Goal: Communication & Community: Answer question/provide support

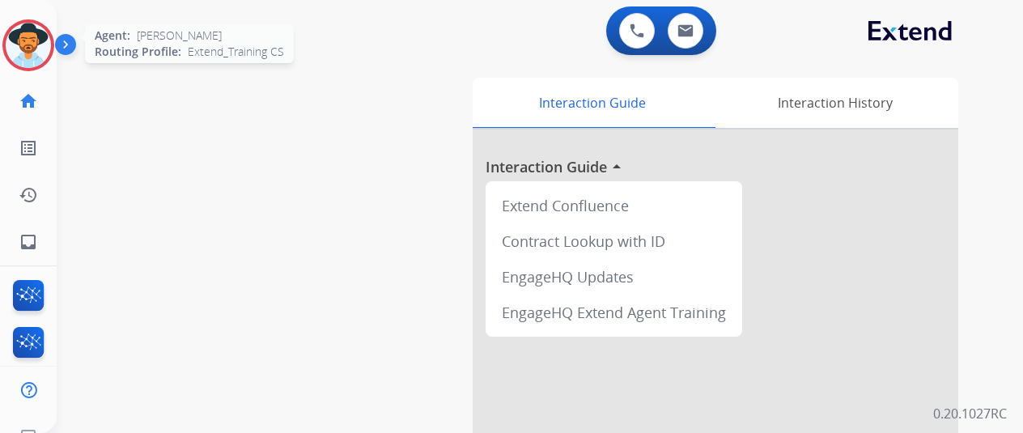
click at [32, 38] on img at bounding box center [28, 45] width 45 height 45
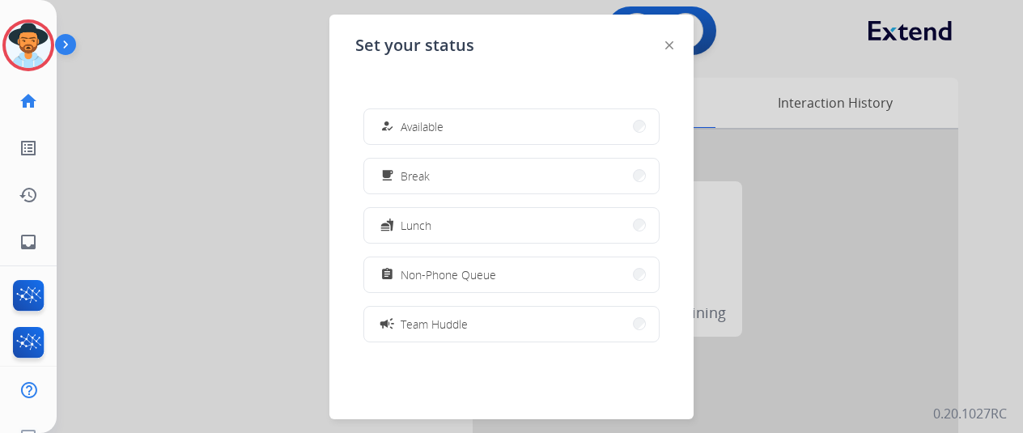
click at [465, 121] on button "how_to_reg Available" at bounding box center [511, 126] width 295 height 35
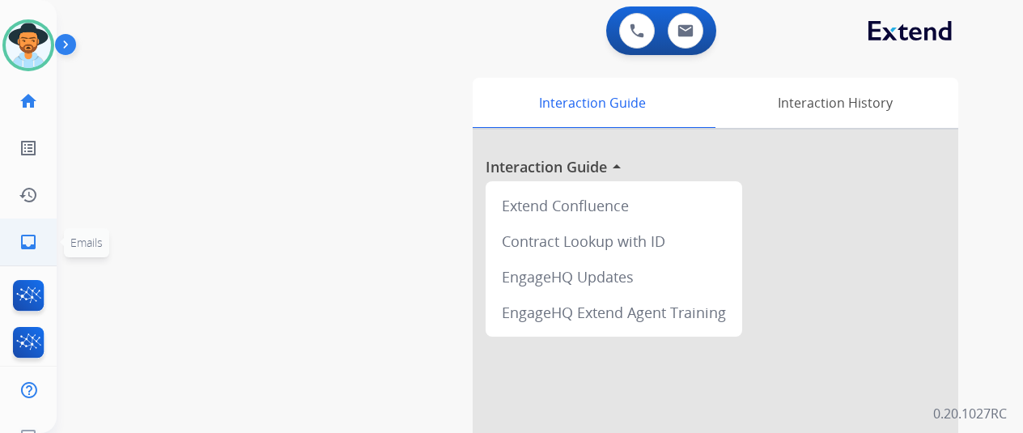
click at [36, 242] on mat-icon "inbox" at bounding box center [28, 241] width 19 height 19
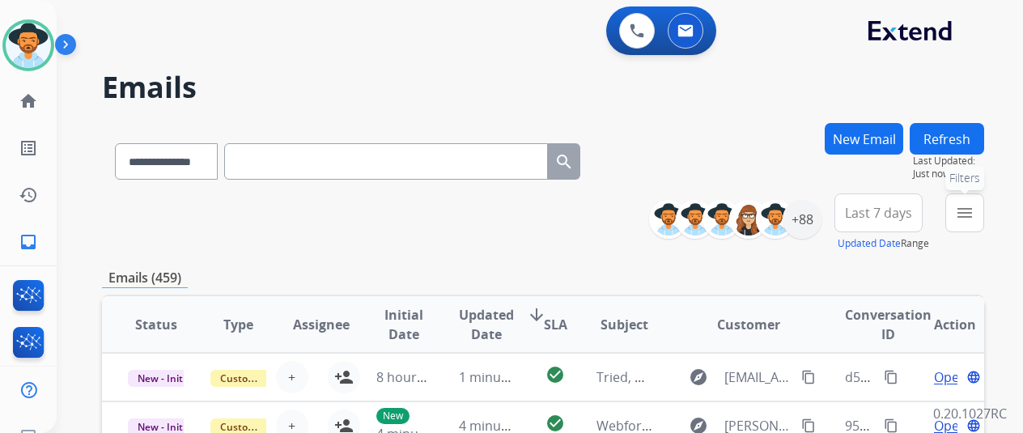
click at [974, 210] on mat-icon "menu" at bounding box center [964, 212] width 19 height 19
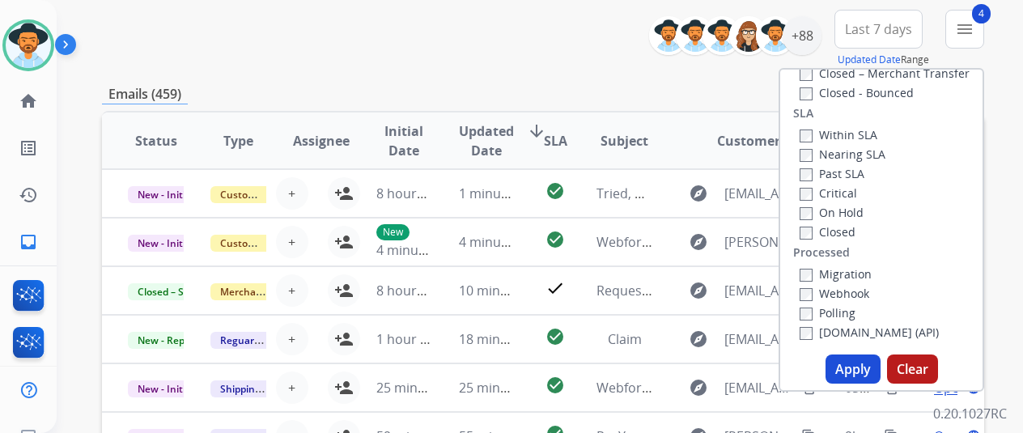
scroll to position [243, 0]
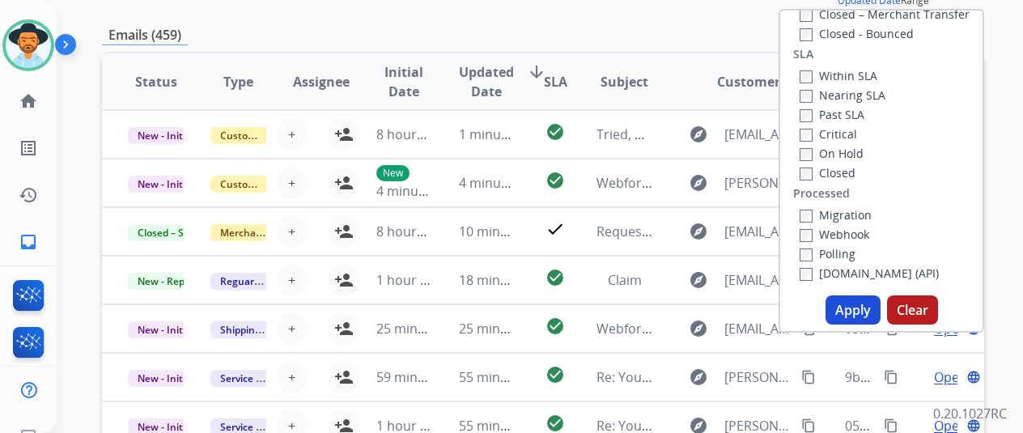
click at [855, 310] on button "Apply" at bounding box center [853, 309] width 55 height 29
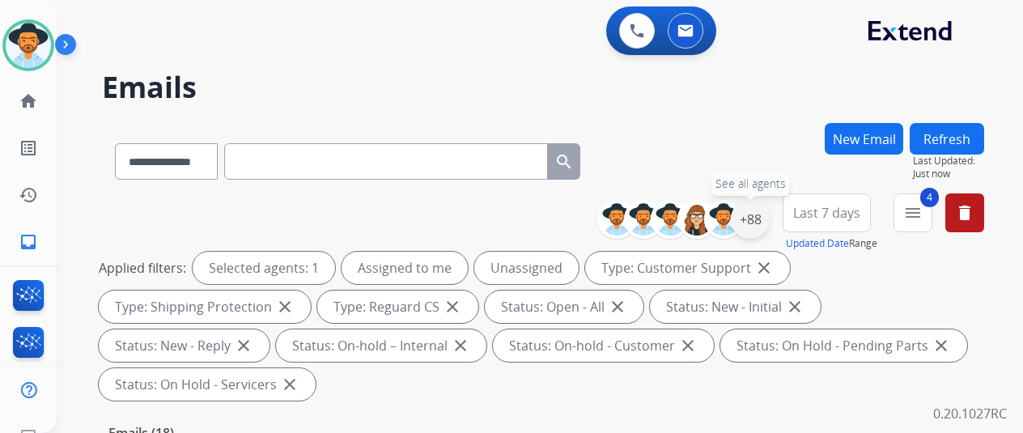
click at [764, 217] on div "+88" at bounding box center [750, 219] width 39 height 39
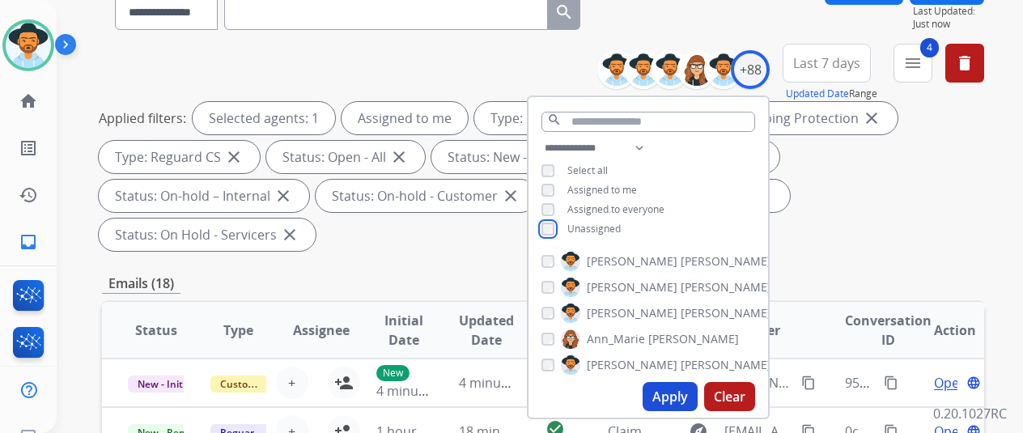
scroll to position [162, 0]
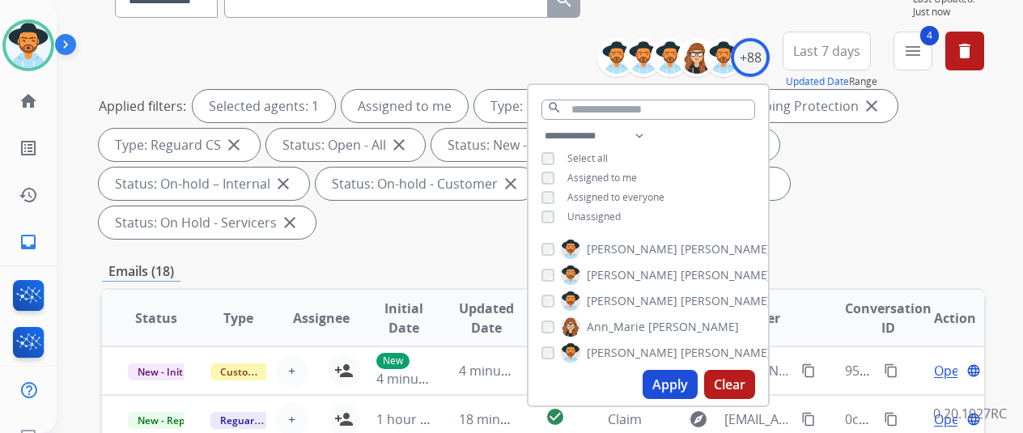
click at [681, 386] on button "Apply" at bounding box center [670, 384] width 55 height 29
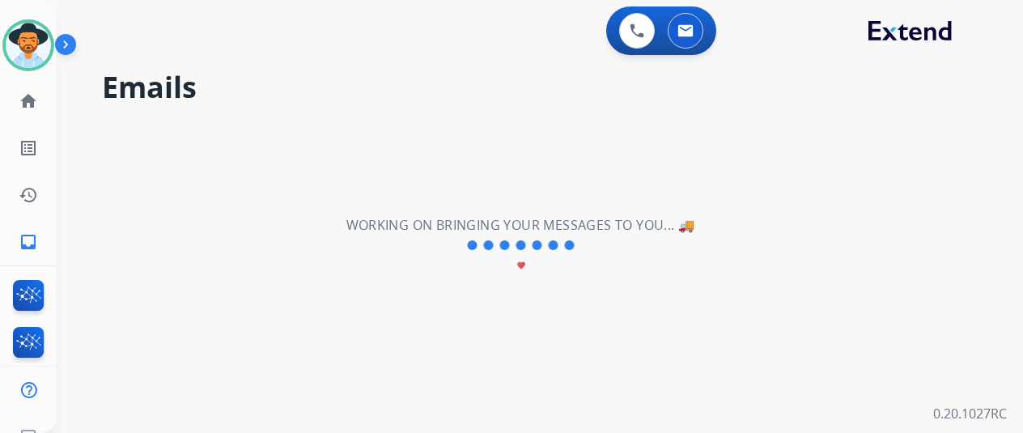
scroll to position [0, 0]
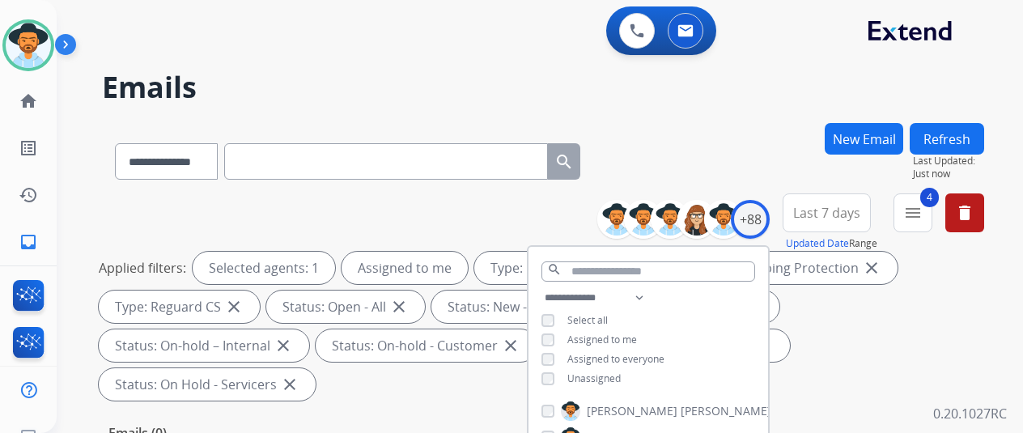
click at [749, 161] on div "**********" at bounding box center [543, 158] width 882 height 70
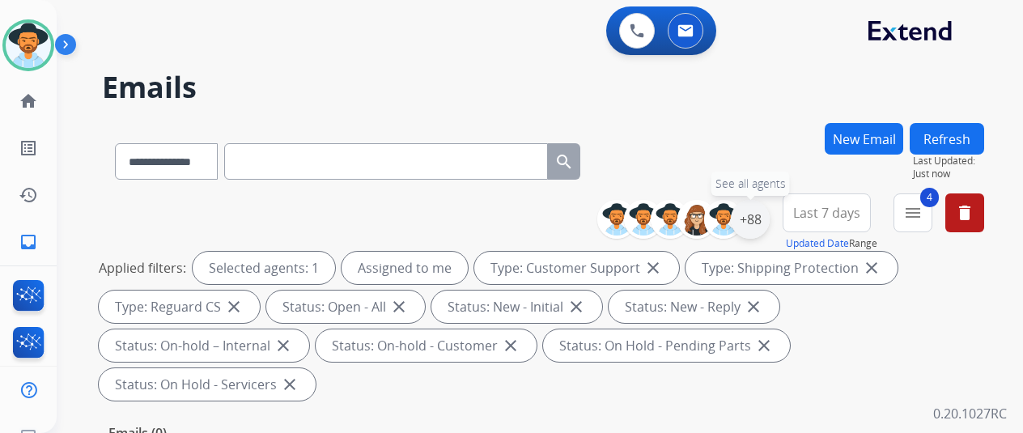
click at [770, 211] on div "+88" at bounding box center [750, 219] width 39 height 39
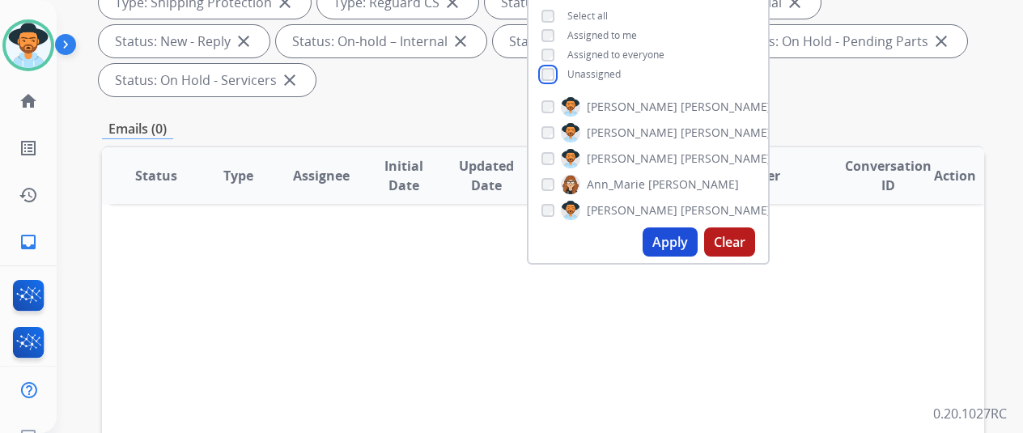
scroll to position [324, 0]
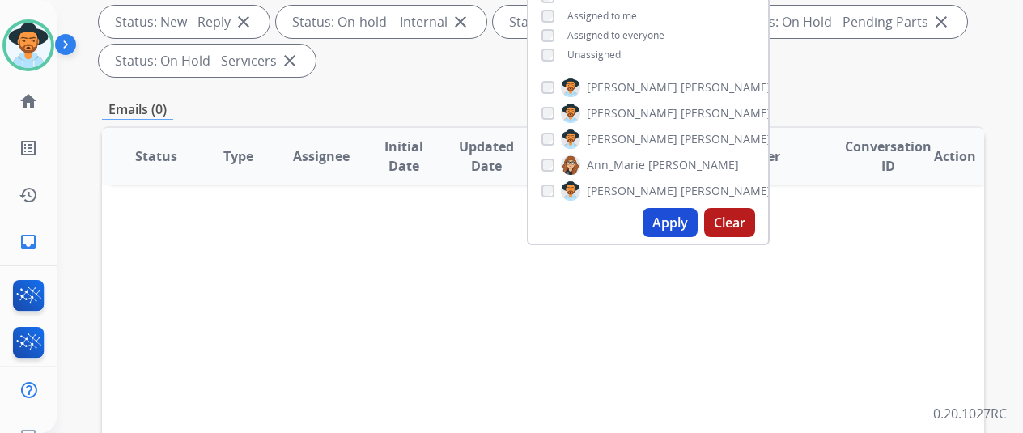
click at [677, 219] on button "Apply" at bounding box center [670, 222] width 55 height 29
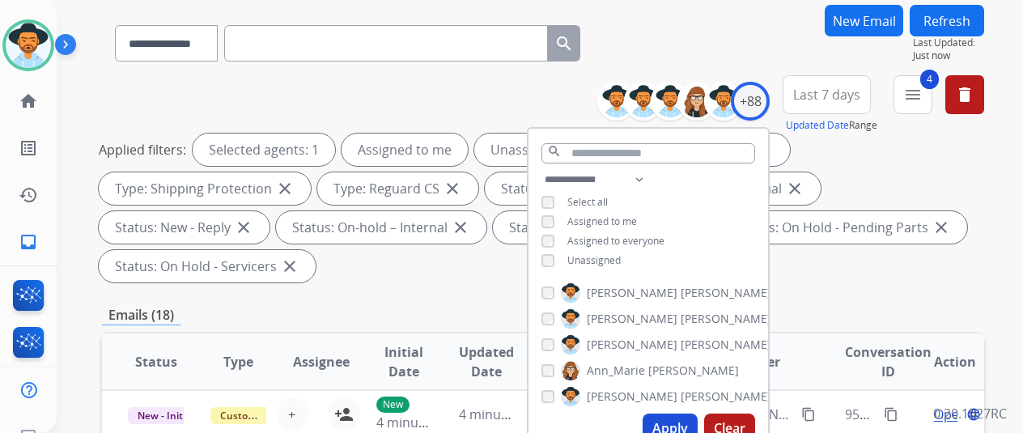
scroll to position [0, 0]
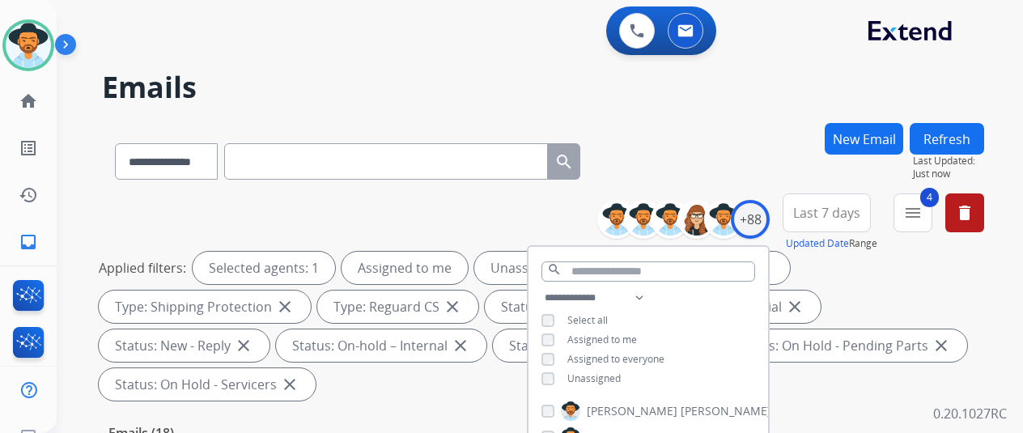
click at [686, 166] on div "**********" at bounding box center [543, 158] width 882 height 70
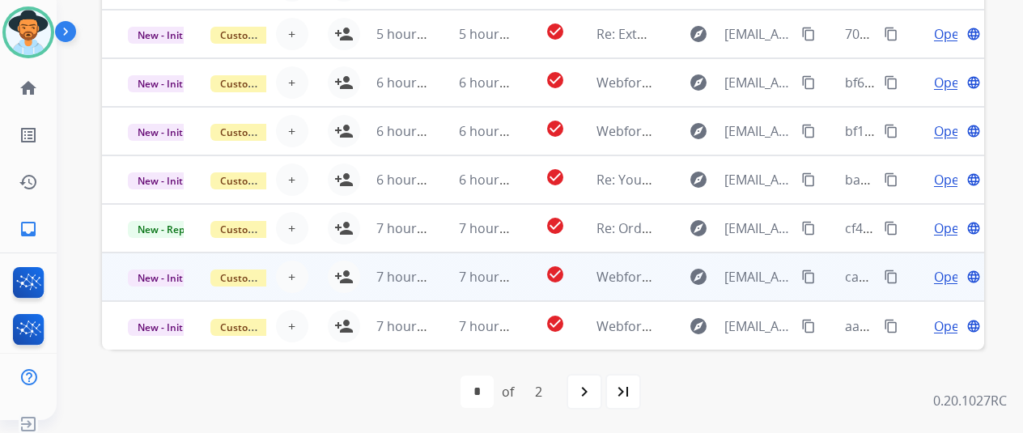
scroll to position [19, 0]
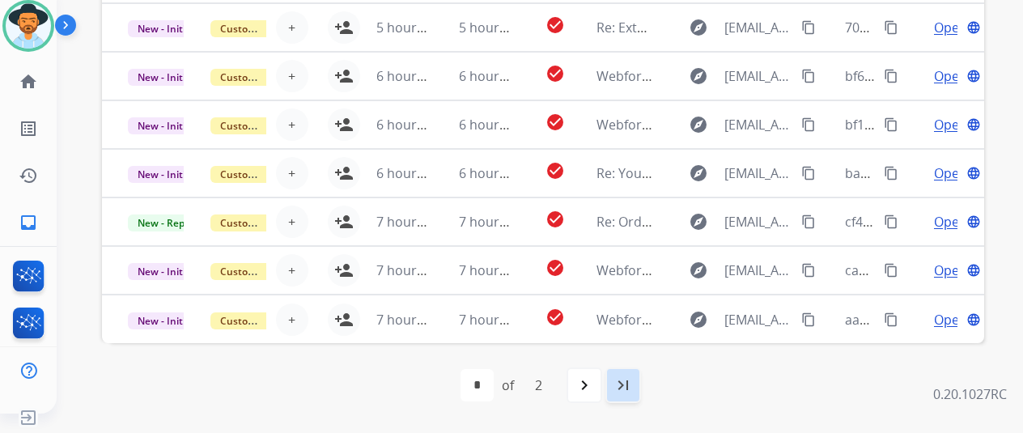
click at [623, 382] on mat-icon "last_page" at bounding box center [622, 385] width 19 height 19
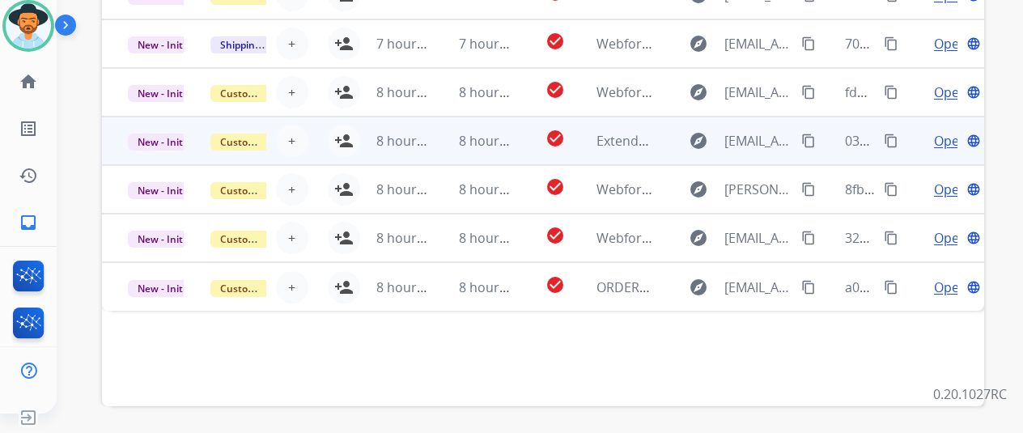
scroll to position [486, 0]
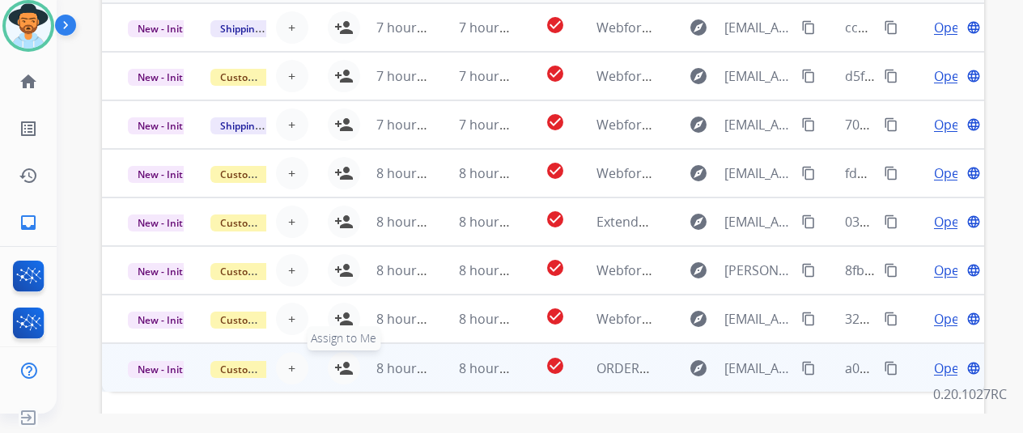
click at [346, 363] on mat-icon "person_add" at bounding box center [343, 368] width 19 height 19
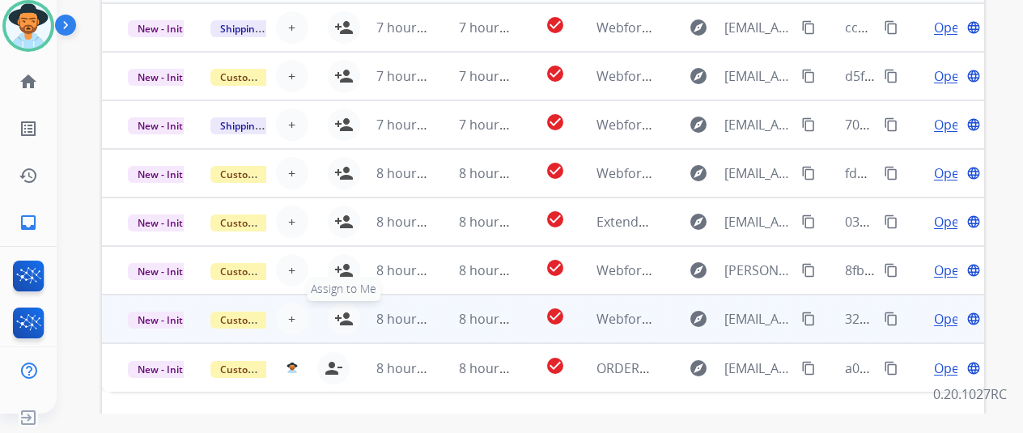
click at [346, 315] on mat-icon "person_add" at bounding box center [343, 318] width 19 height 19
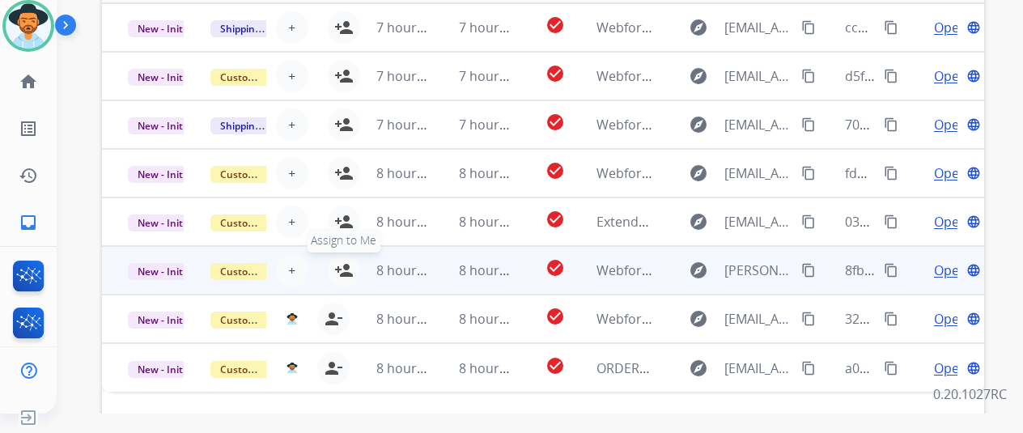
click at [340, 266] on mat-icon "person_add" at bounding box center [343, 270] width 19 height 19
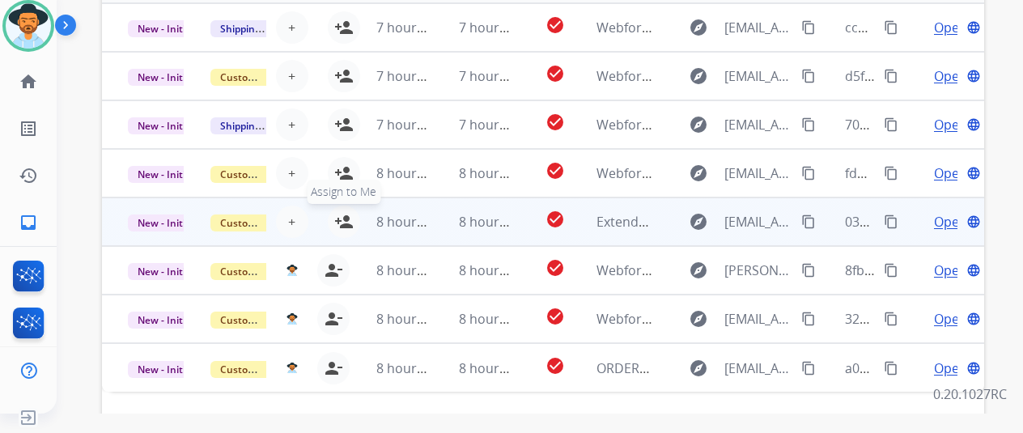
click at [344, 219] on mat-icon "person_add" at bounding box center [343, 221] width 19 height 19
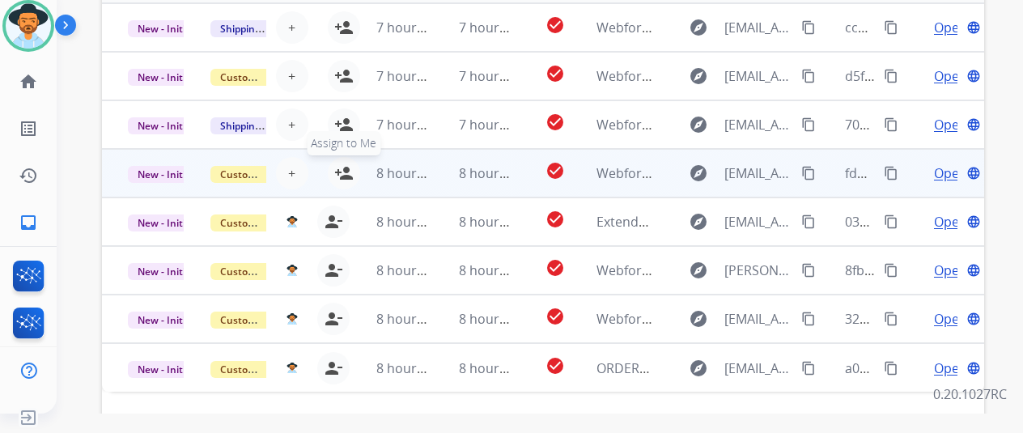
click at [343, 170] on mat-icon "person_add" at bounding box center [343, 172] width 19 height 19
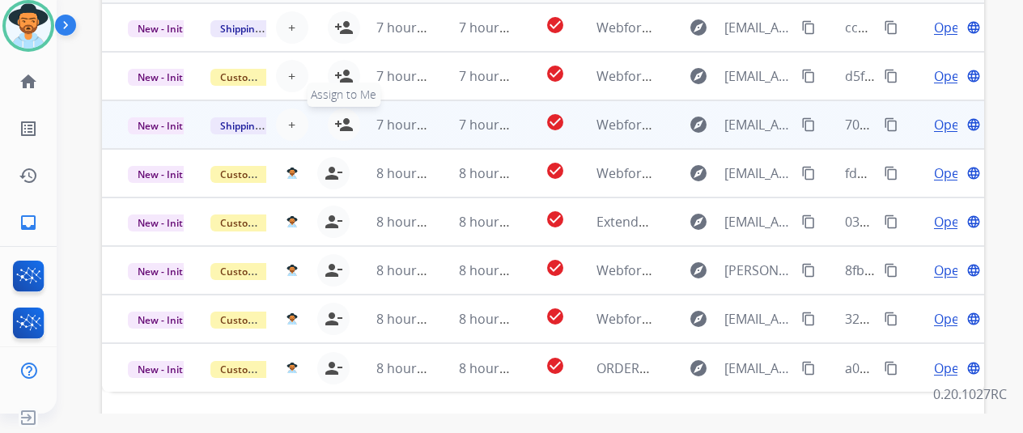
click at [345, 122] on mat-icon "person_add" at bounding box center [343, 124] width 19 height 19
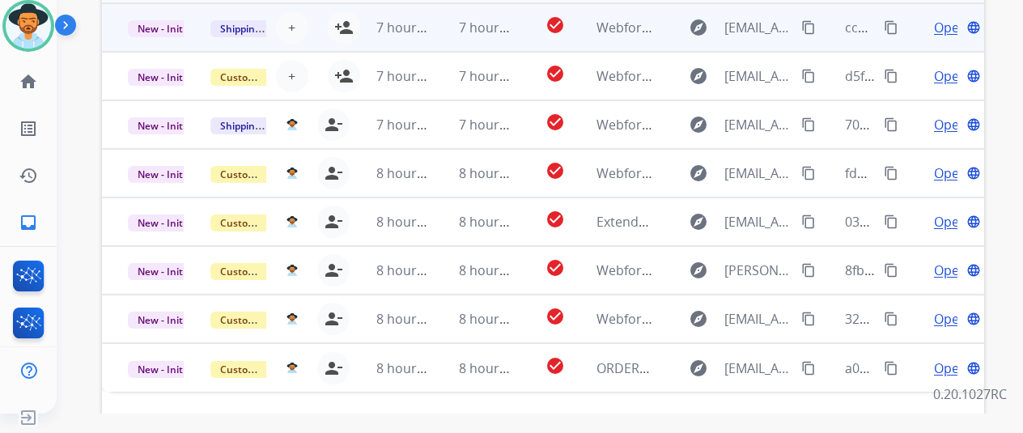
drag, startPoint x: 343, startPoint y: 75, endPoint x: 353, endPoint y: 9, distance: 67.1
click at [344, 70] on mat-icon "person_add" at bounding box center [343, 75] width 19 height 19
click at [347, 23] on mat-icon "person_add" at bounding box center [343, 27] width 19 height 19
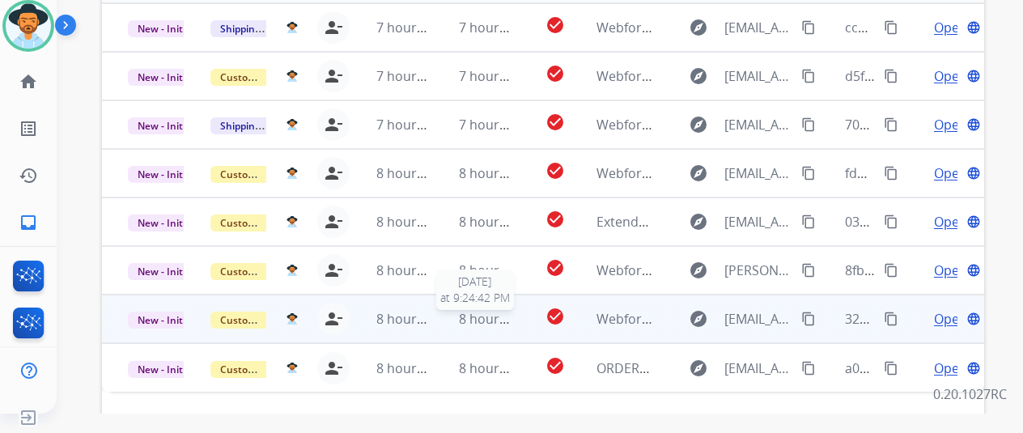
scroll to position [630, 0]
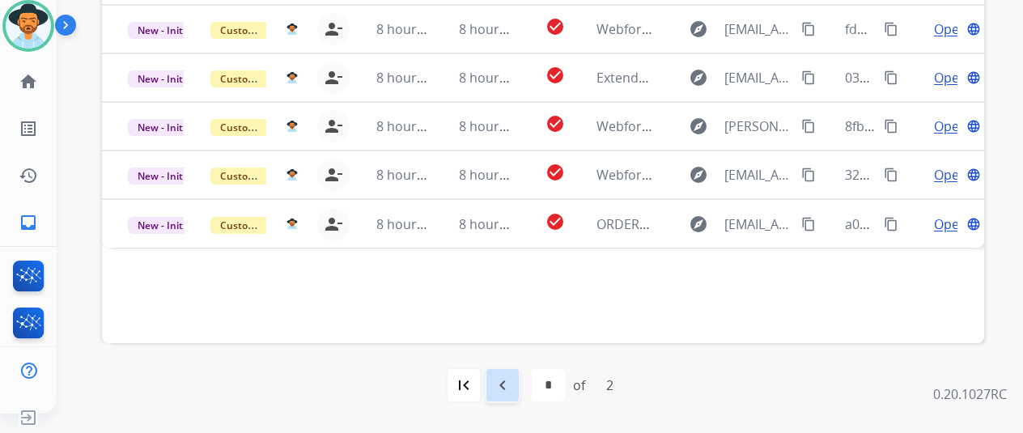
click at [505, 388] on mat-icon "navigate_before" at bounding box center [502, 385] width 19 height 19
select select "*"
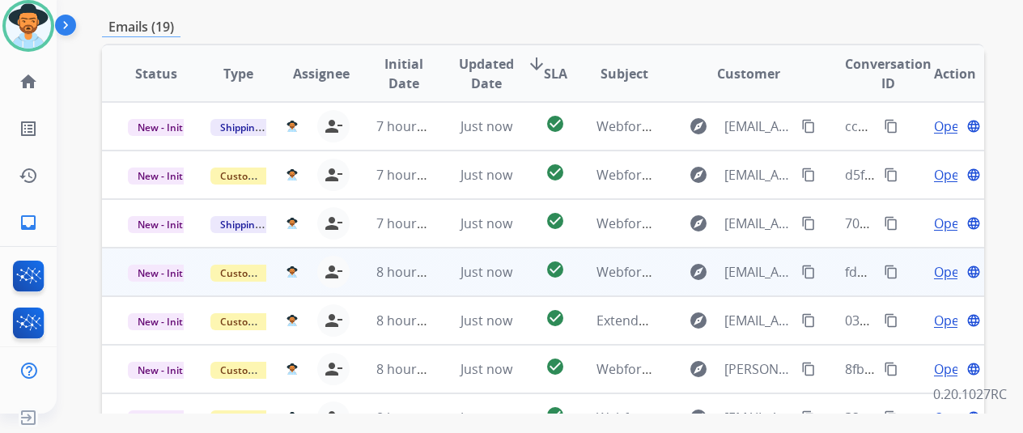
scroll to position [0, 0]
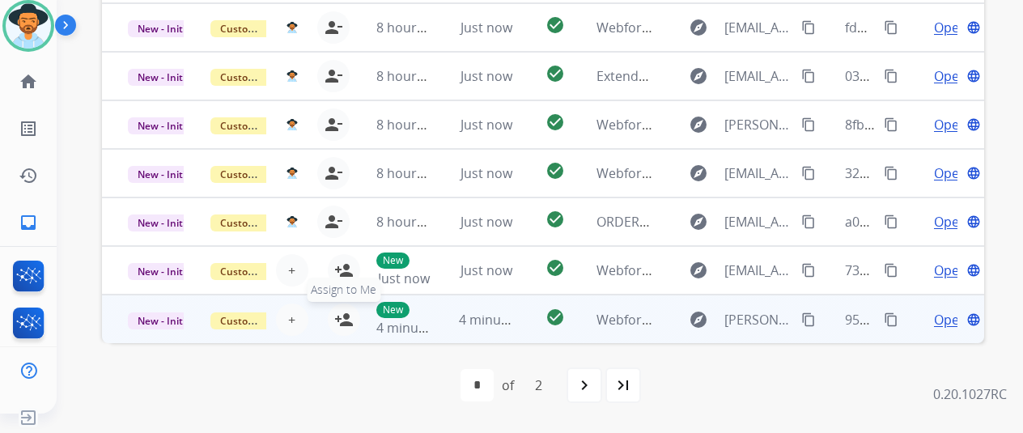
click at [340, 313] on mat-icon "person_add" at bounding box center [343, 319] width 19 height 19
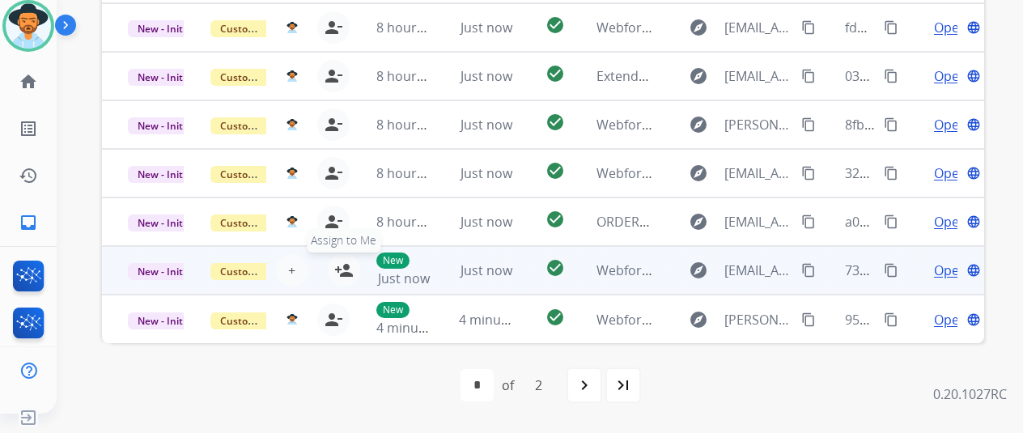
click at [346, 264] on mat-icon "person_add" at bounding box center [343, 270] width 19 height 19
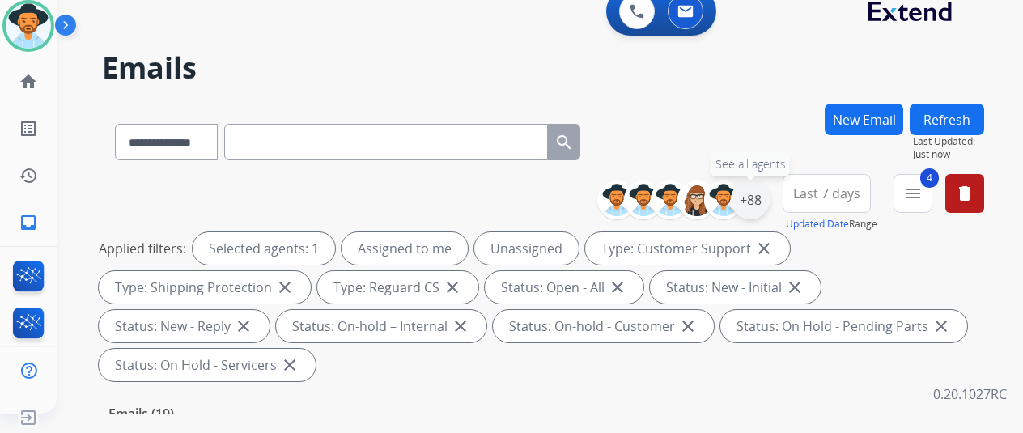
click at [758, 191] on div "+88" at bounding box center [750, 199] width 39 height 39
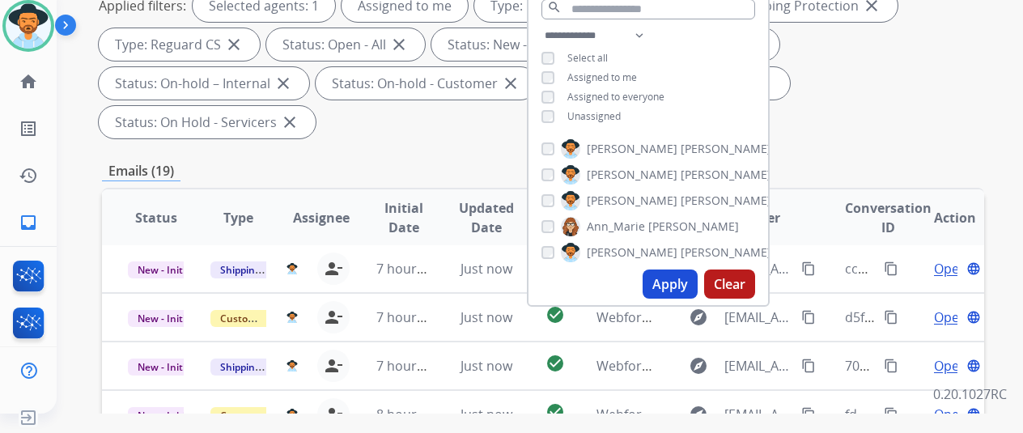
click at [686, 271] on button "Apply" at bounding box center [670, 284] width 55 height 29
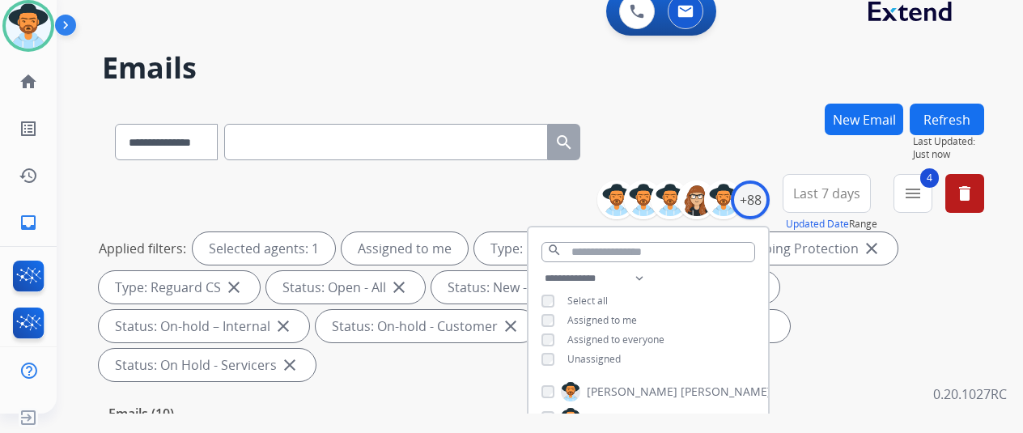
click at [724, 146] on div "**********" at bounding box center [543, 139] width 882 height 70
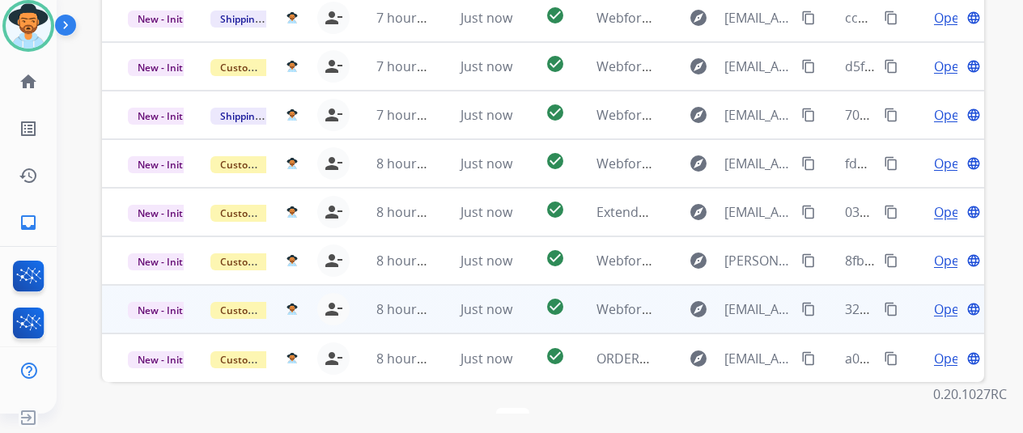
scroll to position [591, 0]
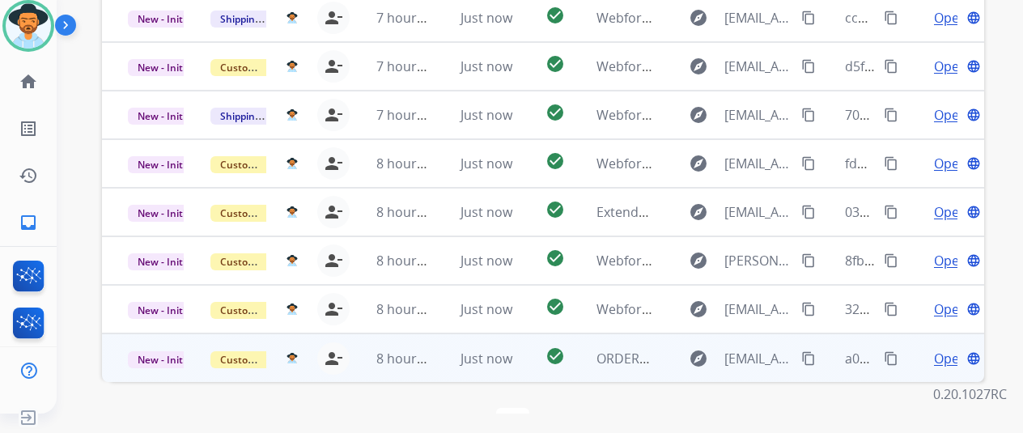
click at [942, 349] on span "Open" at bounding box center [950, 358] width 33 height 19
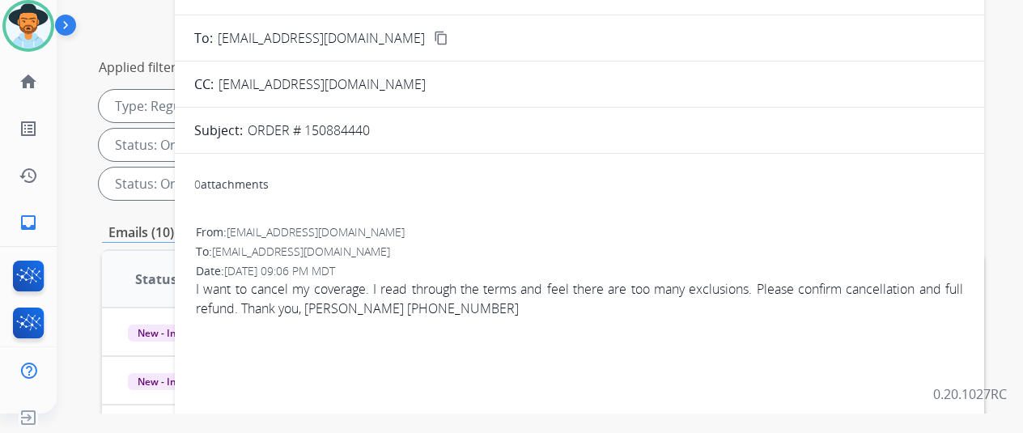
scroll to position [24, 0]
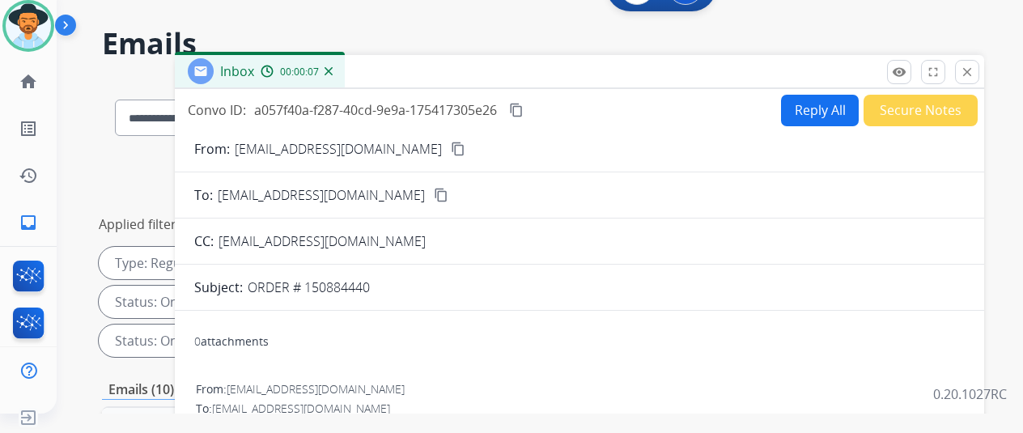
click at [451, 142] on mat-icon "content_copy" at bounding box center [458, 149] width 15 height 15
click at [811, 101] on button "Reply All" at bounding box center [820, 111] width 78 height 32
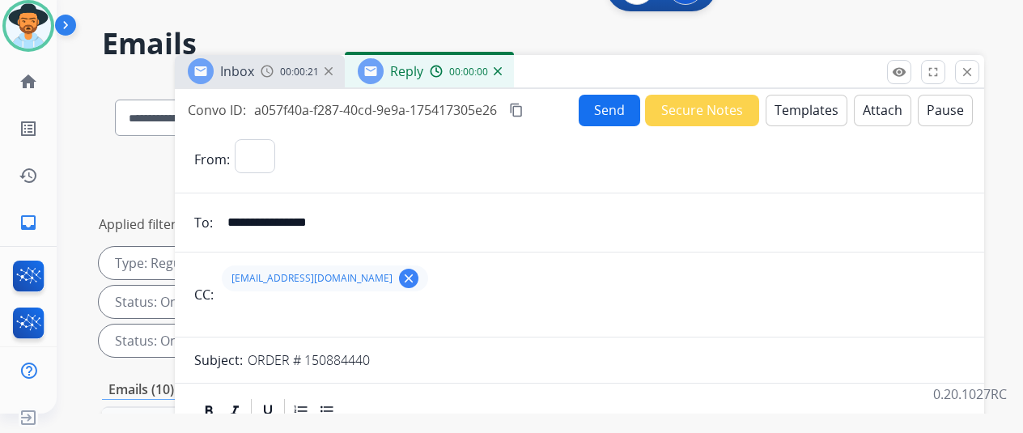
select select "**********"
click at [813, 108] on button "Templates" at bounding box center [807, 111] width 82 height 32
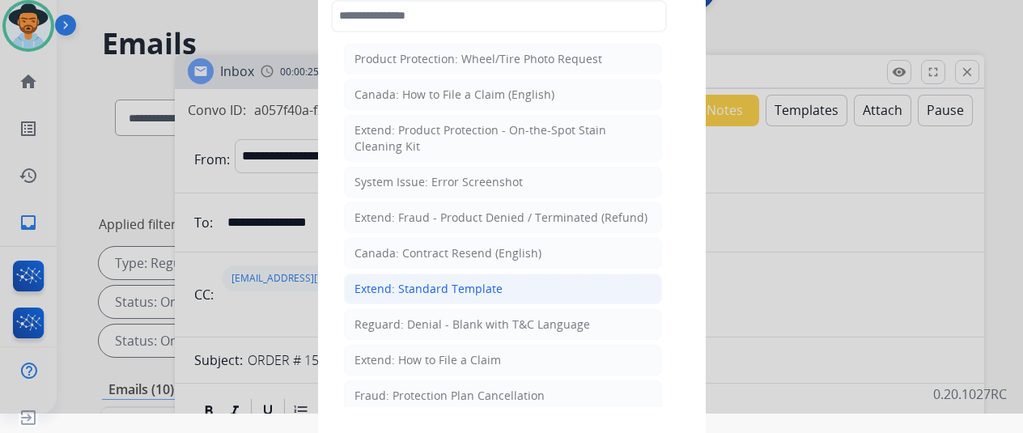
click at [388, 287] on div "Extend: Standard Template" at bounding box center [428, 289] width 148 height 16
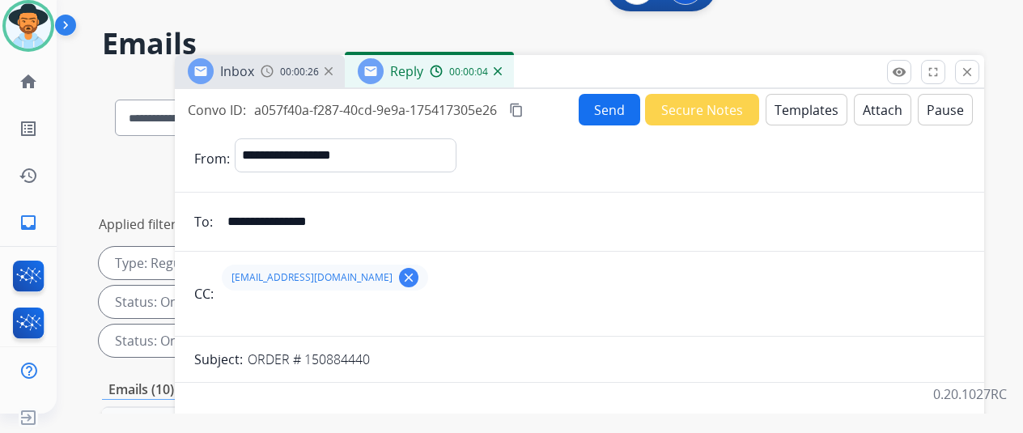
click at [401, 277] on mat-icon "clear" at bounding box center [408, 277] width 15 height 15
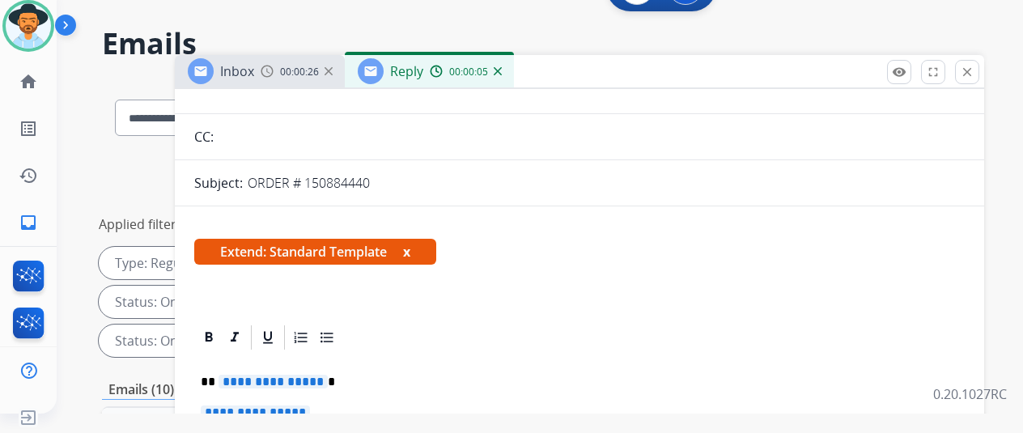
scroll to position [324, 0]
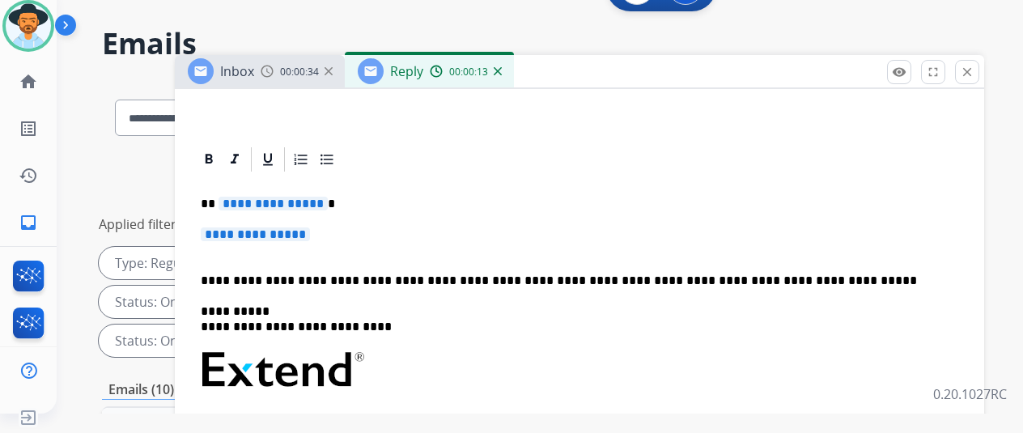
click at [328, 197] on span "**********" at bounding box center [273, 204] width 109 height 14
click at [310, 227] on span "**********" at bounding box center [255, 234] width 109 height 14
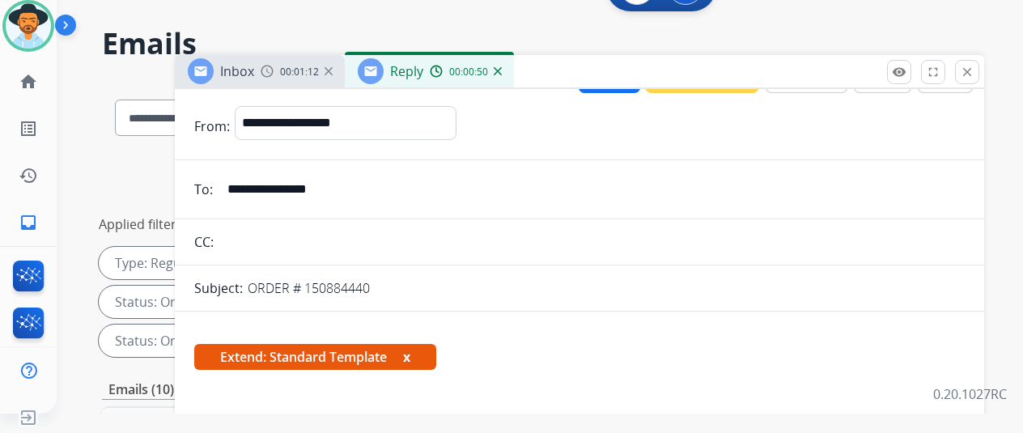
scroll to position [0, 0]
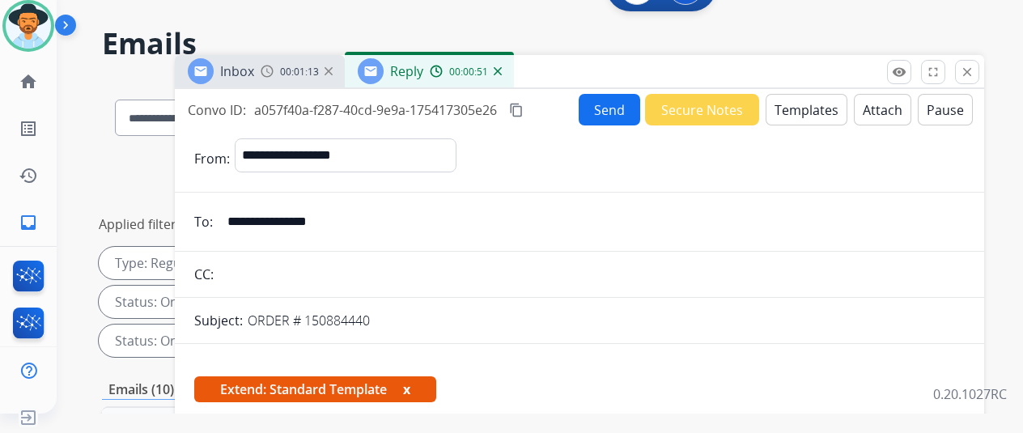
click at [607, 114] on button "Send" at bounding box center [610, 110] width 62 height 32
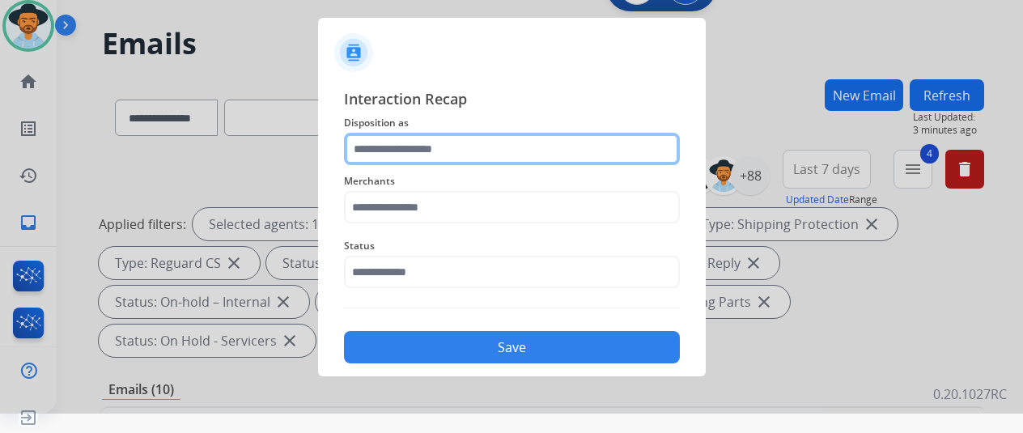
click at [390, 144] on input "text" at bounding box center [512, 149] width 336 height 32
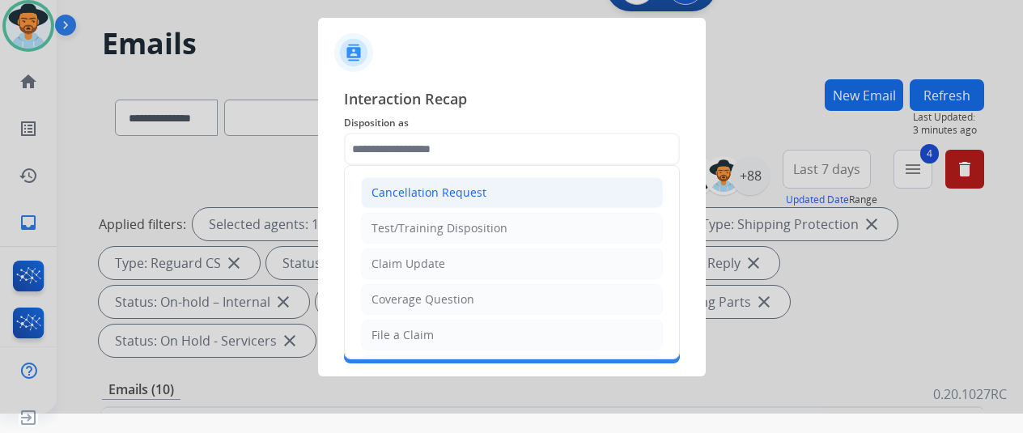
click at [426, 185] on div "Cancellation Request" at bounding box center [428, 193] width 115 height 16
type input "**********"
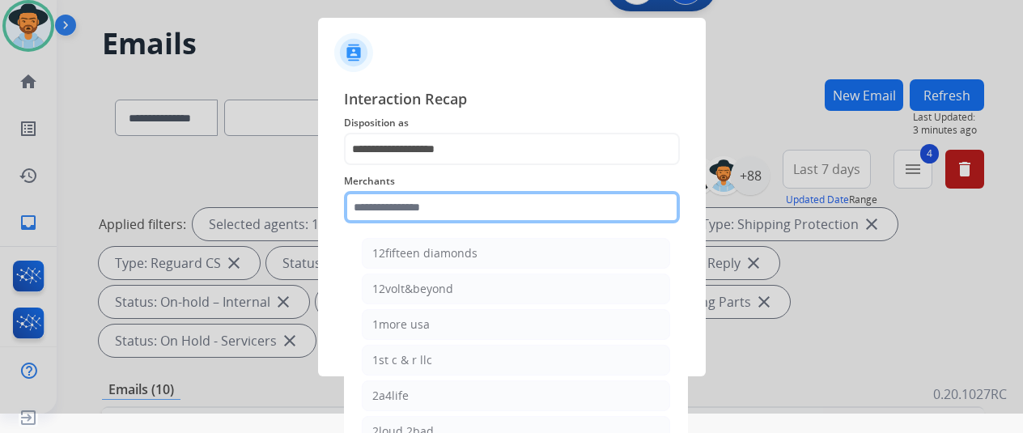
click at [374, 211] on input "text" at bounding box center [512, 207] width 336 height 32
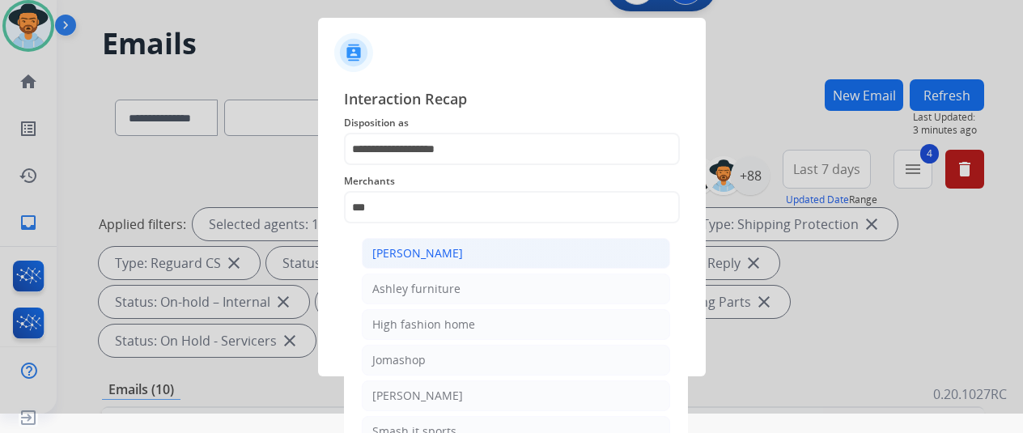
click at [422, 250] on div "[PERSON_NAME]" at bounding box center [417, 253] width 91 height 16
type input "**********"
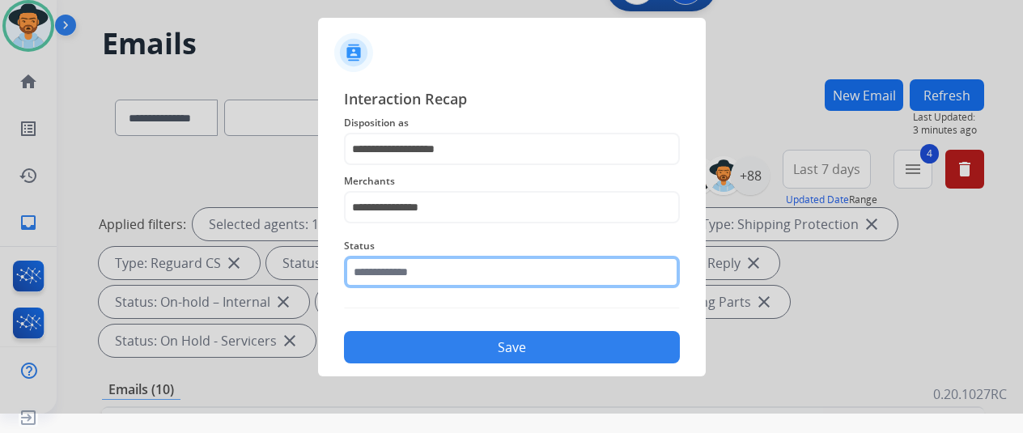
click at [428, 271] on input "text" at bounding box center [512, 272] width 336 height 32
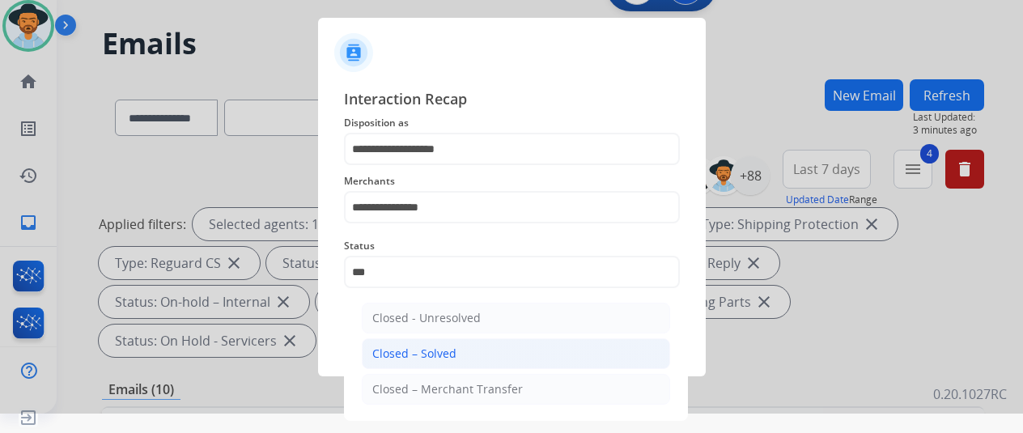
click at [447, 344] on li "Closed – Solved" at bounding box center [516, 353] width 308 height 31
type input "**********"
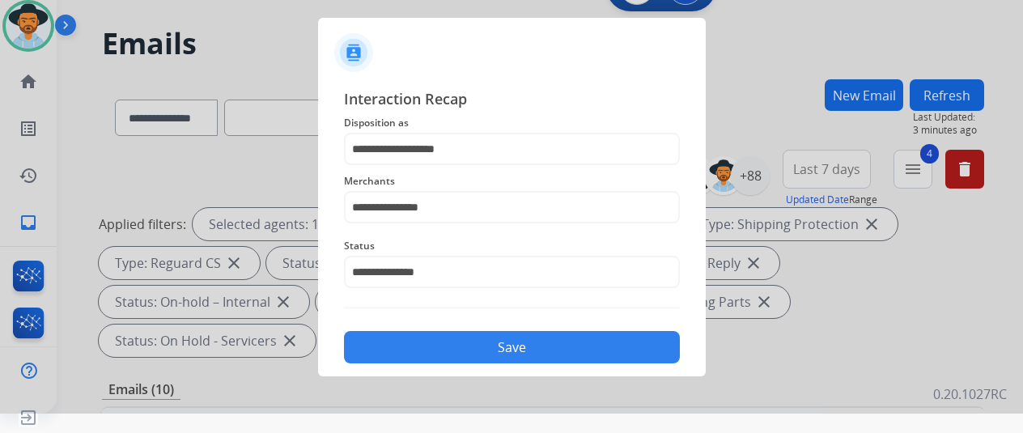
click at [478, 353] on button "Save" at bounding box center [512, 347] width 336 height 32
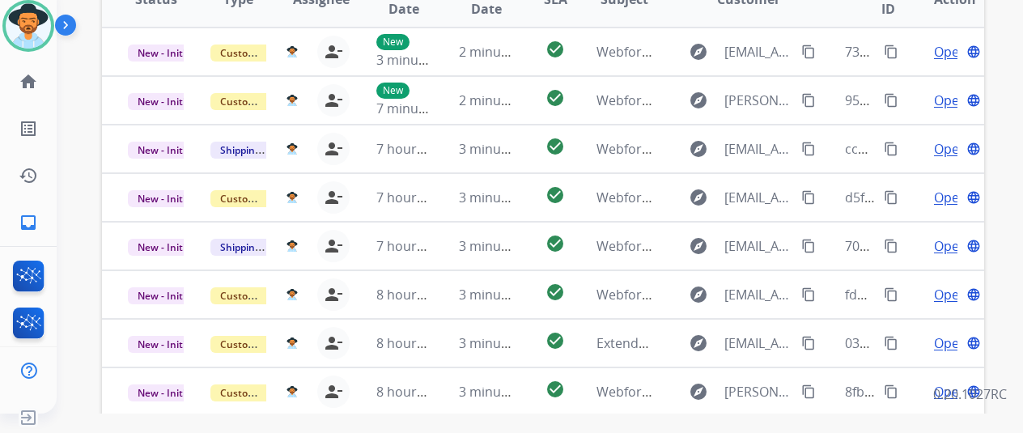
scroll to position [591, 0]
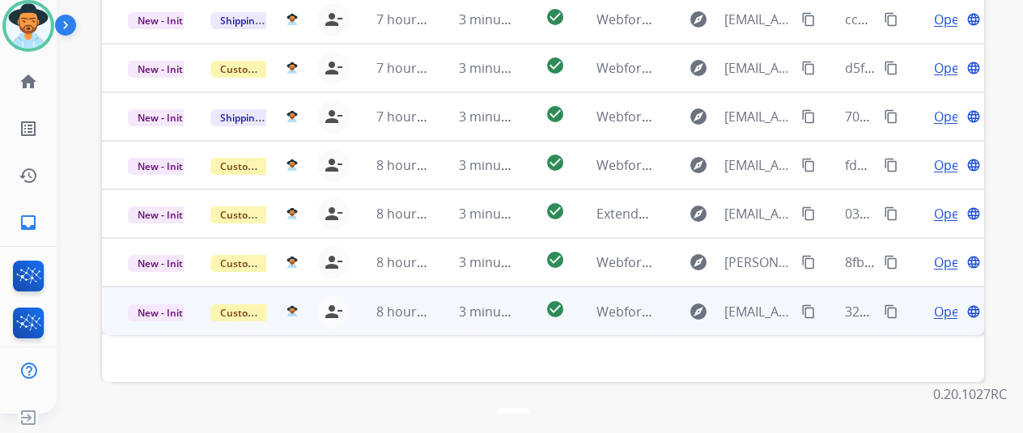
click at [941, 302] on span "Open" at bounding box center [950, 311] width 33 height 19
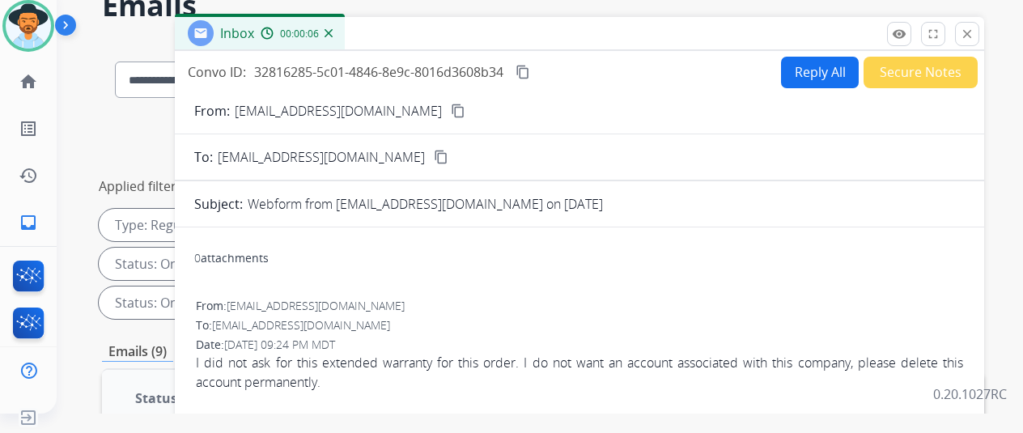
scroll to position [0, 0]
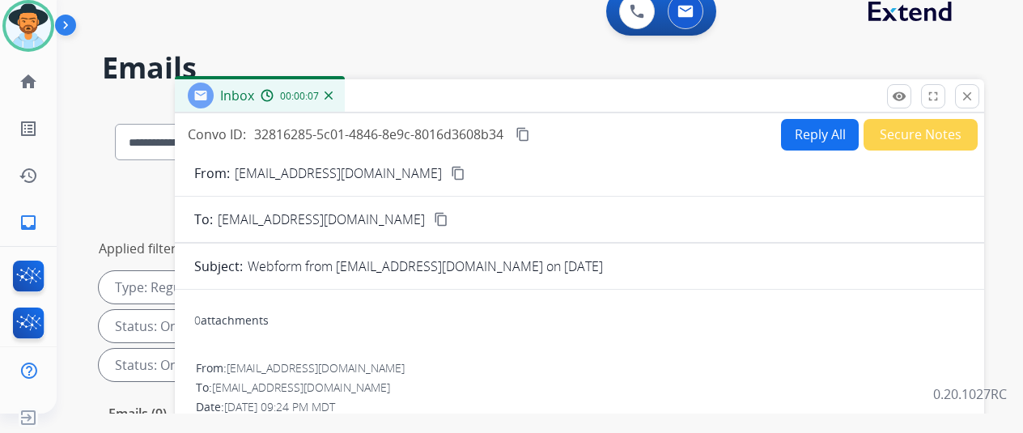
click at [451, 169] on mat-icon "content_copy" at bounding box center [458, 173] width 15 height 15
click at [811, 129] on button "Reply All" at bounding box center [820, 135] width 78 height 32
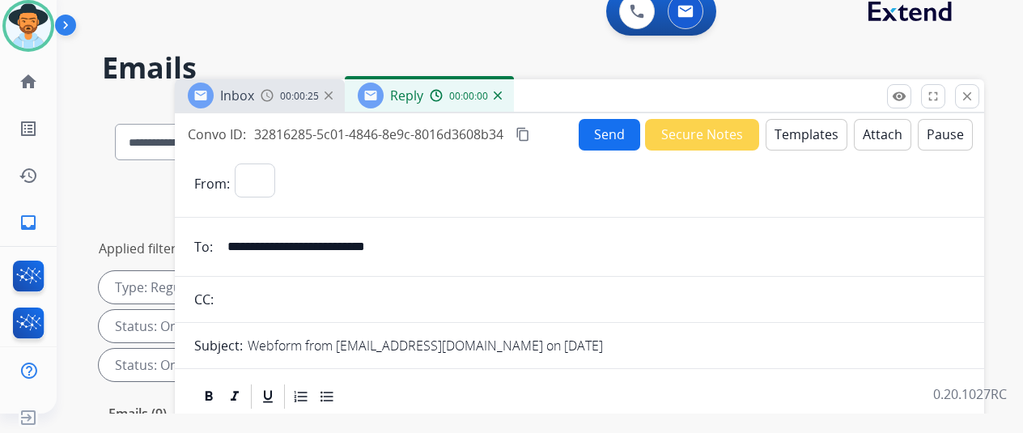
select select "**********"
drag, startPoint x: 800, startPoint y: 127, endPoint x: 796, endPoint y: 119, distance: 8.7
click at [796, 119] on button "Templates" at bounding box center [807, 135] width 82 height 32
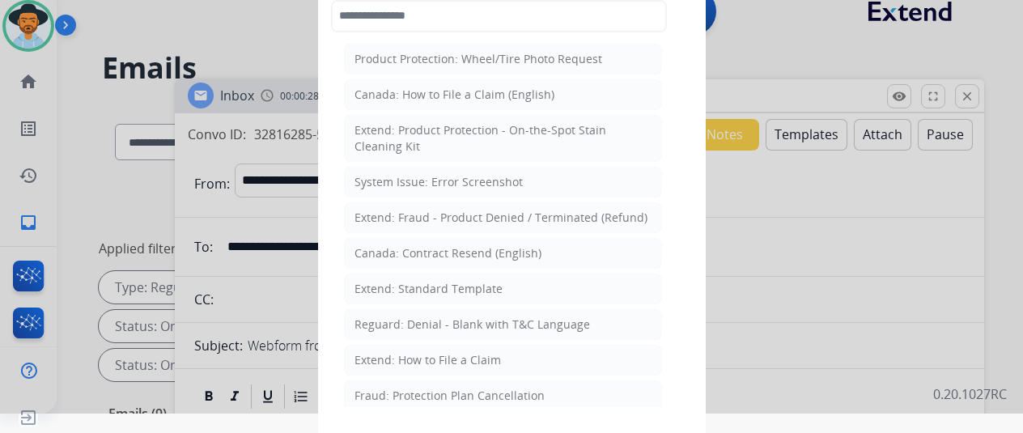
click at [382, 283] on div "Extend: Standard Template" at bounding box center [428, 289] width 148 height 16
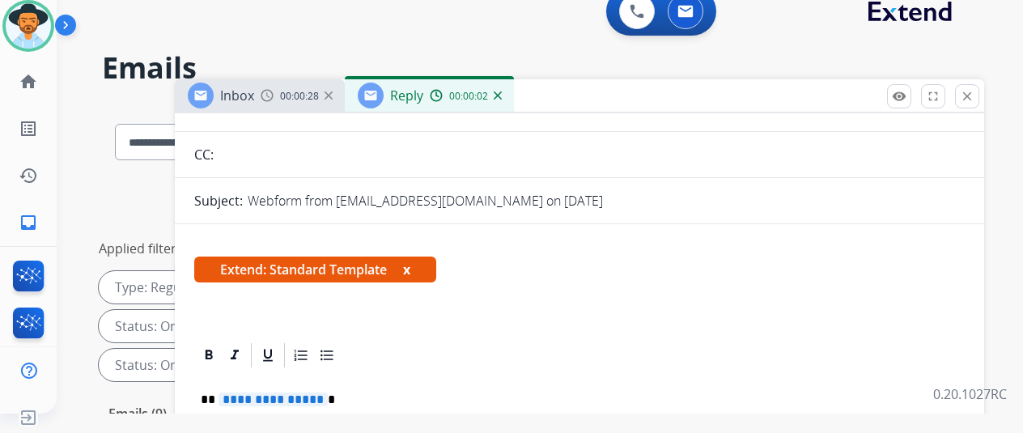
scroll to position [324, 0]
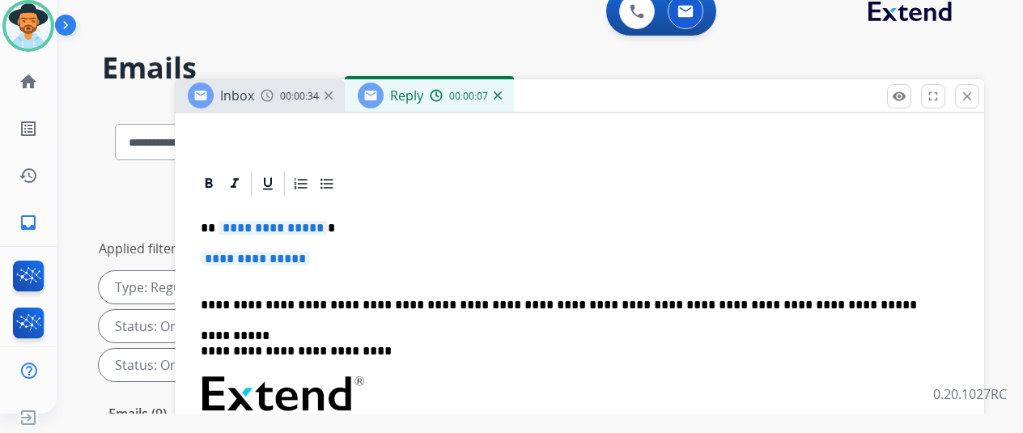
click at [328, 221] on span "**********" at bounding box center [273, 228] width 109 height 14
click at [310, 252] on span "**********" at bounding box center [255, 259] width 109 height 14
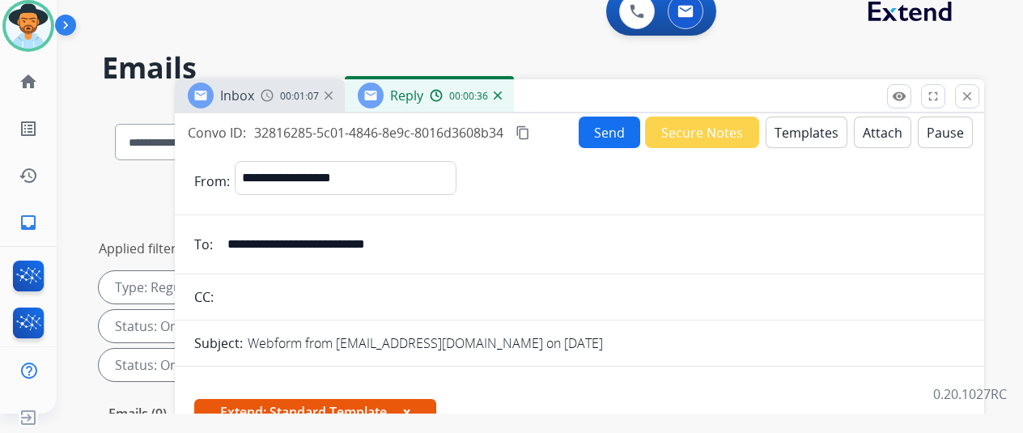
scroll to position [0, 0]
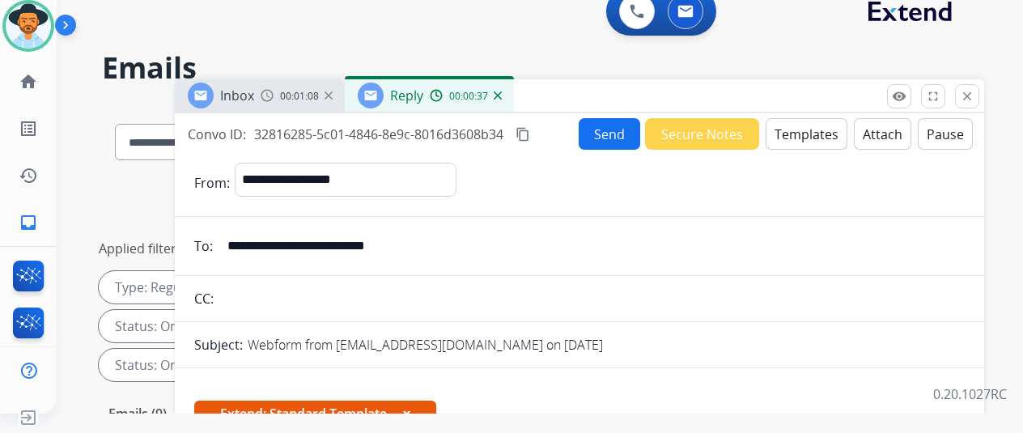
click at [615, 132] on button "Send" at bounding box center [610, 134] width 62 height 32
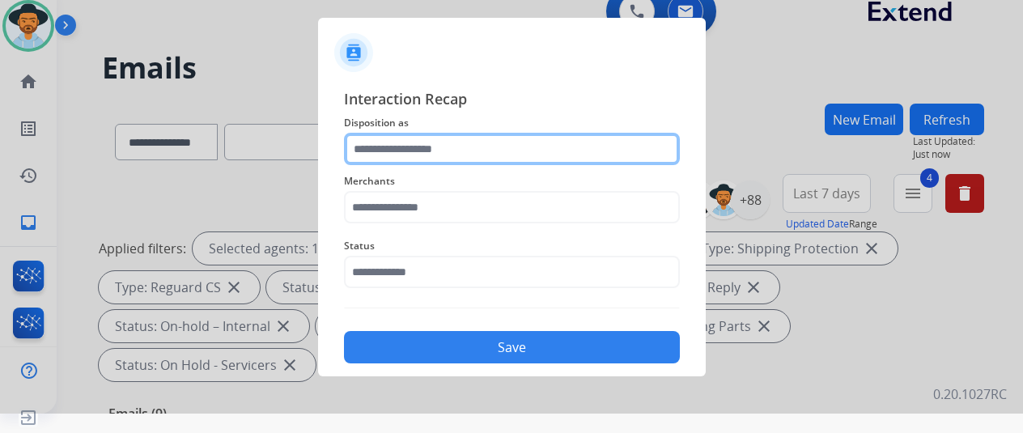
click at [404, 138] on input "text" at bounding box center [512, 149] width 336 height 32
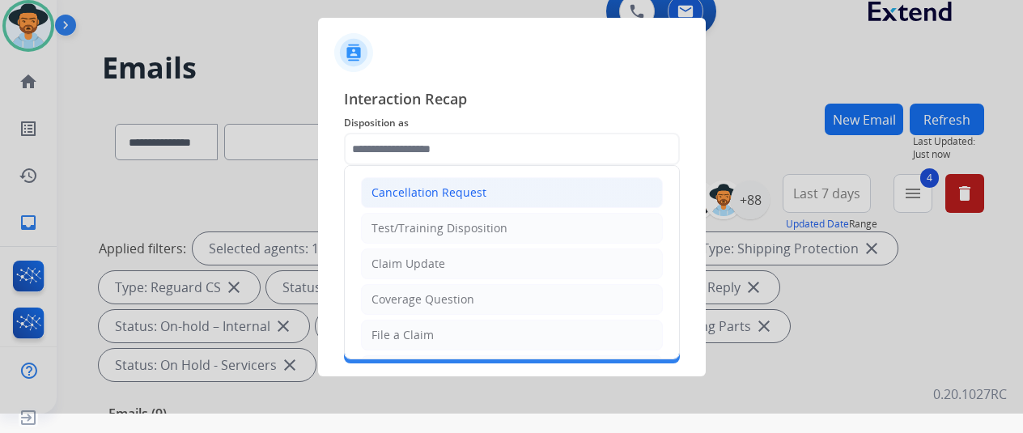
click at [458, 185] on div "Cancellation Request" at bounding box center [428, 193] width 115 height 16
type input "**********"
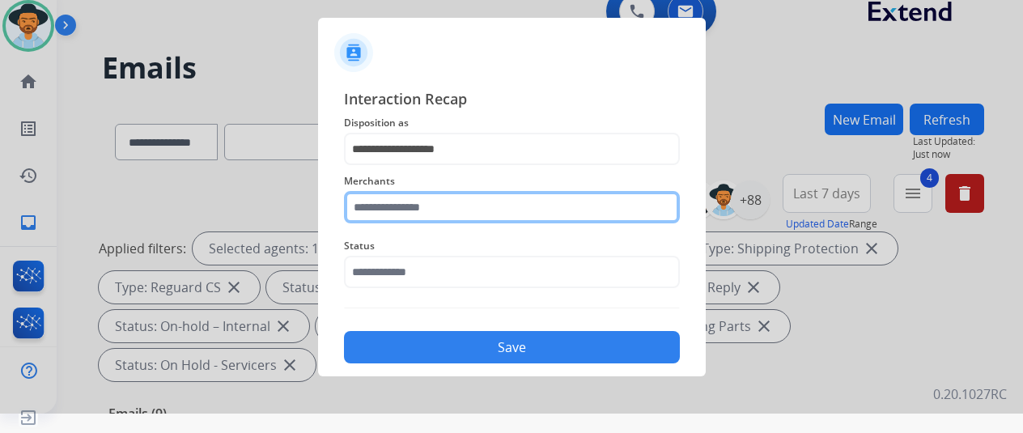
click at [376, 206] on input "text" at bounding box center [512, 207] width 336 height 32
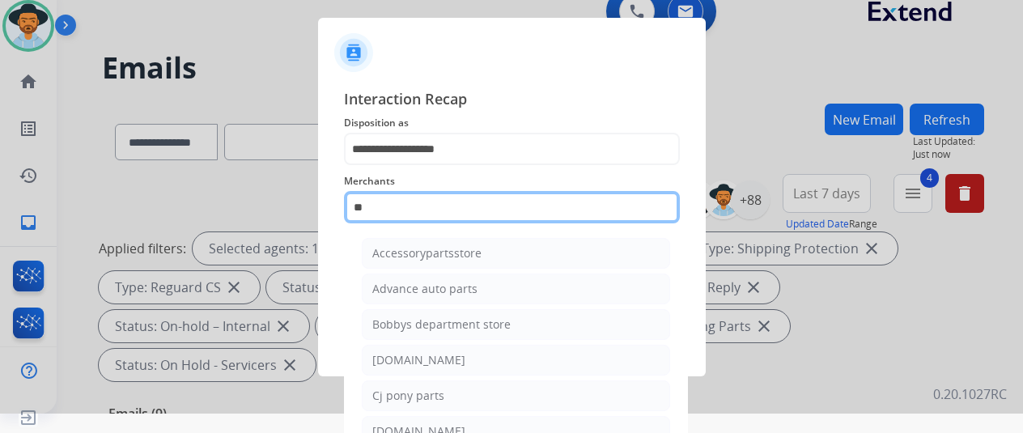
type input "*"
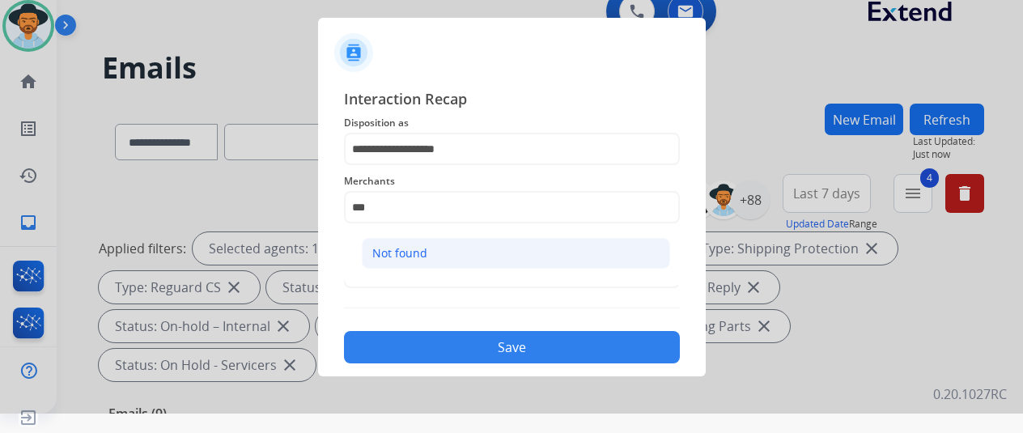
click at [387, 256] on div "Not found" at bounding box center [399, 253] width 55 height 16
type input "*********"
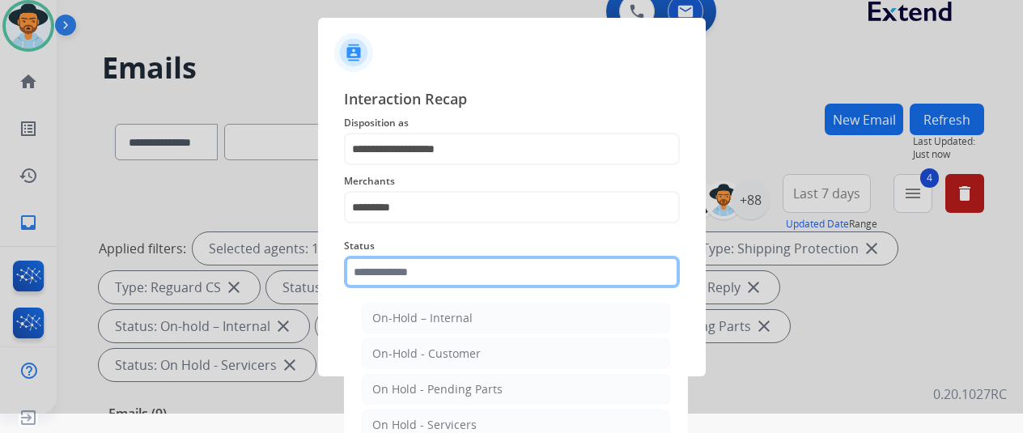
click at [388, 275] on input "text" at bounding box center [512, 272] width 336 height 32
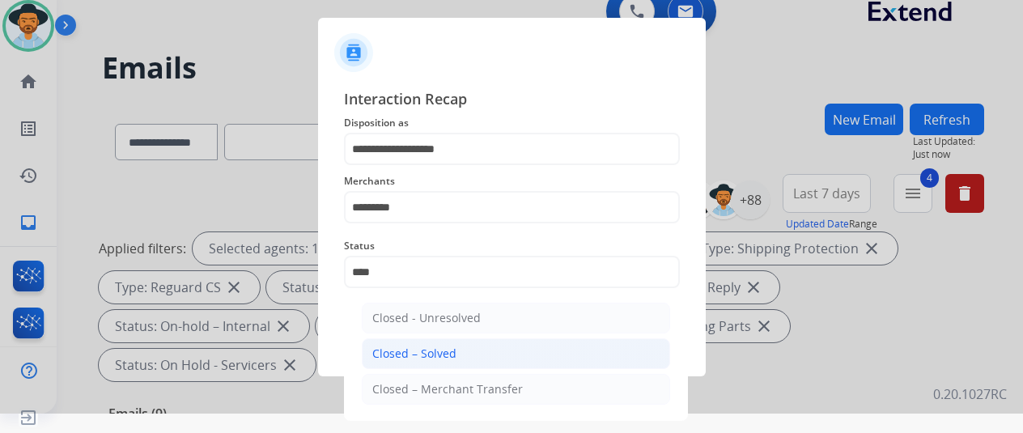
click at [415, 354] on div "Closed – Solved" at bounding box center [414, 354] width 84 height 16
type input "**********"
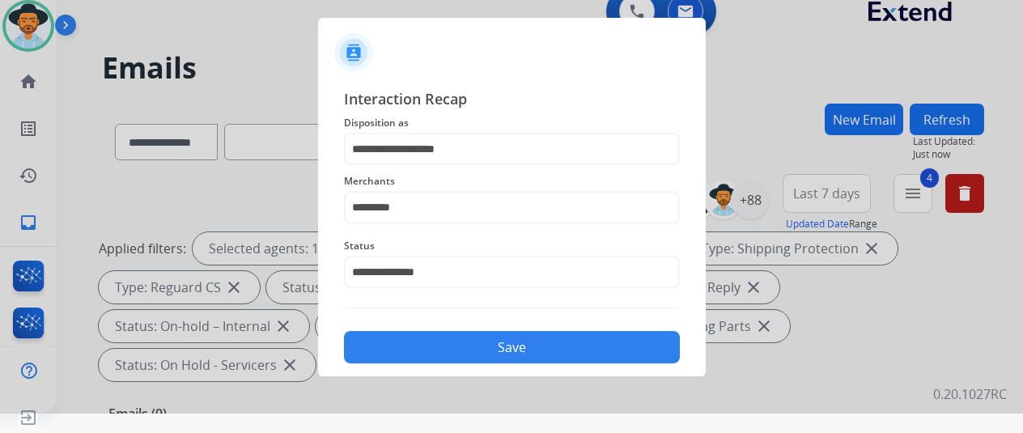
click at [464, 354] on button "Save" at bounding box center [512, 347] width 336 height 32
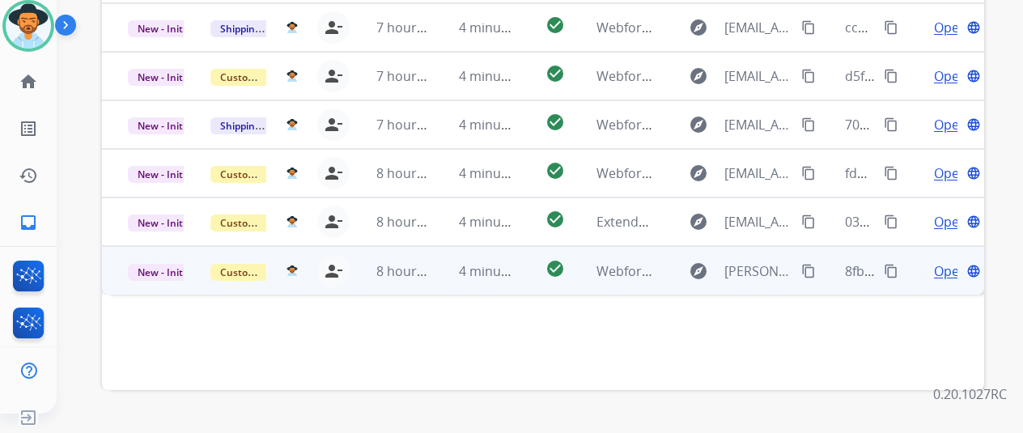
scroll to position [591, 0]
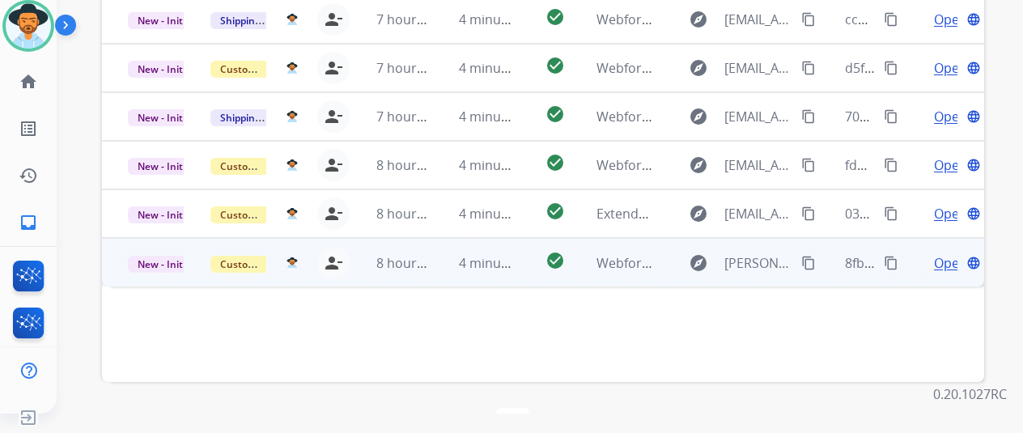
click at [944, 253] on span "Open" at bounding box center [950, 262] width 33 height 19
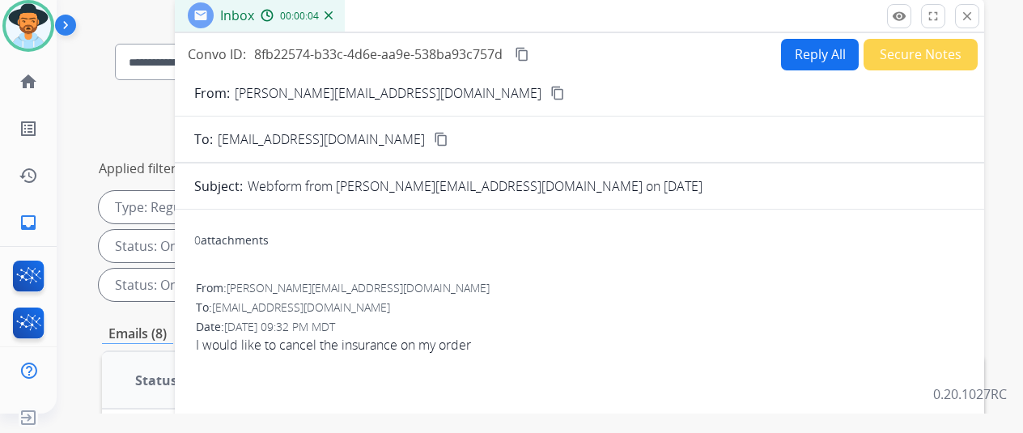
scroll to position [0, 0]
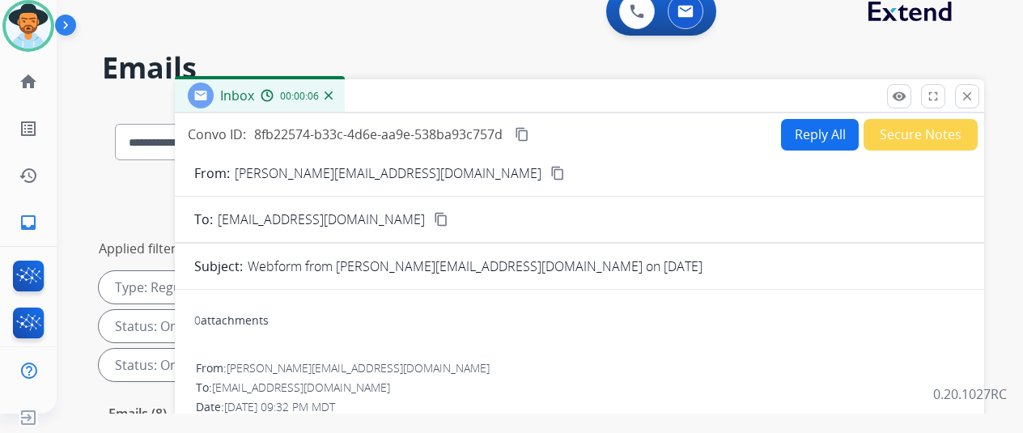
click at [550, 170] on mat-icon "content_copy" at bounding box center [557, 173] width 15 height 15
click at [806, 132] on button "Reply All" at bounding box center [820, 135] width 78 height 32
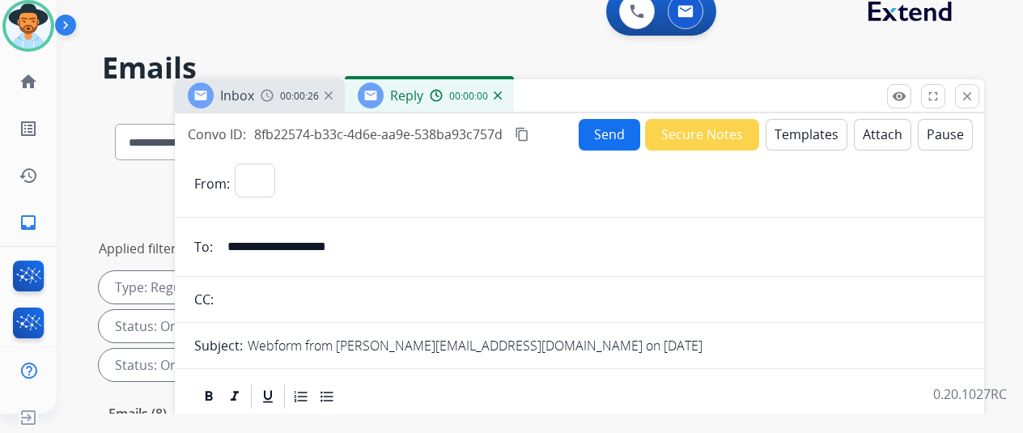
select select "**********"
click at [814, 127] on button "Templates" at bounding box center [807, 135] width 82 height 32
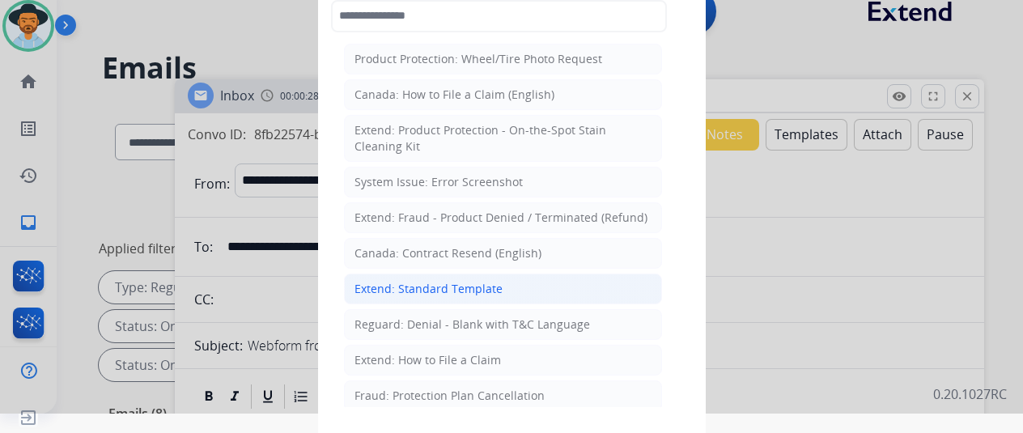
click at [435, 281] on div "Extend: Standard Template" at bounding box center [428, 289] width 148 height 16
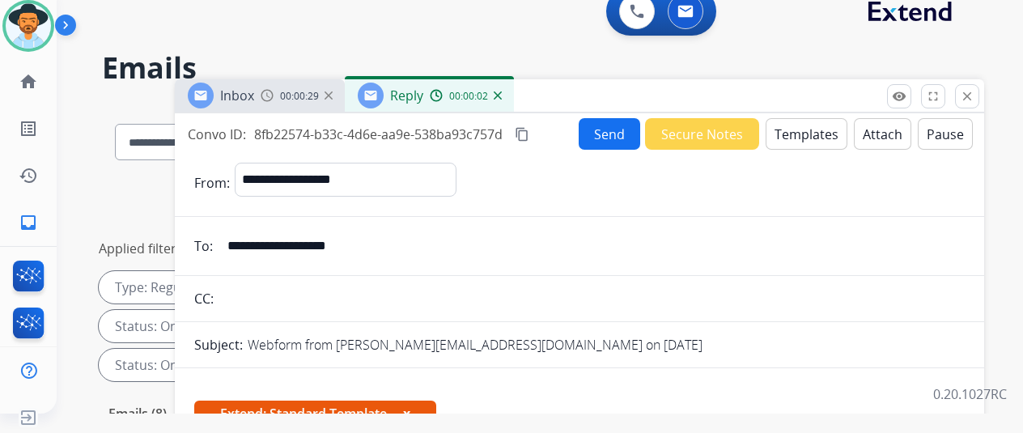
scroll to position [243, 0]
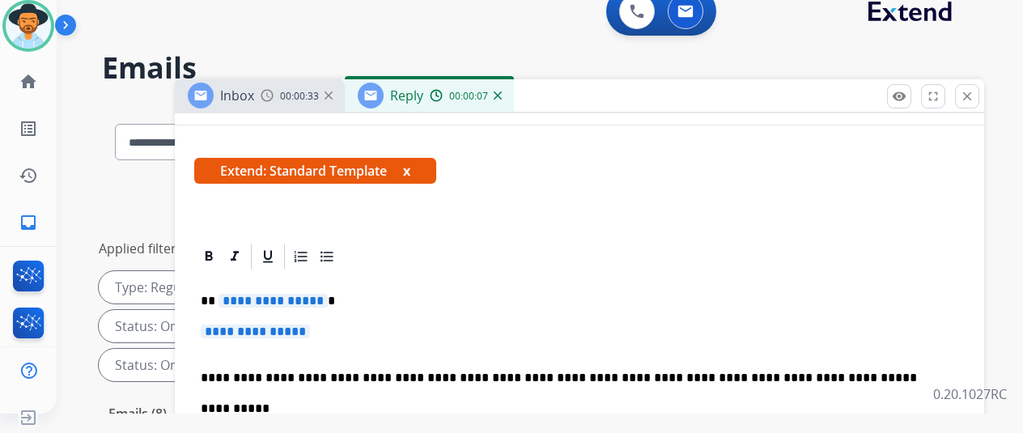
click at [326, 299] on span "**********" at bounding box center [273, 301] width 109 height 14
click at [310, 332] on span "**********" at bounding box center [255, 332] width 109 height 14
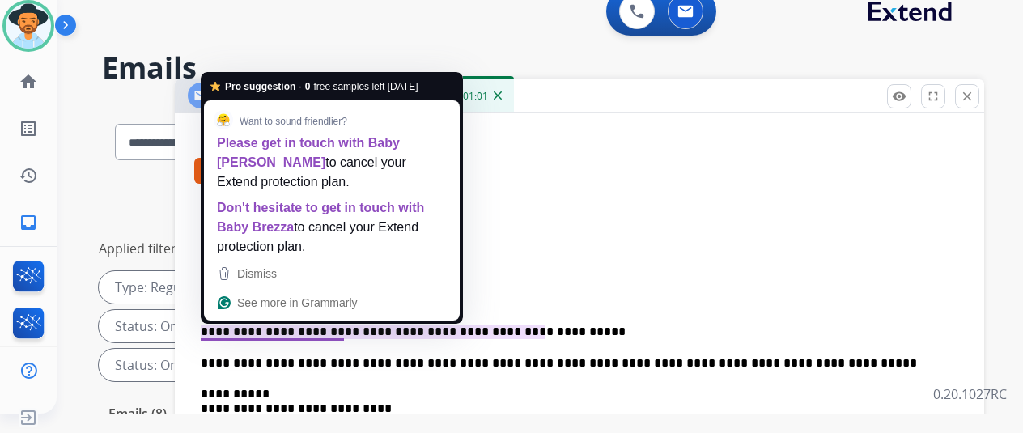
click at [278, 334] on p "**********" at bounding box center [573, 332] width 745 height 15
click at [286, 331] on p "**********" at bounding box center [573, 332] width 745 height 15
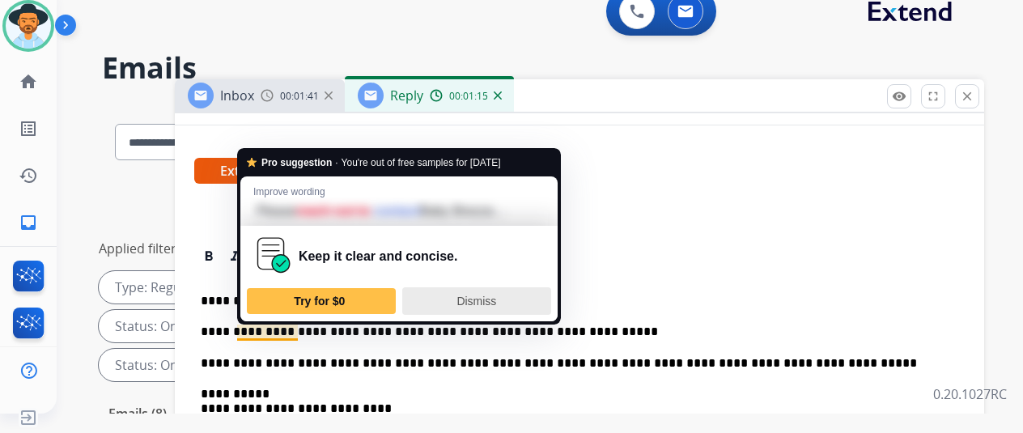
click at [466, 295] on span "Dismiss" at bounding box center [476, 301] width 40 height 13
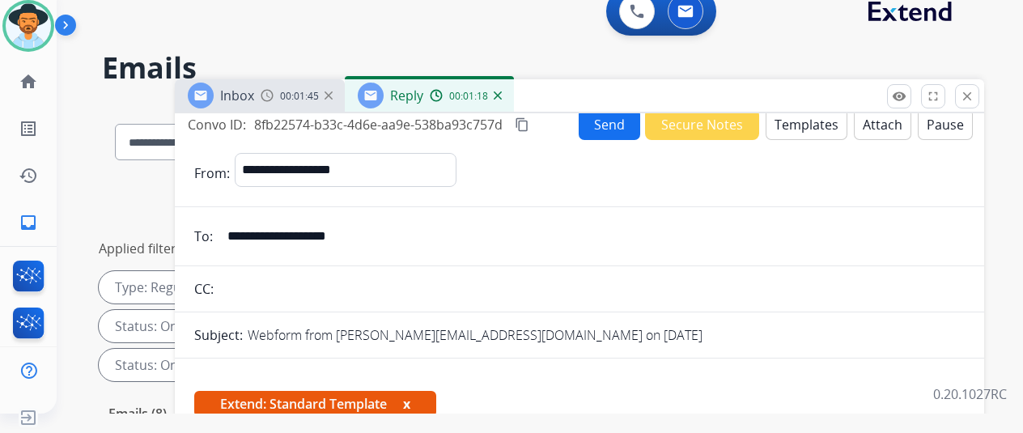
scroll to position [0, 0]
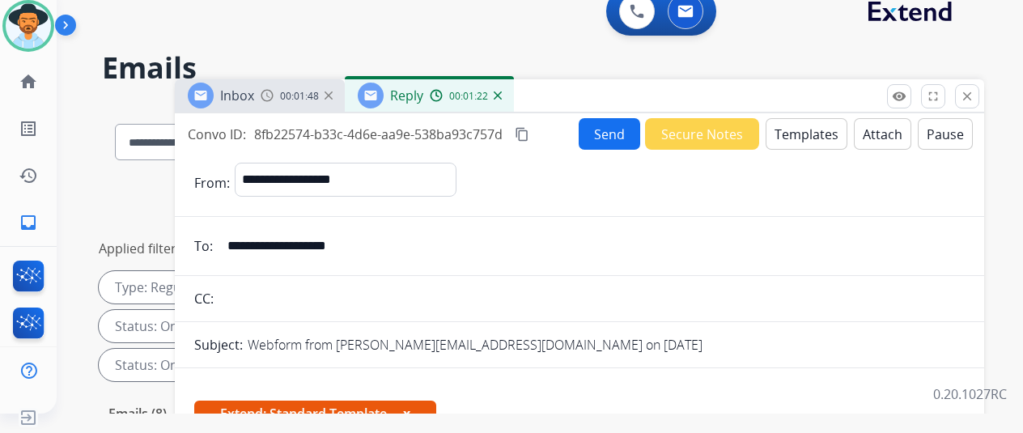
click at [610, 135] on button "Send" at bounding box center [610, 134] width 62 height 32
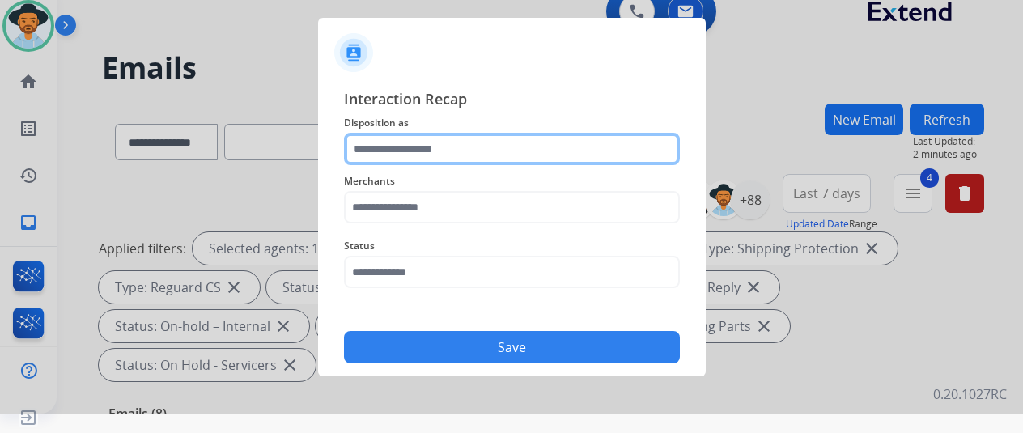
click at [407, 146] on input "text" at bounding box center [512, 149] width 336 height 32
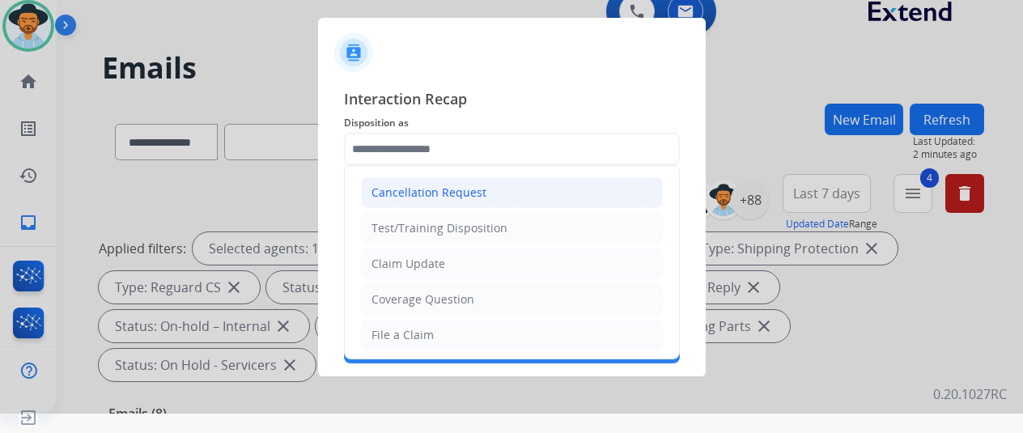
click at [427, 197] on div "Cancellation Request" at bounding box center [428, 193] width 115 height 16
type input "**********"
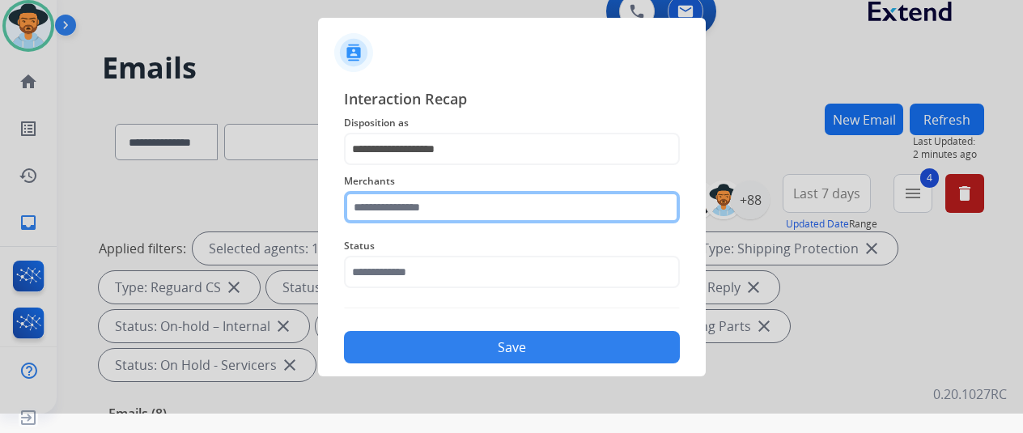
click at [404, 208] on input "text" at bounding box center [512, 207] width 336 height 32
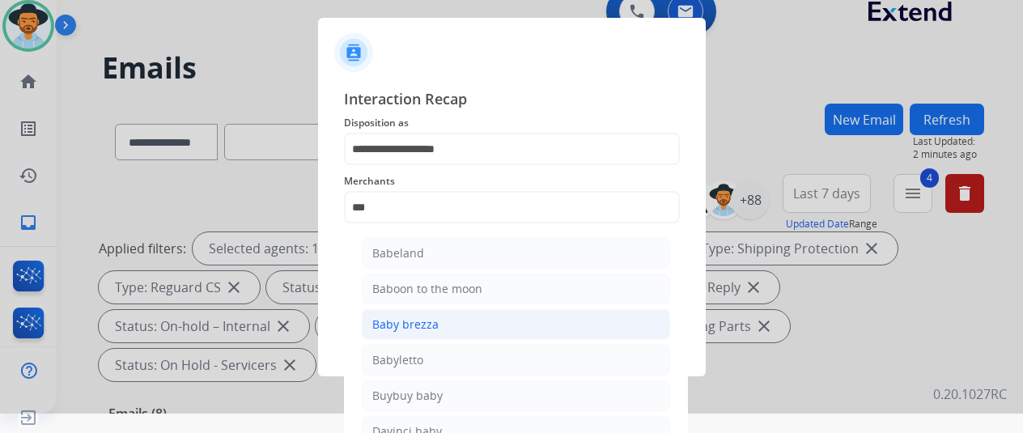
click at [424, 327] on div "Baby brezza" at bounding box center [405, 324] width 66 height 16
type input "**********"
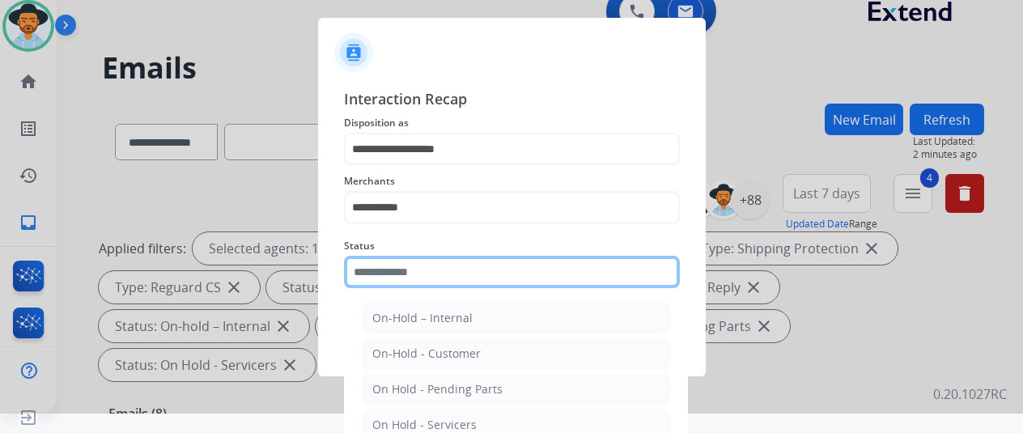
click at [416, 274] on input "text" at bounding box center [512, 272] width 336 height 32
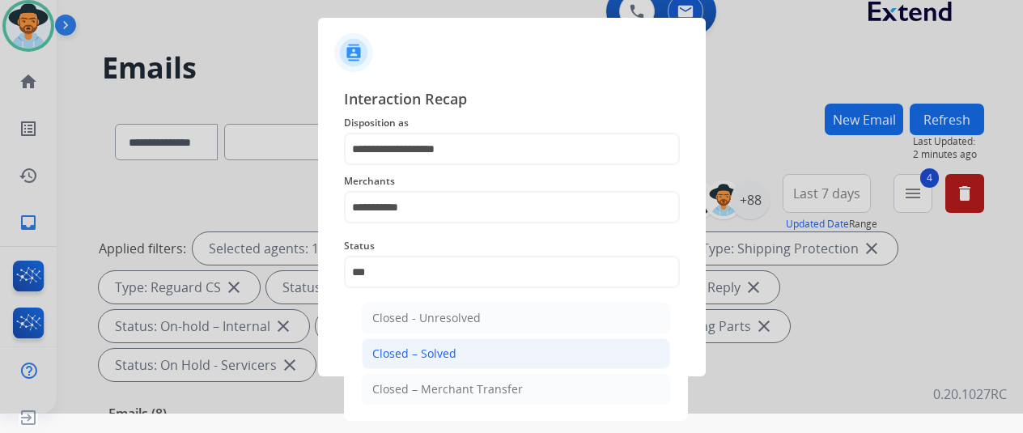
click at [457, 345] on li "Closed – Solved" at bounding box center [516, 353] width 308 height 31
type input "**********"
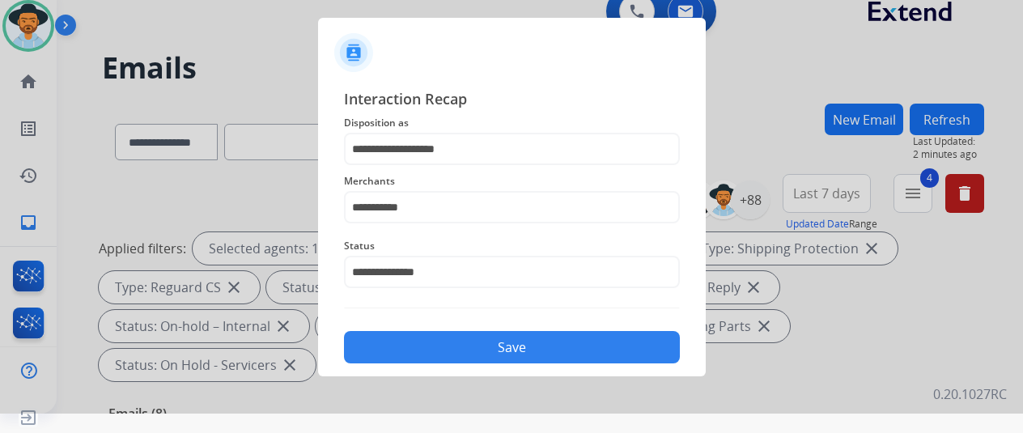
click at [457, 345] on button "Save" at bounding box center [512, 347] width 336 height 32
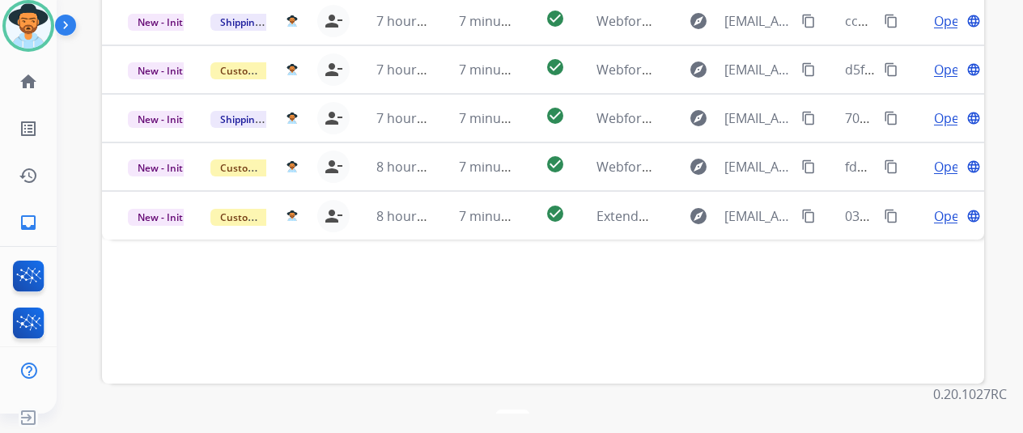
scroll to position [591, 0]
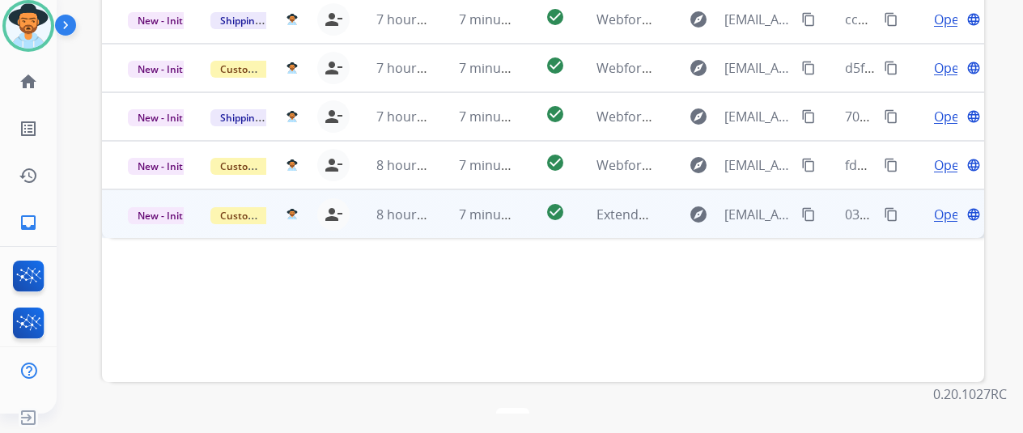
click at [942, 205] on span "Open" at bounding box center [950, 214] width 33 height 19
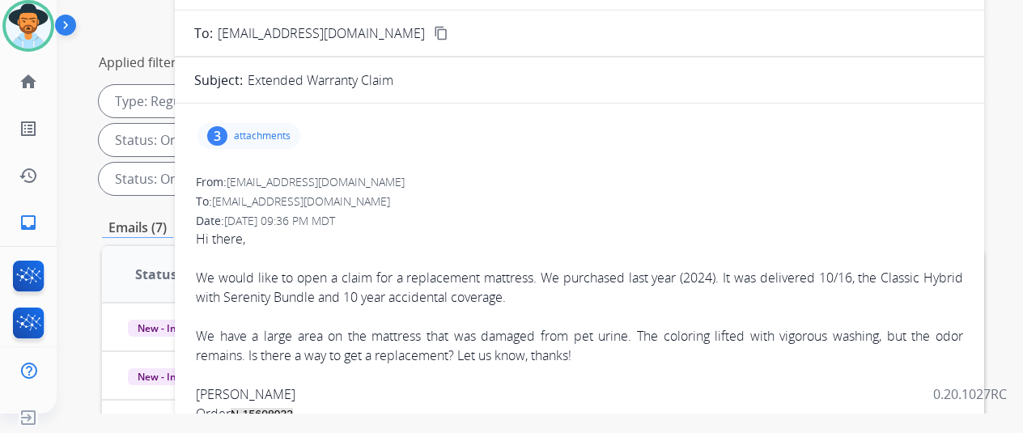
scroll to position [24, 0]
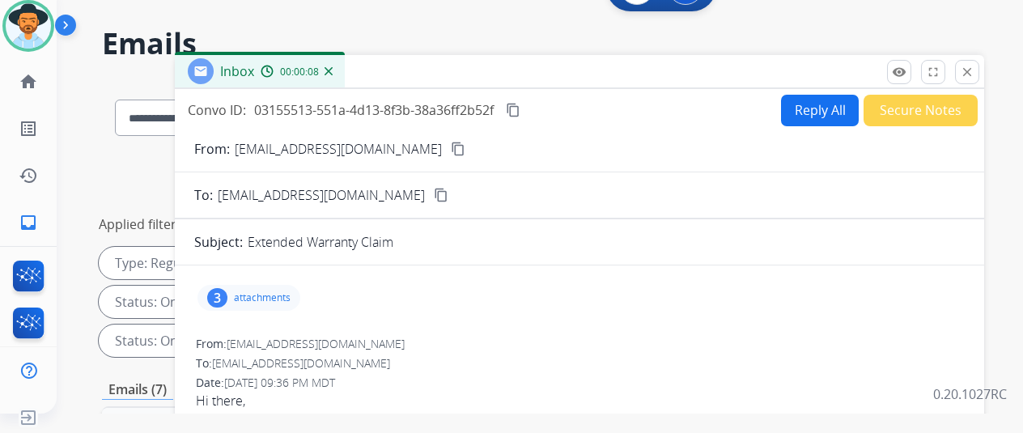
click at [451, 146] on mat-icon "content_copy" at bounding box center [458, 149] width 15 height 15
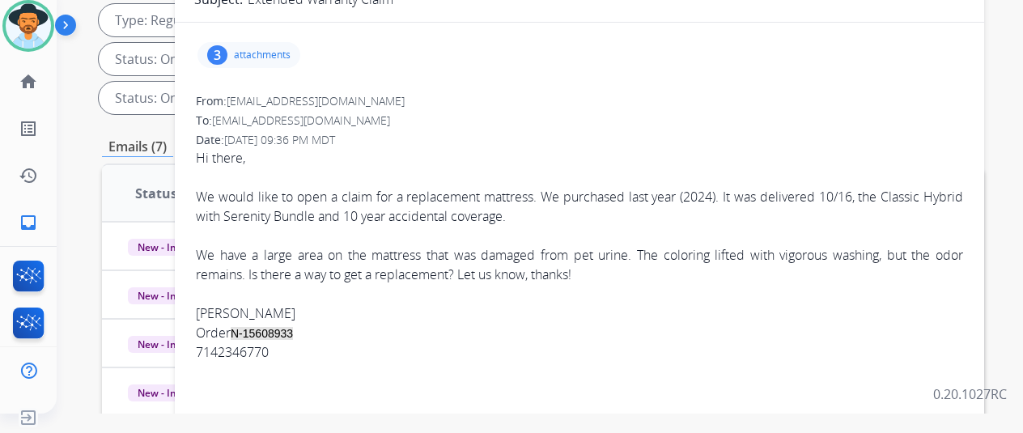
scroll to position [0, 0]
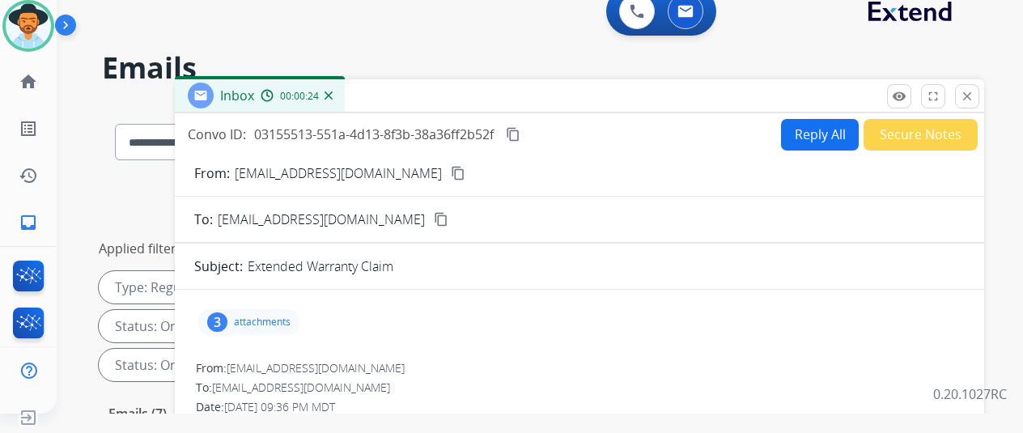
click at [809, 129] on button "Reply All" at bounding box center [820, 135] width 78 height 32
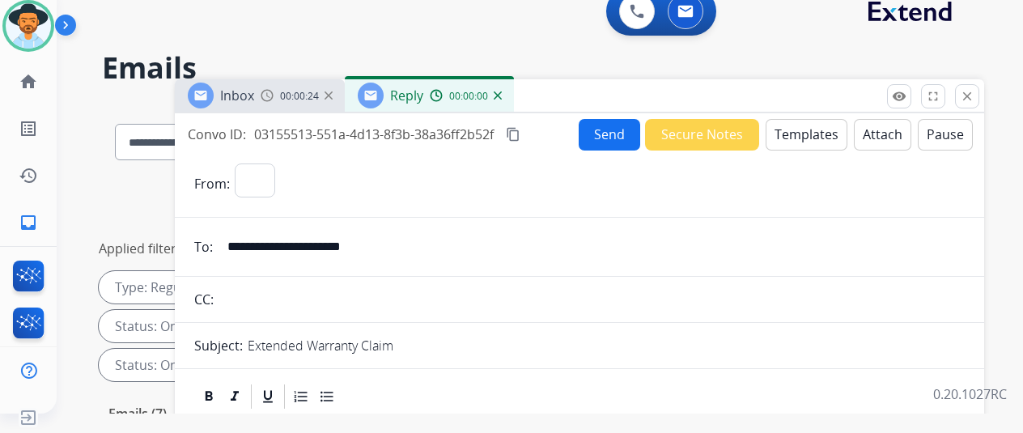
select select "**********"
click at [809, 132] on button "Templates" at bounding box center [807, 135] width 82 height 32
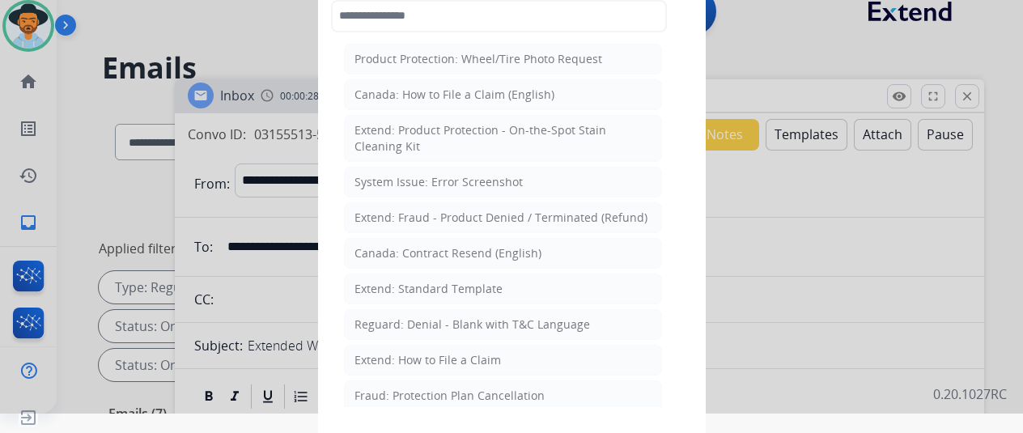
click at [406, 354] on div "Extend: How to File a Claim" at bounding box center [427, 360] width 146 height 16
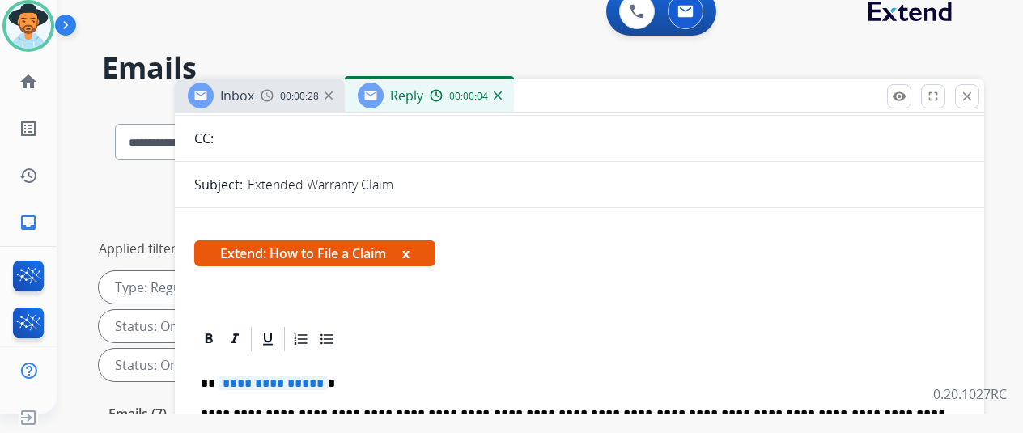
scroll to position [324, 0]
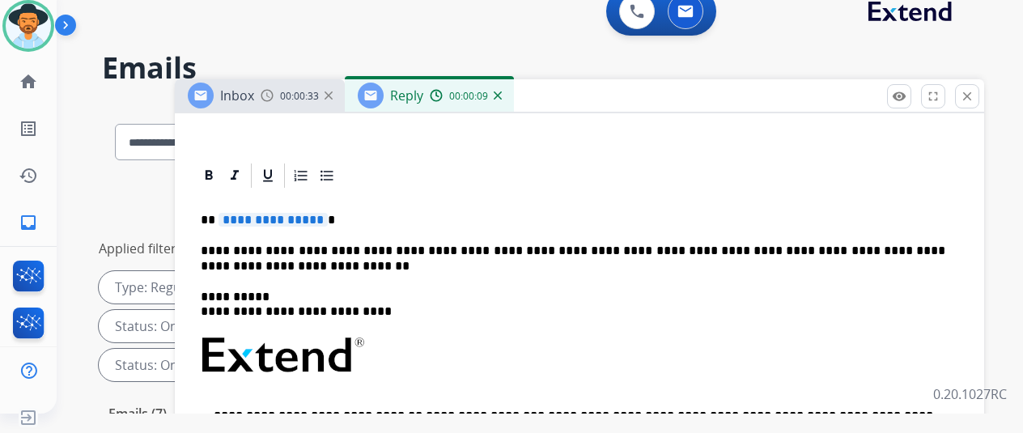
click at [328, 221] on span "**********" at bounding box center [273, 220] width 109 height 14
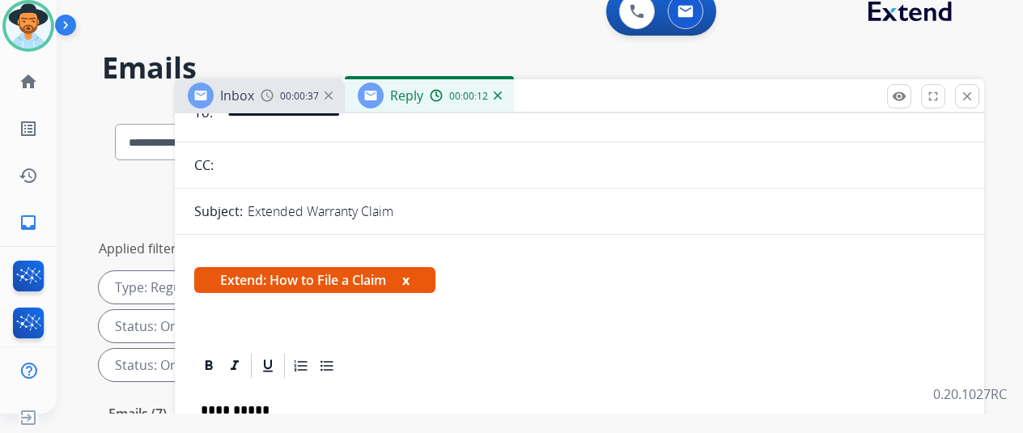
scroll to position [0, 0]
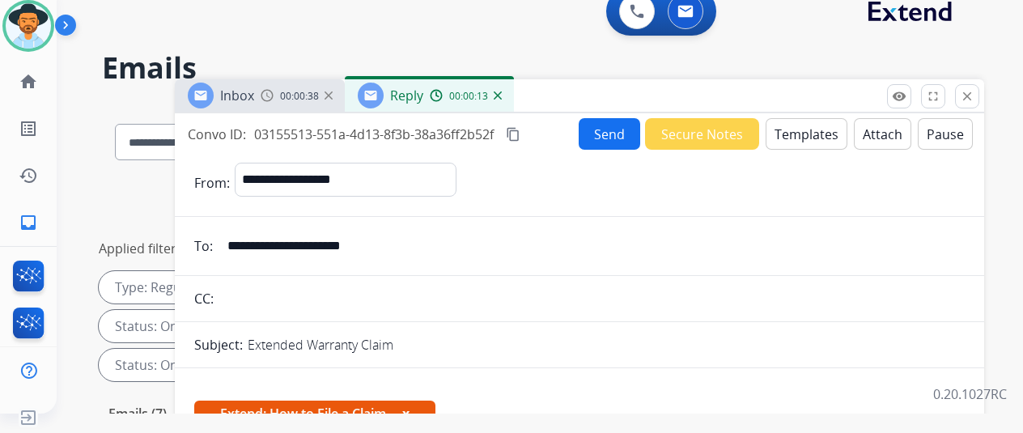
click at [623, 138] on button "Send" at bounding box center [610, 134] width 62 height 32
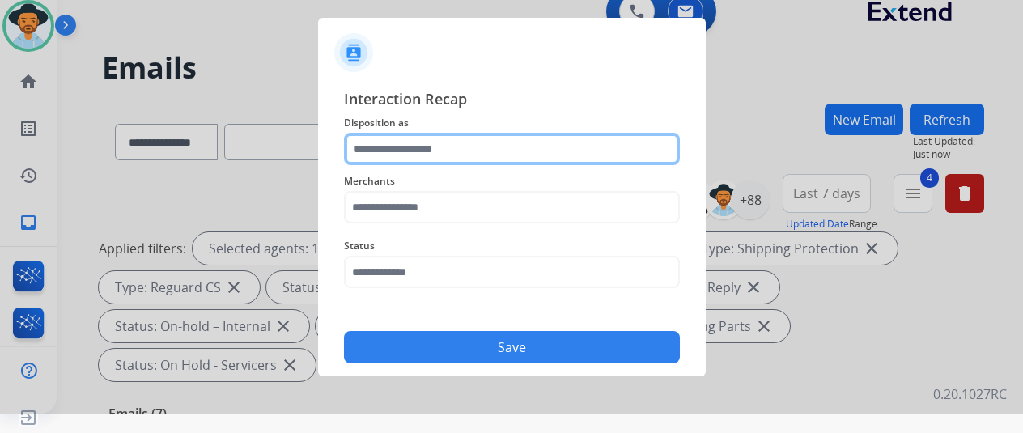
click at [393, 142] on input "text" at bounding box center [512, 149] width 336 height 32
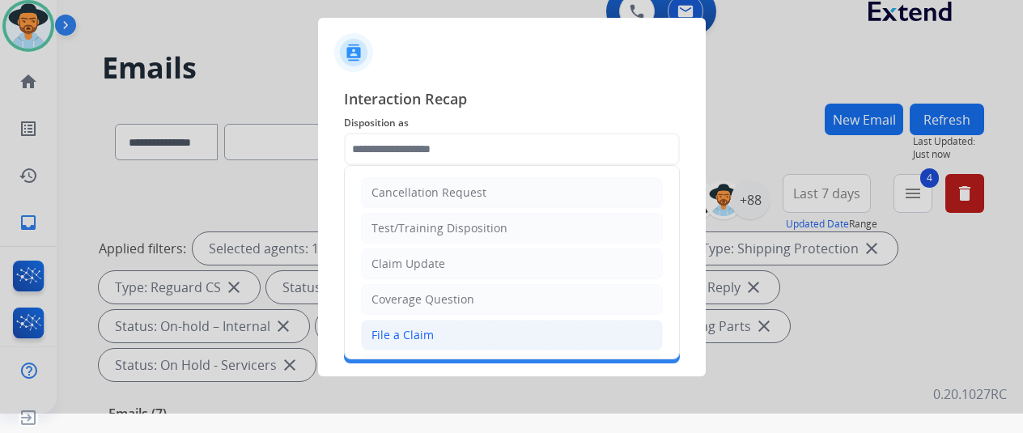
click at [395, 333] on div "File a Claim" at bounding box center [402, 335] width 62 height 16
type input "**********"
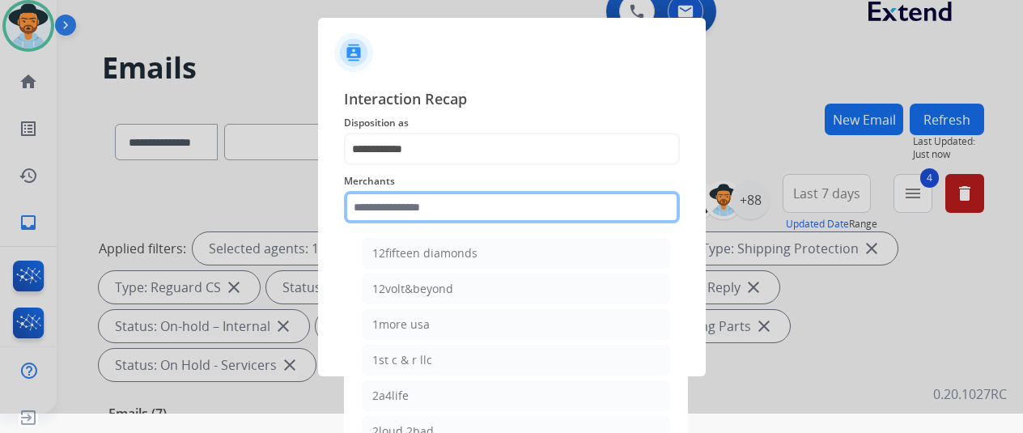
click at [395, 205] on input "text" at bounding box center [512, 207] width 336 height 32
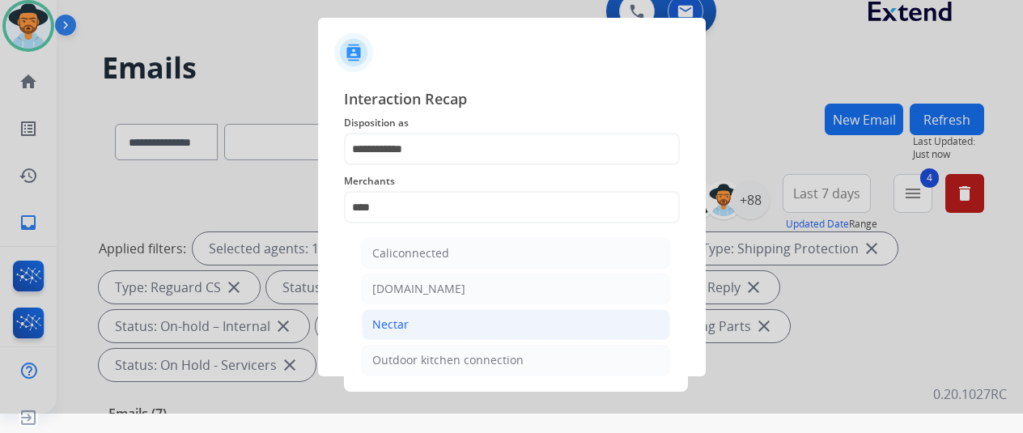
click at [393, 328] on div "Nectar" at bounding box center [390, 324] width 36 height 16
type input "******"
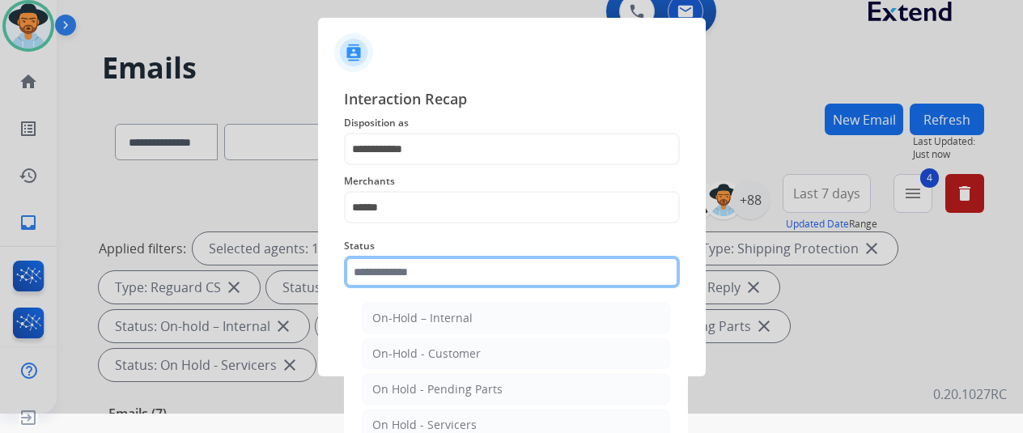
click at [397, 264] on input "text" at bounding box center [512, 272] width 336 height 32
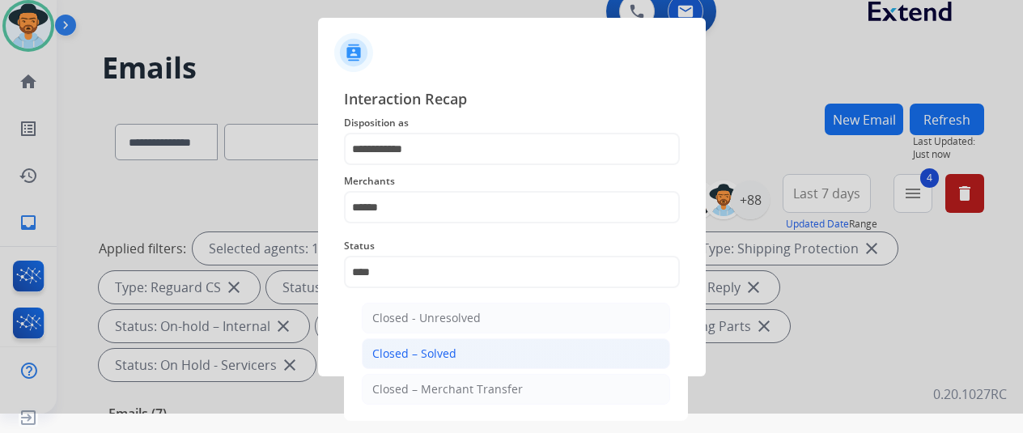
click at [388, 352] on div "Closed – Solved" at bounding box center [414, 354] width 84 height 16
type input "**********"
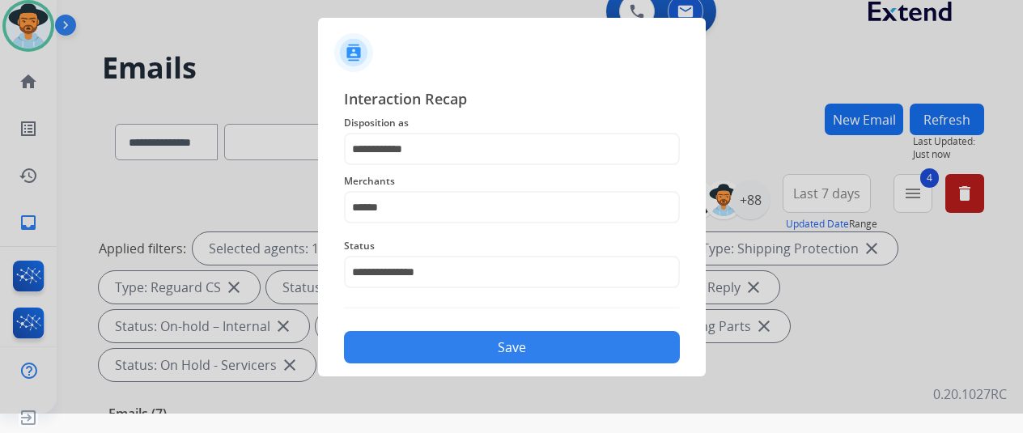
click at [431, 341] on button "Save" at bounding box center [512, 347] width 336 height 32
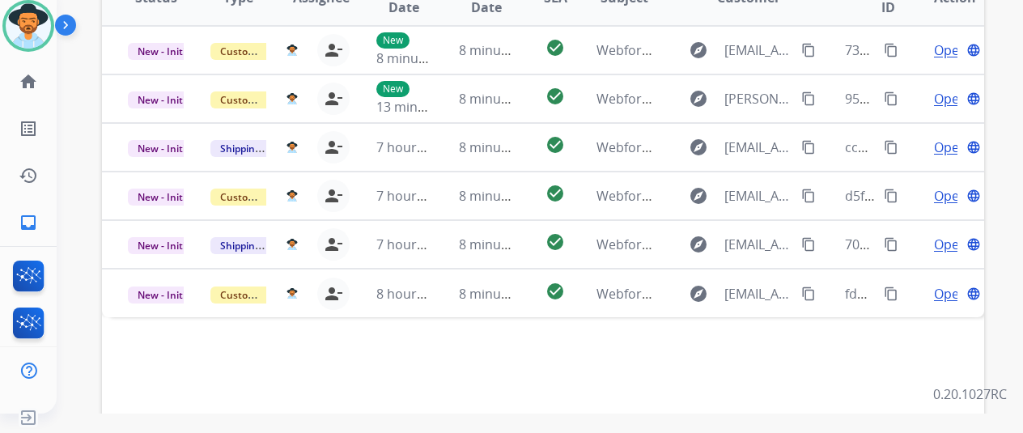
scroll to position [348, 0]
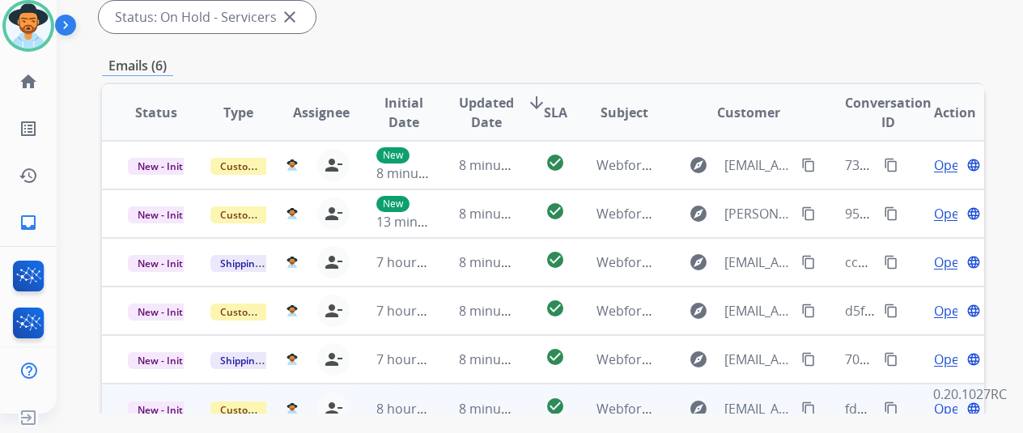
click at [944, 399] on span "Open" at bounding box center [950, 408] width 33 height 19
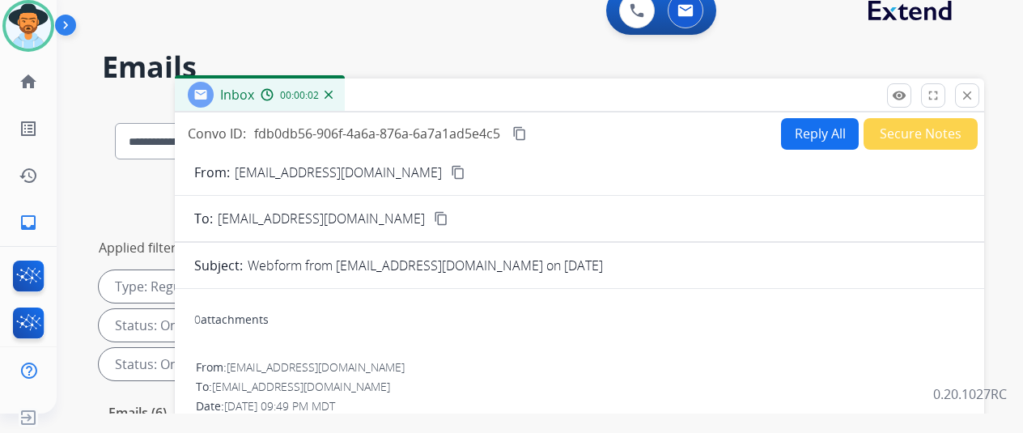
scroll to position [0, 0]
click at [451, 172] on mat-icon "content_copy" at bounding box center [458, 173] width 15 height 15
click at [527, 132] on mat-icon "content_copy" at bounding box center [519, 134] width 15 height 15
click at [817, 137] on button "Reply All" at bounding box center [820, 135] width 78 height 32
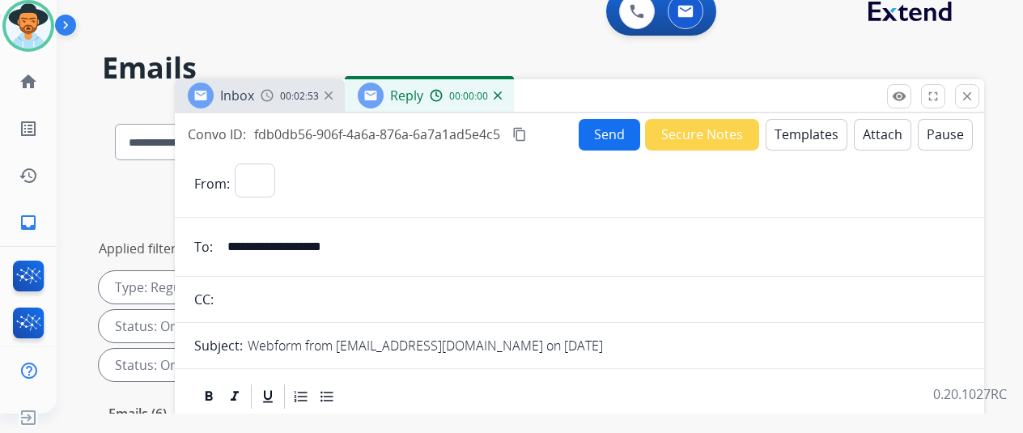
select select "**********"
click at [800, 124] on button "Templates" at bounding box center [807, 135] width 82 height 32
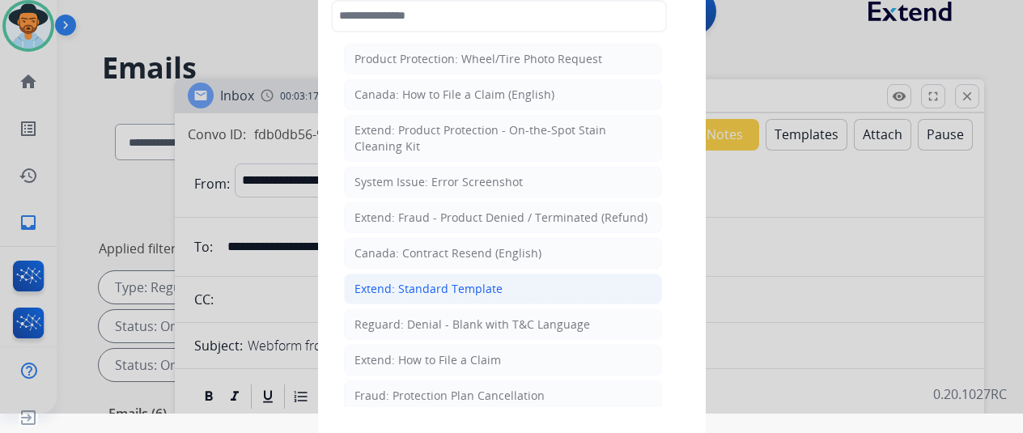
click at [410, 281] on div "Extend: Standard Template" at bounding box center [428, 289] width 148 height 16
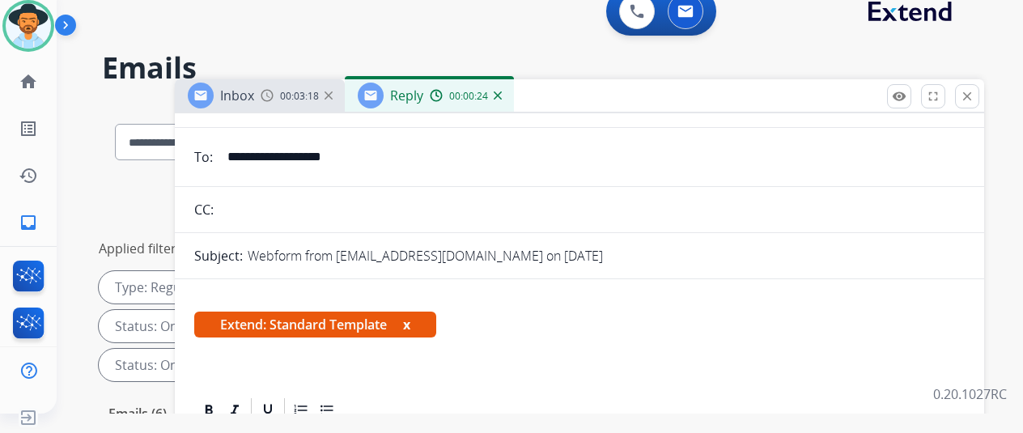
scroll to position [243, 0]
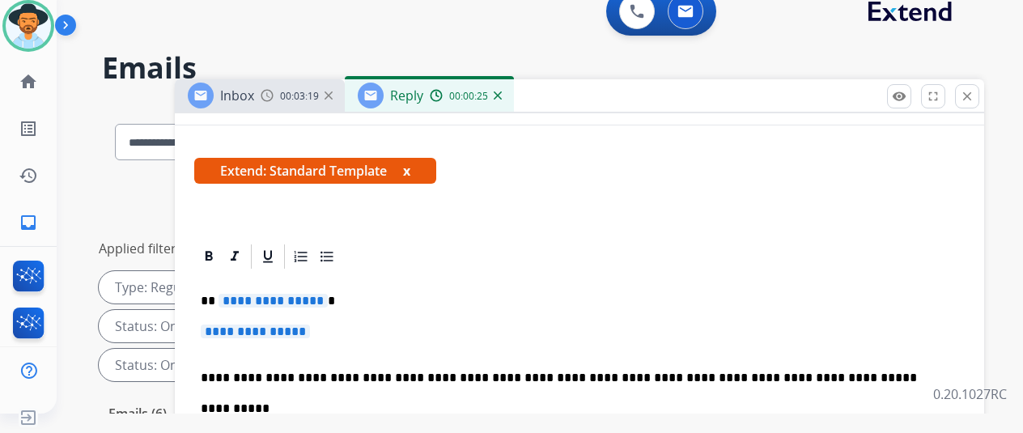
click at [328, 299] on span "**********" at bounding box center [273, 301] width 109 height 14
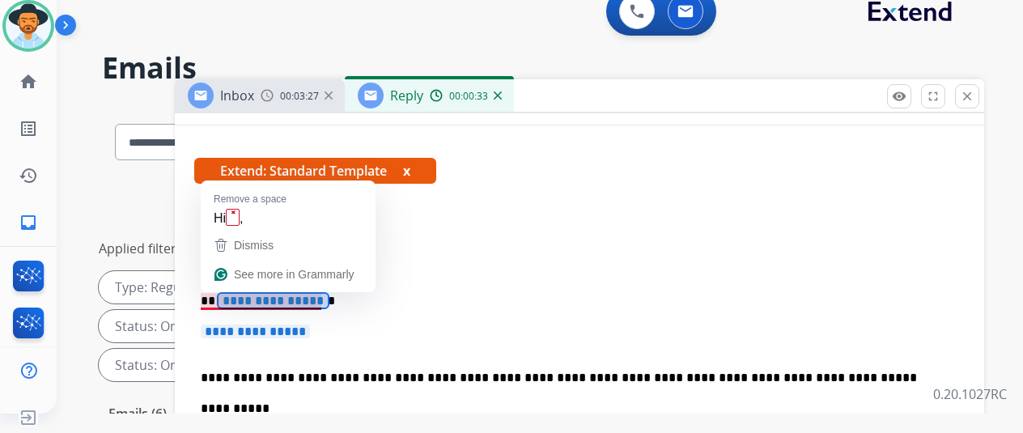
click at [300, 299] on span "**********" at bounding box center [273, 301] width 109 height 14
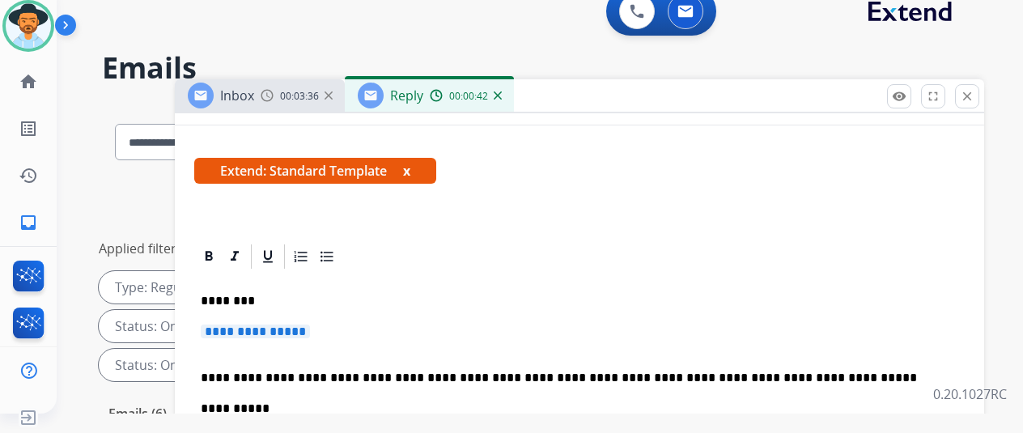
click at [310, 330] on span "**********" at bounding box center [255, 332] width 109 height 14
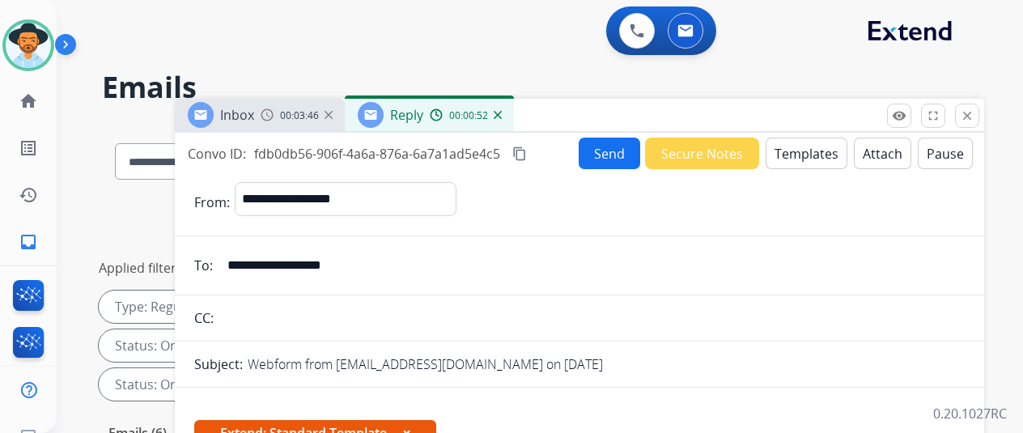
select select "**********"
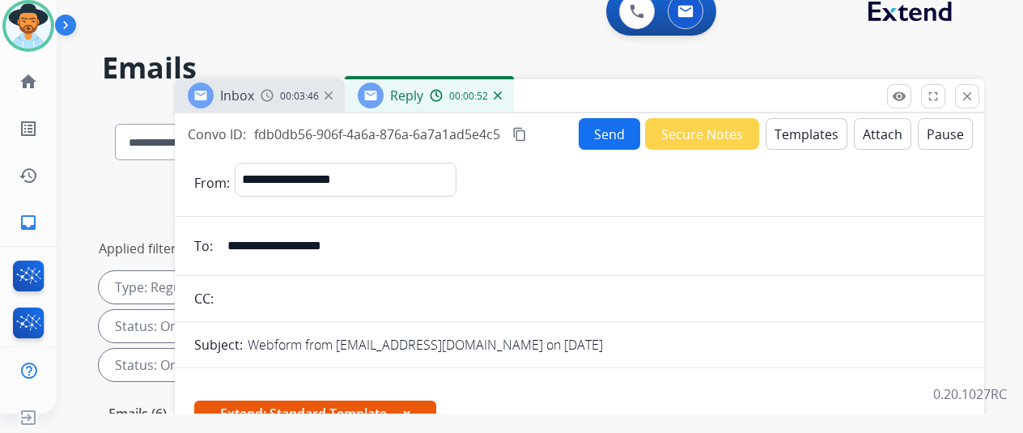
scroll to position [243, 0]
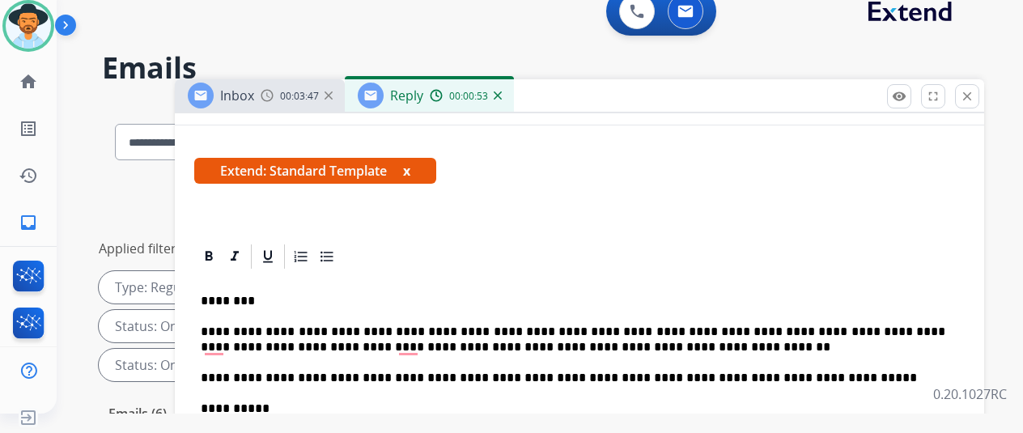
click at [340, 329] on p "**********" at bounding box center [573, 340] width 745 height 30
click at [579, 344] on p "**********" at bounding box center [573, 340] width 745 height 30
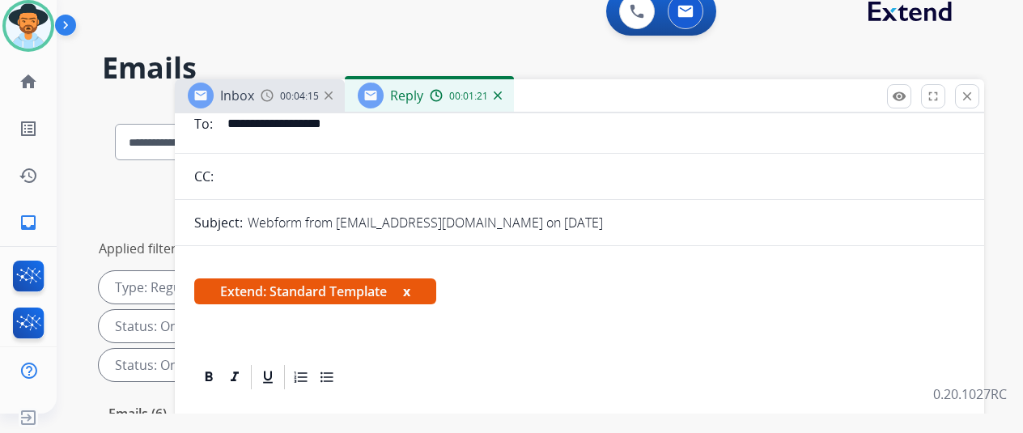
scroll to position [0, 0]
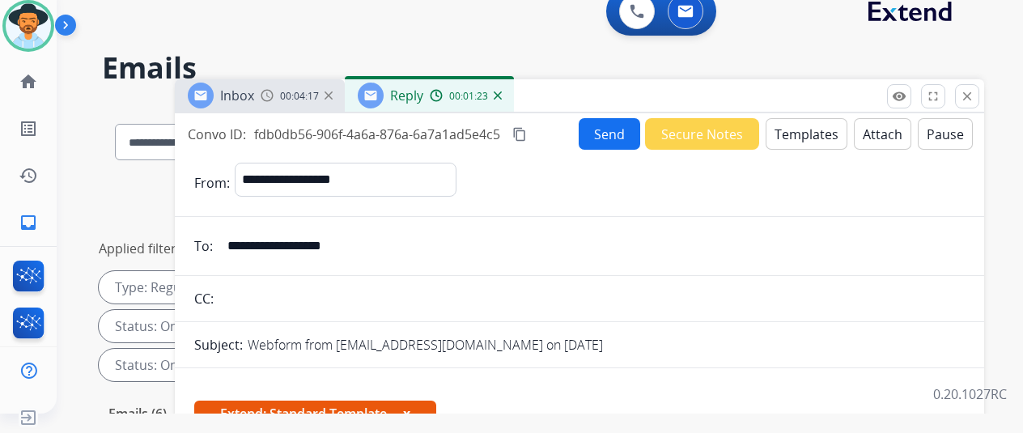
click at [869, 135] on button "Attach" at bounding box center [882, 134] width 57 height 32
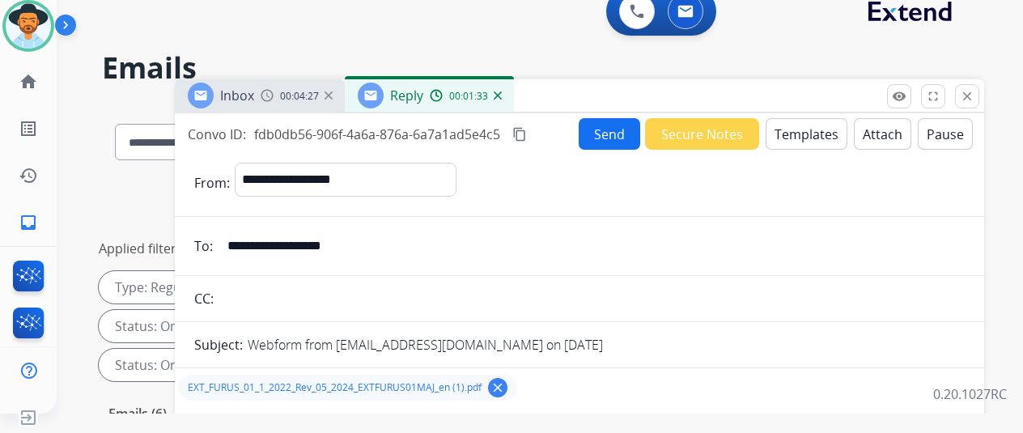
click at [592, 134] on button "Send" at bounding box center [610, 134] width 62 height 32
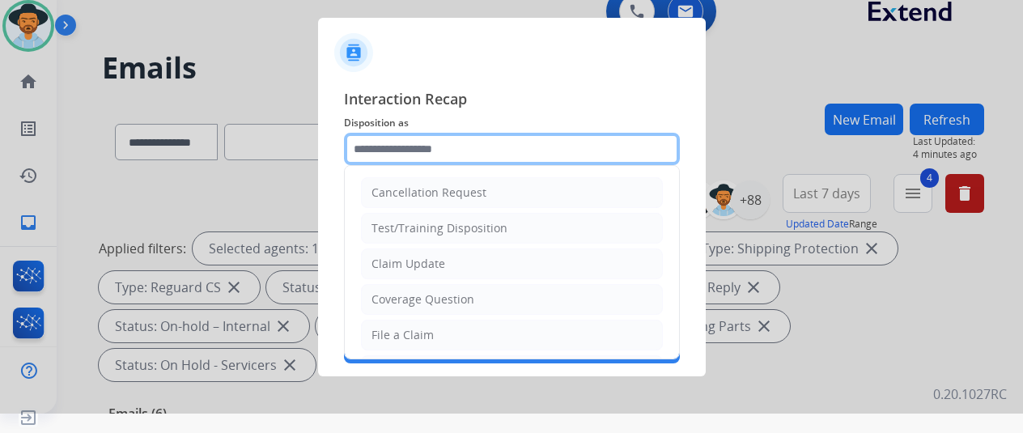
click at [398, 147] on input "text" at bounding box center [512, 149] width 336 height 32
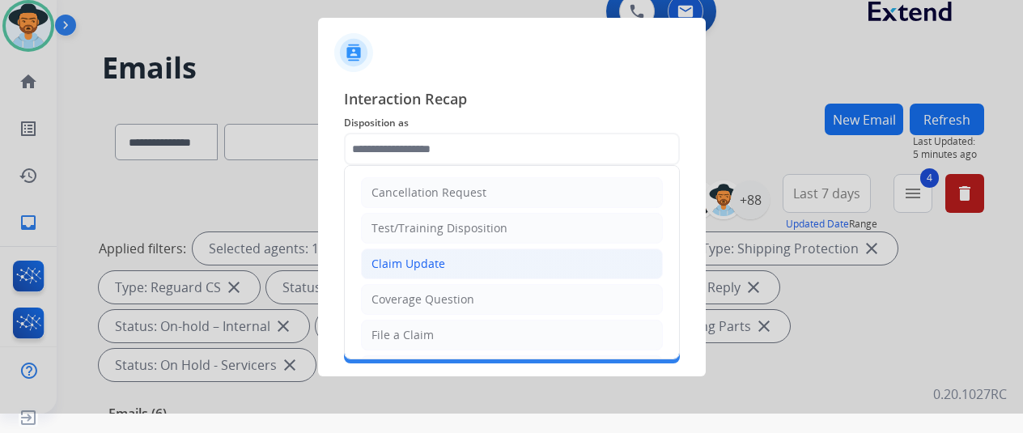
click at [405, 257] on div "Claim Update" at bounding box center [408, 264] width 74 height 16
type input "**********"
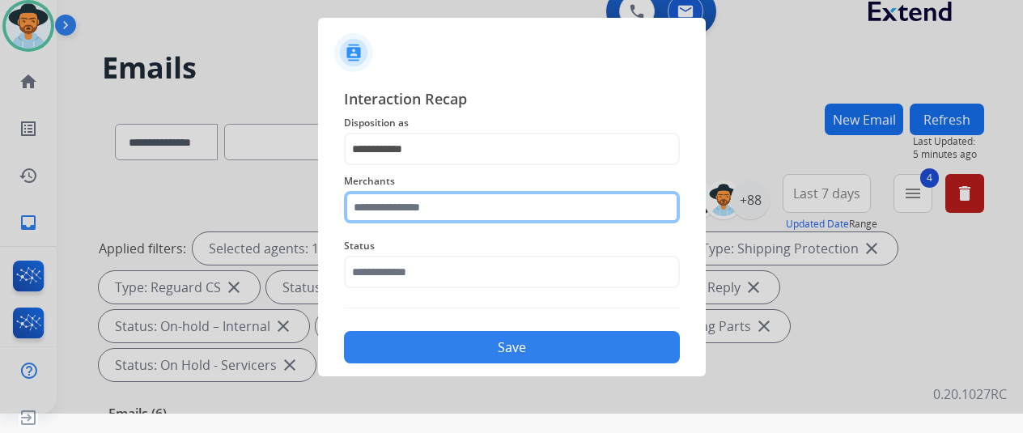
click at [421, 208] on input "text" at bounding box center [512, 207] width 336 height 32
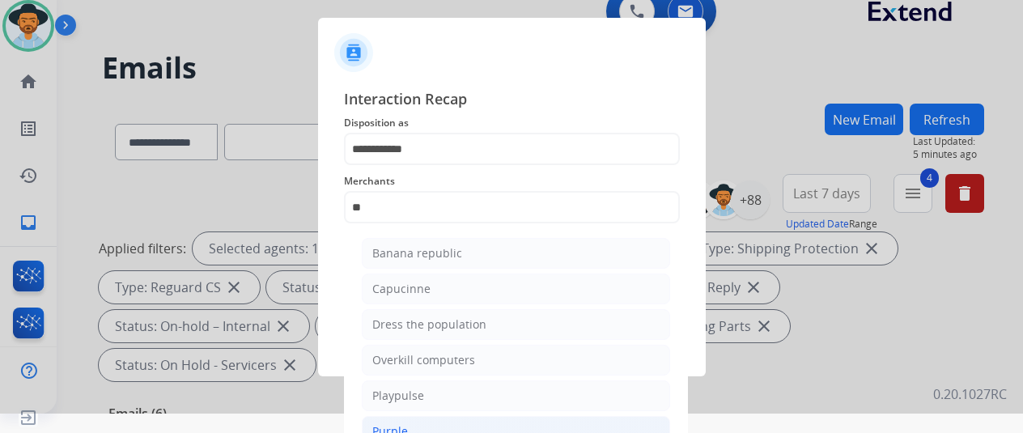
click at [387, 424] on div "Purple" at bounding box center [390, 431] width 36 height 16
type input "******"
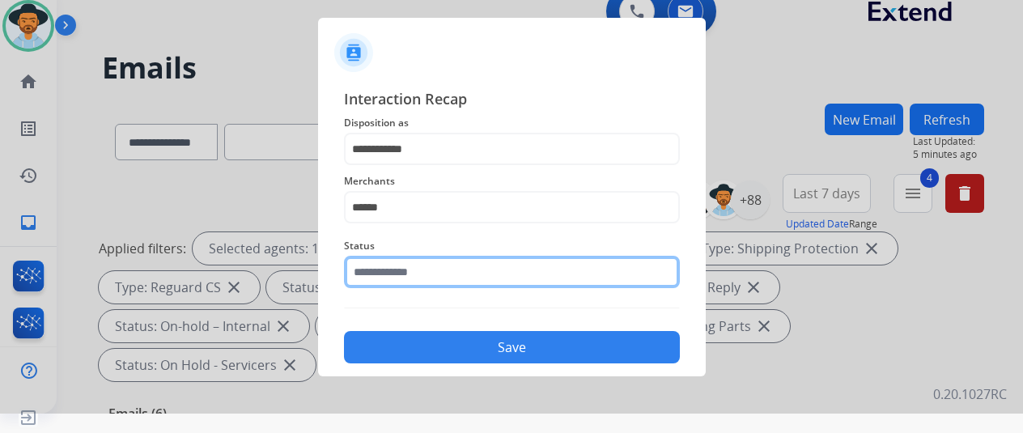
click at [412, 270] on input "text" at bounding box center [512, 272] width 336 height 32
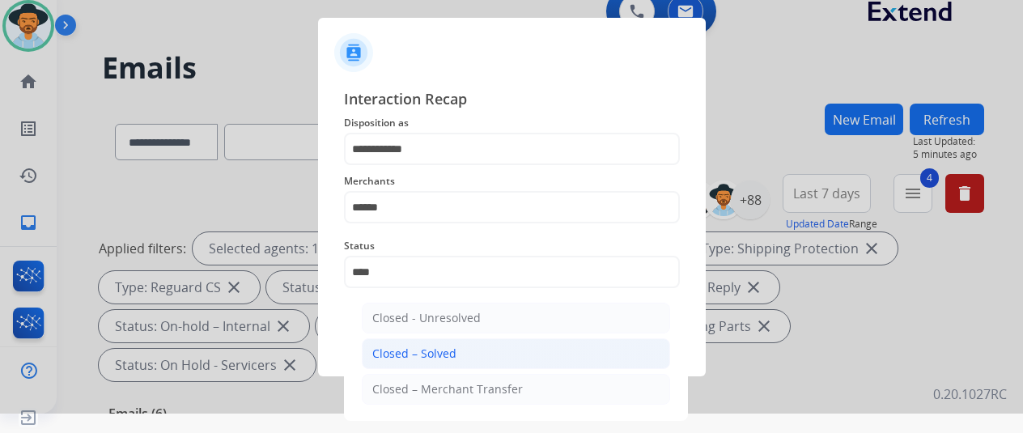
click at [433, 347] on div "Closed – Solved" at bounding box center [414, 354] width 84 height 16
type input "**********"
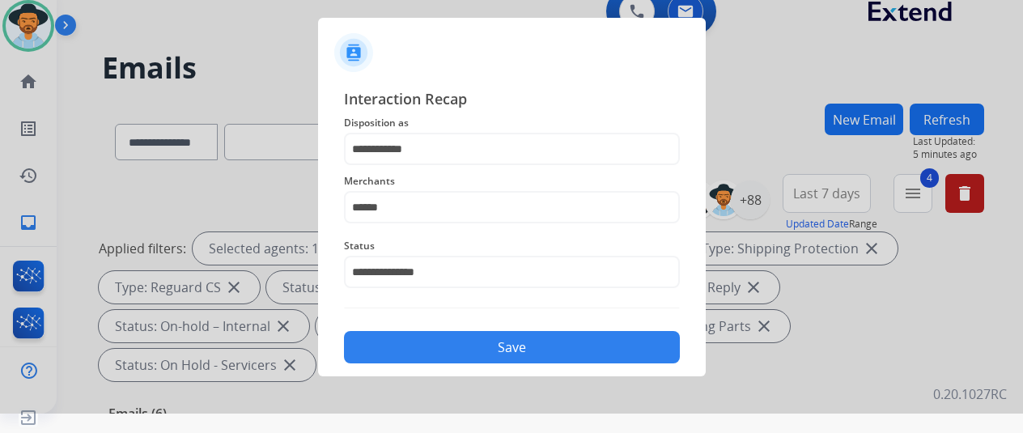
click at [453, 350] on button "Save" at bounding box center [512, 347] width 336 height 32
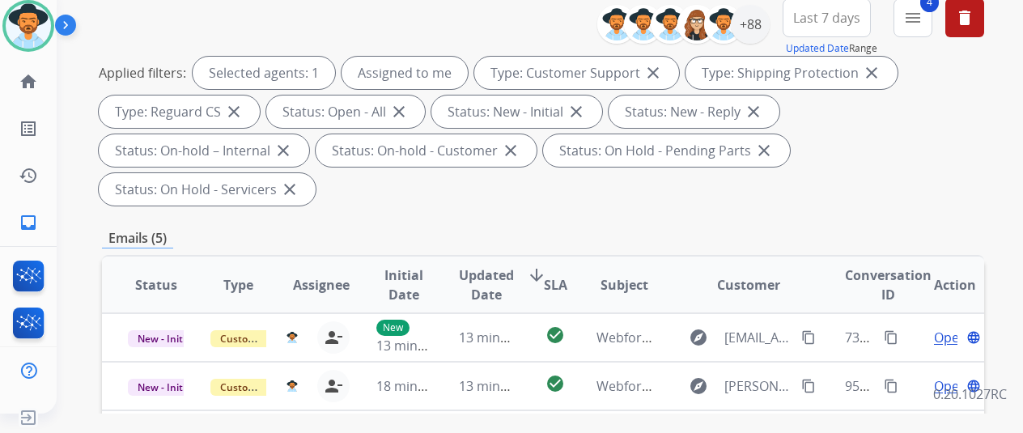
scroll to position [405, 0]
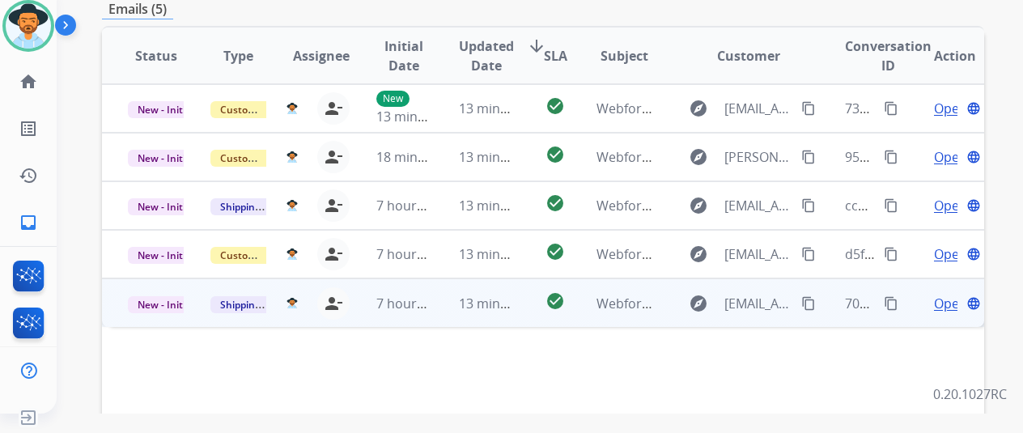
click at [941, 294] on span "Open" at bounding box center [950, 303] width 33 height 19
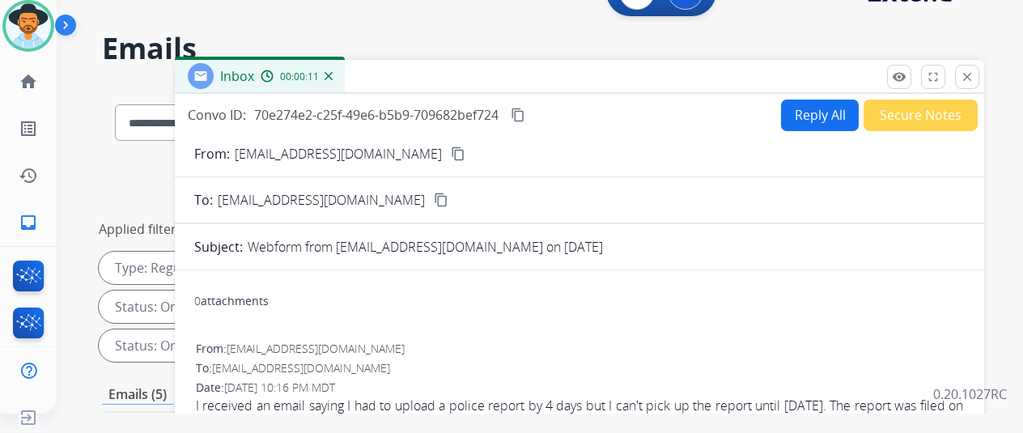
scroll to position [0, 0]
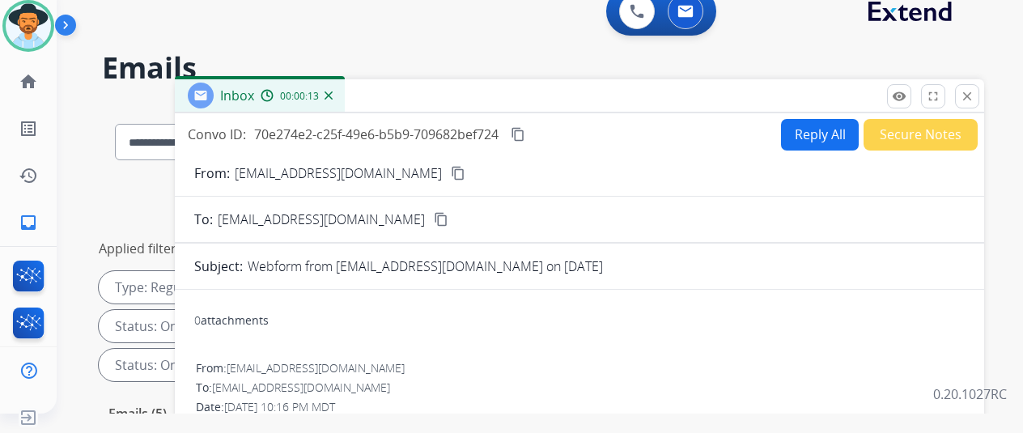
click at [451, 174] on mat-icon "content_copy" at bounding box center [458, 173] width 15 height 15
click at [525, 136] on mat-icon "content_copy" at bounding box center [518, 134] width 15 height 15
click at [333, 95] on img at bounding box center [329, 95] width 8 height 8
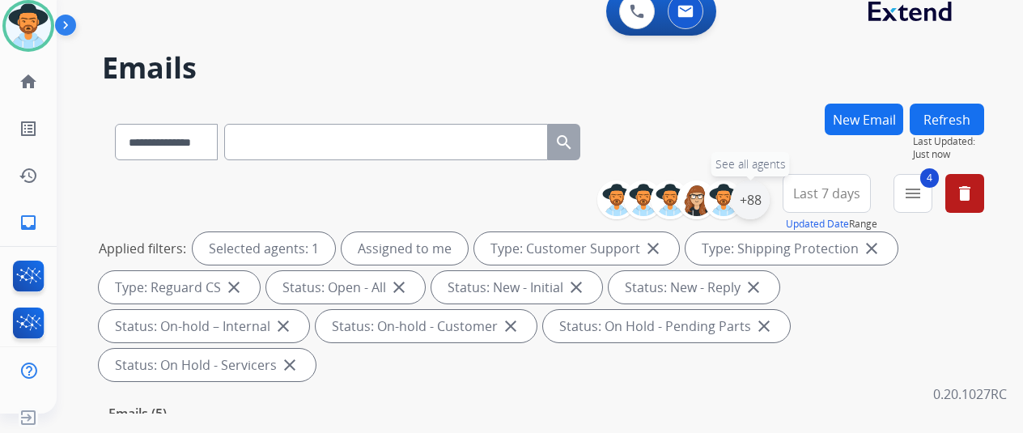
click at [759, 197] on div "+88" at bounding box center [750, 199] width 39 height 39
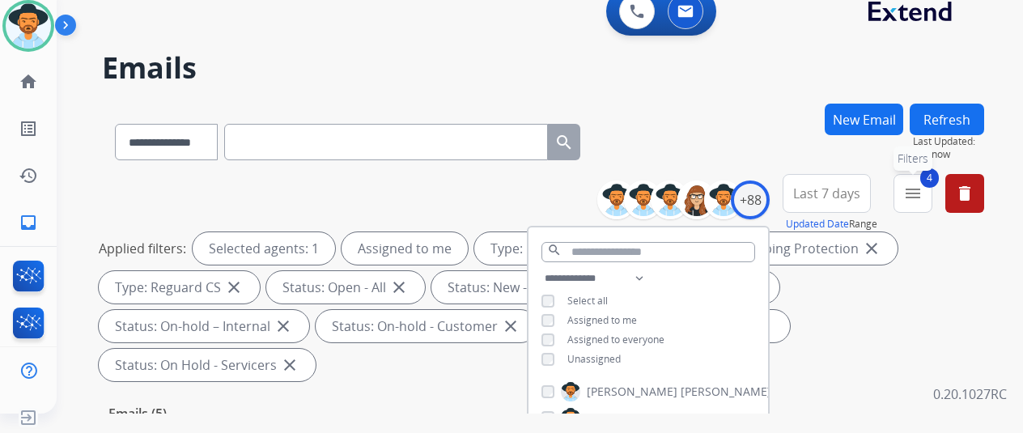
drag, startPoint x: 936, startPoint y: 193, endPoint x: 876, endPoint y: 199, distance: 60.2
click at [932, 195] on button "4 menu Filters" at bounding box center [912, 193] width 39 height 39
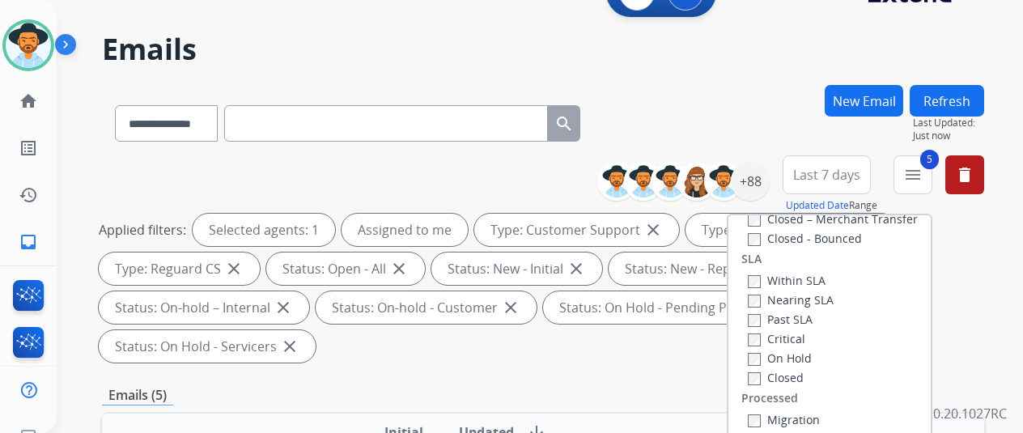
scroll to position [162, 0]
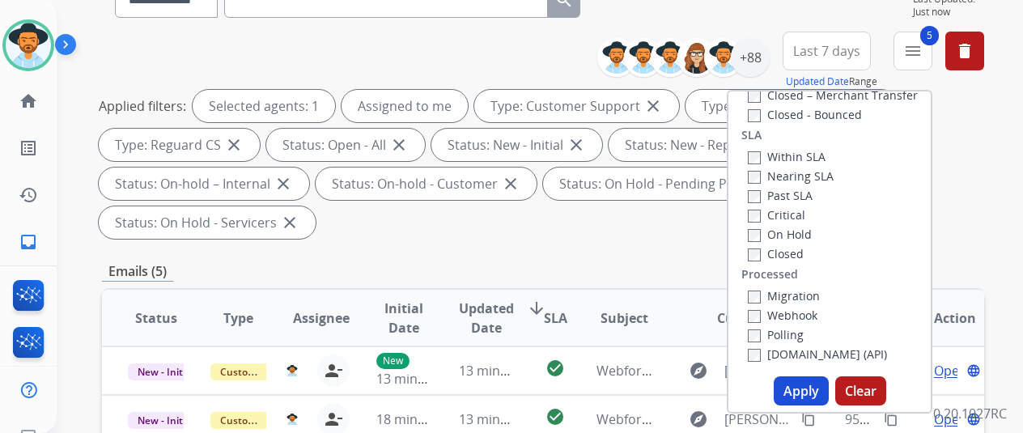
click at [801, 388] on button "Apply" at bounding box center [801, 390] width 55 height 29
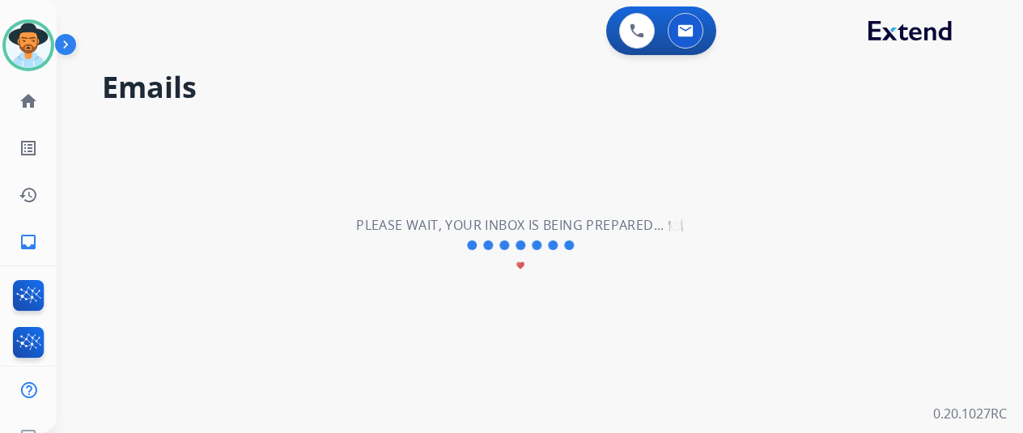
scroll to position [0, 0]
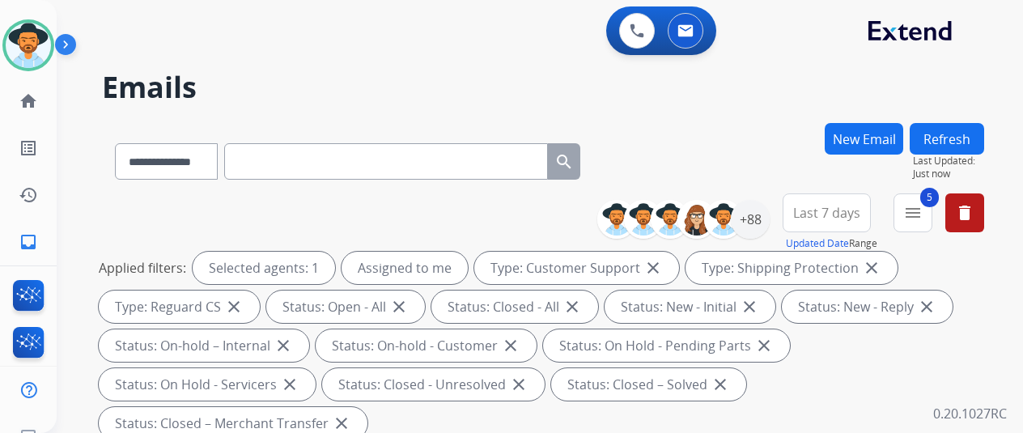
click at [762, 161] on div "**********" at bounding box center [543, 158] width 882 height 70
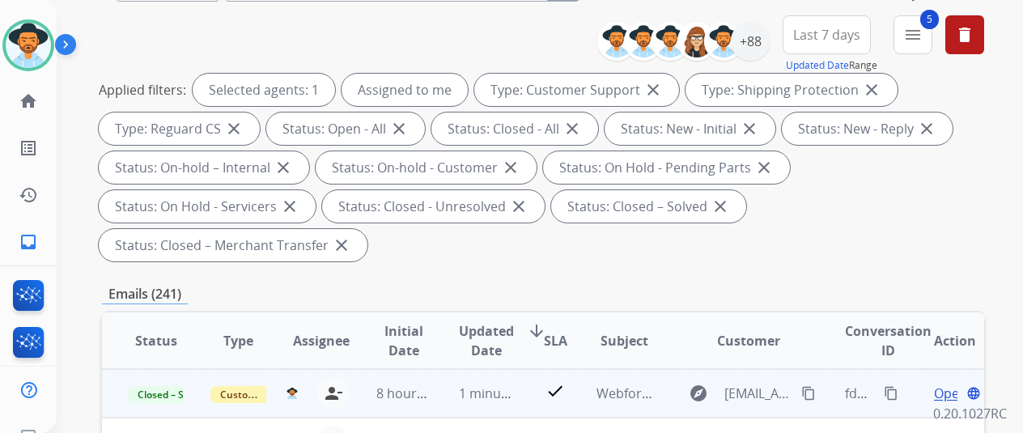
scroll to position [324, 0]
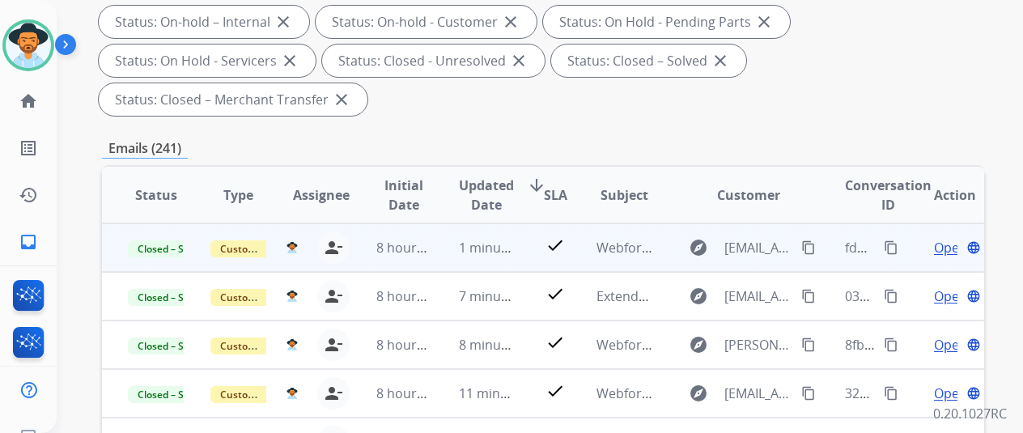
click at [810, 248] on mat-icon "content_copy" at bounding box center [808, 247] width 15 height 15
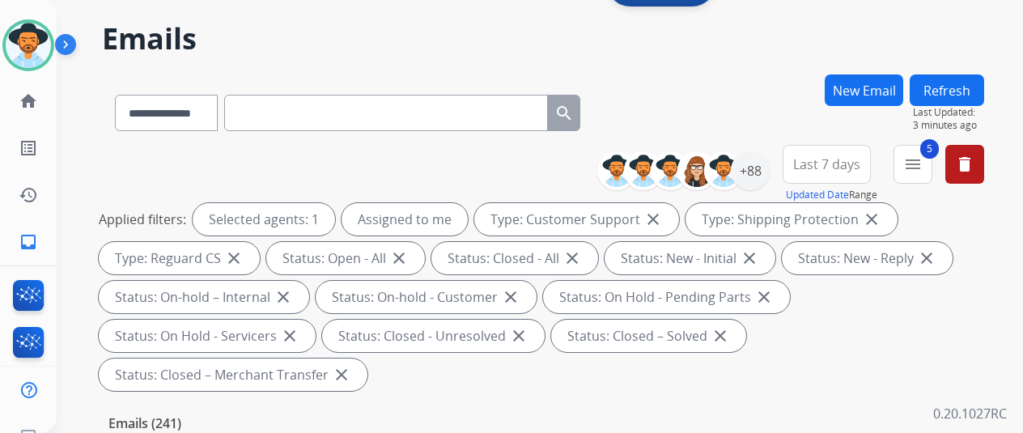
scroll to position [0, 0]
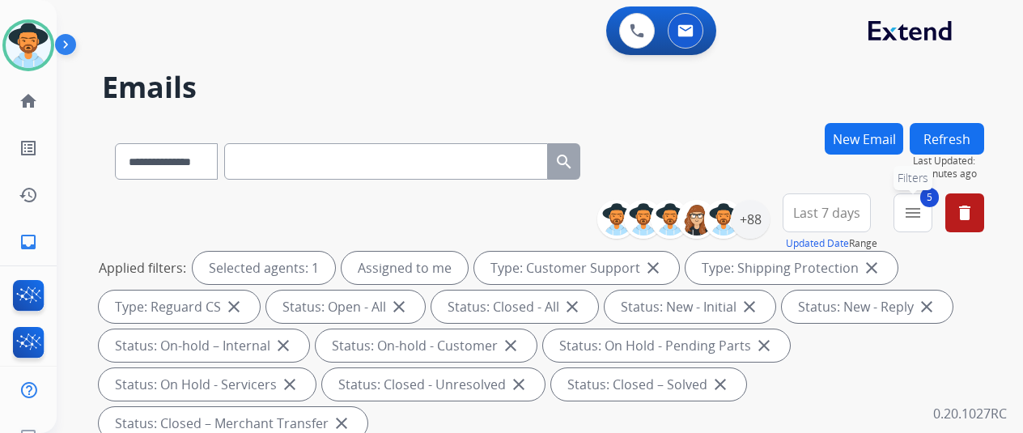
click at [922, 208] on mat-icon "menu" at bounding box center [912, 212] width 19 height 19
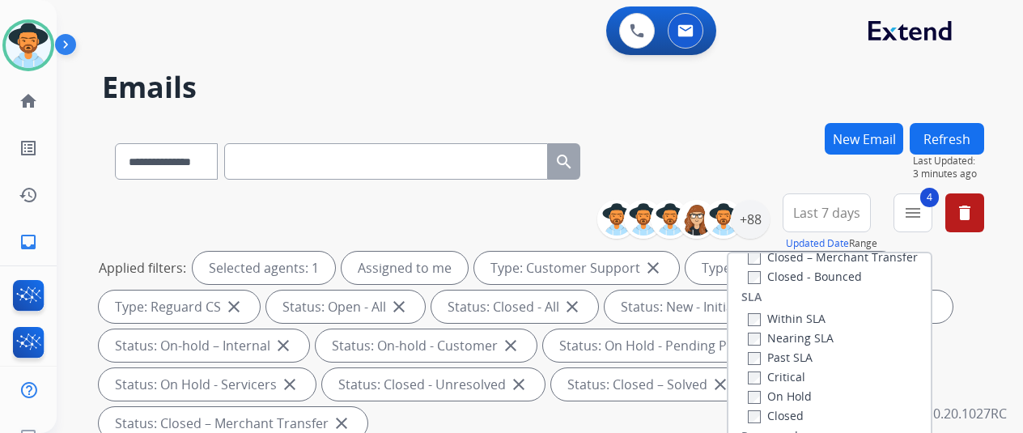
scroll to position [324, 0]
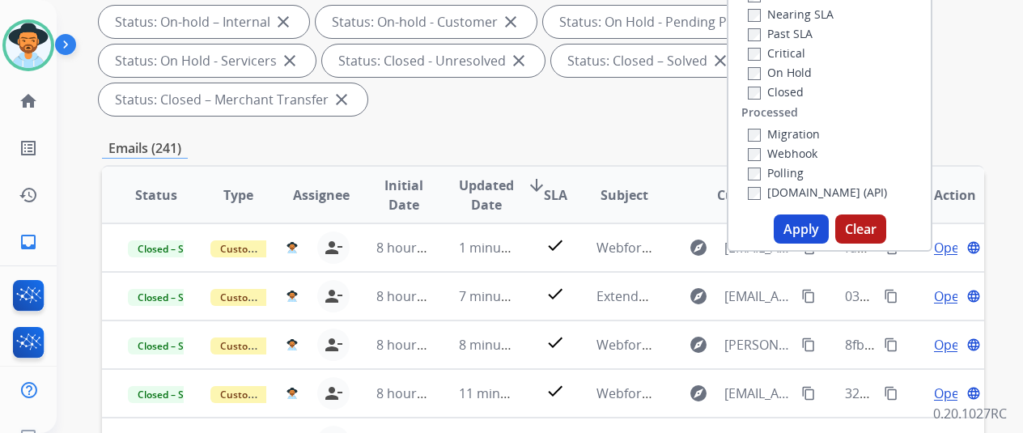
click at [809, 227] on button "Apply" at bounding box center [801, 228] width 55 height 29
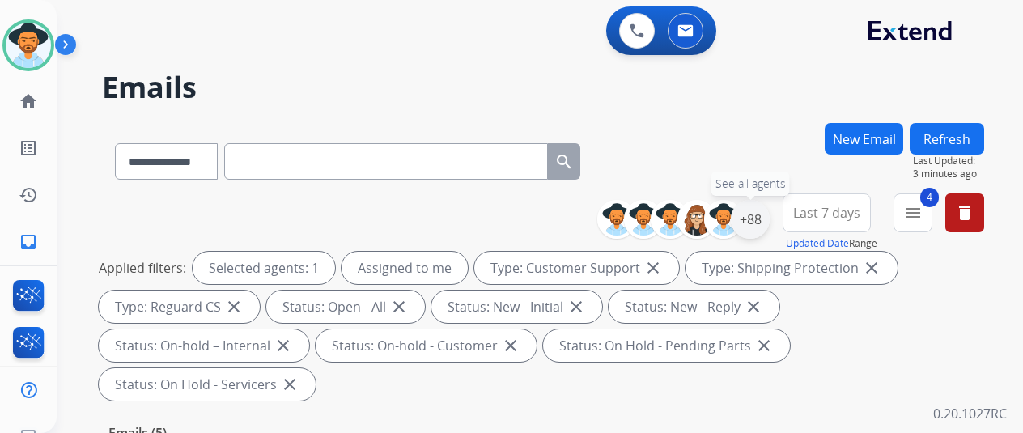
click at [764, 214] on div "+88" at bounding box center [750, 219] width 39 height 39
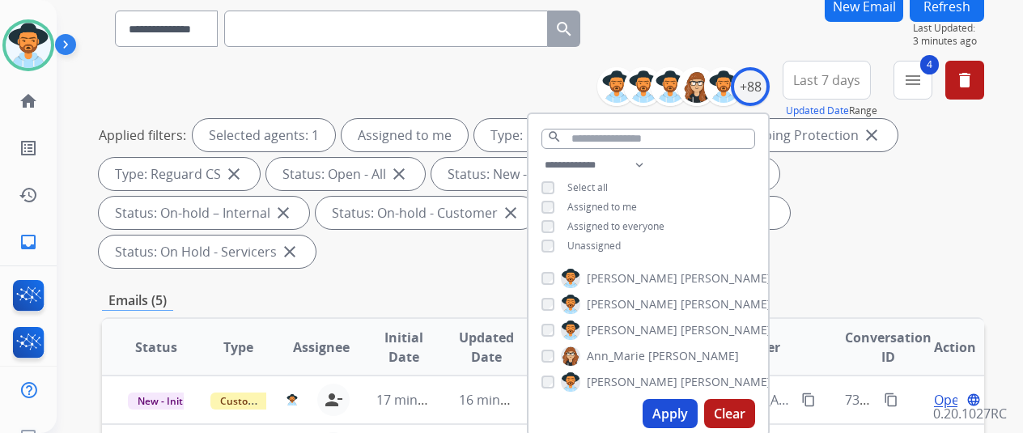
scroll to position [243, 0]
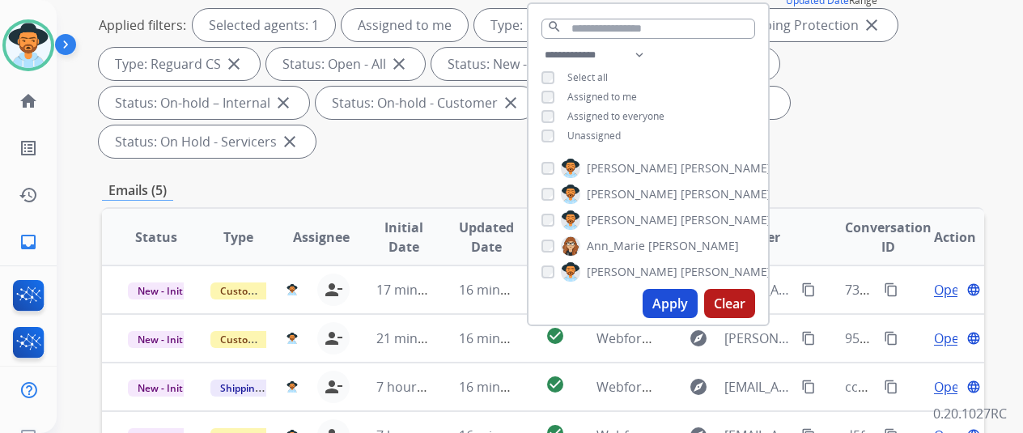
click at [670, 306] on button "Apply" at bounding box center [670, 303] width 55 height 29
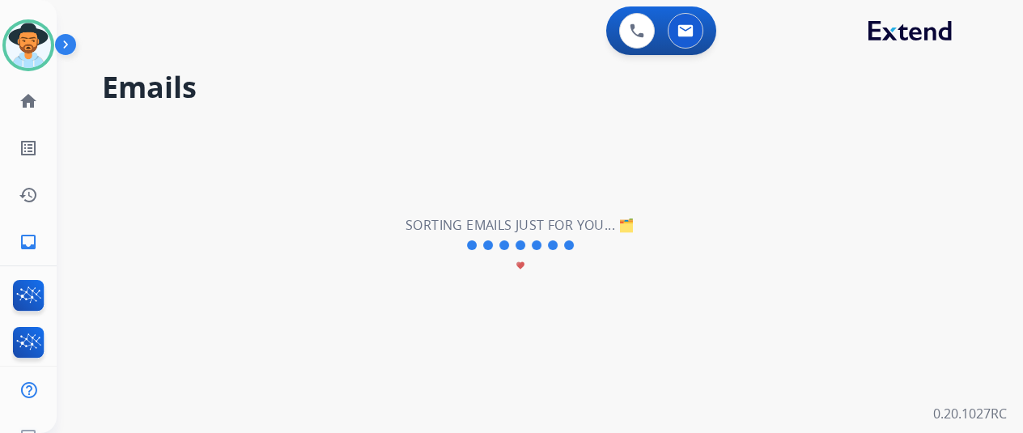
scroll to position [0, 0]
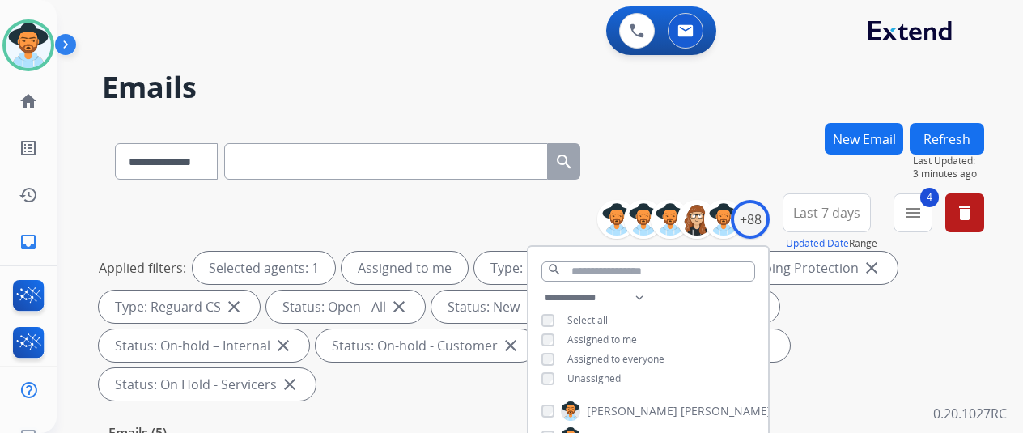
click at [687, 161] on div "**********" at bounding box center [543, 158] width 882 height 70
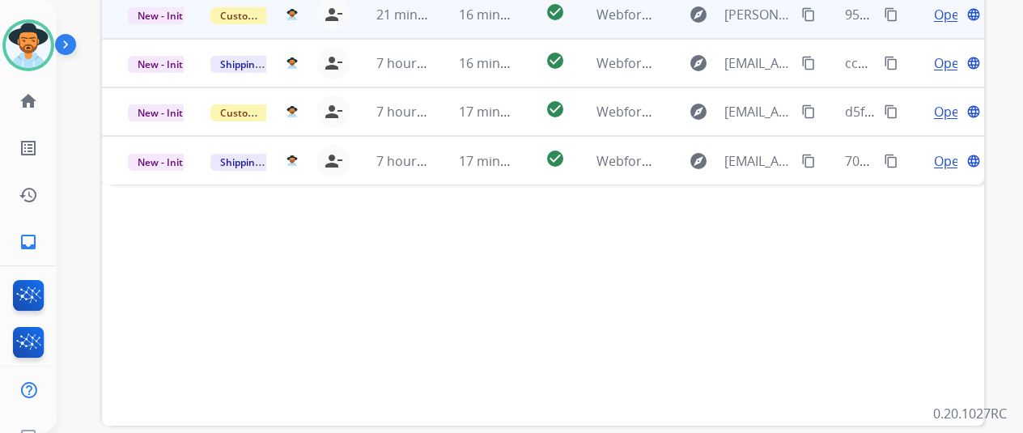
scroll to position [324, 0]
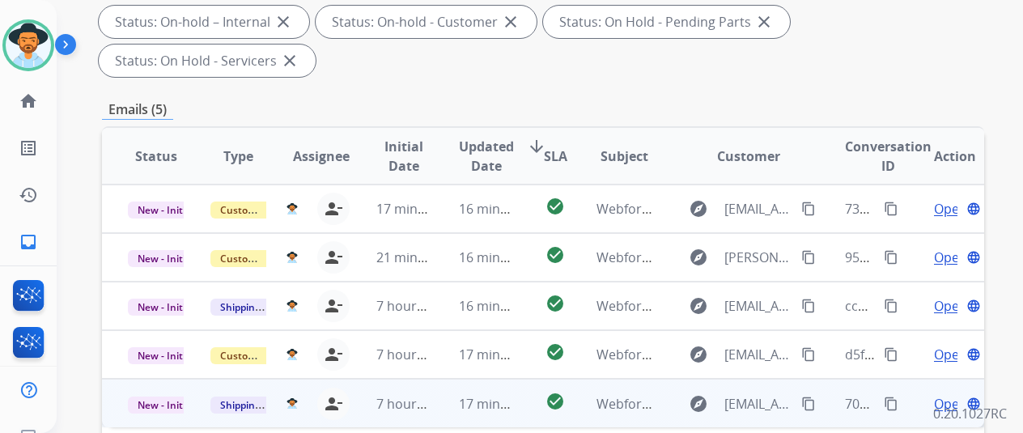
click at [940, 394] on span "Open" at bounding box center [950, 403] width 33 height 19
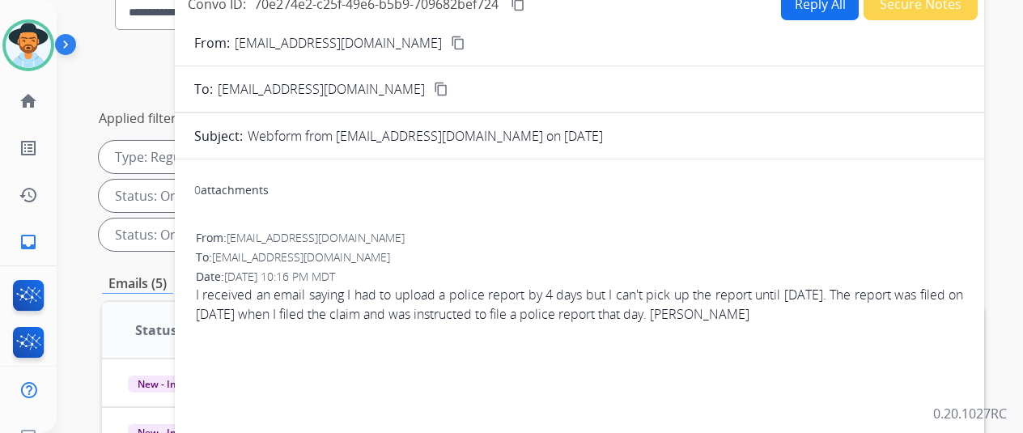
scroll to position [81, 0]
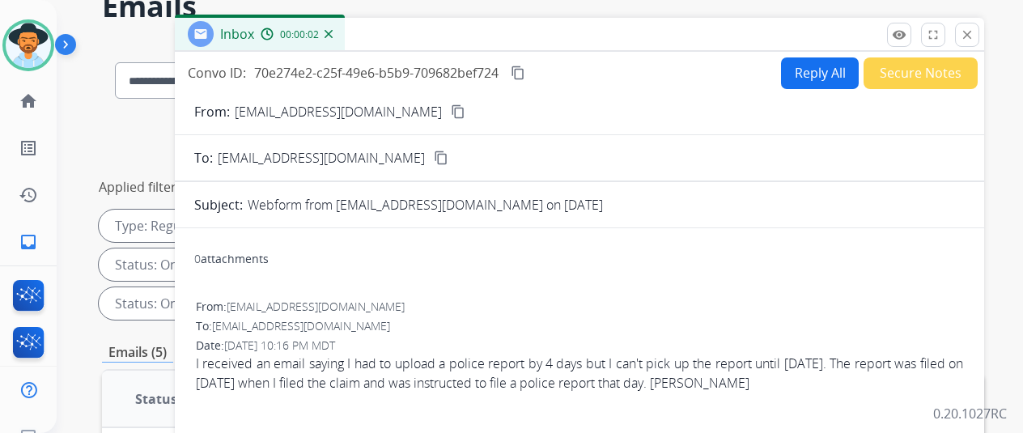
click at [525, 70] on mat-icon "content_copy" at bounding box center [518, 73] width 15 height 15
click at [29, 100] on mat-icon "home" at bounding box center [28, 100] width 19 height 19
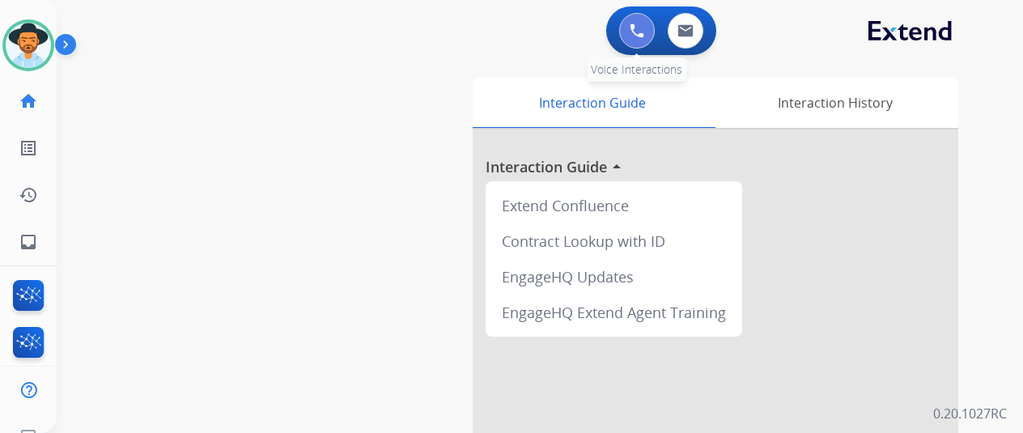
click at [639, 30] on img at bounding box center [637, 30] width 15 height 15
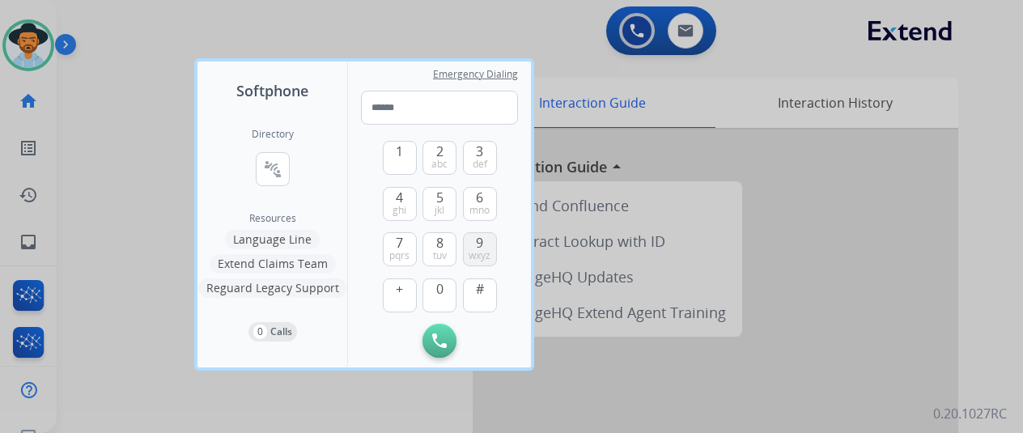
click at [474, 245] on button "9 wxyz" at bounding box center [480, 249] width 34 height 34
click at [436, 291] on span "0" at bounding box center [439, 288] width 7 height 19
click at [479, 243] on span "9" at bounding box center [479, 242] width 7 height 19
click at [478, 153] on span "3" at bounding box center [479, 151] width 7 height 19
click at [439, 240] on span "8" at bounding box center [439, 242] width 7 height 19
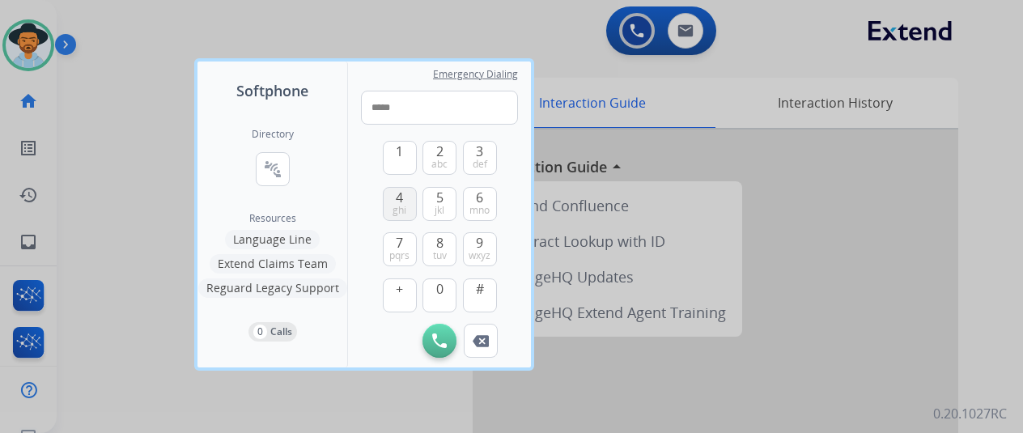
click at [402, 198] on span "4" at bounding box center [399, 197] width 7 height 19
click at [442, 197] on span "5" at bounding box center [439, 197] width 7 height 19
click at [405, 245] on button "7 pqrs" at bounding box center [400, 249] width 34 height 34
click at [402, 197] on span "4" at bounding box center [399, 197] width 7 height 19
click at [440, 156] on span "2" at bounding box center [439, 151] width 7 height 19
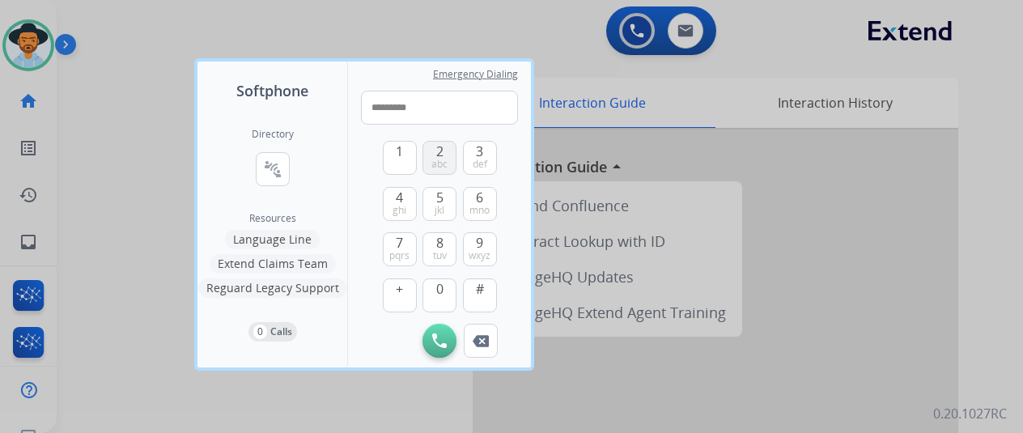
type input "**********"
click at [438, 334] on img at bounding box center [439, 340] width 15 height 15
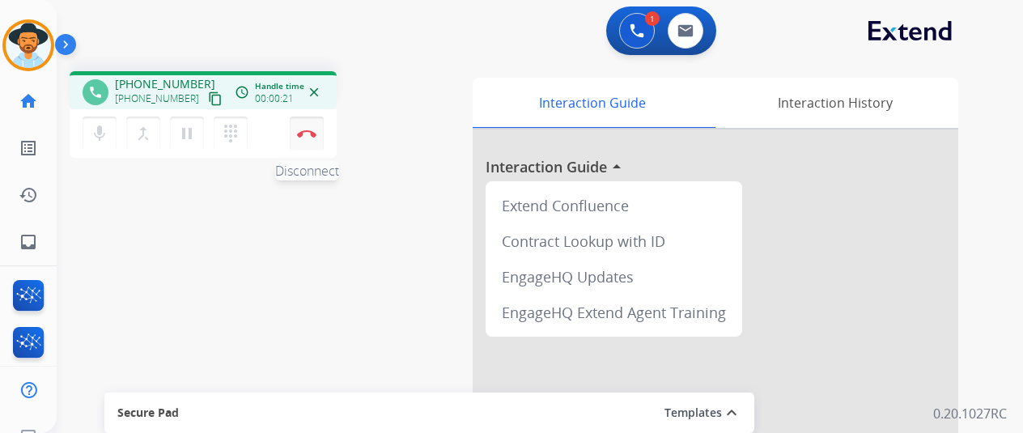
click at [301, 128] on button "Disconnect" at bounding box center [307, 134] width 34 height 34
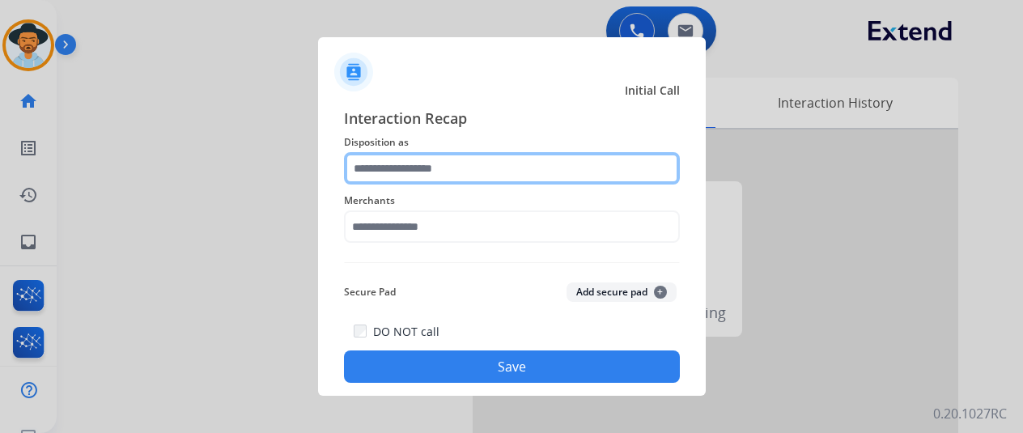
click at [401, 169] on input "text" at bounding box center [512, 168] width 336 height 32
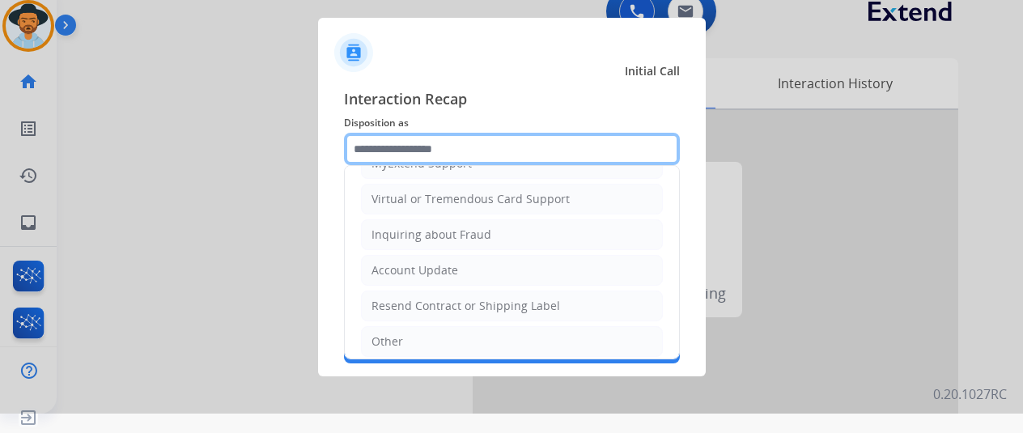
scroll to position [243, 0]
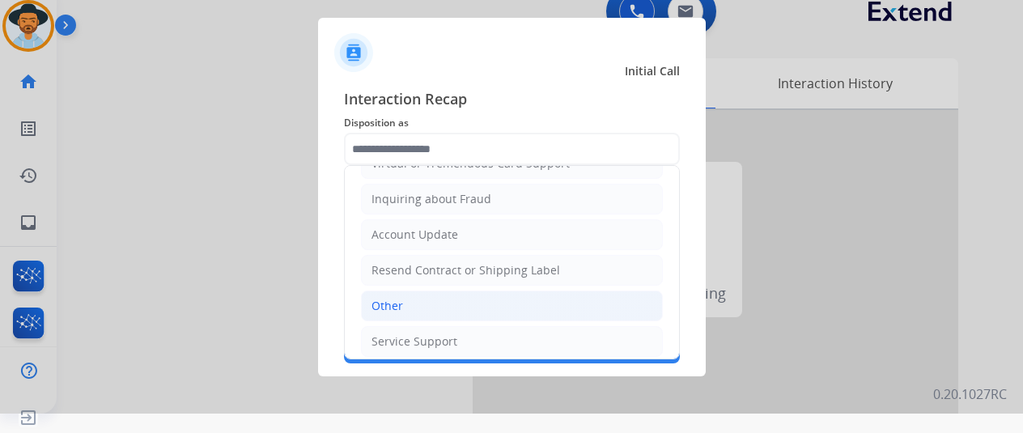
click at [397, 300] on div "Other" at bounding box center [387, 306] width 32 height 16
type input "*****"
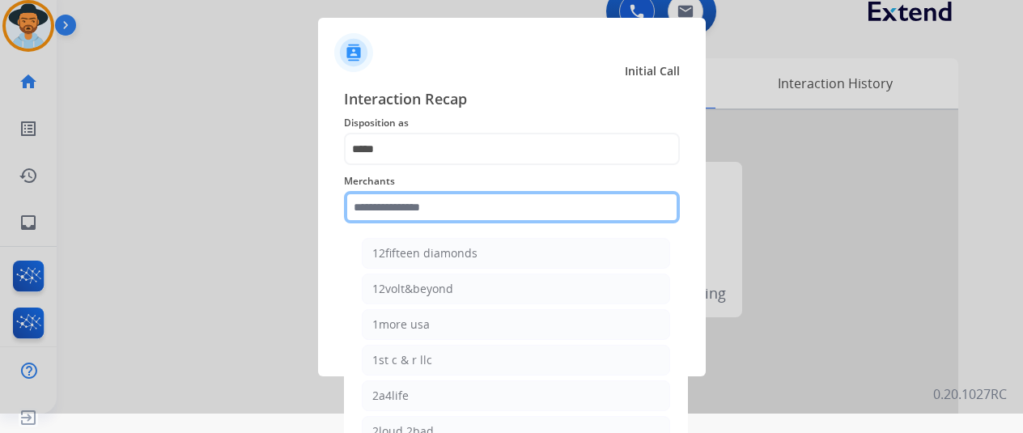
click at [387, 210] on input "text" at bounding box center [512, 207] width 336 height 32
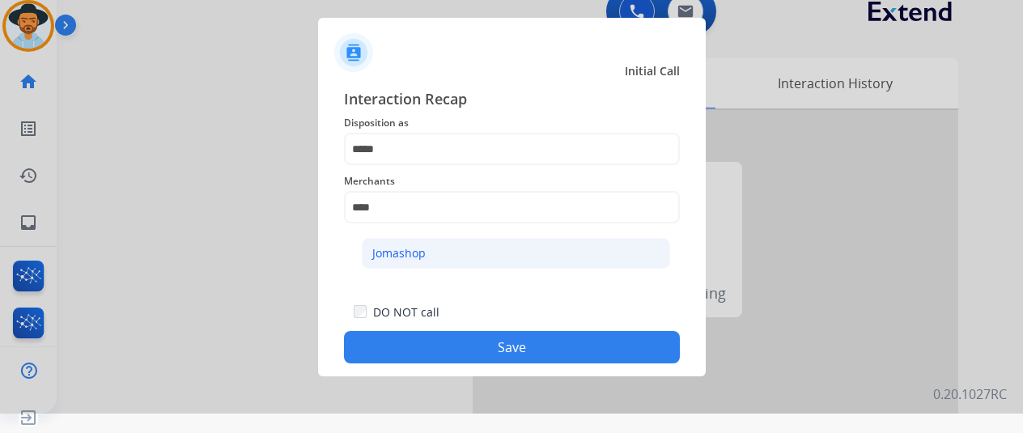
click at [395, 253] on div "Jomashop" at bounding box center [398, 253] width 53 height 16
type input "********"
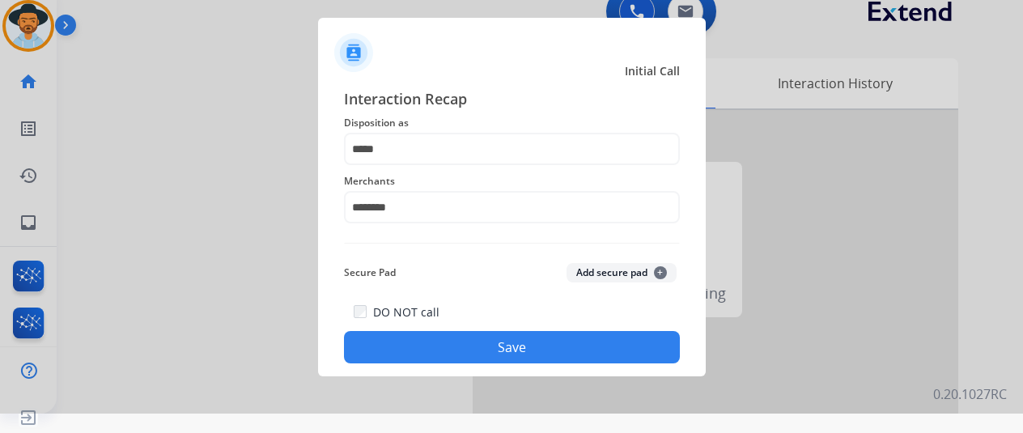
click at [450, 347] on button "Save" at bounding box center [512, 347] width 336 height 32
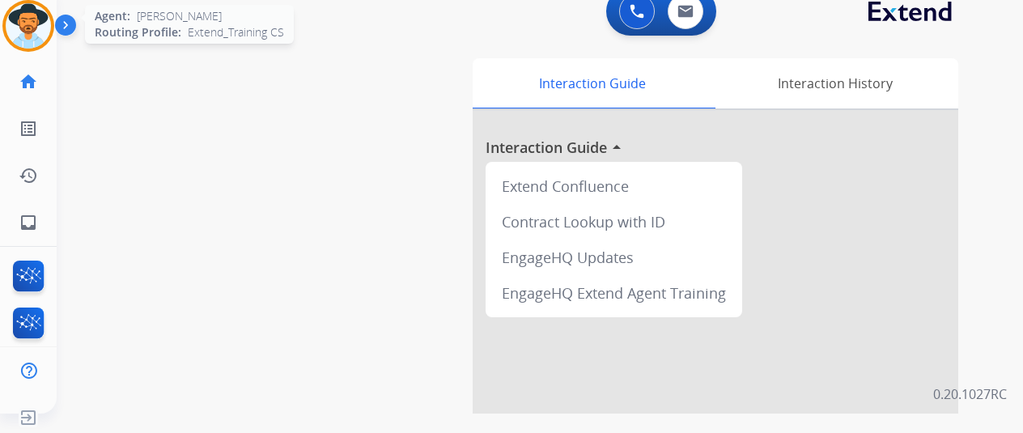
click at [15, 23] on img at bounding box center [28, 25] width 45 height 45
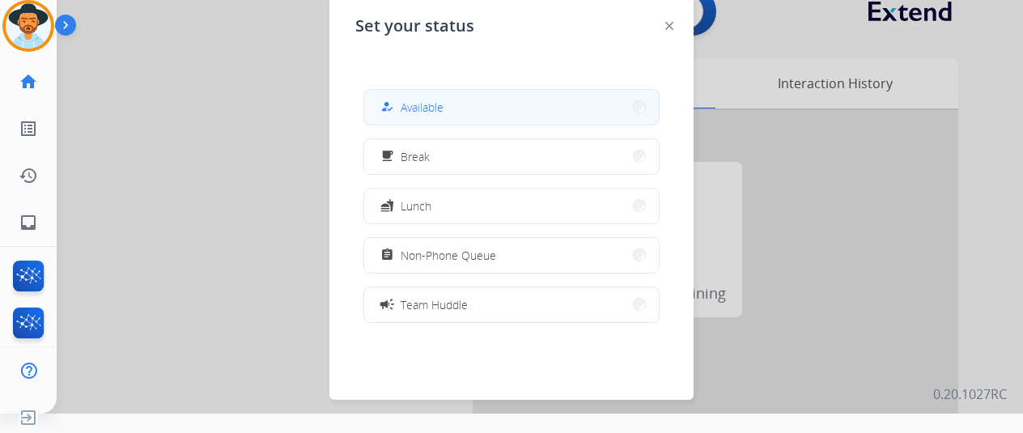
click at [437, 106] on span "Available" at bounding box center [422, 107] width 43 height 17
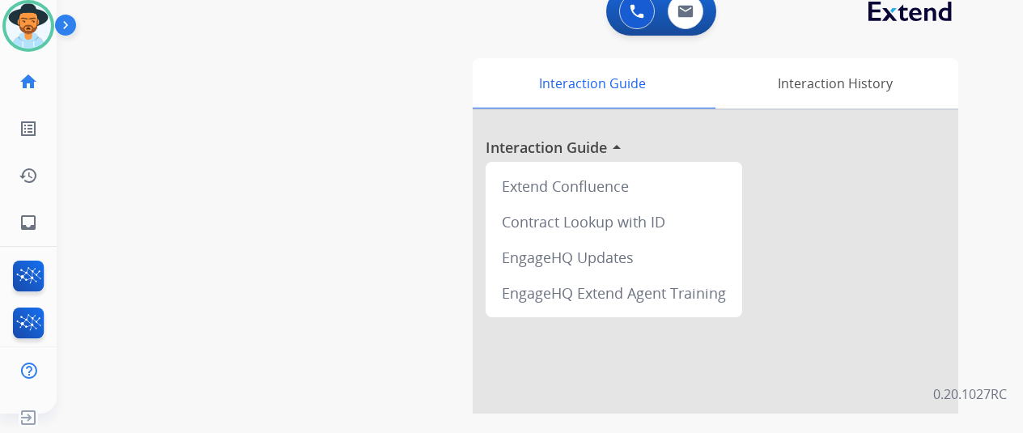
drag, startPoint x: 108, startPoint y: 206, endPoint x: 102, endPoint y: 195, distance: 13.0
click at [102, 195] on div "swap_horiz Break voice bridge close_fullscreen Connect 3-Way Call merge_type Se…" at bounding box center [520, 376] width 927 height 675
click at [28, 231] on mat-icon "inbox" at bounding box center [28, 222] width 19 height 19
select select "**********"
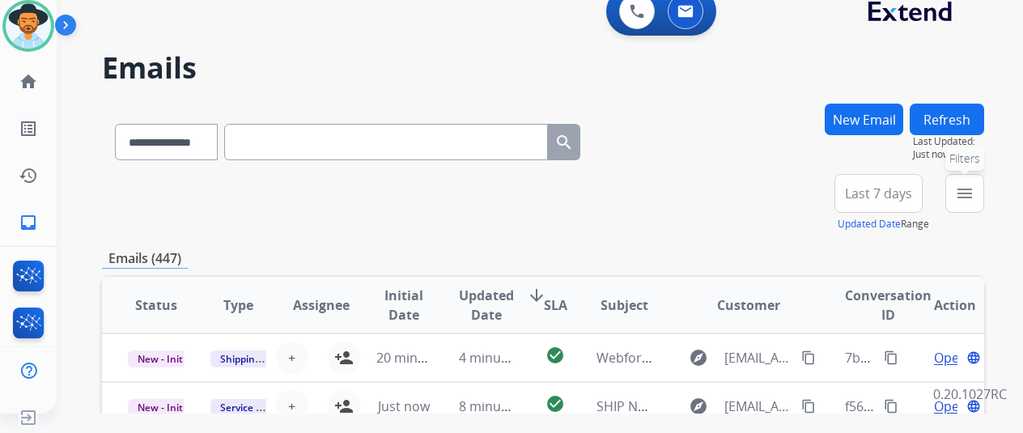
drag, startPoint x: 974, startPoint y: 186, endPoint x: 847, endPoint y: 245, distance: 140.9
click at [974, 187] on mat-icon "menu" at bounding box center [964, 193] width 19 height 19
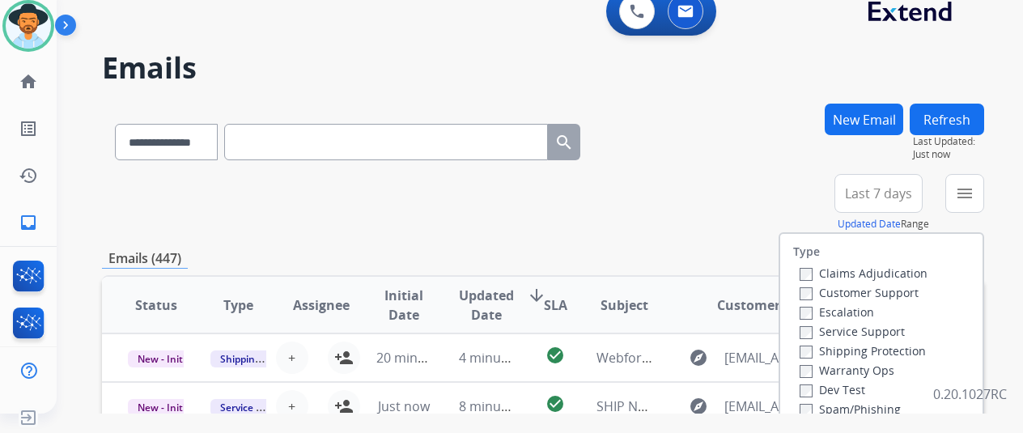
click at [816, 291] on label "Customer Support" at bounding box center [859, 292] width 119 height 15
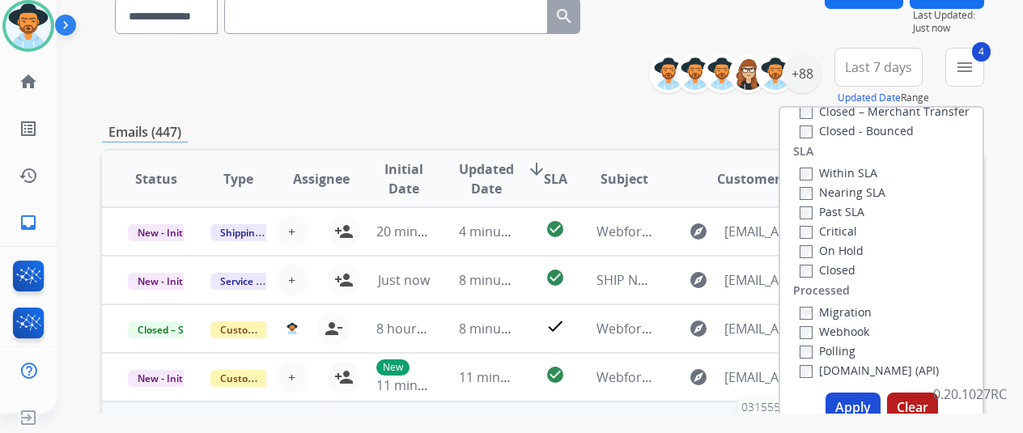
scroll to position [243, 0]
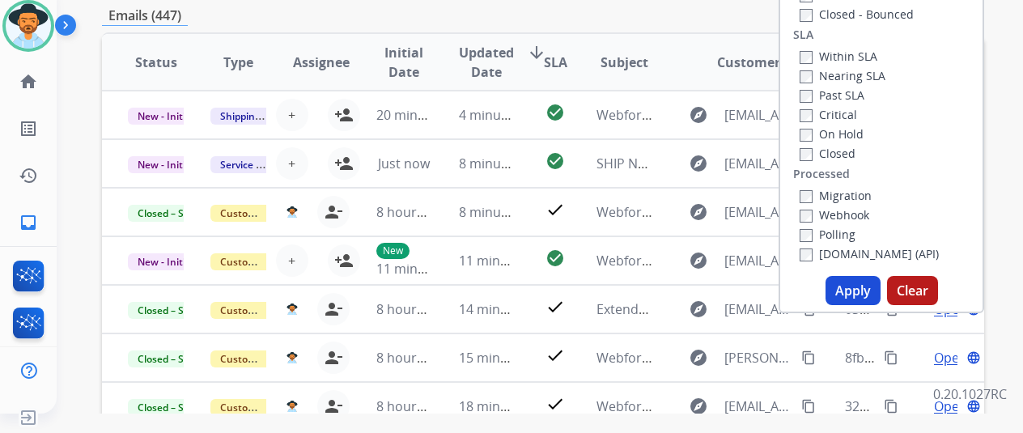
click at [857, 297] on button "Apply" at bounding box center [853, 290] width 55 height 29
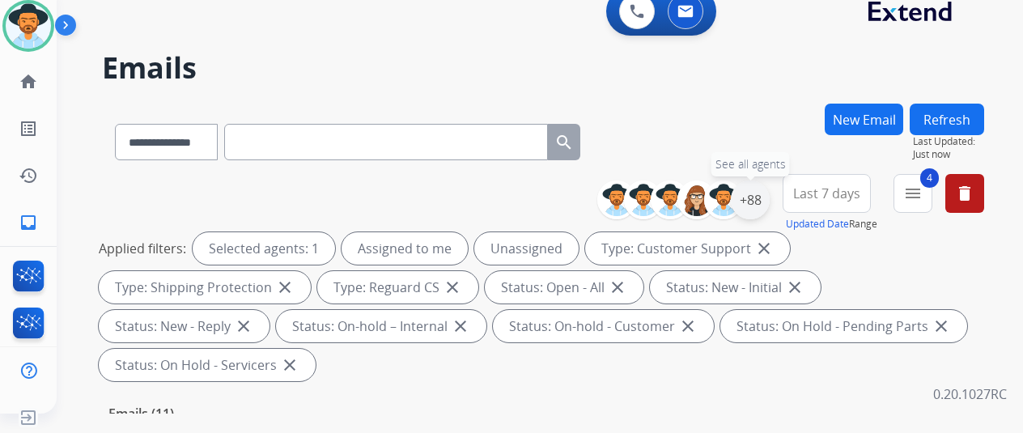
click at [766, 197] on div "+88" at bounding box center [750, 199] width 39 height 39
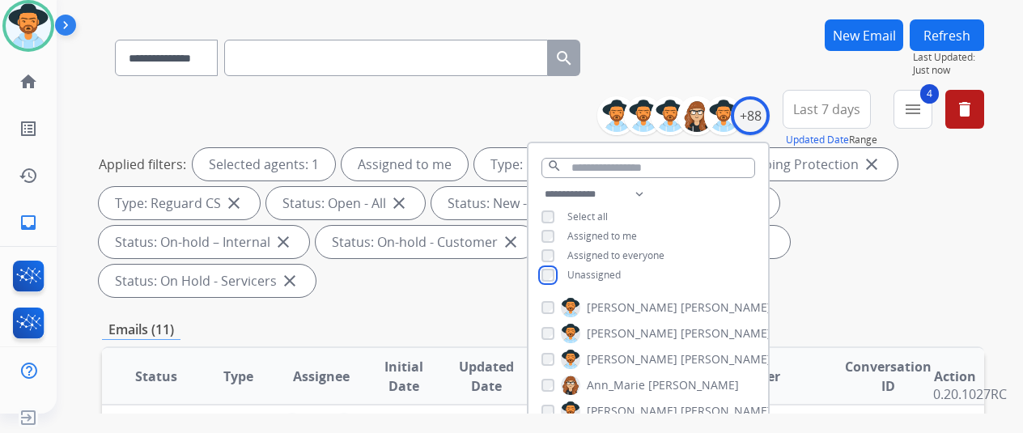
scroll to position [243, 0]
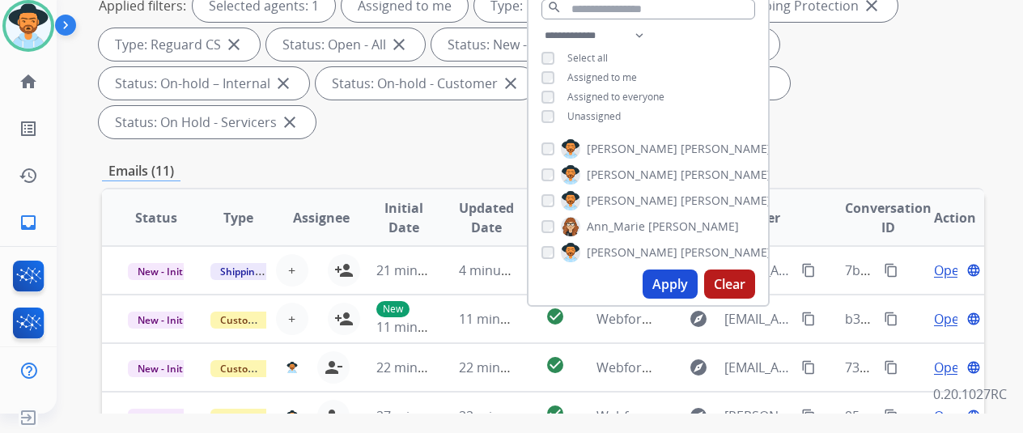
click at [679, 283] on button "Apply" at bounding box center [670, 284] width 55 height 29
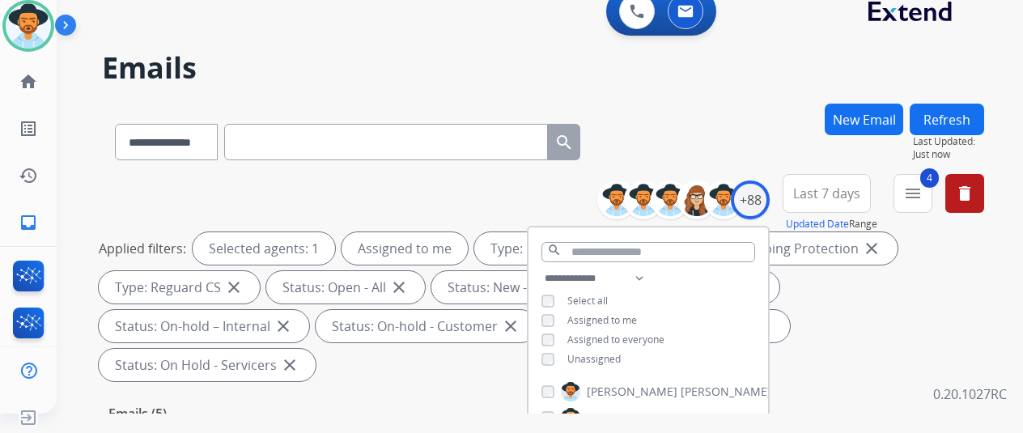
click at [682, 148] on div "**********" at bounding box center [543, 139] width 882 height 70
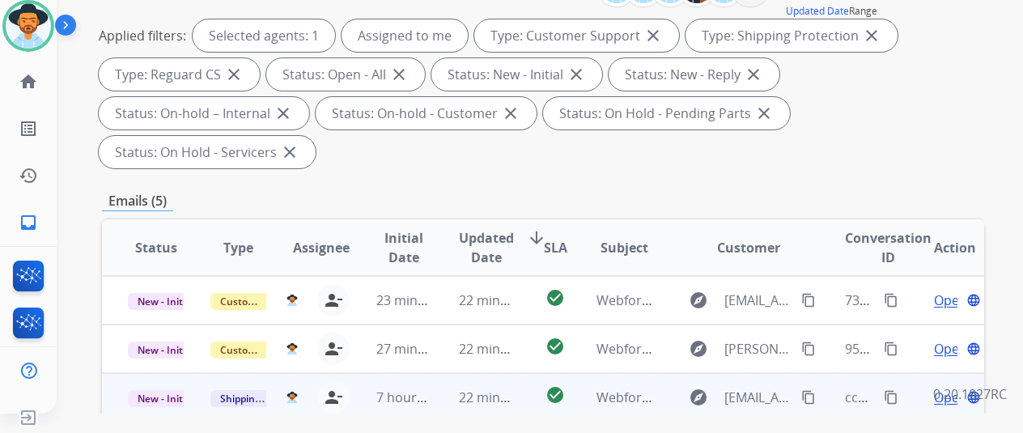
scroll to position [324, 0]
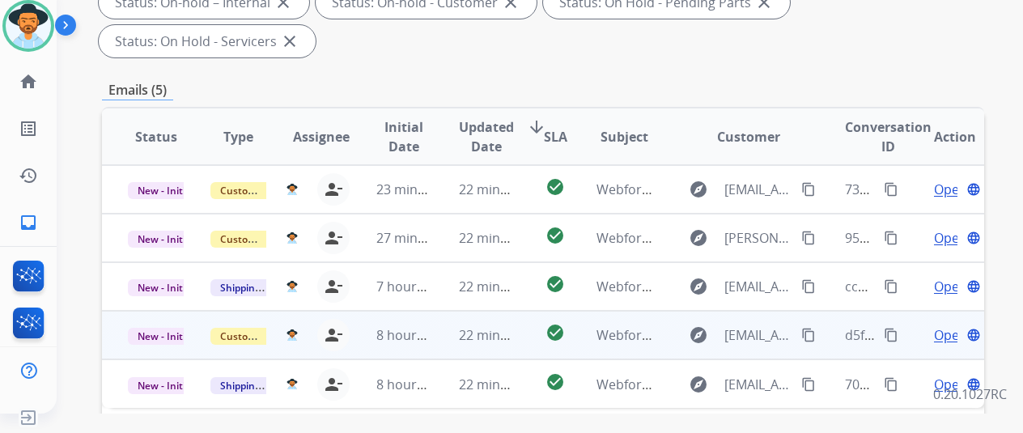
click at [949, 325] on span "Open" at bounding box center [950, 334] width 33 height 19
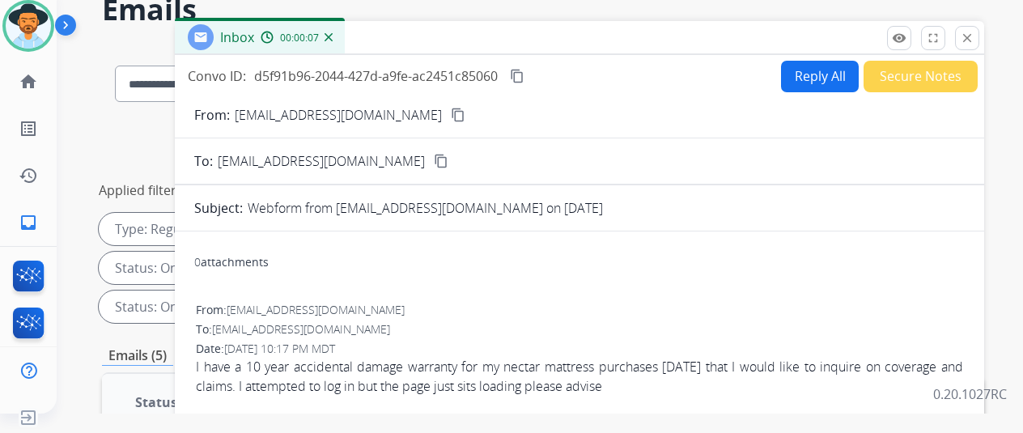
scroll to position [0, 0]
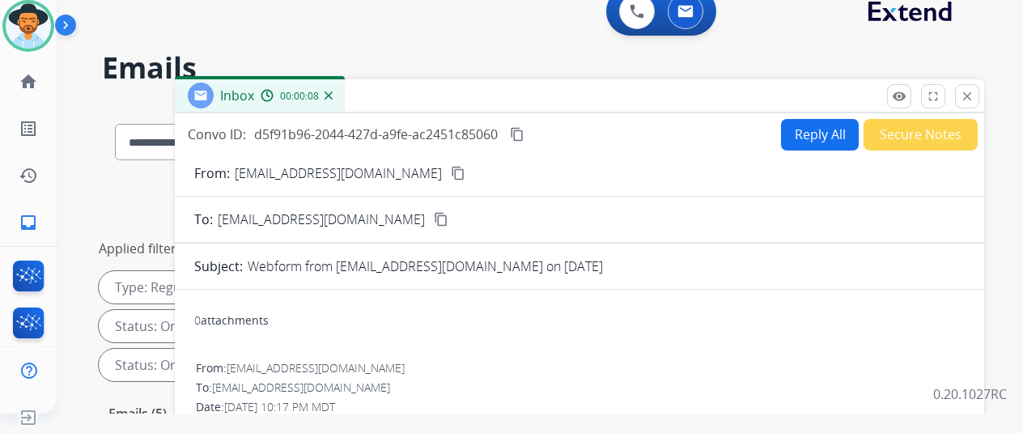
click at [451, 172] on mat-icon "content_copy" at bounding box center [458, 173] width 15 height 15
click at [813, 130] on button "Reply All" at bounding box center [820, 135] width 78 height 32
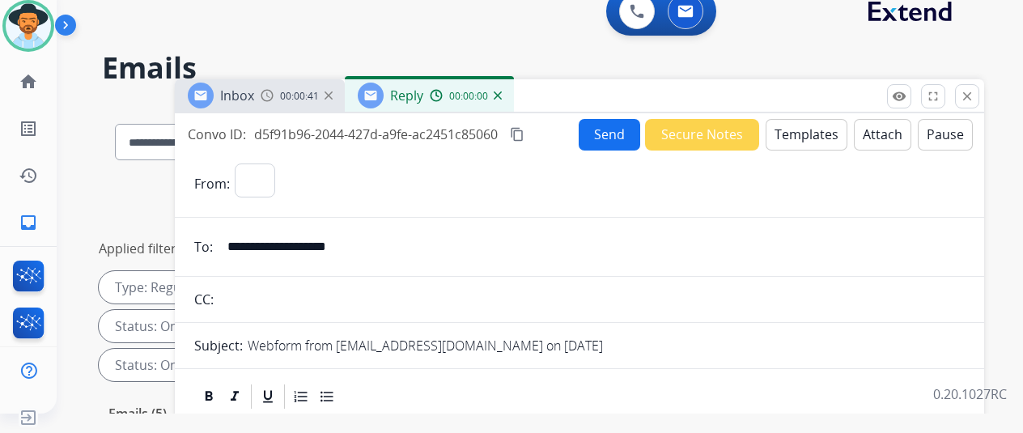
select select "**********"
click at [811, 124] on button "Templates" at bounding box center [807, 135] width 82 height 32
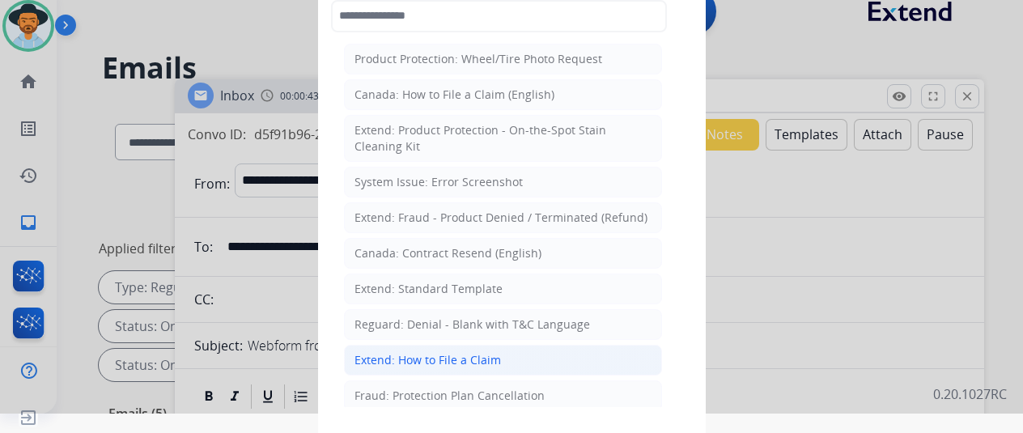
click at [409, 357] on div "Extend: How to File a Claim" at bounding box center [427, 360] width 146 height 16
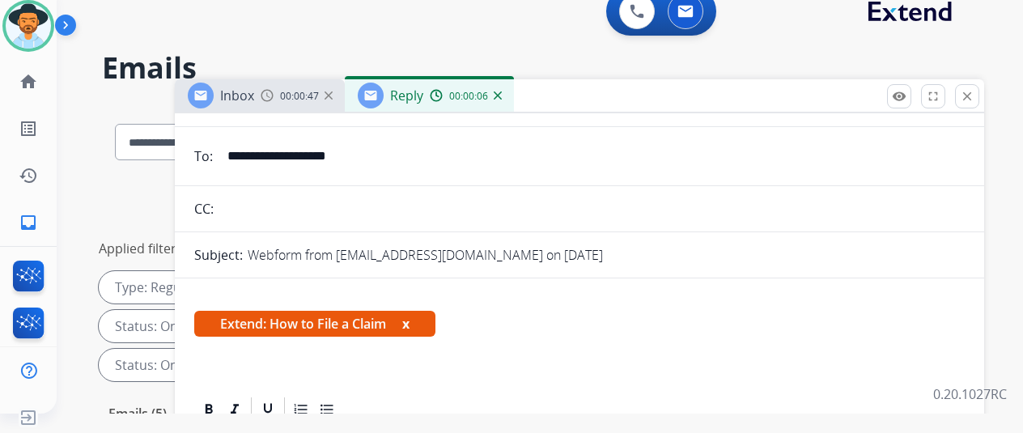
scroll to position [243, 0]
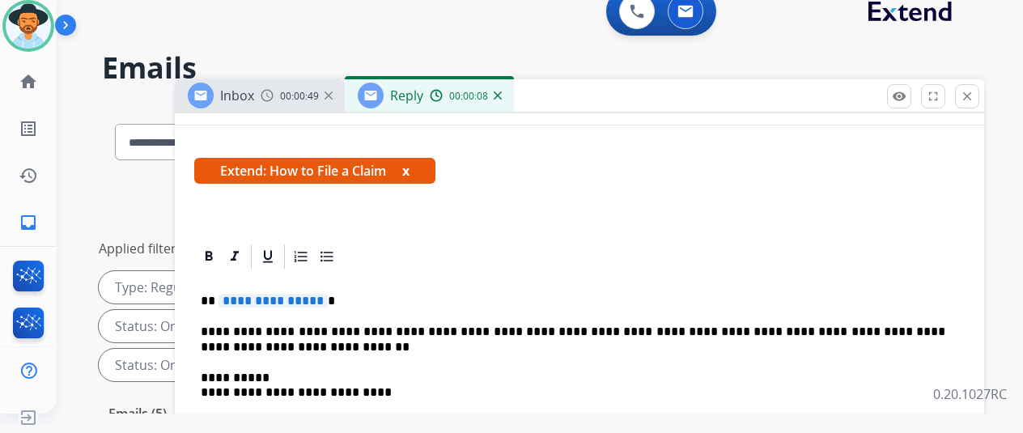
click at [328, 301] on span "**********" at bounding box center [273, 301] width 109 height 14
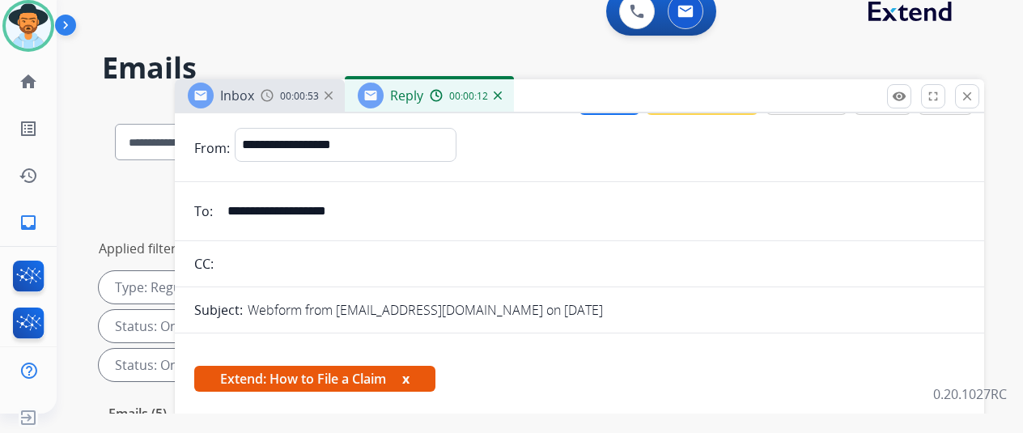
scroll to position [0, 0]
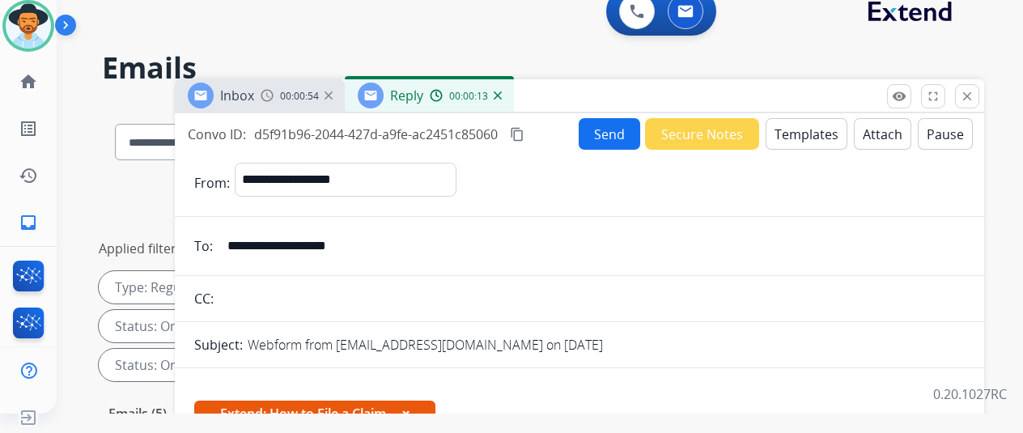
click at [617, 127] on button "Send" at bounding box center [610, 134] width 62 height 32
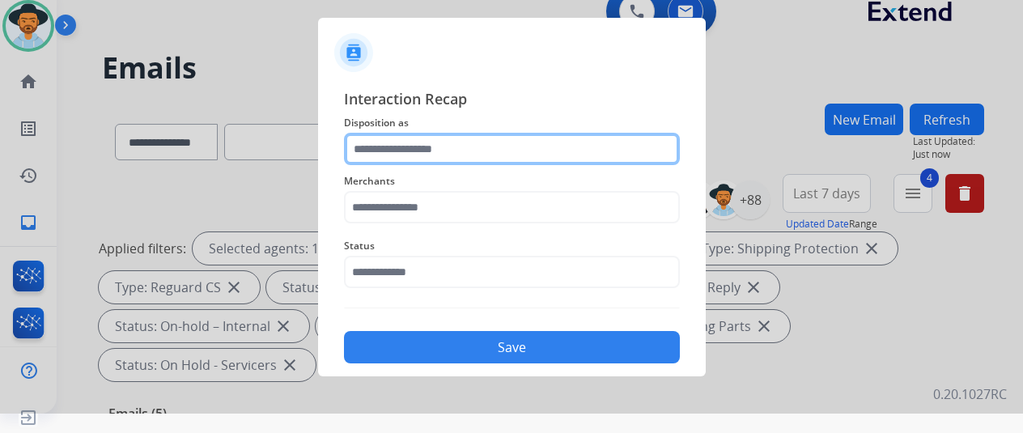
click at [395, 151] on input "text" at bounding box center [512, 149] width 336 height 32
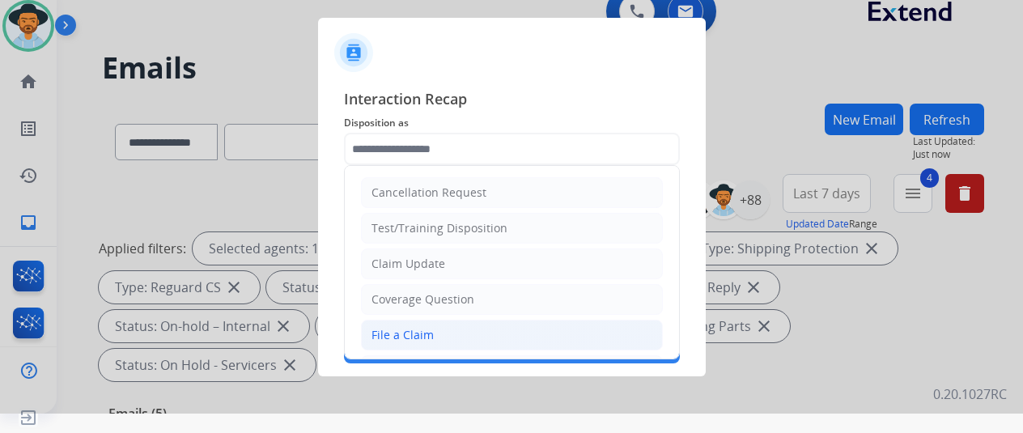
click at [410, 329] on div "File a Claim" at bounding box center [402, 335] width 62 height 16
type input "**********"
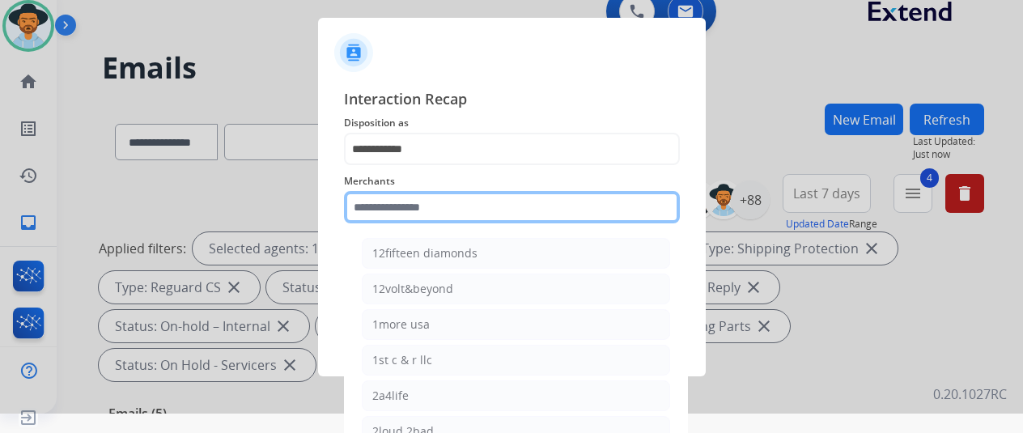
click at [410, 211] on input "text" at bounding box center [512, 207] width 336 height 32
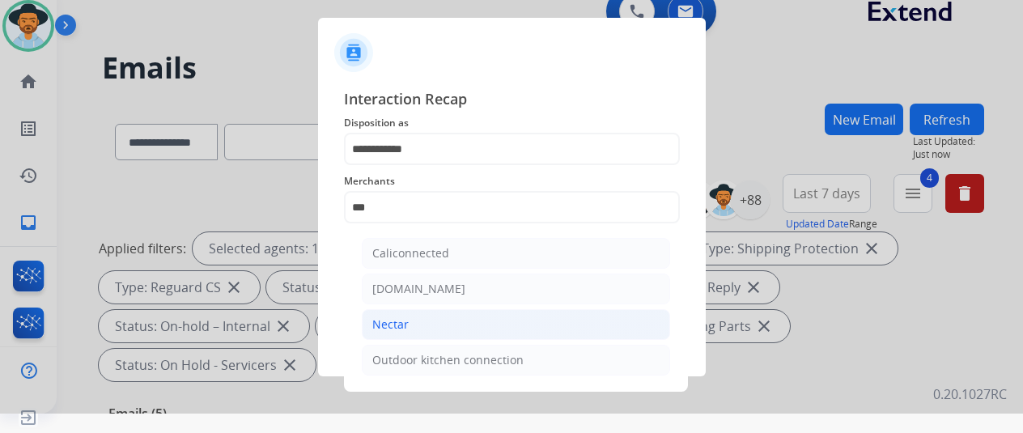
click at [447, 325] on li "Nectar" at bounding box center [516, 324] width 308 height 31
type input "******"
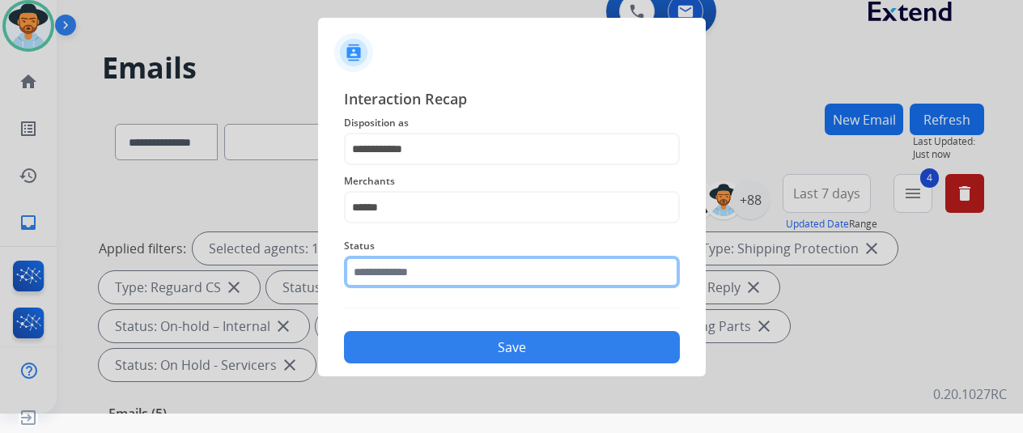
click at [415, 282] on input "text" at bounding box center [512, 272] width 336 height 32
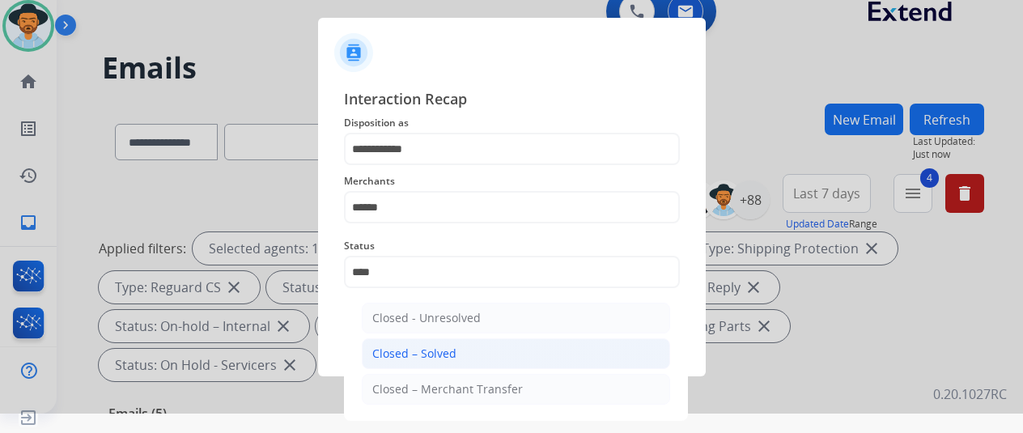
click at [431, 356] on div "Closed – Solved" at bounding box center [414, 354] width 84 height 16
type input "**********"
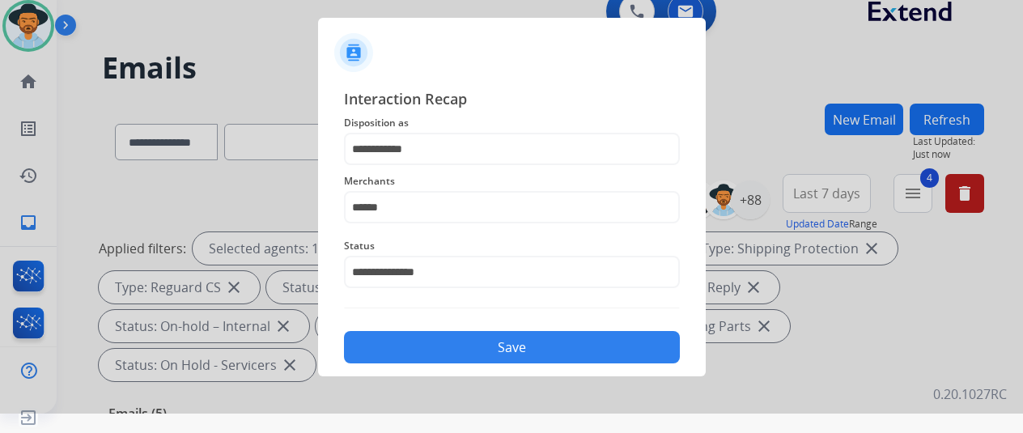
click at [431, 356] on button "Save" at bounding box center [512, 347] width 336 height 32
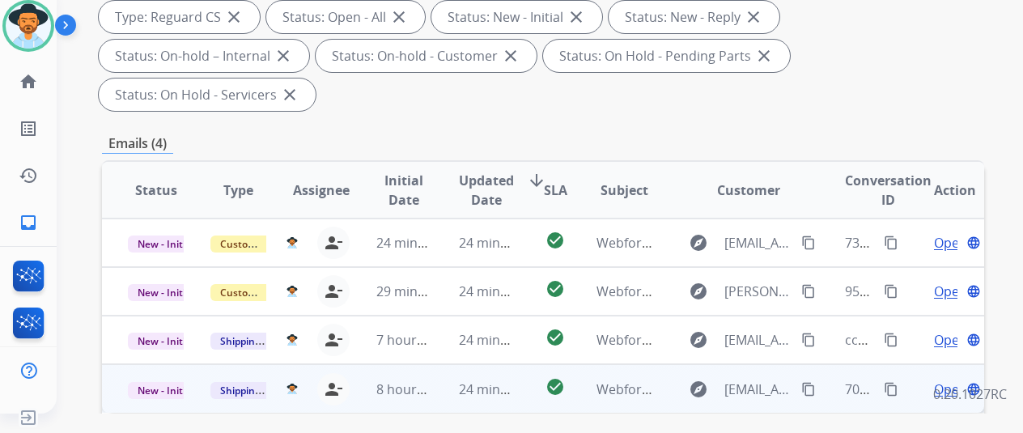
scroll to position [324, 0]
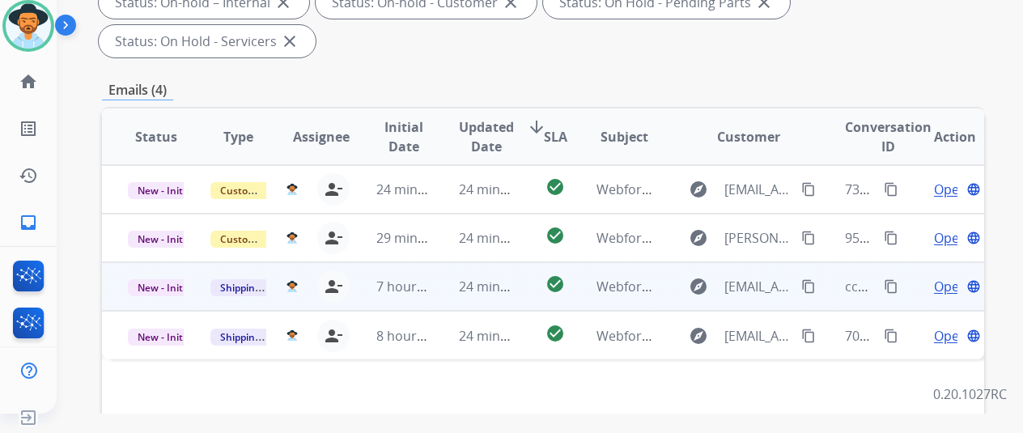
click at [947, 277] on span "Open" at bounding box center [950, 286] width 33 height 19
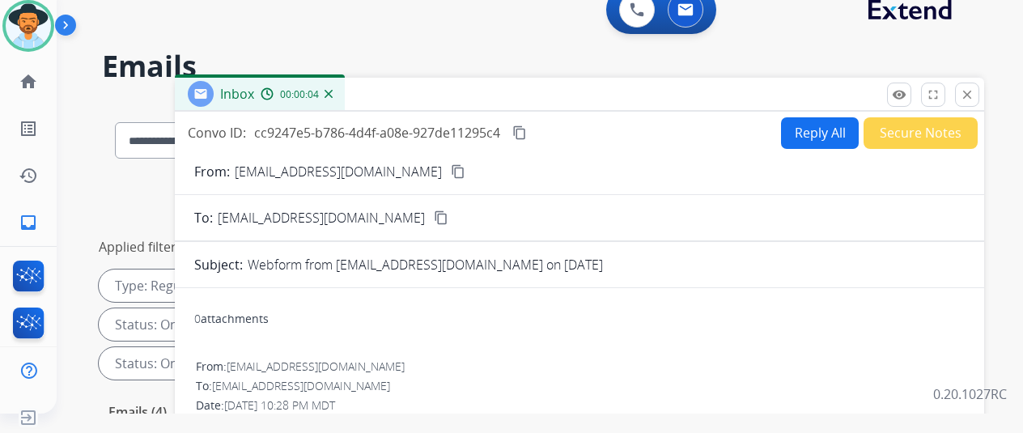
scroll to position [0, 0]
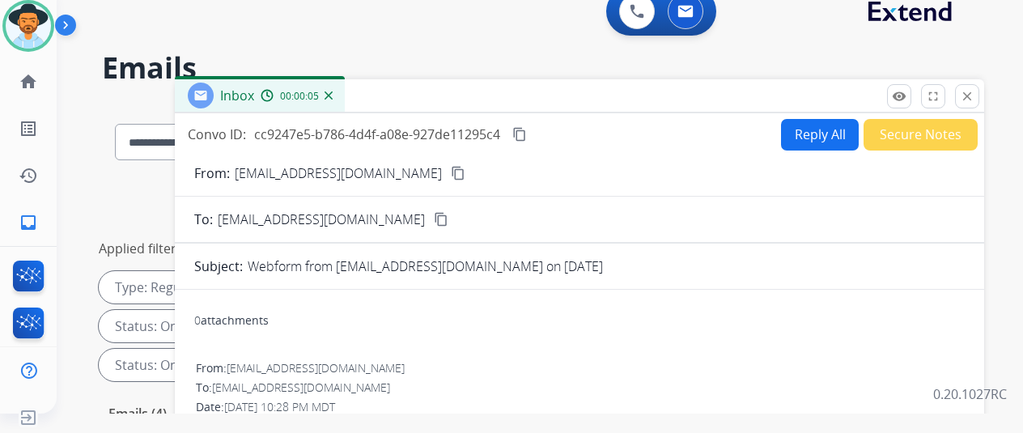
click at [451, 176] on mat-icon "content_copy" at bounding box center [458, 173] width 15 height 15
click at [824, 132] on button "Reply All" at bounding box center [820, 135] width 78 height 32
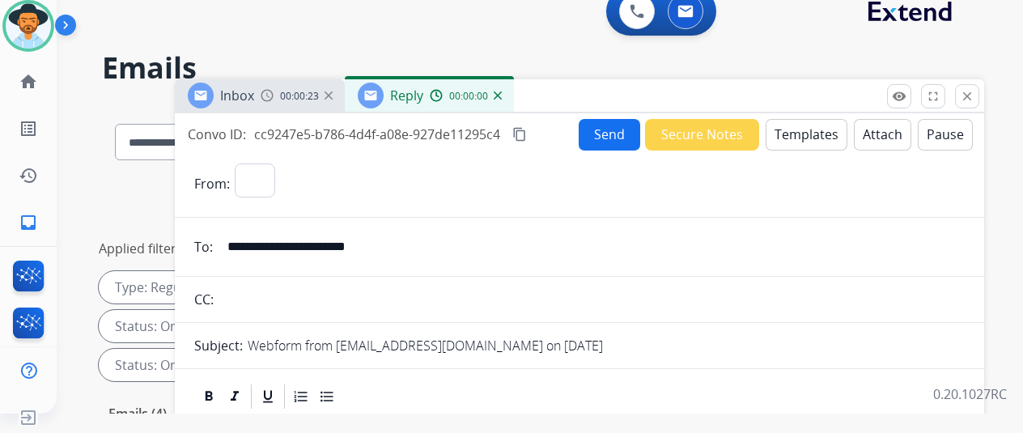
select select "**********"
click at [804, 129] on button "Templates" at bounding box center [807, 135] width 82 height 32
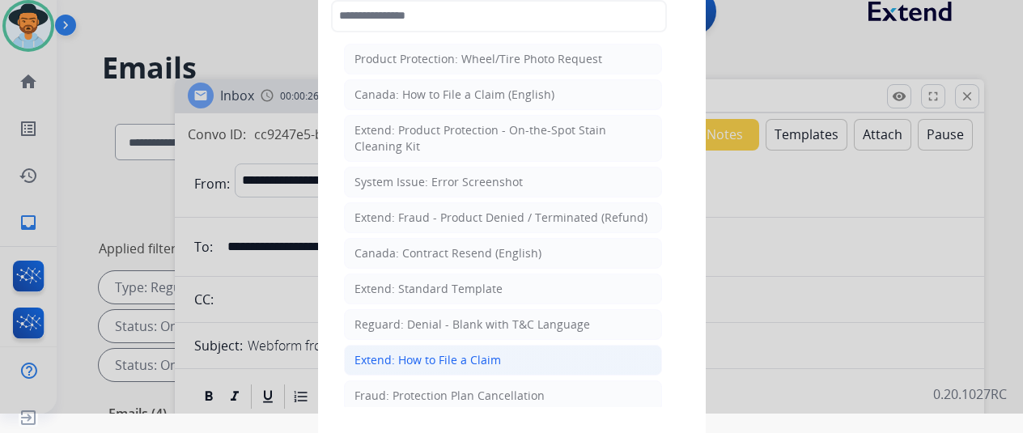
click at [401, 354] on div "Extend: How to File a Claim" at bounding box center [427, 360] width 146 height 16
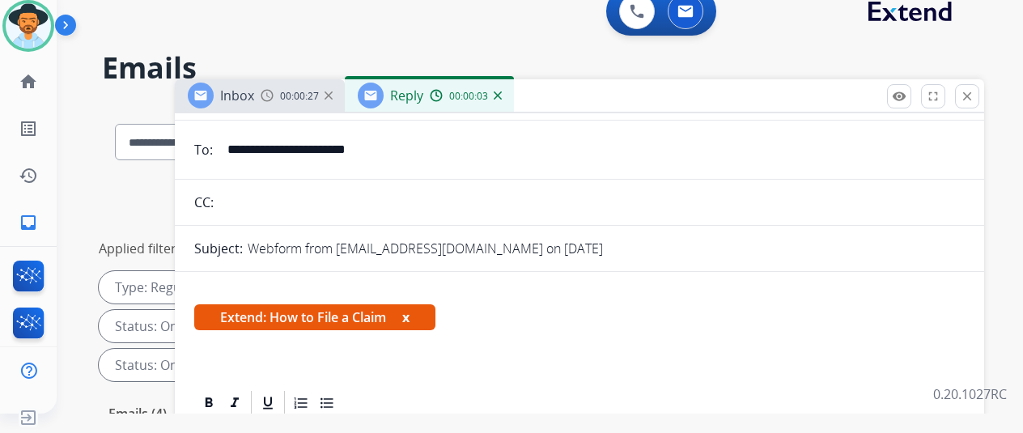
scroll to position [243, 0]
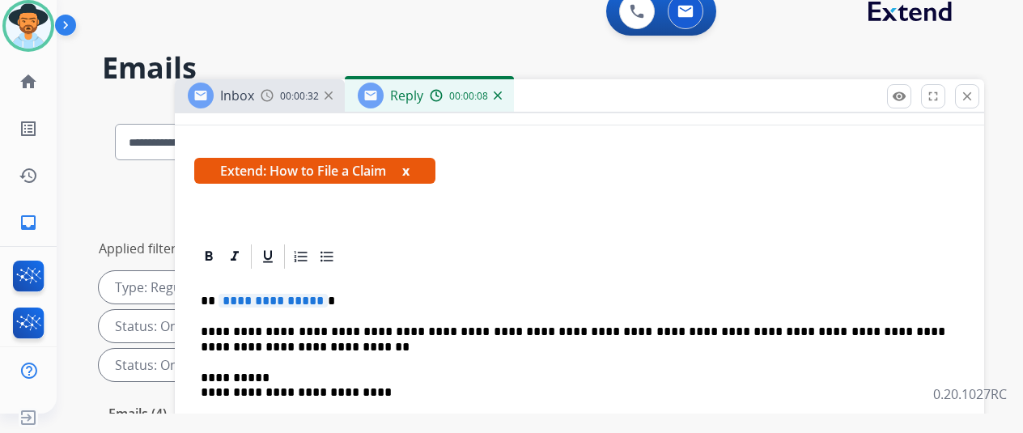
click at [327, 299] on span "**********" at bounding box center [273, 301] width 109 height 14
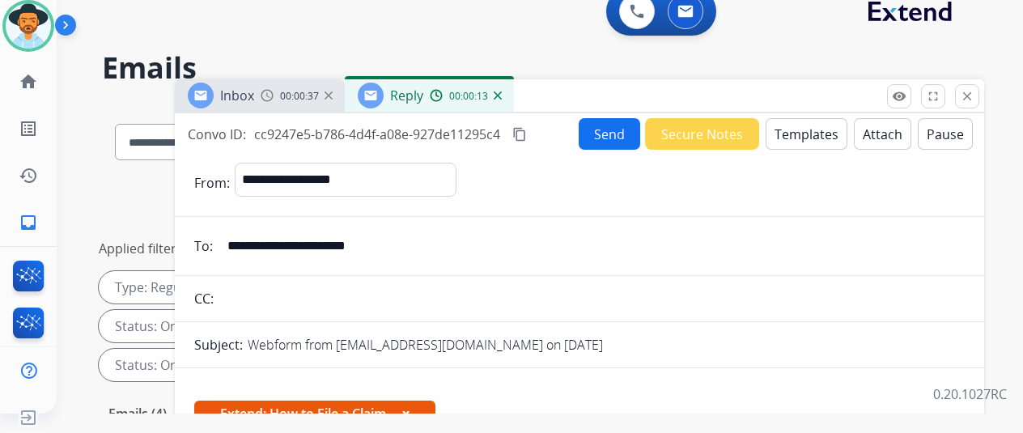
click at [606, 133] on button "Send" at bounding box center [610, 134] width 62 height 32
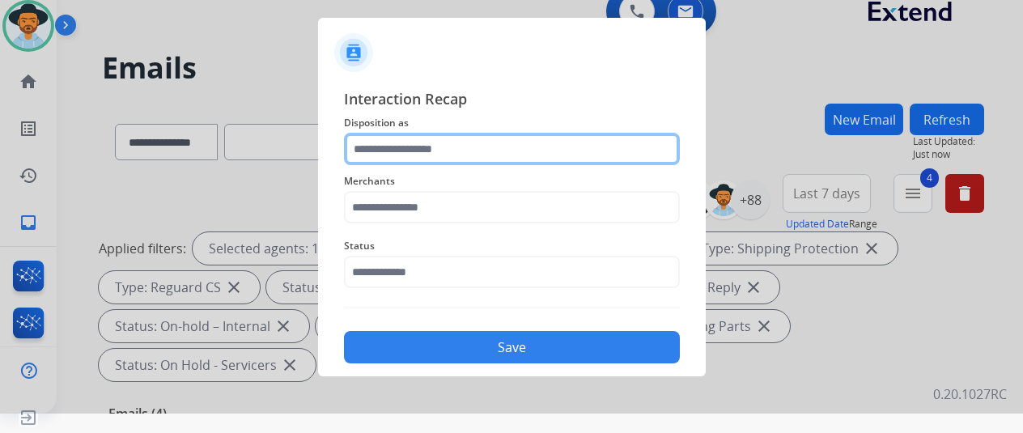
click at [380, 150] on input "text" at bounding box center [512, 149] width 336 height 32
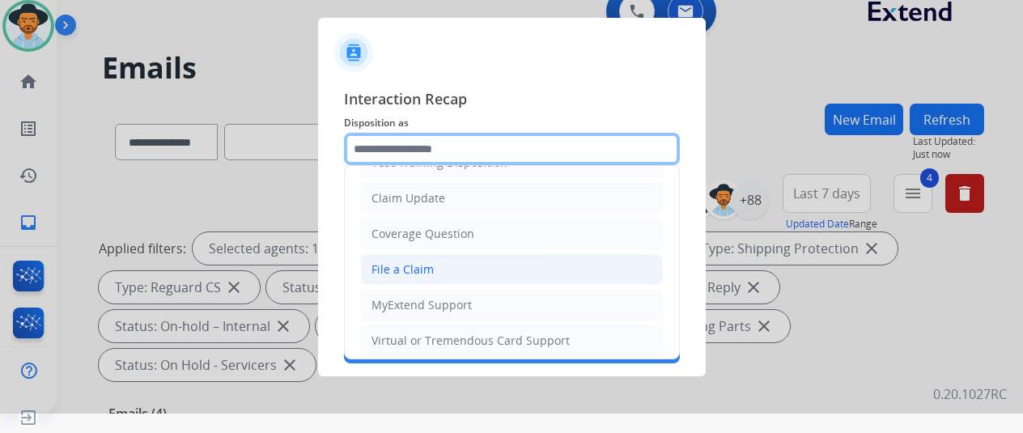
scroll to position [81, 0]
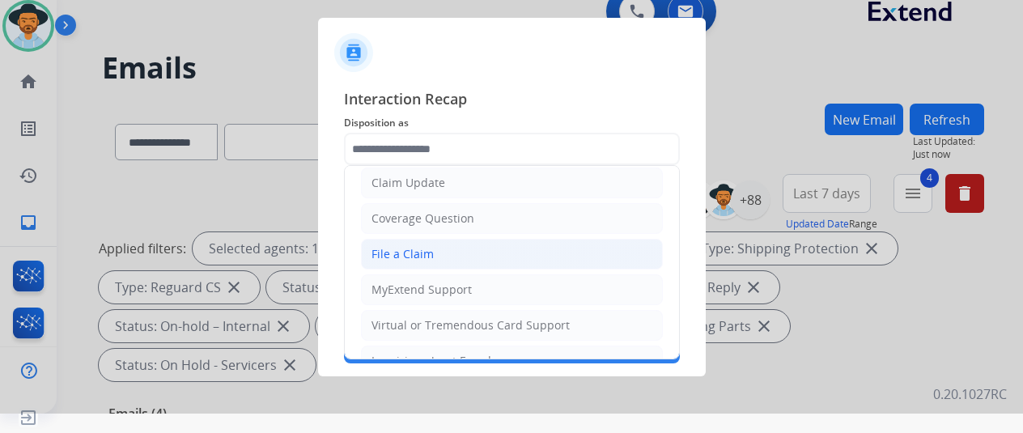
click at [414, 256] on div "File a Claim" at bounding box center [402, 254] width 62 height 16
type input "**********"
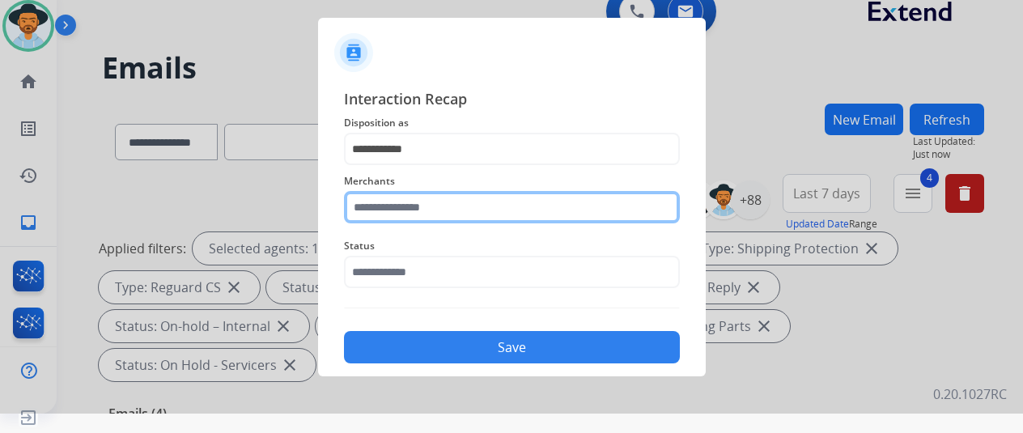
click at [388, 213] on input "text" at bounding box center [512, 207] width 336 height 32
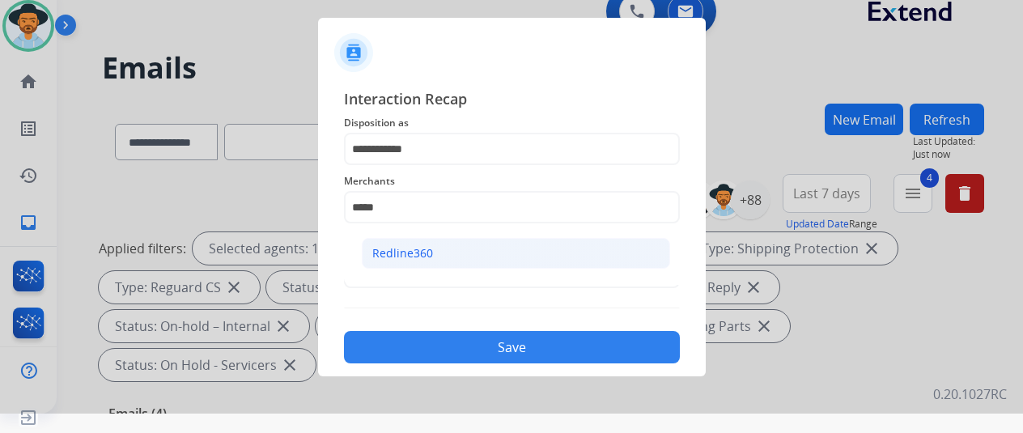
click at [465, 251] on li "Redline360" at bounding box center [516, 253] width 308 height 31
type input "**********"
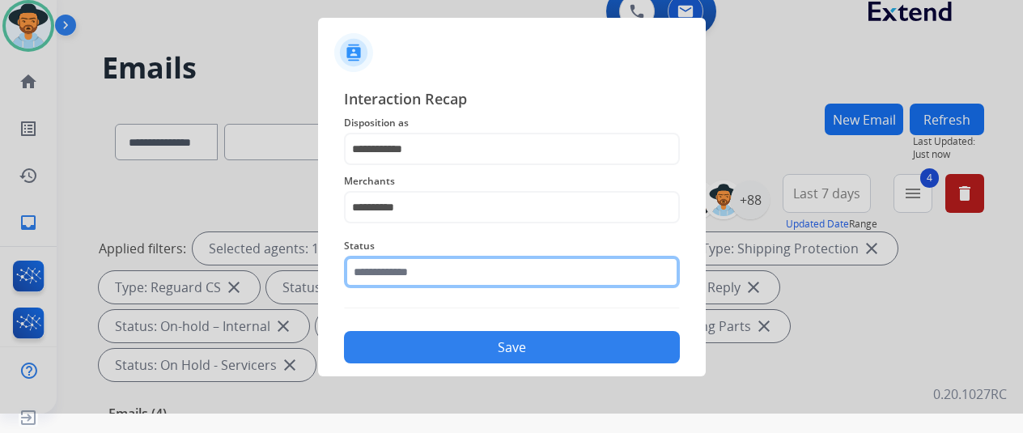
click at [400, 276] on input "text" at bounding box center [512, 272] width 336 height 32
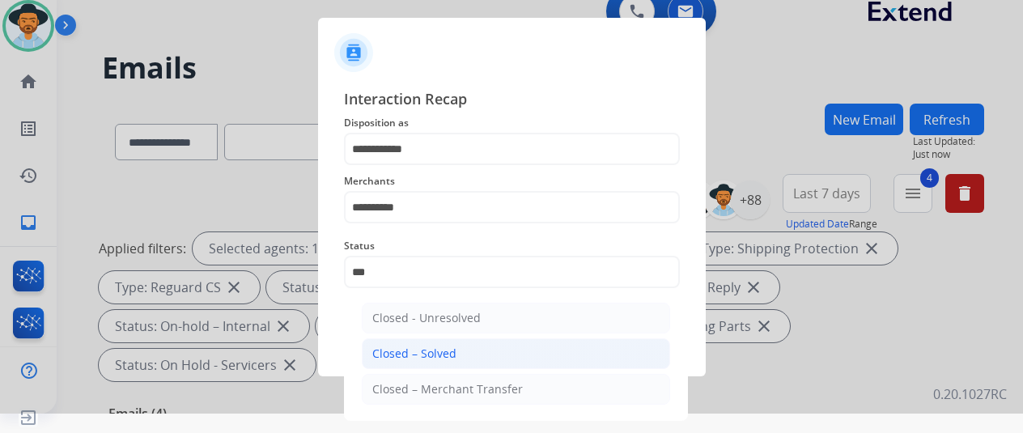
click at [419, 359] on div "Closed – Solved" at bounding box center [414, 354] width 84 height 16
type input "**********"
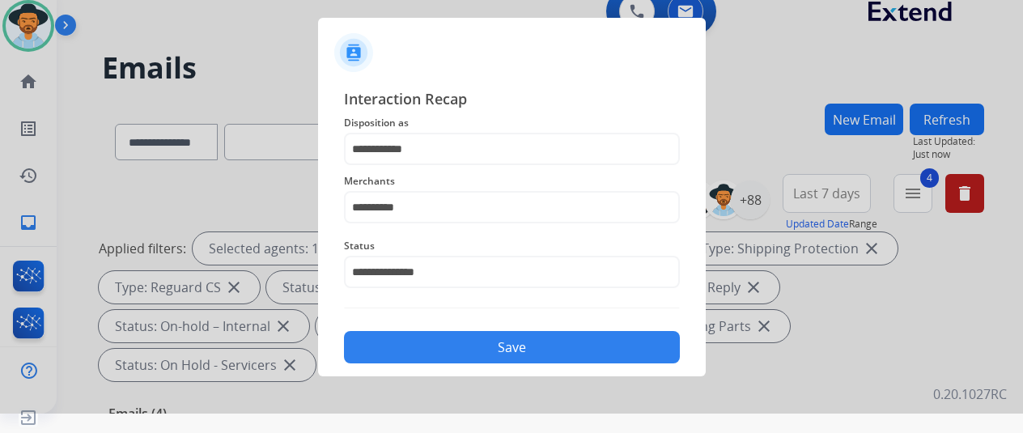
click at [434, 341] on button "Save" at bounding box center [512, 347] width 336 height 32
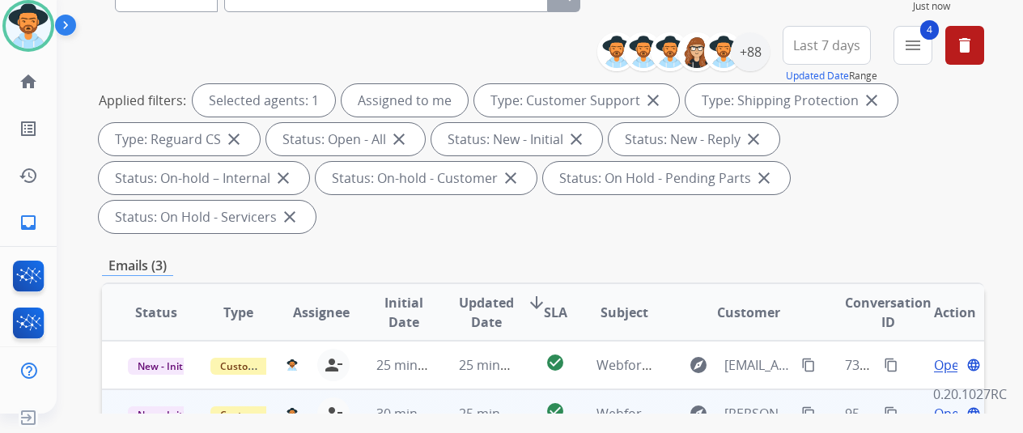
scroll to position [324, 0]
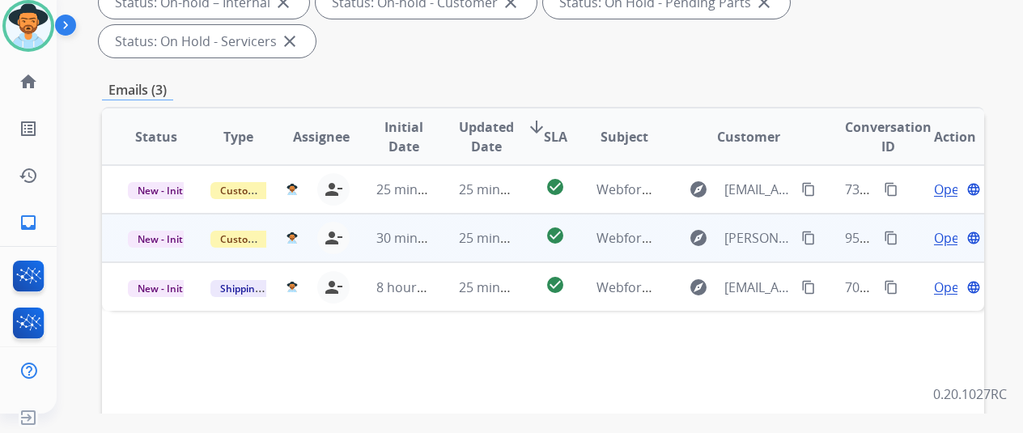
click at [945, 228] on span "Open" at bounding box center [950, 237] width 33 height 19
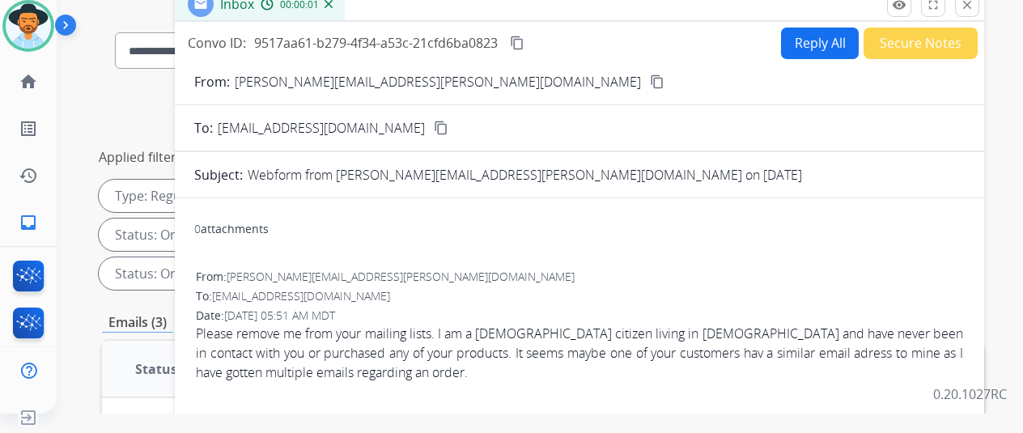
scroll to position [81, 0]
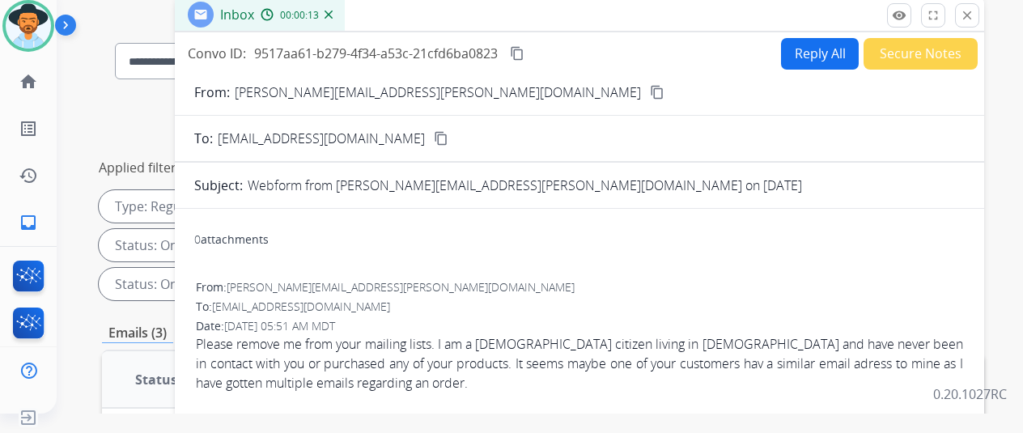
click at [650, 90] on mat-icon "content_copy" at bounding box center [657, 92] width 15 height 15
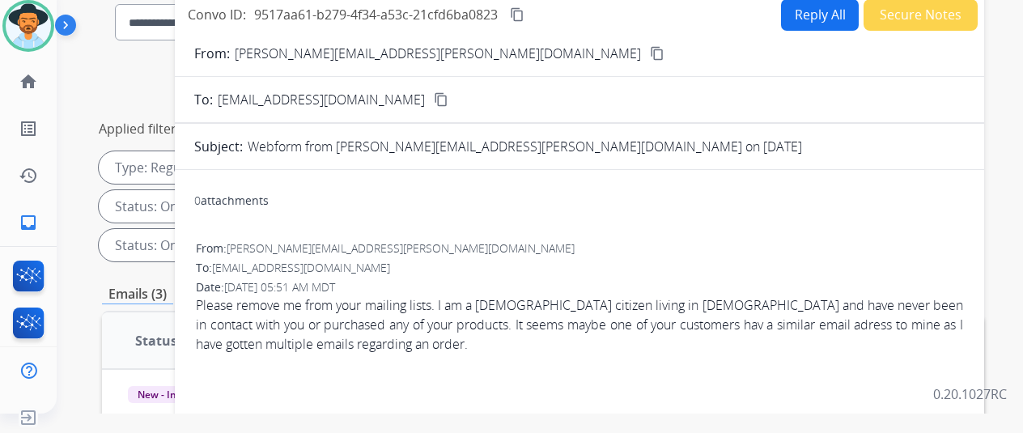
scroll to position [0, 0]
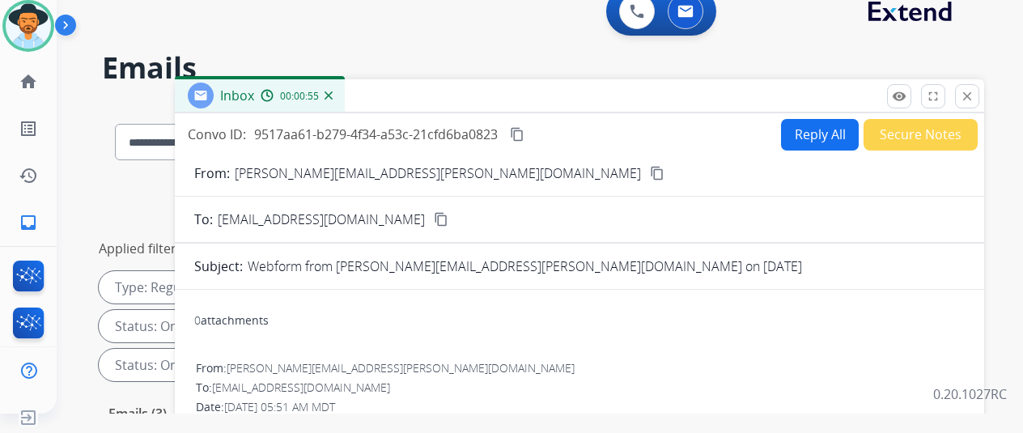
click at [333, 96] on img at bounding box center [329, 95] width 8 height 8
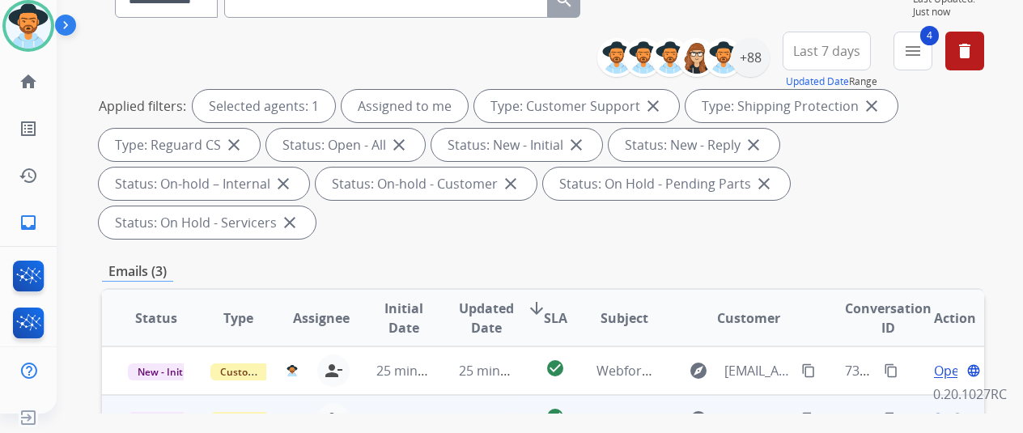
scroll to position [324, 0]
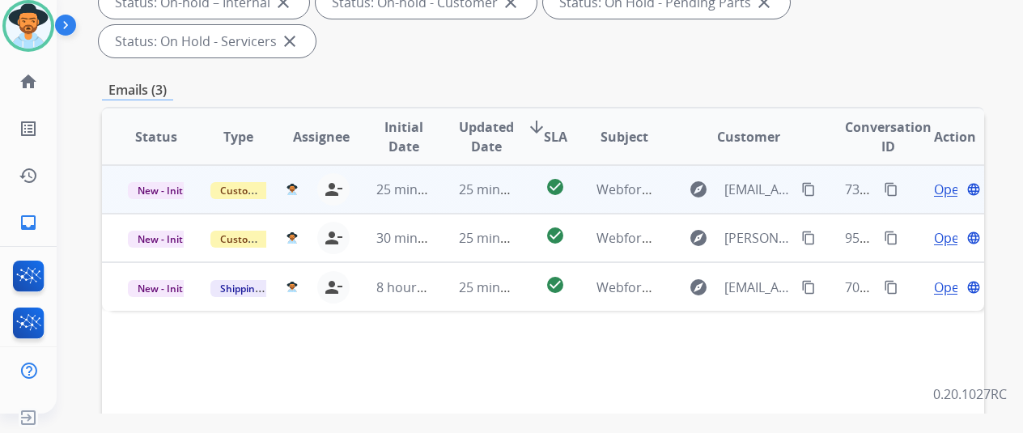
click at [947, 180] on span "Open" at bounding box center [950, 189] width 33 height 19
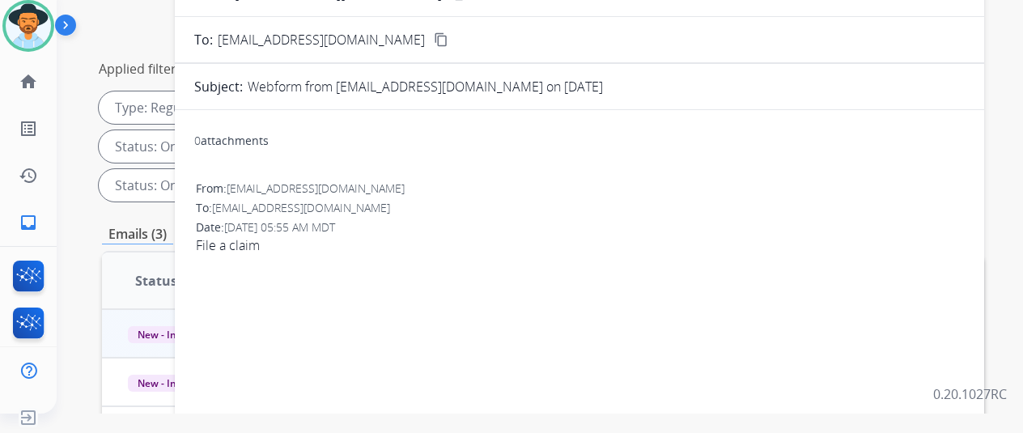
scroll to position [0, 0]
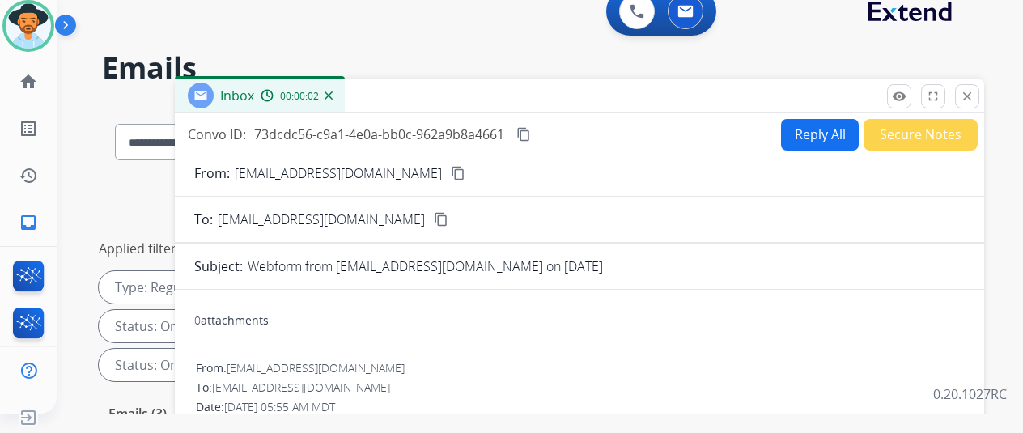
click at [451, 174] on mat-icon "content_copy" at bounding box center [458, 173] width 15 height 15
click at [801, 134] on button "Reply All" at bounding box center [820, 135] width 78 height 32
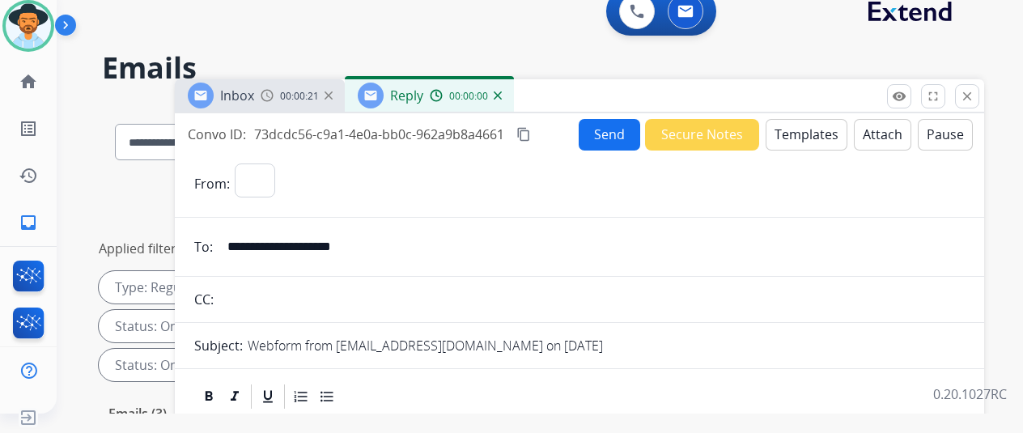
select select "**********"
click at [813, 134] on button "Templates" at bounding box center [807, 135] width 82 height 32
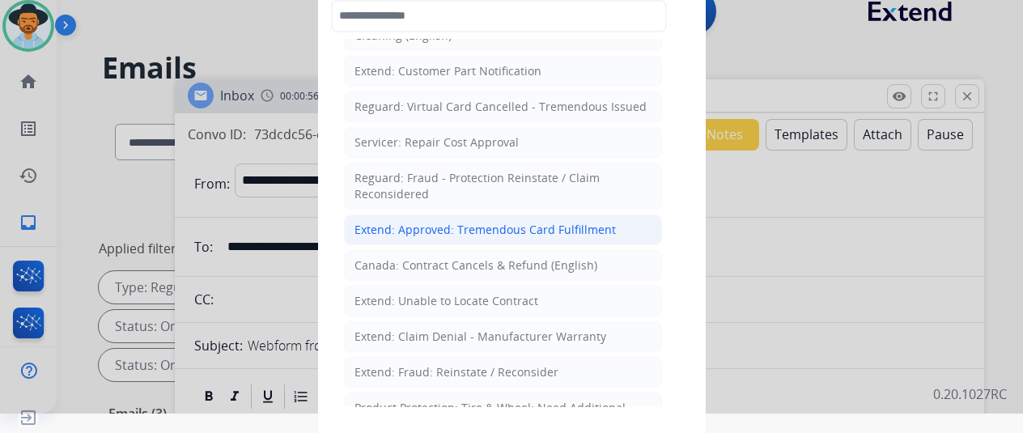
scroll to position [647, 0]
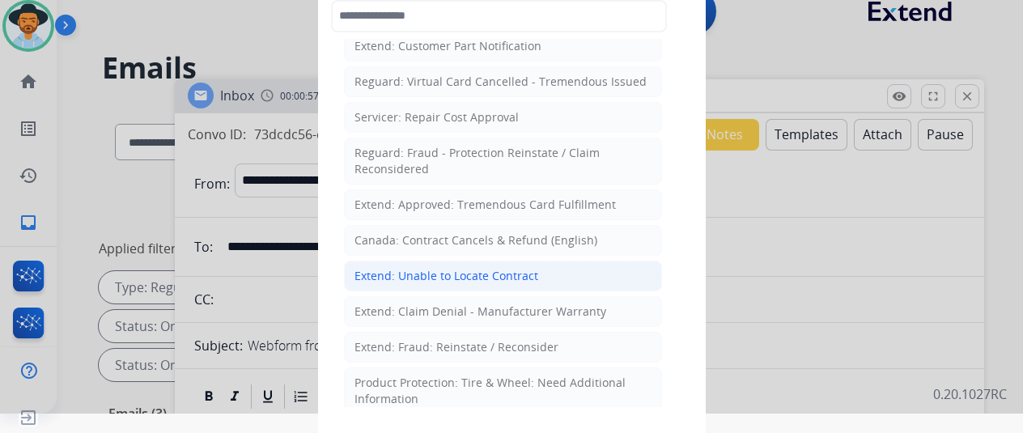
click at [447, 268] on div "Extend: Unable to Locate Contract" at bounding box center [446, 276] width 184 height 16
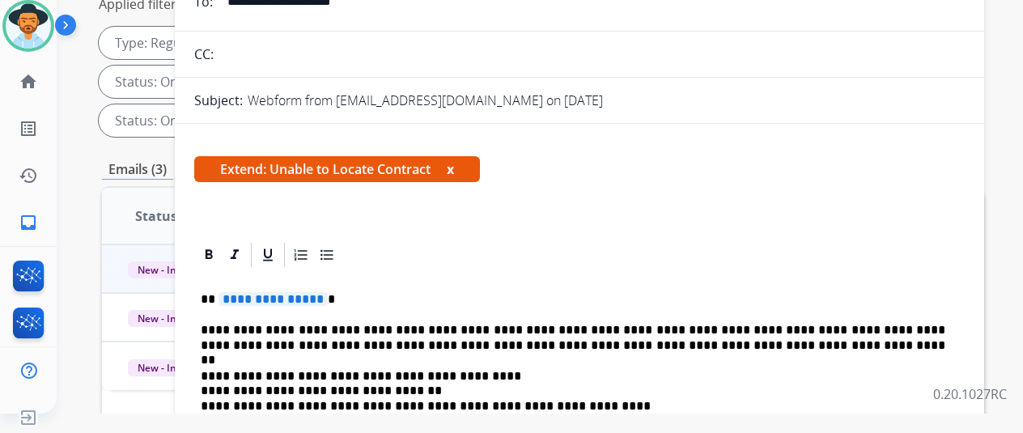
scroll to position [243, 0]
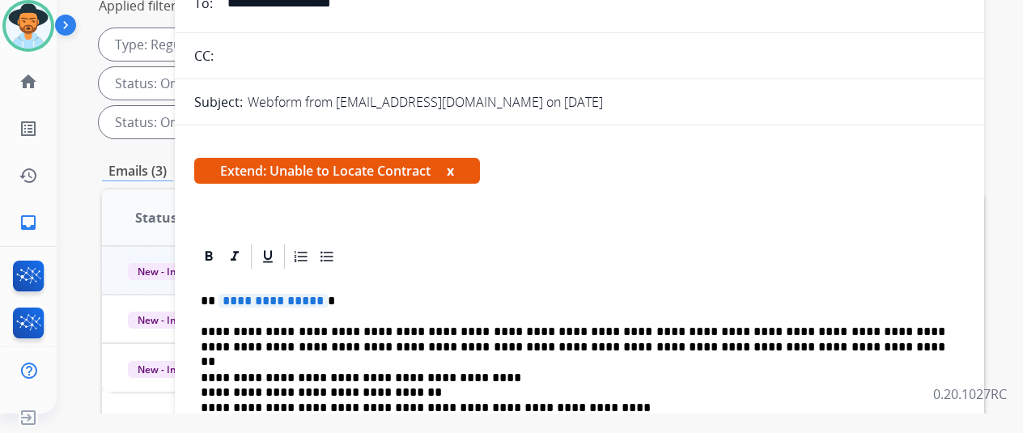
click at [328, 298] on span "**********" at bounding box center [273, 301] width 109 height 14
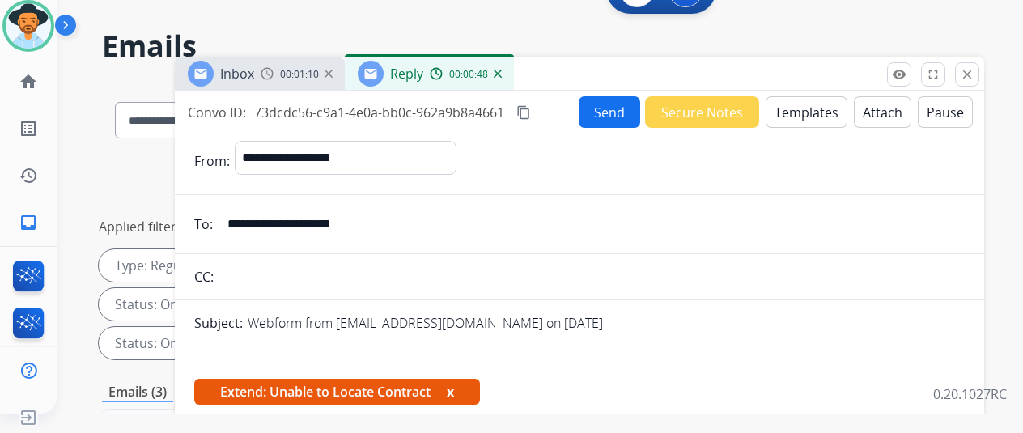
scroll to position [0, 0]
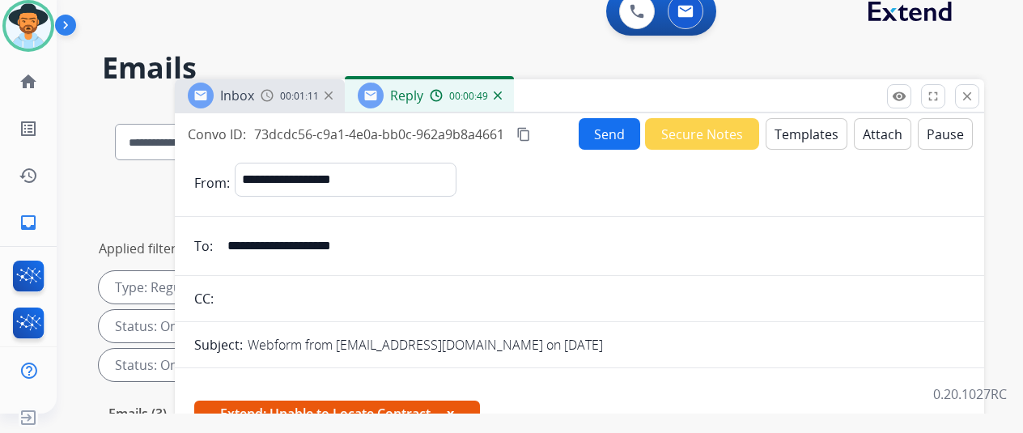
click at [607, 137] on button "Send" at bounding box center [610, 134] width 62 height 32
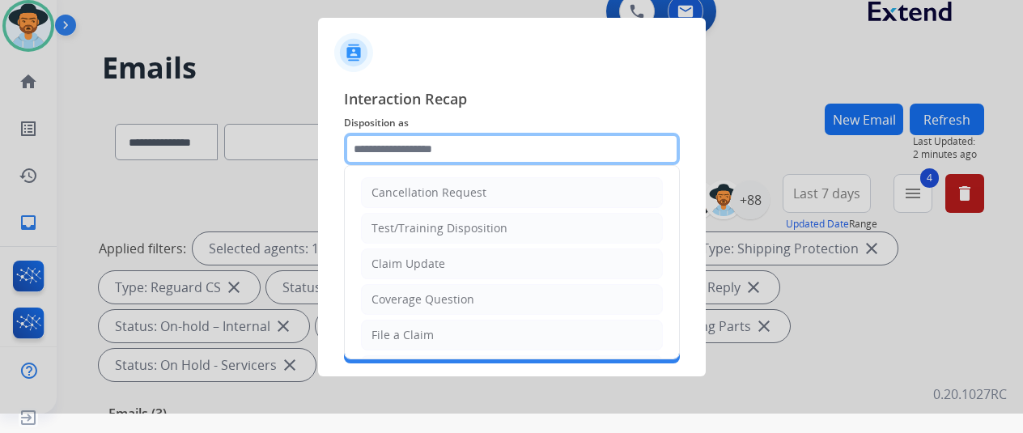
click at [416, 138] on input "text" at bounding box center [512, 149] width 336 height 32
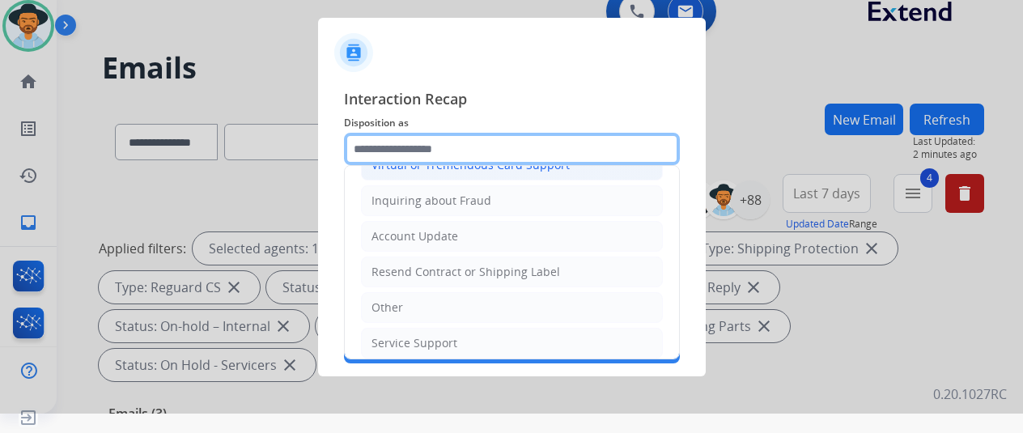
scroll to position [245, 0]
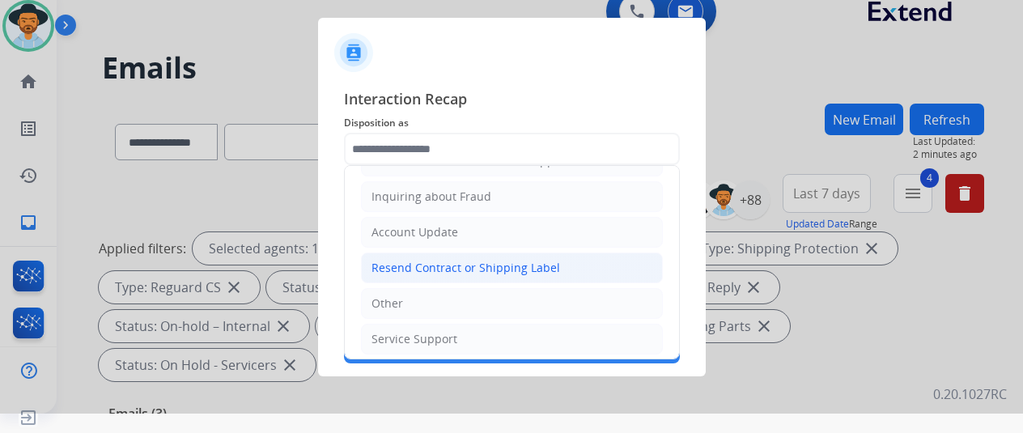
click at [410, 260] on div "Resend Contract or Shipping Label" at bounding box center [465, 268] width 189 height 16
type input "**********"
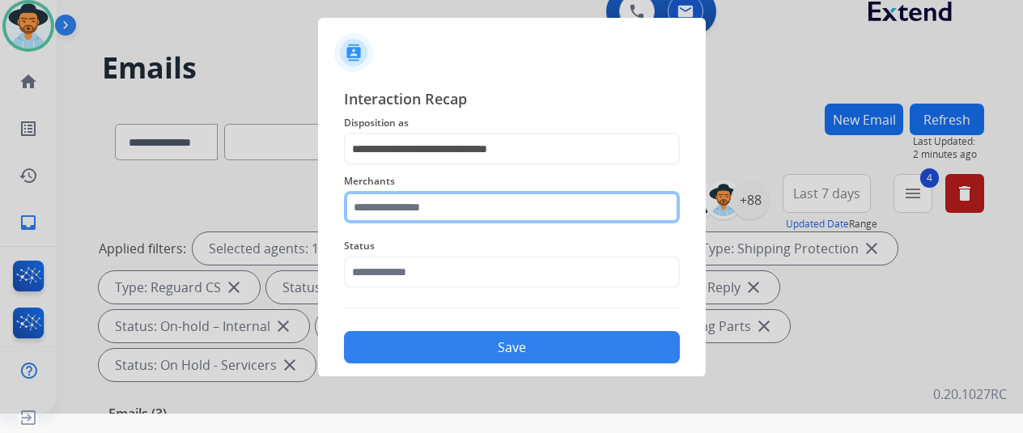
click at [405, 205] on input "text" at bounding box center [512, 207] width 336 height 32
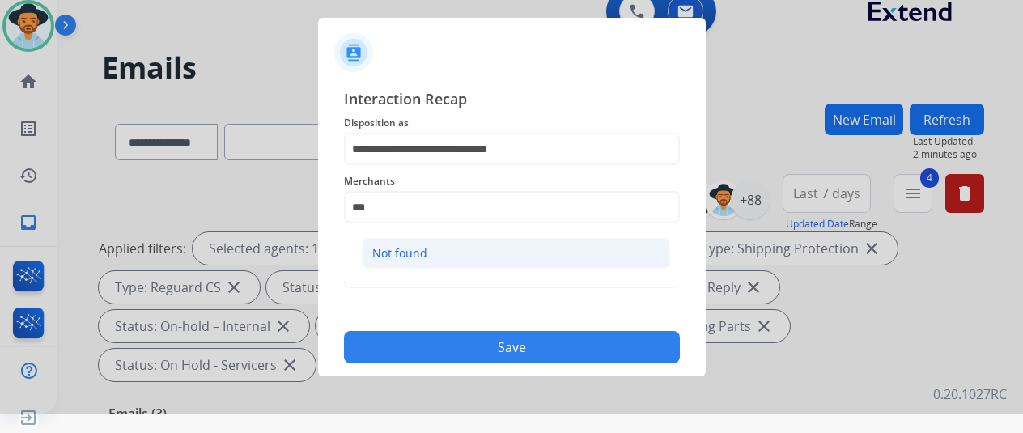
click at [419, 248] on div "Not found" at bounding box center [399, 253] width 55 height 16
type input "*********"
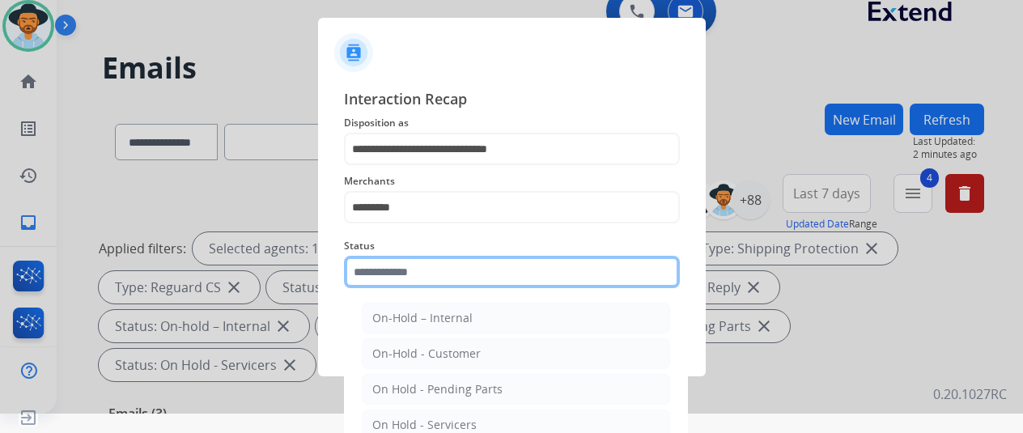
click at [402, 276] on input "text" at bounding box center [512, 272] width 336 height 32
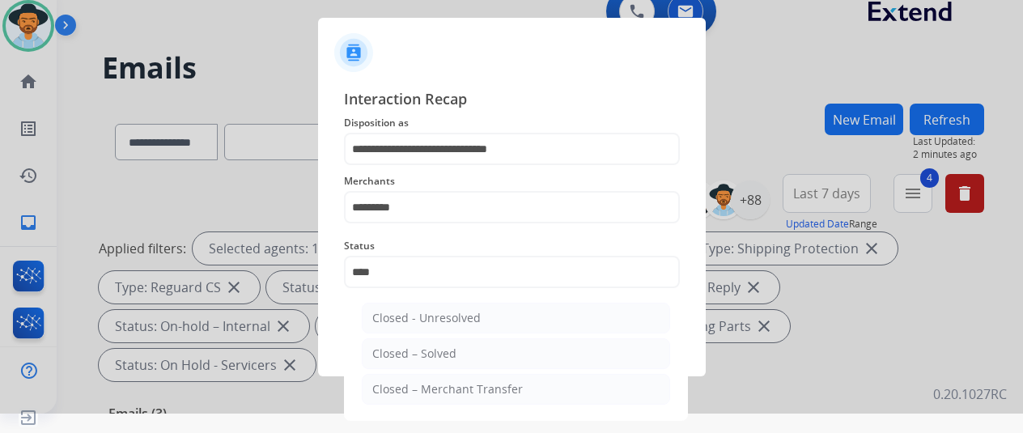
click at [422, 353] on div "Closed – Solved" at bounding box center [414, 354] width 84 height 16
type input "**********"
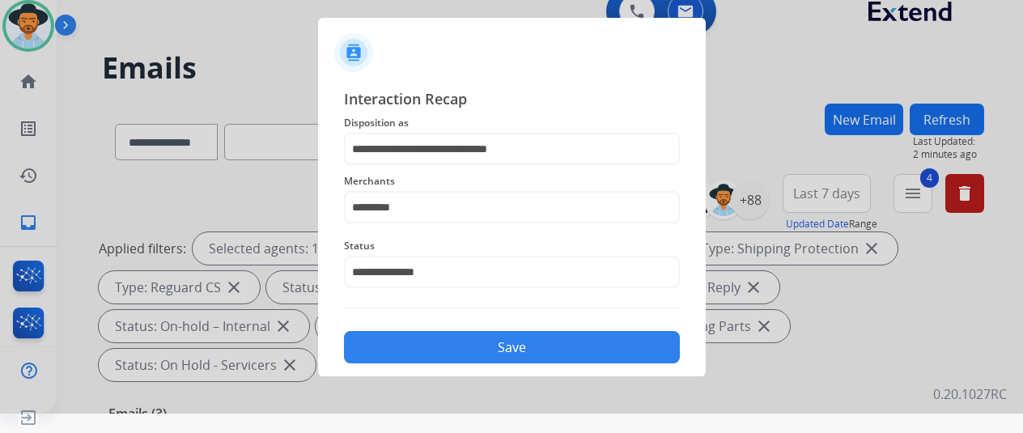
click at [492, 348] on button "Save" at bounding box center [512, 347] width 336 height 32
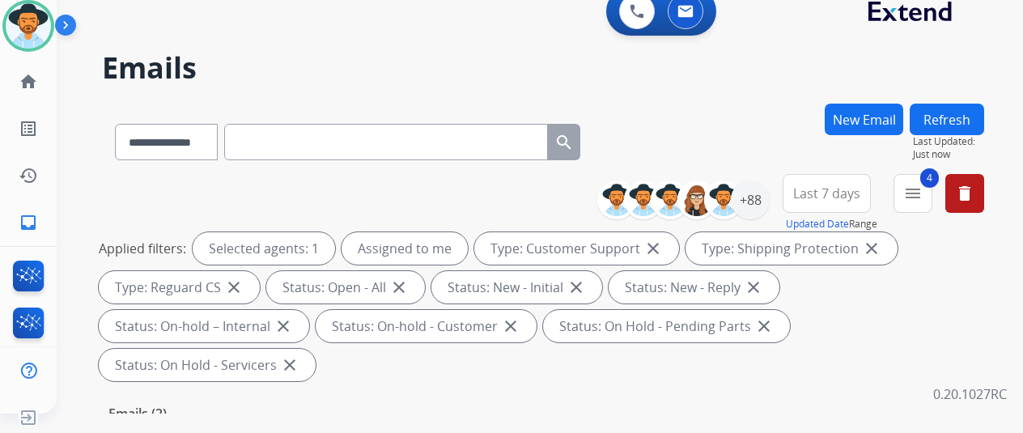
scroll to position [324, 0]
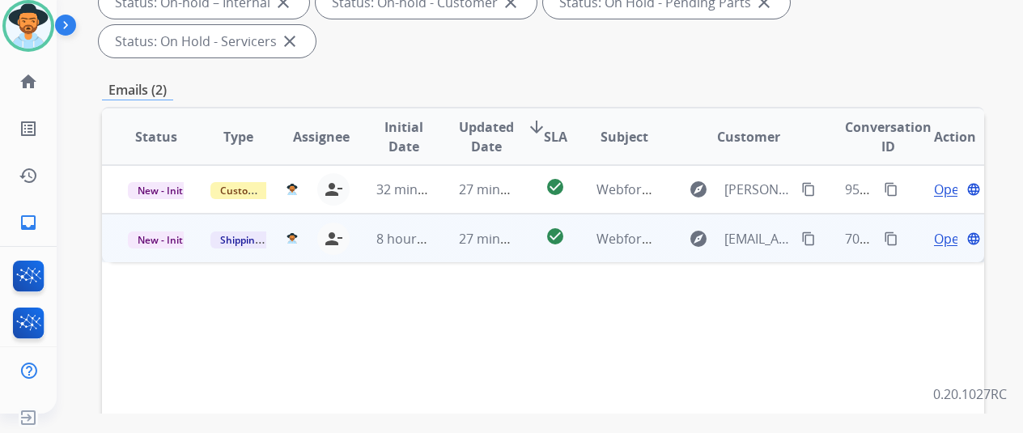
click at [939, 229] on span "Open" at bounding box center [950, 238] width 33 height 19
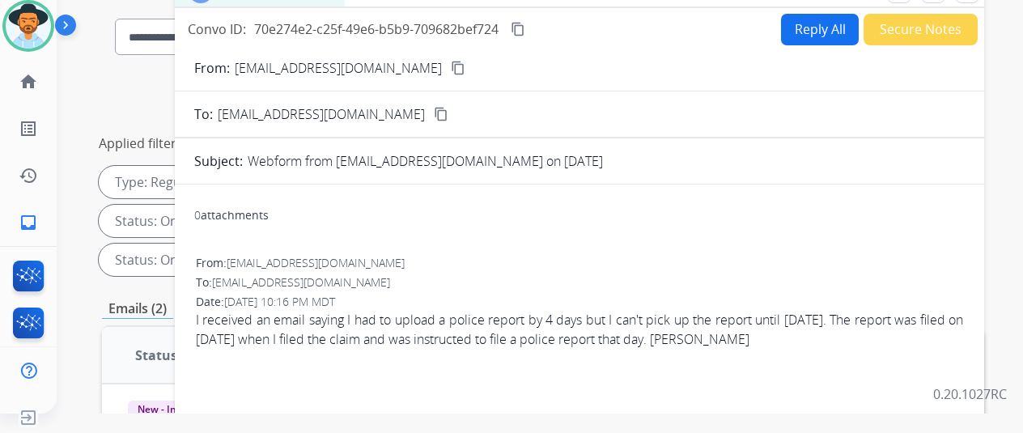
scroll to position [0, 0]
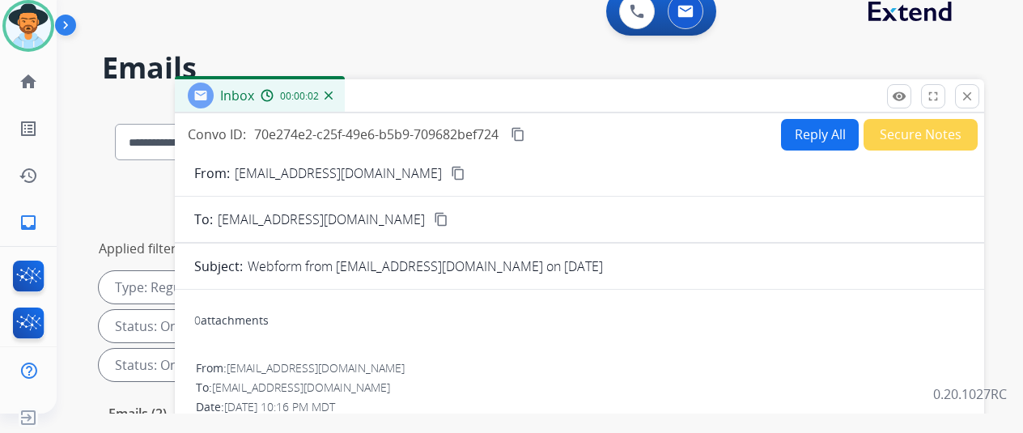
click at [825, 129] on button "Reply All" at bounding box center [820, 135] width 78 height 32
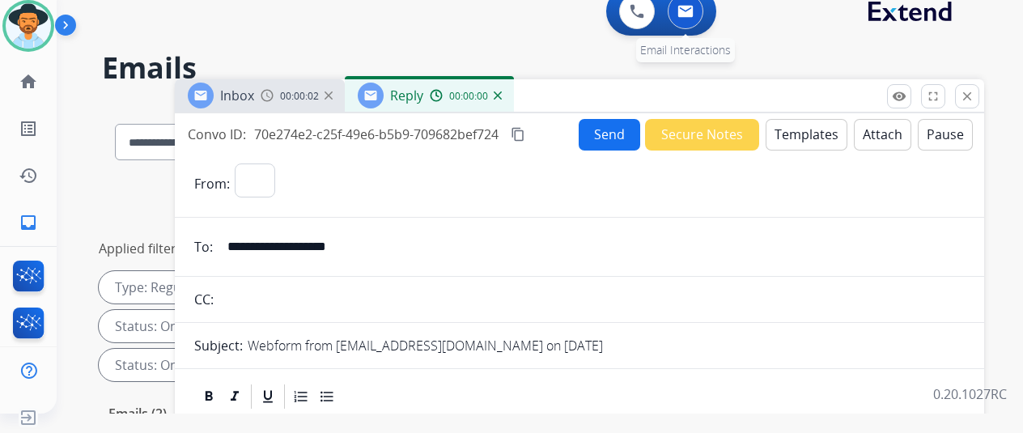
select select "**********"
click at [809, 137] on button "Templates" at bounding box center [807, 135] width 82 height 32
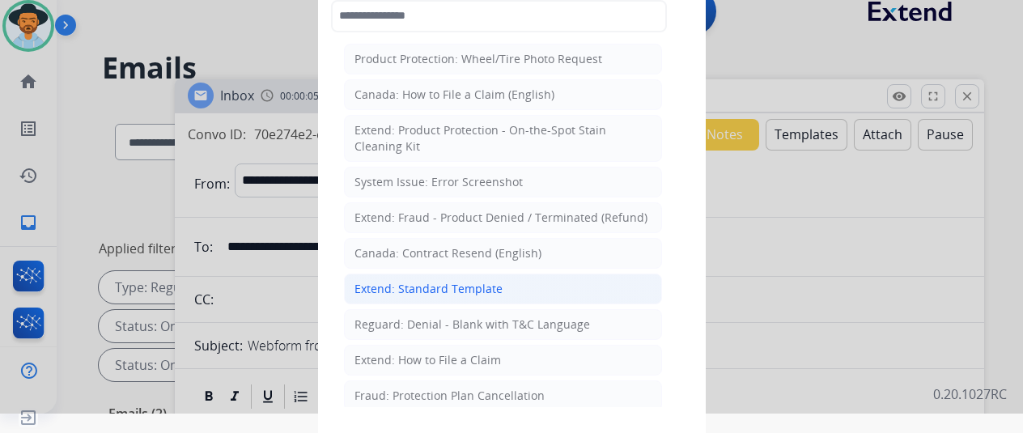
click at [443, 284] on div "Extend: Standard Template" at bounding box center [428, 289] width 148 height 16
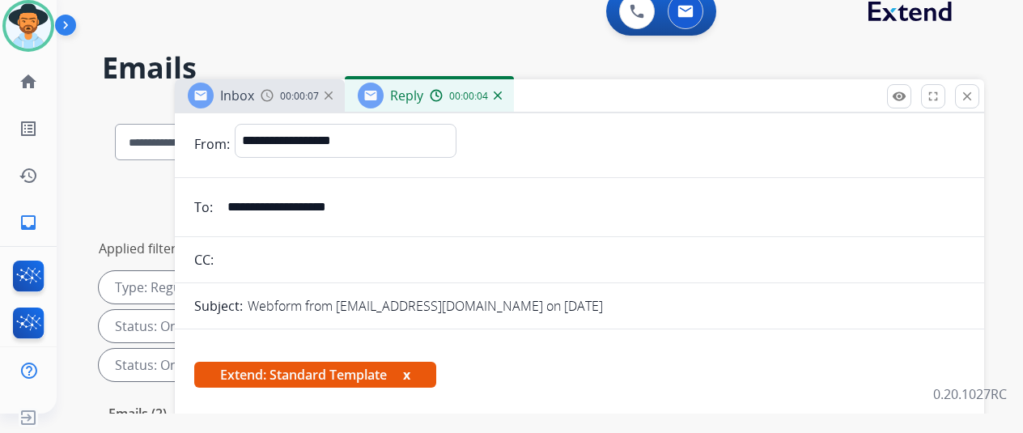
scroll to position [243, 0]
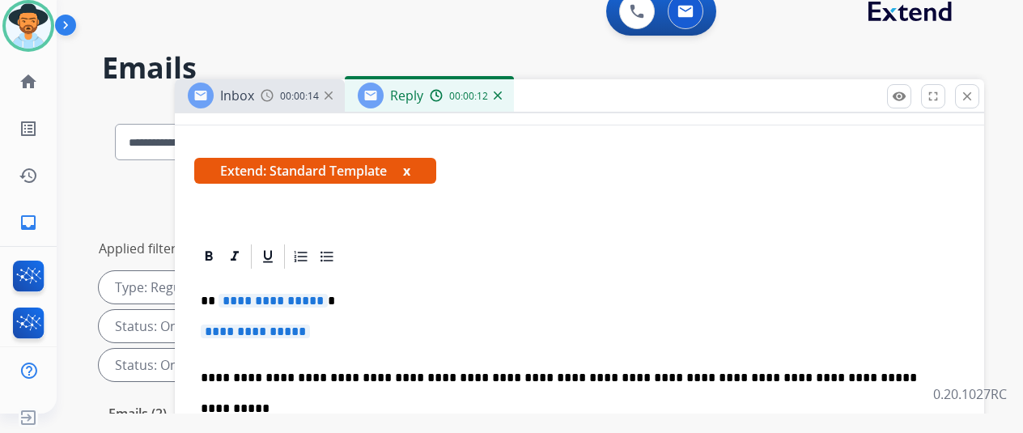
click at [328, 300] on span "**********" at bounding box center [273, 301] width 109 height 14
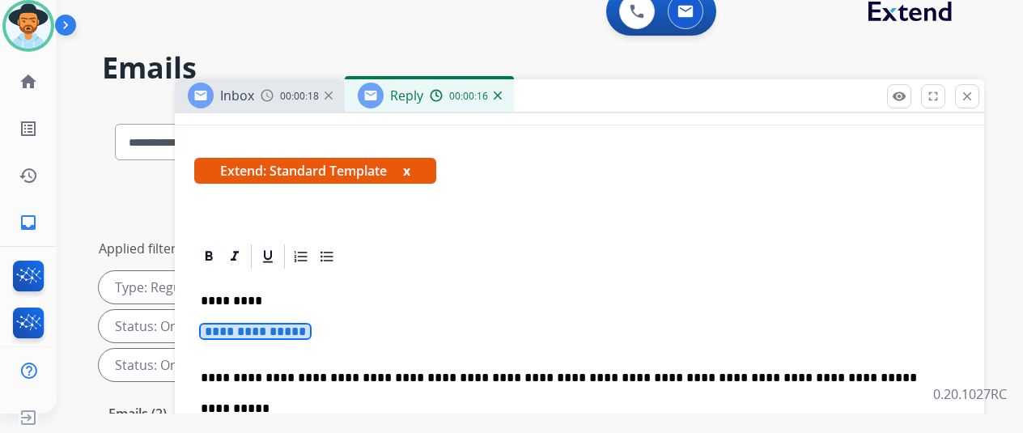
click at [310, 334] on span "**********" at bounding box center [255, 332] width 109 height 14
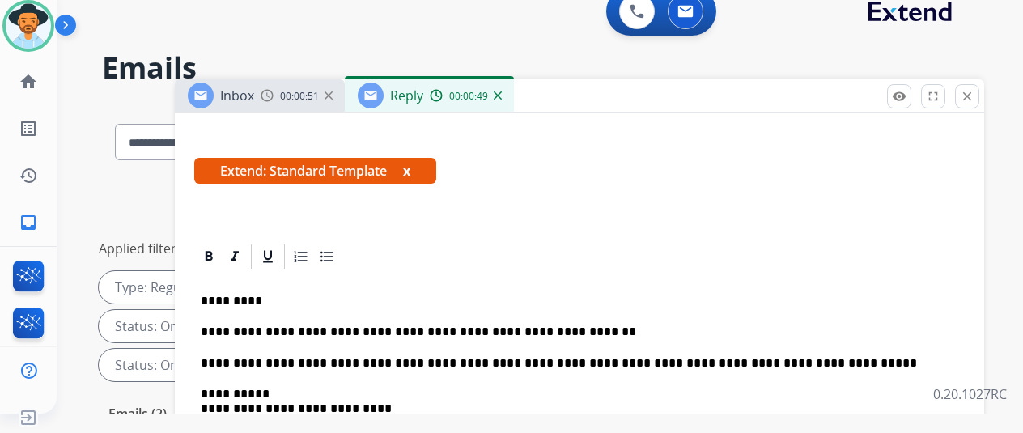
scroll to position [0, 0]
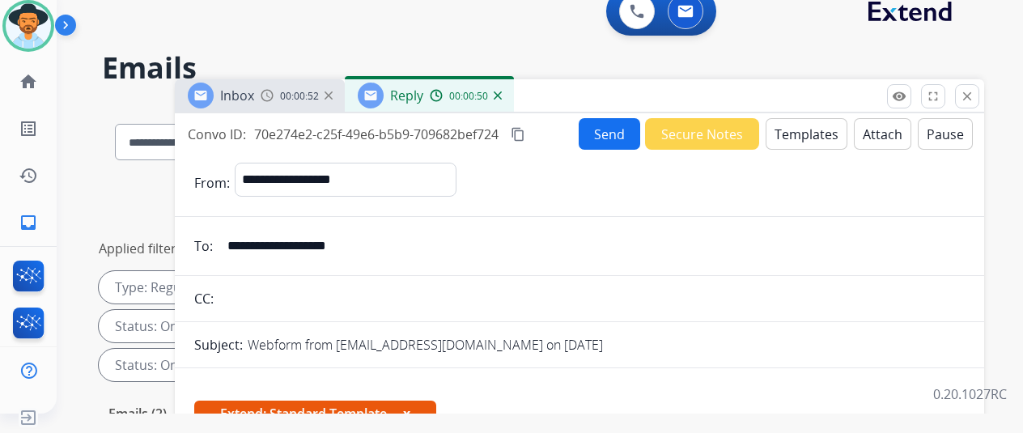
click at [613, 135] on button "Send" at bounding box center [610, 134] width 62 height 32
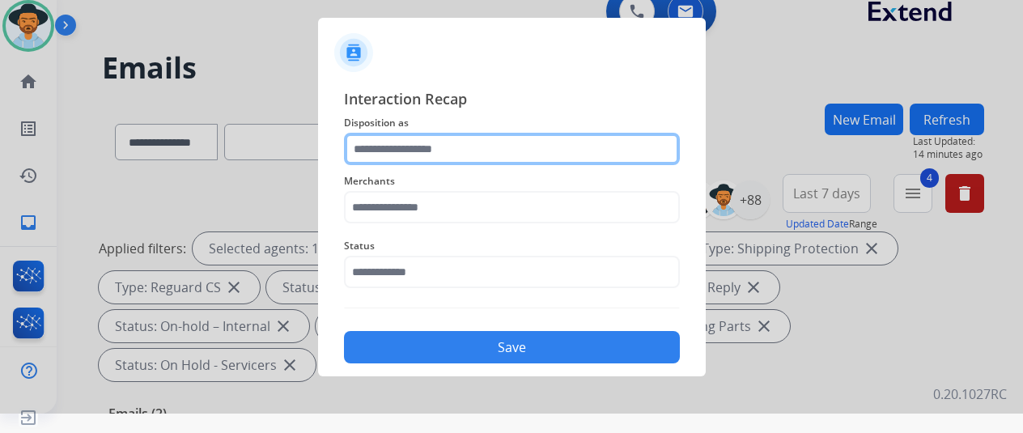
click at [391, 146] on input "text" at bounding box center [512, 149] width 336 height 32
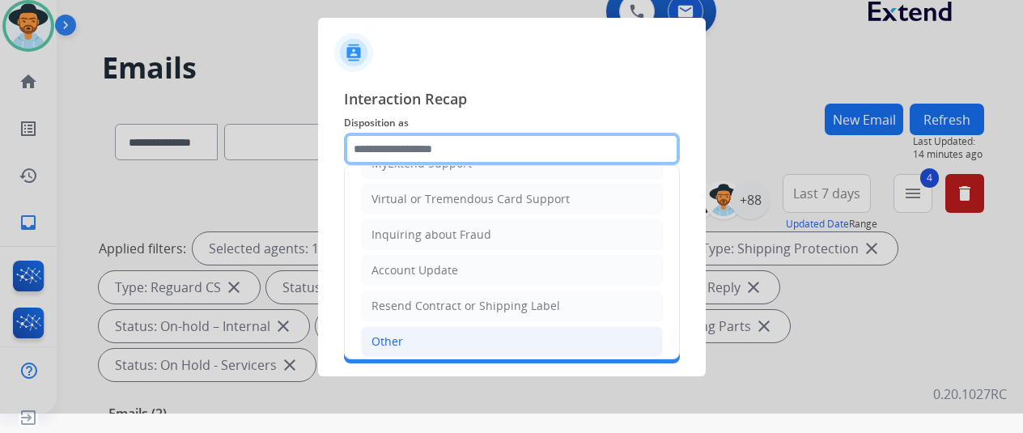
scroll to position [245, 0]
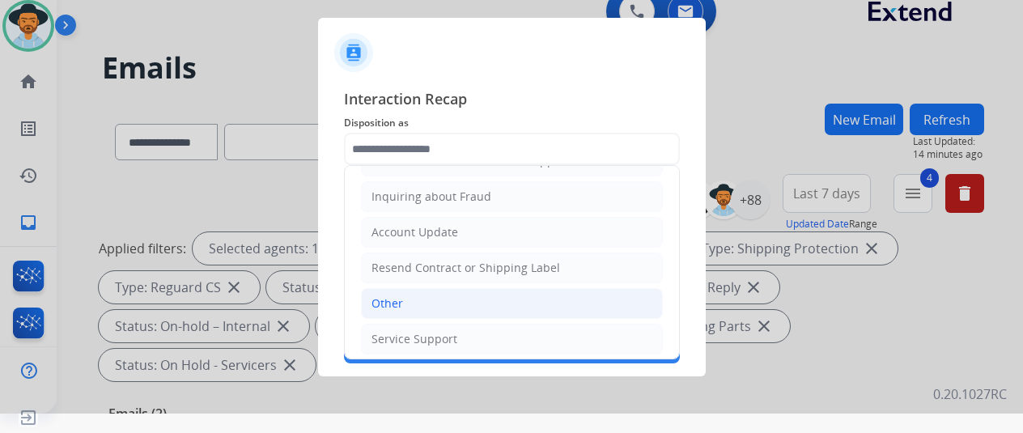
click at [422, 305] on li "Other" at bounding box center [512, 303] width 302 height 31
type input "*****"
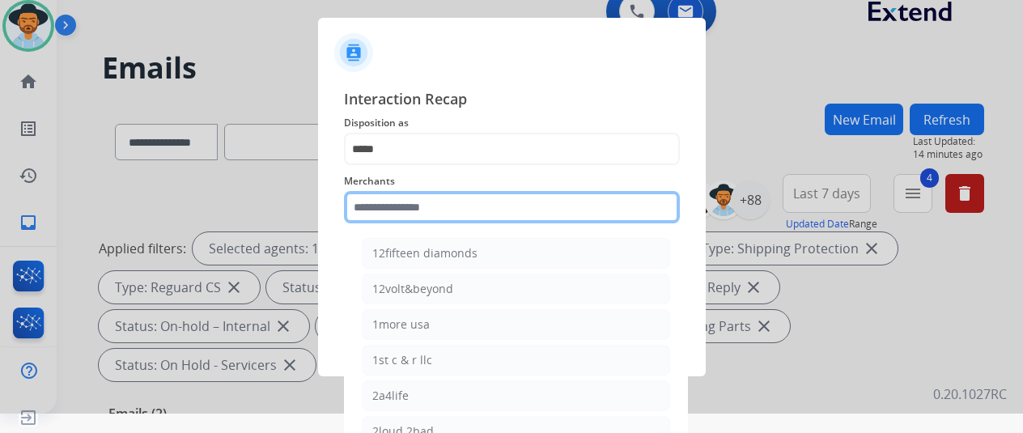
drag, startPoint x: 384, startPoint y: 207, endPoint x: 420, endPoint y: 231, distance: 43.3
click at [384, 211] on input "text" at bounding box center [512, 207] width 336 height 32
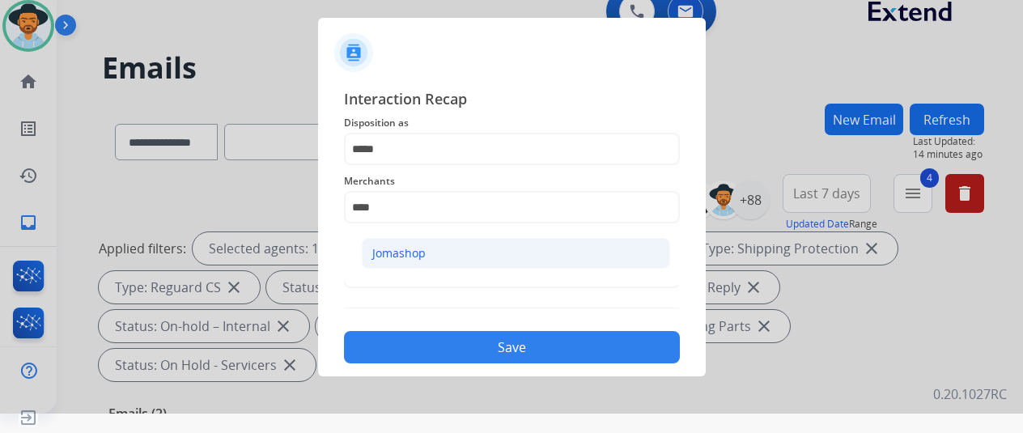
click at [403, 253] on div "Jomashop" at bounding box center [398, 253] width 53 height 16
type input "********"
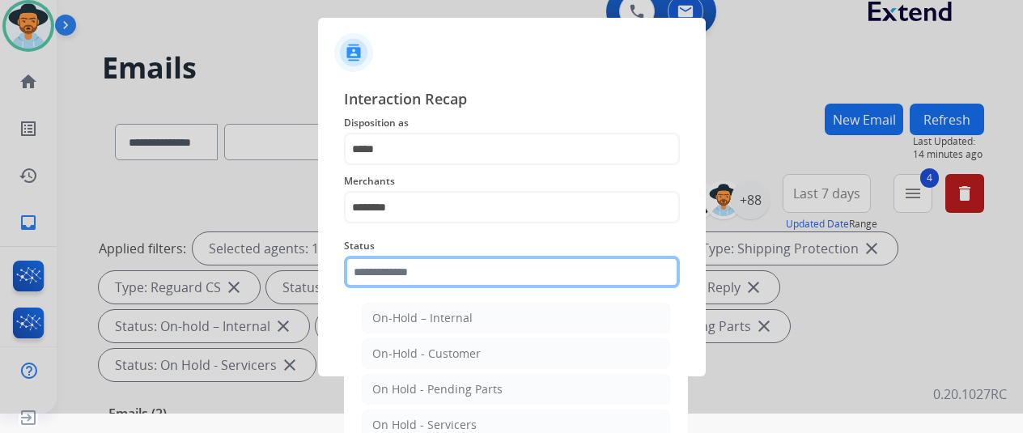
click at [397, 282] on input "text" at bounding box center [512, 272] width 336 height 32
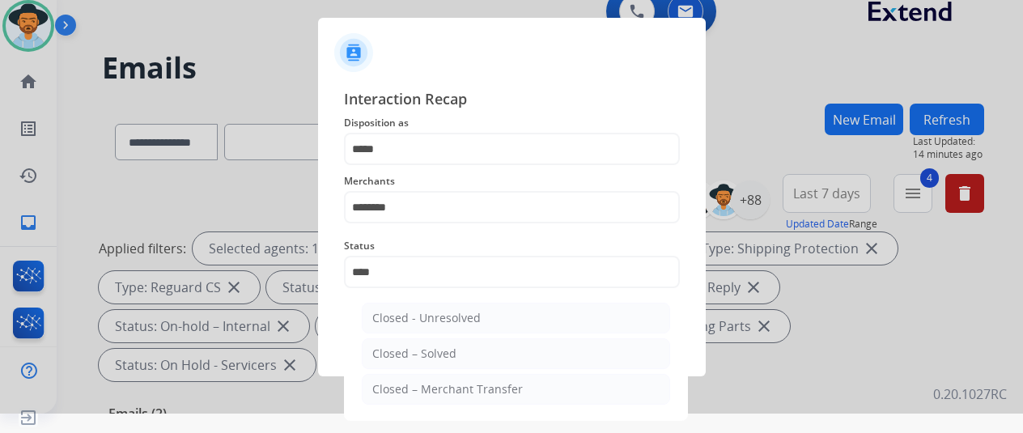
click at [427, 343] on li "Closed – Solved" at bounding box center [516, 353] width 308 height 31
type input "**********"
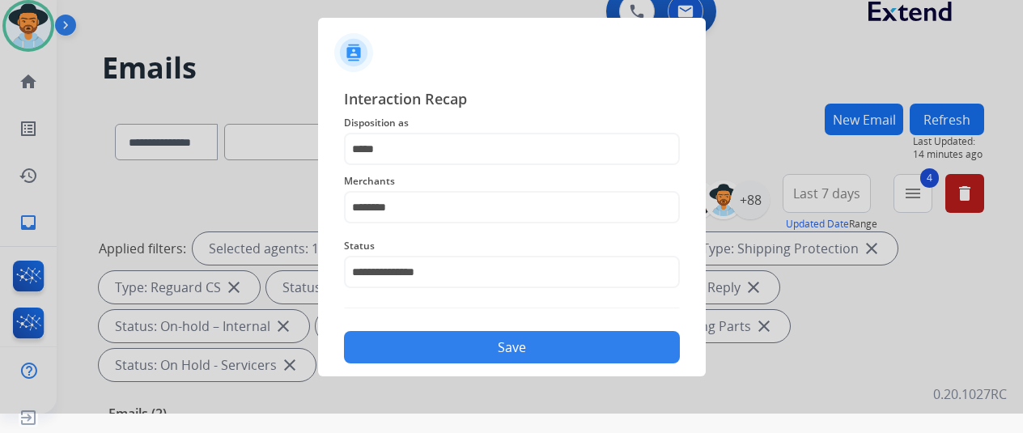
click at [446, 337] on button "Save" at bounding box center [512, 347] width 336 height 32
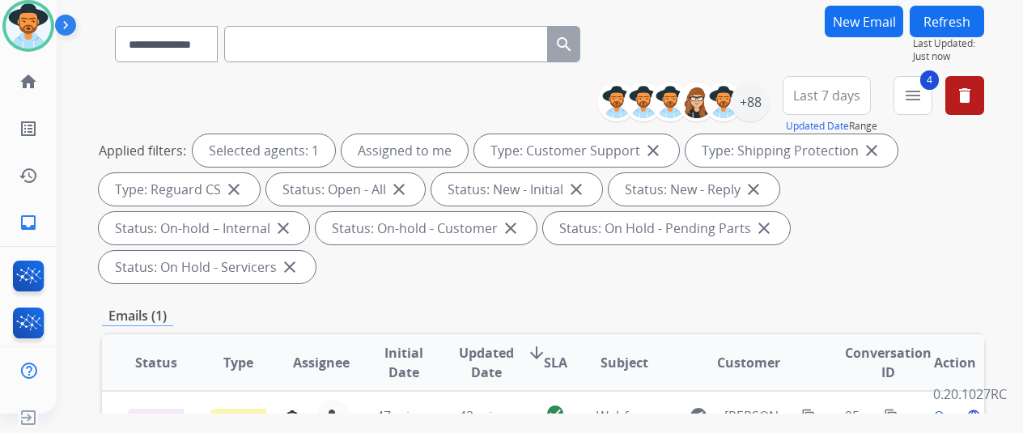
scroll to position [243, 0]
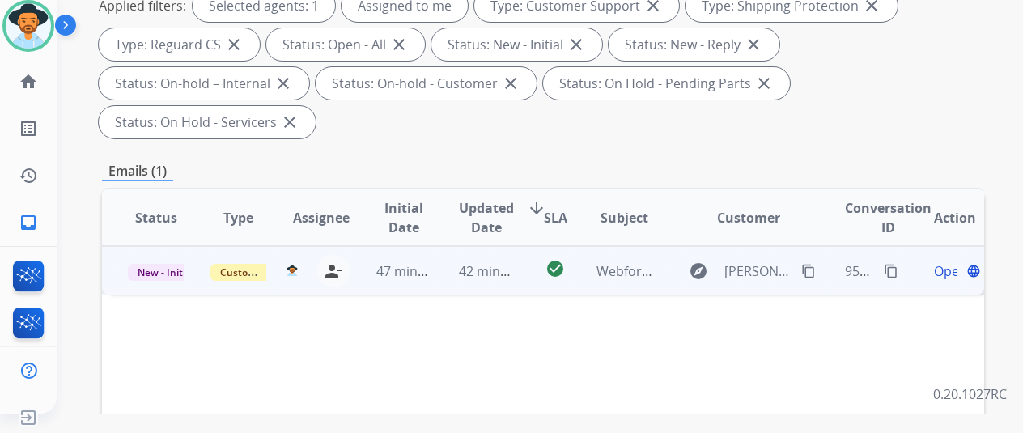
click at [939, 261] on span "Open" at bounding box center [950, 270] width 33 height 19
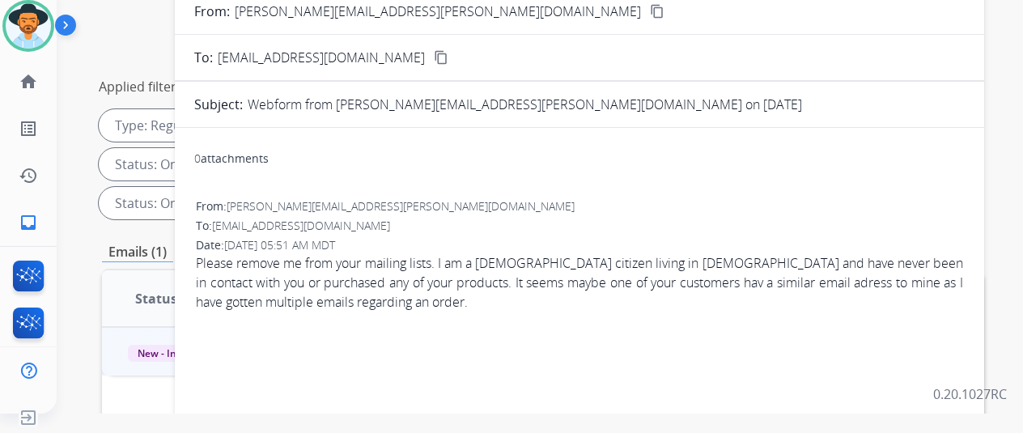
scroll to position [0, 0]
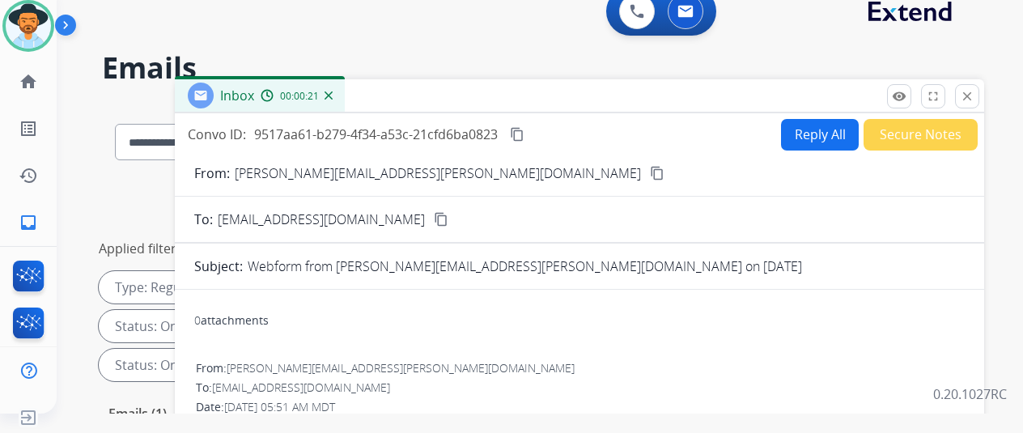
click at [333, 92] on img at bounding box center [329, 95] width 8 height 8
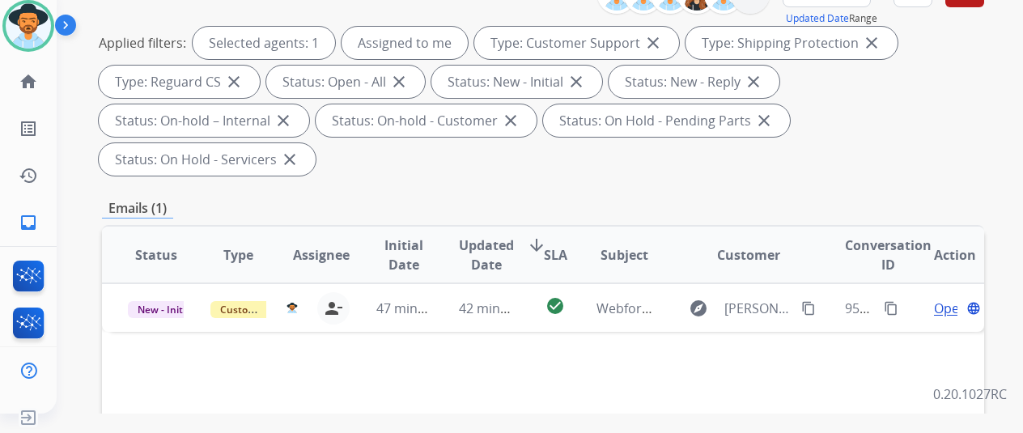
scroll to position [243, 0]
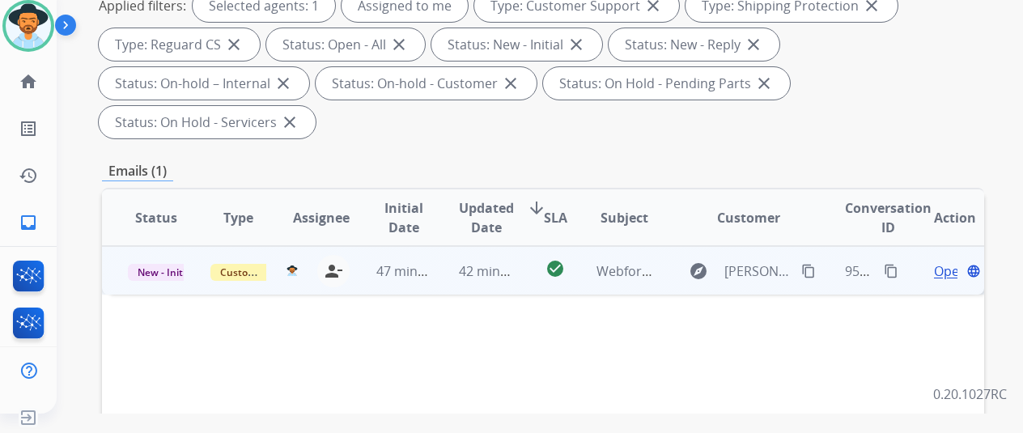
click at [949, 261] on span "Open" at bounding box center [950, 270] width 33 height 19
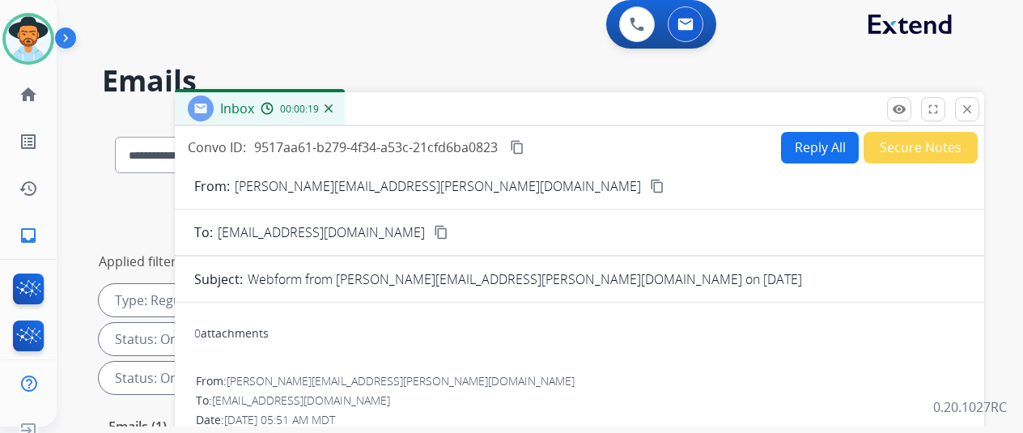
scroll to position [0, 0]
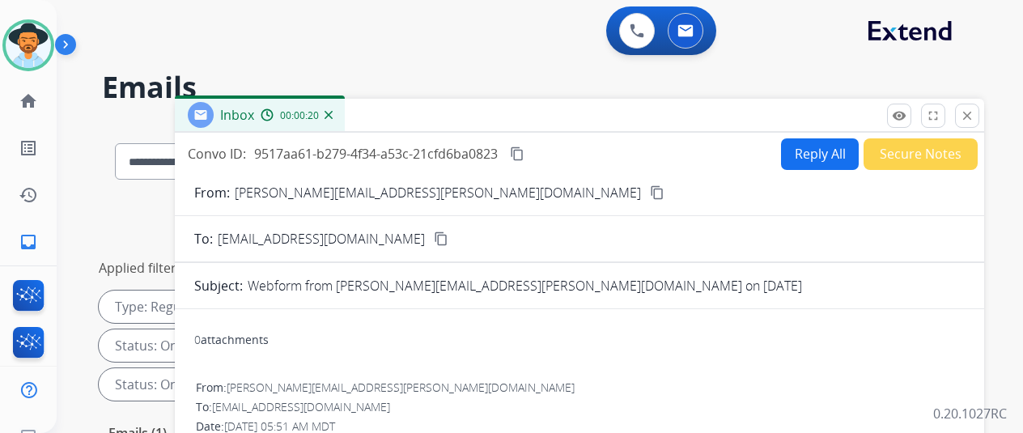
click at [345, 113] on div "Inbox 00:00:20" at bounding box center [260, 115] width 170 height 32
click at [345, 113] on div "Inbox 00:00:21" at bounding box center [260, 115] width 170 height 32
click at [333, 114] on img at bounding box center [329, 115] width 8 height 8
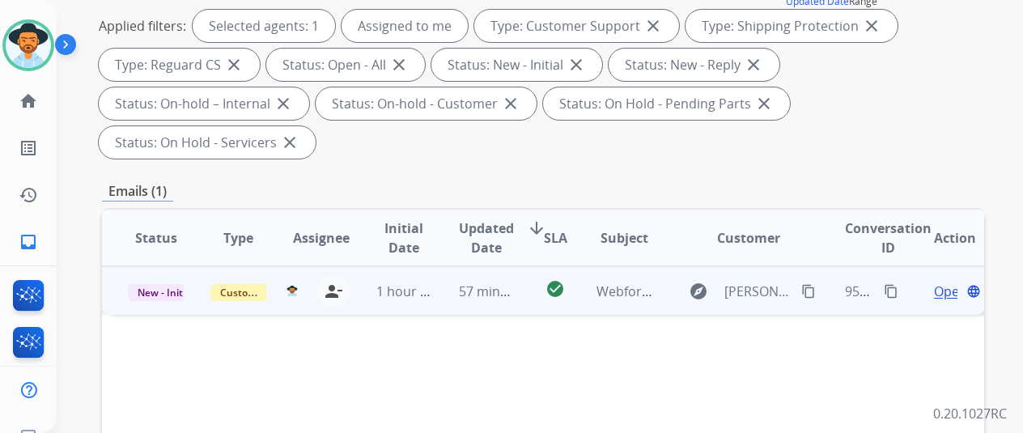
scroll to position [243, 0]
click at [942, 281] on span "Open" at bounding box center [950, 290] width 33 height 19
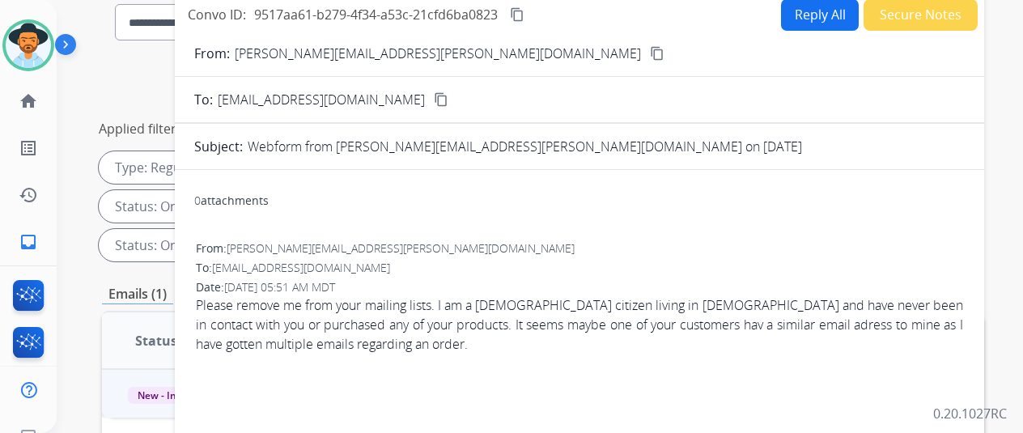
scroll to position [81, 0]
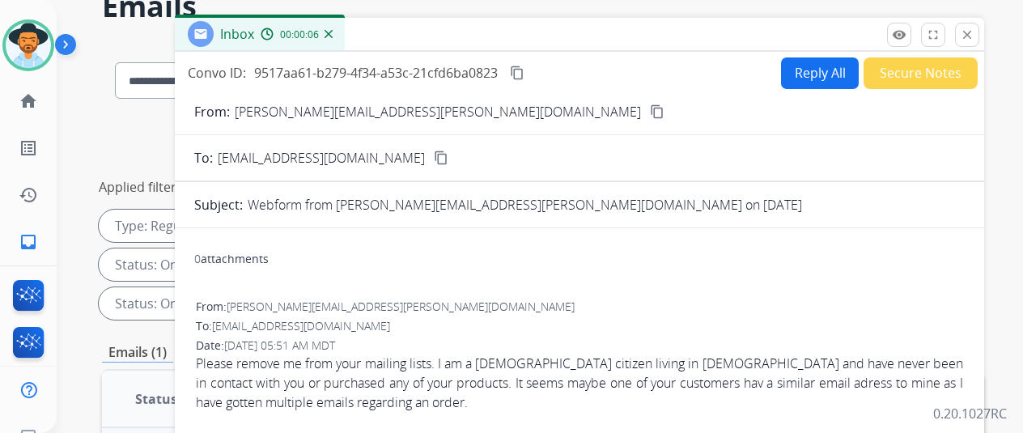
click at [808, 74] on button "Reply All" at bounding box center [820, 73] width 78 height 32
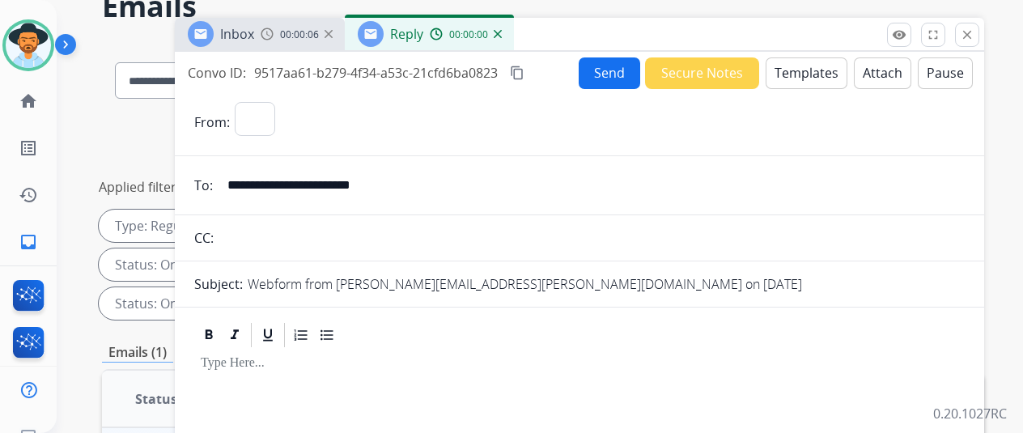
select select "**********"
click at [795, 64] on button "Templates" at bounding box center [807, 73] width 82 height 32
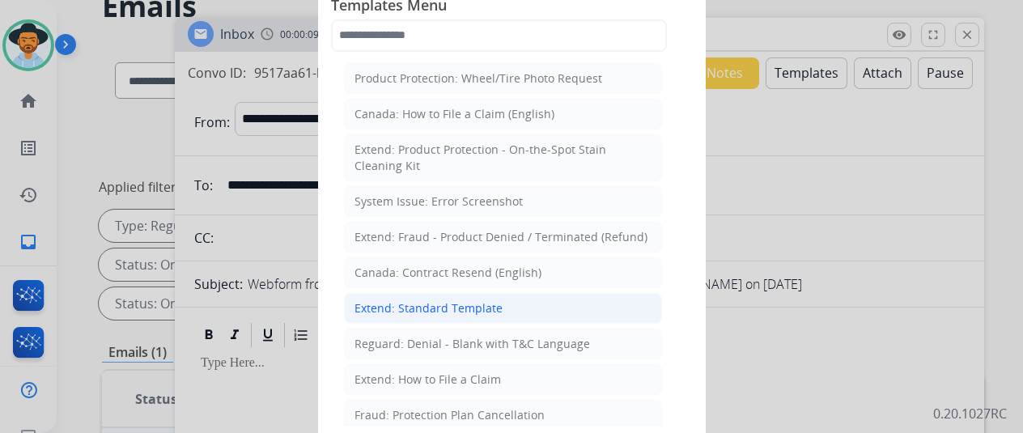
click at [396, 303] on div "Extend: Standard Template" at bounding box center [428, 308] width 148 height 16
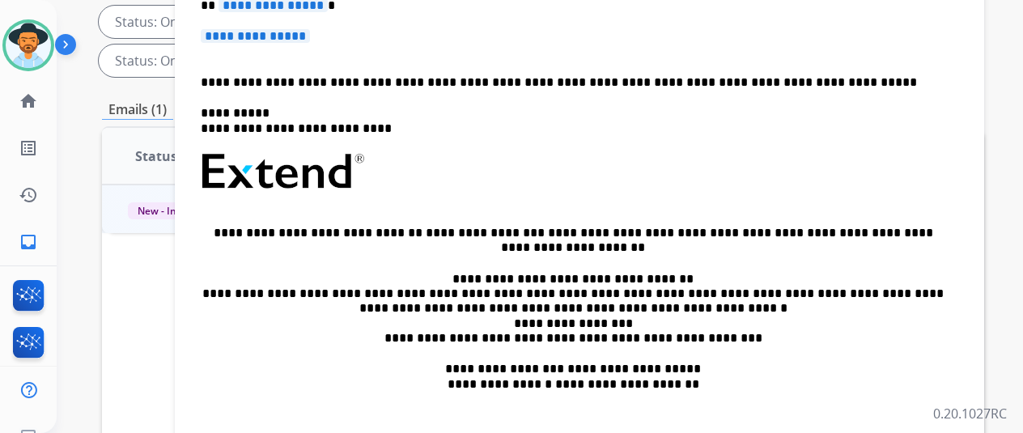
scroll to position [121, 0]
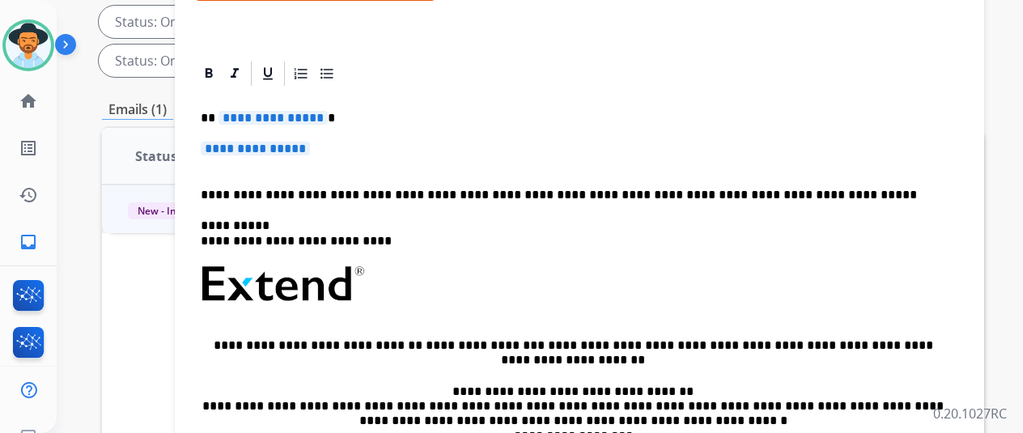
click at [327, 116] on span "**********" at bounding box center [273, 118] width 109 height 14
click at [333, 123] on p "**********" at bounding box center [573, 118] width 745 height 15
click at [310, 151] on span "**********" at bounding box center [255, 149] width 109 height 14
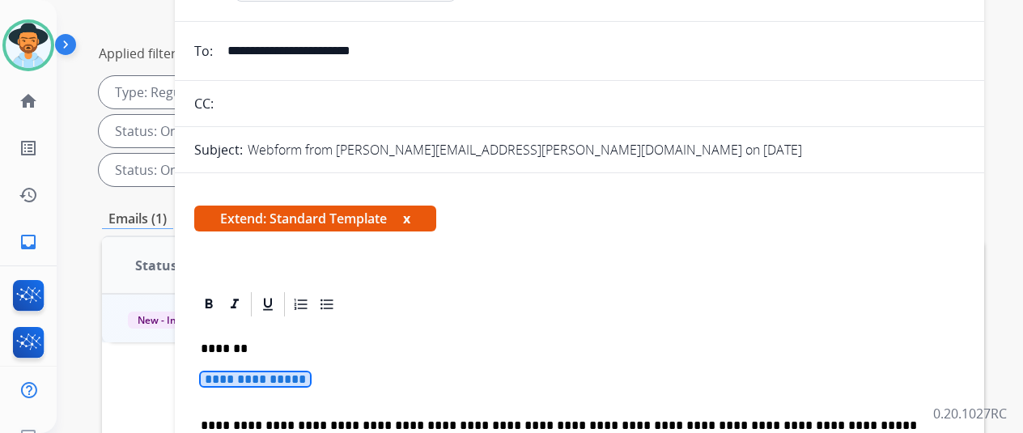
scroll to position [0, 0]
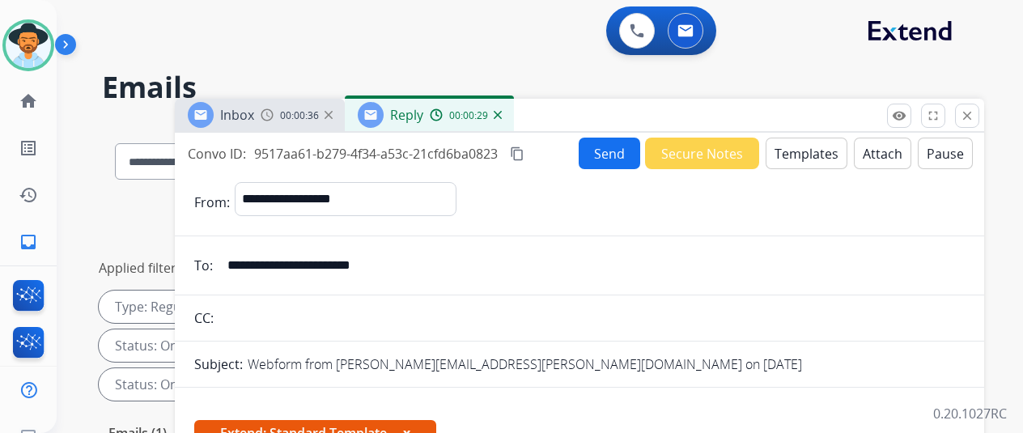
drag, startPoint x: 399, startPoint y: 262, endPoint x: 240, endPoint y: 261, distance: 159.4
click at [240, 261] on input "**********" at bounding box center [591, 265] width 747 height 32
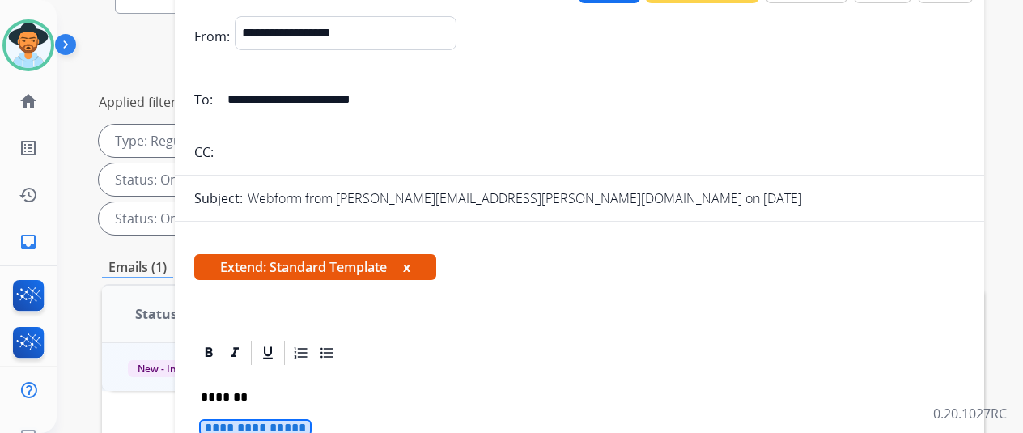
scroll to position [81, 0]
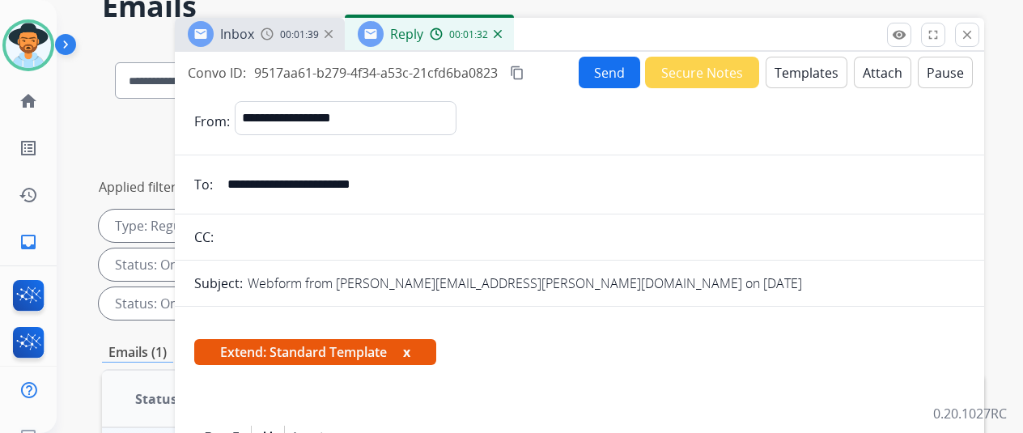
click at [502, 30] on img at bounding box center [498, 34] width 8 height 8
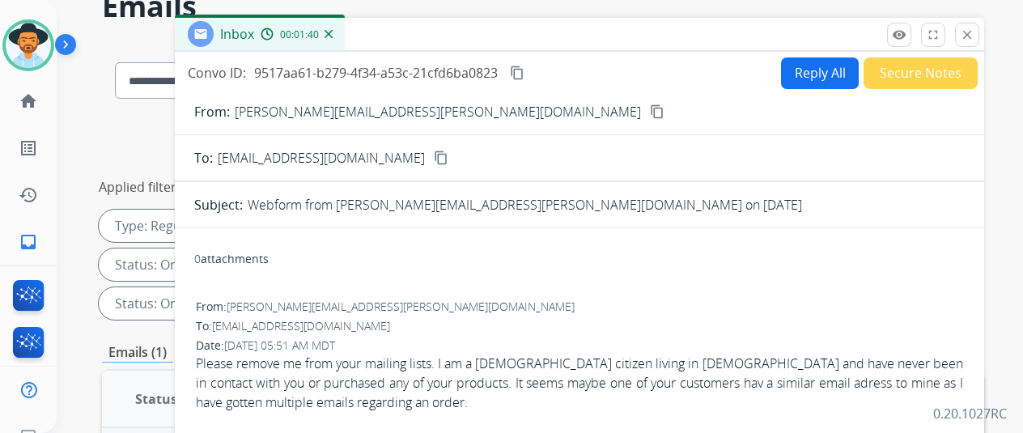
click at [333, 30] on img at bounding box center [329, 34] width 8 height 8
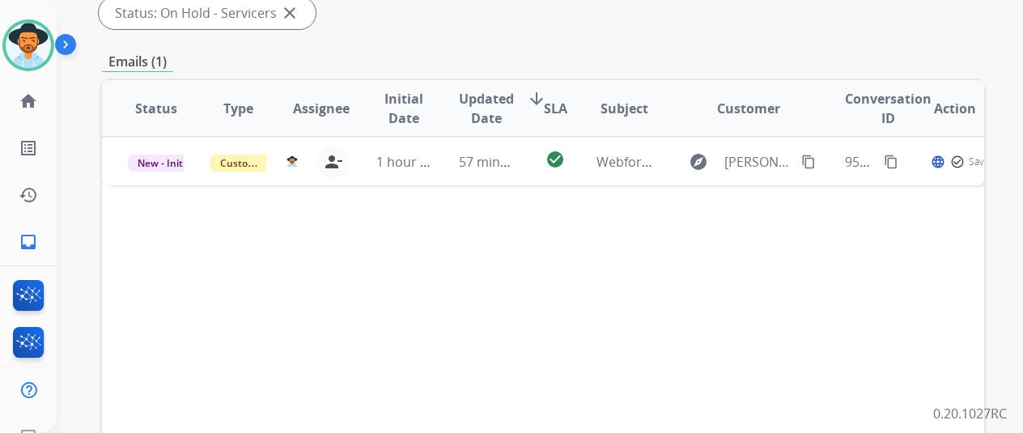
scroll to position [405, 0]
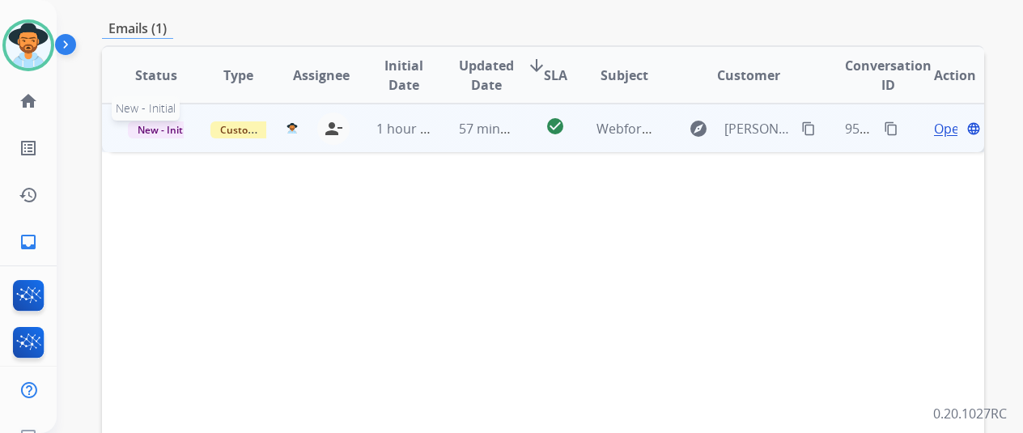
click at [146, 121] on span "New - Initial" at bounding box center [165, 129] width 75 height 17
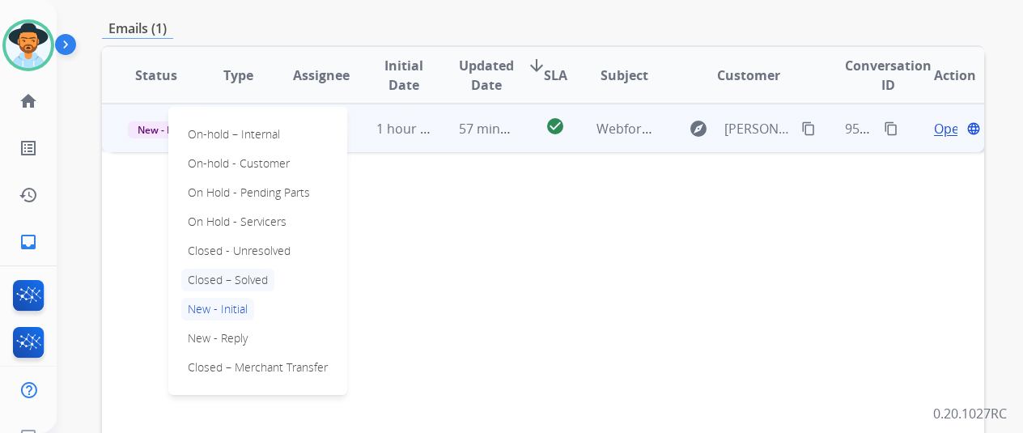
click at [240, 269] on p "Closed – Solved" at bounding box center [227, 280] width 93 height 23
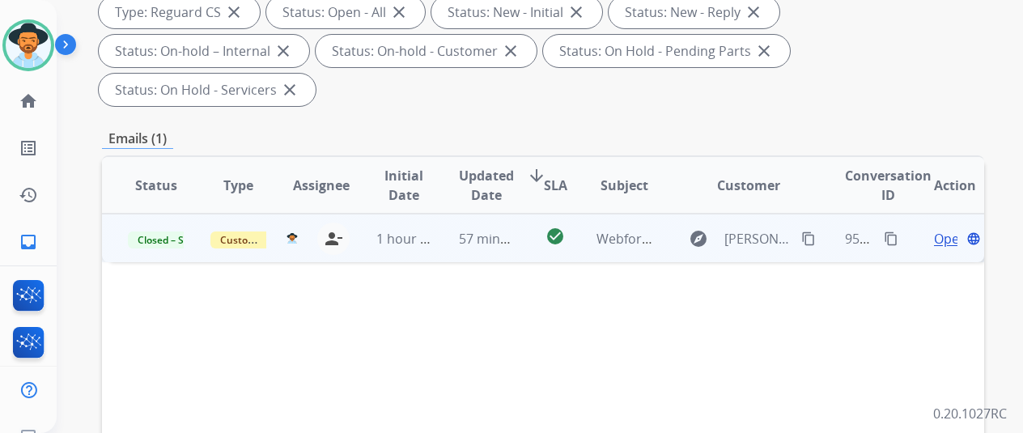
scroll to position [324, 0]
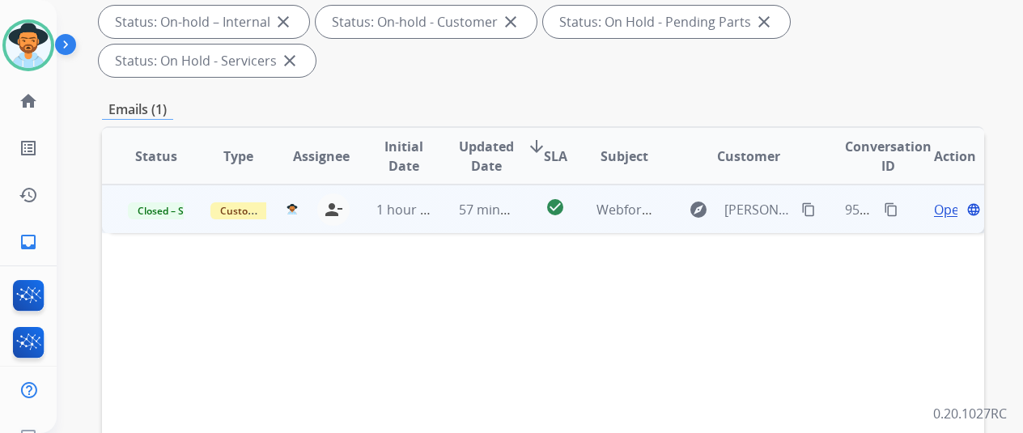
click at [947, 200] on span "Open" at bounding box center [950, 209] width 33 height 19
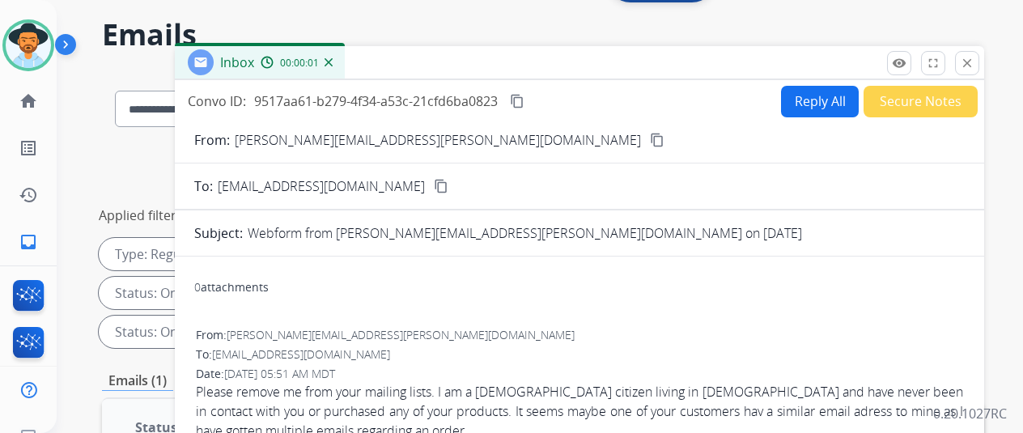
scroll to position [0, 0]
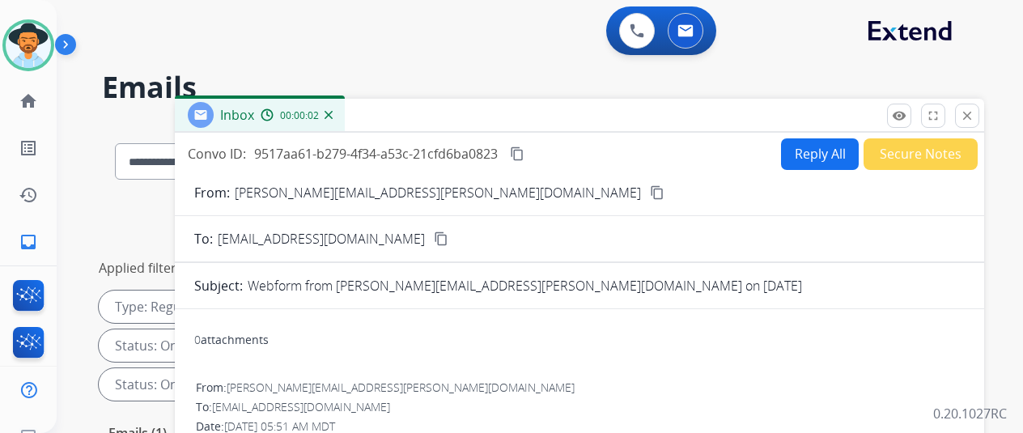
click at [811, 151] on button "Reply All" at bounding box center [820, 154] width 78 height 32
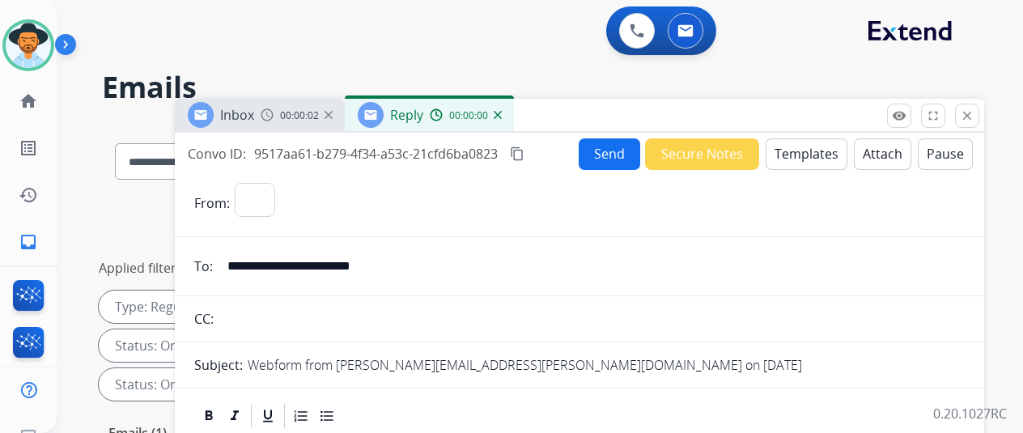
select select "**********"
click at [809, 154] on button "Templates" at bounding box center [807, 154] width 82 height 32
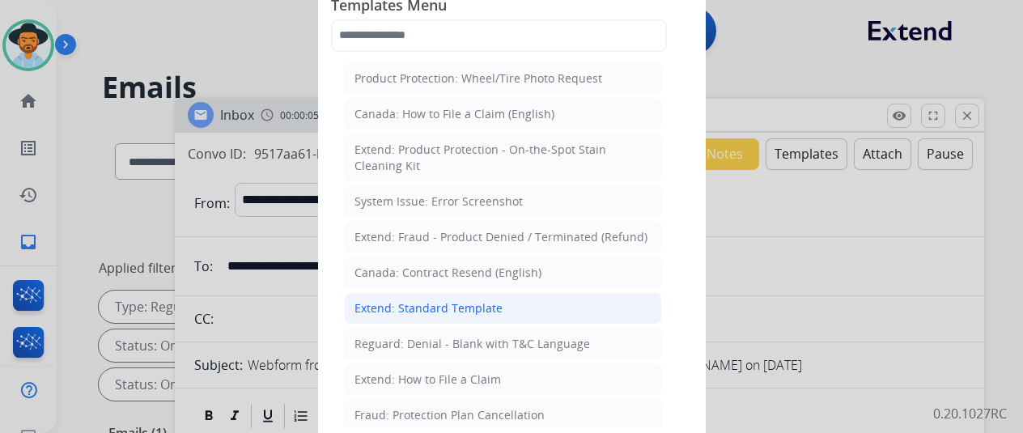
click at [388, 300] on div "Extend: Standard Template" at bounding box center [428, 308] width 148 height 16
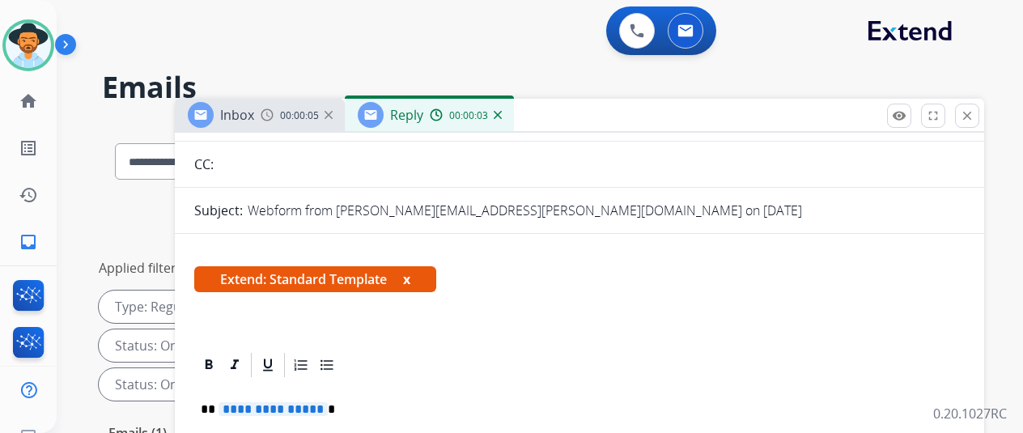
scroll to position [324, 0]
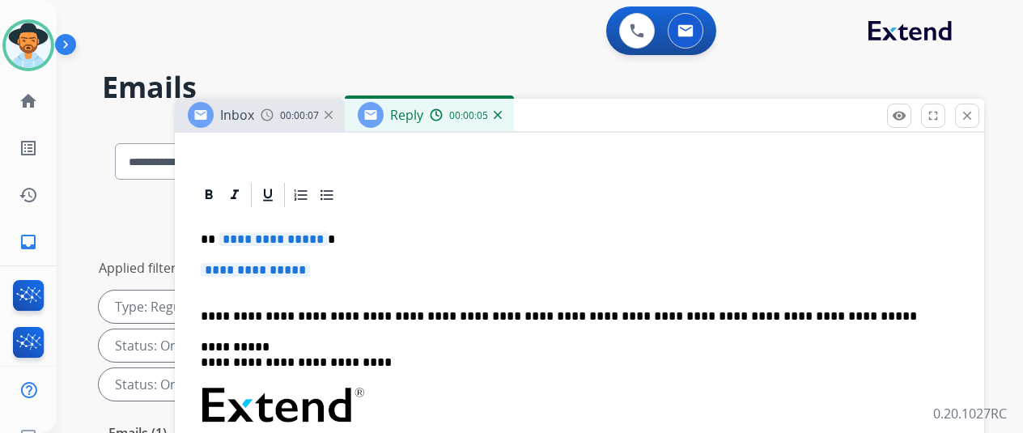
click at [328, 236] on span "**********" at bounding box center [273, 239] width 109 height 14
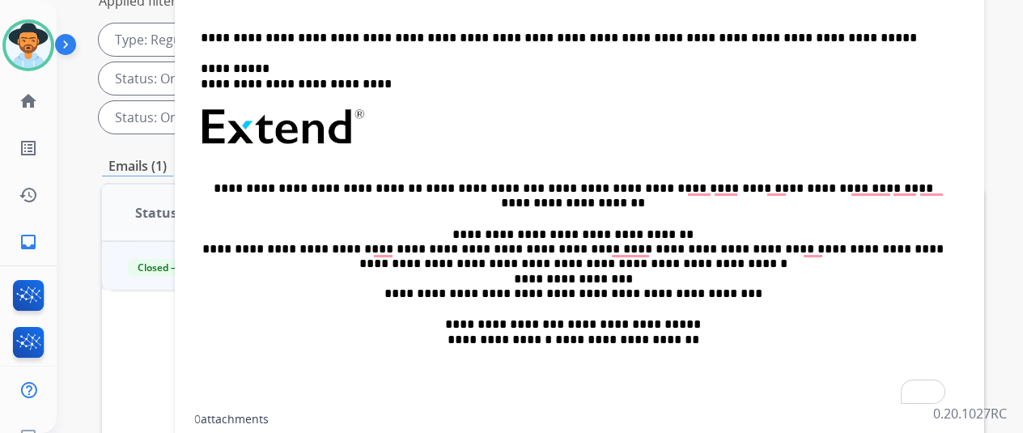
scroll to position [40, 0]
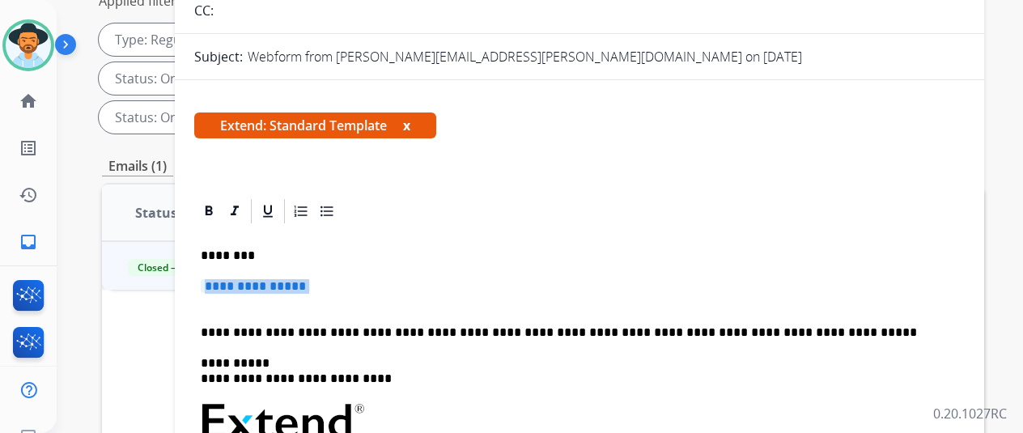
drag, startPoint x: 325, startPoint y: 286, endPoint x: 327, endPoint y: 301, distance: 15.5
click at [327, 299] on p "**********" at bounding box center [580, 294] width 758 height 30
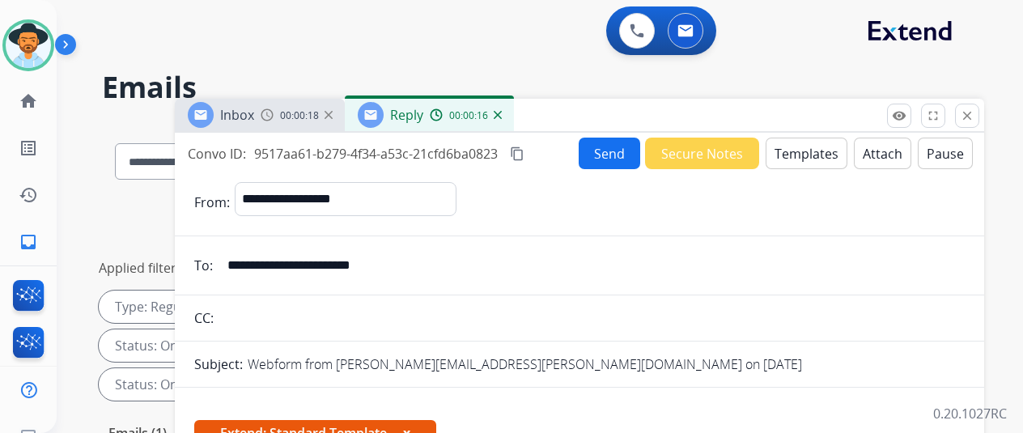
select select "**********"
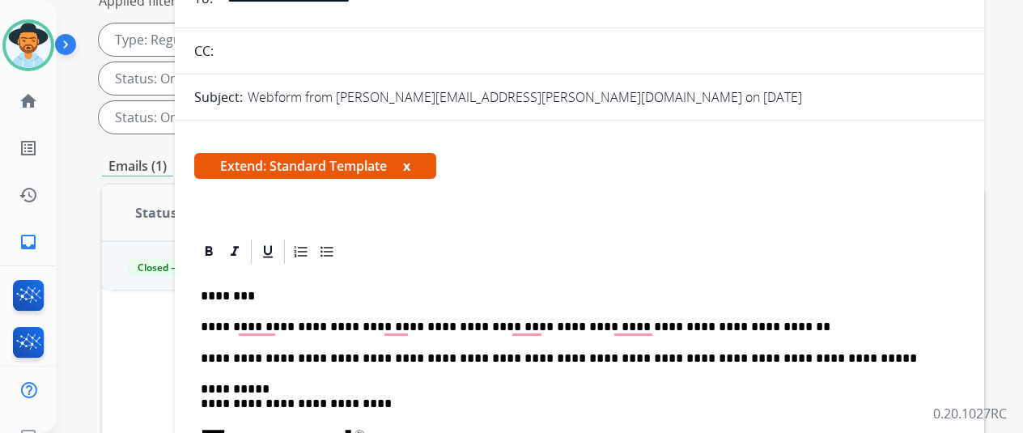
click at [406, 326] on p "**********" at bounding box center [573, 327] width 745 height 15
click at [414, 326] on p "**********" at bounding box center [573, 327] width 745 height 15
click at [662, 326] on p "**********" at bounding box center [573, 327] width 745 height 15
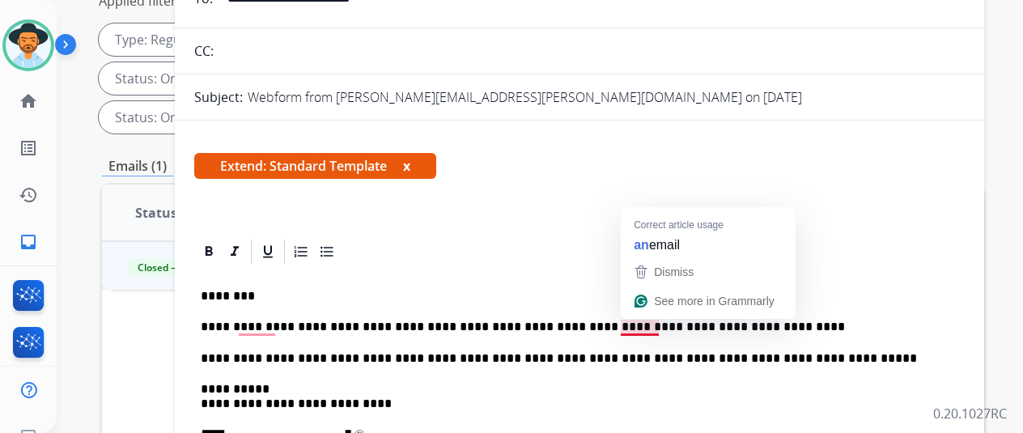
click at [643, 328] on p "**********" at bounding box center [573, 327] width 745 height 15
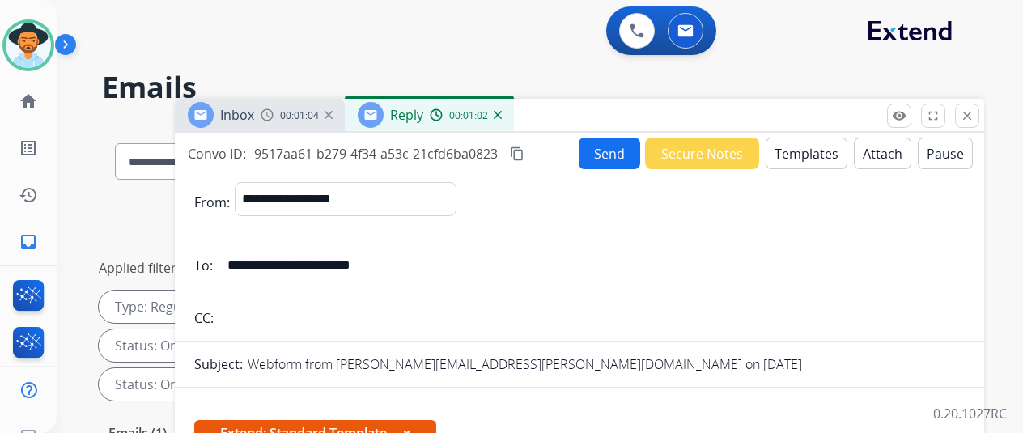
click at [610, 156] on button "Send" at bounding box center [610, 154] width 62 height 32
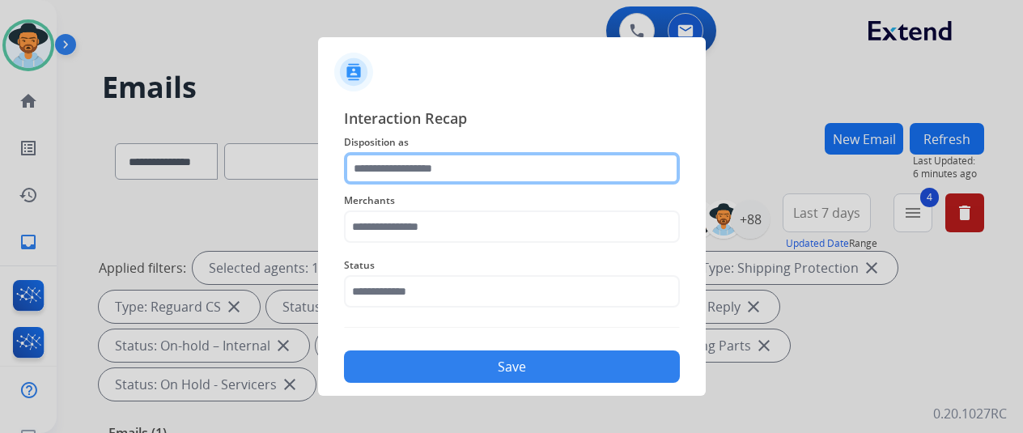
click at [410, 164] on input "text" at bounding box center [512, 168] width 336 height 32
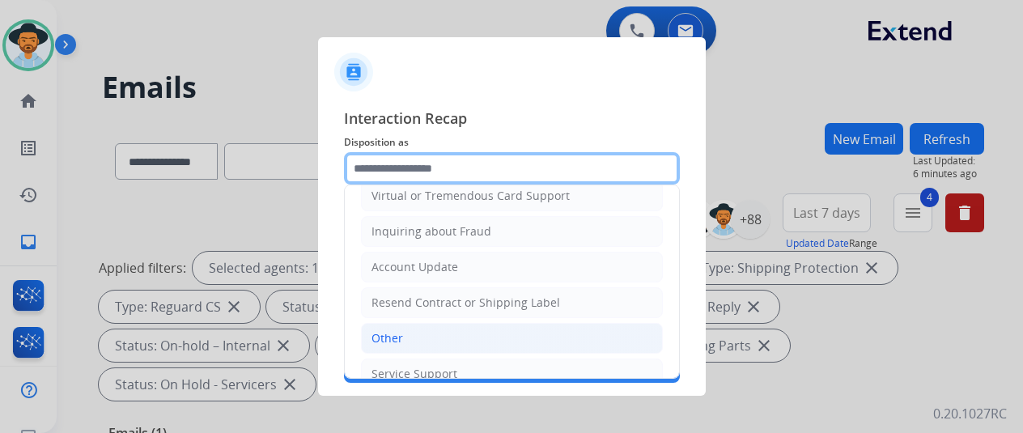
scroll to position [243, 0]
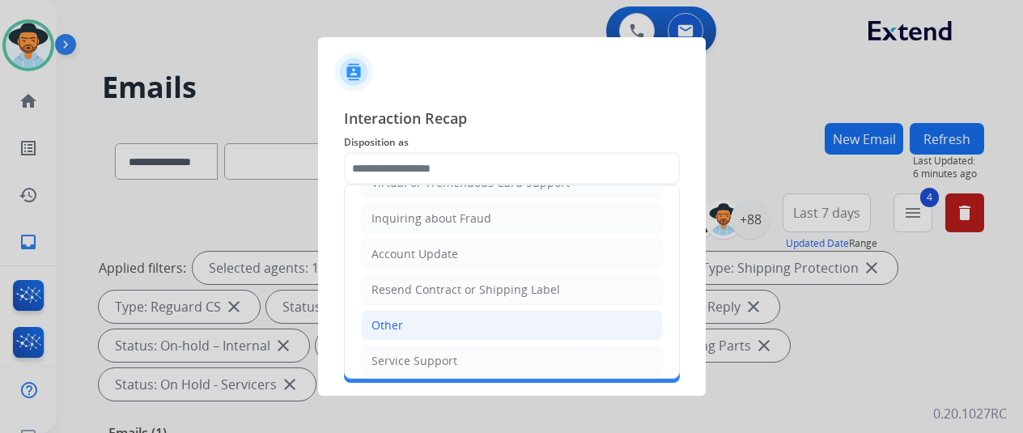
click at [408, 324] on li "Other" at bounding box center [512, 325] width 302 height 31
type input "*****"
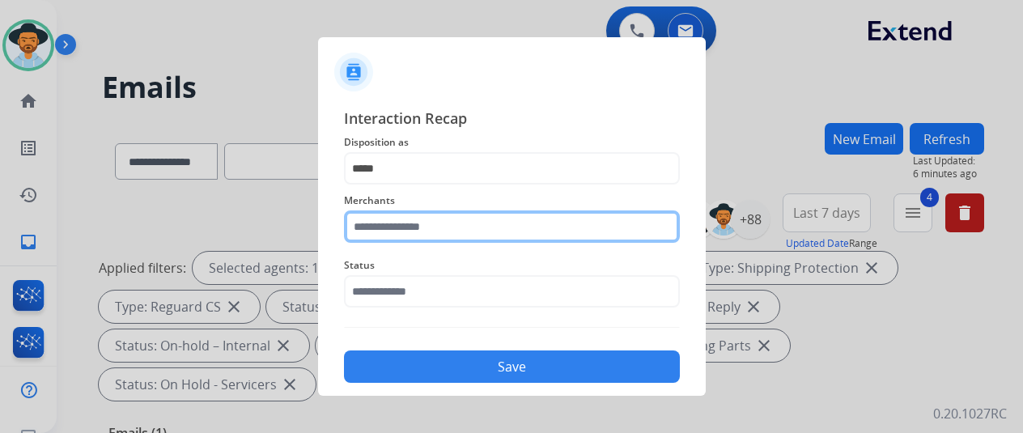
click at [369, 235] on input "text" at bounding box center [512, 226] width 336 height 32
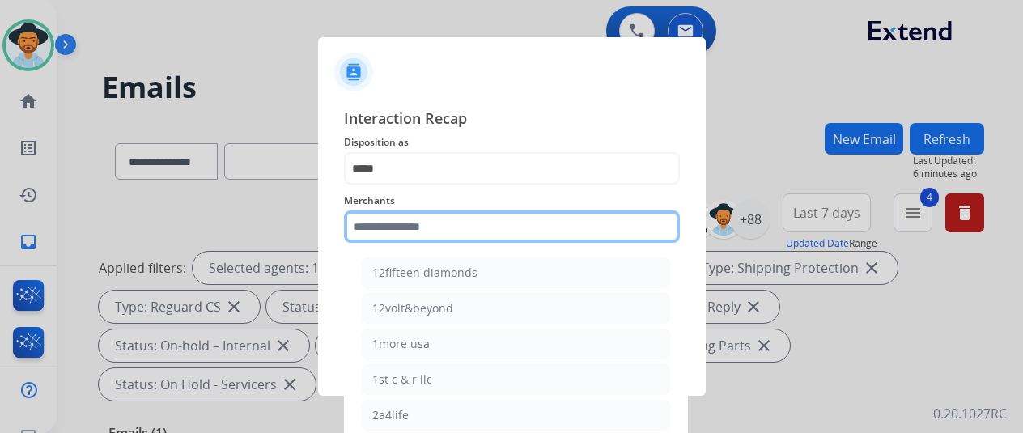
drag, startPoint x: 388, startPoint y: 231, endPoint x: 395, endPoint y: 194, distance: 37.0
click at [387, 224] on input "text" at bounding box center [512, 226] width 336 height 32
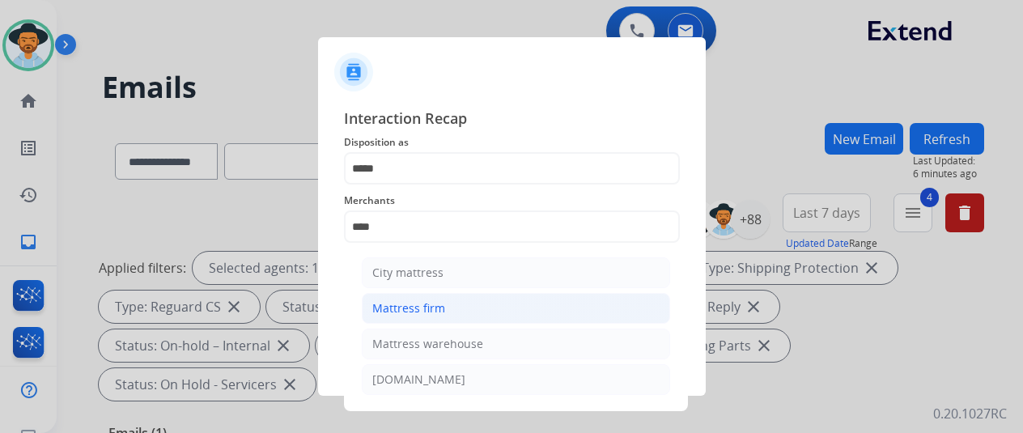
click at [398, 305] on div "Mattress firm" at bounding box center [408, 308] width 73 height 16
type input "**********"
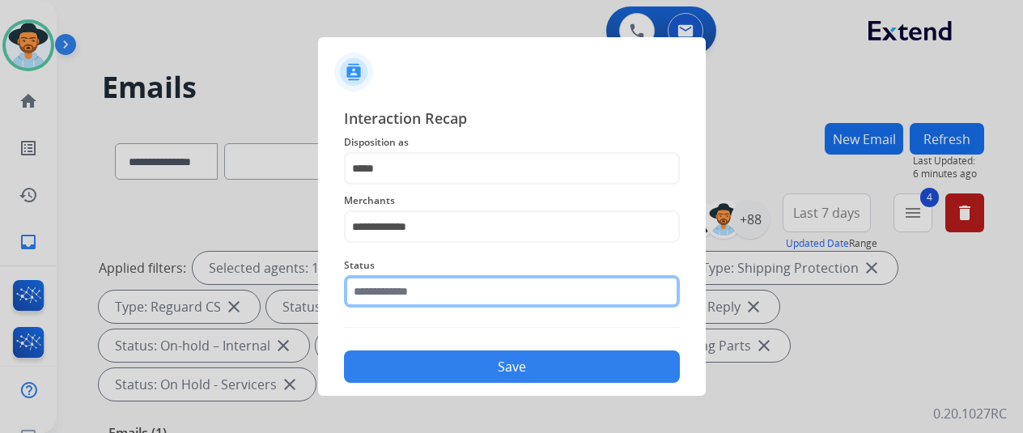
click at [405, 295] on input "text" at bounding box center [512, 291] width 336 height 32
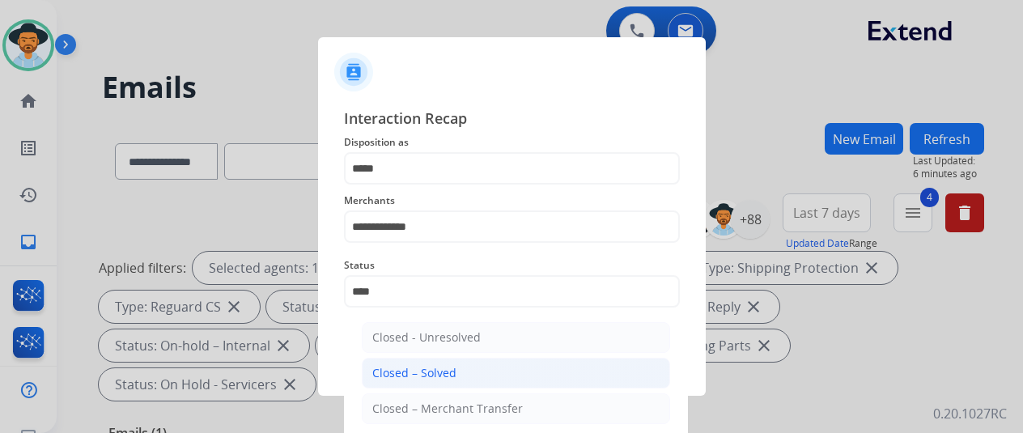
click at [431, 369] on div "Closed – Solved" at bounding box center [414, 373] width 84 height 16
type input "**********"
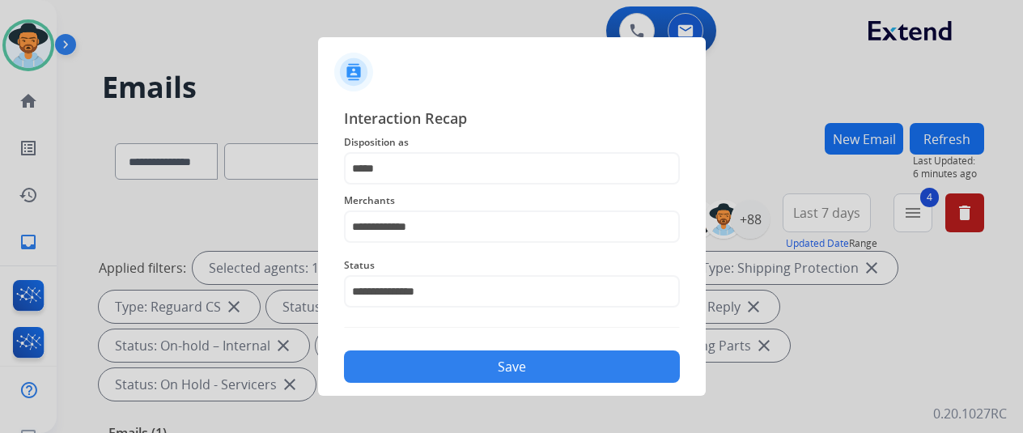
click at [450, 367] on button "Save" at bounding box center [512, 366] width 336 height 32
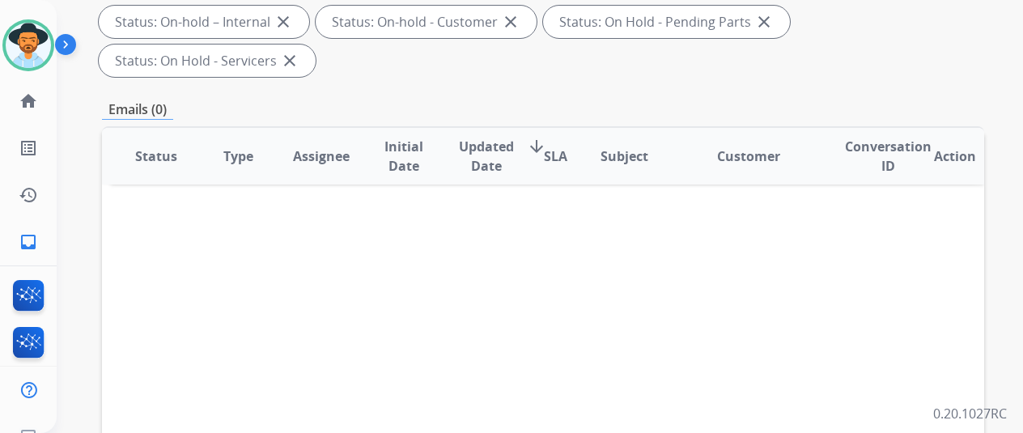
scroll to position [0, 0]
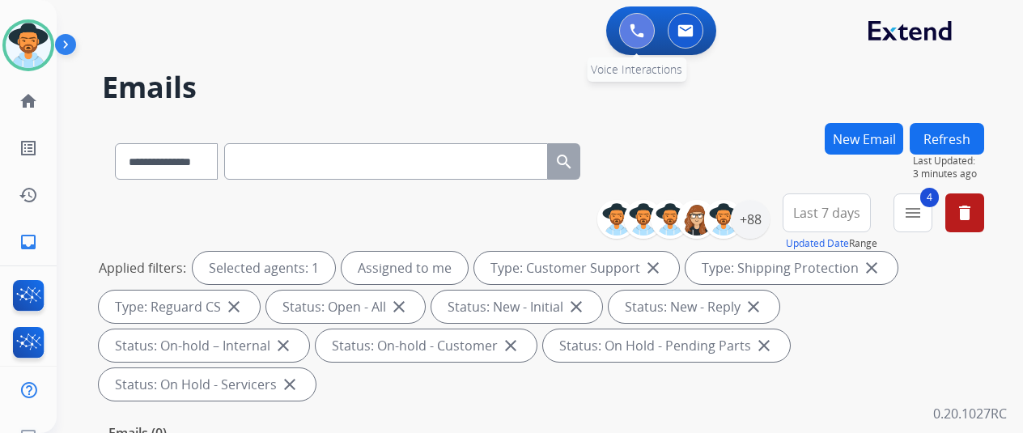
click at [640, 23] on img at bounding box center [637, 30] width 15 height 15
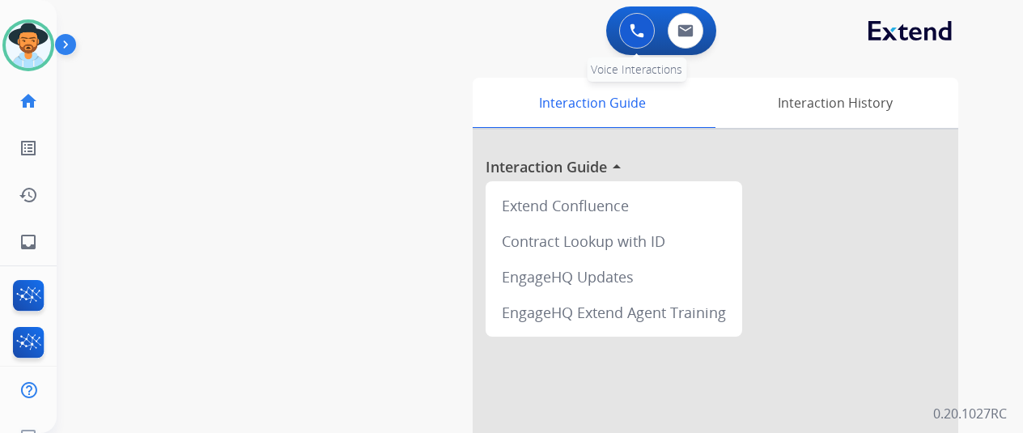
click at [644, 32] on img at bounding box center [637, 30] width 15 height 15
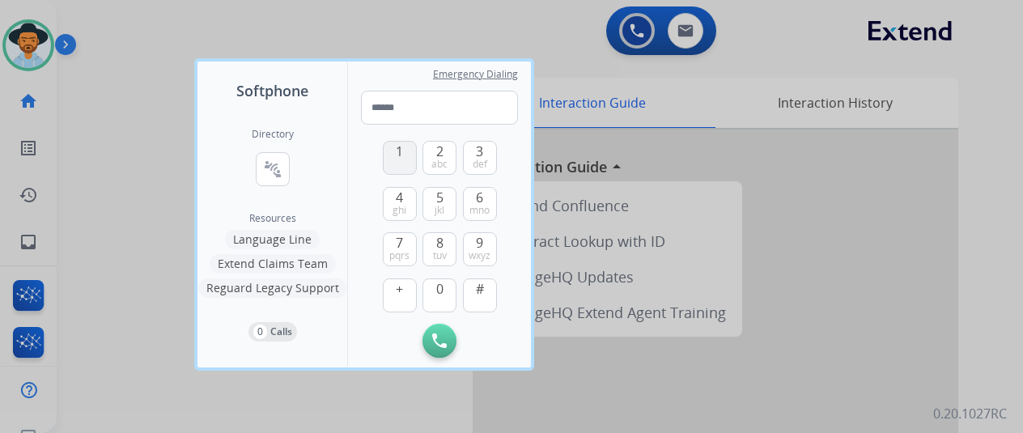
click at [409, 150] on button "1" at bounding box center [400, 158] width 34 height 34
click at [482, 239] on span "9" at bounding box center [479, 242] width 7 height 19
click at [429, 291] on button "0" at bounding box center [439, 295] width 34 height 34
click at [481, 247] on span "9" at bounding box center [479, 242] width 7 height 19
click at [487, 155] on button "3 def" at bounding box center [480, 158] width 34 height 34
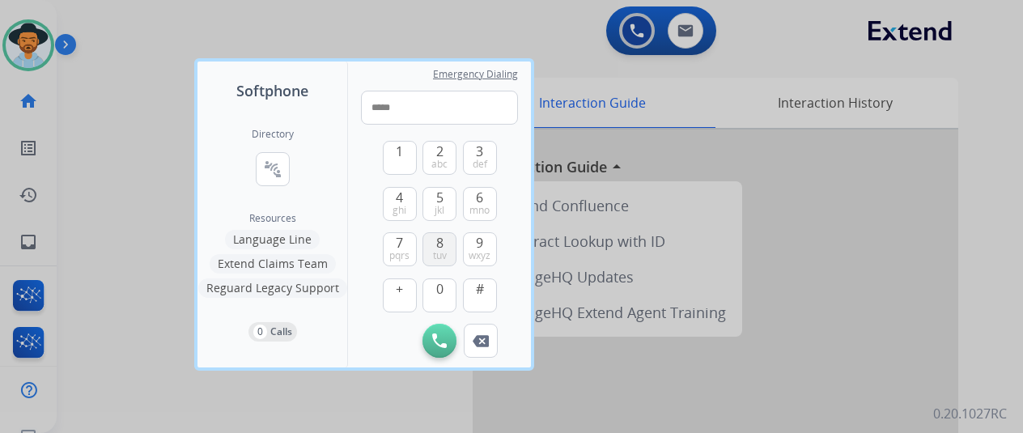
click at [434, 246] on button "8 tuv" at bounding box center [439, 249] width 34 height 34
click at [405, 197] on button "4 ghi" at bounding box center [400, 204] width 34 height 34
click at [443, 200] on span "5" at bounding box center [439, 197] width 7 height 19
drag, startPoint x: 397, startPoint y: 242, endPoint x: 399, endPoint y: 196, distance: 46.2
click at [397, 240] on span "7" at bounding box center [399, 242] width 7 height 19
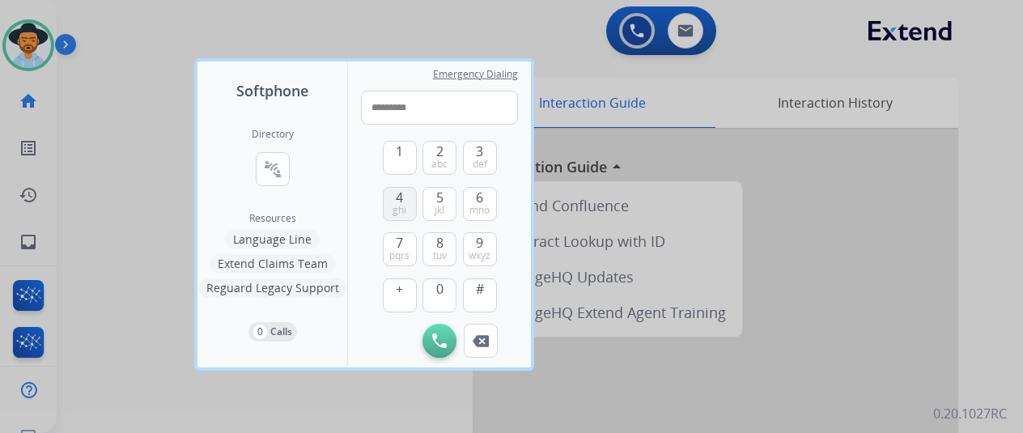
click at [402, 192] on span "4" at bounding box center [399, 197] width 7 height 19
click at [440, 159] on span "abc" at bounding box center [439, 164] width 16 height 13
type input "**********"
click at [438, 333] on button "Initiate Call" at bounding box center [439, 341] width 34 height 34
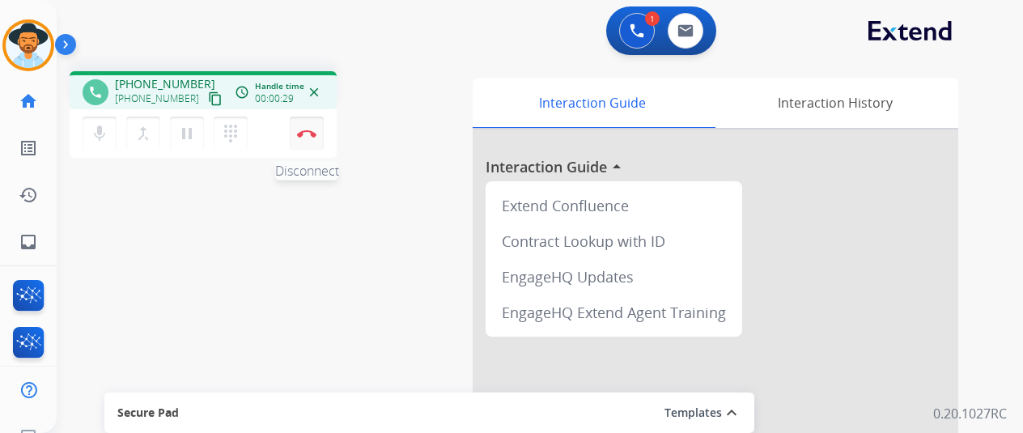
click at [306, 125] on button "Disconnect" at bounding box center [307, 134] width 34 height 34
click at [309, 125] on button "Disconnect" at bounding box center [307, 134] width 34 height 34
click at [16, 30] on img at bounding box center [28, 45] width 45 height 45
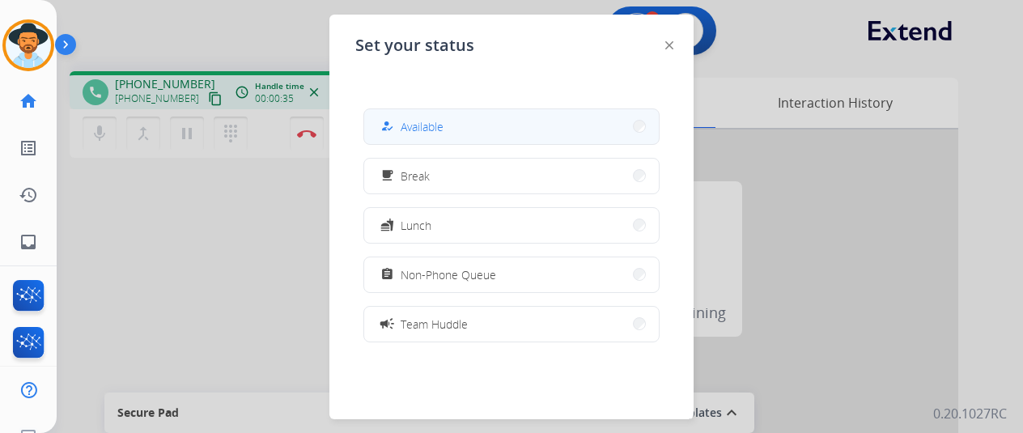
click at [426, 117] on div "how_to_reg Available" at bounding box center [410, 126] width 66 height 19
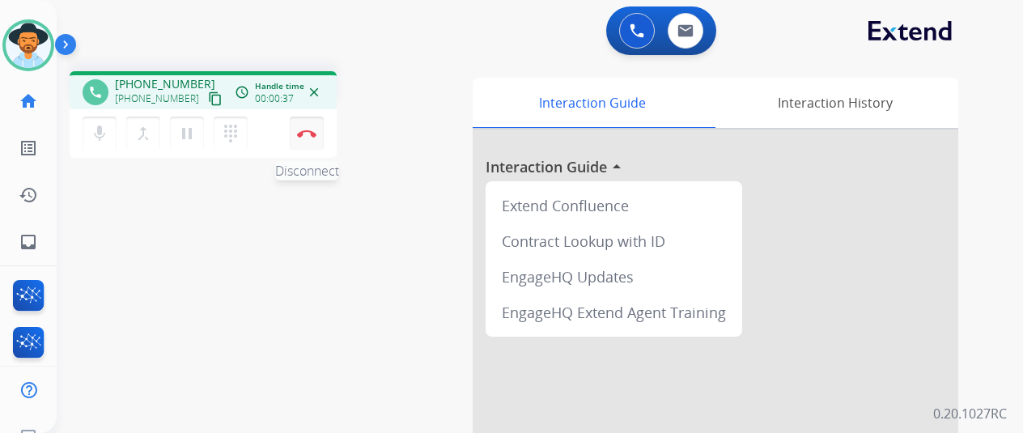
click at [316, 125] on button "Disconnect" at bounding box center [307, 134] width 34 height 34
click at [314, 136] on img at bounding box center [306, 133] width 19 height 8
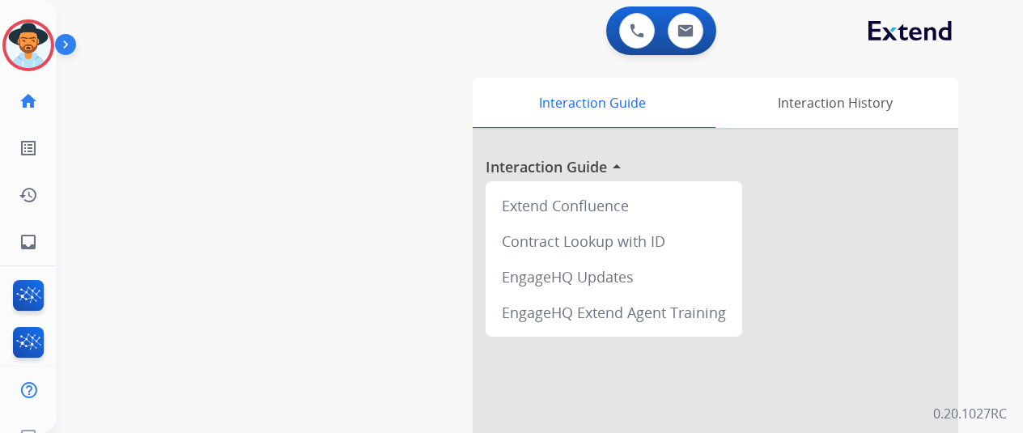
click at [28, 42] on img at bounding box center [28, 45] width 45 height 45
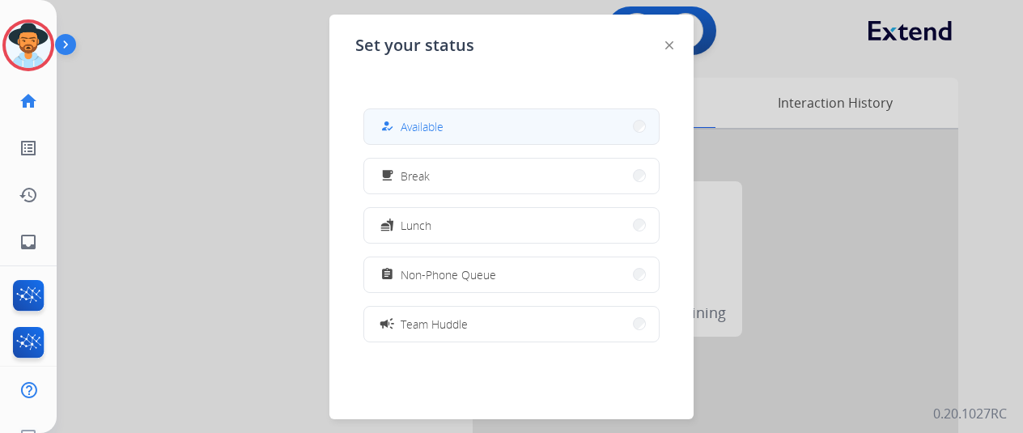
click at [424, 116] on button "how_to_reg Available" at bounding box center [511, 126] width 295 height 35
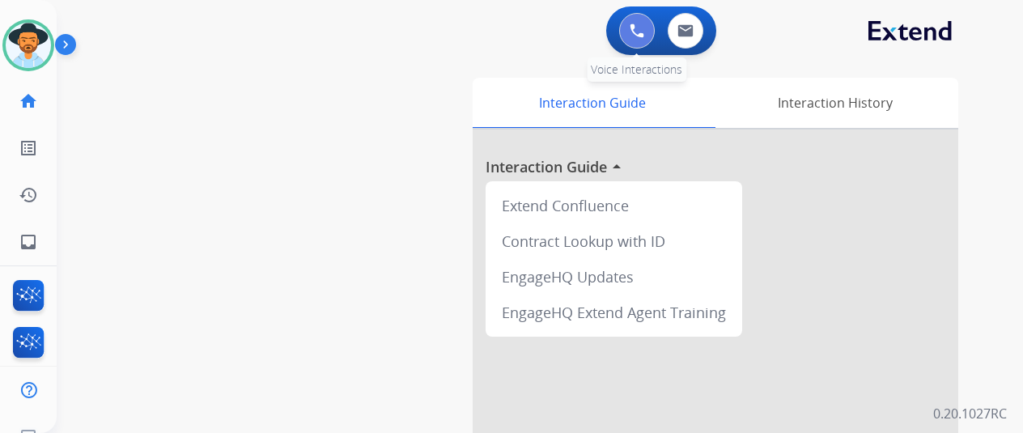
click at [644, 30] on img at bounding box center [637, 30] width 15 height 15
click at [643, 25] on img at bounding box center [637, 30] width 15 height 15
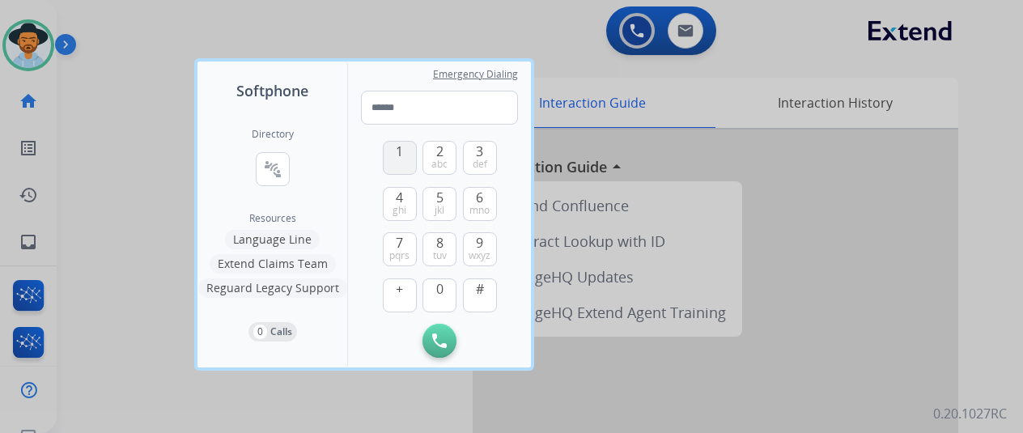
click at [393, 150] on button "1" at bounding box center [400, 158] width 34 height 34
drag, startPoint x: 486, startPoint y: 249, endPoint x: 456, endPoint y: 284, distance: 45.4
click at [479, 258] on span "wxyz" at bounding box center [480, 255] width 22 height 13
drag, startPoint x: 450, startPoint y: 291, endPoint x: 461, endPoint y: 278, distance: 16.6
click at [452, 288] on button "0" at bounding box center [439, 295] width 34 height 34
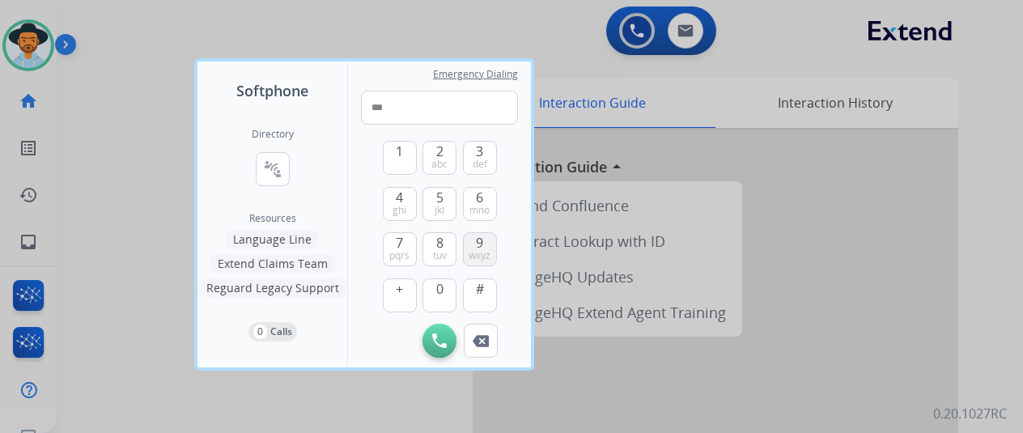
click at [476, 241] on span "9" at bounding box center [479, 242] width 7 height 19
click at [482, 153] on span "3" at bounding box center [479, 151] width 7 height 19
drag, startPoint x: 431, startPoint y: 250, endPoint x: 406, endPoint y: 195, distance: 60.5
click at [431, 249] on button "8 tuv" at bounding box center [439, 249] width 34 height 34
click at [398, 202] on span "4" at bounding box center [399, 197] width 7 height 19
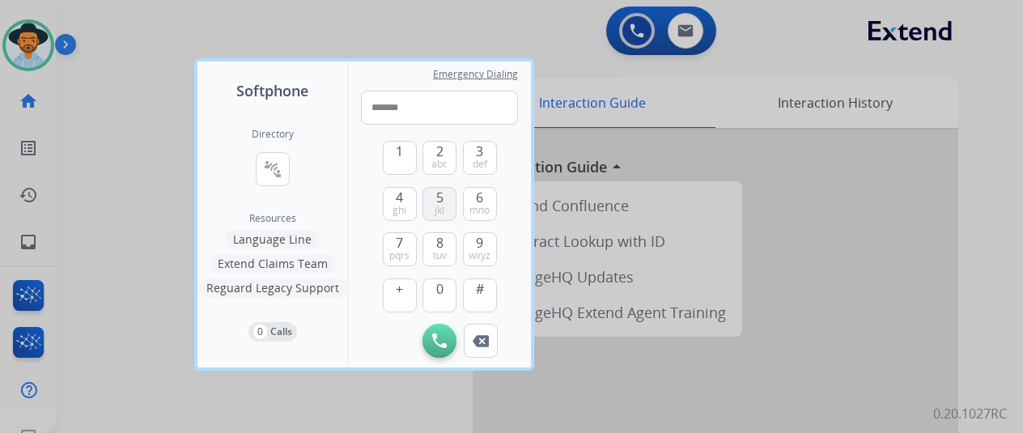
click at [438, 198] on span "5" at bounding box center [439, 197] width 7 height 19
drag, startPoint x: 476, startPoint y: 203, endPoint x: 474, endPoint y: 222, distance: 18.7
click at [477, 206] on span "mno" at bounding box center [479, 210] width 20 height 13
click at [484, 248] on button "9 wxyz" at bounding box center [480, 249] width 34 height 34
click at [439, 294] on span "0" at bounding box center [439, 288] width 7 height 19
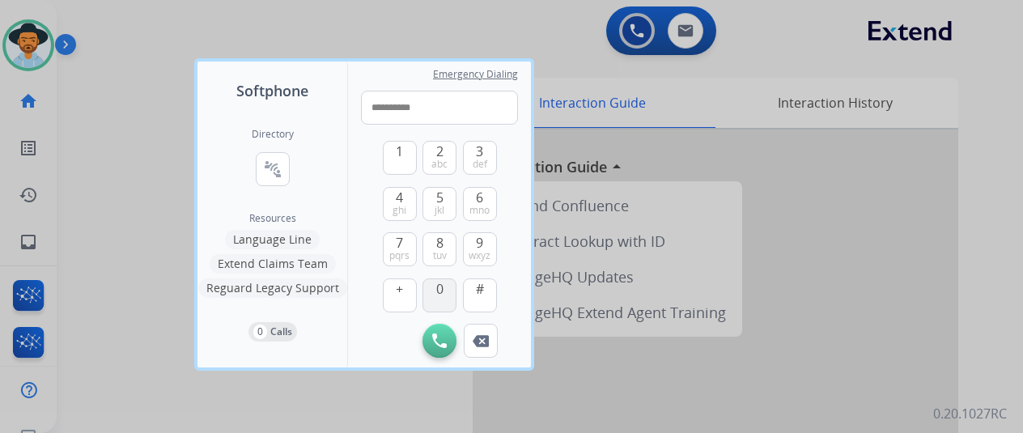
type input "**********"
click at [440, 340] on img at bounding box center [439, 340] width 15 height 15
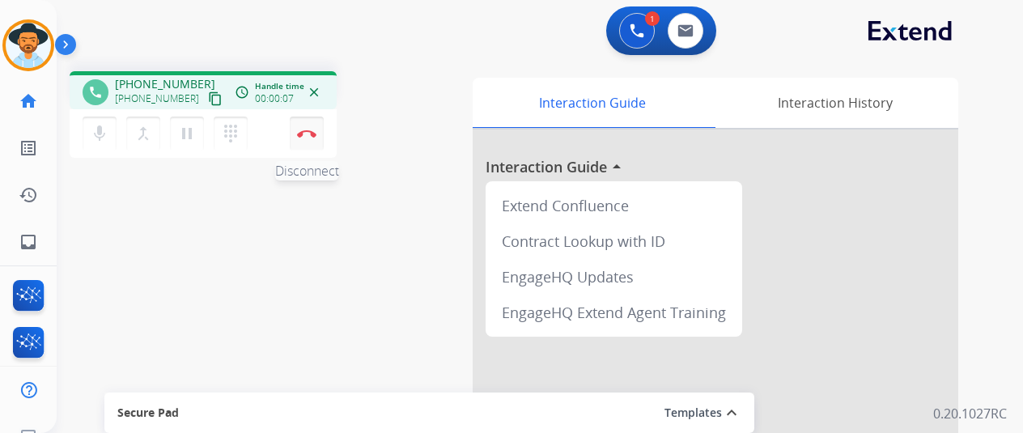
click at [301, 128] on button "Disconnect" at bounding box center [307, 134] width 34 height 34
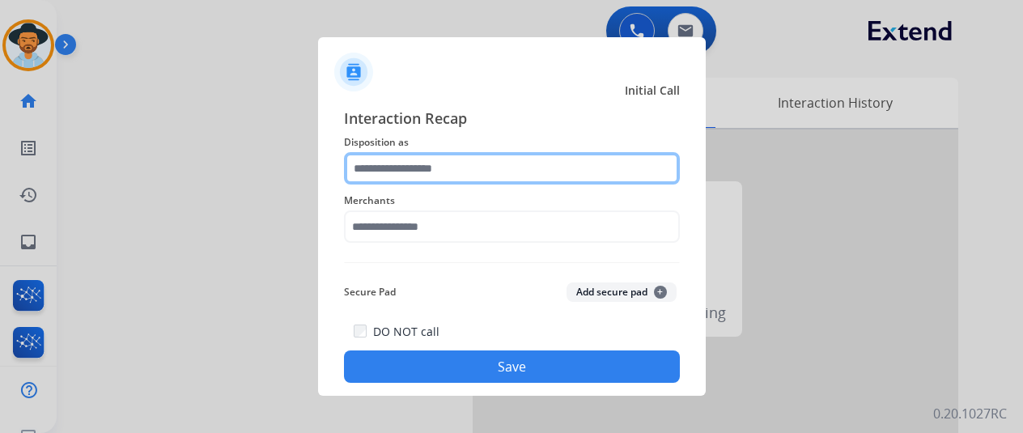
click at [429, 172] on input "text" at bounding box center [512, 168] width 336 height 32
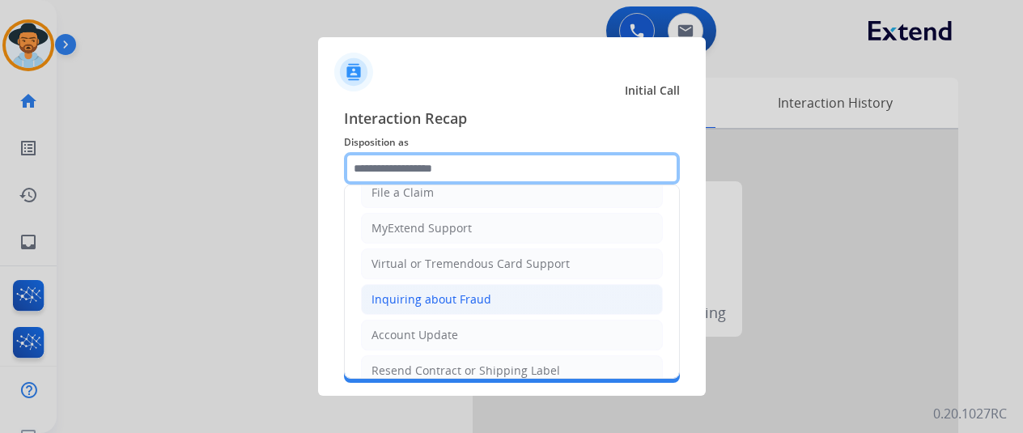
scroll to position [316, 0]
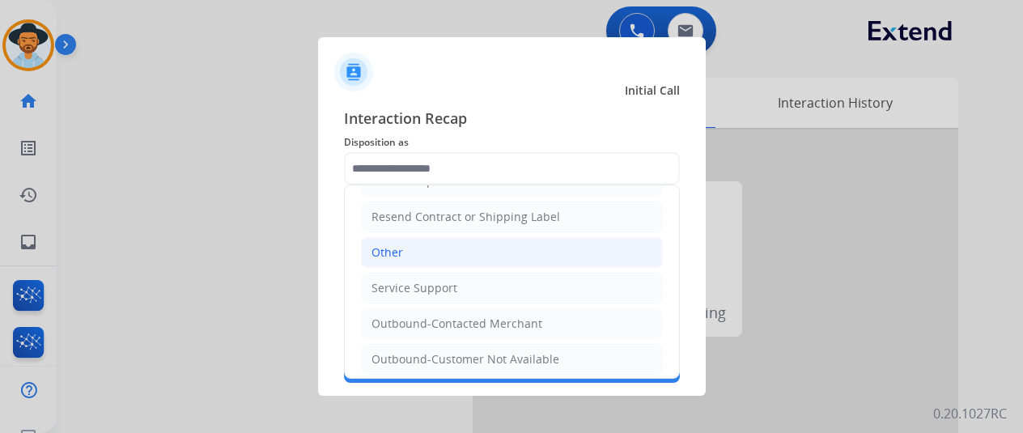
click at [395, 248] on div "Other" at bounding box center [387, 252] width 32 height 16
type input "*****"
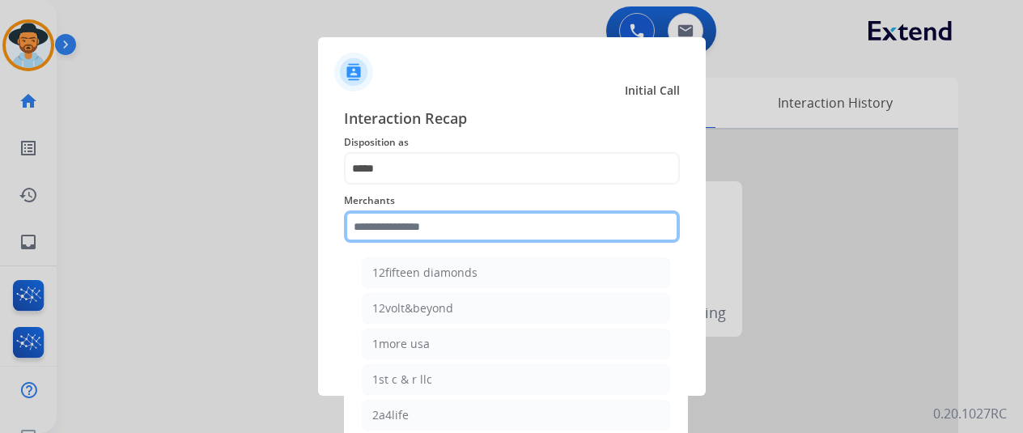
click at [377, 236] on input "text" at bounding box center [512, 226] width 336 height 32
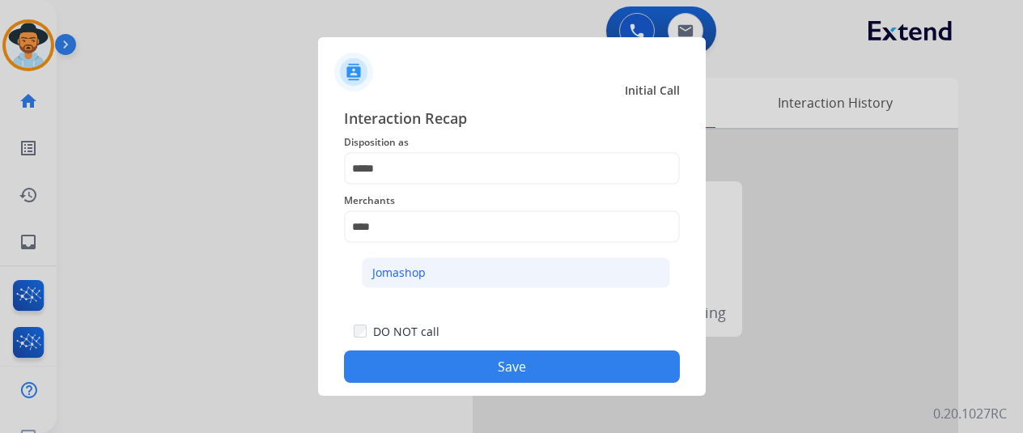
click at [397, 266] on div "Jomashop" at bounding box center [398, 273] width 53 height 16
type input "********"
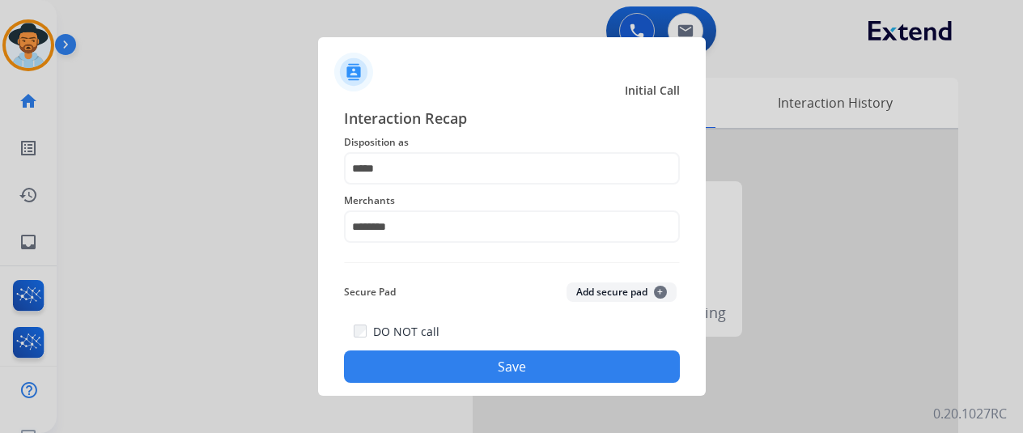
click at [490, 357] on button "Save" at bounding box center [512, 366] width 336 height 32
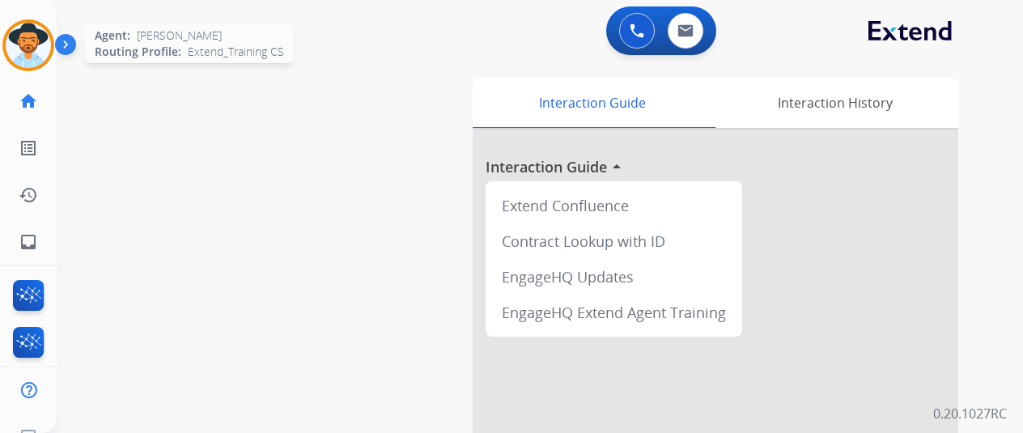
click at [36, 39] on img at bounding box center [28, 45] width 45 height 45
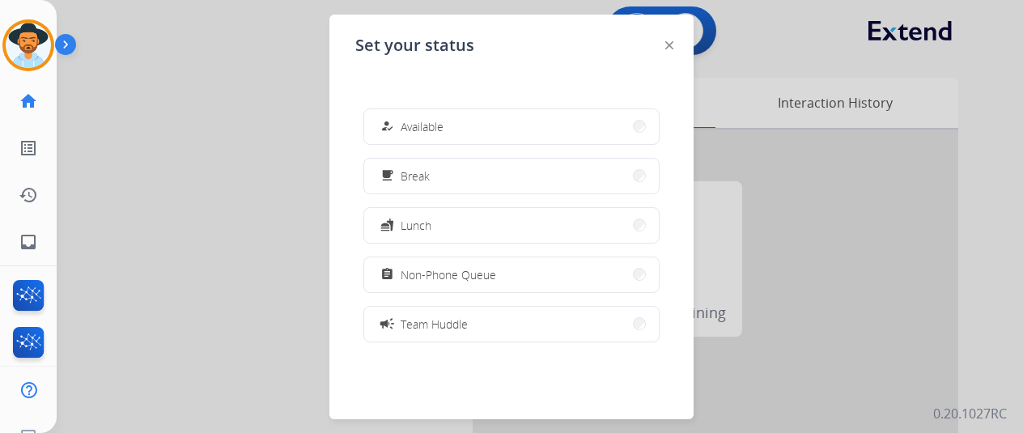
click at [454, 130] on button "how_to_reg Available" at bounding box center [511, 126] width 295 height 35
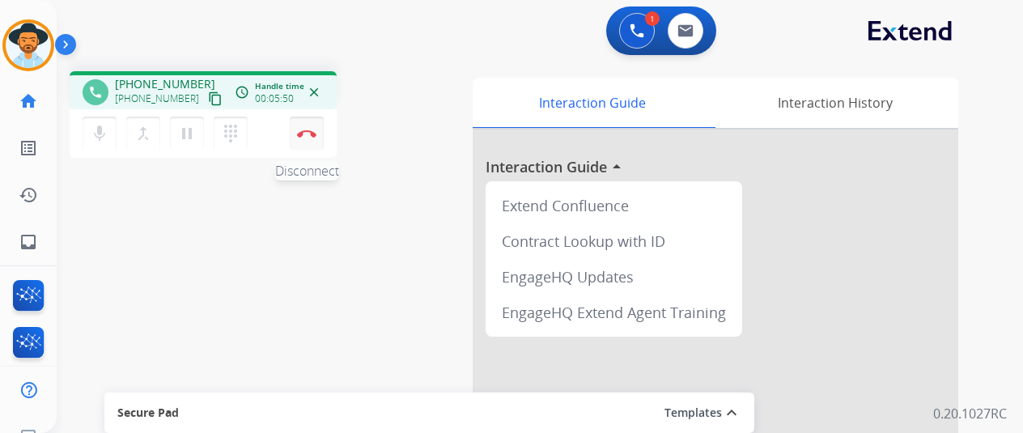
click at [305, 125] on button "Disconnect" at bounding box center [307, 134] width 34 height 34
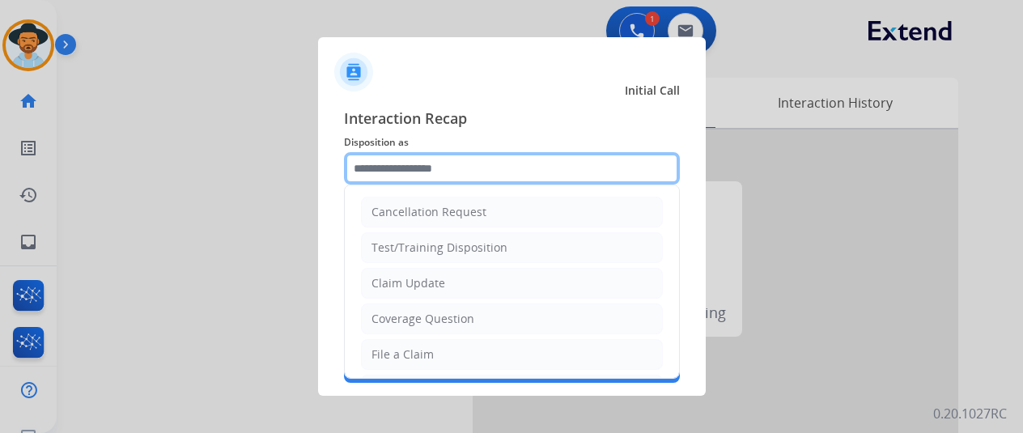
click at [381, 176] on input "text" at bounding box center [512, 168] width 336 height 32
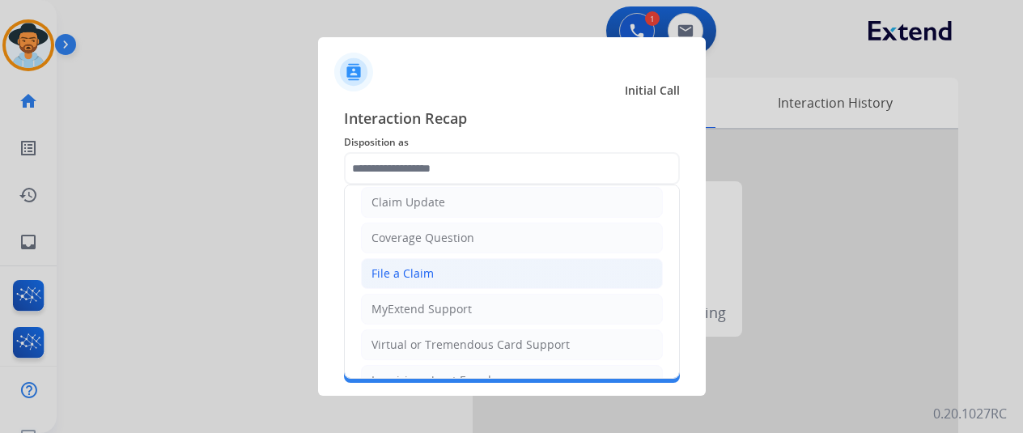
click at [407, 274] on div "File a Claim" at bounding box center [402, 273] width 62 height 16
type input "**********"
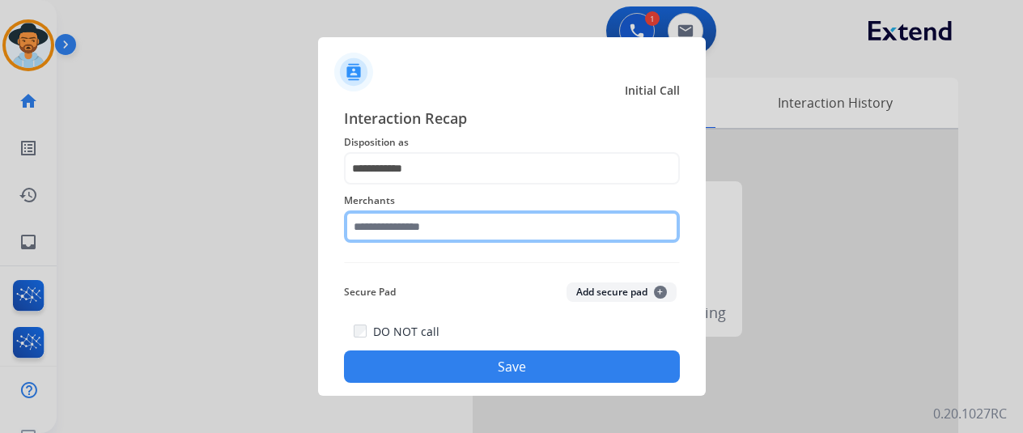
click at [387, 237] on input "text" at bounding box center [512, 226] width 336 height 32
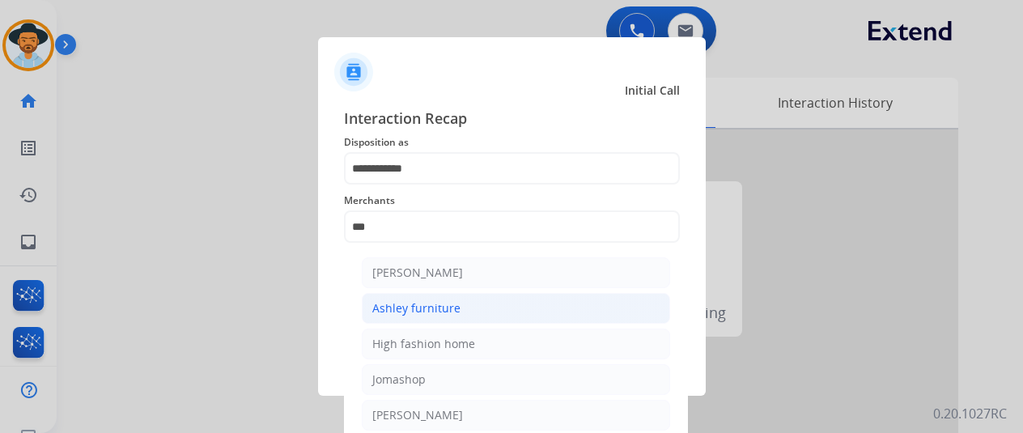
click at [437, 310] on div "Ashley furniture" at bounding box center [416, 308] width 88 height 16
type input "**********"
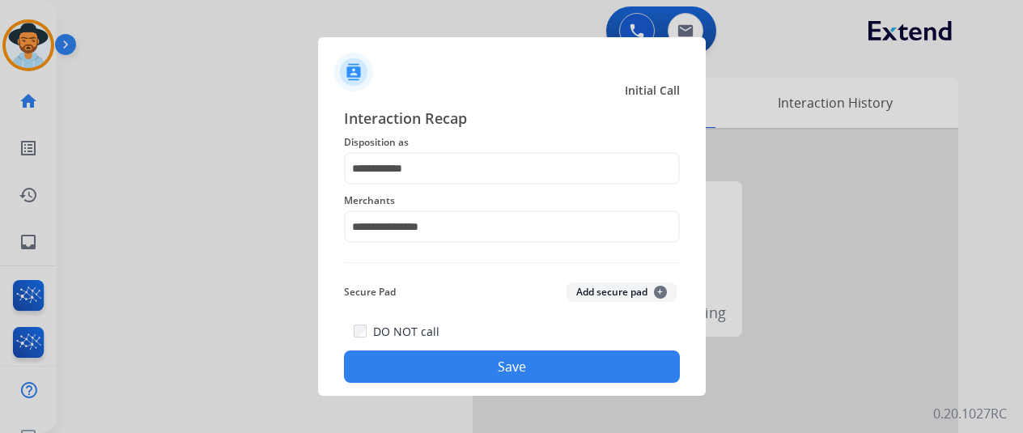
click at [463, 367] on button "Save" at bounding box center [512, 366] width 336 height 32
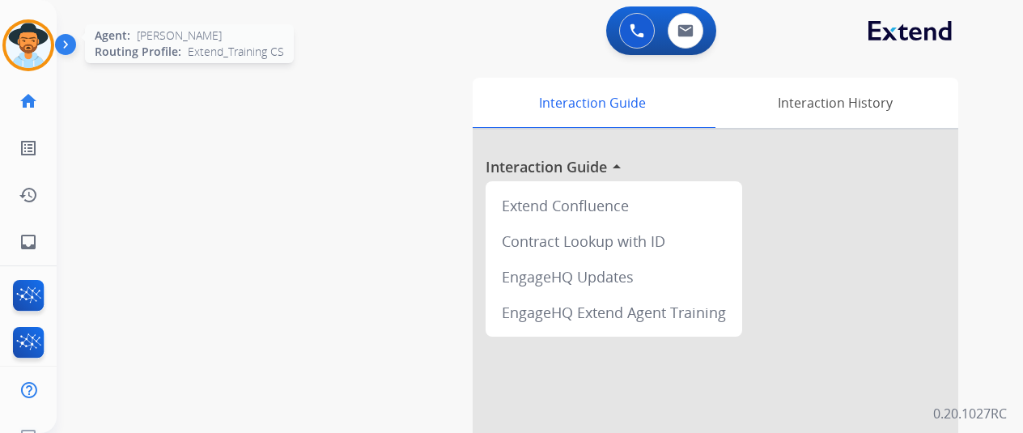
click at [28, 40] on img at bounding box center [28, 45] width 45 height 45
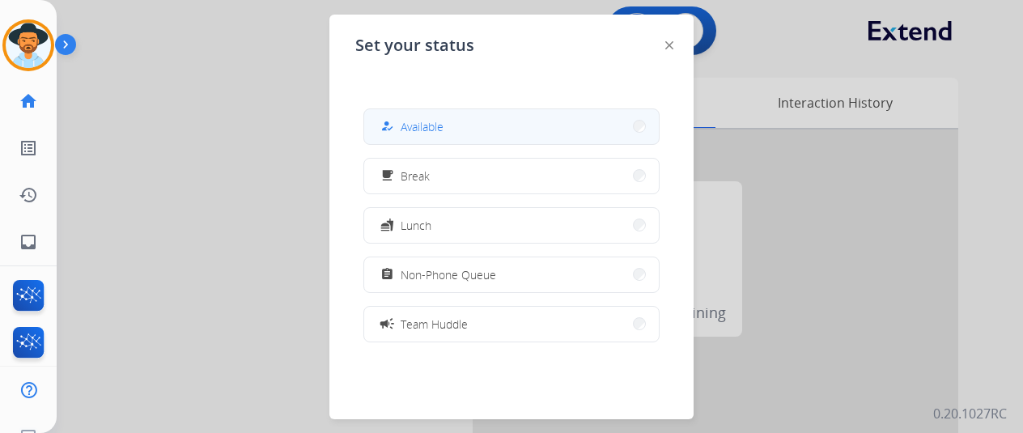
click at [444, 117] on div "how_to_reg Available" at bounding box center [410, 126] width 66 height 19
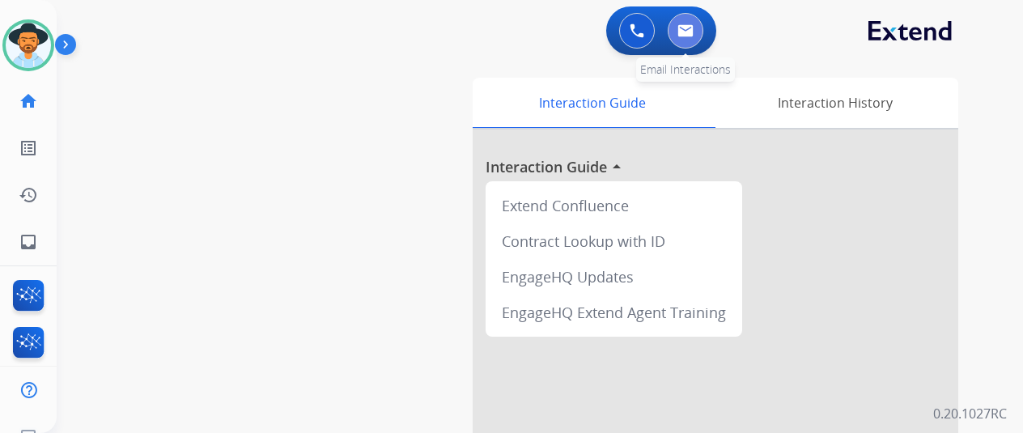
click at [689, 20] on button at bounding box center [686, 31] width 36 height 36
select select "**********"
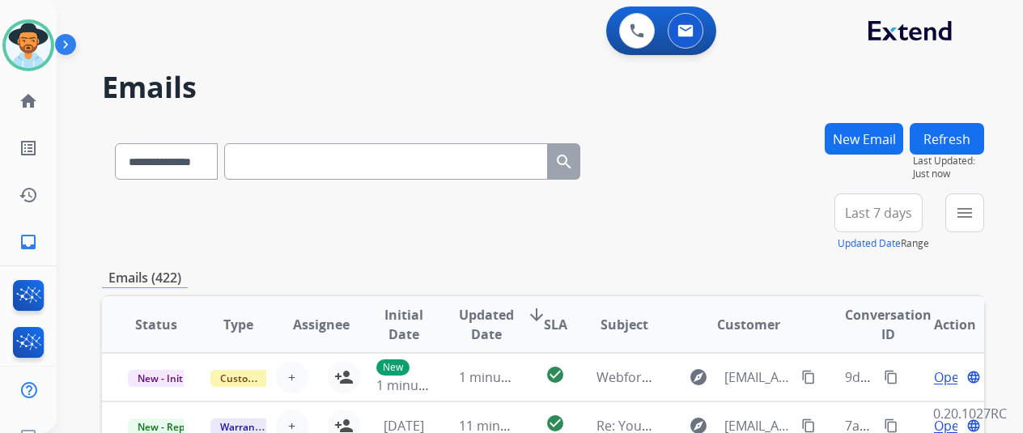
click at [872, 134] on button "New Email" at bounding box center [864, 139] width 79 height 32
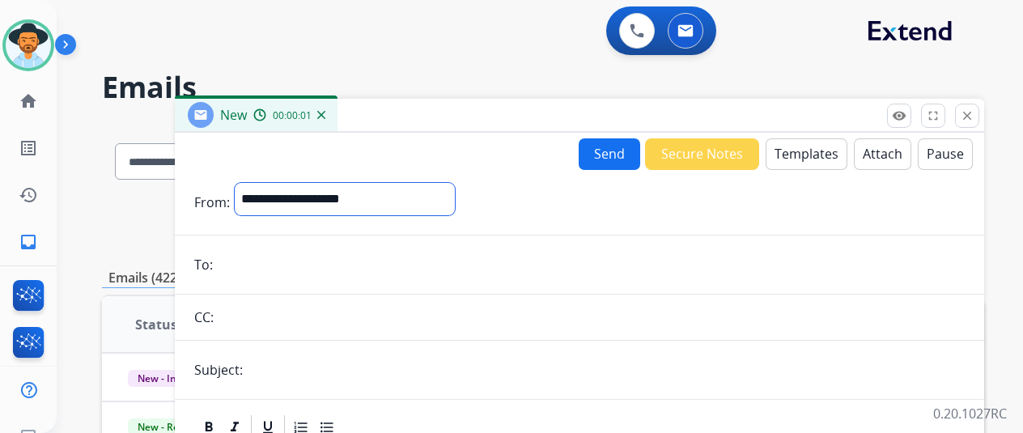
click at [272, 197] on select "**********" at bounding box center [345, 199] width 220 height 32
select select "**********"
click at [247, 183] on select "**********" at bounding box center [345, 199] width 220 height 32
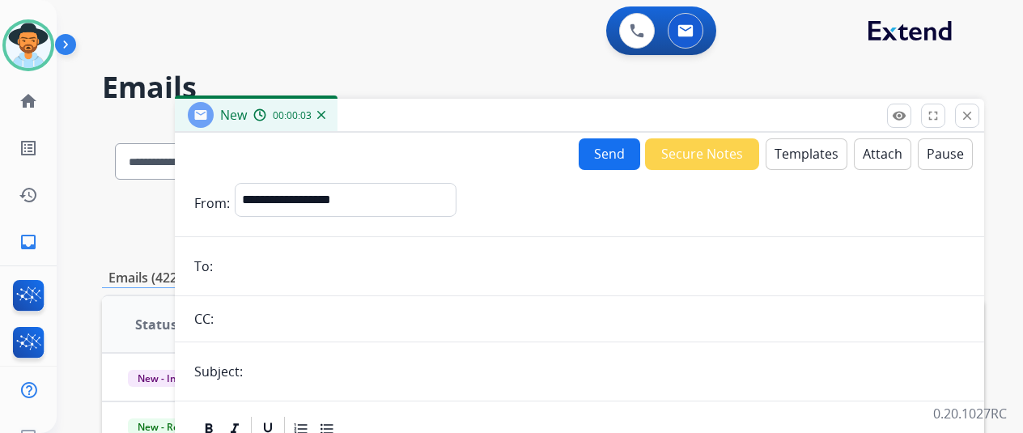
click at [254, 270] on input "email" at bounding box center [591, 266] width 747 height 32
paste input "**********"
type input "**********"
click at [806, 150] on button "Templates" at bounding box center [807, 154] width 82 height 32
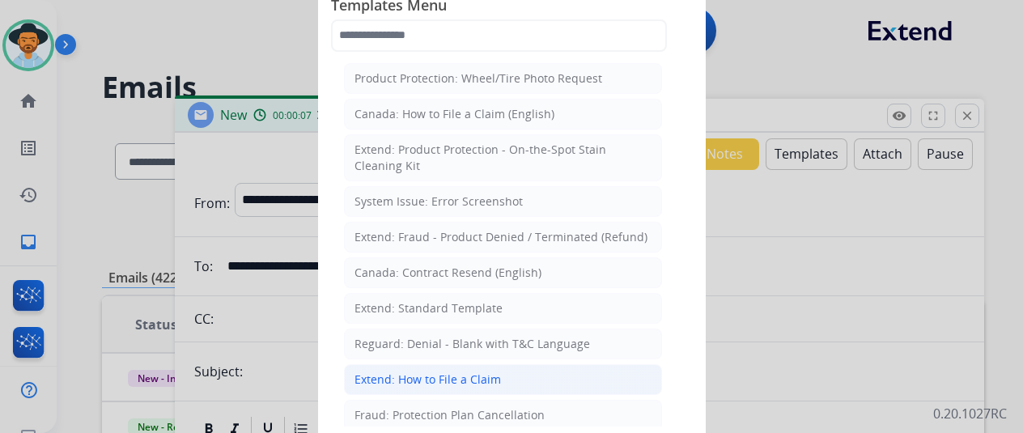
drag, startPoint x: 396, startPoint y: 370, endPoint x: 348, endPoint y: 282, distance: 99.6
click at [396, 371] on div "Extend: How to File a Claim" at bounding box center [427, 379] width 146 height 16
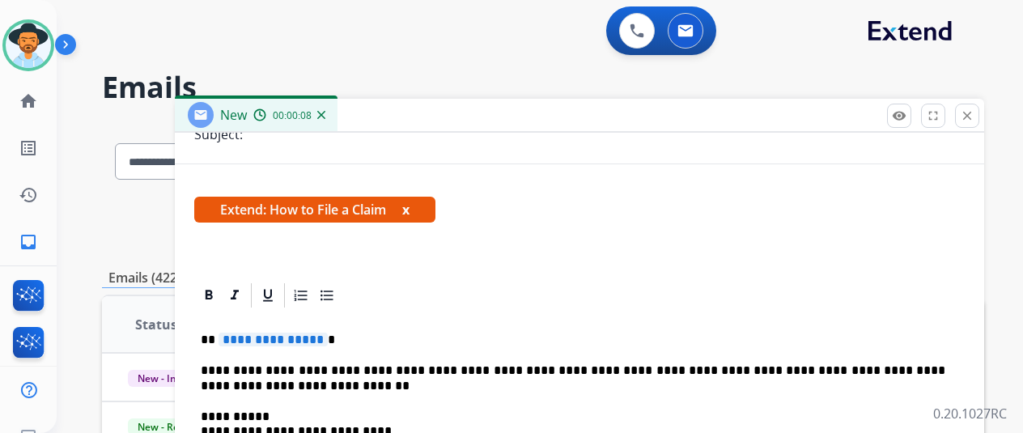
scroll to position [243, 0]
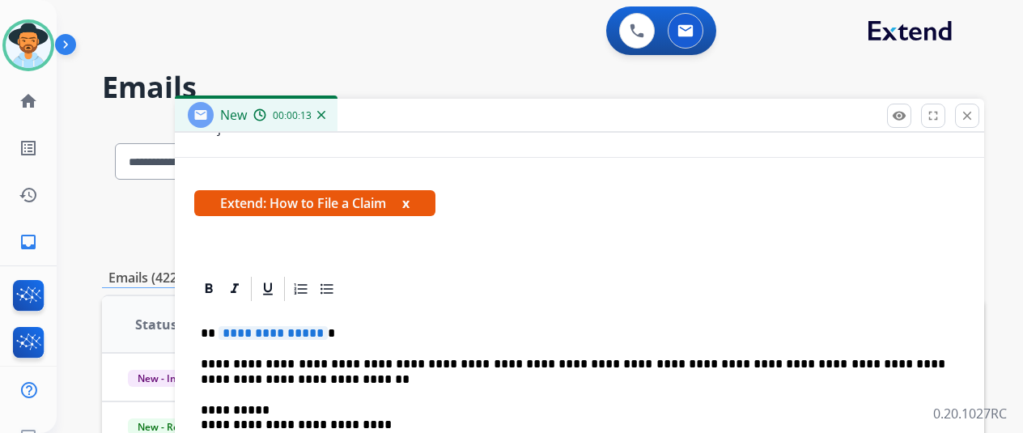
click at [328, 331] on span "**********" at bounding box center [273, 333] width 109 height 14
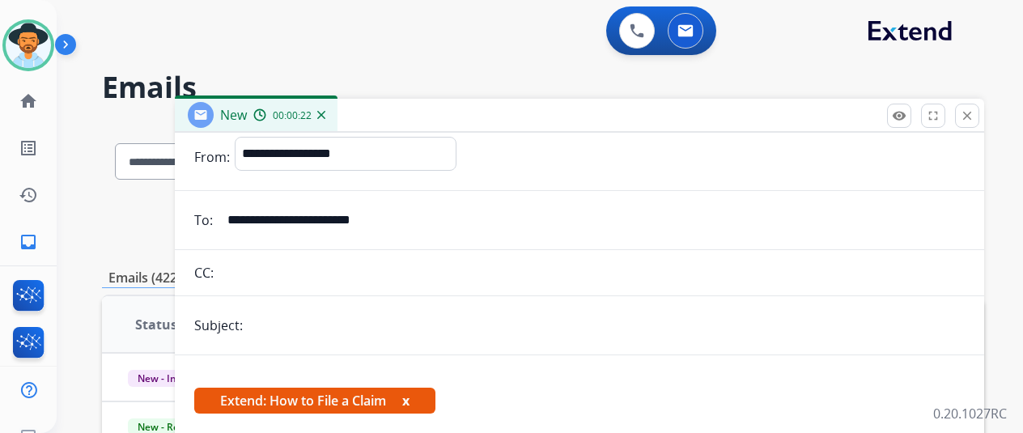
scroll to position [0, 0]
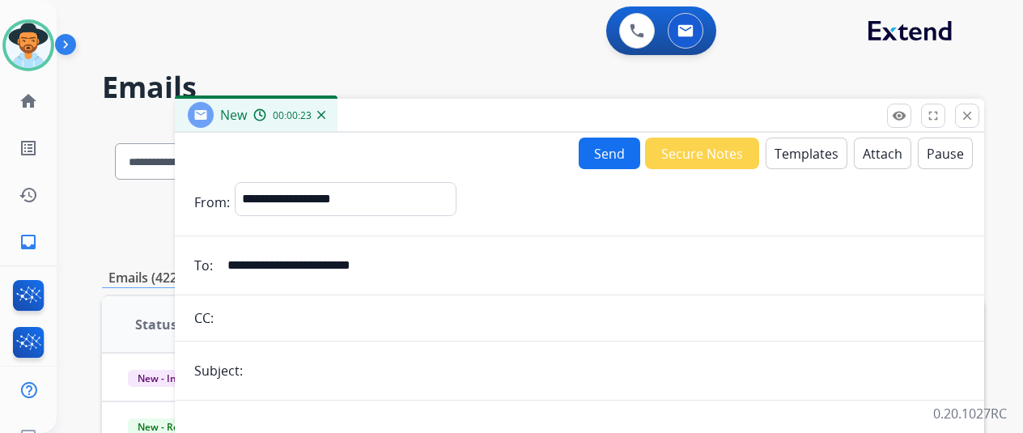
click at [605, 152] on button "Send" at bounding box center [610, 154] width 62 height 32
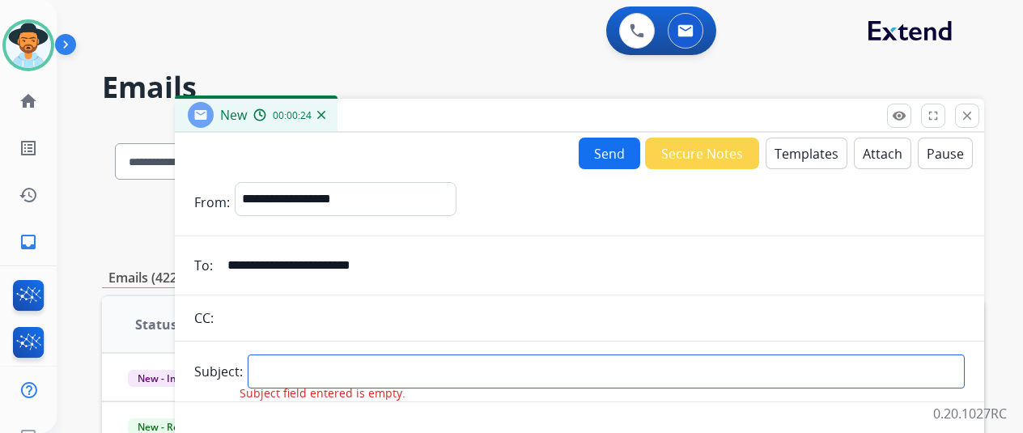
drag, startPoint x: 274, startPoint y: 372, endPoint x: 313, endPoint y: 333, distance: 55.5
click at [274, 372] on input "text" at bounding box center [606, 371] width 717 height 34
type input "**********"
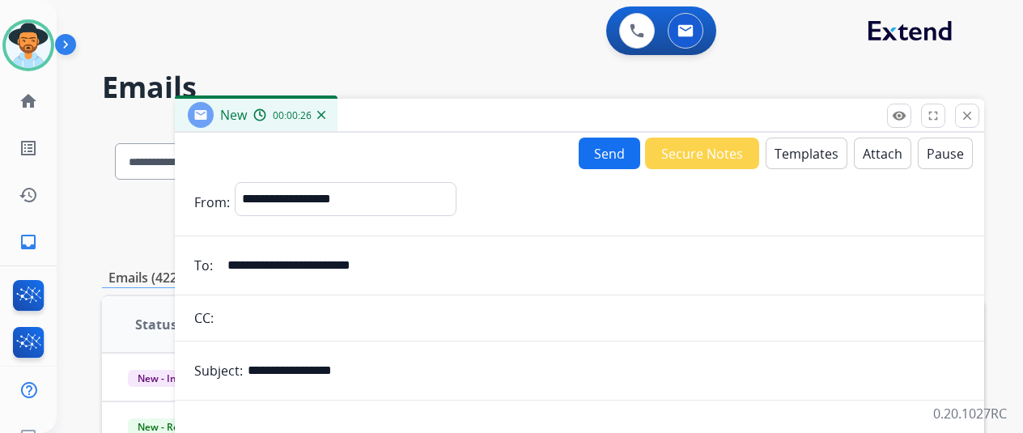
click at [616, 149] on button "Send" at bounding box center [610, 154] width 62 height 32
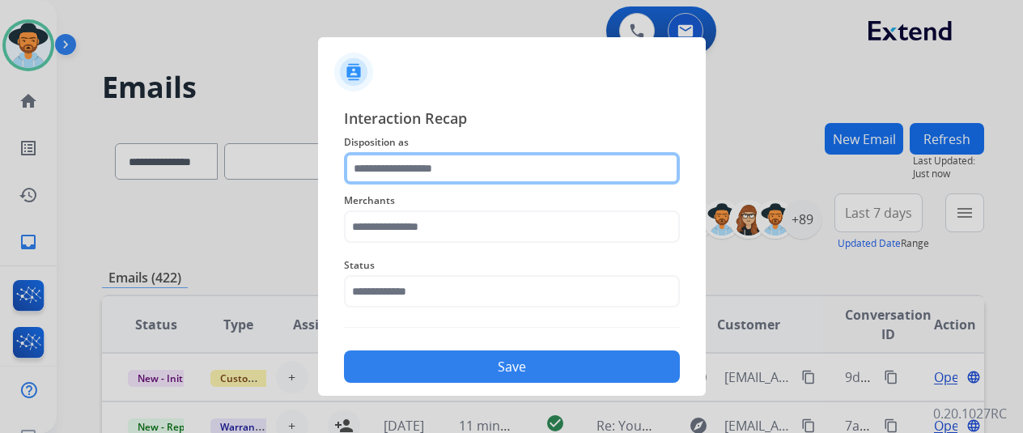
click at [387, 168] on input "text" at bounding box center [512, 168] width 336 height 32
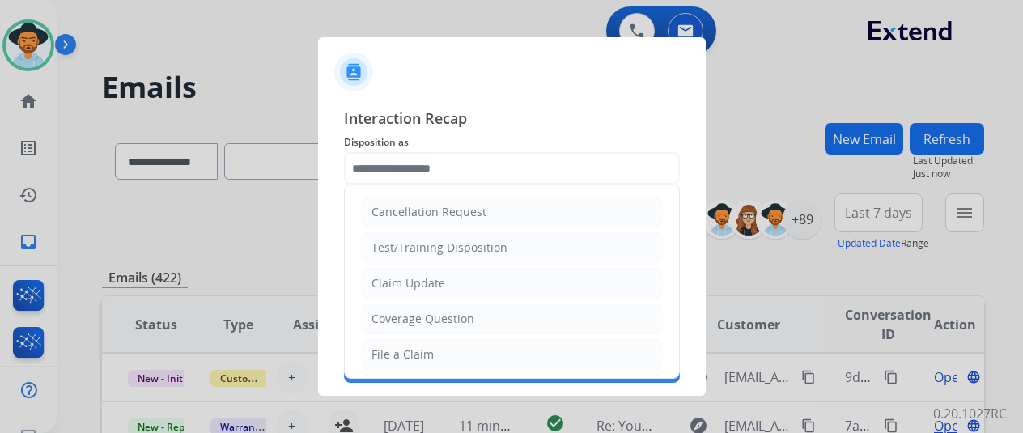
drag, startPoint x: 398, startPoint y: 345, endPoint x: 397, endPoint y: 324, distance: 21.1
click at [397, 339] on li "File a Claim" at bounding box center [512, 354] width 302 height 31
type input "**********"
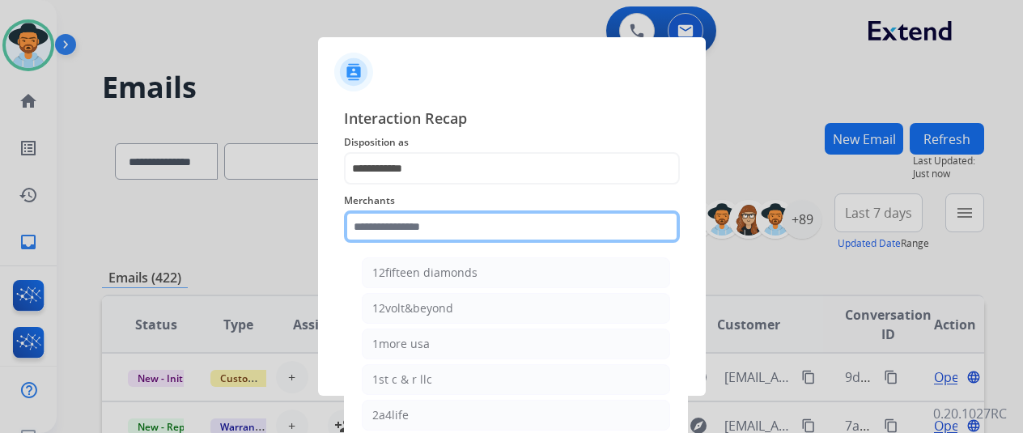
click at [422, 222] on input "text" at bounding box center [512, 226] width 336 height 32
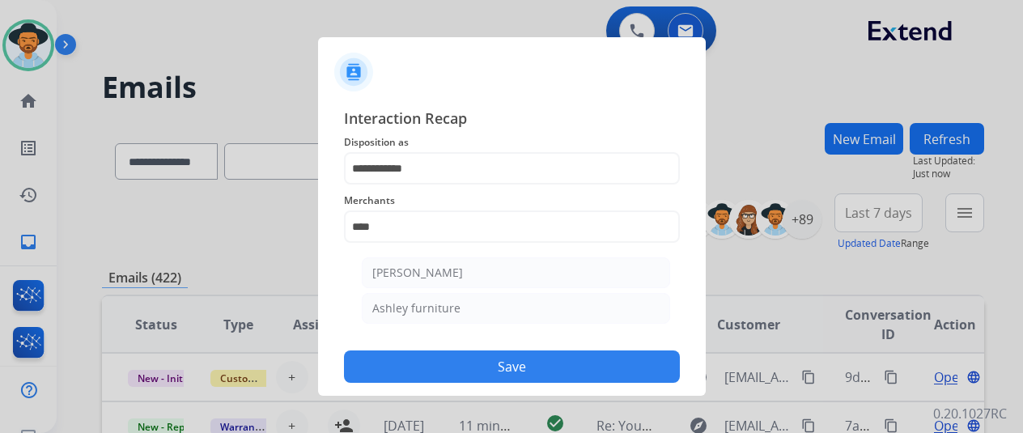
click at [429, 300] on li "Ashley furniture" at bounding box center [516, 308] width 308 height 31
type input "**********"
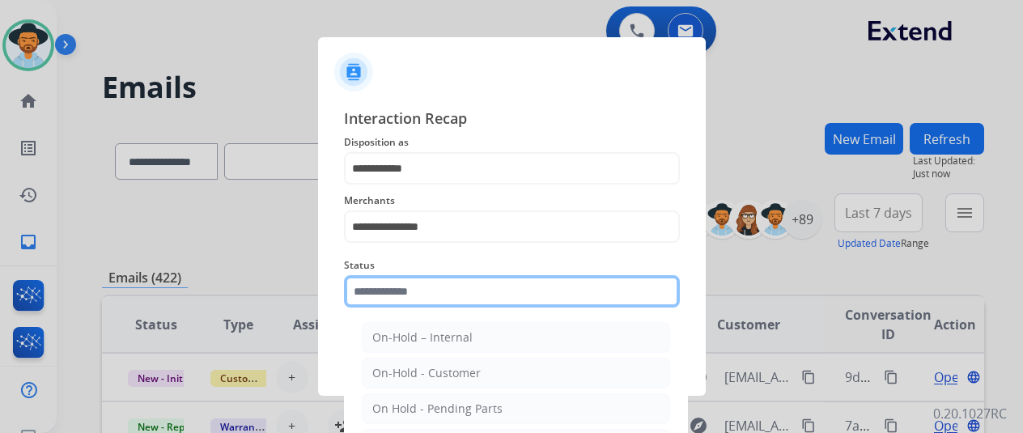
drag, startPoint x: 418, startPoint y: 280, endPoint x: 418, endPoint y: 291, distance: 11.3
click at [418, 284] on input "text" at bounding box center [512, 291] width 336 height 32
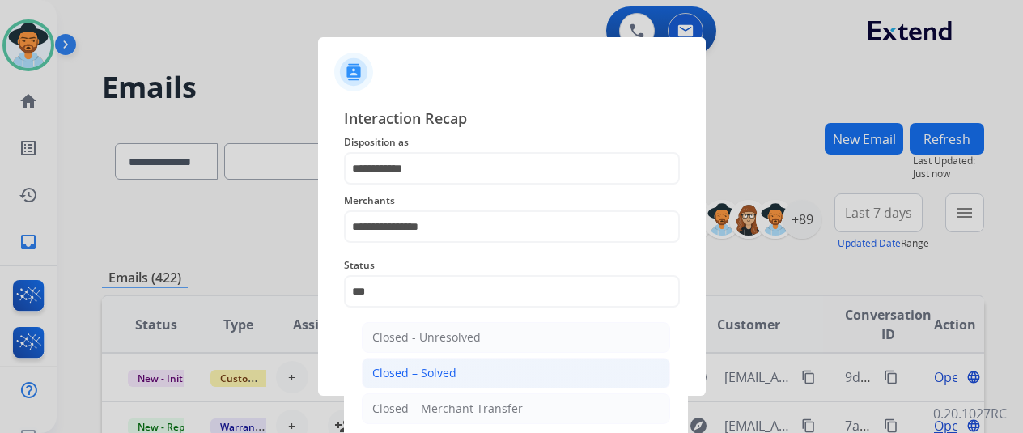
click at [452, 359] on li "Closed – Solved" at bounding box center [516, 373] width 308 height 31
type input "**********"
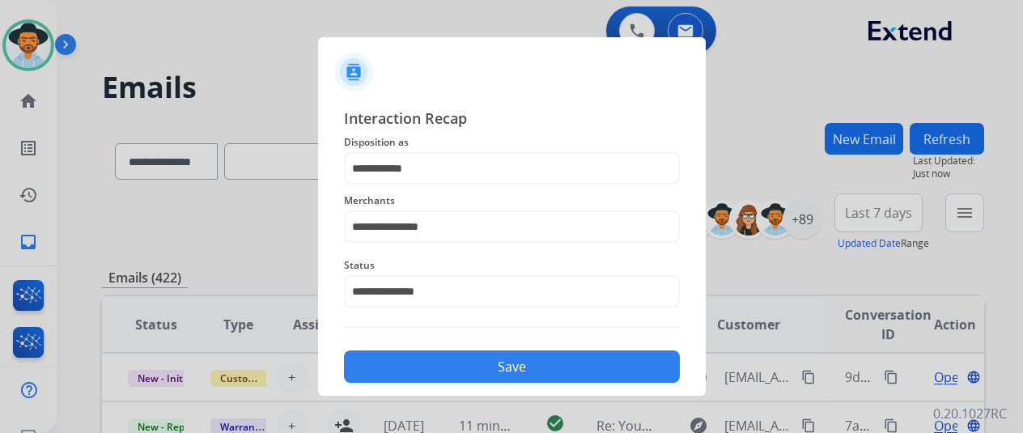
click at [469, 367] on button "Save" at bounding box center [512, 366] width 336 height 32
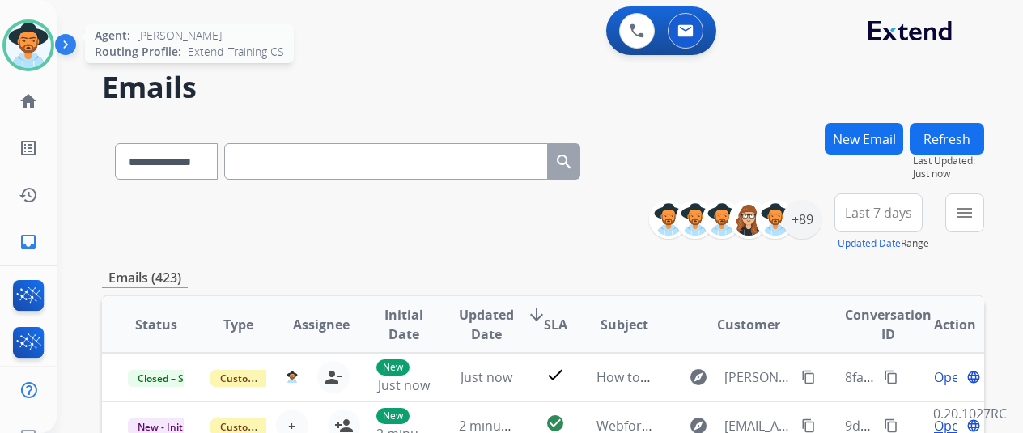
click at [36, 49] on img at bounding box center [28, 45] width 45 height 45
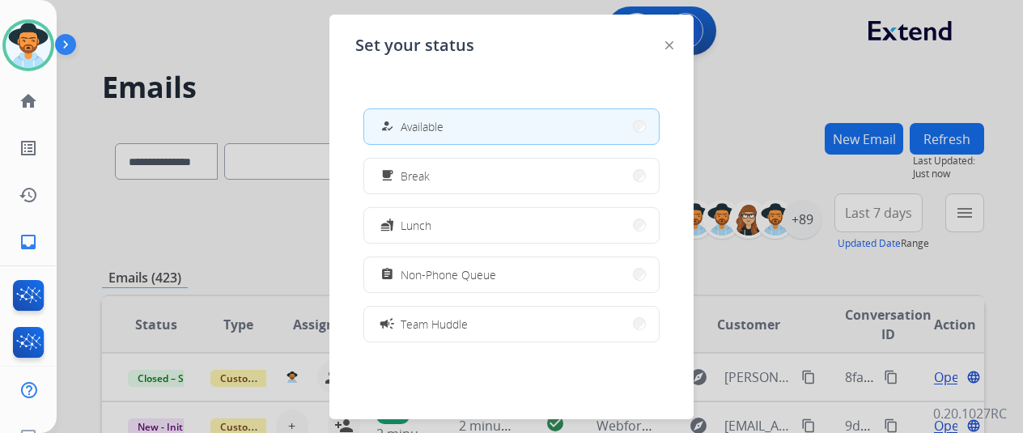
click at [447, 122] on button "how_to_reg Available" at bounding box center [511, 126] width 295 height 35
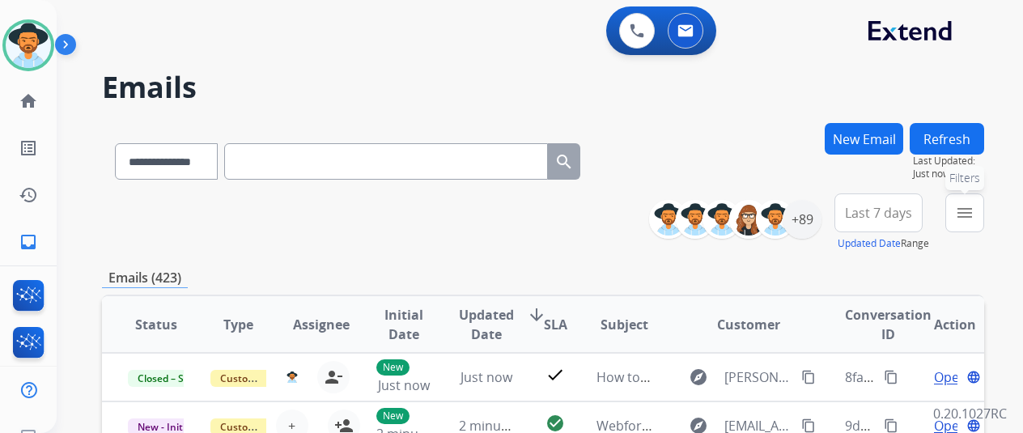
click at [974, 214] on mat-icon "menu" at bounding box center [964, 212] width 19 height 19
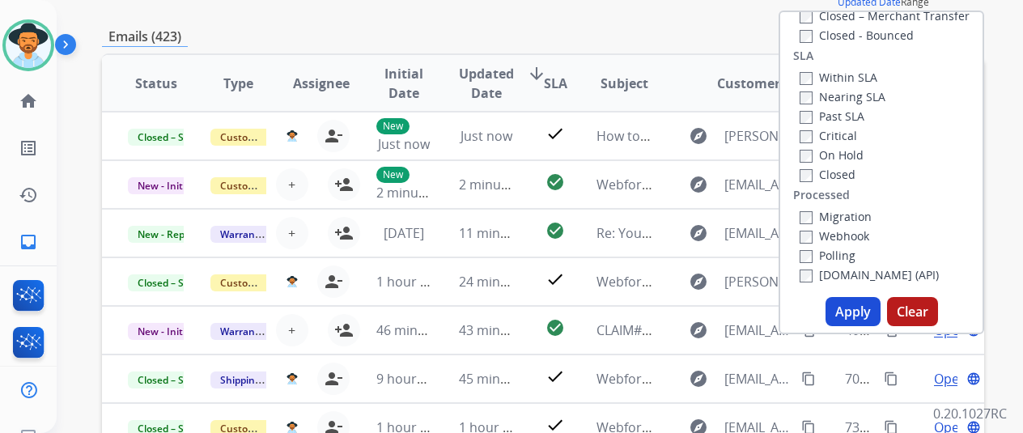
scroll to position [243, 0]
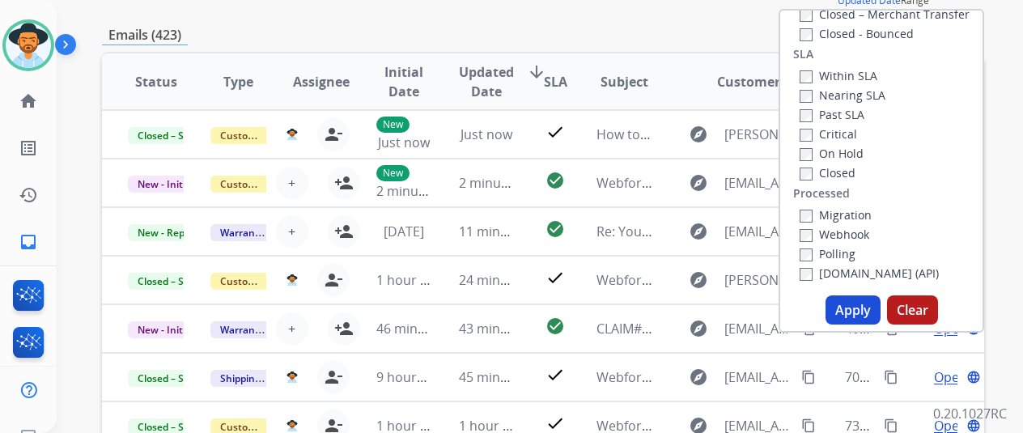
click at [865, 302] on button "Apply" at bounding box center [853, 309] width 55 height 29
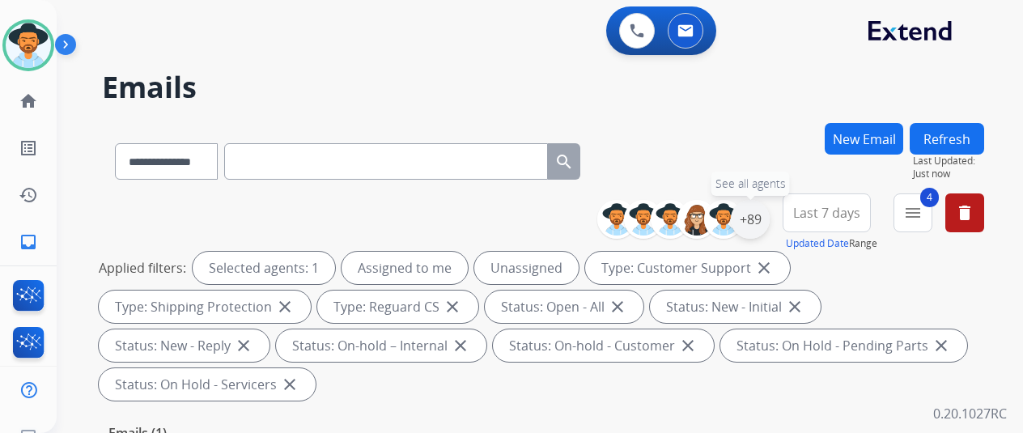
click at [765, 216] on div "+89" at bounding box center [750, 219] width 39 height 39
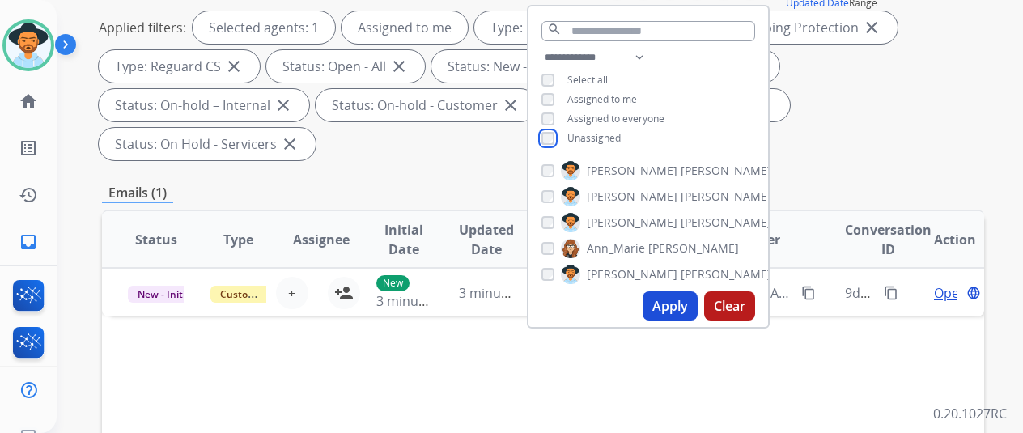
scroll to position [243, 0]
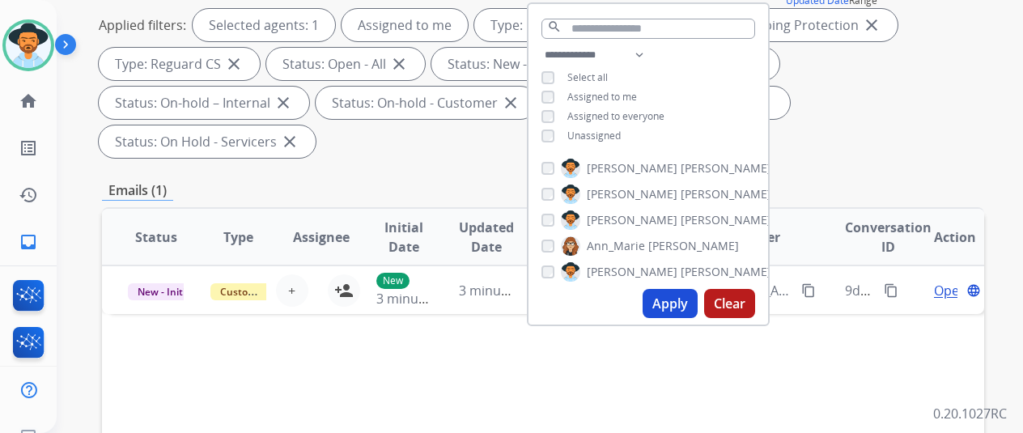
click at [681, 304] on button "Apply" at bounding box center [670, 303] width 55 height 29
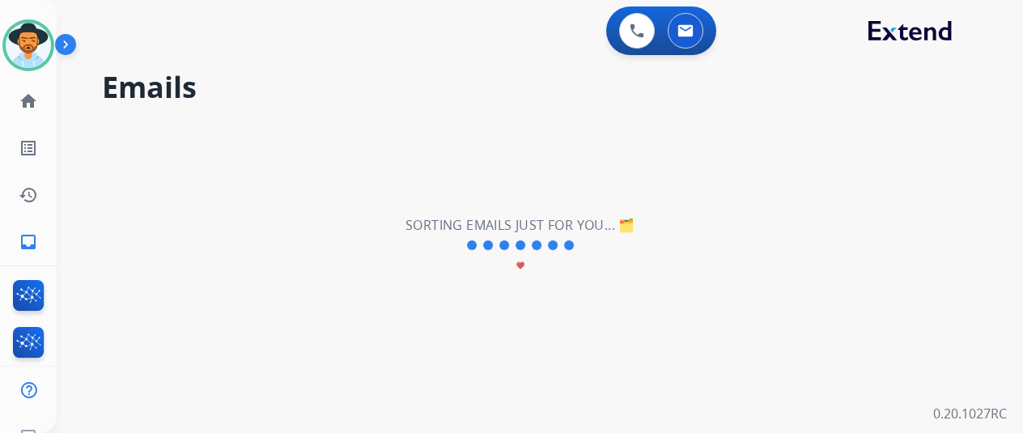
scroll to position [0, 0]
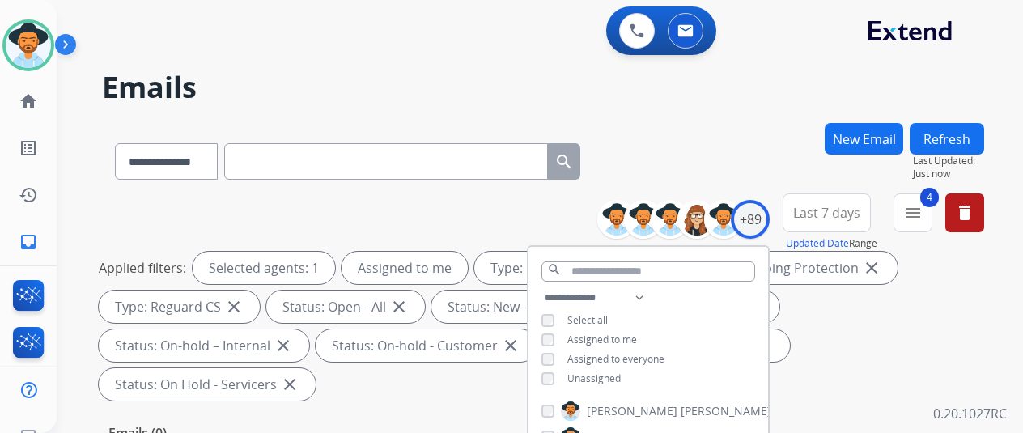
click at [733, 164] on div "**********" at bounding box center [543, 158] width 882 height 70
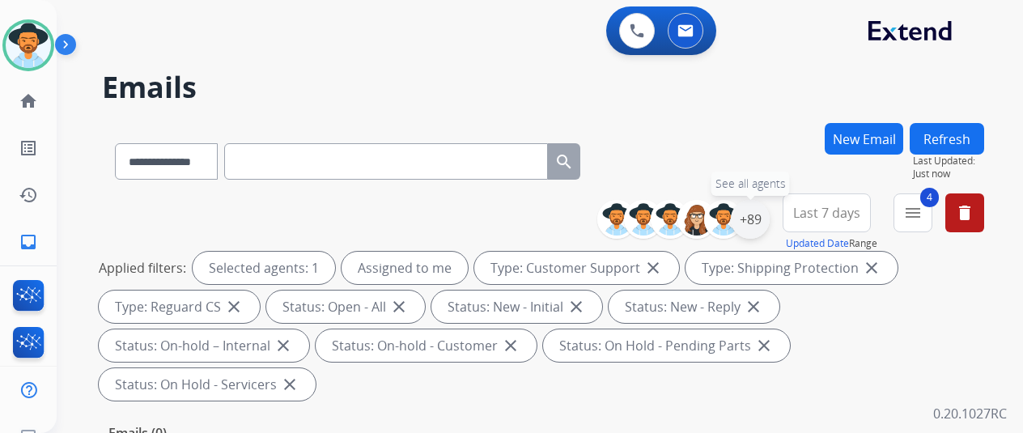
click at [761, 211] on div "+89" at bounding box center [750, 219] width 39 height 39
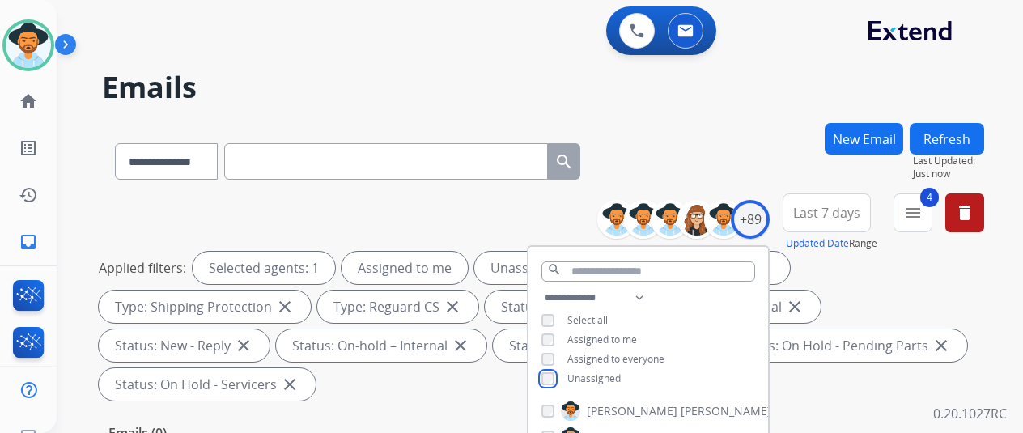
scroll to position [162, 0]
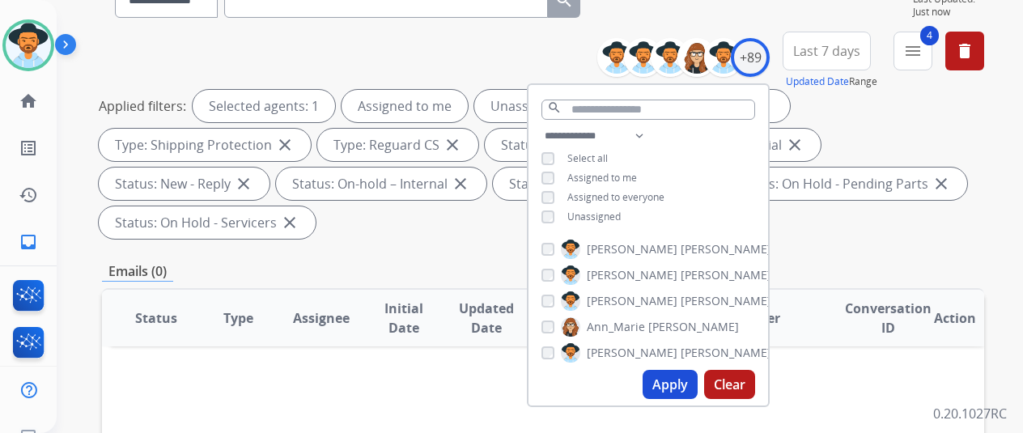
click at [683, 386] on button "Apply" at bounding box center [670, 384] width 55 height 29
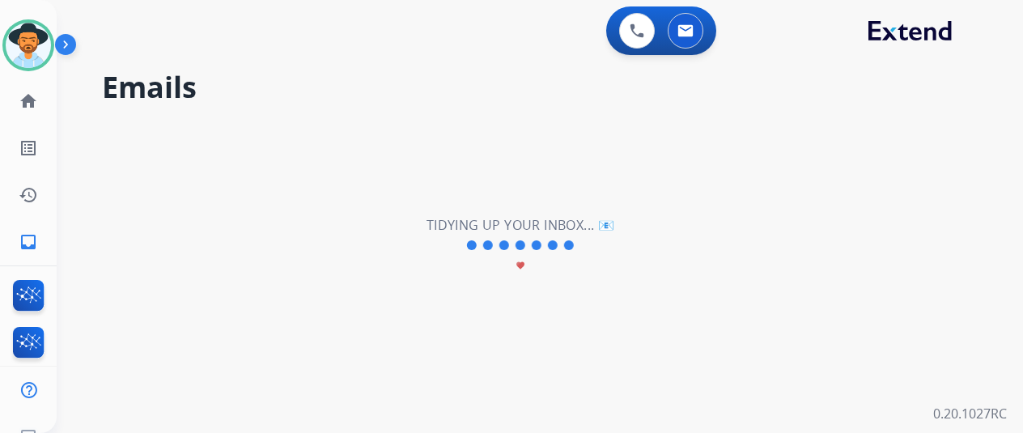
scroll to position [0, 0]
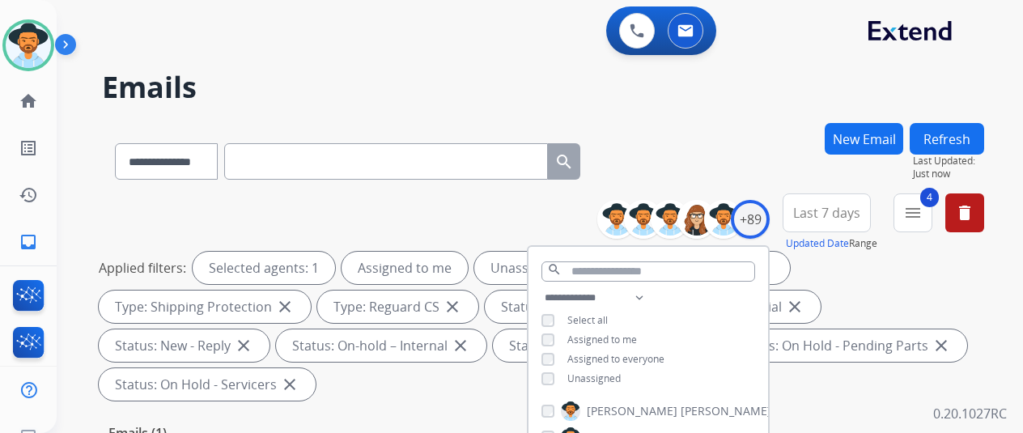
click at [748, 159] on div "**********" at bounding box center [543, 158] width 882 height 70
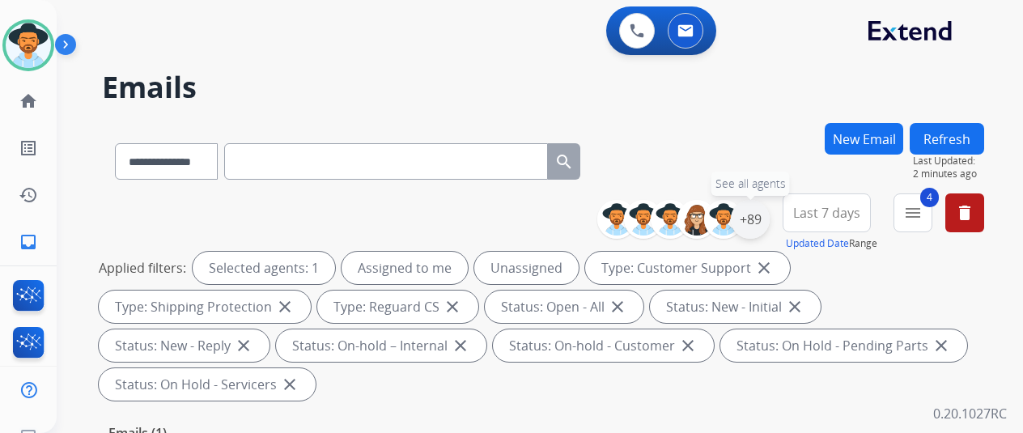
click at [756, 218] on div "+89" at bounding box center [750, 219] width 39 height 39
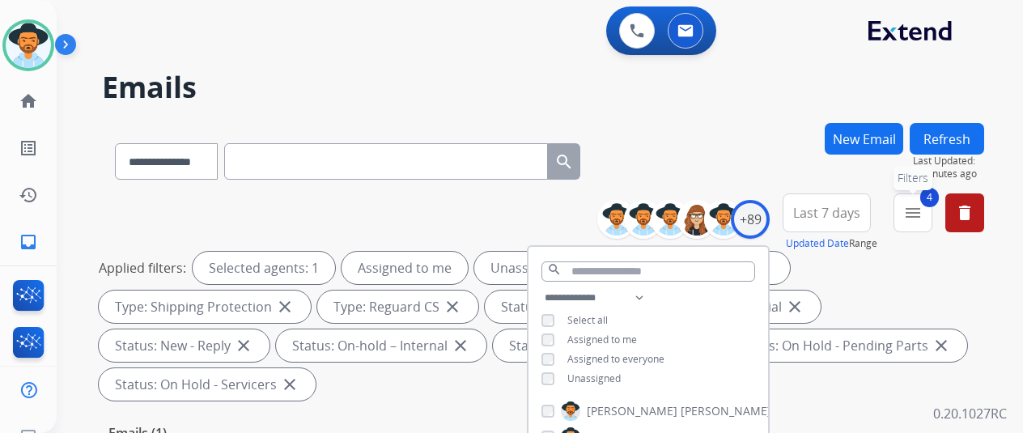
click at [923, 208] on mat-icon "menu" at bounding box center [912, 212] width 19 height 19
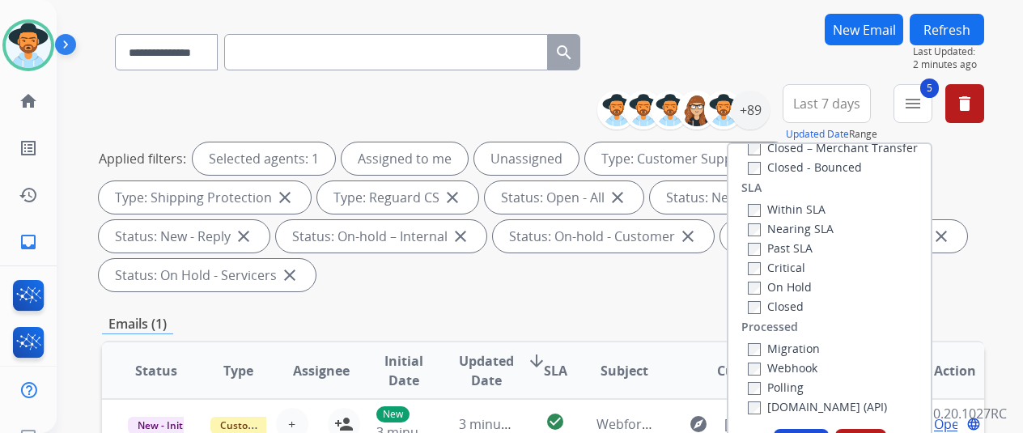
scroll to position [243, 0]
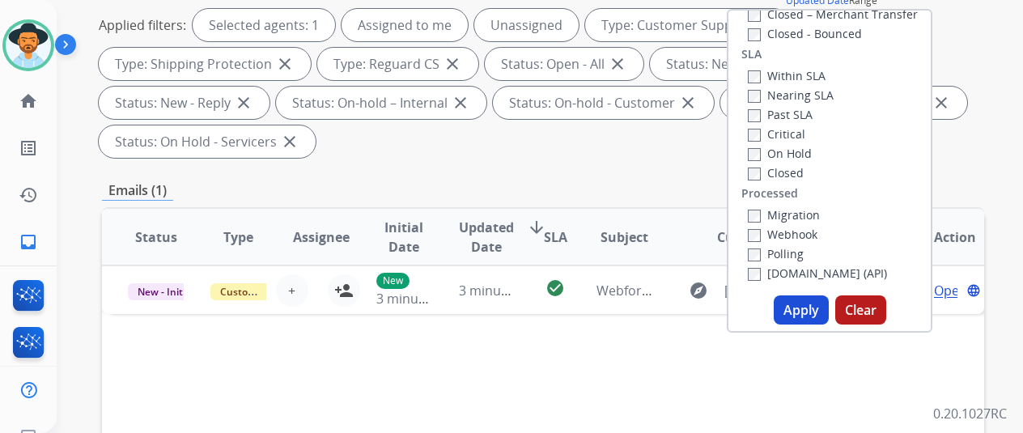
click at [819, 303] on button "Apply" at bounding box center [801, 309] width 55 height 29
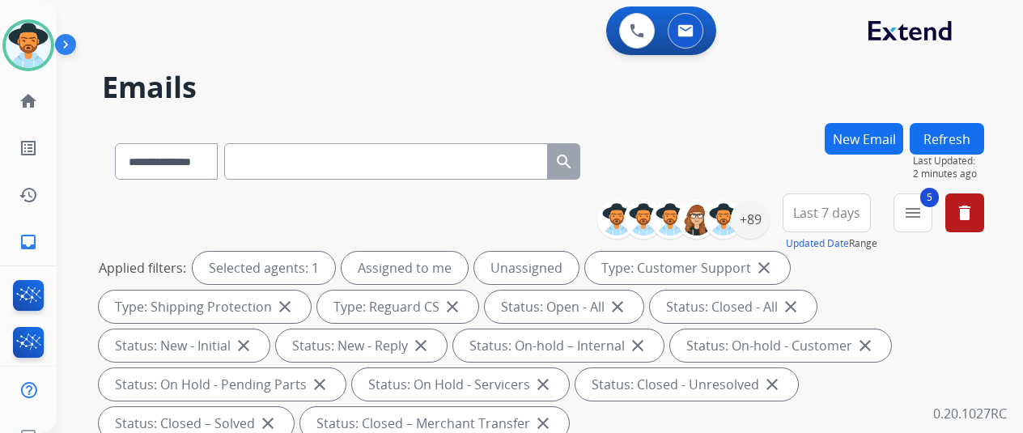
click at [851, 265] on div "Applied filters: Selected agents: 1 Assigned to me Unassigned Type: Customer Su…" at bounding box center [540, 346] width 882 height 188
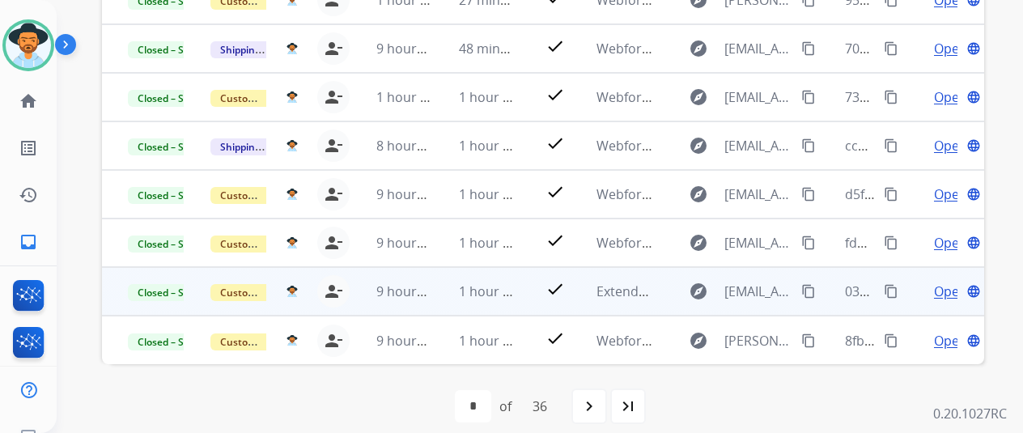
scroll to position [669, 0]
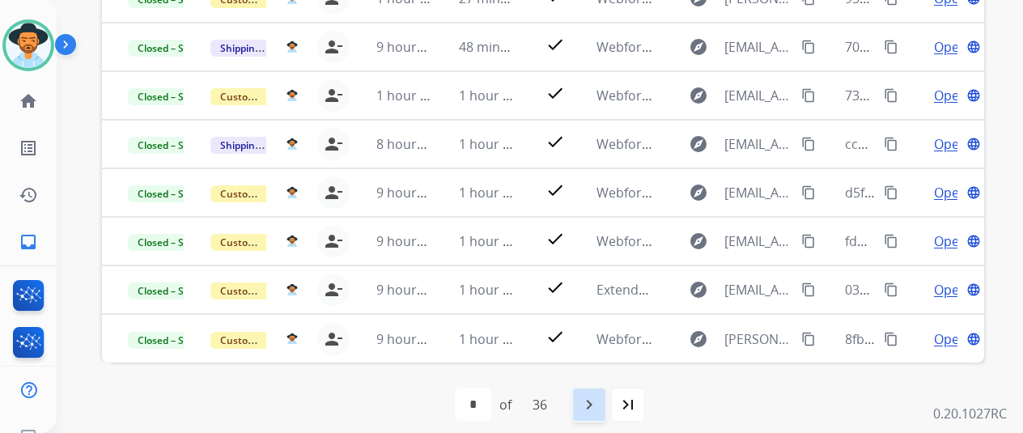
click at [599, 402] on mat-icon "navigate_next" at bounding box center [588, 404] width 19 height 19
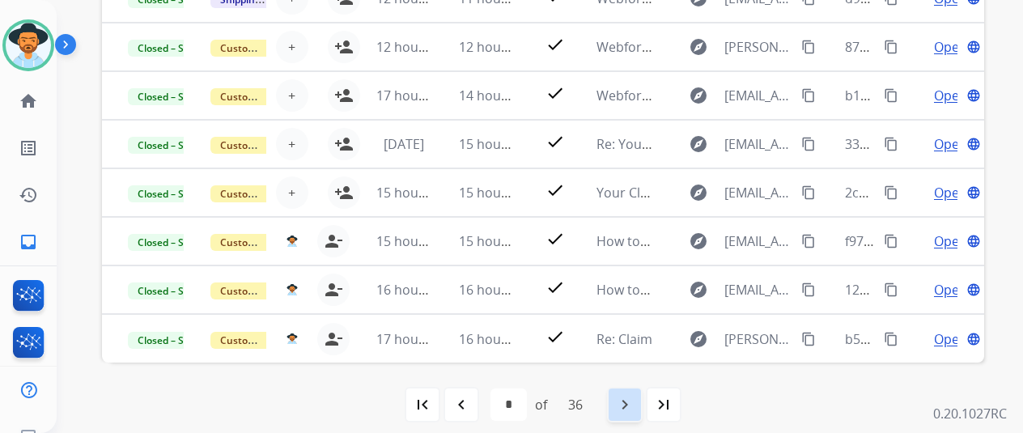
click at [633, 405] on mat-icon "navigate_next" at bounding box center [624, 404] width 19 height 19
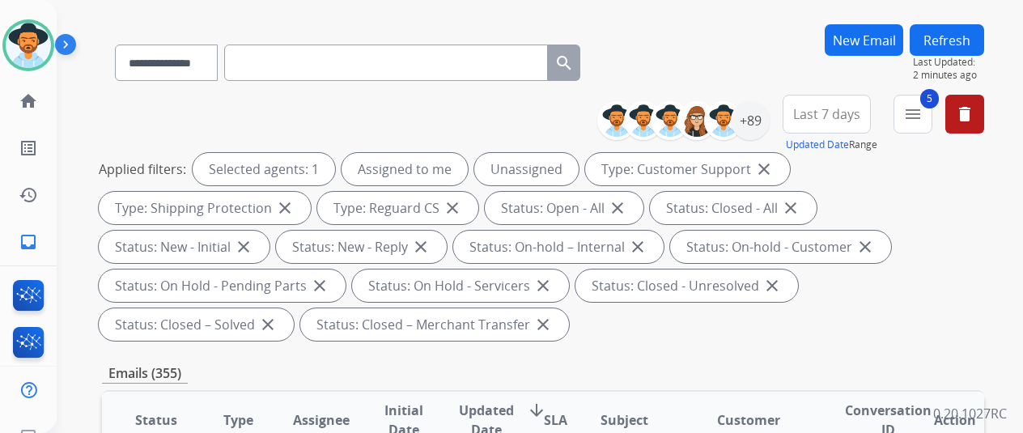
scroll to position [0, 0]
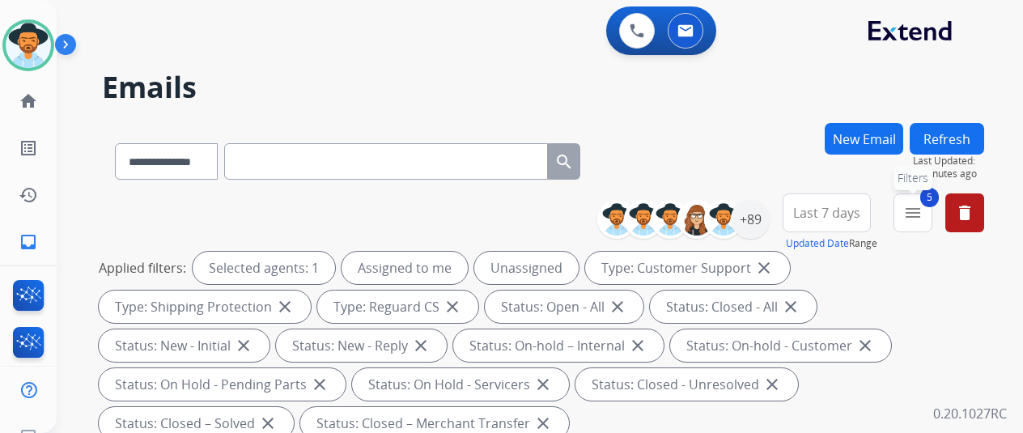
click at [923, 206] on mat-icon "menu" at bounding box center [912, 212] width 19 height 19
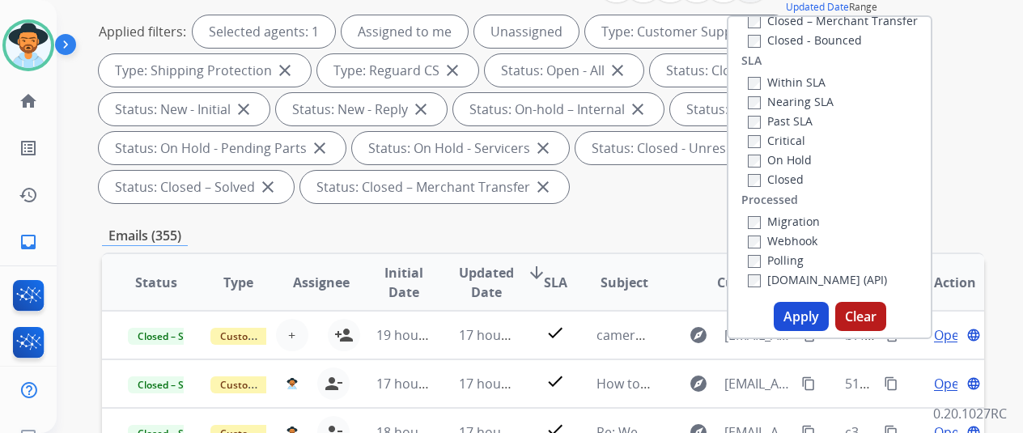
scroll to position [243, 0]
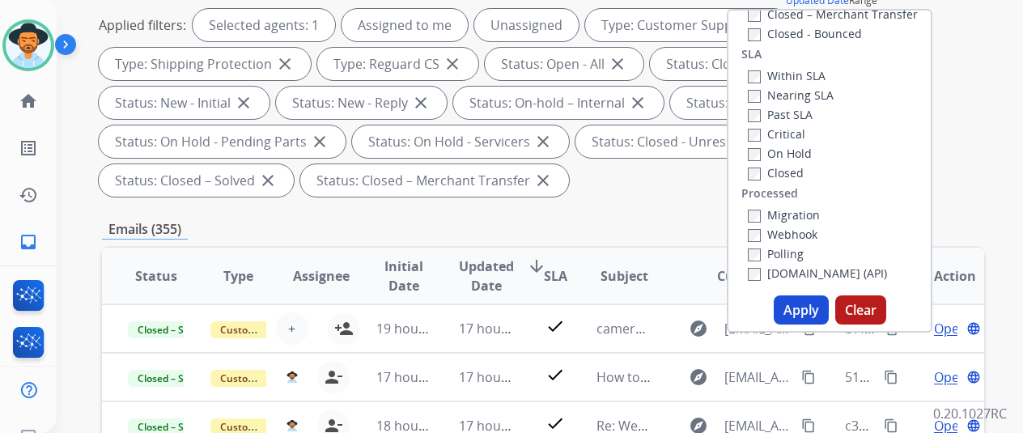
click at [813, 300] on button "Apply" at bounding box center [801, 309] width 55 height 29
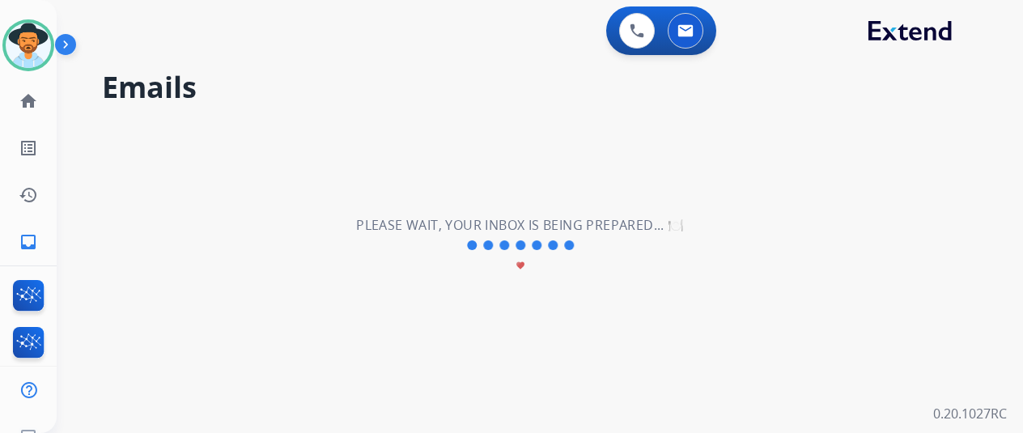
select select "*"
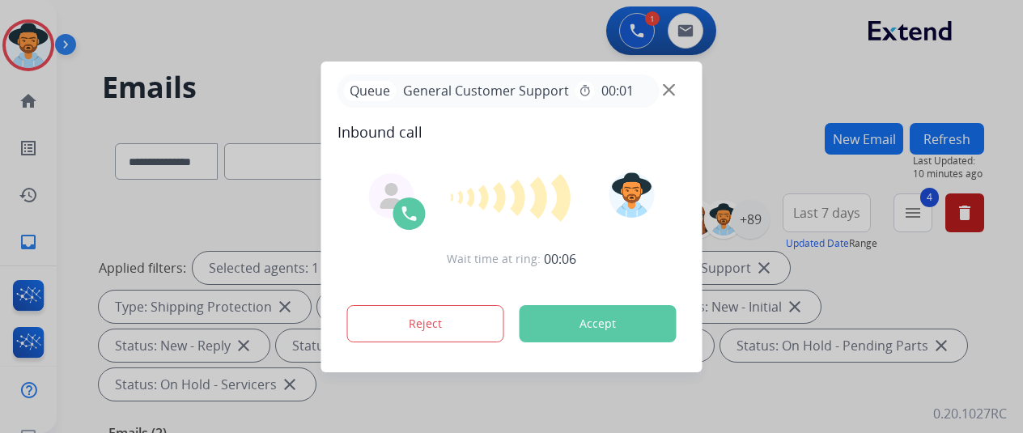
click at [81, 184] on div at bounding box center [511, 216] width 1023 height 433
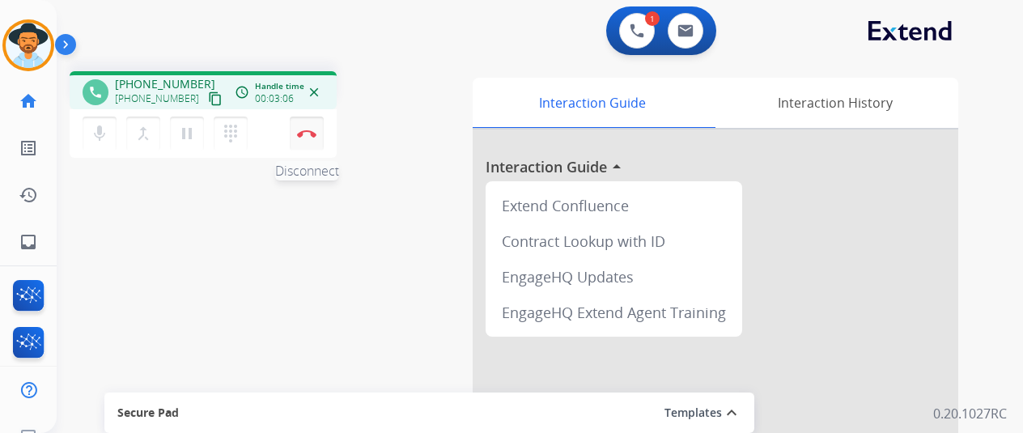
click at [312, 129] on button "Disconnect" at bounding box center [307, 134] width 34 height 34
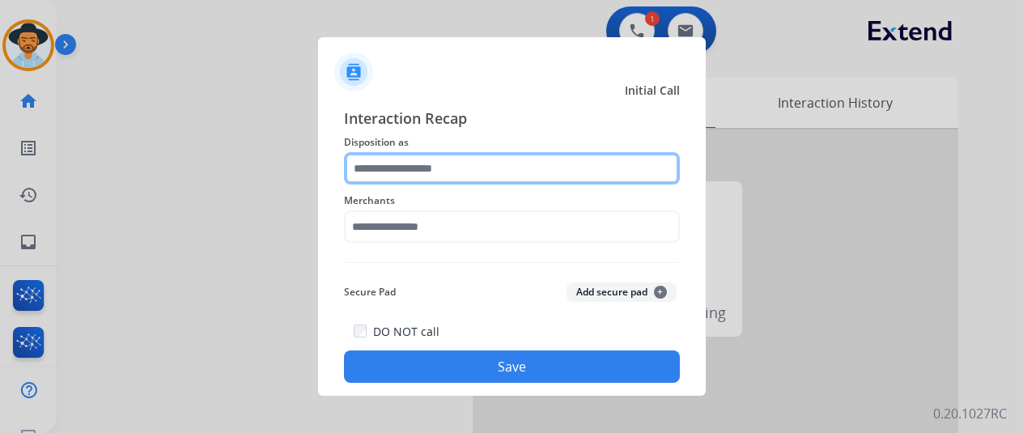
click at [408, 172] on input "text" at bounding box center [512, 168] width 336 height 32
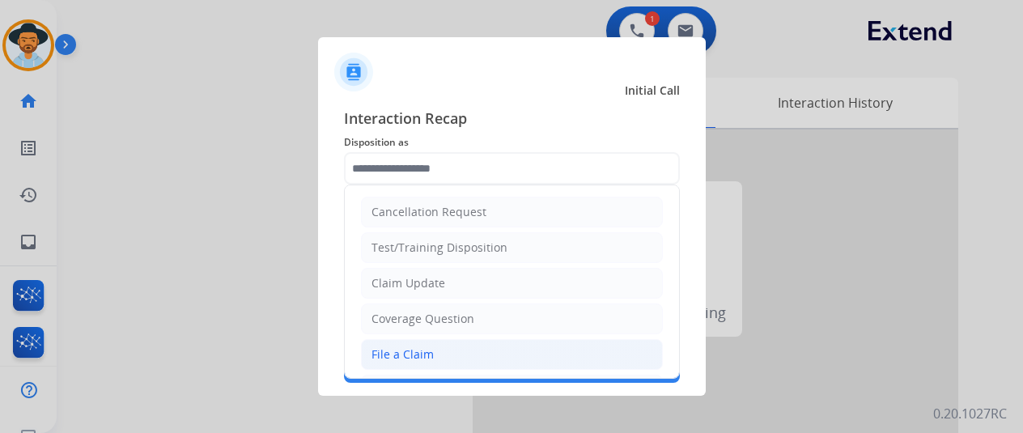
click at [393, 358] on div "File a Claim" at bounding box center [402, 354] width 62 height 16
type input "**********"
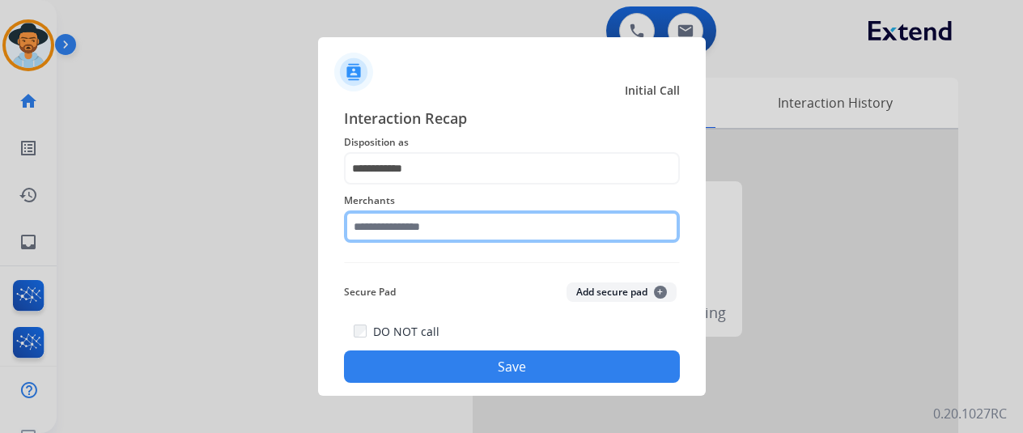
click at [398, 224] on input "text" at bounding box center [512, 226] width 336 height 32
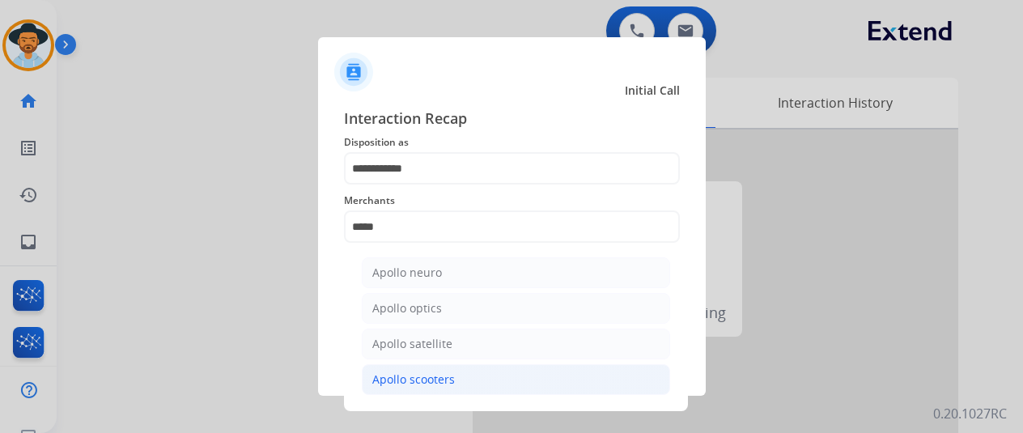
click at [413, 371] on div "Apollo scooters" at bounding box center [413, 379] width 83 height 16
type input "**********"
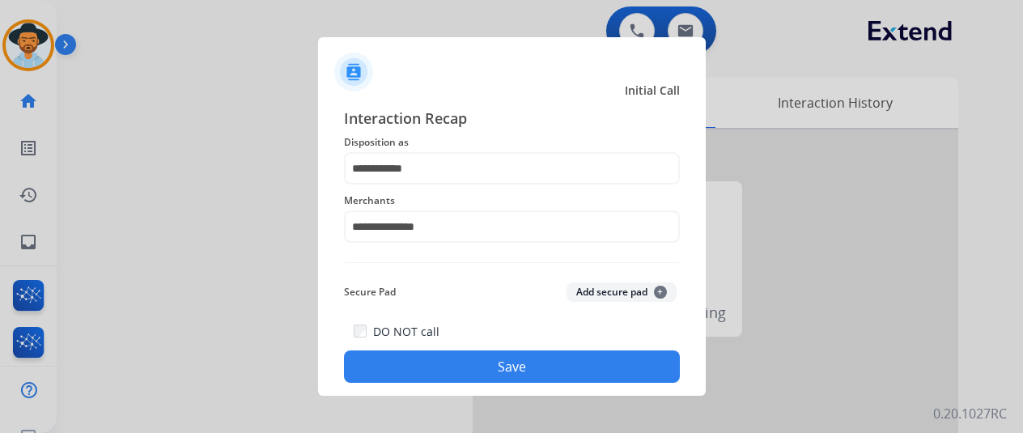
click at [476, 365] on button "Save" at bounding box center [512, 366] width 336 height 32
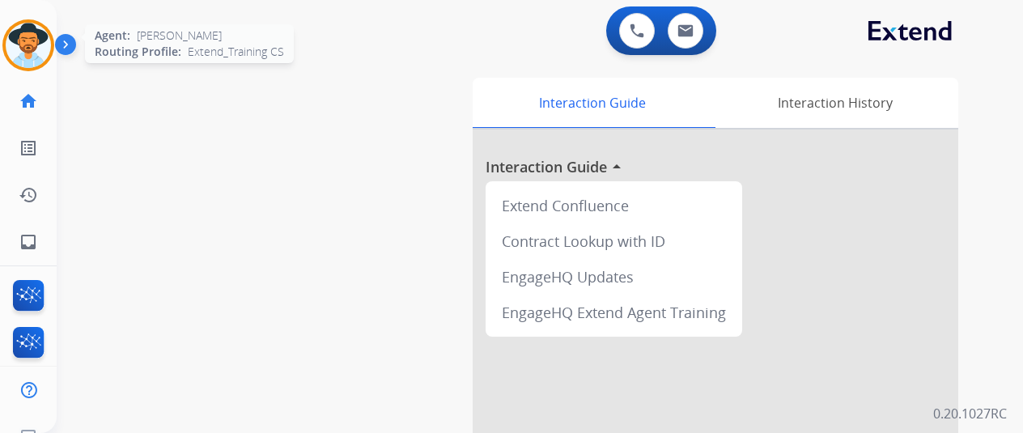
click at [34, 28] on img at bounding box center [28, 45] width 45 height 45
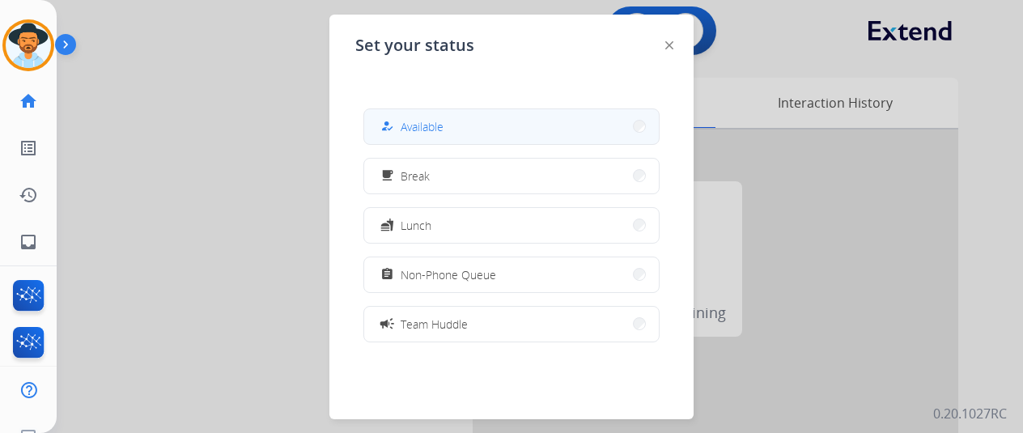
click at [461, 127] on button "how_to_reg Available" at bounding box center [511, 126] width 295 height 35
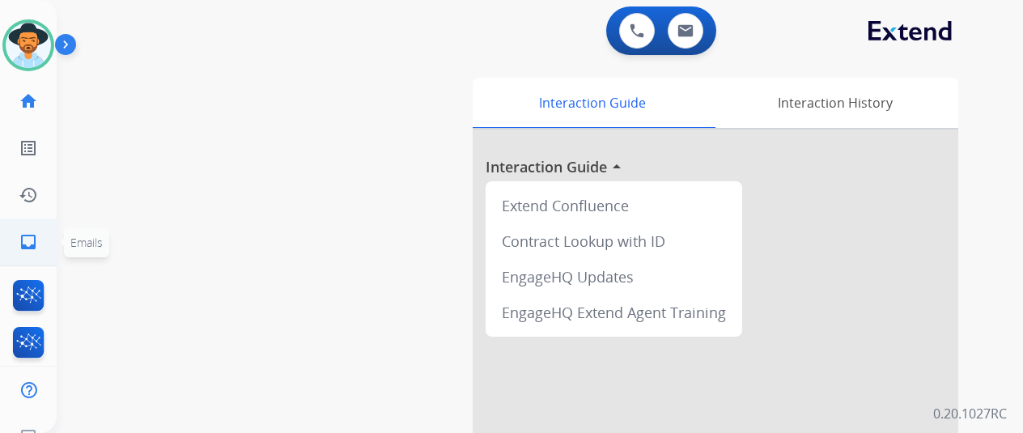
click at [29, 238] on mat-icon "inbox" at bounding box center [28, 241] width 19 height 19
select select "**********"
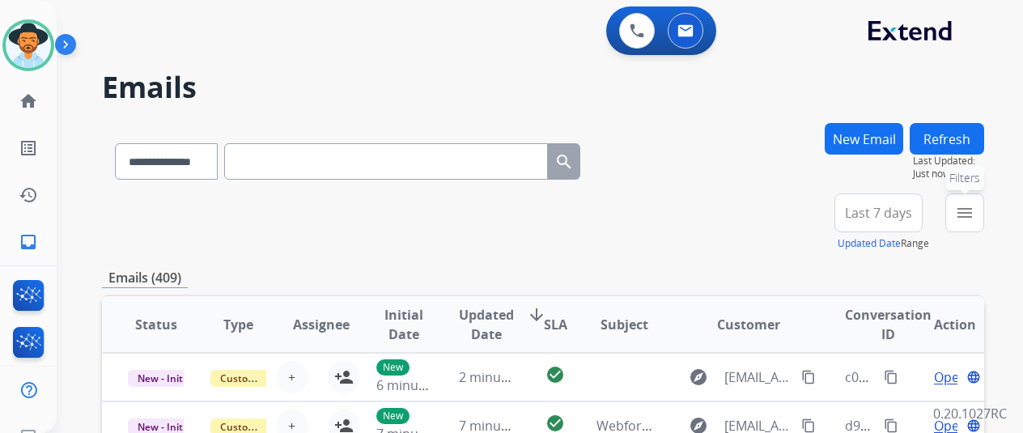
click at [974, 213] on mat-icon "menu" at bounding box center [964, 212] width 19 height 19
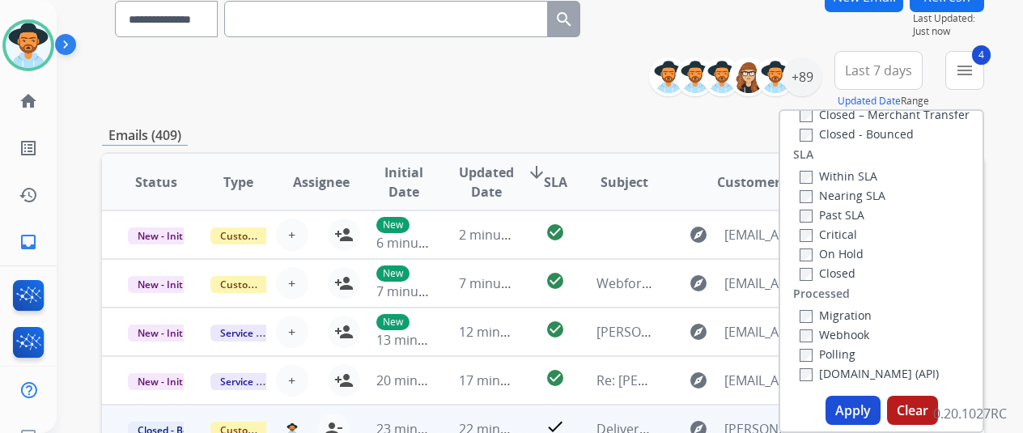
scroll to position [243, 0]
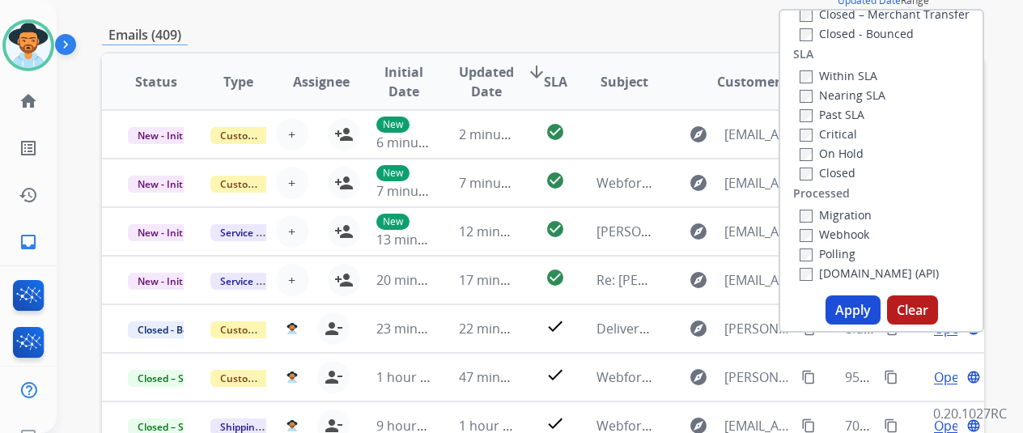
click at [851, 316] on button "Apply" at bounding box center [853, 309] width 55 height 29
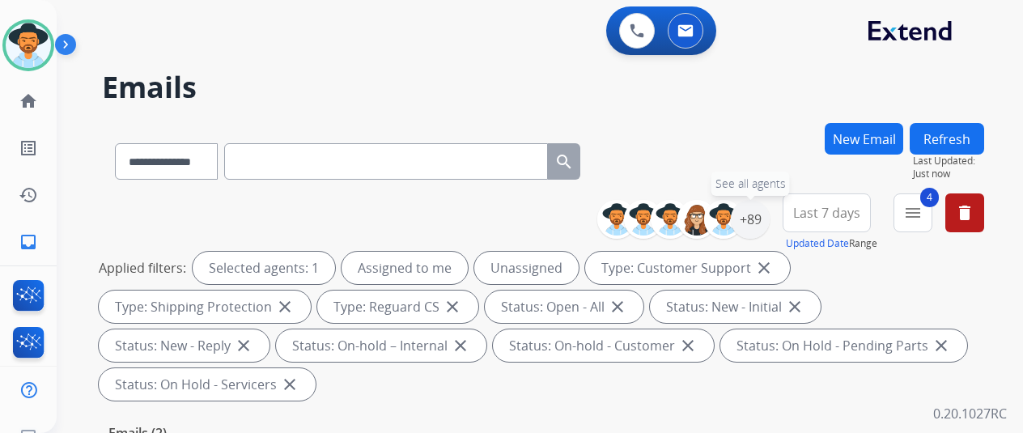
drag, startPoint x: 763, startPoint y: 220, endPoint x: 706, endPoint y: 169, distance: 76.8
click at [763, 219] on div "+89" at bounding box center [750, 219] width 39 height 39
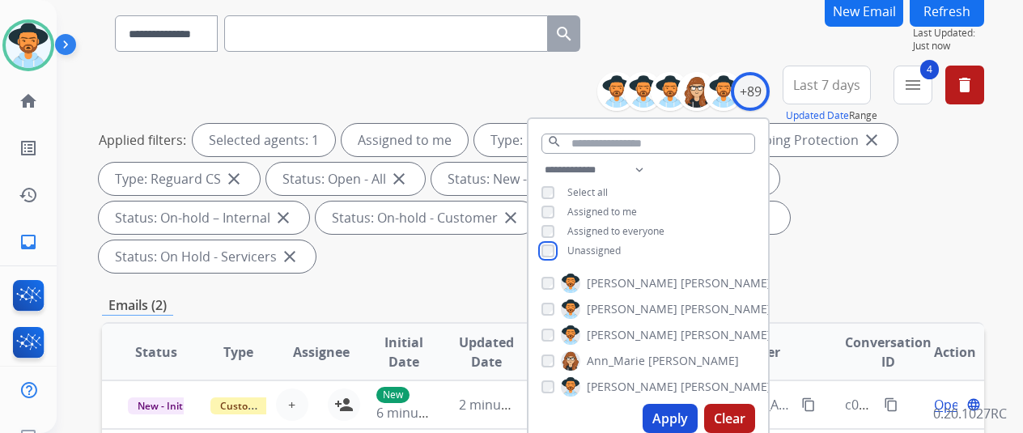
scroll to position [243, 0]
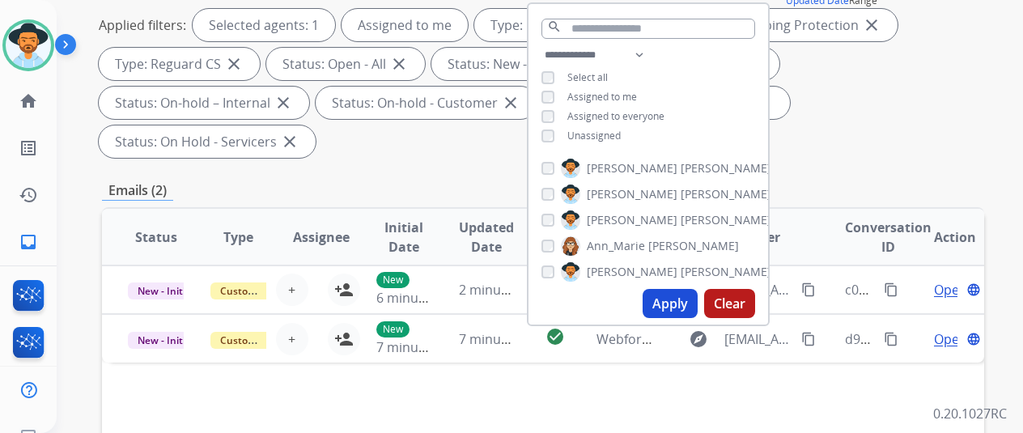
click at [678, 303] on button "Apply" at bounding box center [670, 303] width 55 height 29
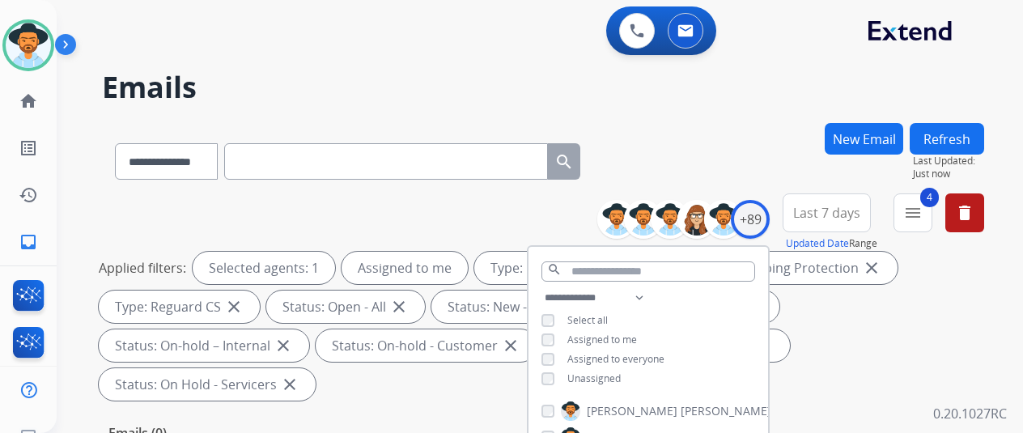
click at [716, 127] on div "**********" at bounding box center [543, 158] width 882 height 70
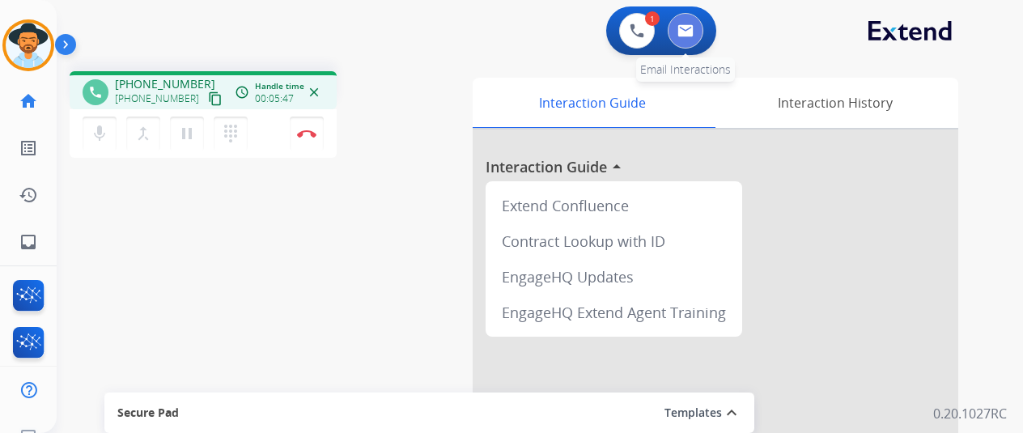
click at [694, 32] on img at bounding box center [685, 30] width 16 height 13
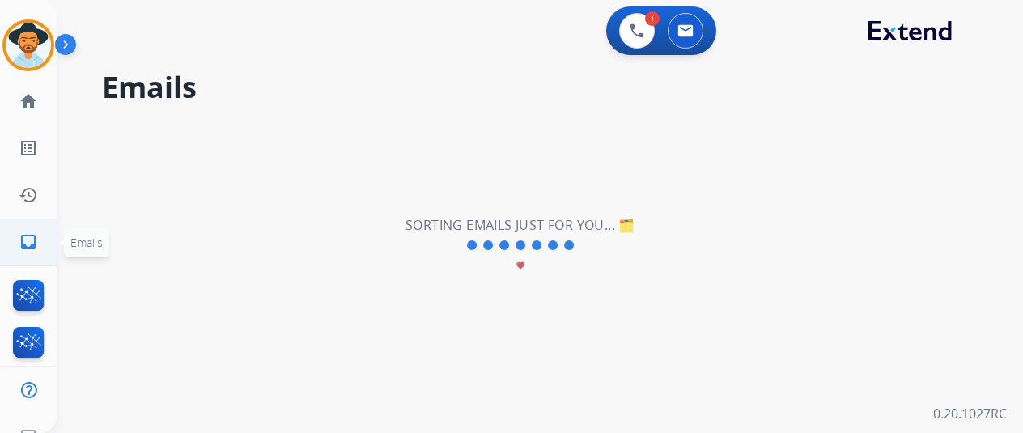
click at [26, 238] on mat-icon "inbox" at bounding box center [28, 241] width 19 height 19
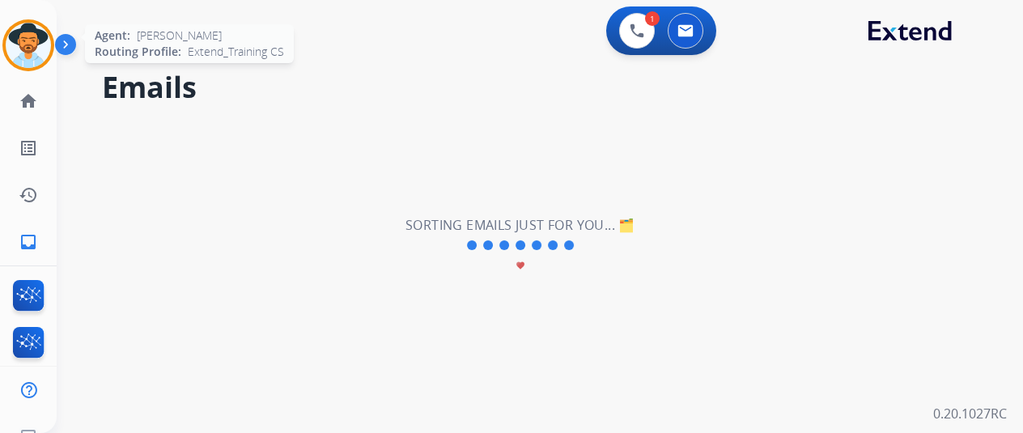
click at [26, 44] on img at bounding box center [28, 45] width 45 height 45
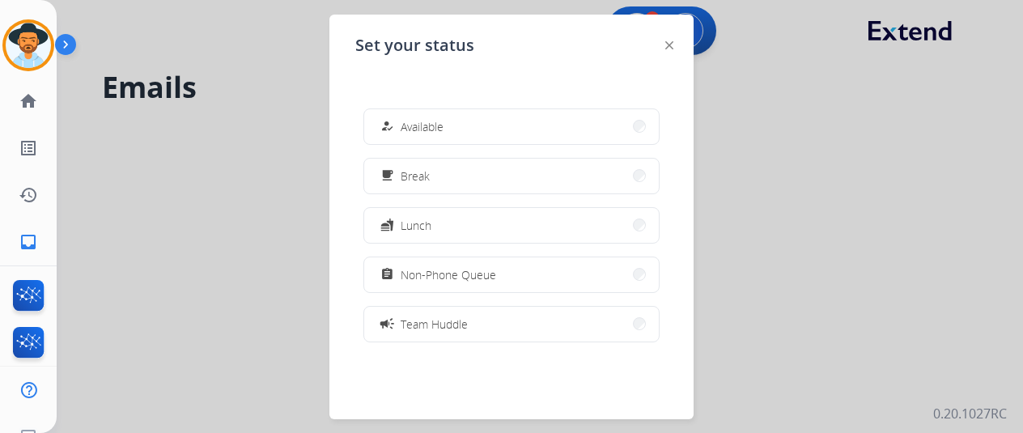
click at [410, 121] on span "Available" at bounding box center [422, 126] width 43 height 17
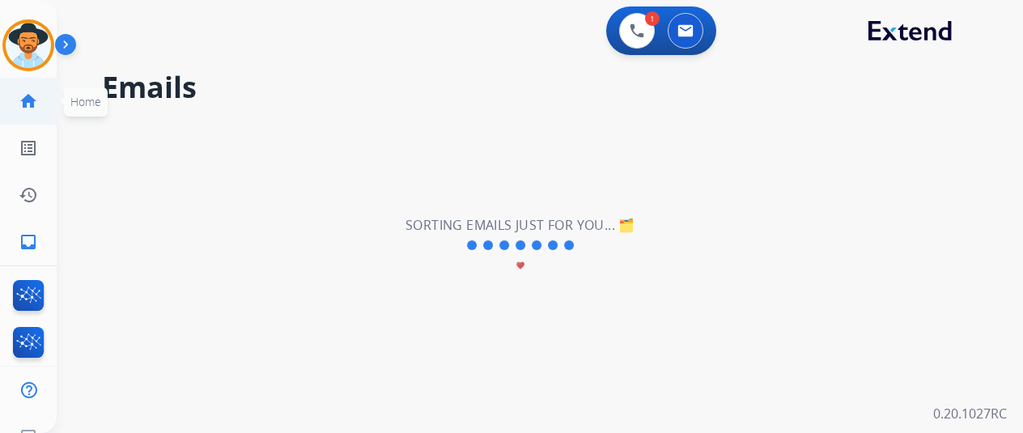
click at [20, 104] on mat-icon "home" at bounding box center [28, 100] width 19 height 19
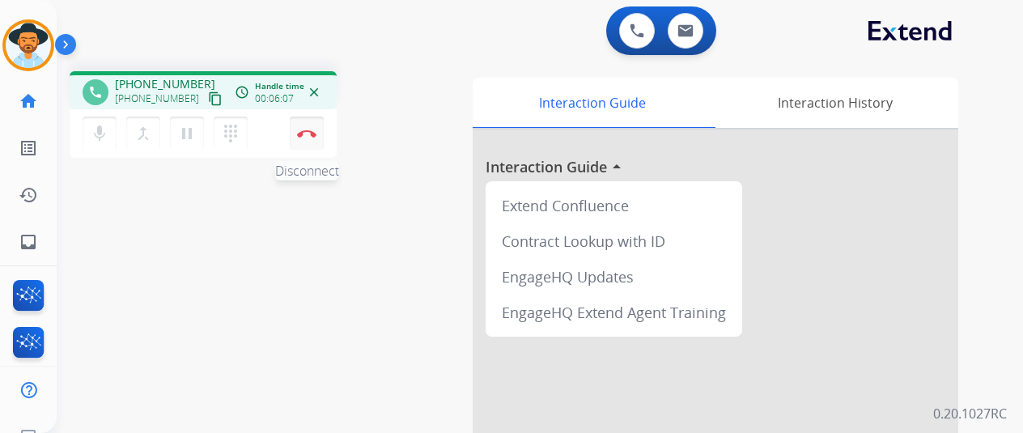
click at [313, 136] on img at bounding box center [306, 133] width 19 height 8
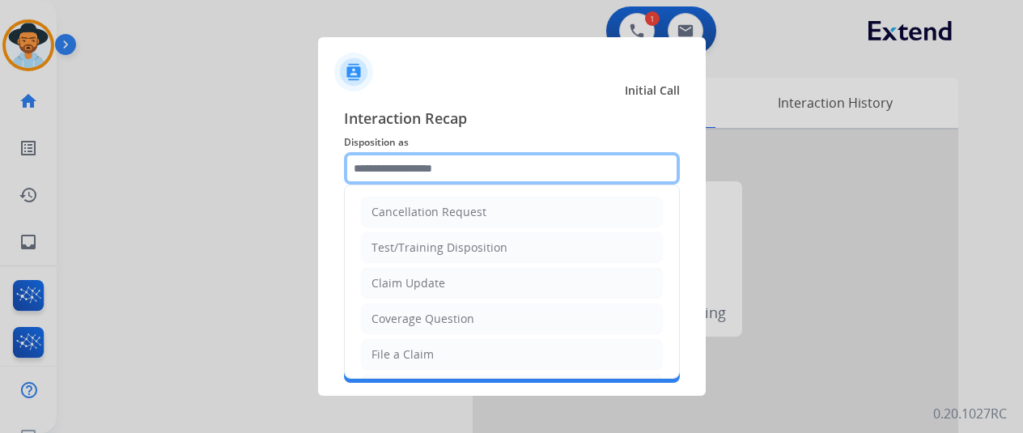
click at [377, 167] on input "text" at bounding box center [512, 168] width 336 height 32
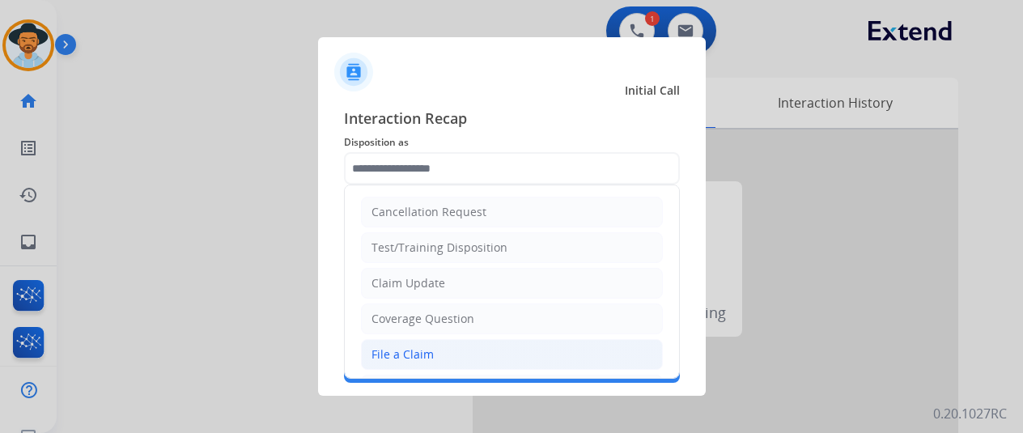
click at [404, 346] on div "File a Claim" at bounding box center [402, 354] width 62 height 16
type input "**********"
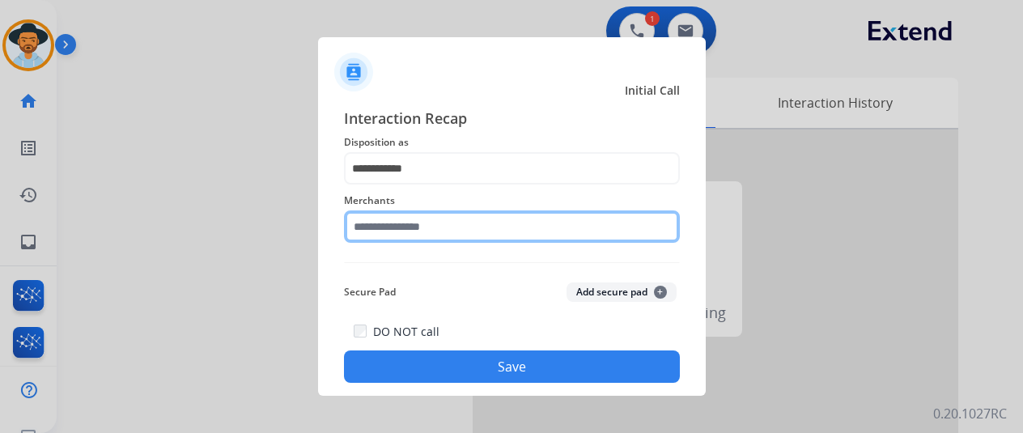
click at [368, 223] on input "text" at bounding box center [512, 226] width 336 height 32
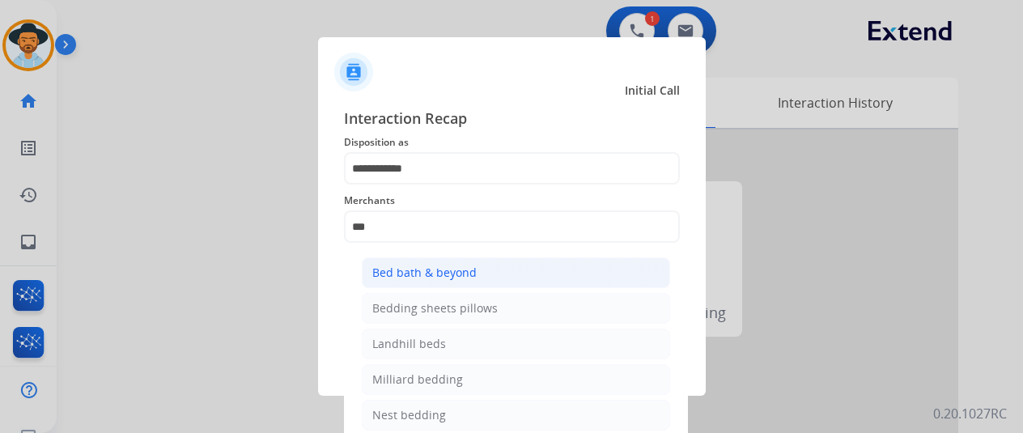
click at [408, 270] on div "Bed bath & beyond" at bounding box center [424, 273] width 104 height 16
type input "**********"
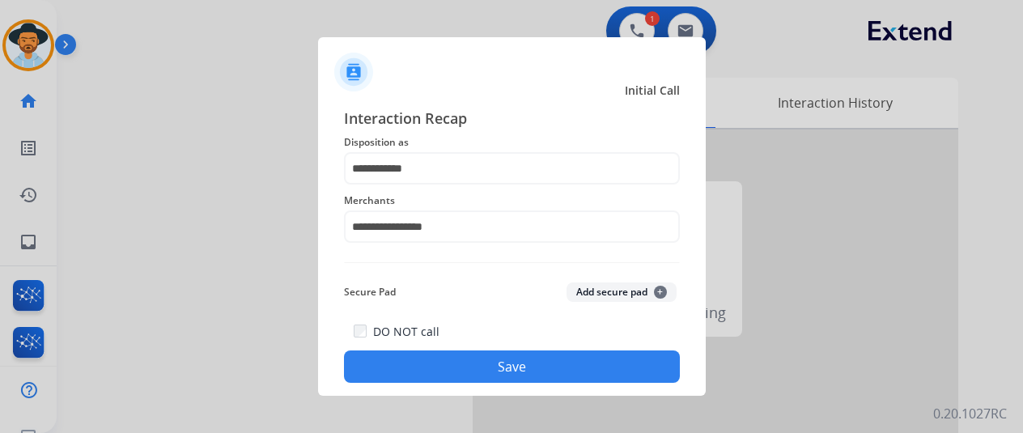
drag, startPoint x: 449, startPoint y: 360, endPoint x: 392, endPoint y: 331, distance: 64.4
click at [450, 360] on button "Save" at bounding box center [512, 366] width 336 height 32
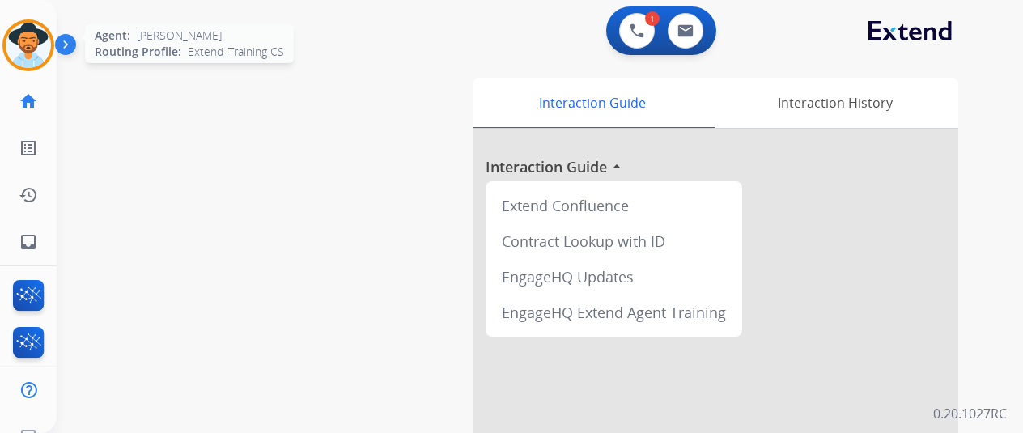
click at [16, 37] on img at bounding box center [28, 45] width 45 height 45
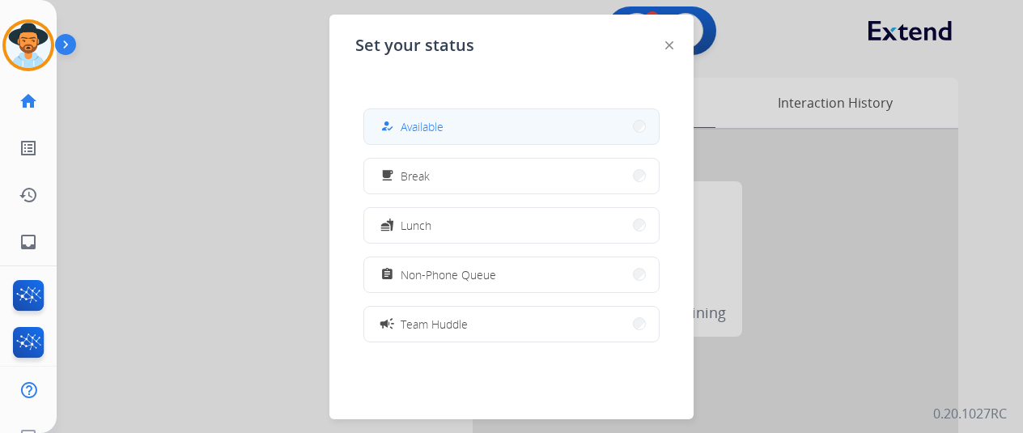
click at [429, 121] on span "Available" at bounding box center [422, 126] width 43 height 17
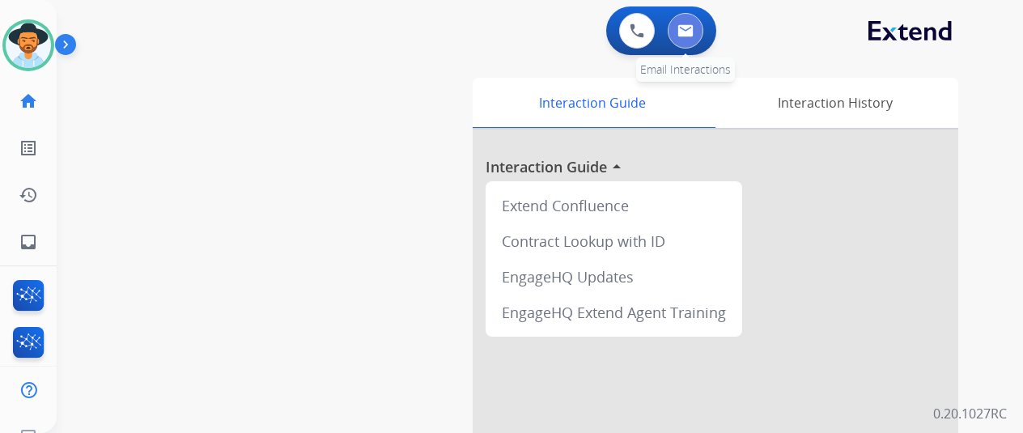
click at [688, 27] on img at bounding box center [685, 30] width 16 height 13
select select "**********"
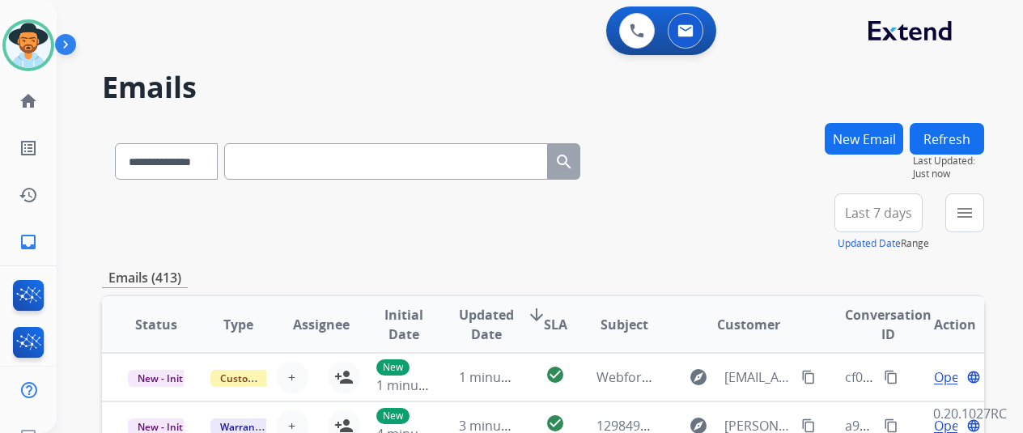
click at [885, 135] on button "New Email" at bounding box center [864, 139] width 79 height 32
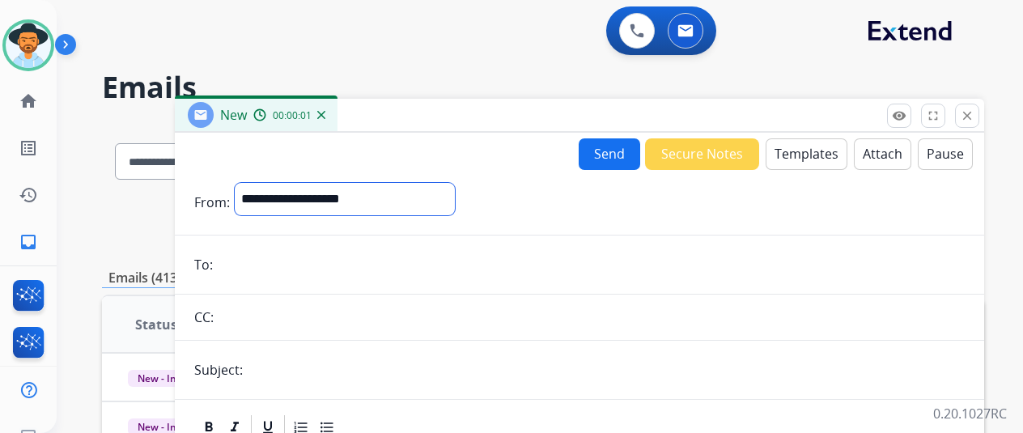
click at [263, 197] on select "**********" at bounding box center [345, 199] width 220 height 32
select select "**********"
click at [247, 183] on select "**********" at bounding box center [345, 199] width 220 height 32
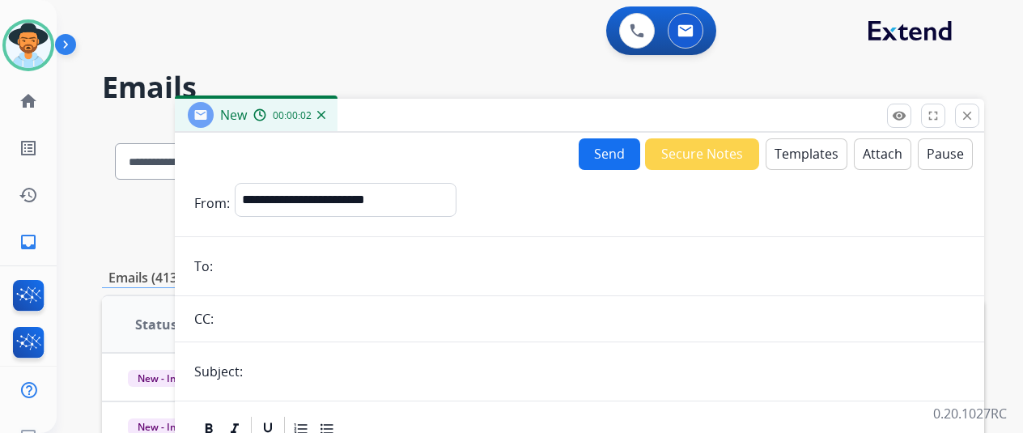
click at [236, 253] on input "email" at bounding box center [591, 266] width 747 height 32
paste input "**********"
type input "**********"
click at [795, 146] on button "Templates" at bounding box center [807, 154] width 82 height 32
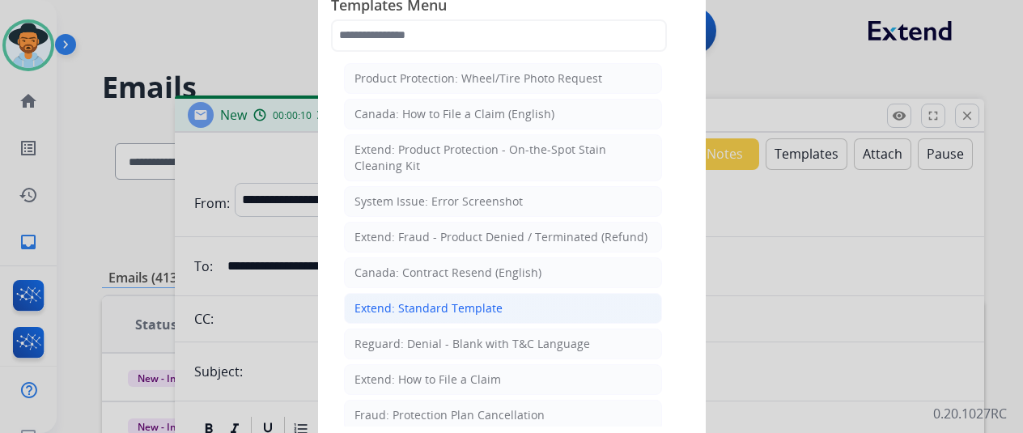
click at [414, 304] on div "Extend: Standard Template" at bounding box center [428, 308] width 148 height 16
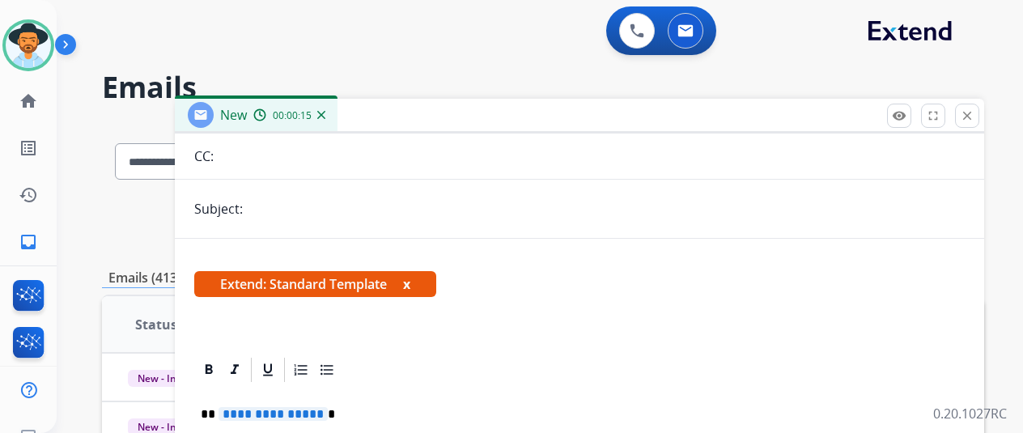
scroll to position [285, 0]
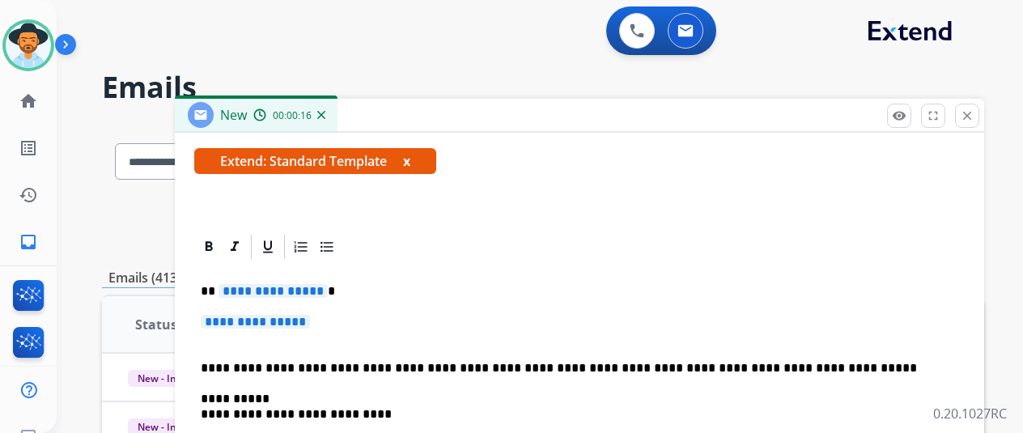
click at [327, 289] on span "**********" at bounding box center [273, 291] width 109 height 14
click at [310, 320] on span "**********" at bounding box center [255, 322] width 109 height 14
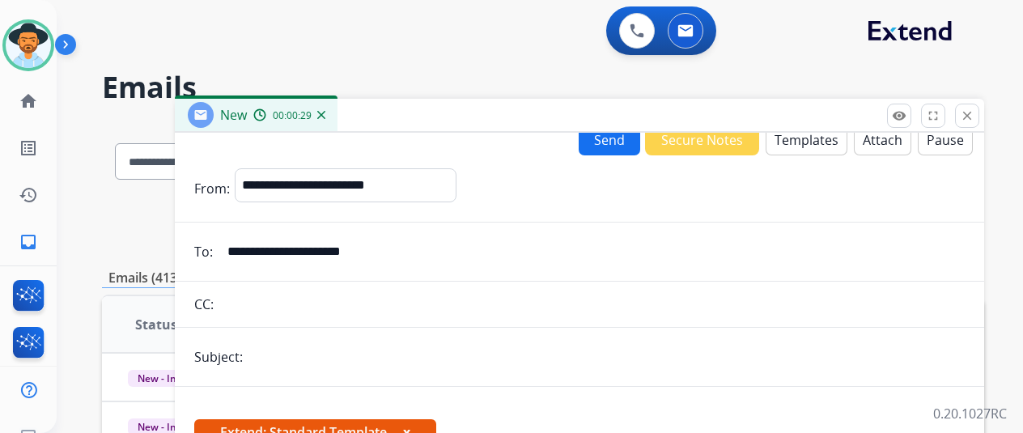
scroll to position [0, 0]
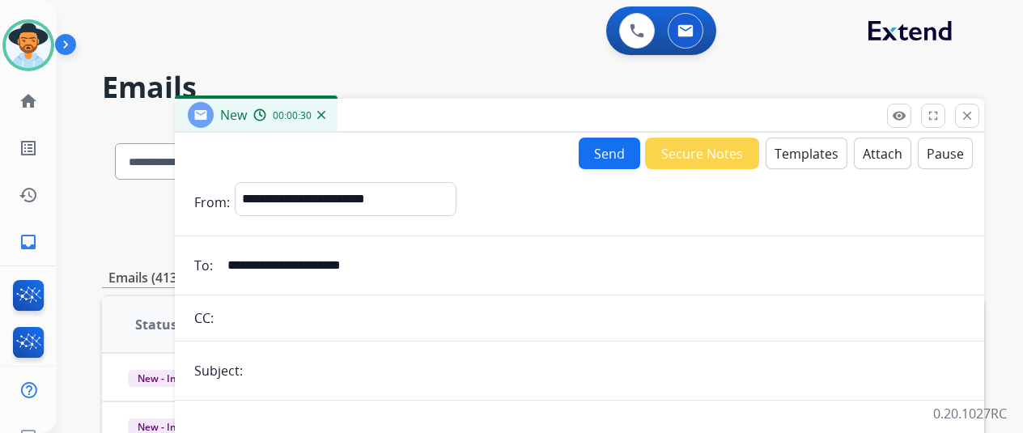
click at [621, 150] on button "Send" at bounding box center [610, 154] width 62 height 32
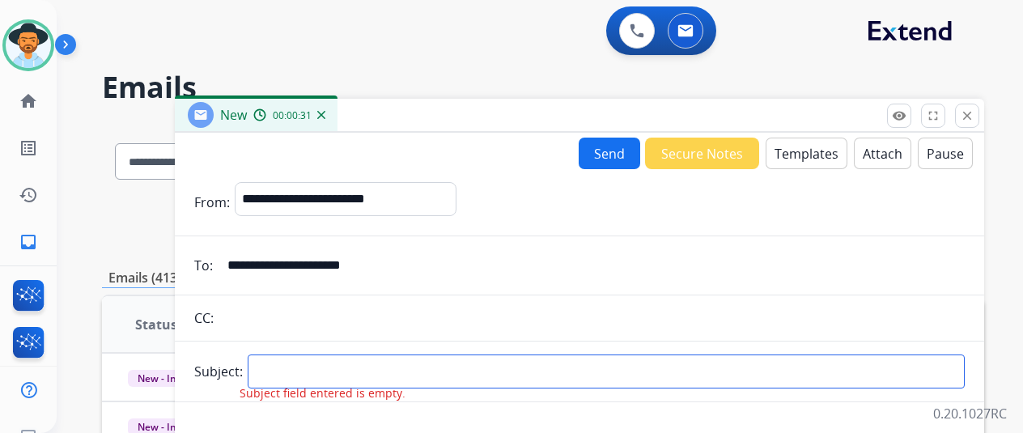
click at [303, 377] on input "text" at bounding box center [606, 371] width 717 height 34
type input "******"
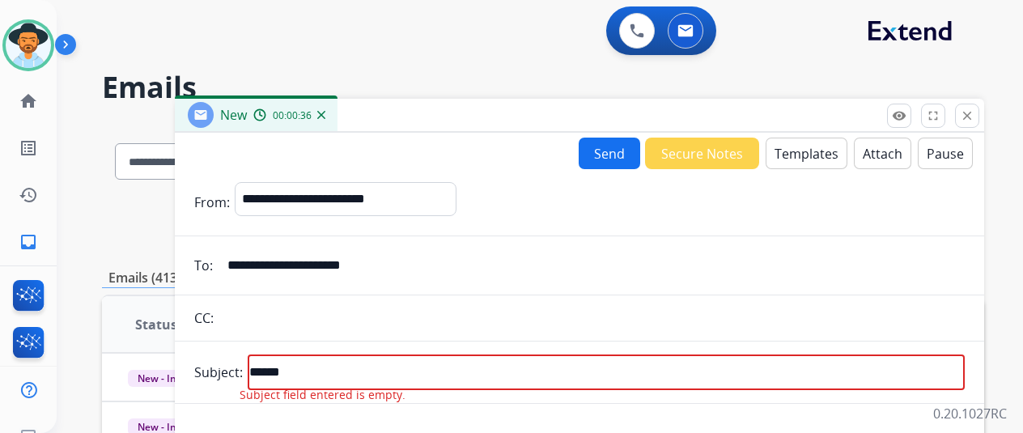
click at [618, 146] on button "Send" at bounding box center [610, 154] width 62 height 32
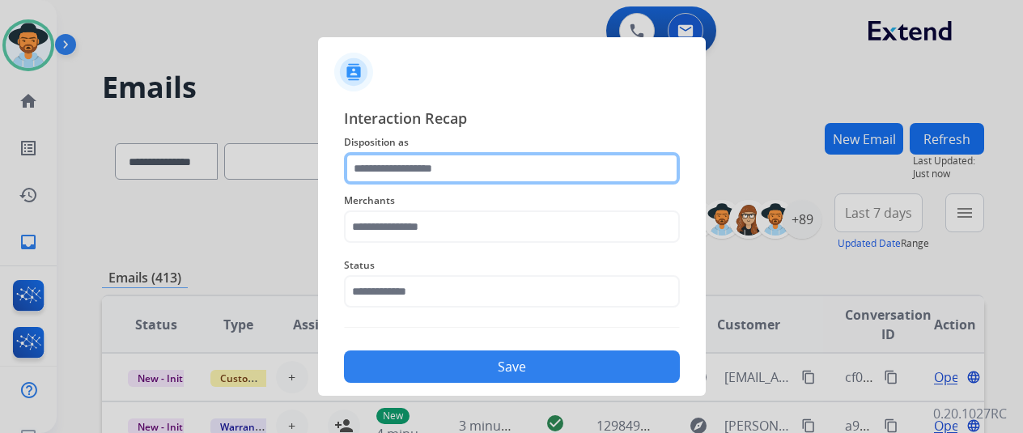
click at [372, 171] on input "text" at bounding box center [512, 168] width 336 height 32
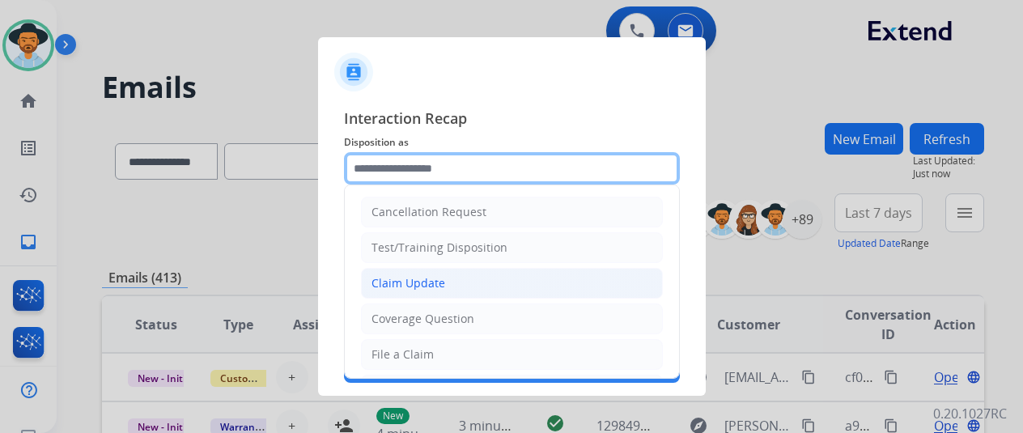
scroll to position [243, 0]
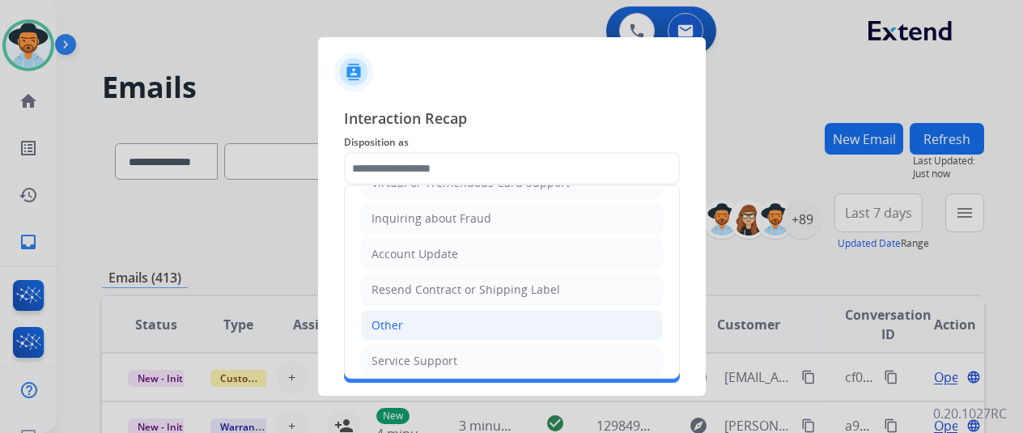
click at [403, 312] on li "Other" at bounding box center [512, 325] width 302 height 31
type input "*****"
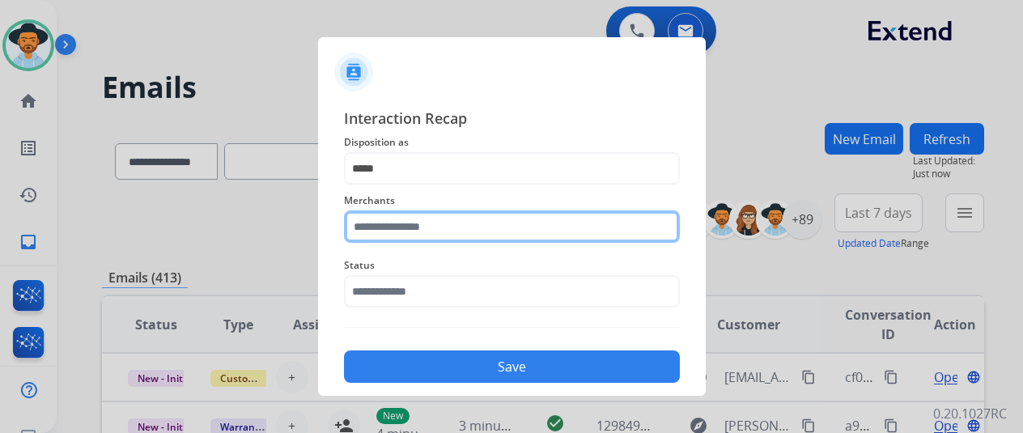
click at [384, 222] on input "text" at bounding box center [512, 226] width 336 height 32
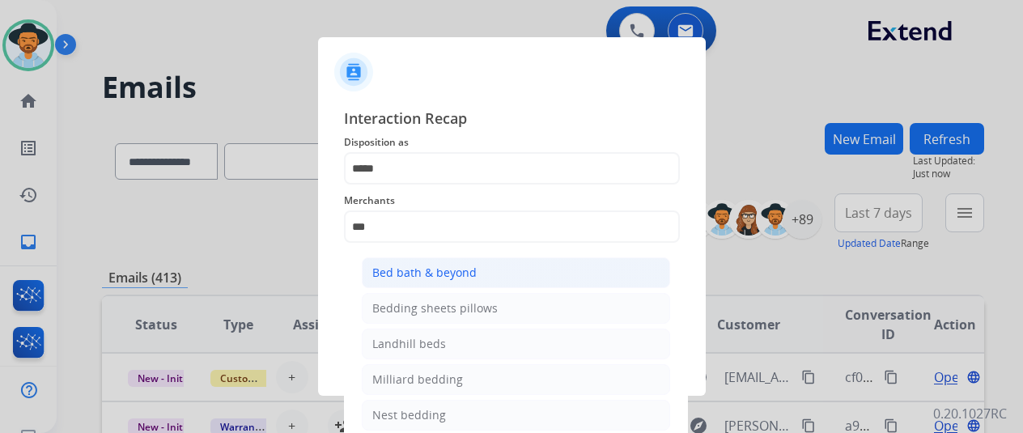
click at [442, 269] on div "Bed bath & beyond" at bounding box center [424, 273] width 104 height 16
type input "**********"
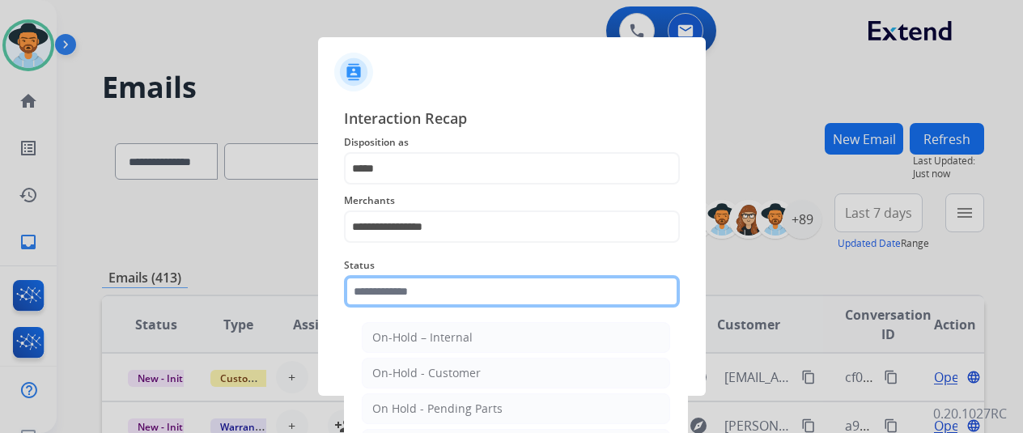
click at [418, 290] on input "text" at bounding box center [512, 291] width 336 height 32
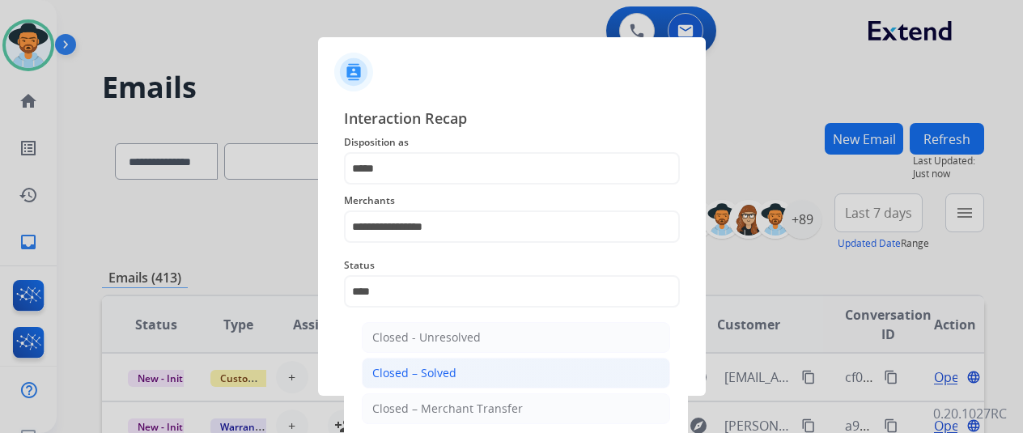
click at [432, 379] on div "Closed – Solved" at bounding box center [414, 373] width 84 height 16
type input "**********"
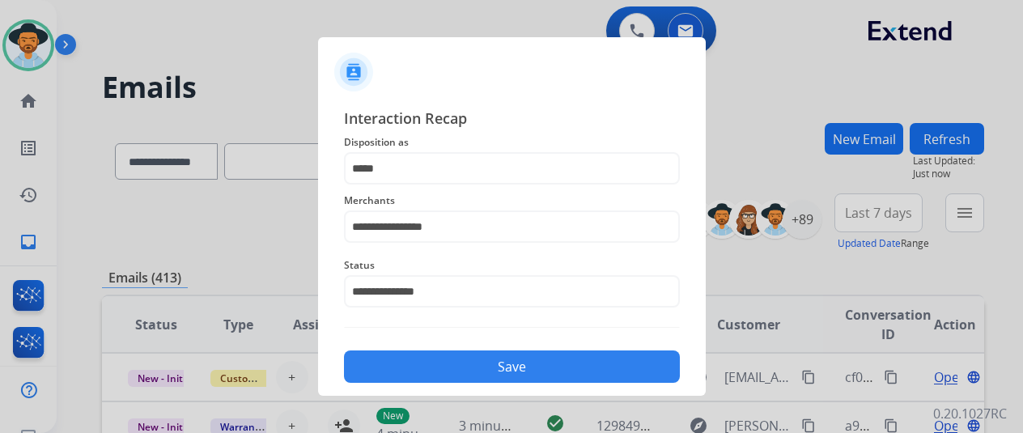
click at [487, 363] on button "Save" at bounding box center [512, 366] width 336 height 32
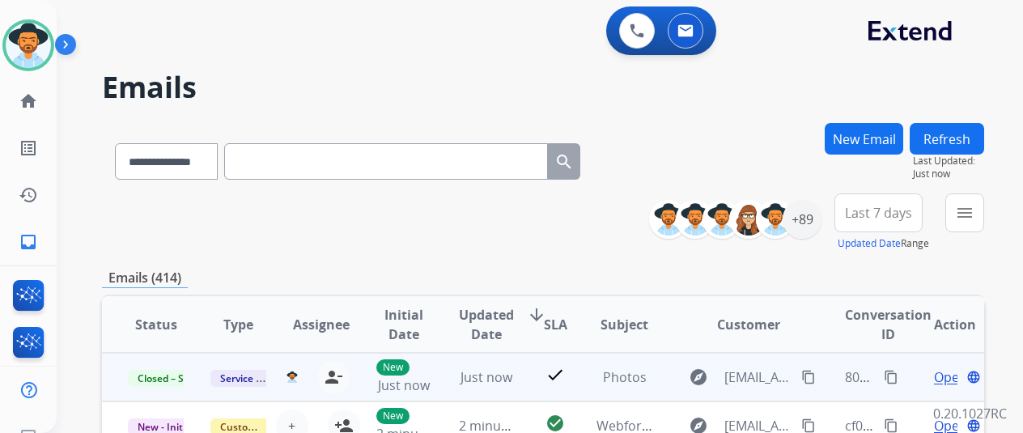
click at [892, 375] on mat-icon "content_copy" at bounding box center [891, 377] width 15 height 15
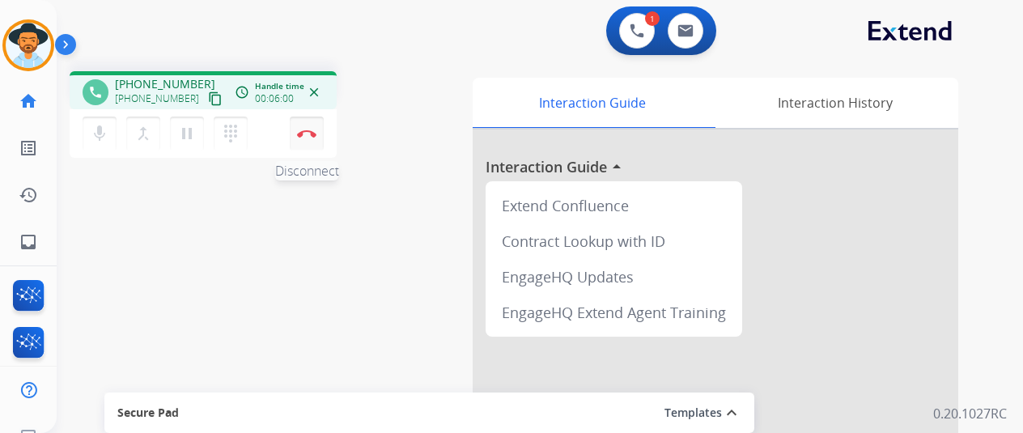
click at [306, 134] on img at bounding box center [306, 133] width 19 height 8
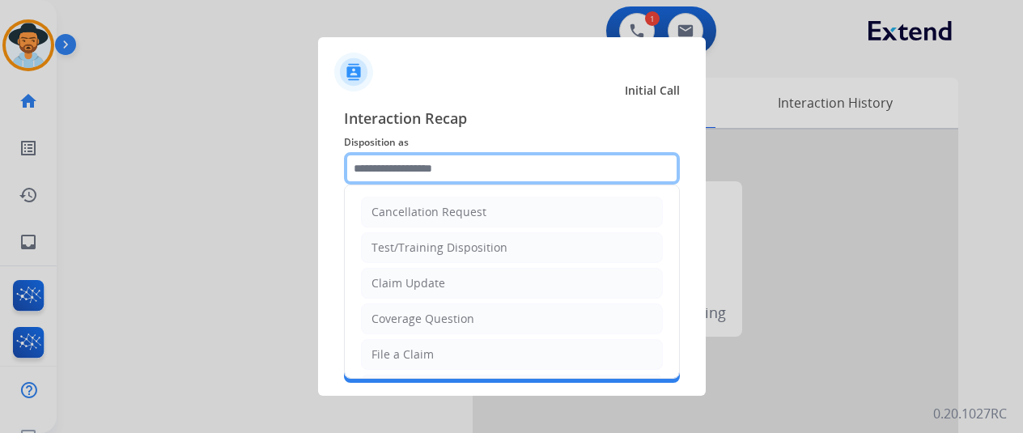
click at [405, 164] on input "text" at bounding box center [512, 168] width 336 height 32
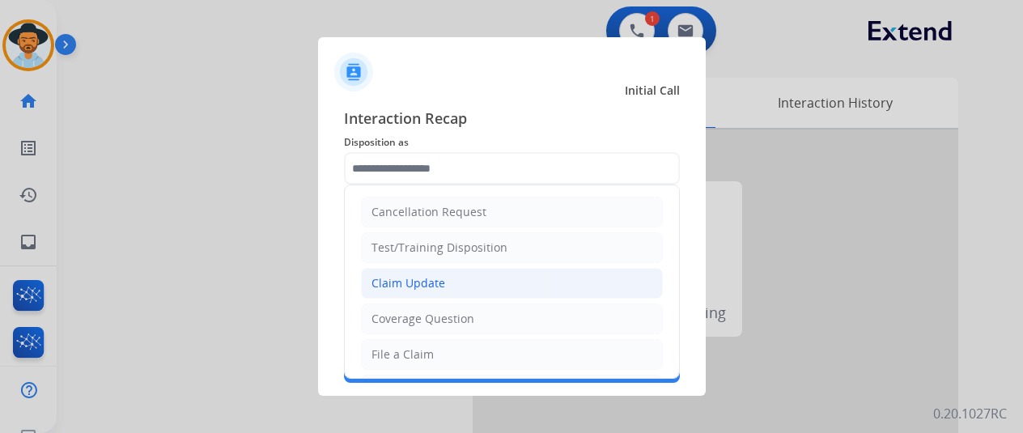
click at [398, 281] on div "Claim Update" at bounding box center [408, 283] width 74 height 16
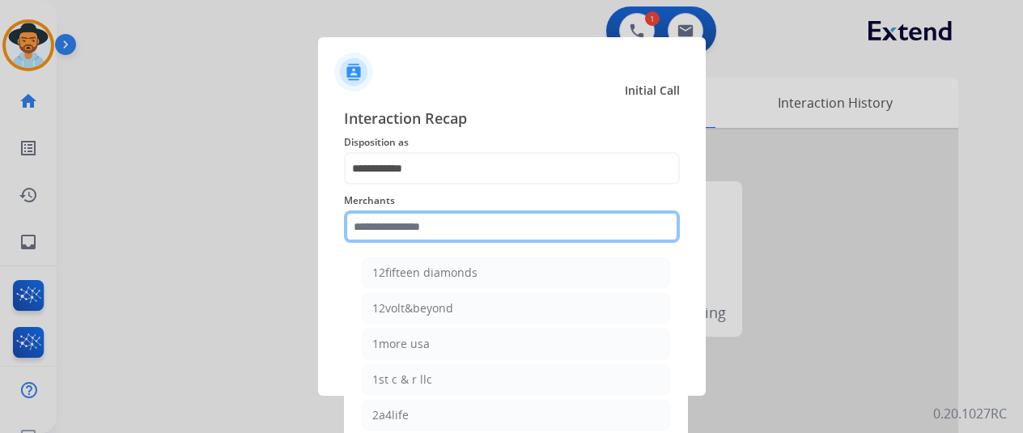
click at [410, 224] on input "text" at bounding box center [512, 226] width 336 height 32
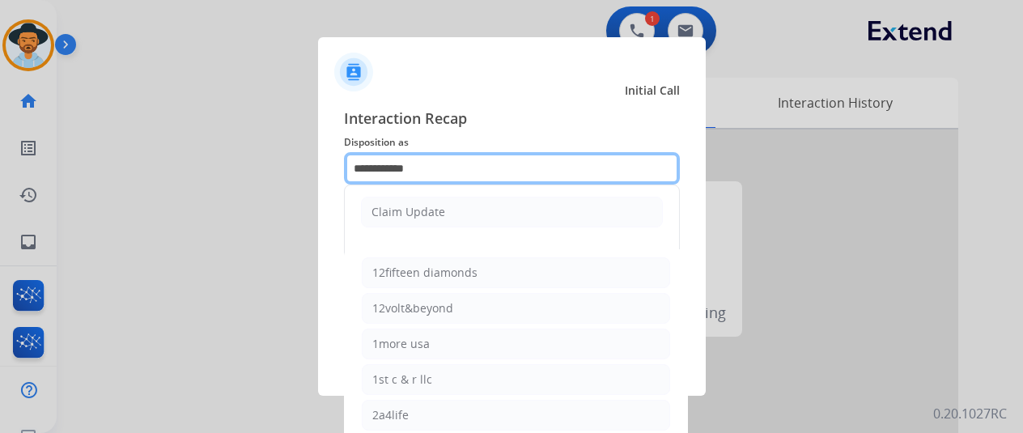
drag, startPoint x: 463, startPoint y: 176, endPoint x: 295, endPoint y: 185, distance: 167.8
click at [0, 185] on app-contact-recap-modal "**********" at bounding box center [0, 216] width 0 height 433
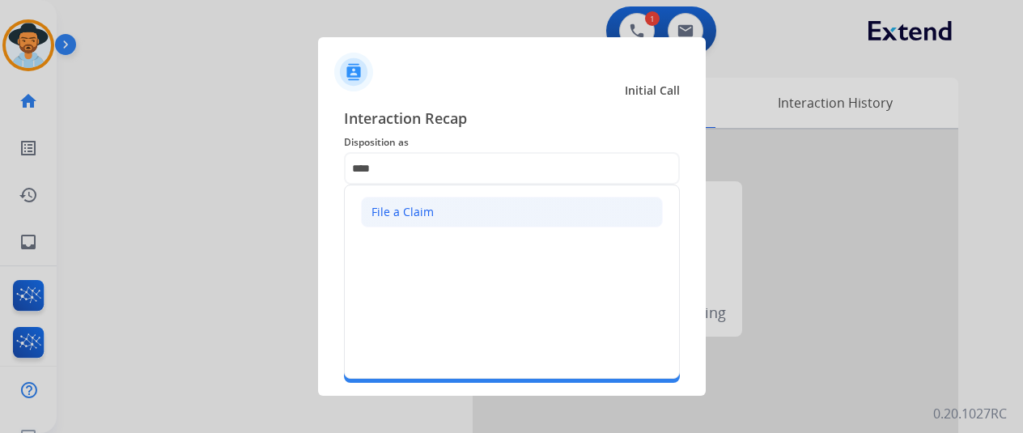
click at [407, 216] on div "File a Claim" at bounding box center [402, 212] width 62 height 16
type input "**********"
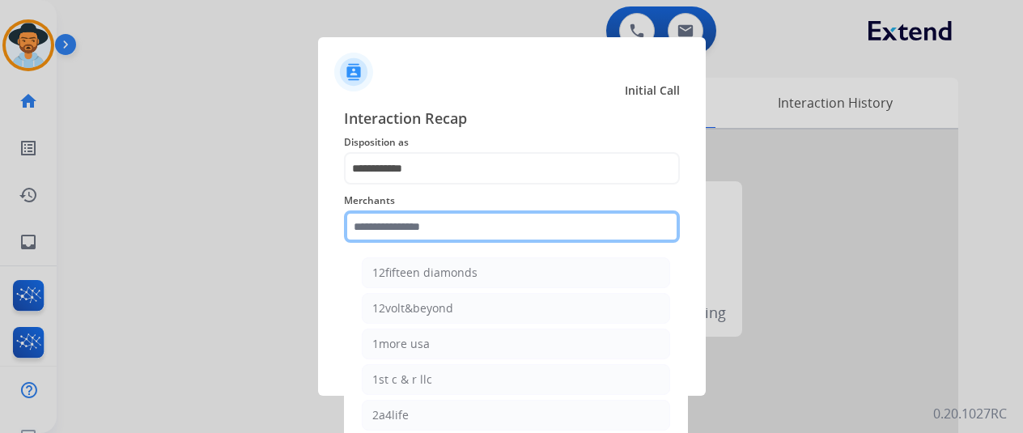
click at [378, 231] on input "text" at bounding box center [512, 226] width 336 height 32
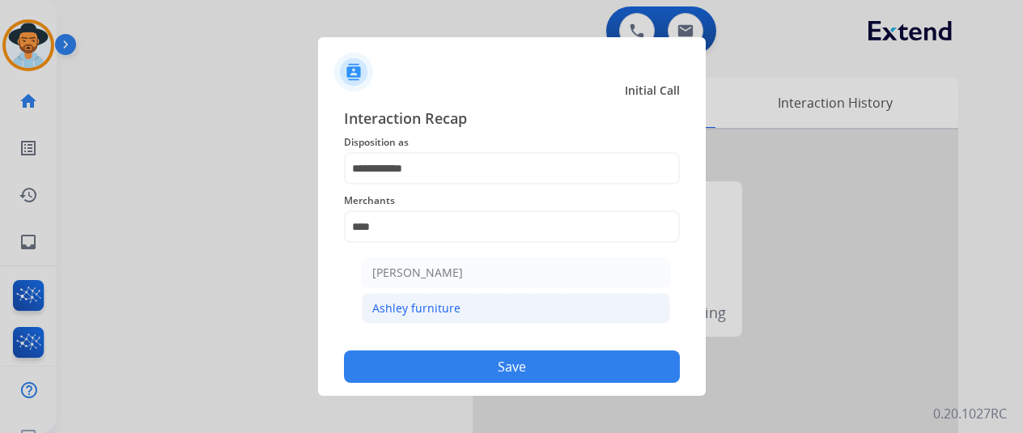
click at [465, 303] on li "Ashley furniture" at bounding box center [516, 308] width 308 height 31
type input "**********"
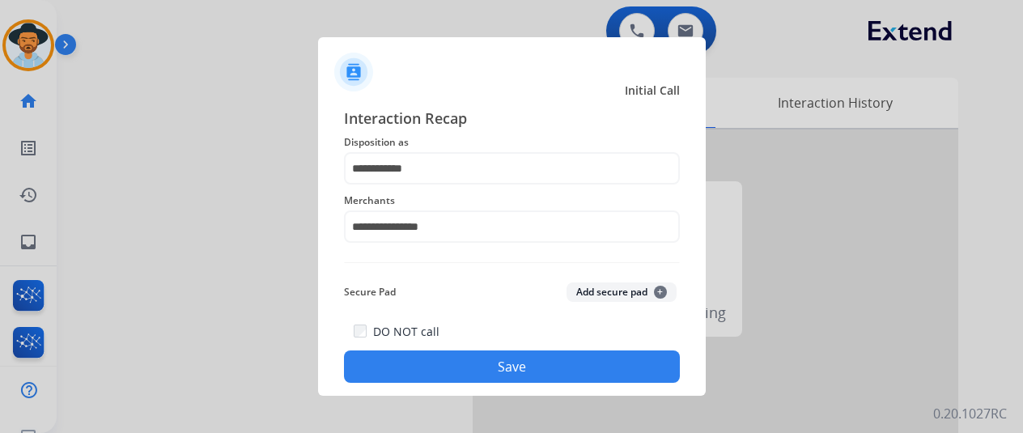
click at [450, 360] on button "Save" at bounding box center [512, 366] width 336 height 32
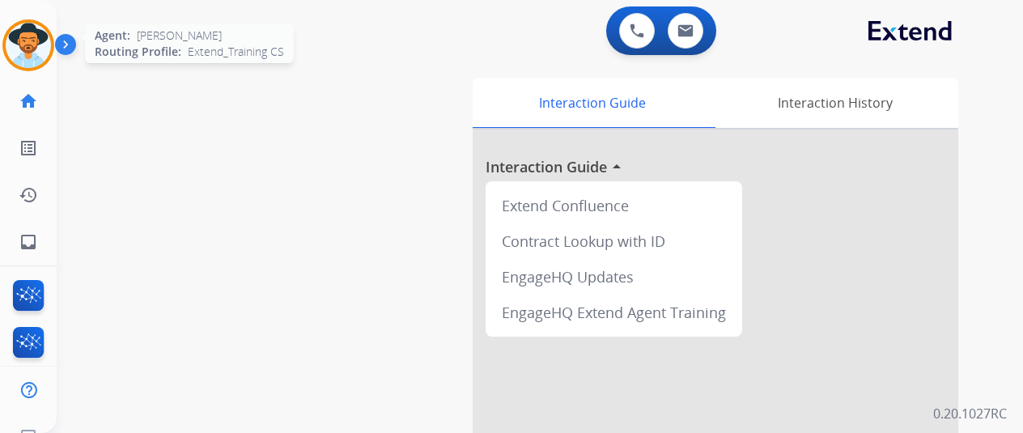
click at [23, 43] on img at bounding box center [28, 45] width 45 height 45
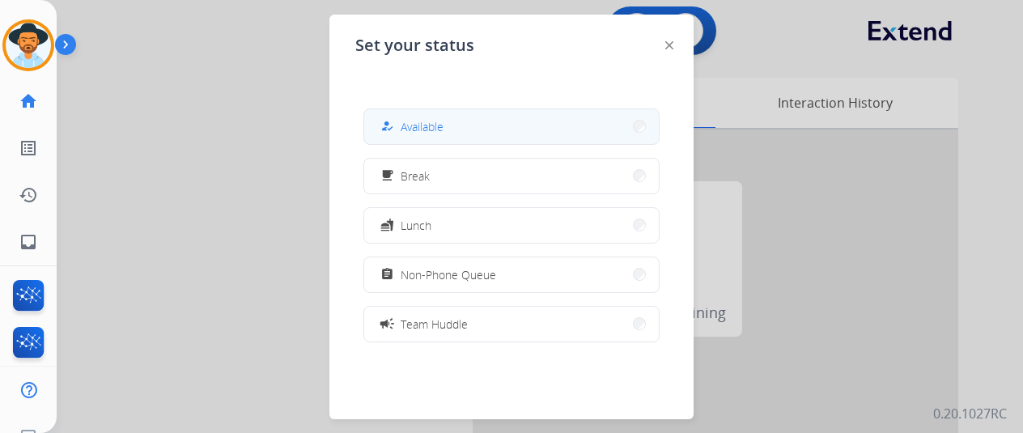
click at [438, 129] on span "Available" at bounding box center [422, 126] width 43 height 17
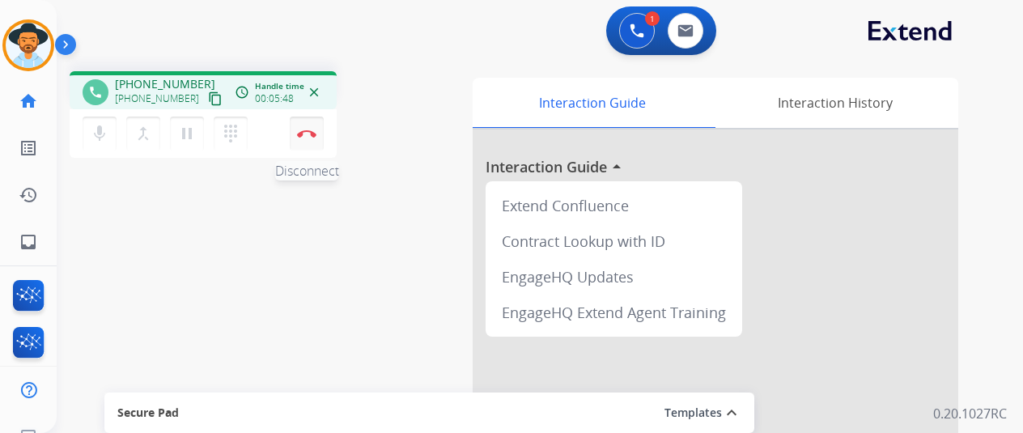
click at [304, 122] on button "Disconnect" at bounding box center [307, 134] width 34 height 34
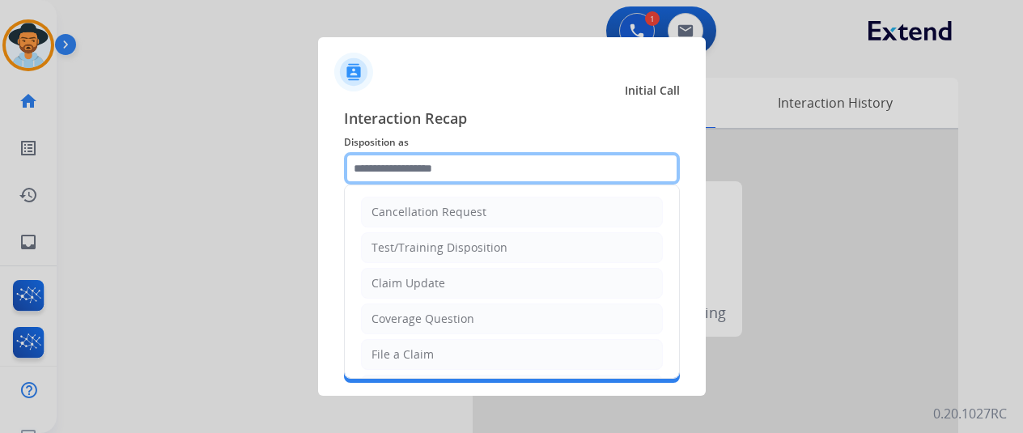
click at [374, 163] on input "text" at bounding box center [512, 168] width 336 height 32
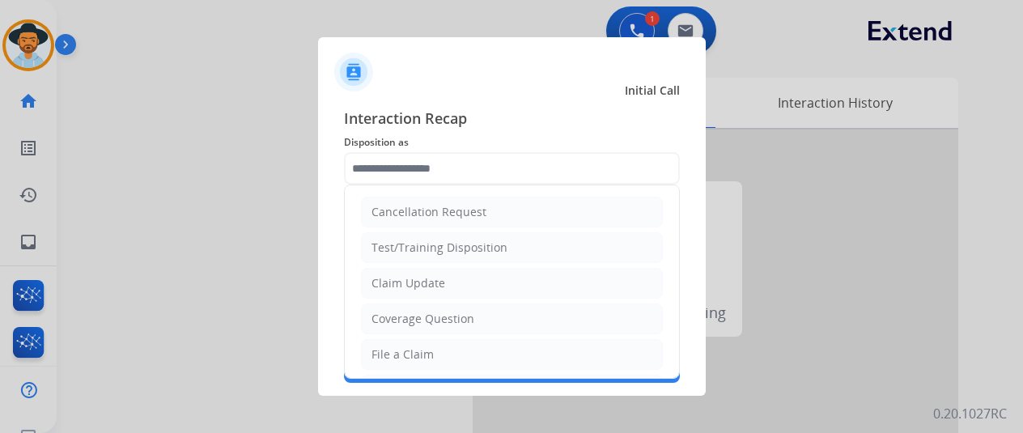
click at [405, 323] on div "Coverage Question" at bounding box center [422, 319] width 103 height 16
type input "**********"
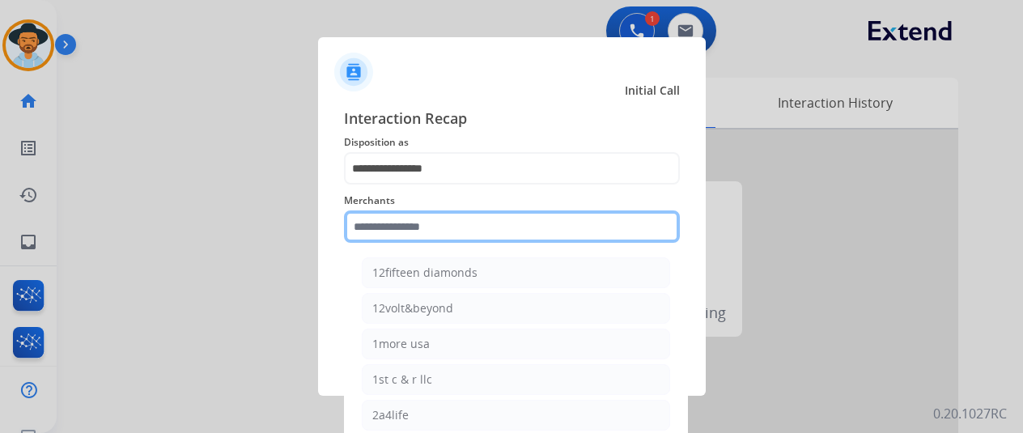
click at [381, 232] on input "text" at bounding box center [512, 226] width 336 height 32
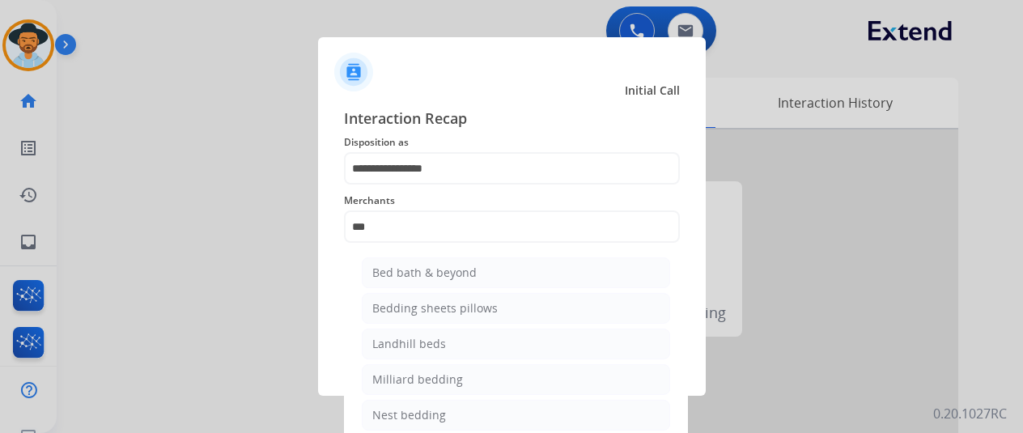
click at [444, 274] on div "Bed bath & beyond" at bounding box center [424, 273] width 104 height 16
type input "**********"
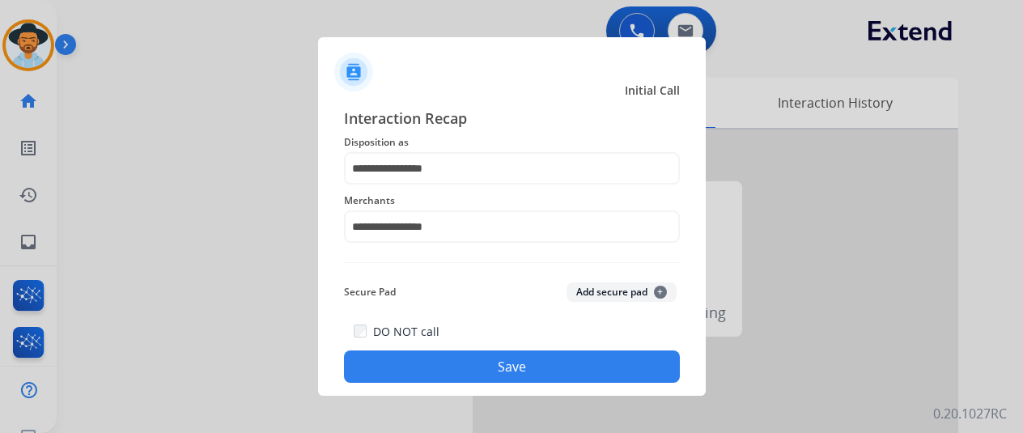
click at [497, 361] on button "Save" at bounding box center [512, 366] width 336 height 32
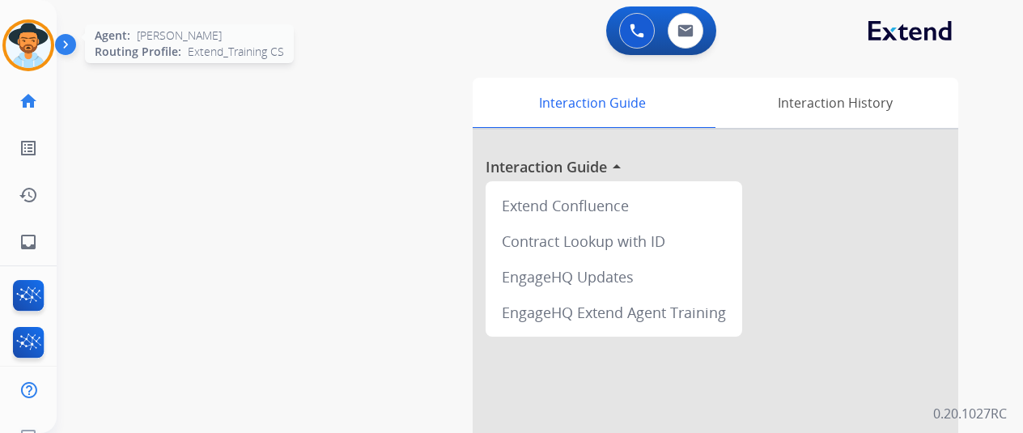
click at [22, 43] on img at bounding box center [28, 45] width 45 height 45
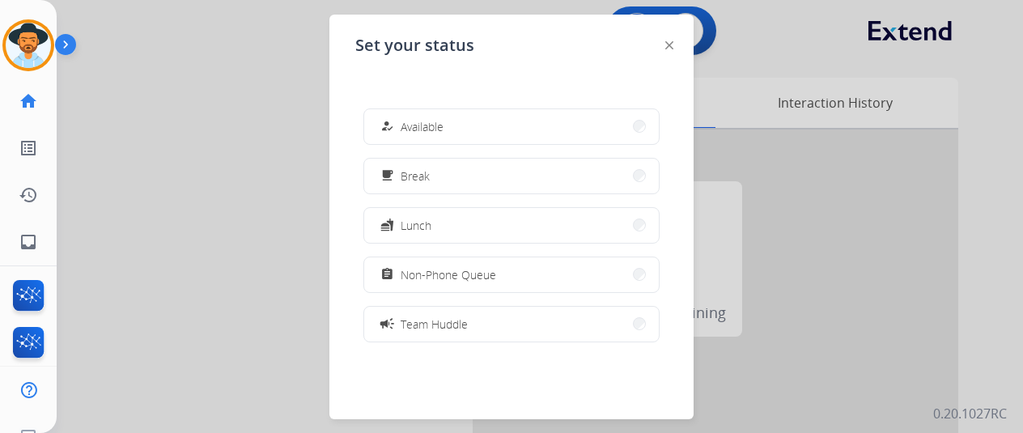
click at [417, 141] on button "how_to_reg Available" at bounding box center [511, 126] width 295 height 35
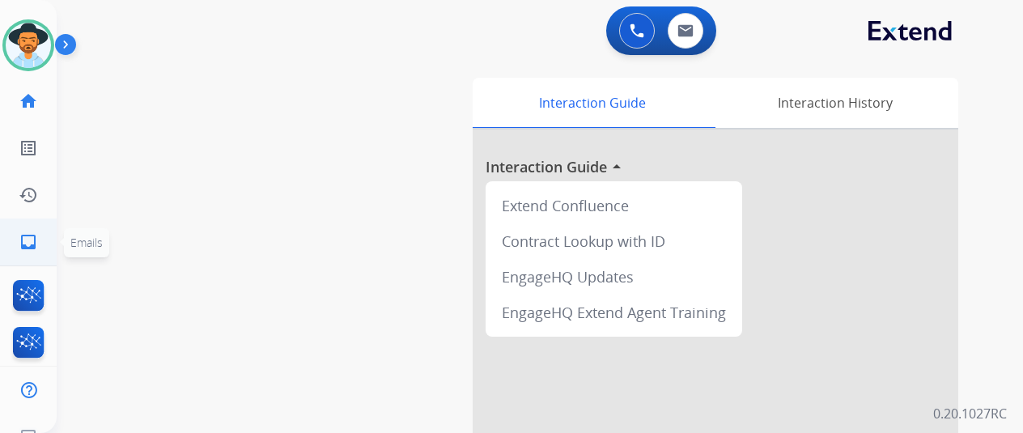
click at [26, 240] on mat-icon "inbox" at bounding box center [28, 241] width 19 height 19
select select "**********"
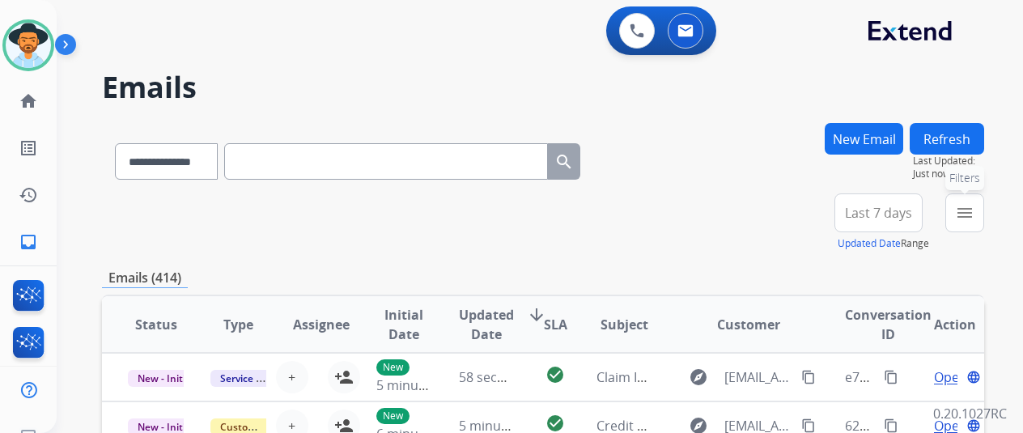
click at [984, 206] on button "menu Filters" at bounding box center [964, 212] width 39 height 39
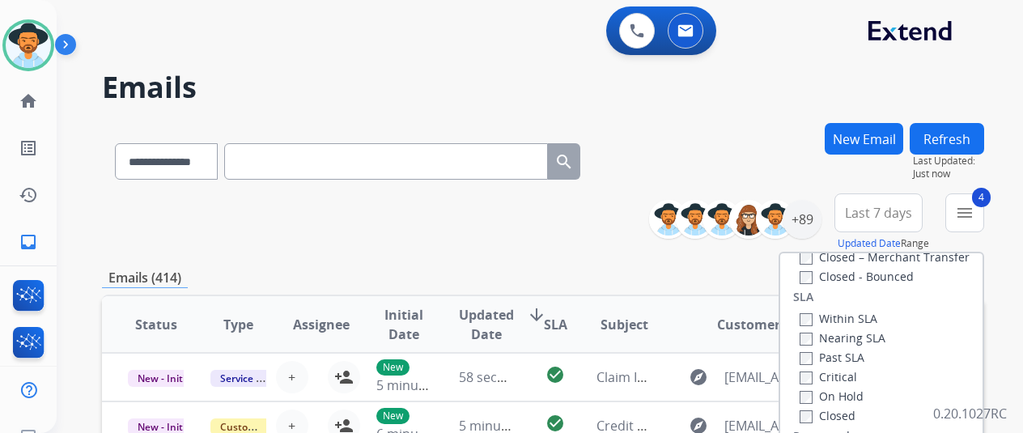
scroll to position [243, 0]
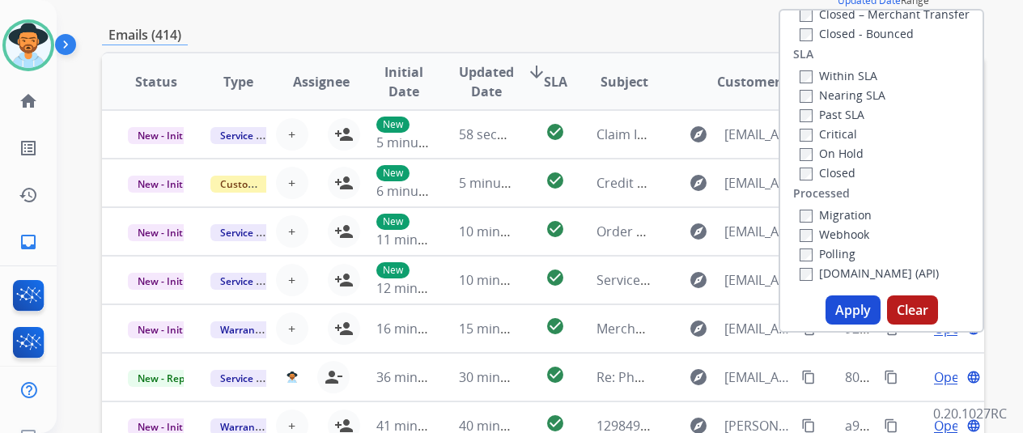
click at [859, 312] on button "Apply" at bounding box center [853, 309] width 55 height 29
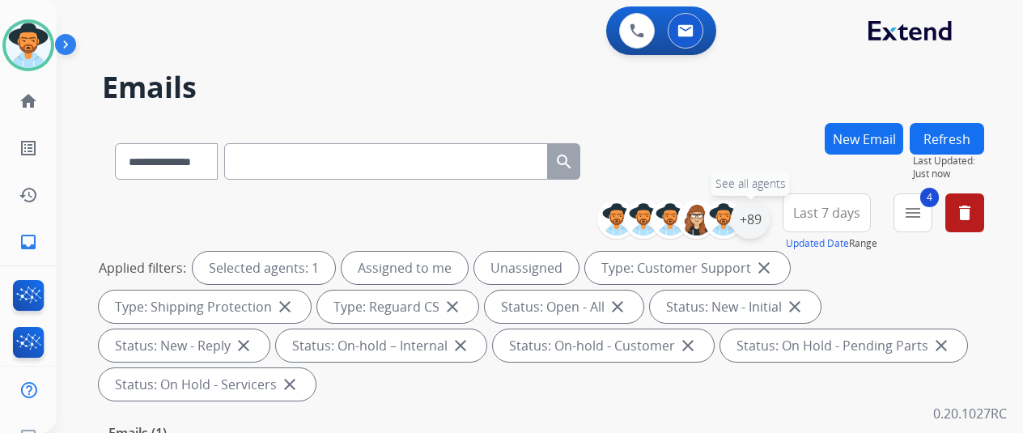
click at [758, 215] on div "+89" at bounding box center [750, 219] width 39 height 39
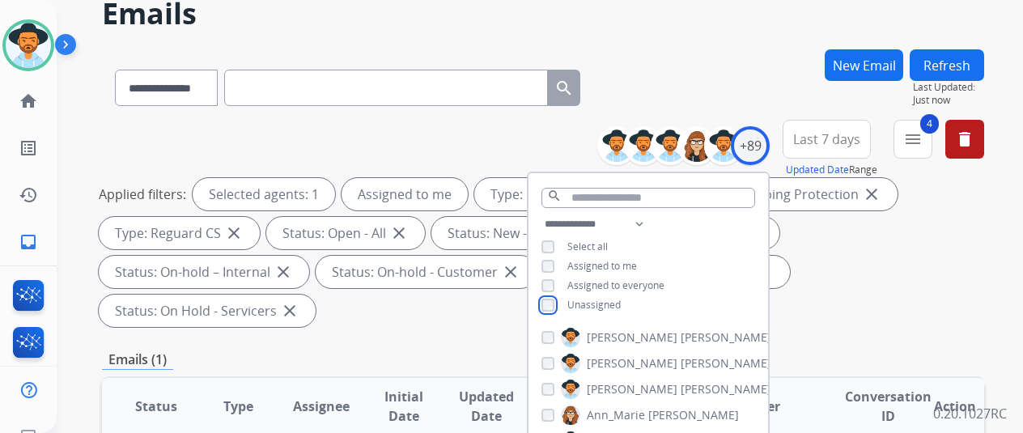
scroll to position [162, 0]
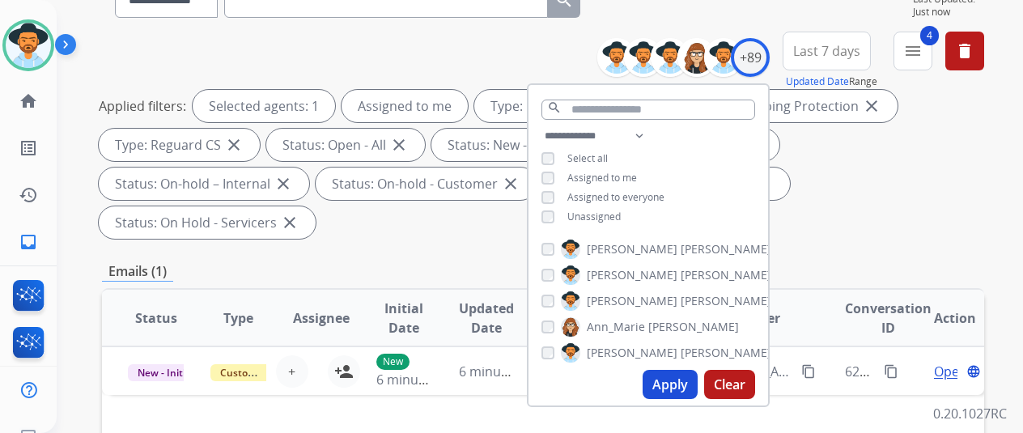
click at [674, 381] on button "Apply" at bounding box center [670, 384] width 55 height 29
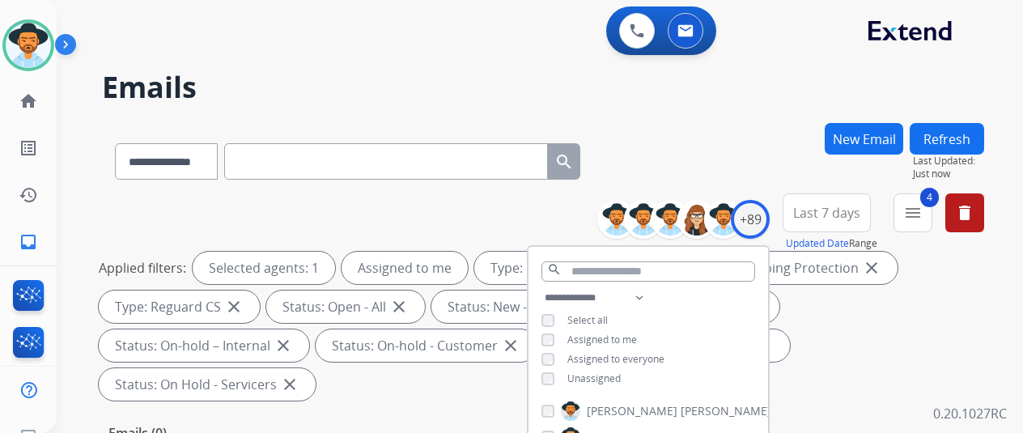
click at [762, 140] on div "**********" at bounding box center [543, 158] width 882 height 70
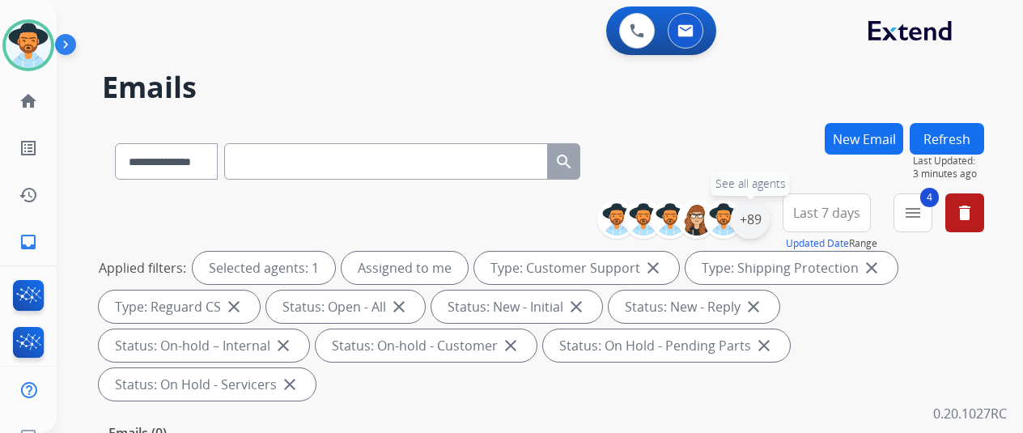
click at [769, 218] on div "+89" at bounding box center [750, 219] width 39 height 39
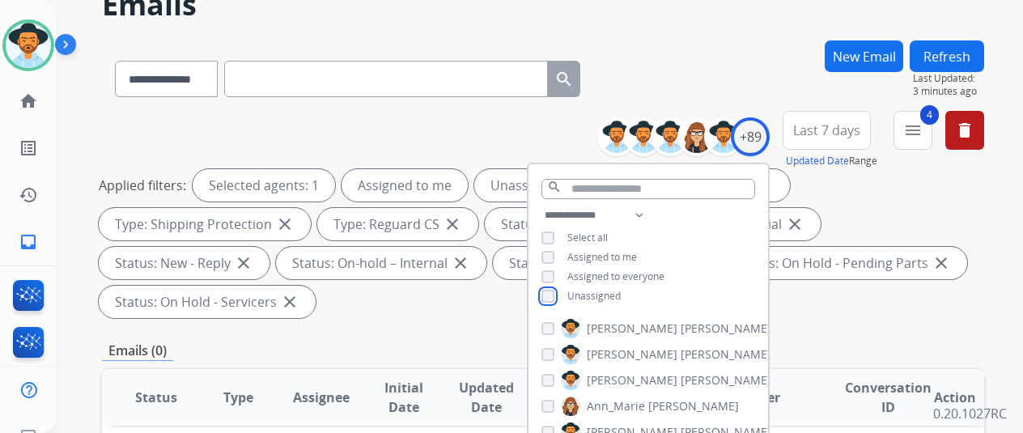
scroll to position [162, 0]
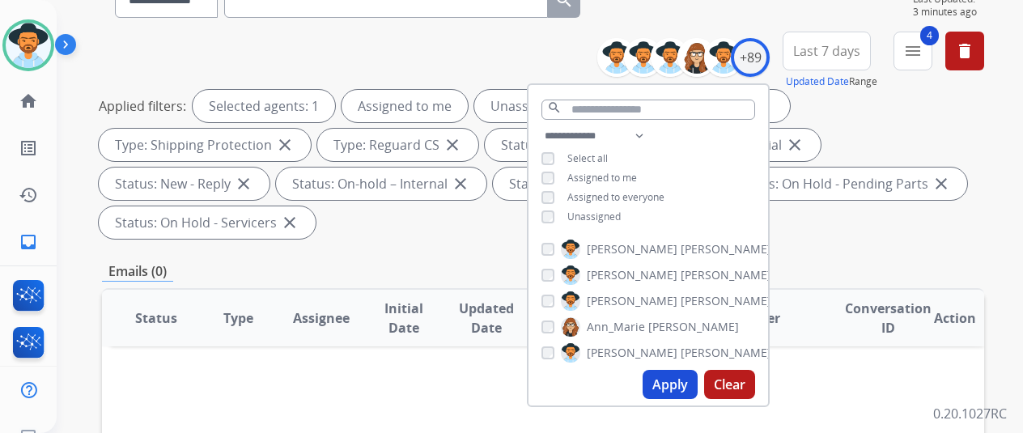
click at [665, 384] on button "Apply" at bounding box center [670, 384] width 55 height 29
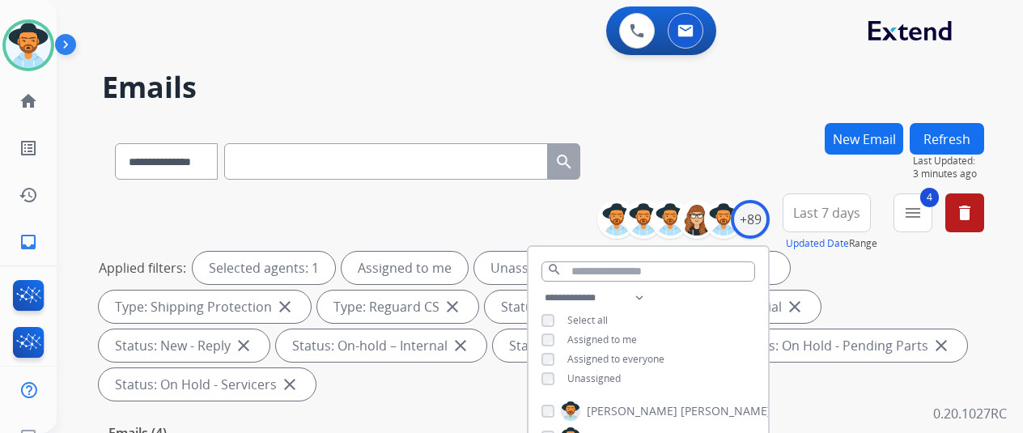
click at [688, 153] on div "**********" at bounding box center [543, 158] width 882 height 70
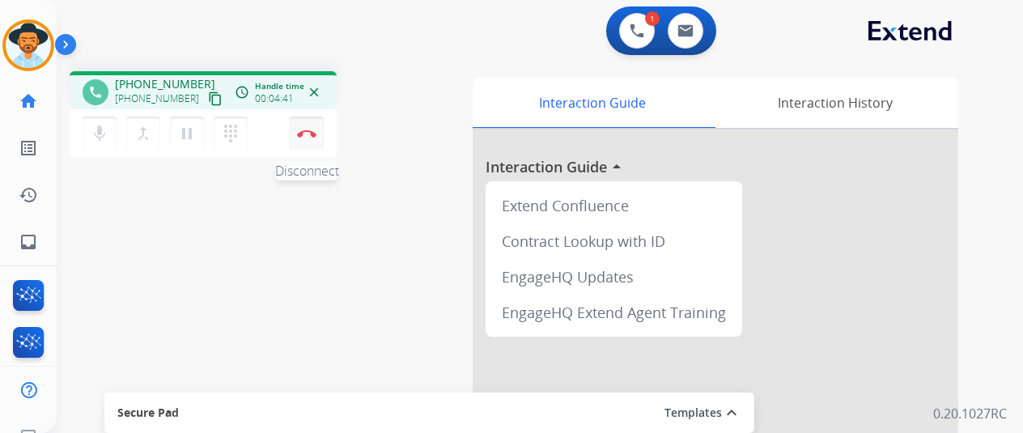
click at [303, 128] on button "Disconnect" at bounding box center [307, 134] width 34 height 34
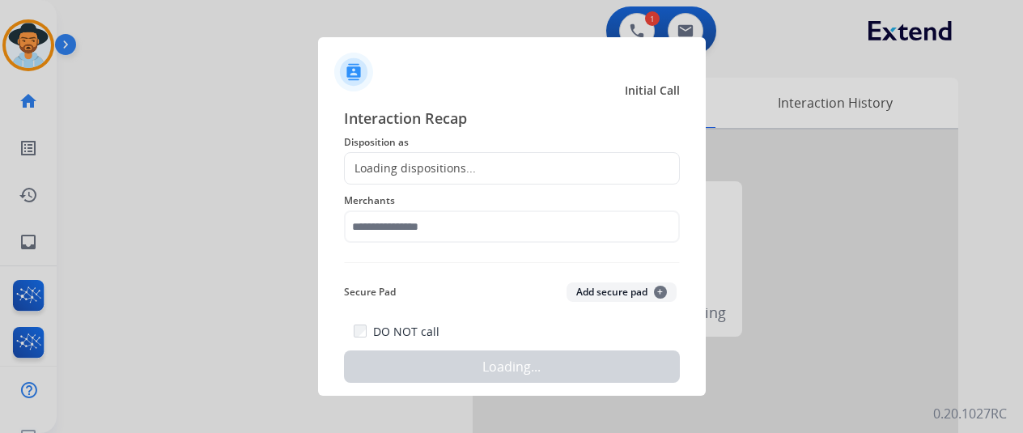
click at [366, 168] on div "Loading dispositions..." at bounding box center [410, 168] width 131 height 16
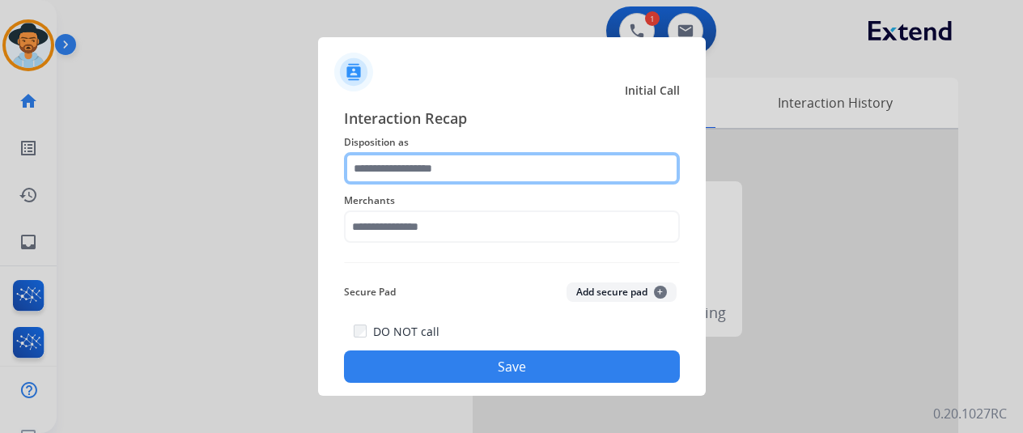
click at [364, 167] on input "text" at bounding box center [512, 168] width 336 height 32
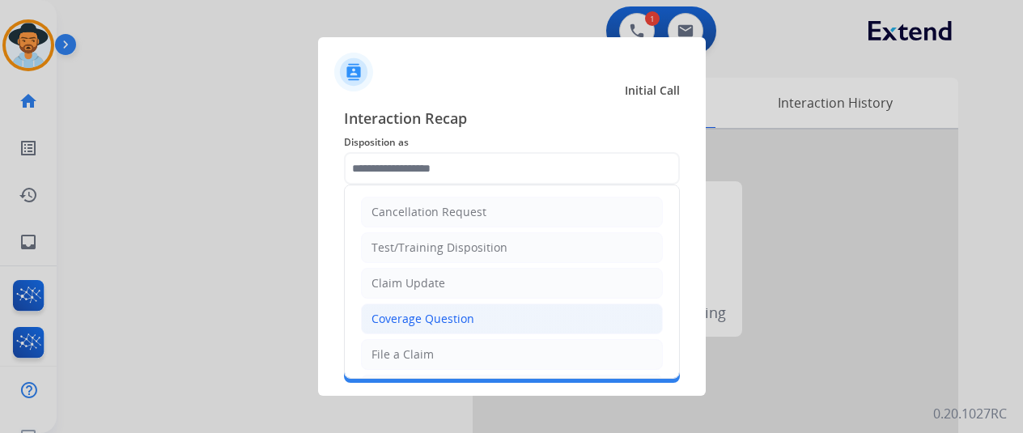
click at [406, 312] on div "Coverage Question" at bounding box center [422, 319] width 103 height 16
type input "**********"
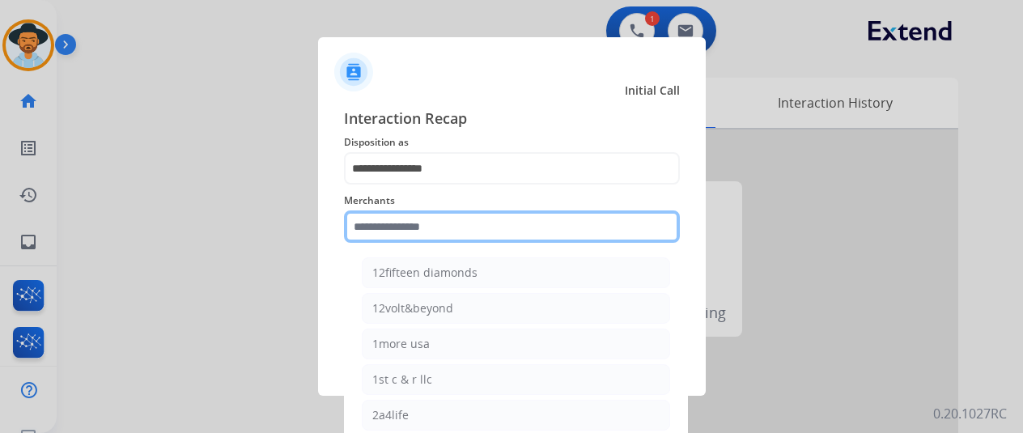
click at [389, 227] on input "text" at bounding box center [512, 226] width 336 height 32
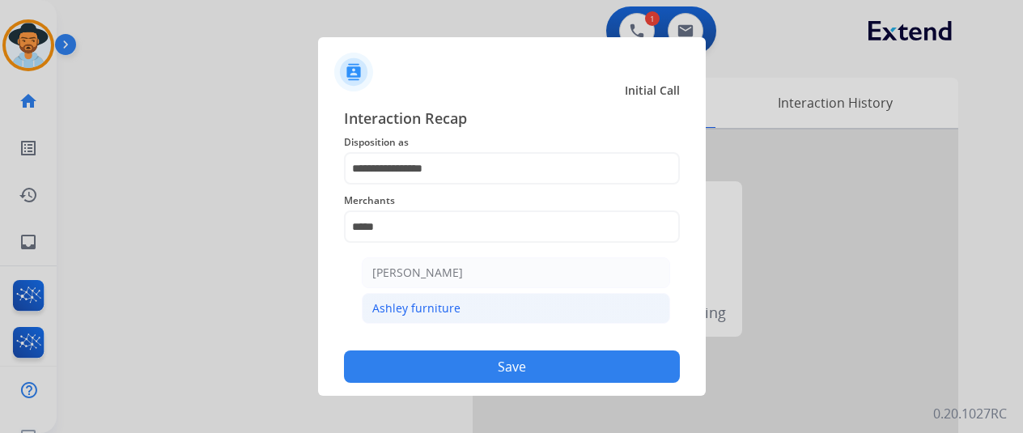
click at [412, 310] on div "Ashley furniture" at bounding box center [416, 308] width 88 height 16
type input "**********"
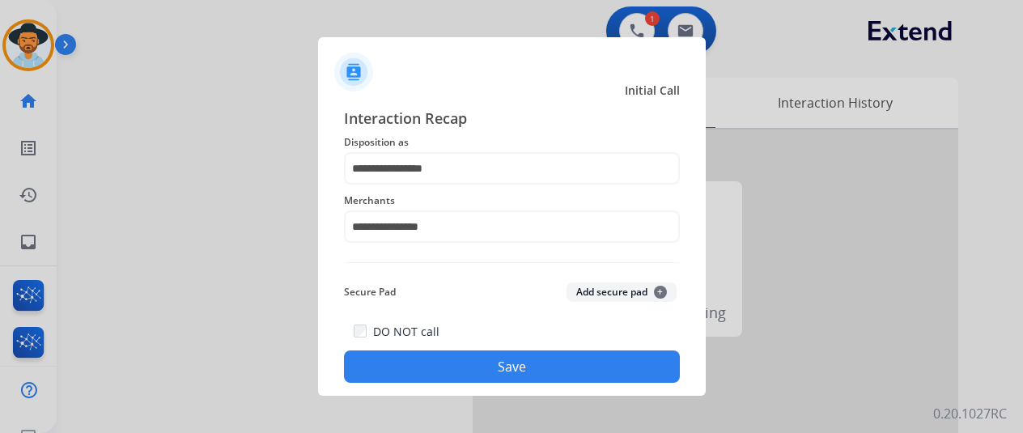
click at [503, 362] on button "Save" at bounding box center [512, 366] width 336 height 32
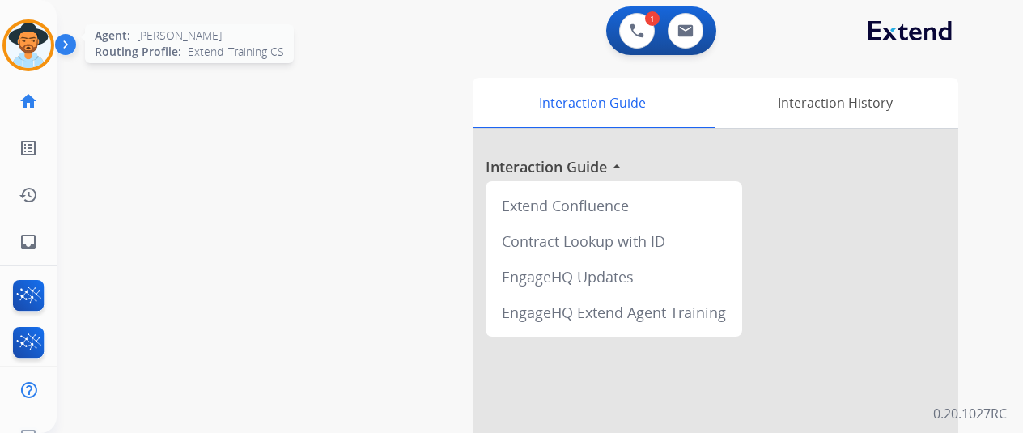
click at [37, 48] on img at bounding box center [28, 45] width 45 height 45
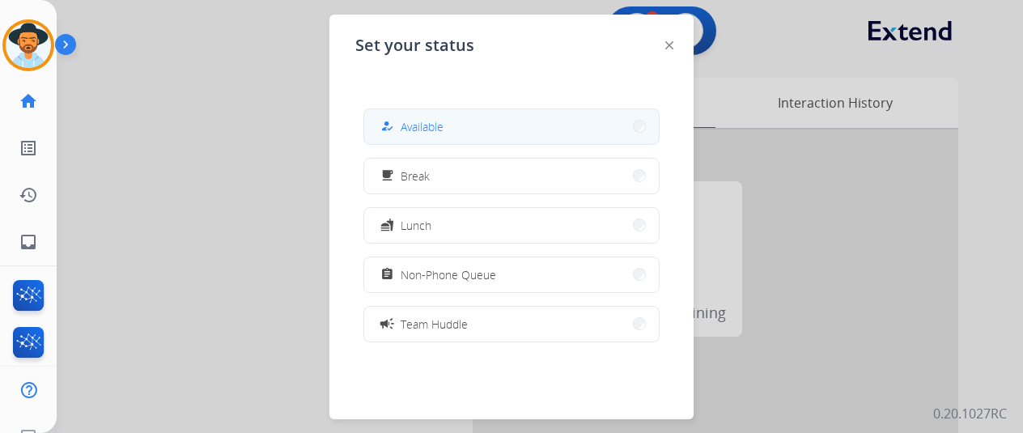
click at [494, 116] on button "how_to_reg Available" at bounding box center [511, 126] width 295 height 35
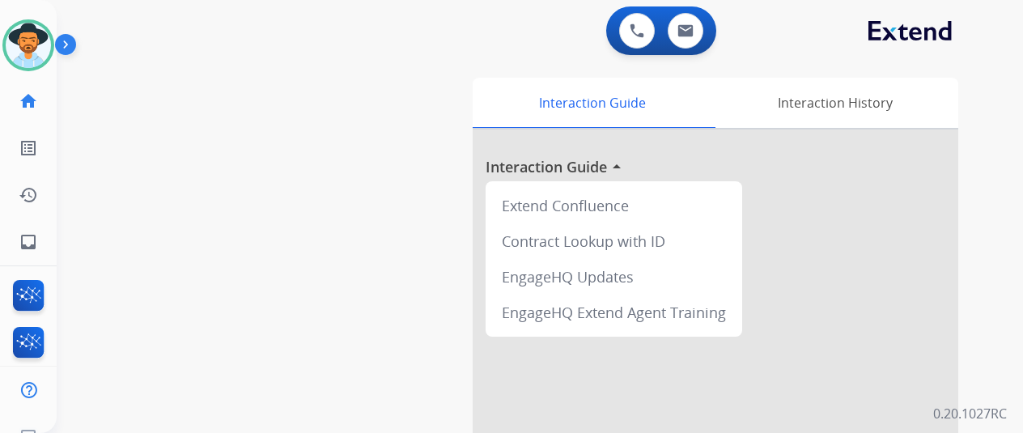
click at [351, 250] on div "swap_horiz Break voice bridge close_fullscreen Connect 3-Way Call merge_type Se…" at bounding box center [520, 395] width 927 height 675
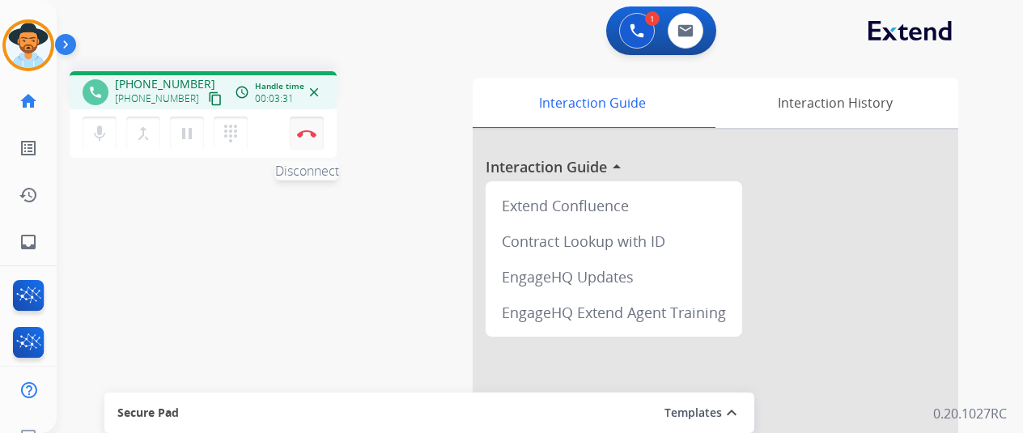
click at [311, 131] on img at bounding box center [306, 133] width 19 height 8
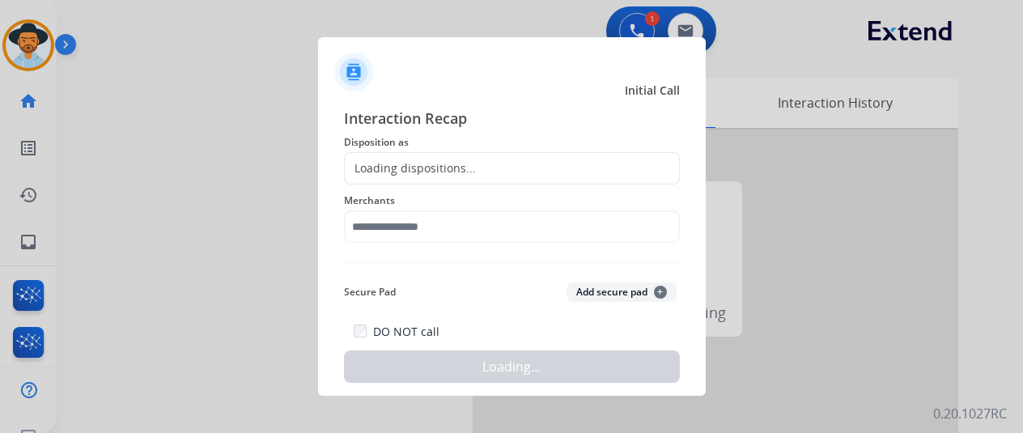
click at [380, 163] on div "Loading dispositions..." at bounding box center [410, 168] width 131 height 16
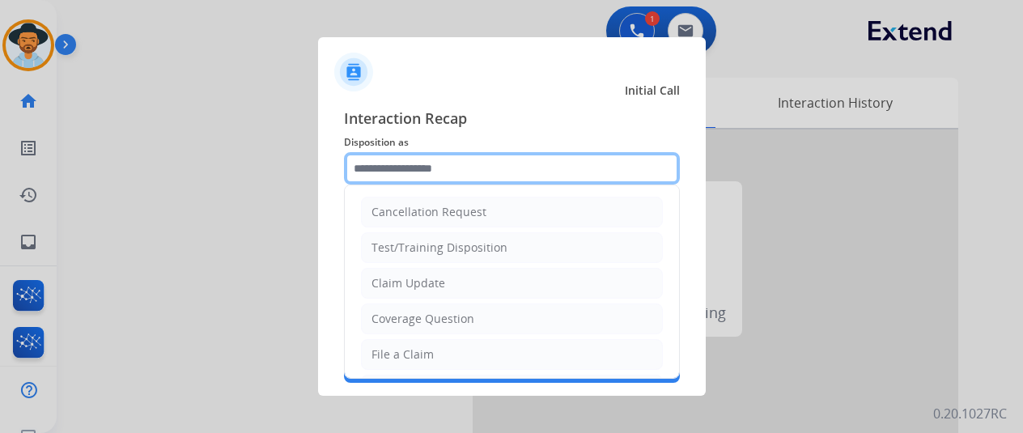
click at [376, 160] on input "text" at bounding box center [512, 168] width 336 height 32
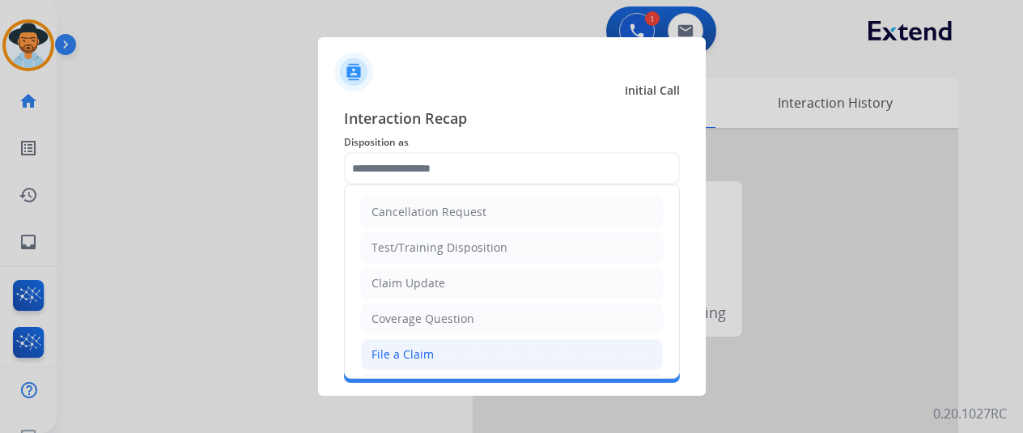
drag, startPoint x: 388, startPoint y: 350, endPoint x: 384, endPoint y: 256, distance: 94.0
click at [388, 346] on div "File a Claim" at bounding box center [402, 354] width 62 height 16
type input "**********"
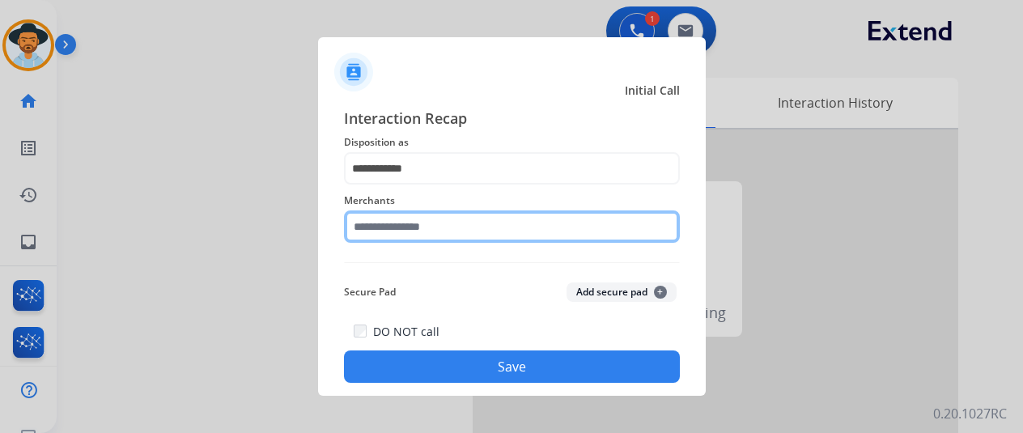
drag, startPoint x: 392, startPoint y: 227, endPoint x: 395, endPoint y: 247, distance: 20.5
click at [392, 234] on input "text" at bounding box center [512, 226] width 336 height 32
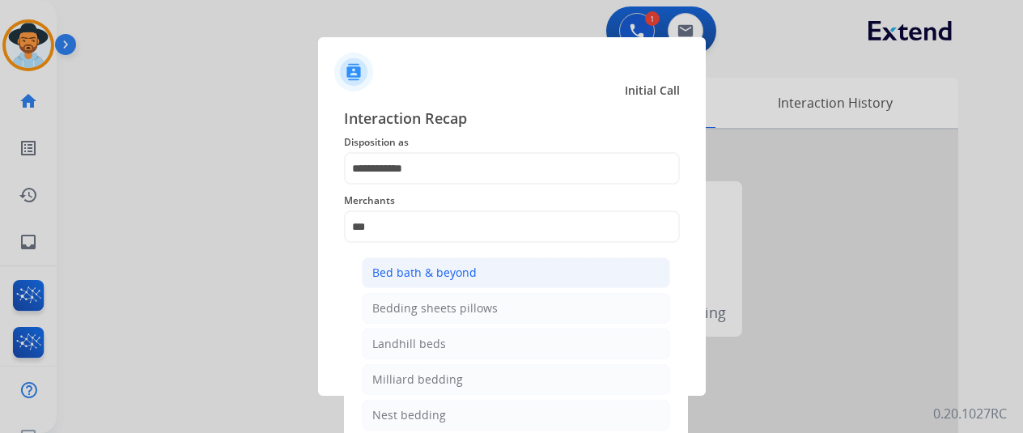
click at [423, 263] on li "Bed bath & beyond" at bounding box center [516, 272] width 308 height 31
type input "**********"
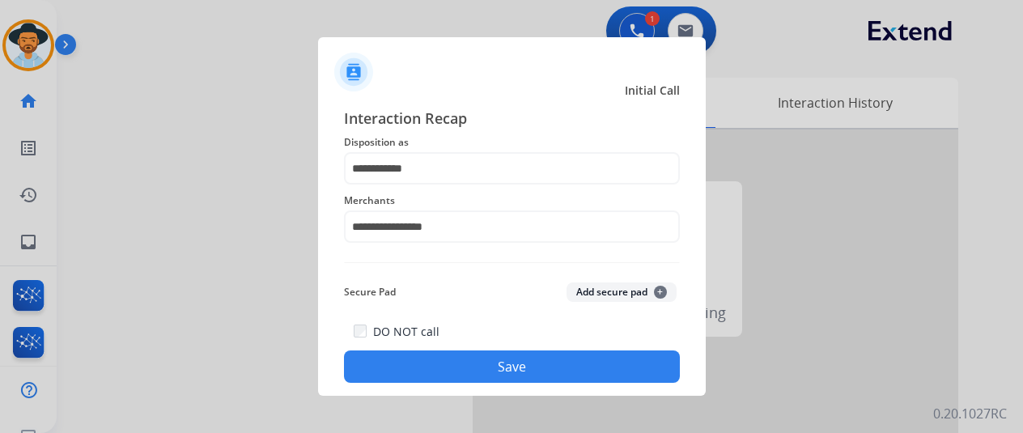
click at [468, 359] on button "Save" at bounding box center [512, 366] width 336 height 32
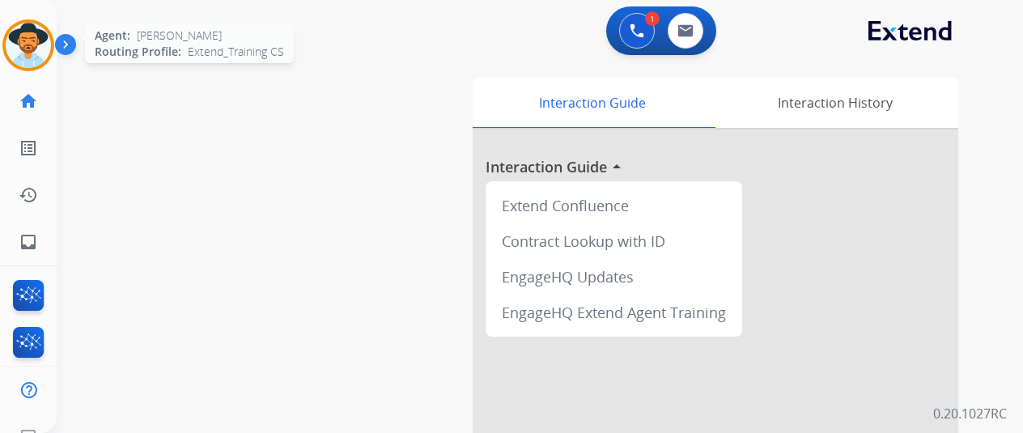
drag, startPoint x: 34, startPoint y: 31, endPoint x: 50, endPoint y: 28, distance: 16.4
click at [35, 32] on img at bounding box center [28, 45] width 45 height 45
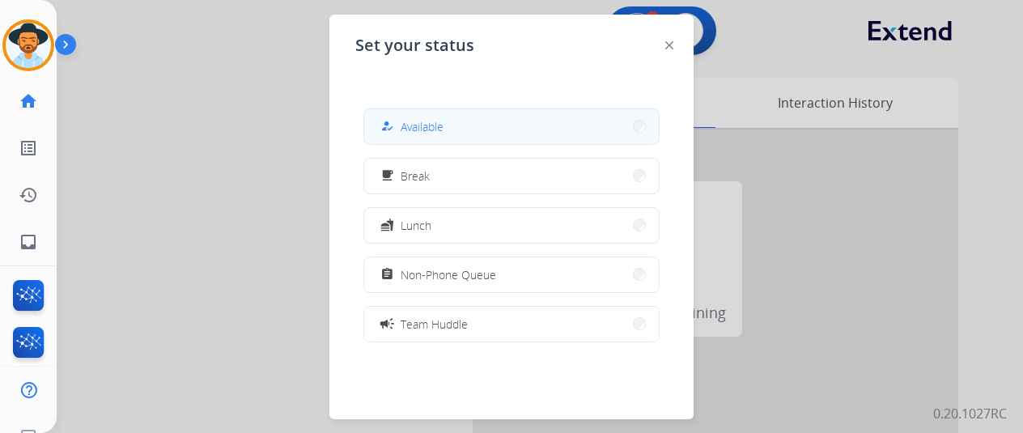
click at [448, 127] on button "how_to_reg Available" at bounding box center [511, 126] width 295 height 35
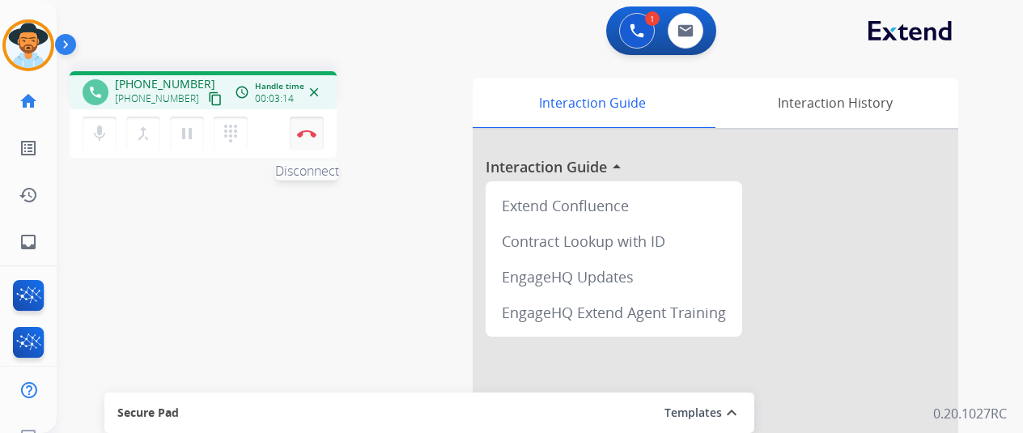
click at [308, 135] on img at bounding box center [306, 133] width 19 height 8
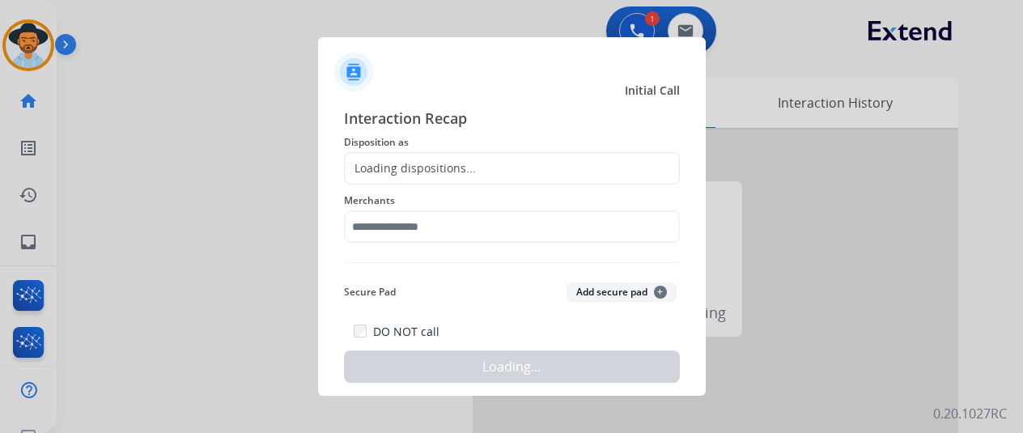
click at [401, 163] on div "Loading dispositions..." at bounding box center [410, 168] width 131 height 16
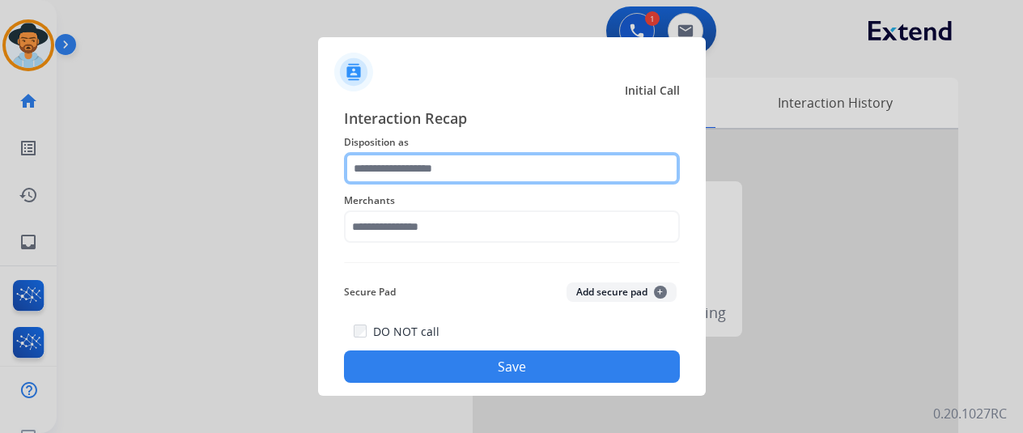
click at [401, 163] on input "text" at bounding box center [512, 168] width 336 height 32
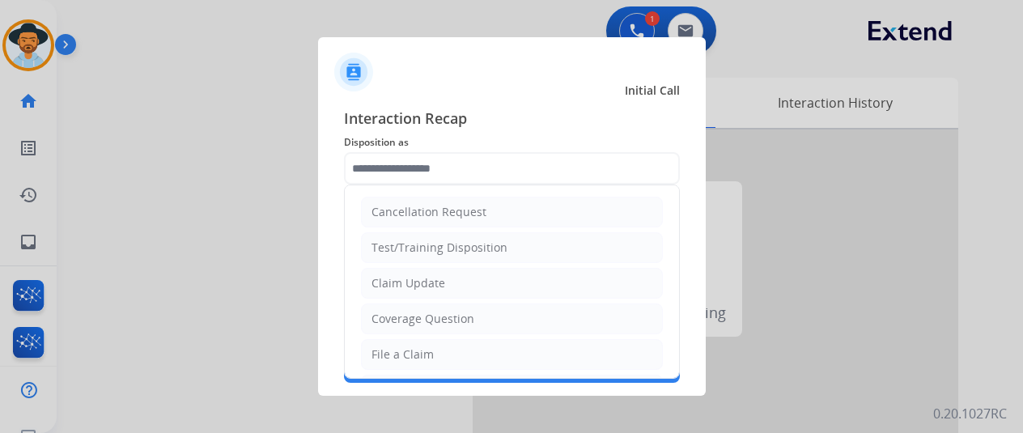
drag, startPoint x: 398, startPoint y: 339, endPoint x: 395, endPoint y: 418, distance: 79.4
click at [0, 406] on app-contact-recap-modal "Initial Call Interaction Recap Disposition as Cancellation Request Test/Trainin…" at bounding box center [0, 216] width 0 height 433
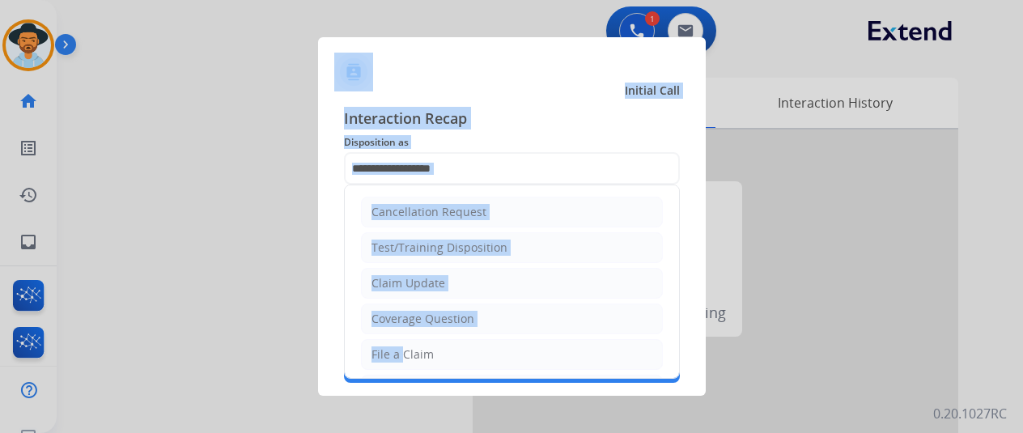
scroll to position [68, 0]
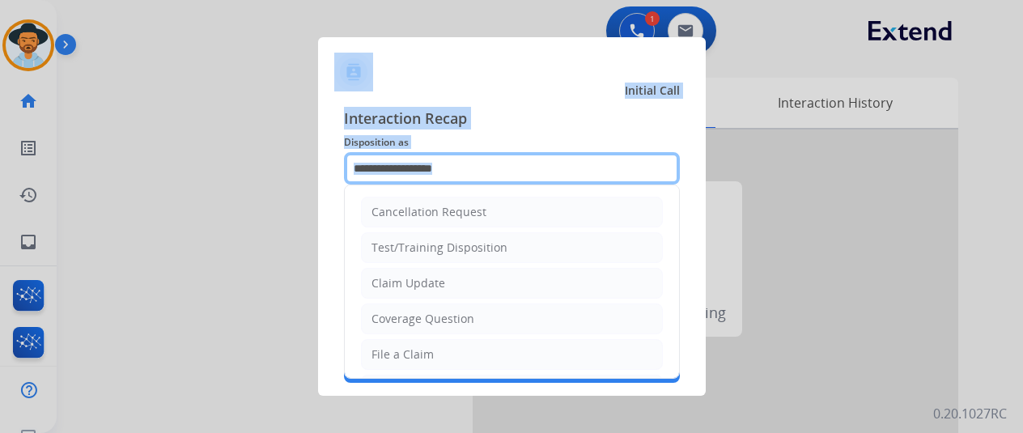
click at [410, 169] on input "text" at bounding box center [512, 168] width 336 height 32
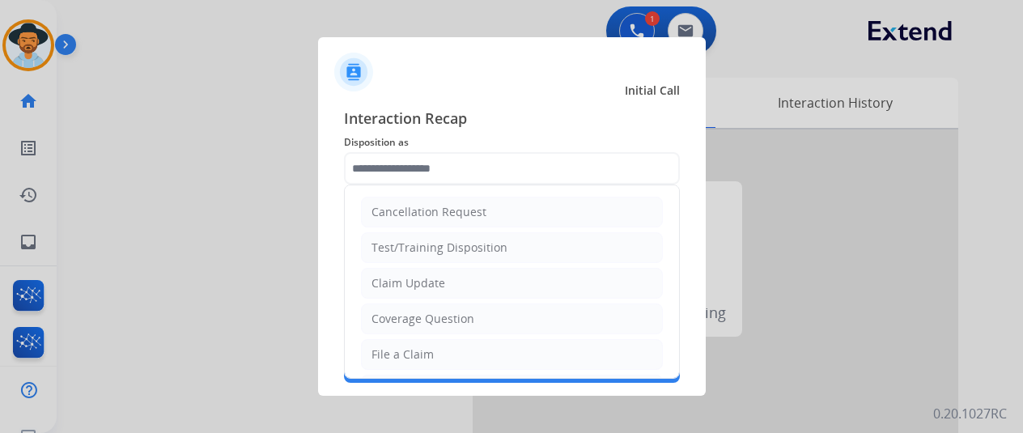
drag, startPoint x: 405, startPoint y: 349, endPoint x: 392, endPoint y: 299, distance: 51.0
click at [401, 341] on li "File a Claim" at bounding box center [512, 354] width 302 height 31
type input "**********"
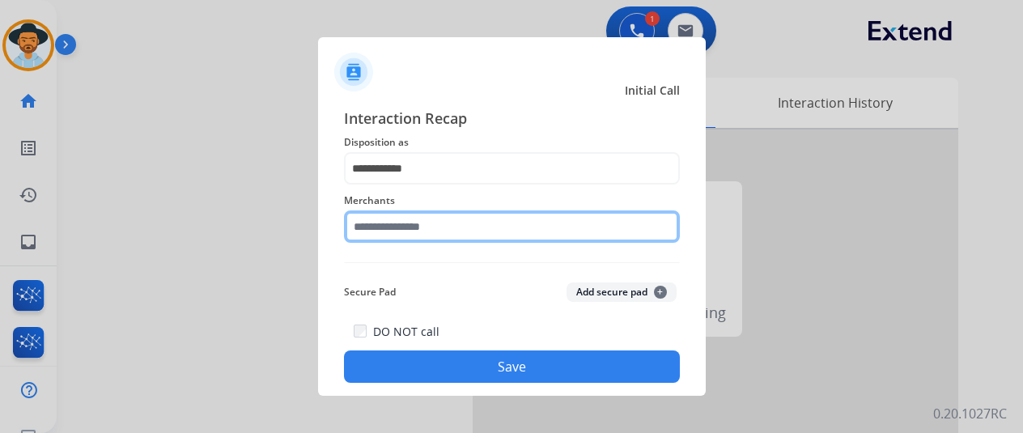
click at [390, 218] on input "text" at bounding box center [512, 226] width 336 height 32
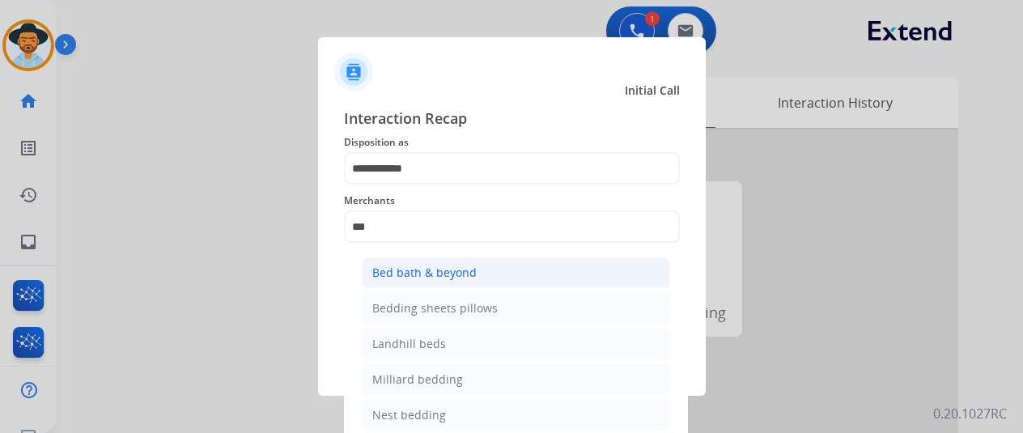
click at [406, 267] on div "Bed bath & beyond" at bounding box center [424, 273] width 104 height 16
type input "**********"
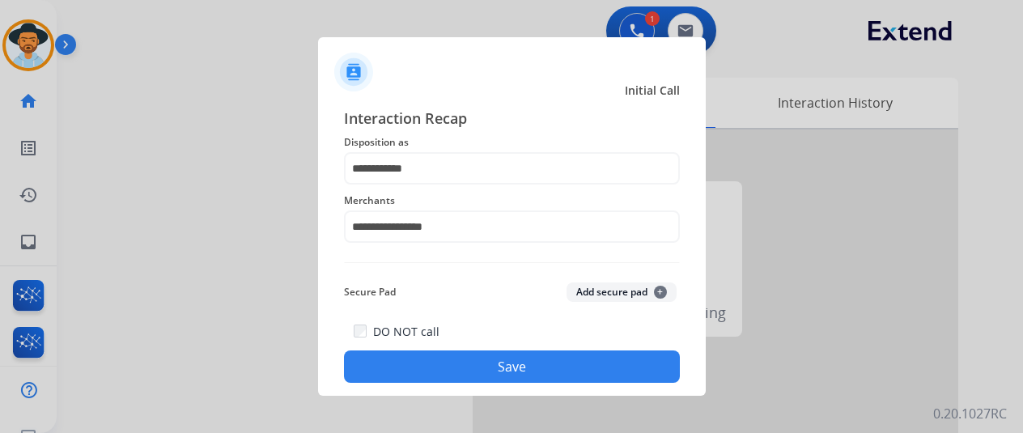
click at [484, 376] on button "Save" at bounding box center [512, 366] width 336 height 32
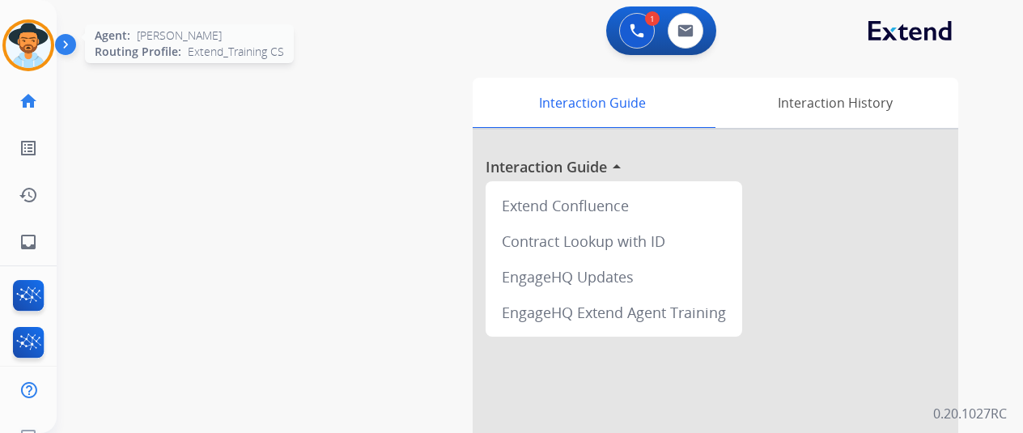
click at [23, 45] on img at bounding box center [28, 45] width 45 height 45
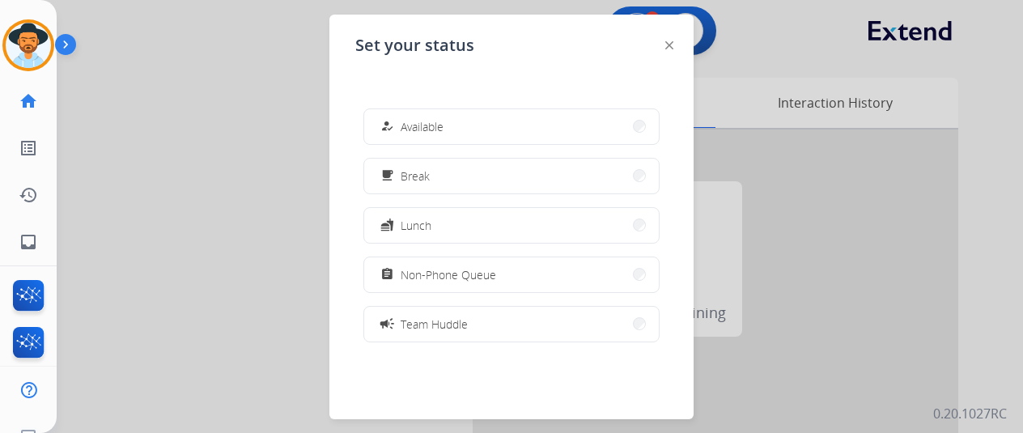
click at [423, 129] on span "Available" at bounding box center [422, 126] width 43 height 17
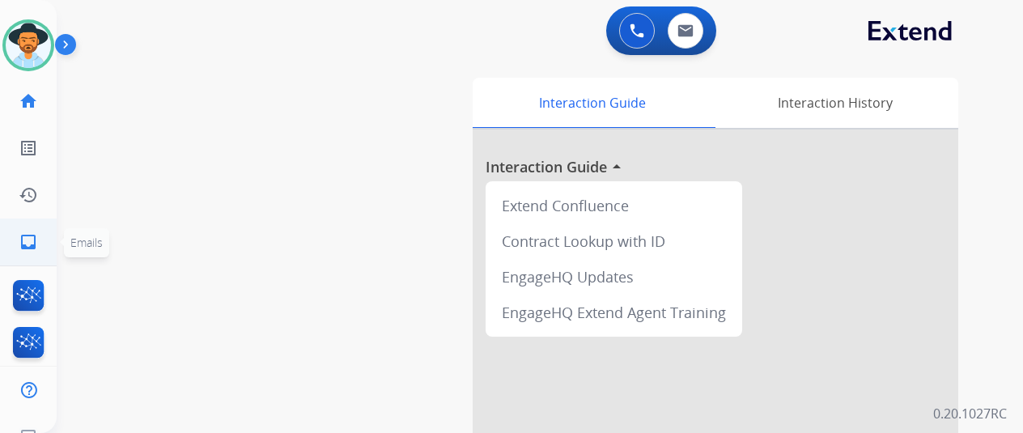
click at [23, 233] on mat-icon "inbox" at bounding box center [28, 241] width 19 height 19
select select "**********"
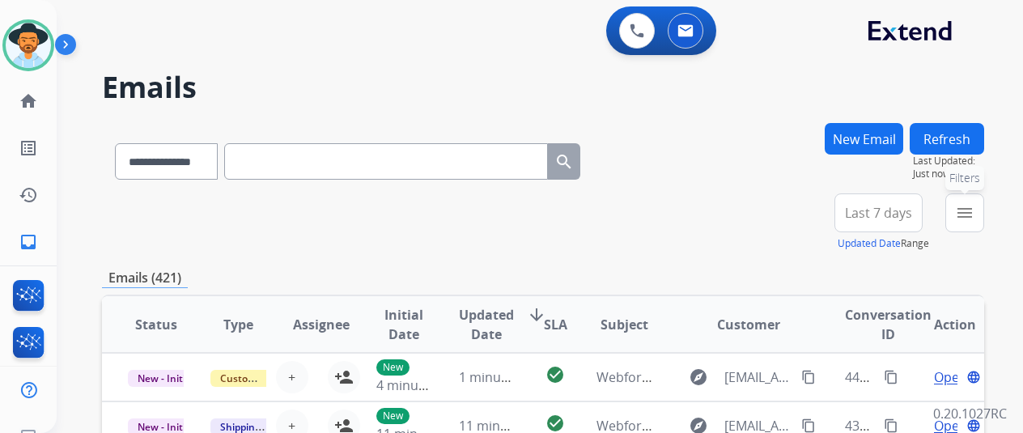
drag, startPoint x: 969, startPoint y: 208, endPoint x: 871, endPoint y: 254, distance: 108.3
click at [968, 210] on mat-icon "menu" at bounding box center [964, 212] width 19 height 19
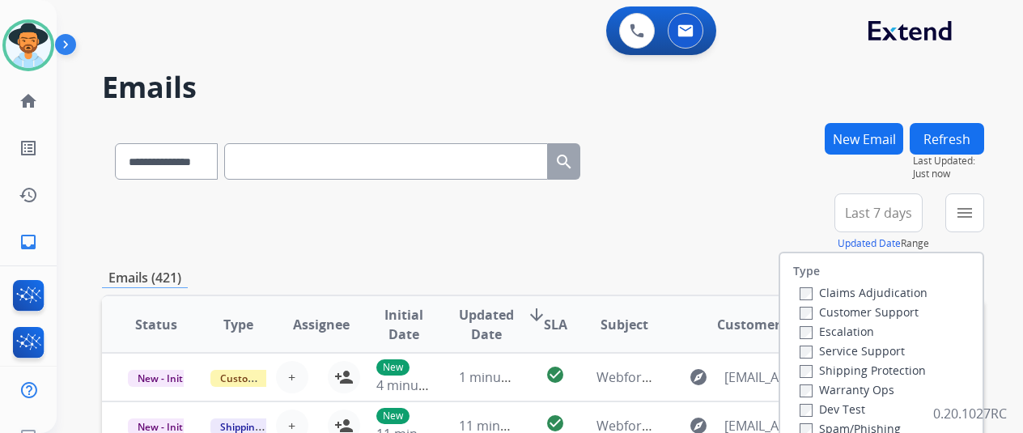
click at [814, 313] on label "Customer Support" at bounding box center [859, 311] width 119 height 15
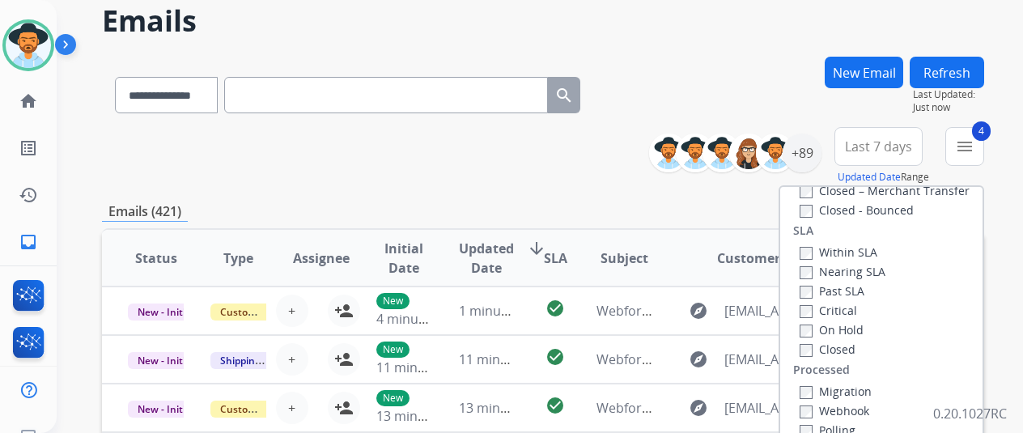
scroll to position [243, 0]
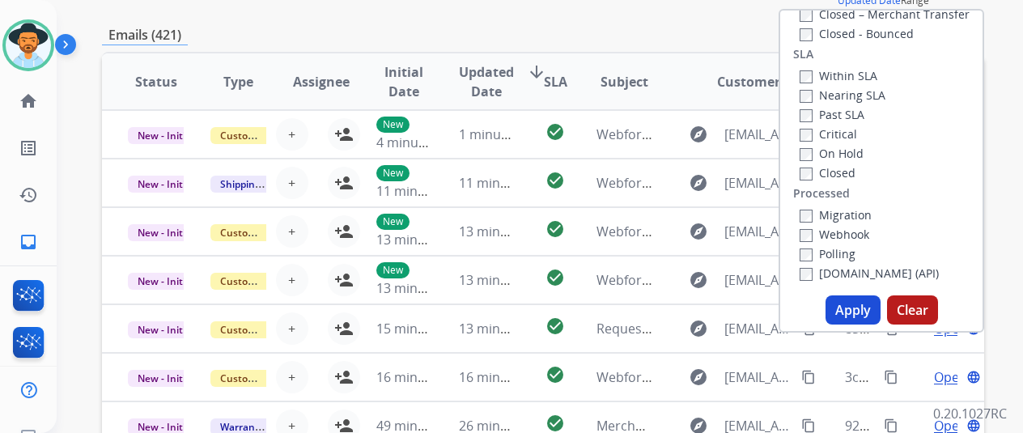
click at [859, 301] on button "Apply" at bounding box center [853, 309] width 55 height 29
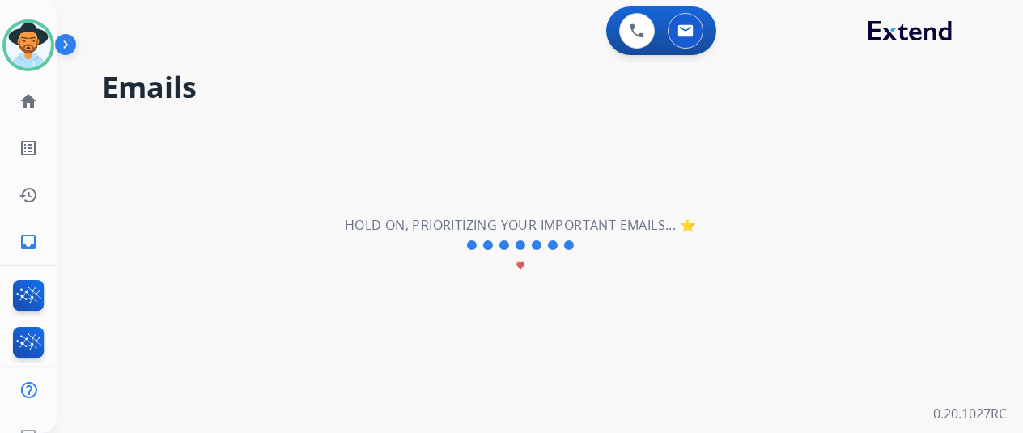
scroll to position [0, 0]
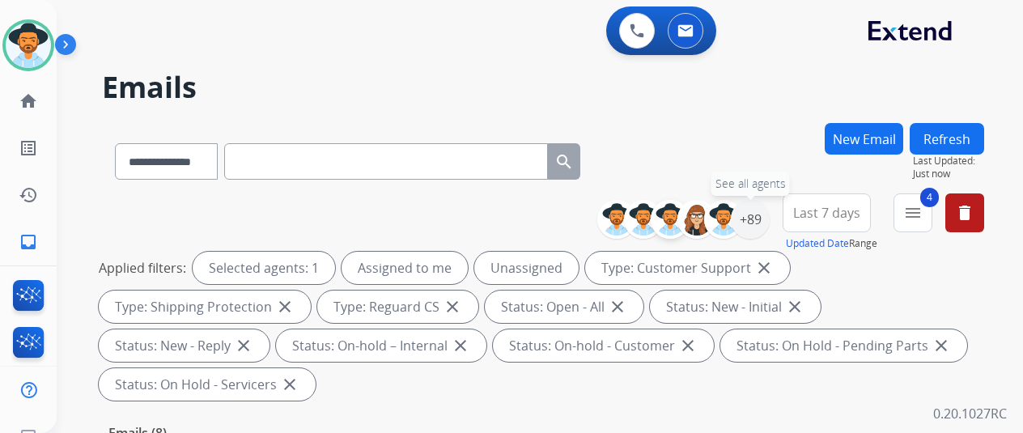
drag, startPoint x: 766, startPoint y: 222, endPoint x: 672, endPoint y: 206, distance: 95.1
click at [763, 220] on div "+89" at bounding box center [750, 219] width 39 height 39
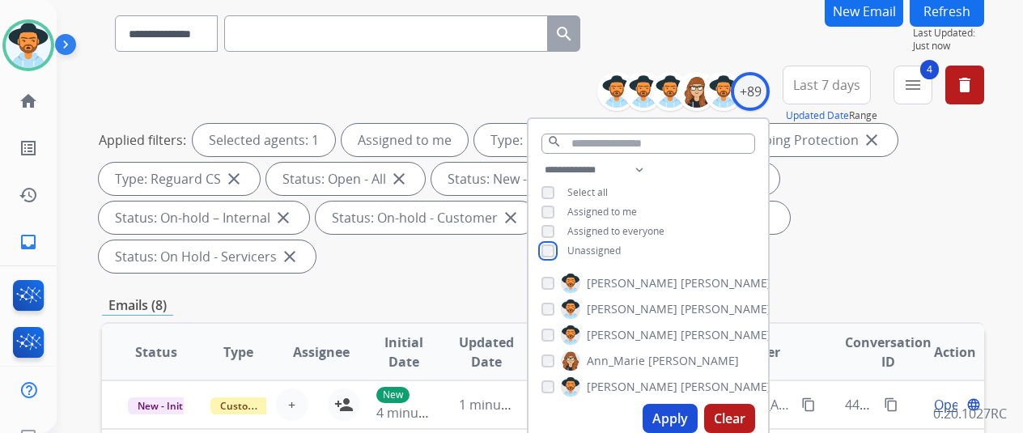
scroll to position [243, 0]
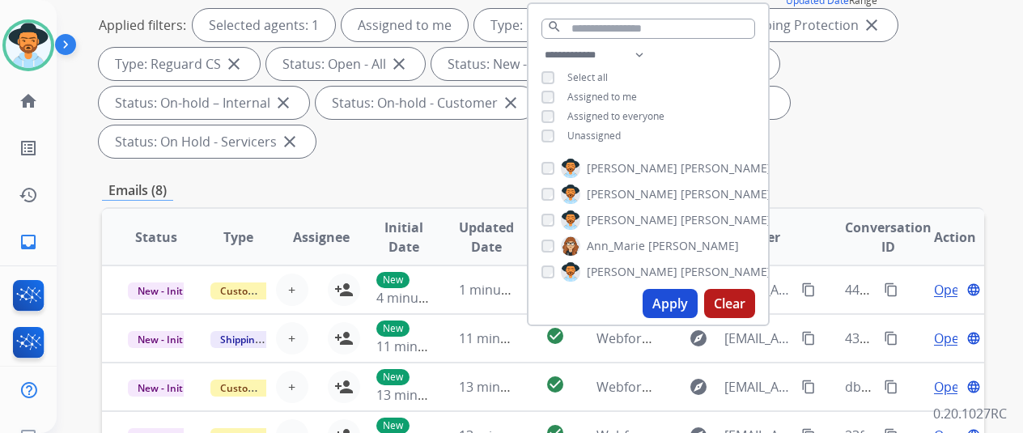
click at [683, 300] on button "Apply" at bounding box center [670, 303] width 55 height 29
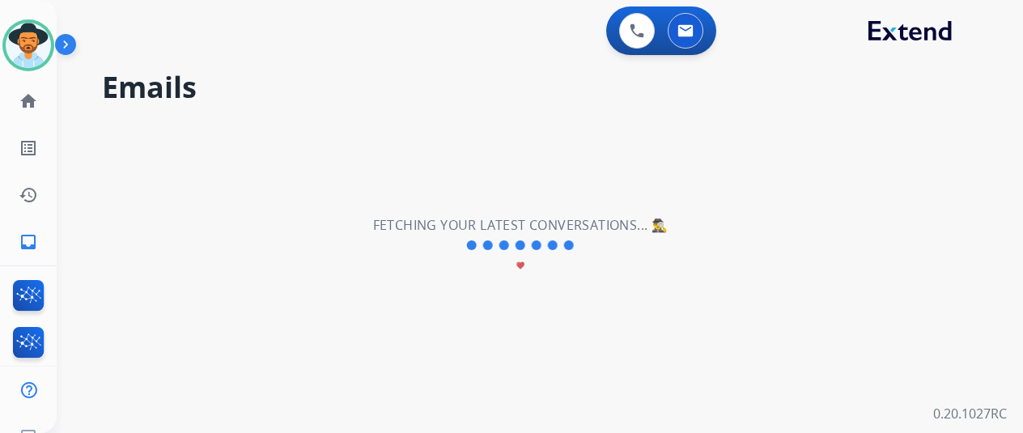
scroll to position [0, 0]
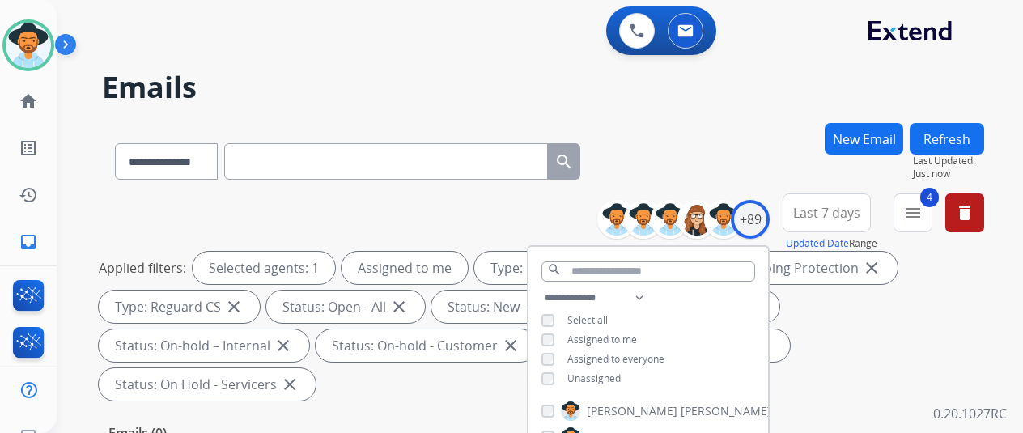
click at [685, 178] on div "**********" at bounding box center [543, 158] width 882 height 70
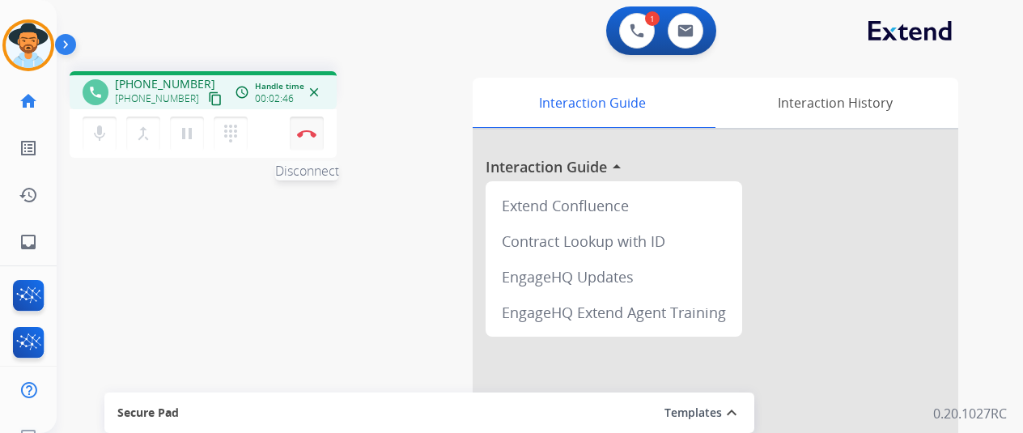
click at [307, 126] on button "Disconnect" at bounding box center [307, 134] width 34 height 34
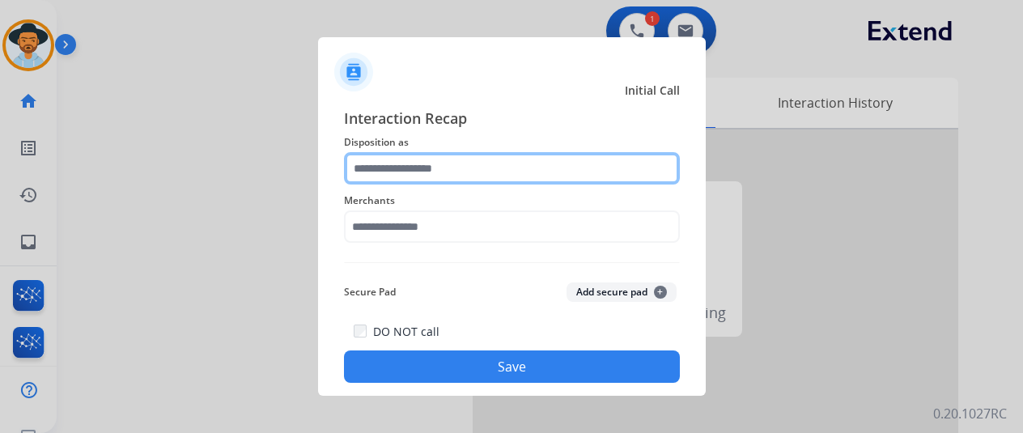
click at [380, 164] on input "text" at bounding box center [512, 168] width 336 height 32
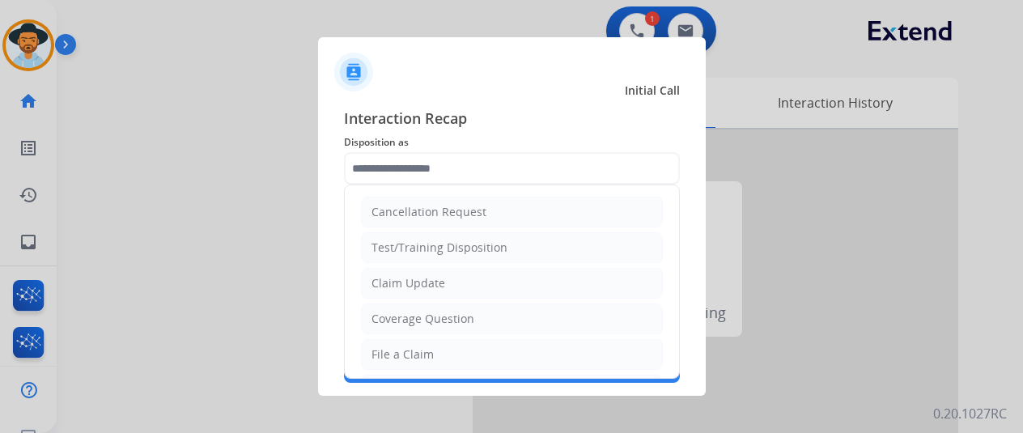
drag, startPoint x: 405, startPoint y: 355, endPoint x: 406, endPoint y: 270, distance: 85.8
click at [404, 354] on div "File a Claim" at bounding box center [402, 354] width 62 height 16
type input "**********"
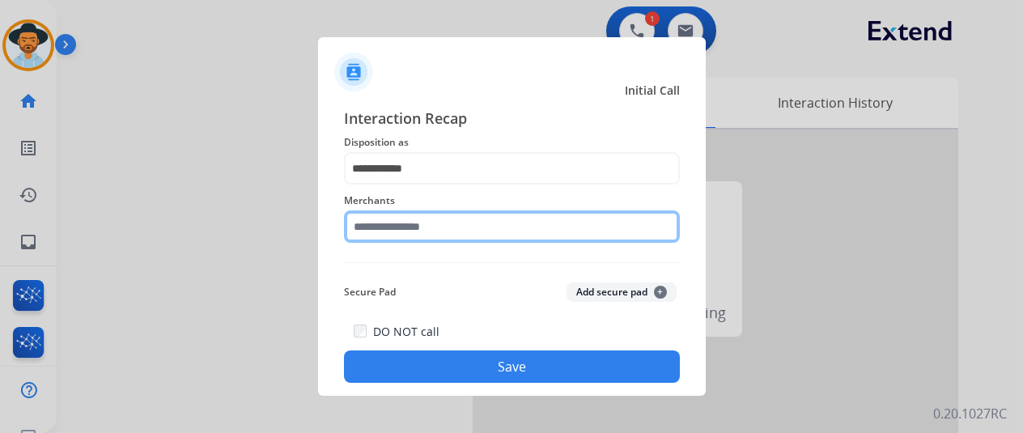
drag, startPoint x: 399, startPoint y: 224, endPoint x: 398, endPoint y: 234, distance: 9.7
click at [399, 231] on input "text" at bounding box center [512, 226] width 336 height 32
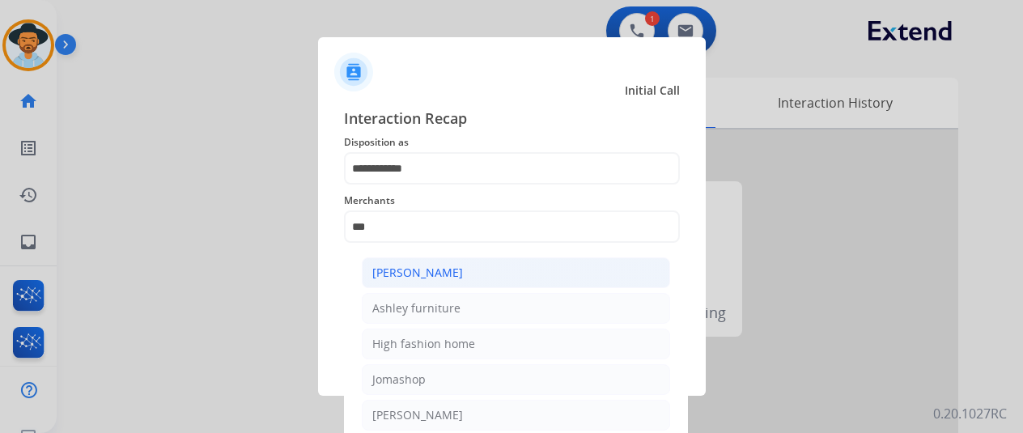
click at [458, 281] on li "[PERSON_NAME]" at bounding box center [516, 272] width 308 height 31
type input "**********"
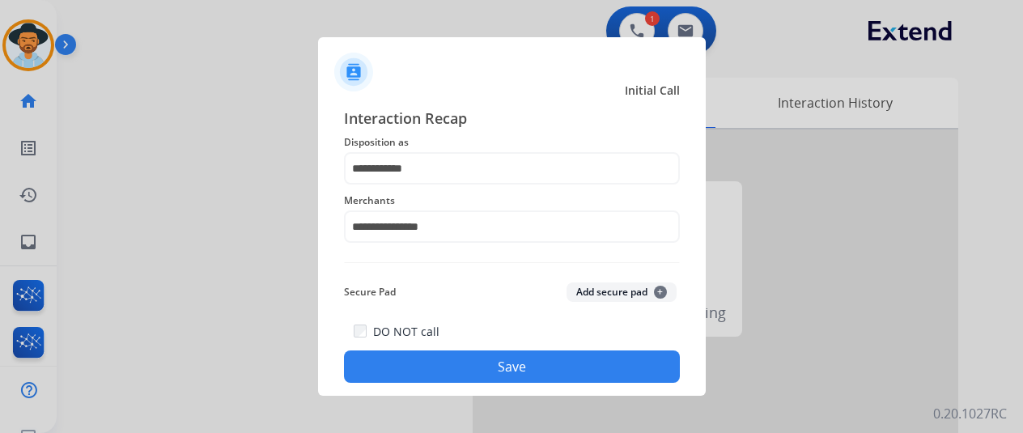
click at [468, 365] on button "Save" at bounding box center [512, 366] width 336 height 32
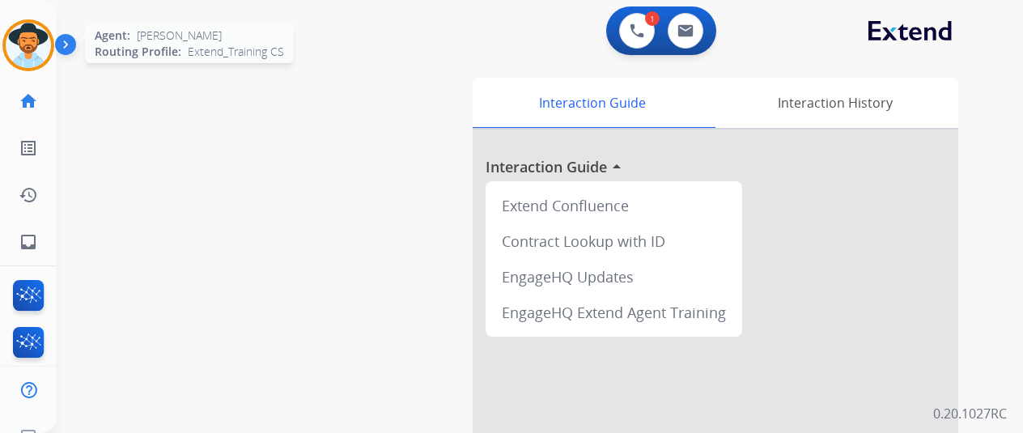
click at [31, 49] on img at bounding box center [28, 45] width 45 height 45
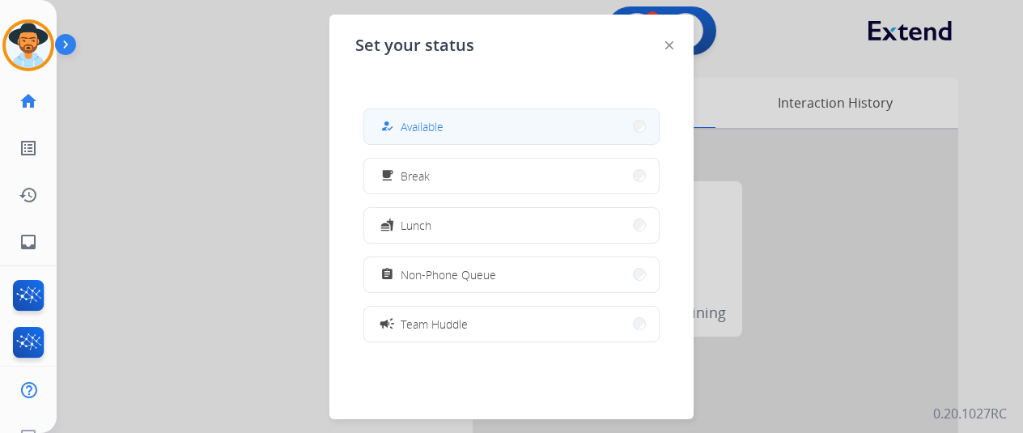
click at [460, 131] on button "how_to_reg Available" at bounding box center [511, 126] width 295 height 35
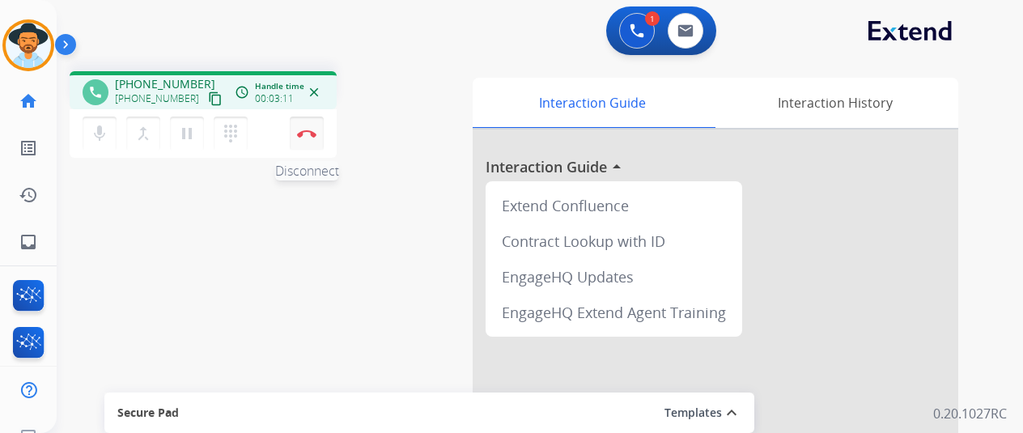
click at [305, 130] on img at bounding box center [306, 133] width 19 height 8
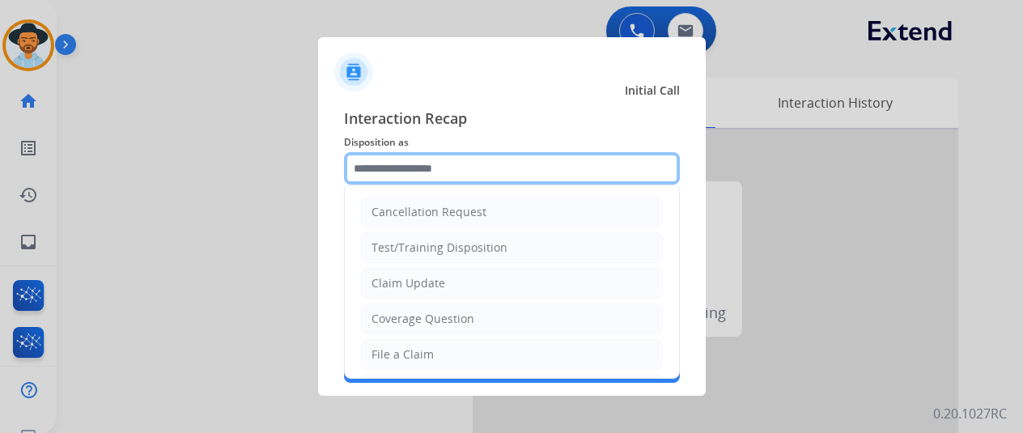
click at [384, 163] on input "text" at bounding box center [512, 168] width 336 height 32
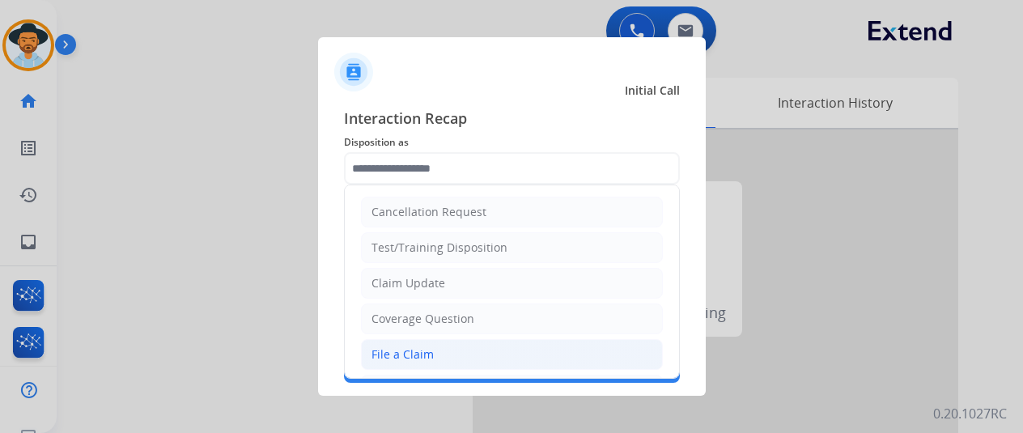
click at [393, 346] on div "File a Claim" at bounding box center [402, 354] width 62 height 16
type input "**********"
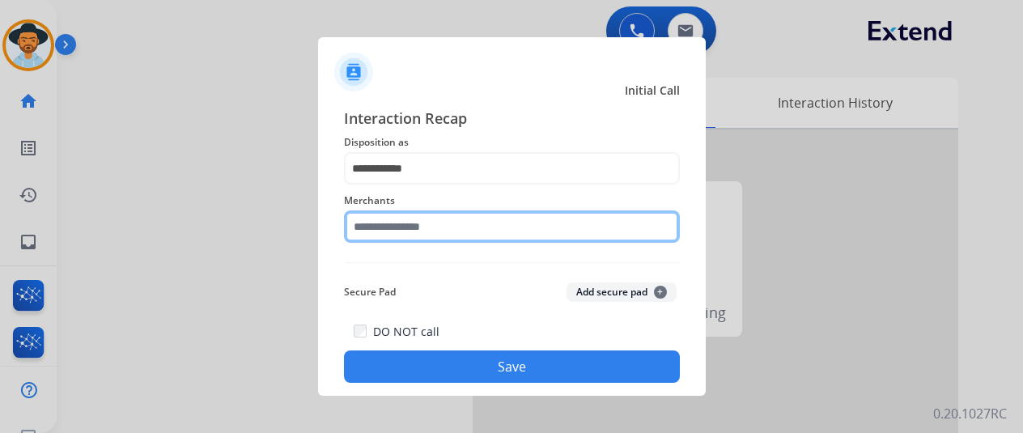
click at [374, 226] on input "text" at bounding box center [512, 226] width 336 height 32
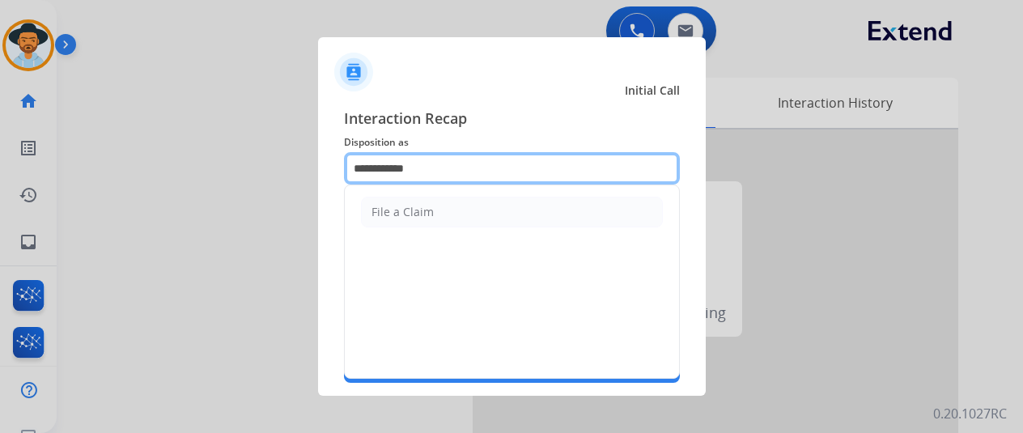
click at [432, 174] on input "**********" at bounding box center [512, 168] width 336 height 32
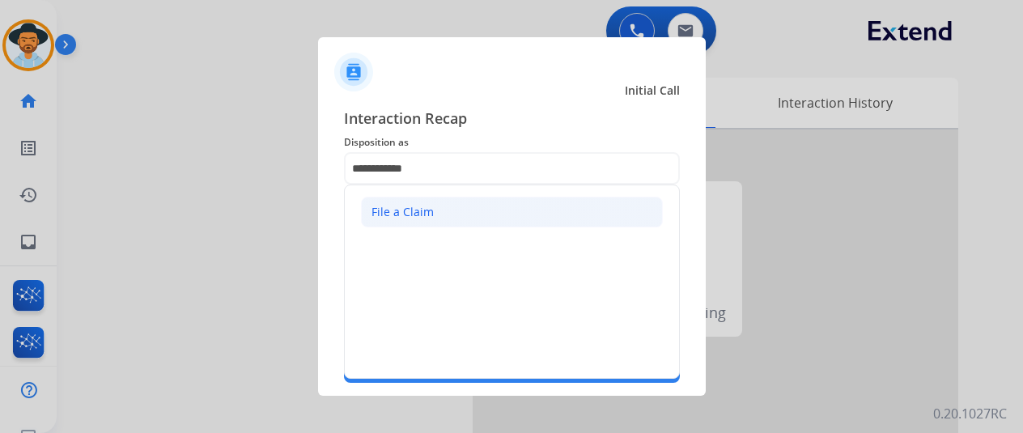
click at [416, 210] on div "File a Claim" at bounding box center [402, 212] width 62 height 16
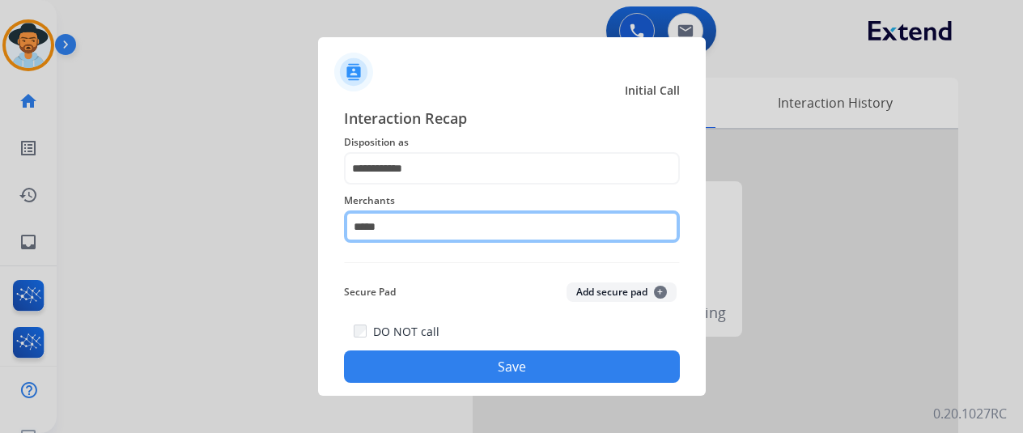
click at [387, 227] on input "*****" at bounding box center [512, 226] width 336 height 32
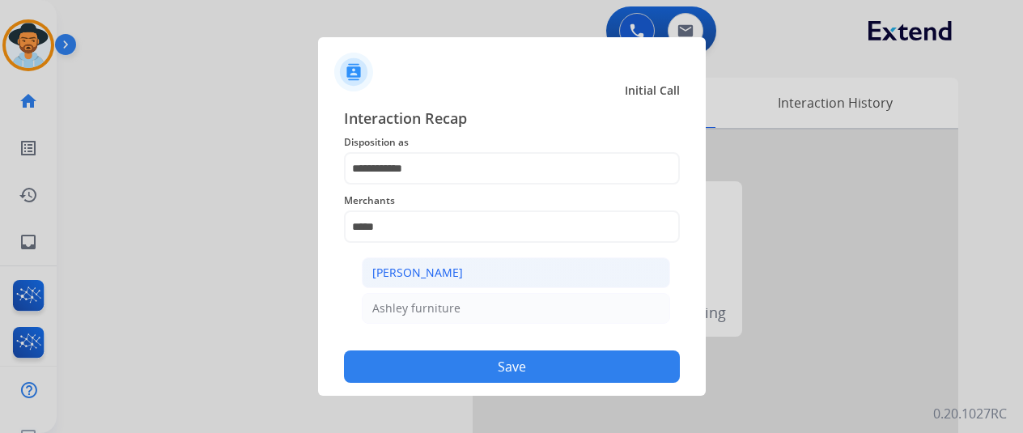
click at [451, 270] on div "[PERSON_NAME]" at bounding box center [417, 273] width 91 height 16
type input "**********"
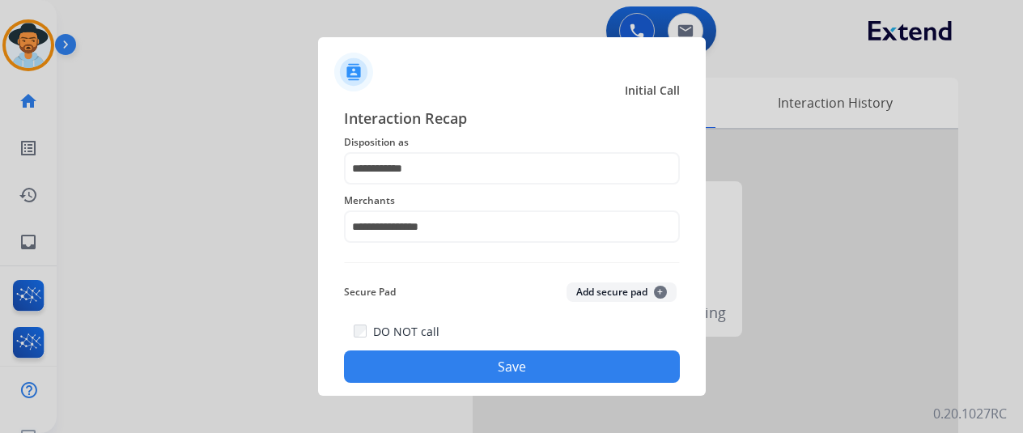
click at [495, 362] on button "Save" at bounding box center [512, 366] width 336 height 32
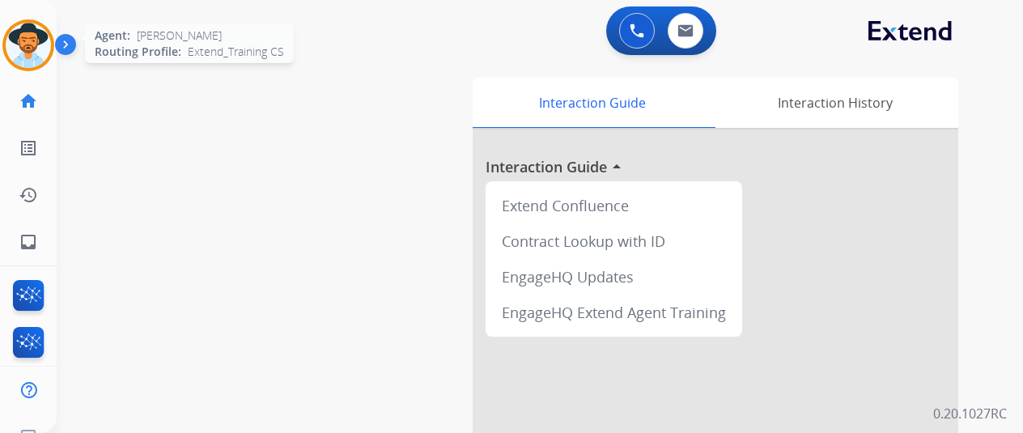
click at [32, 46] on img at bounding box center [28, 45] width 45 height 45
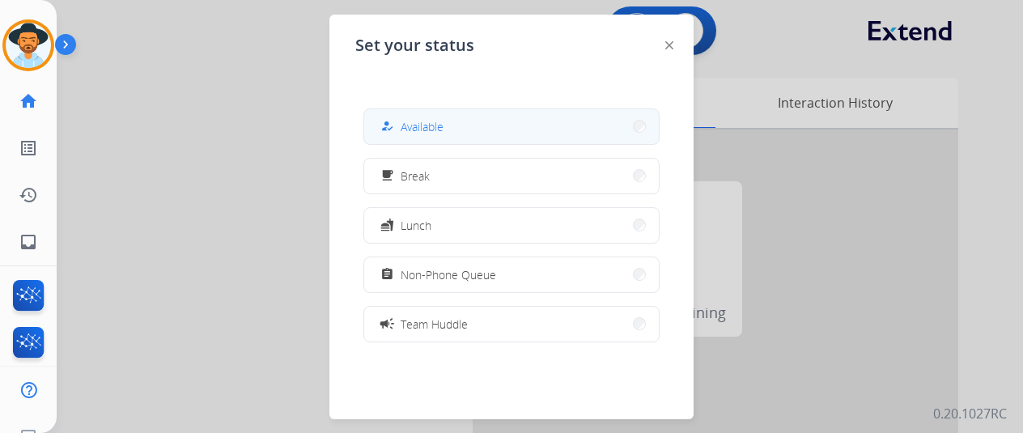
click at [465, 133] on button "how_to_reg Available" at bounding box center [511, 126] width 295 height 35
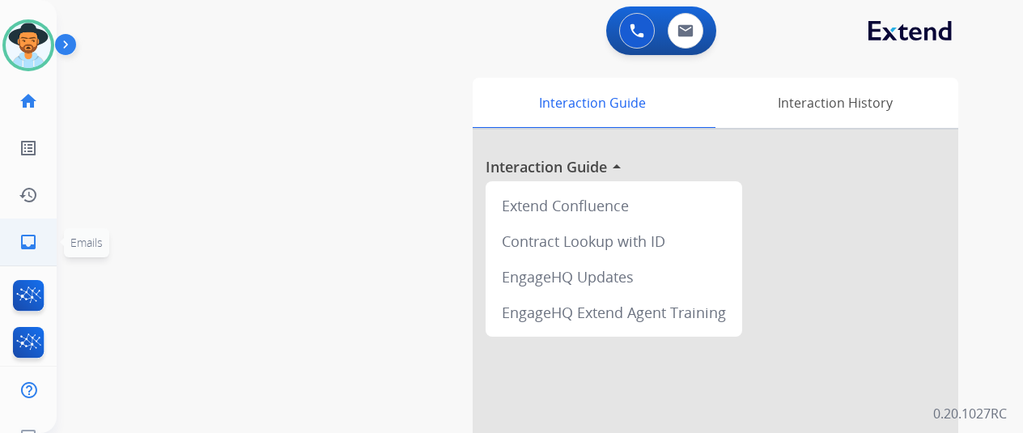
click at [28, 240] on mat-icon "inbox" at bounding box center [28, 241] width 19 height 19
select select "**********"
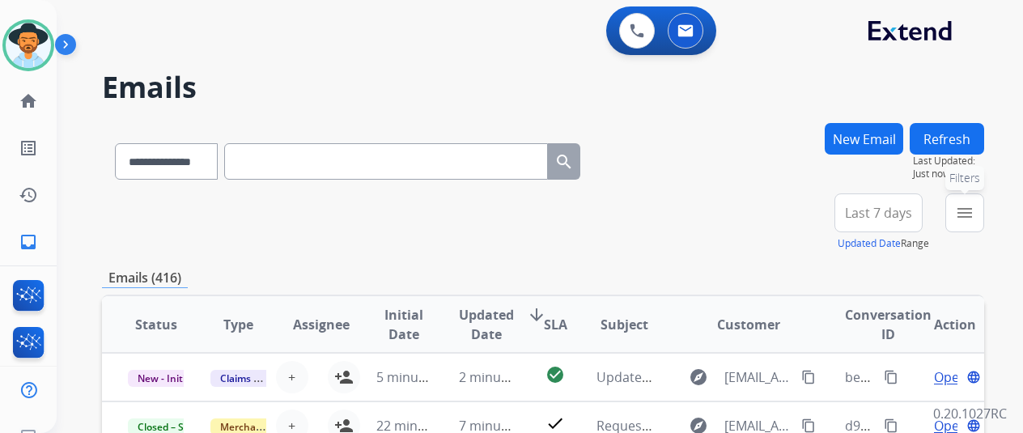
click at [984, 201] on button "menu Filters" at bounding box center [964, 212] width 39 height 39
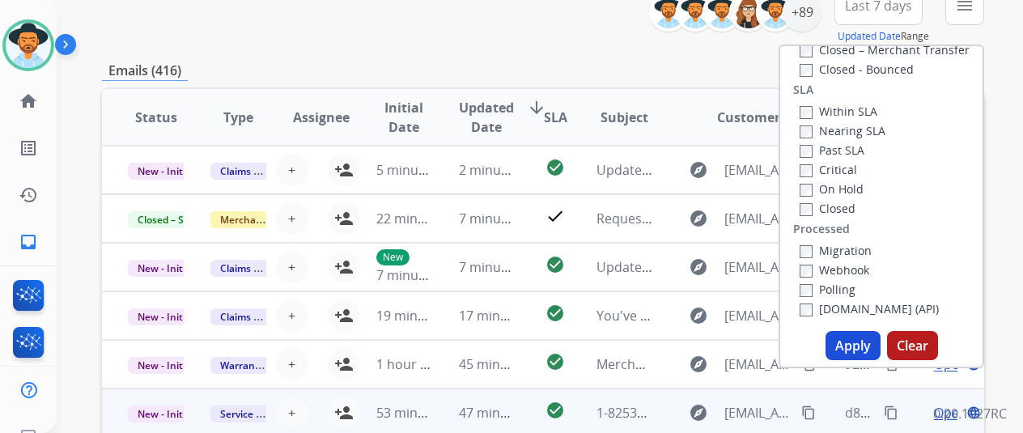
scroll to position [324, 0]
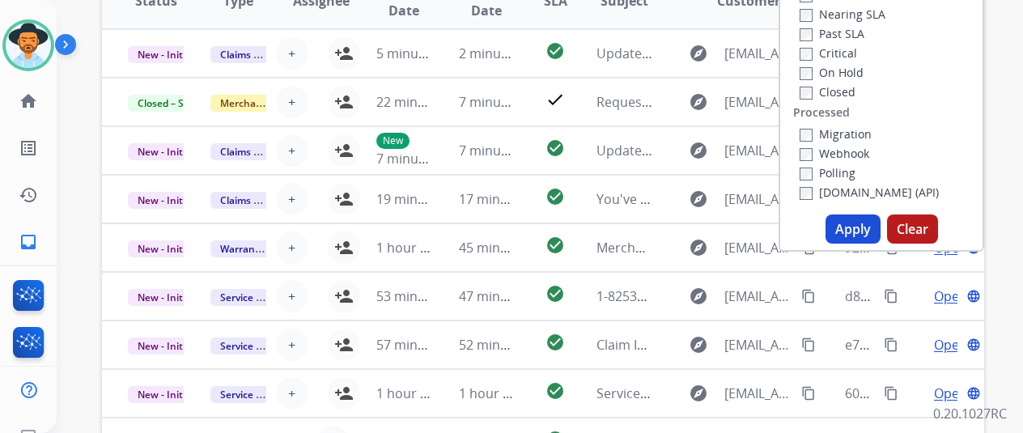
click at [856, 222] on button "Apply" at bounding box center [853, 228] width 55 height 29
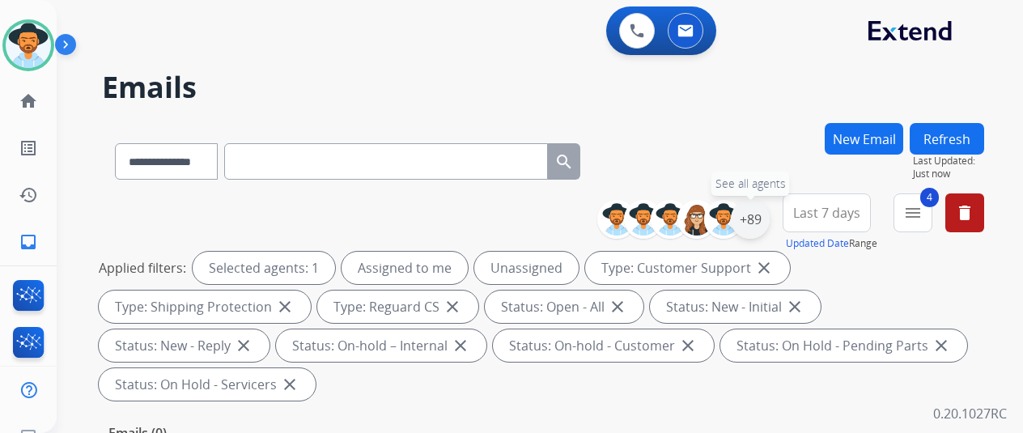
click at [770, 214] on div "+89" at bounding box center [750, 219] width 39 height 39
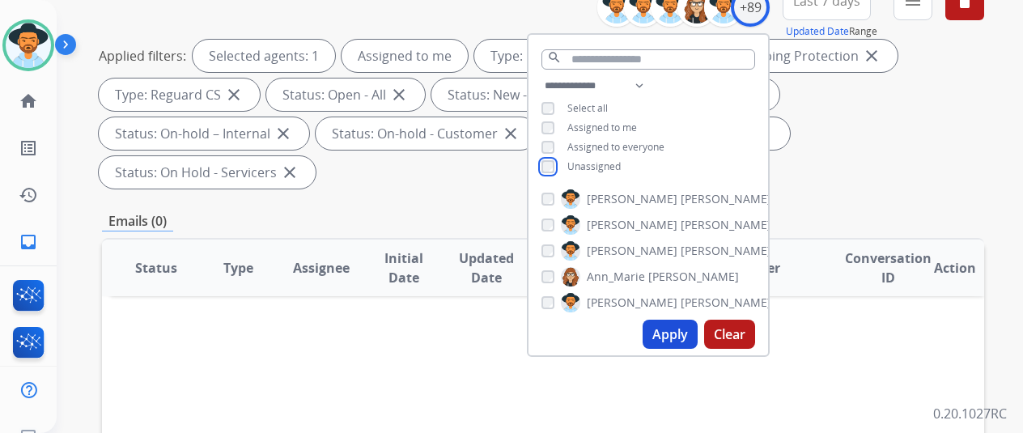
scroll to position [243, 0]
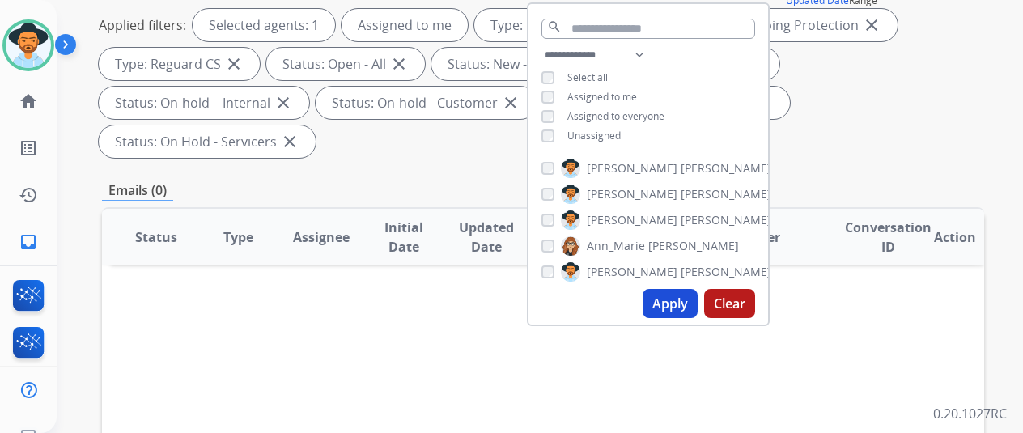
click at [677, 307] on button "Apply" at bounding box center [670, 303] width 55 height 29
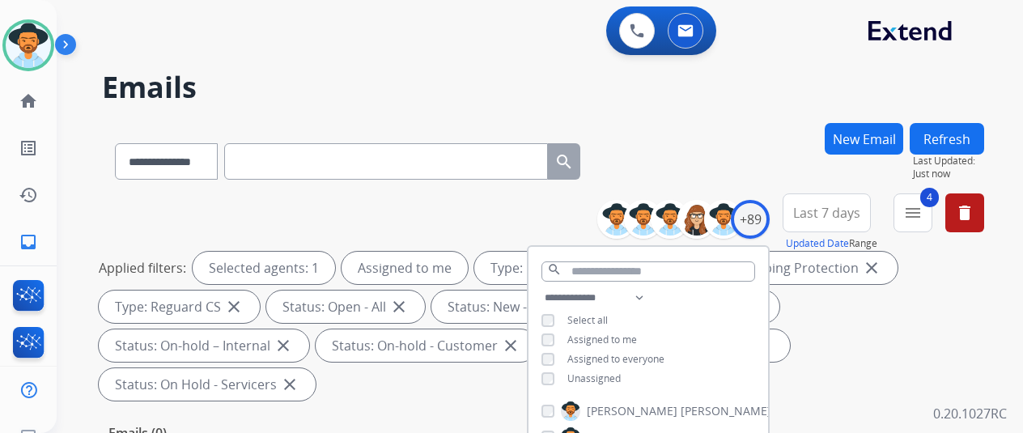
click at [727, 151] on div "**********" at bounding box center [543, 158] width 882 height 70
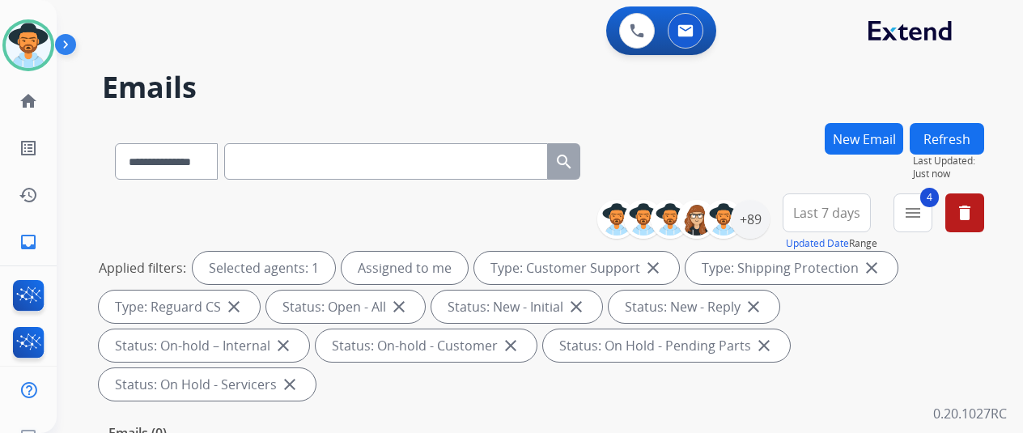
scroll to position [81, 0]
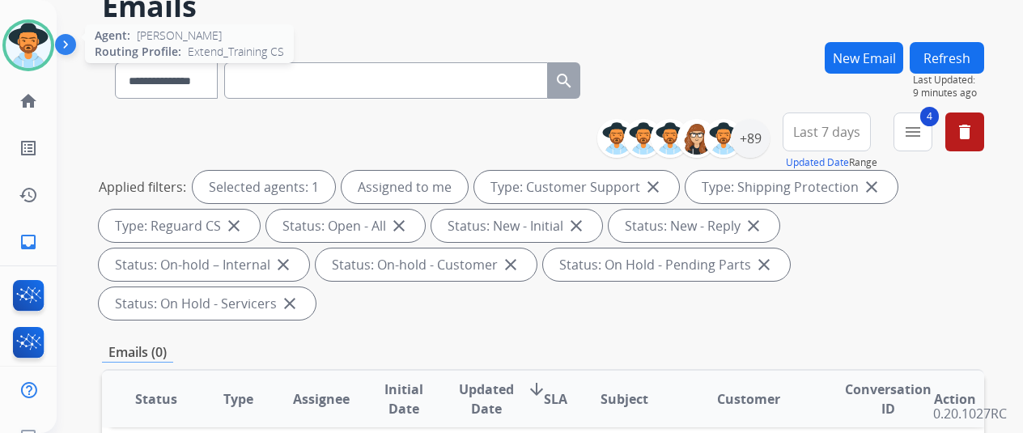
click at [27, 57] on img at bounding box center [28, 45] width 45 height 45
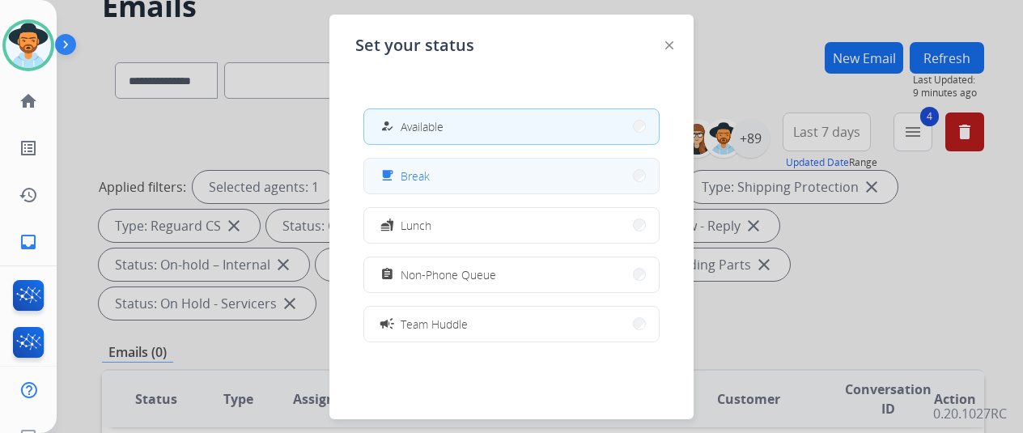
click at [456, 168] on button "free_breakfast Break" at bounding box center [511, 176] width 295 height 35
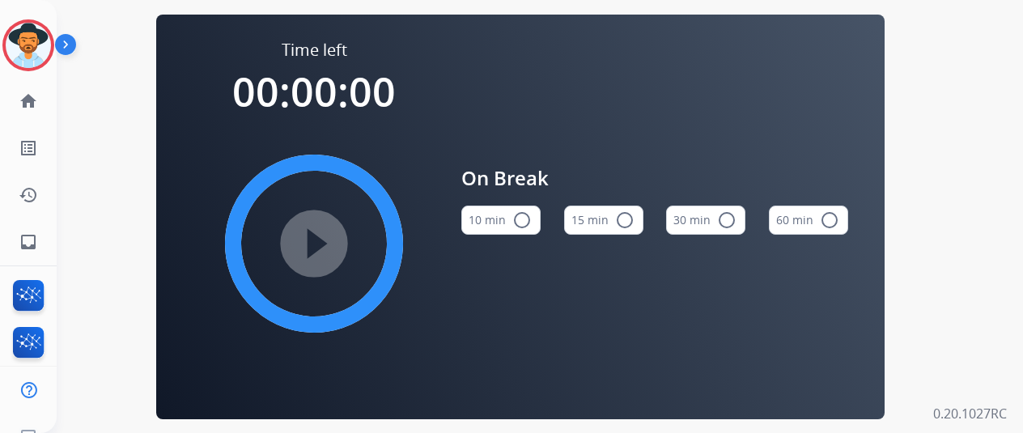
click at [529, 222] on mat-icon "radio_button_unchecked" at bounding box center [521, 219] width 19 height 19
click at [320, 248] on mat-icon "play_circle_filled" at bounding box center [313, 243] width 19 height 19
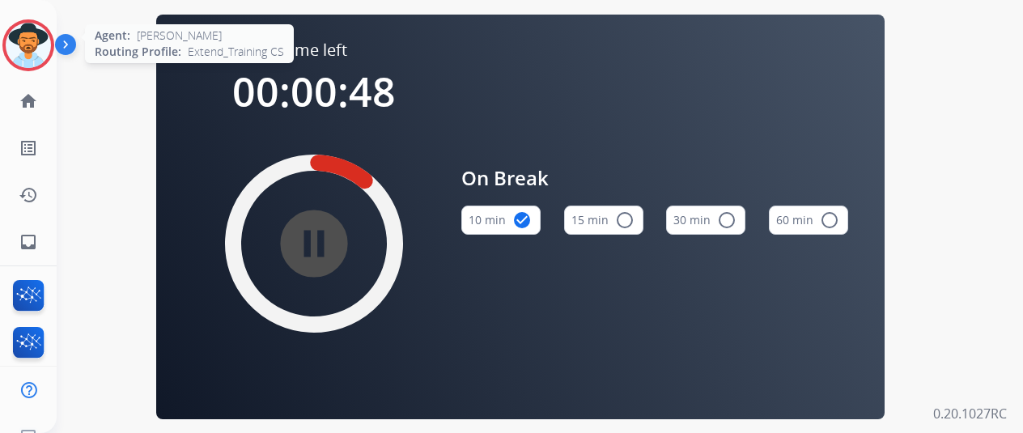
click at [20, 43] on img at bounding box center [28, 45] width 45 height 45
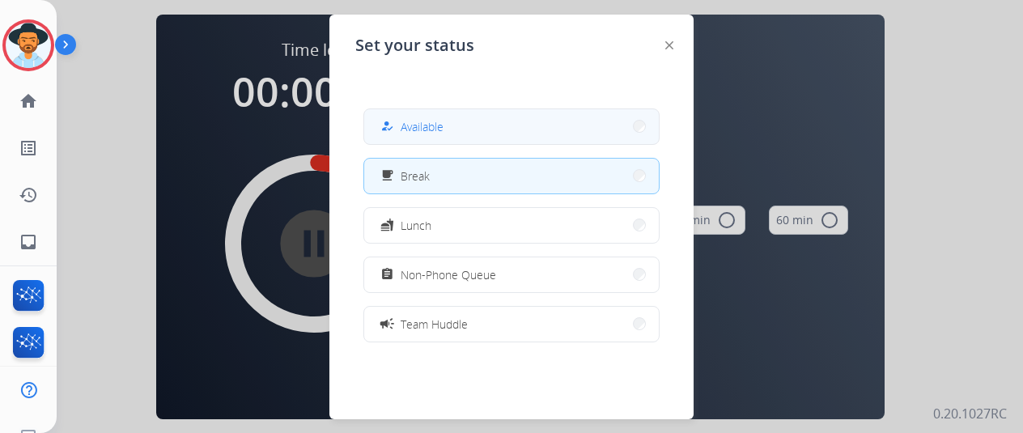
click at [502, 125] on button "how_to_reg Available" at bounding box center [511, 126] width 295 height 35
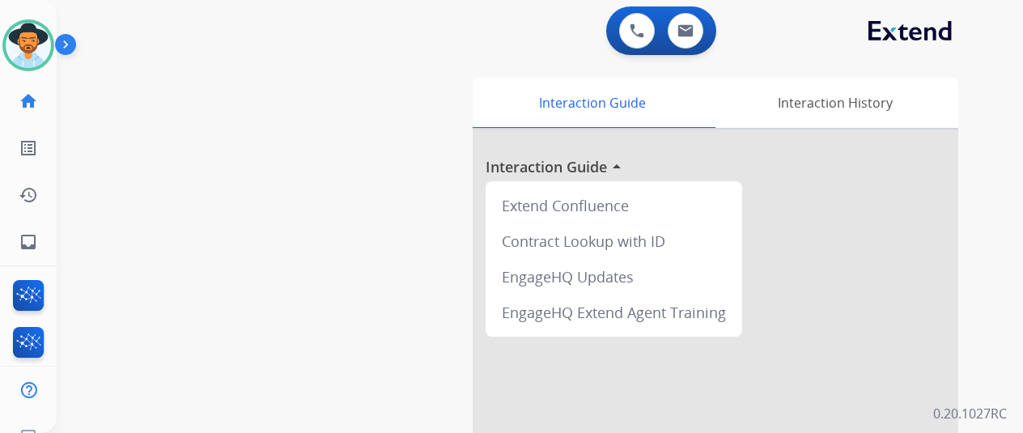
click at [99, 138] on div "swap_horiz Break voice bridge close_fullscreen Connect 3-Way Call merge_type Se…" at bounding box center [520, 395] width 927 height 675
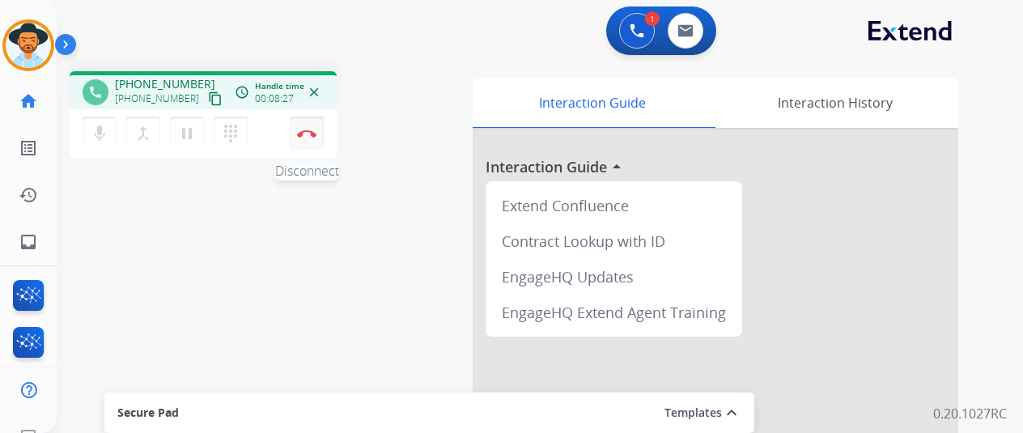
click at [305, 129] on button "Disconnect" at bounding box center [307, 134] width 34 height 34
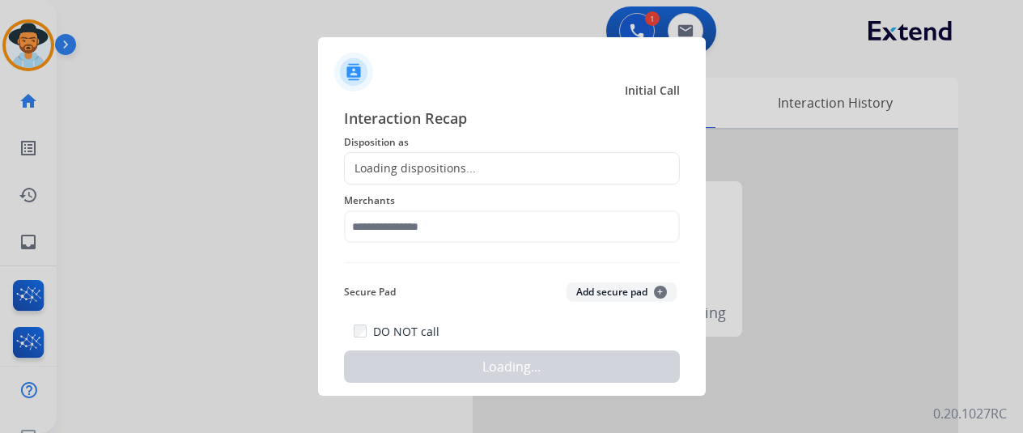
click at [399, 162] on div "Loading dispositions..." at bounding box center [410, 168] width 131 height 16
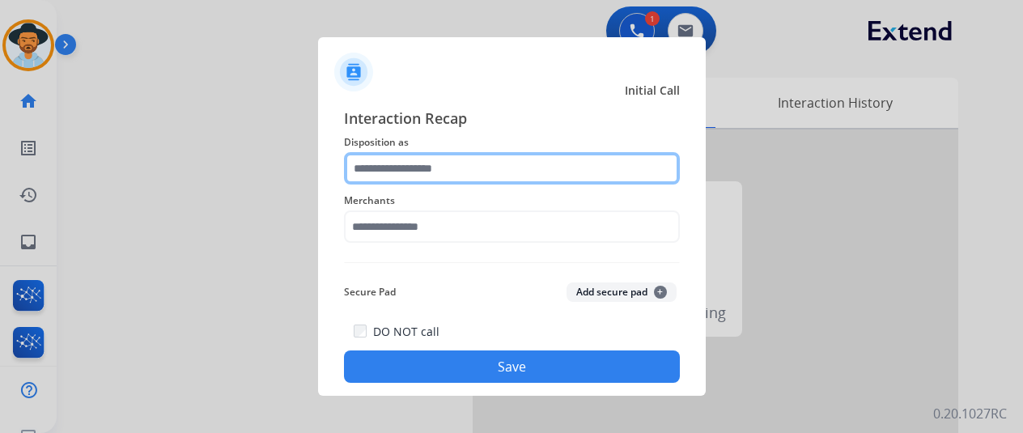
click at [400, 164] on input "text" at bounding box center [512, 168] width 336 height 32
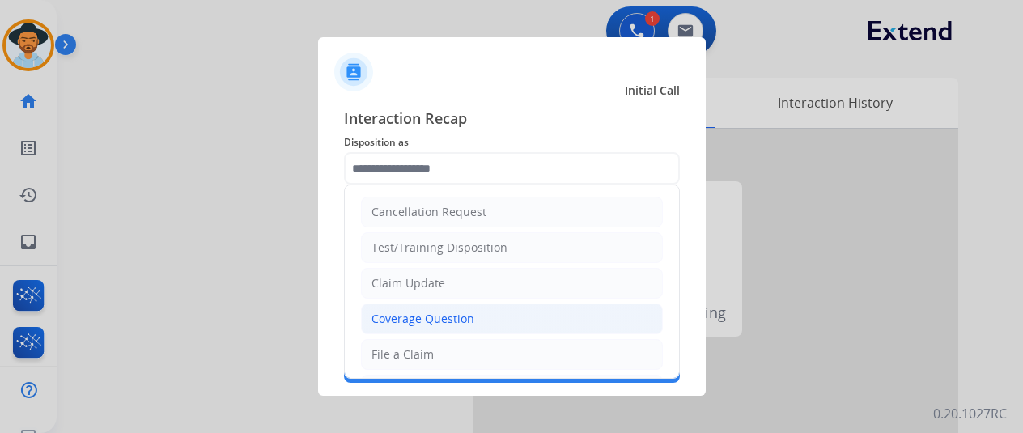
click at [411, 315] on div "Coverage Question" at bounding box center [422, 319] width 103 height 16
type input "**********"
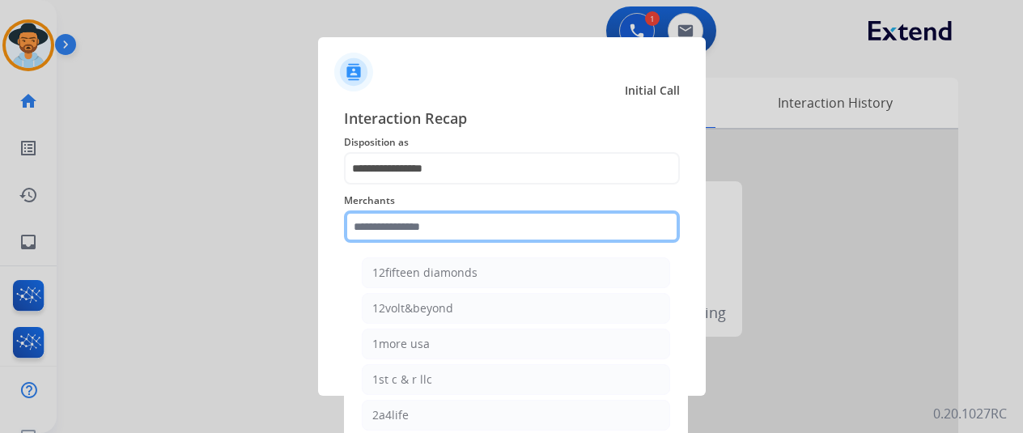
click at [371, 229] on input "text" at bounding box center [512, 226] width 336 height 32
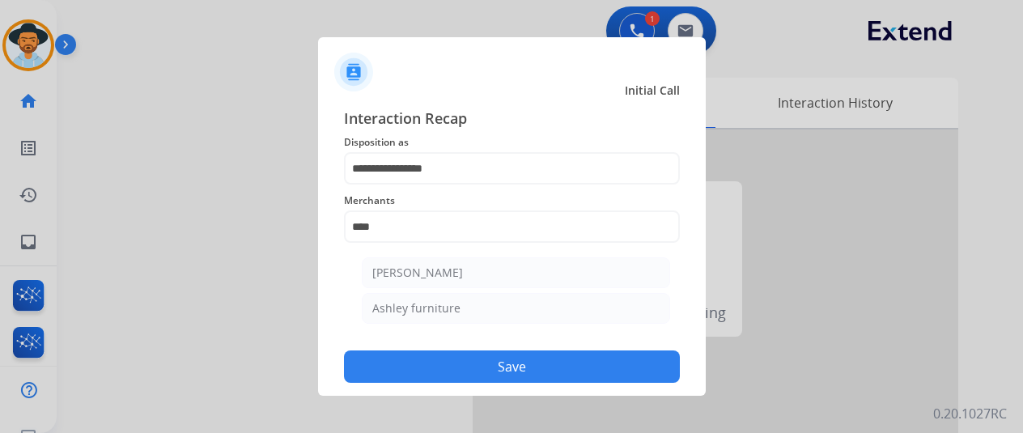
click at [447, 312] on div "Ashley furniture" at bounding box center [416, 308] width 88 height 16
type input "**********"
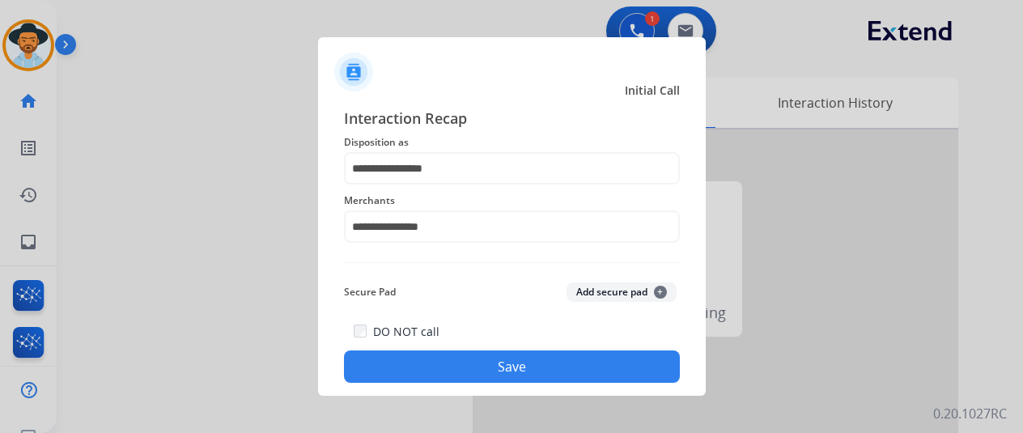
click at [490, 363] on button "Save" at bounding box center [512, 366] width 336 height 32
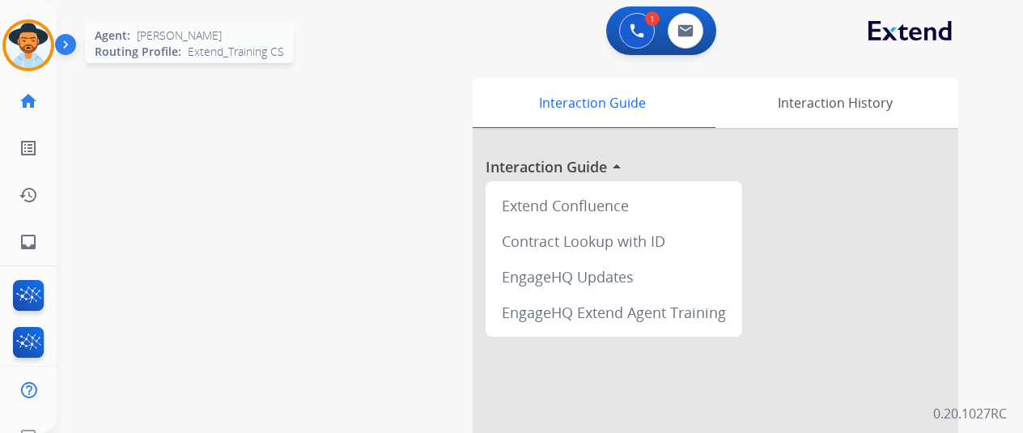
click at [25, 50] on img at bounding box center [28, 45] width 45 height 45
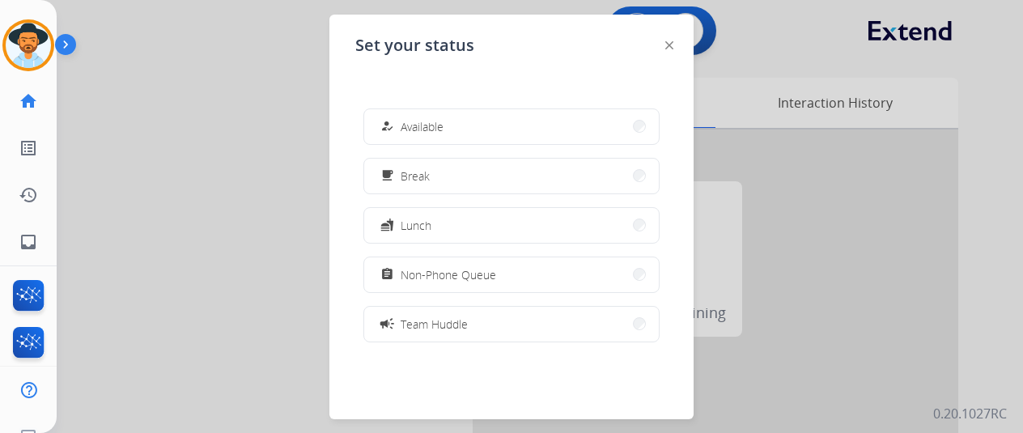
click at [462, 122] on button "how_to_reg Available" at bounding box center [511, 126] width 295 height 35
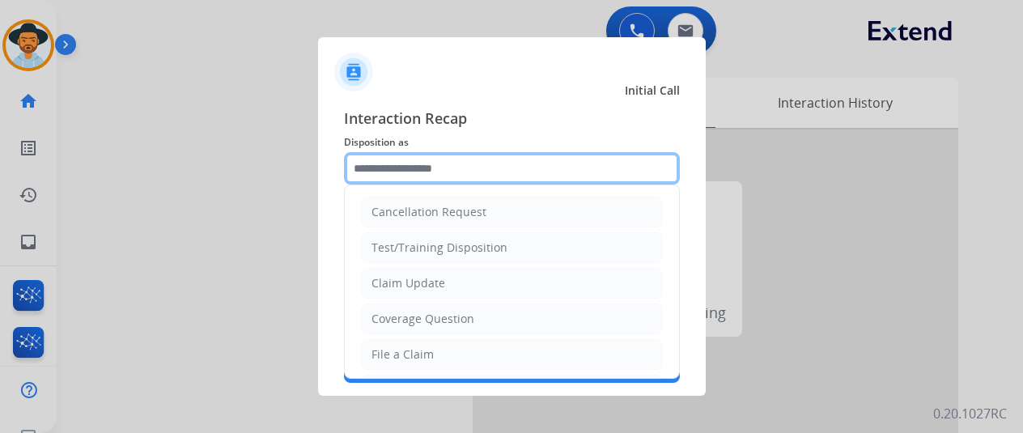
click at [392, 174] on input "text" at bounding box center [512, 168] width 336 height 32
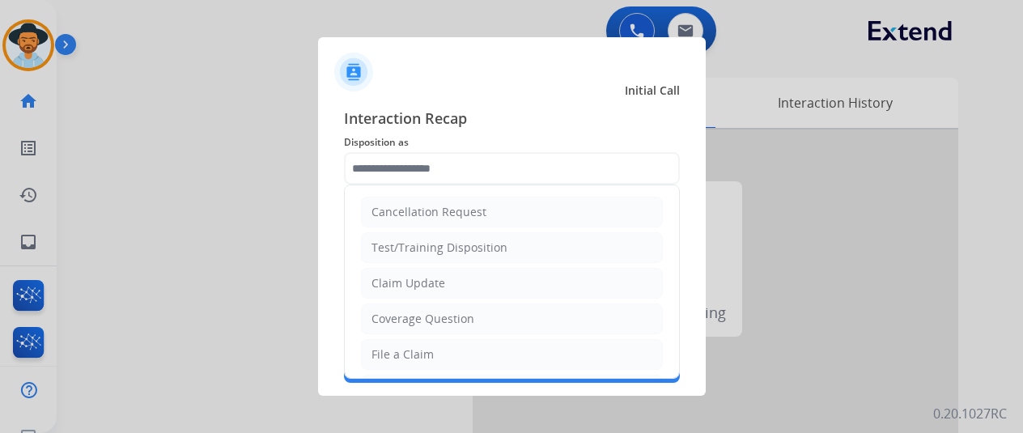
click at [377, 349] on div "File a Claim" at bounding box center [402, 354] width 62 height 16
type input "**********"
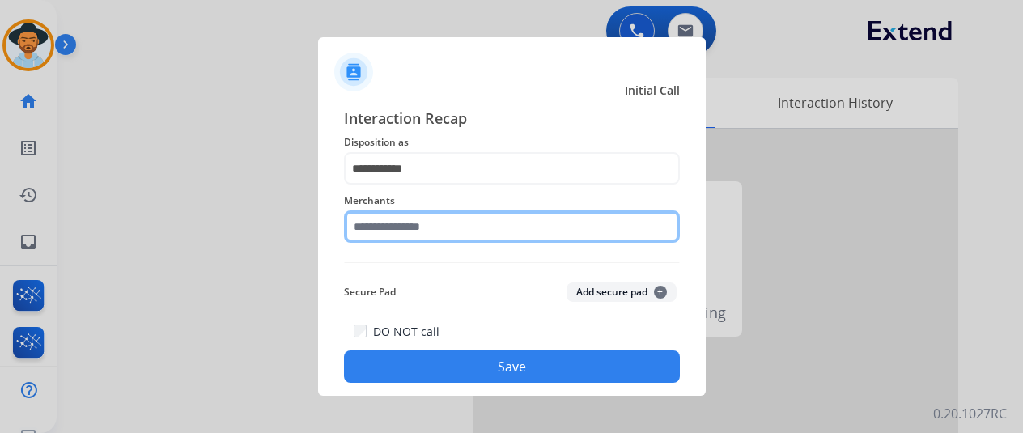
click at [393, 233] on input "text" at bounding box center [512, 226] width 336 height 32
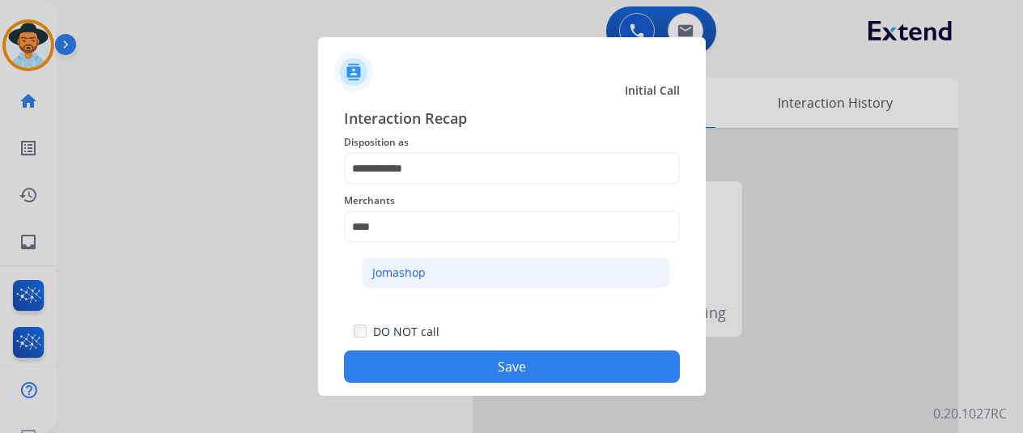
click at [407, 270] on div "Jomashop" at bounding box center [398, 273] width 53 height 16
type input "********"
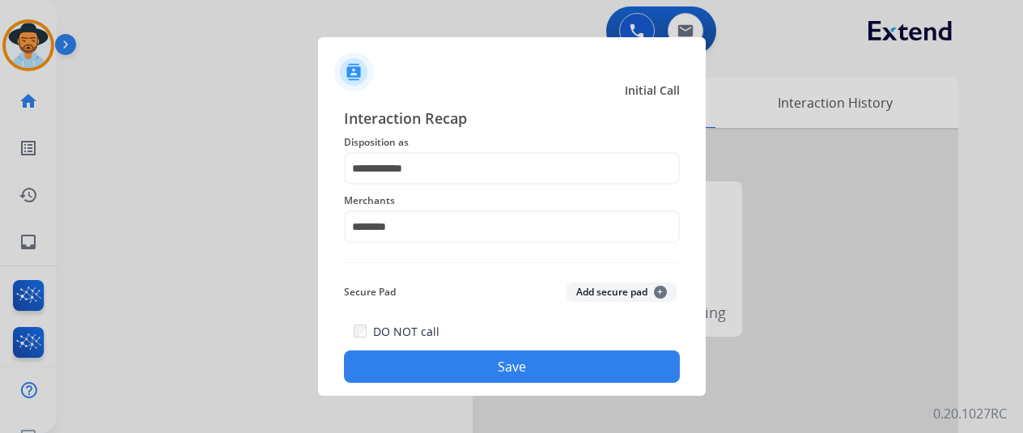
click at [484, 362] on button "Save" at bounding box center [512, 366] width 336 height 32
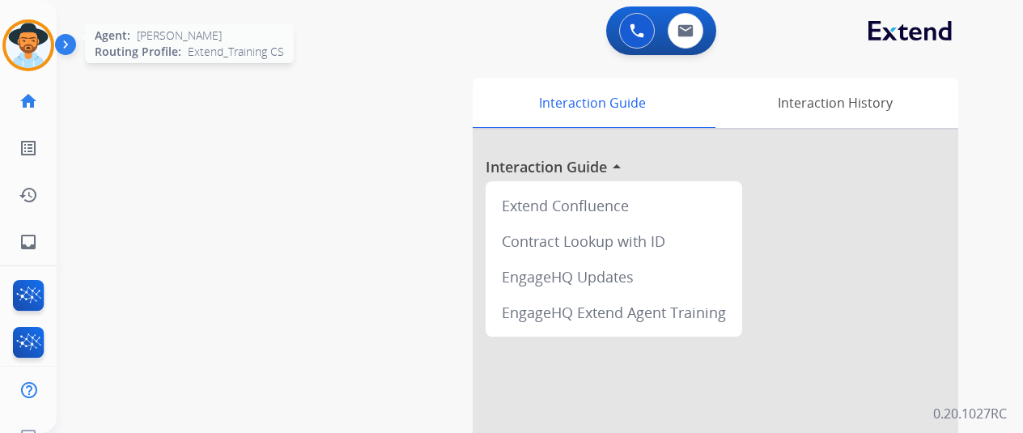
click at [9, 40] on img at bounding box center [28, 45] width 45 height 45
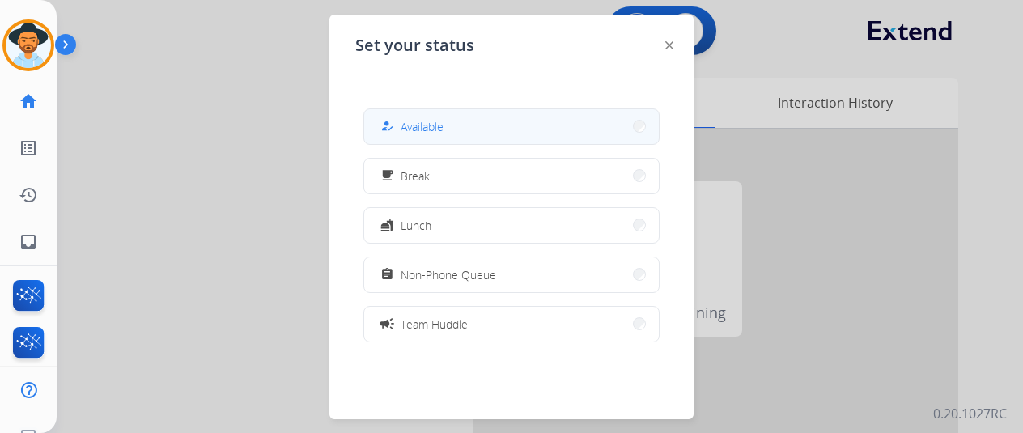
click at [489, 117] on button "how_to_reg Available" at bounding box center [511, 126] width 295 height 35
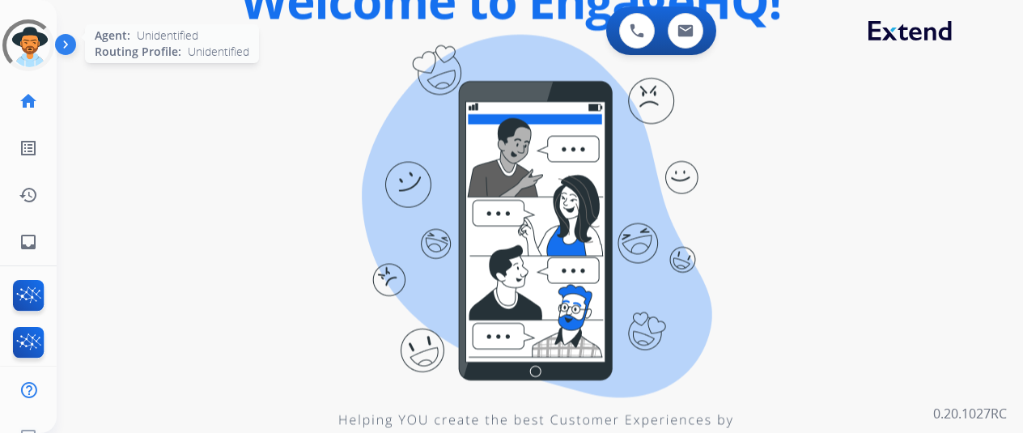
click at [31, 44] on div at bounding box center [27, 44] width 67 height 67
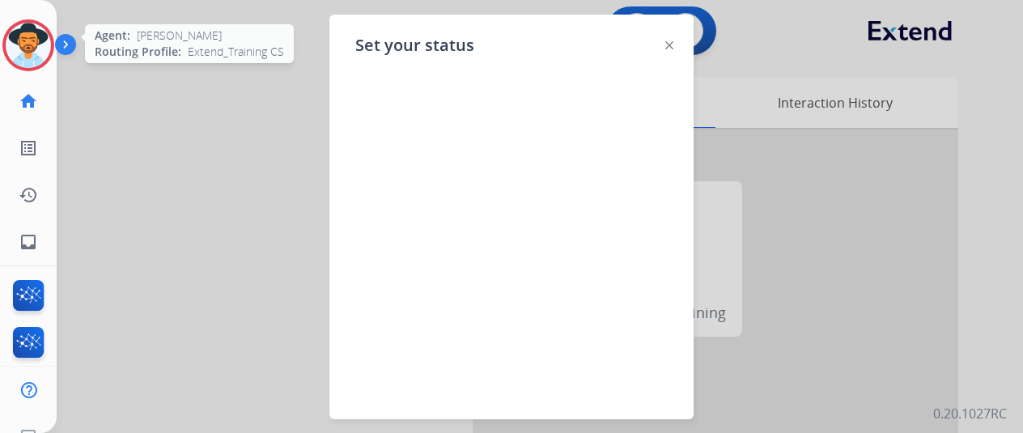
click at [34, 40] on img at bounding box center [28, 45] width 45 height 45
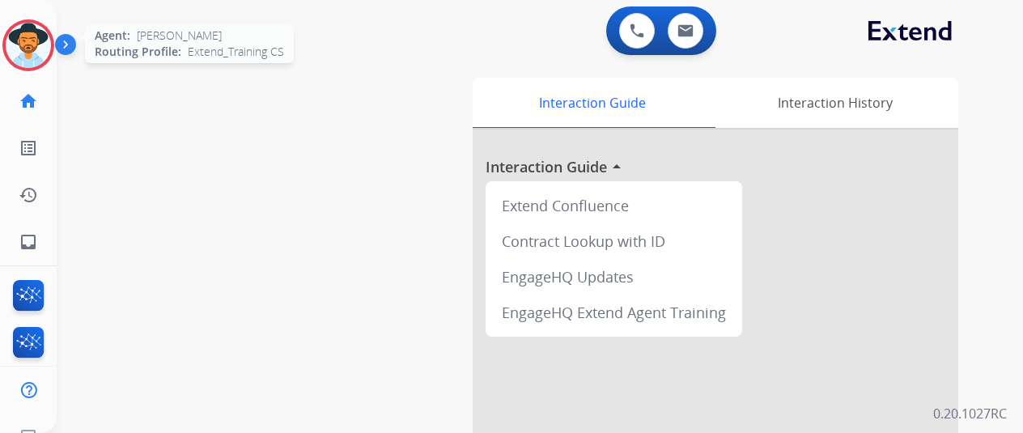
click at [23, 36] on img at bounding box center [28, 45] width 45 height 45
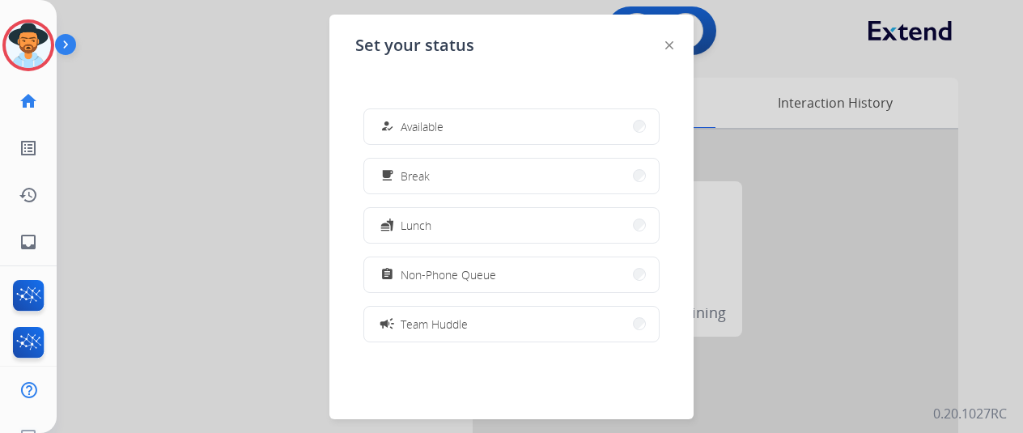
click at [463, 130] on button "how_to_reg Available" at bounding box center [511, 126] width 295 height 35
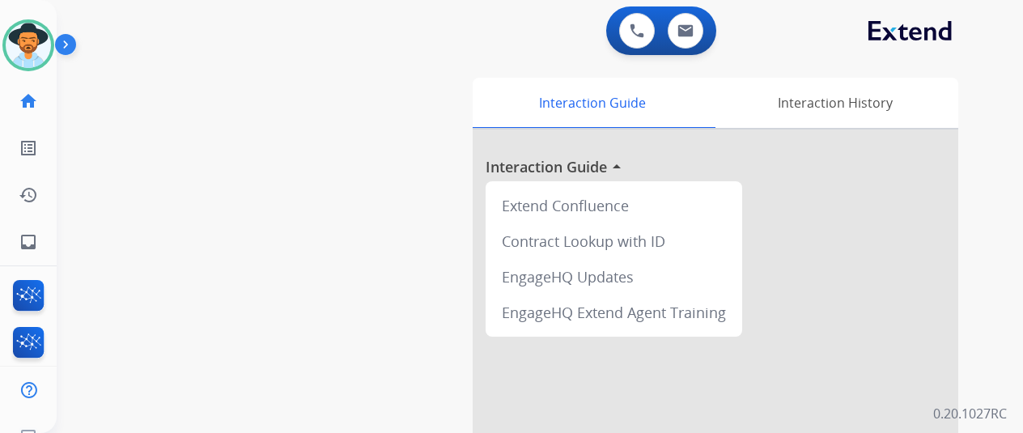
click at [151, 250] on div "swap_horiz Break voice bridge close_fullscreen Connect 3-Way Call merge_type Se…" at bounding box center [520, 395] width 927 height 675
click at [28, 240] on mat-icon "inbox" at bounding box center [28, 241] width 19 height 19
select select "**********"
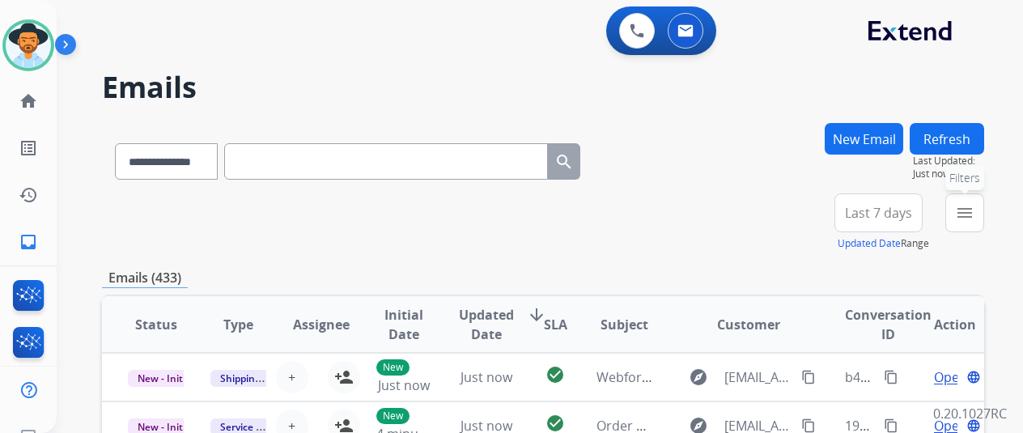
drag, startPoint x: 976, startPoint y: 213, endPoint x: 872, endPoint y: 283, distance: 125.9
click at [974, 213] on mat-icon "menu" at bounding box center [964, 212] width 19 height 19
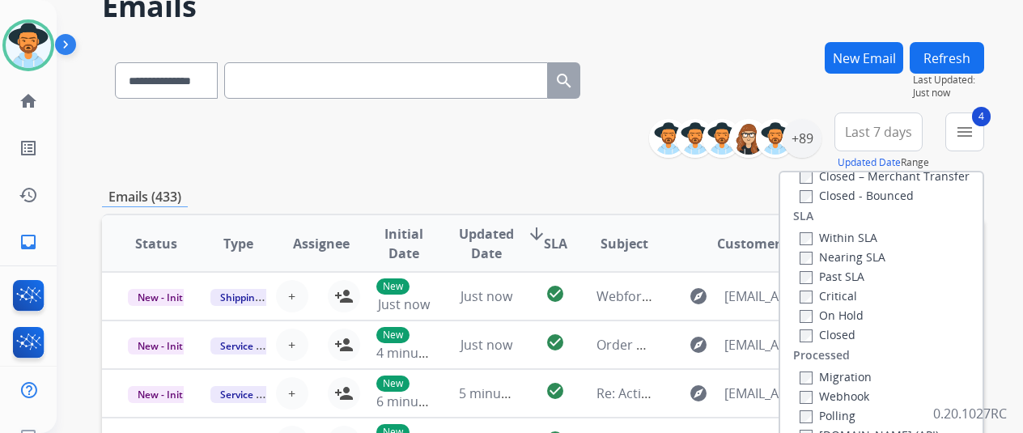
scroll to position [162, 0]
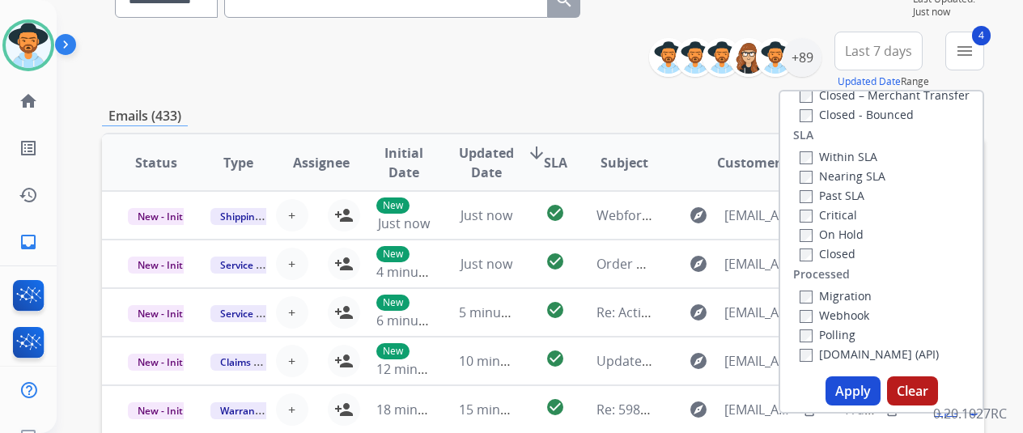
click at [855, 390] on button "Apply" at bounding box center [853, 390] width 55 height 29
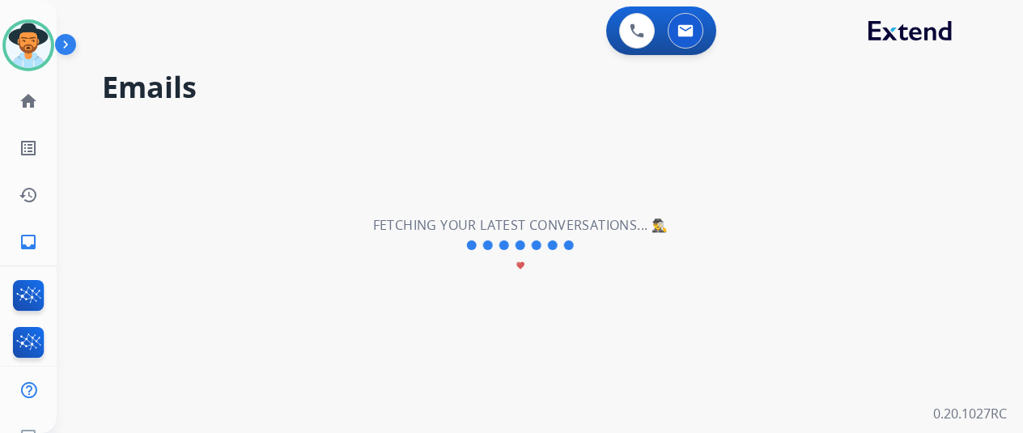
scroll to position [0, 0]
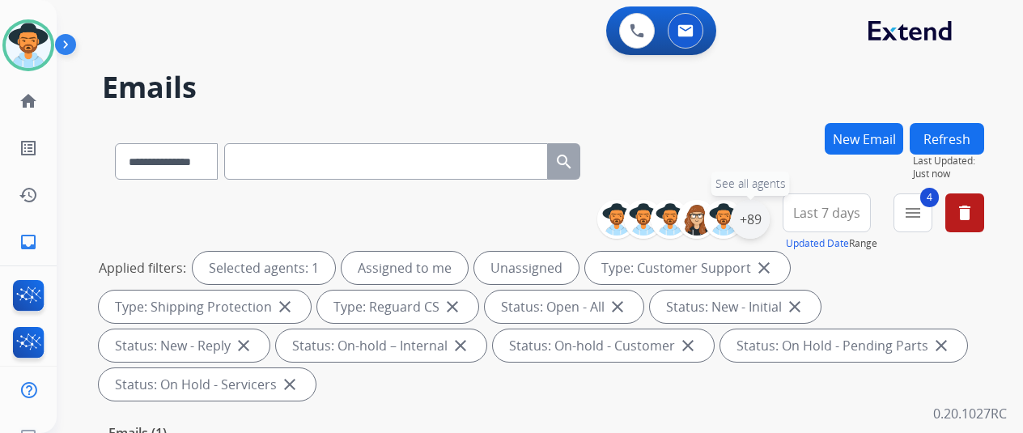
click at [766, 223] on div "+89" at bounding box center [750, 219] width 39 height 39
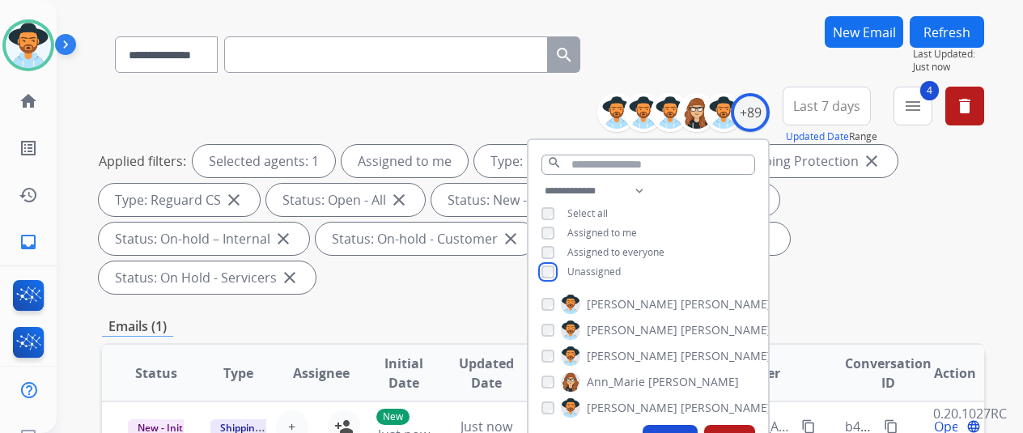
scroll to position [243, 0]
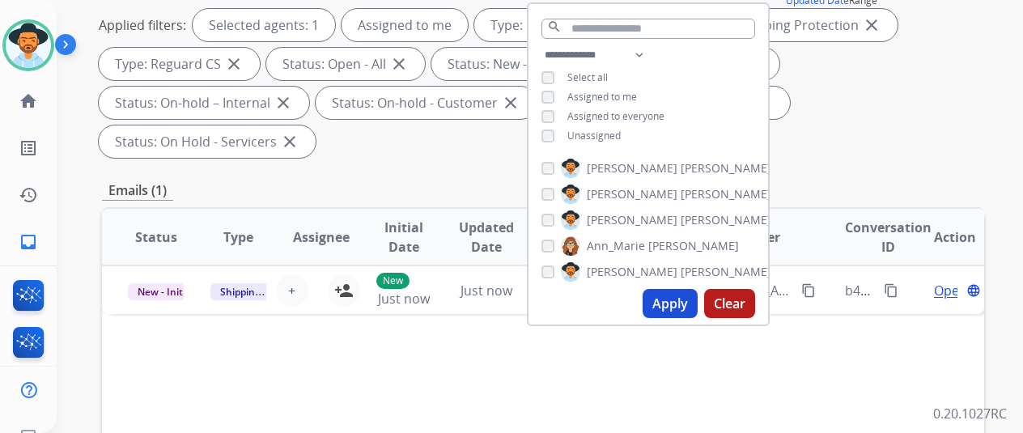
click at [673, 306] on button "Apply" at bounding box center [670, 303] width 55 height 29
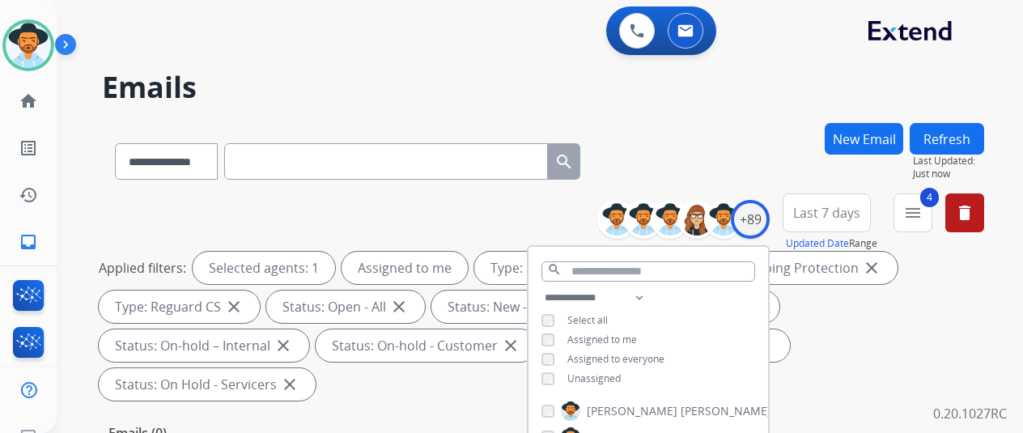
click at [728, 112] on div "**********" at bounding box center [520, 274] width 927 height 433
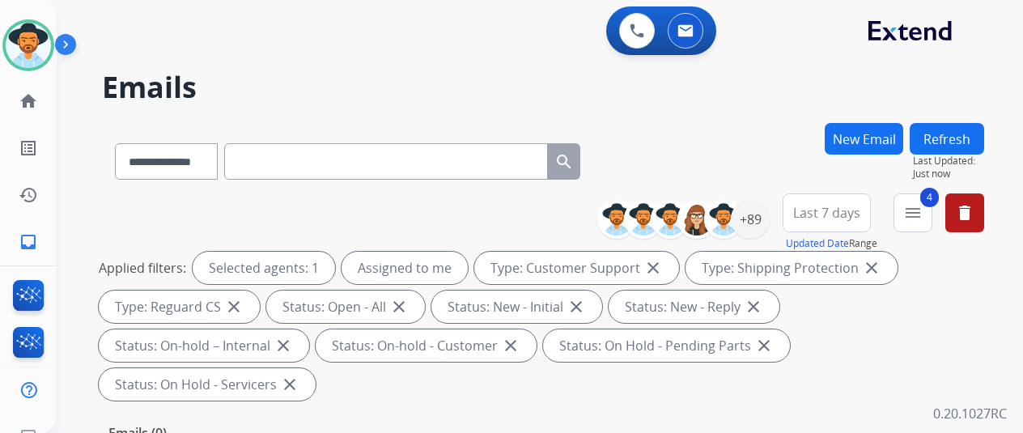
click at [701, 116] on div "**********" at bounding box center [520, 274] width 927 height 433
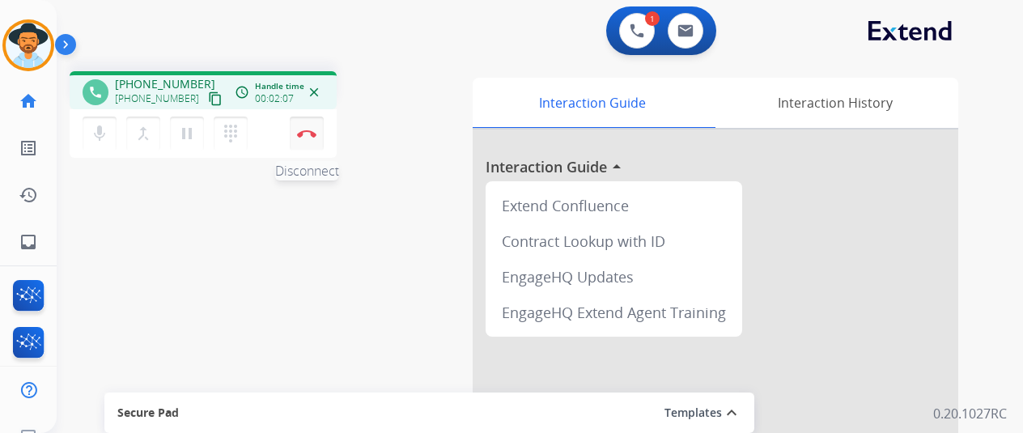
click at [306, 131] on img at bounding box center [306, 133] width 19 height 8
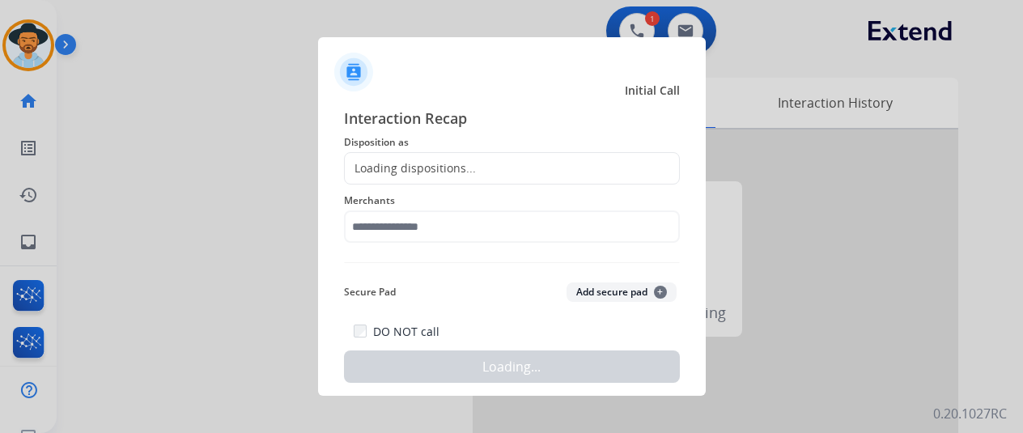
click at [386, 163] on div "Loading dispositions..." at bounding box center [410, 168] width 131 height 16
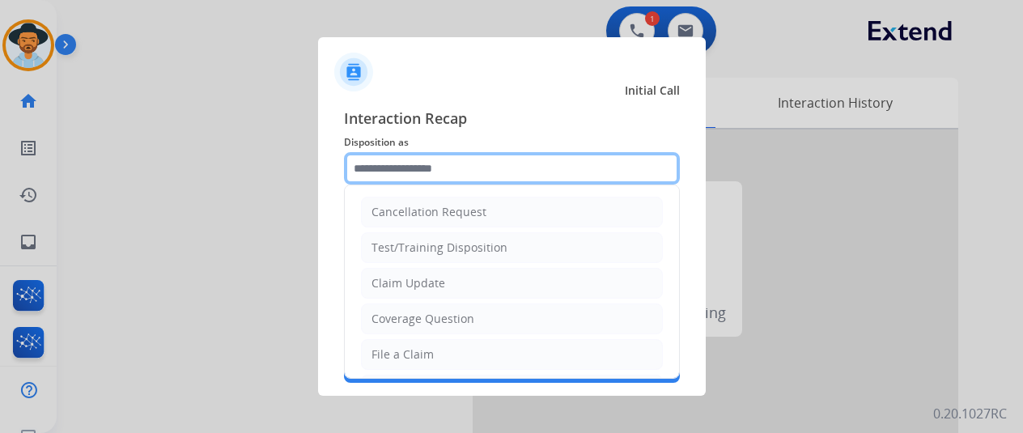
click at [359, 175] on input "text" at bounding box center [512, 168] width 336 height 32
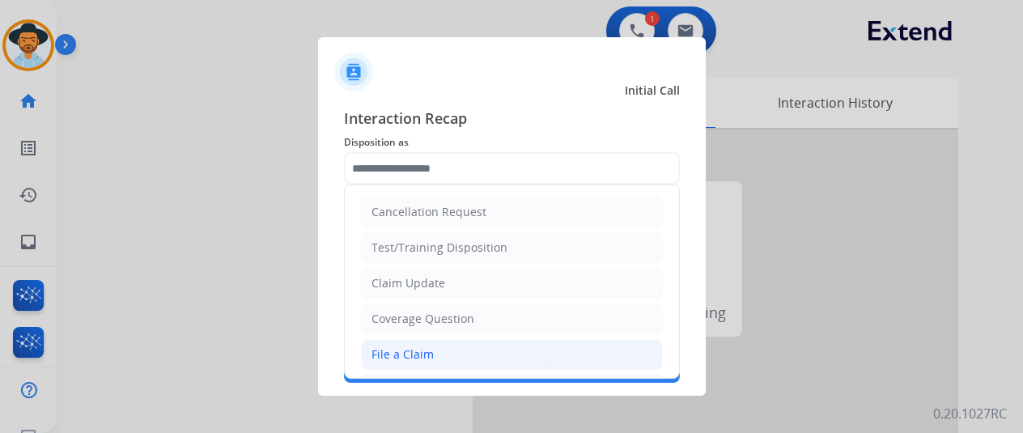
click at [384, 350] on div "File a Claim" at bounding box center [402, 354] width 62 height 16
type input "**********"
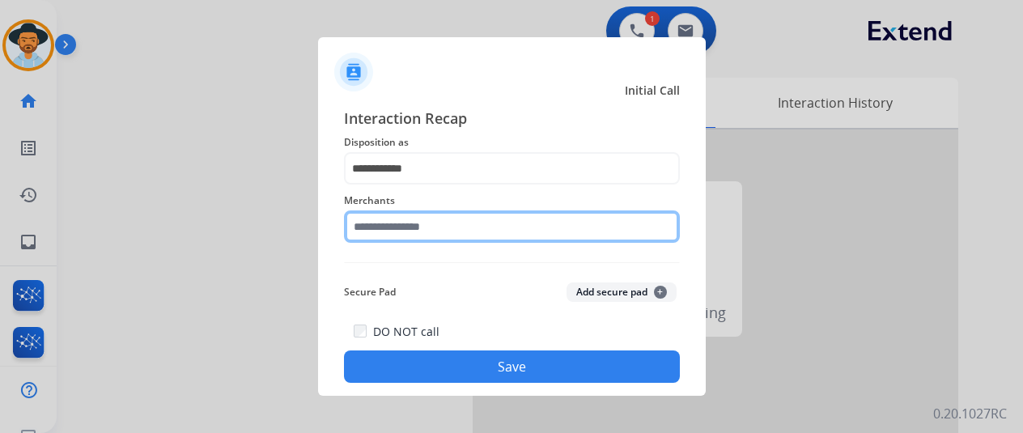
click at [397, 229] on input "text" at bounding box center [512, 226] width 336 height 32
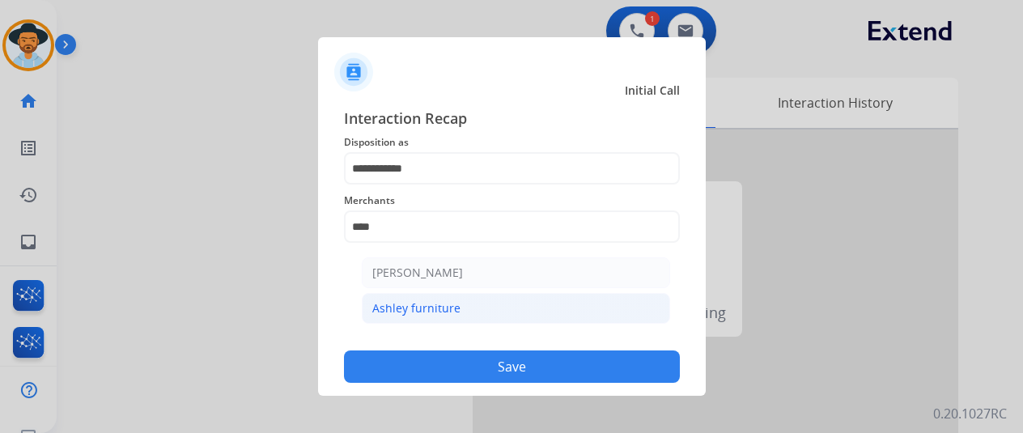
click at [430, 300] on div "Ashley furniture" at bounding box center [416, 308] width 88 height 16
type input "**********"
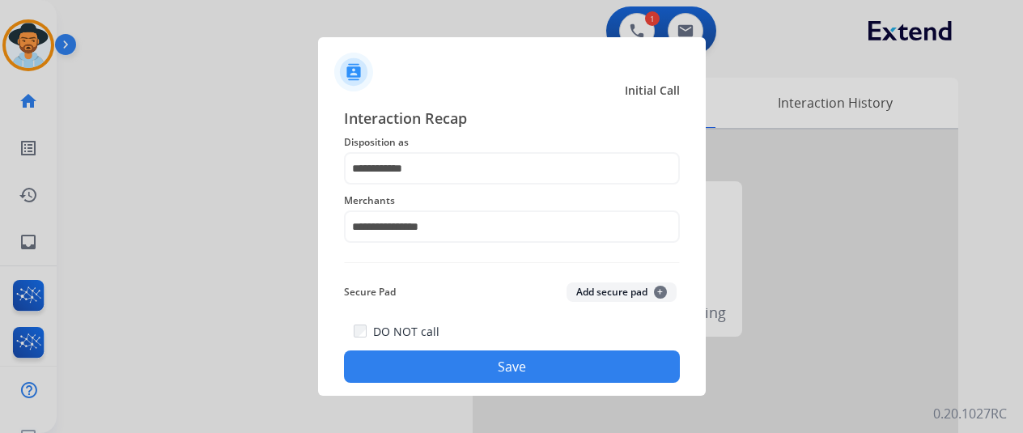
click at [465, 363] on button "Save" at bounding box center [512, 366] width 336 height 32
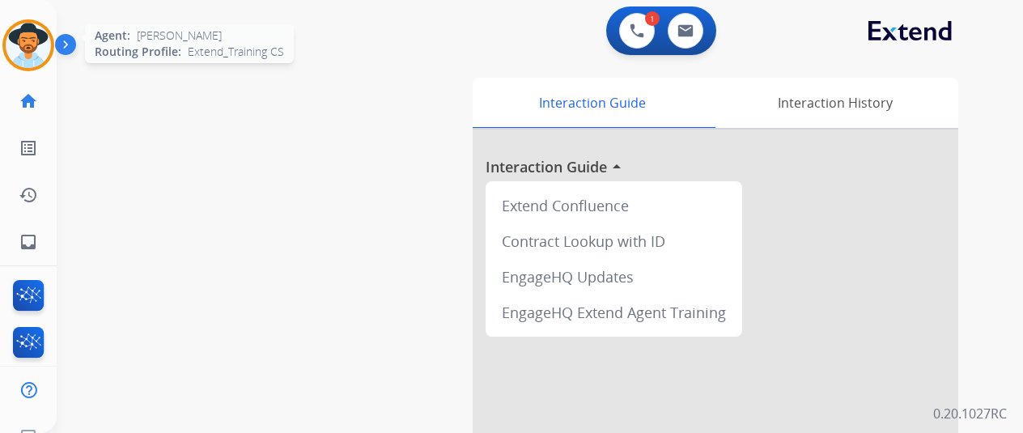
click at [21, 41] on img at bounding box center [28, 45] width 45 height 45
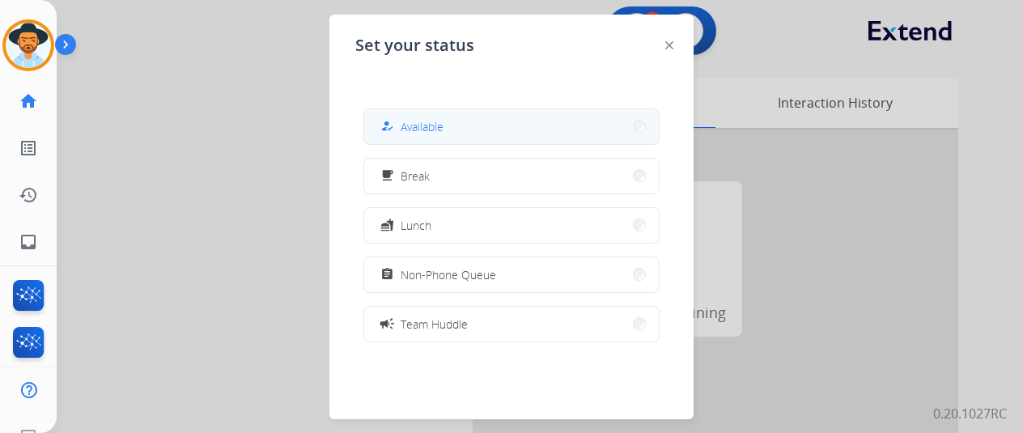
drag, startPoint x: 413, startPoint y: 124, endPoint x: 447, endPoint y: 2, distance: 126.8
click at [413, 123] on span "Available" at bounding box center [422, 126] width 43 height 17
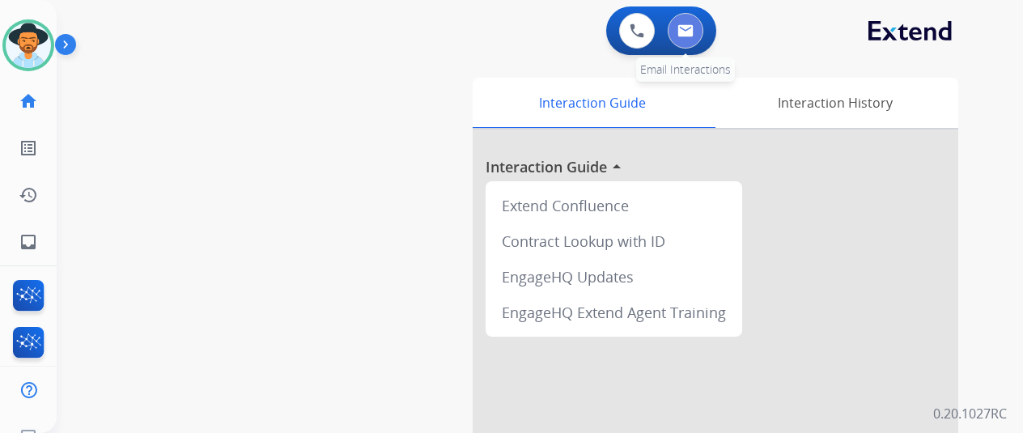
click at [685, 22] on button at bounding box center [686, 31] width 36 height 36
select select "**********"
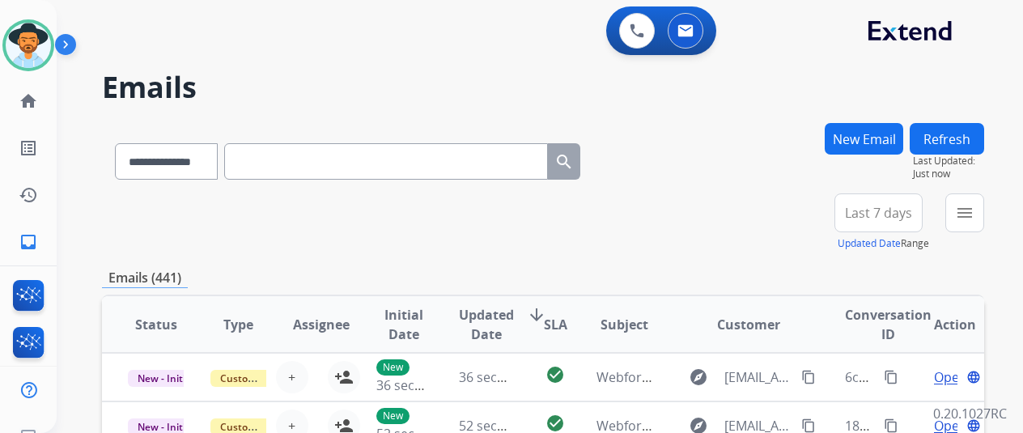
click at [867, 131] on button "New Email" at bounding box center [864, 139] width 79 height 32
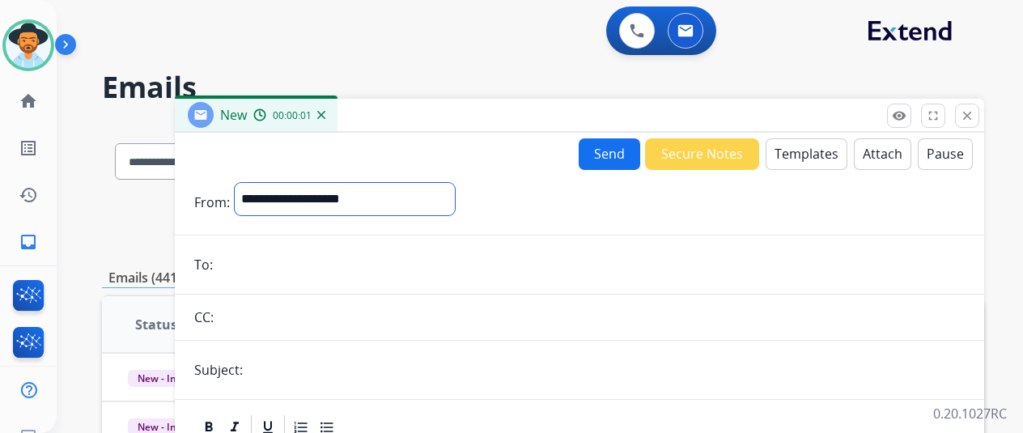
click at [287, 193] on select "**********" at bounding box center [345, 199] width 220 height 32
select select "**********"
click at [247, 183] on select "**********" at bounding box center [345, 199] width 220 height 32
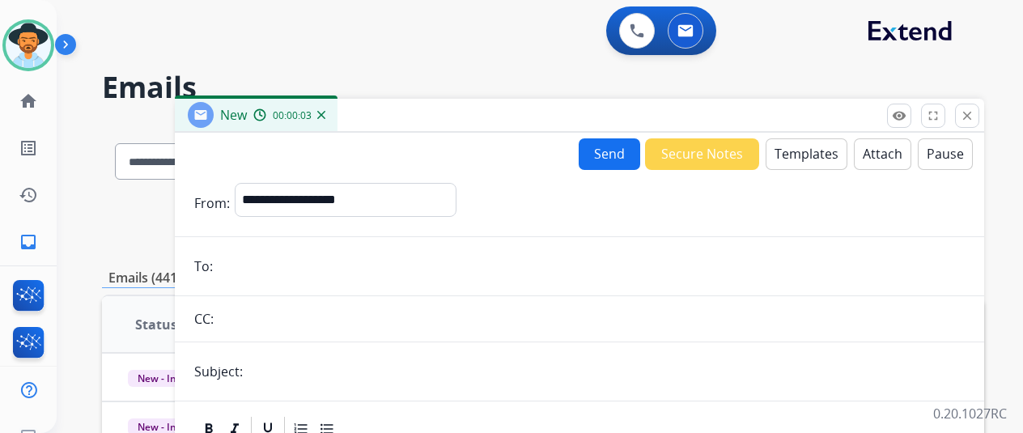
click at [240, 261] on input "email" at bounding box center [591, 266] width 747 height 32
paste input "**********"
type input "**********"
click at [790, 143] on button "Templates" at bounding box center [807, 154] width 82 height 32
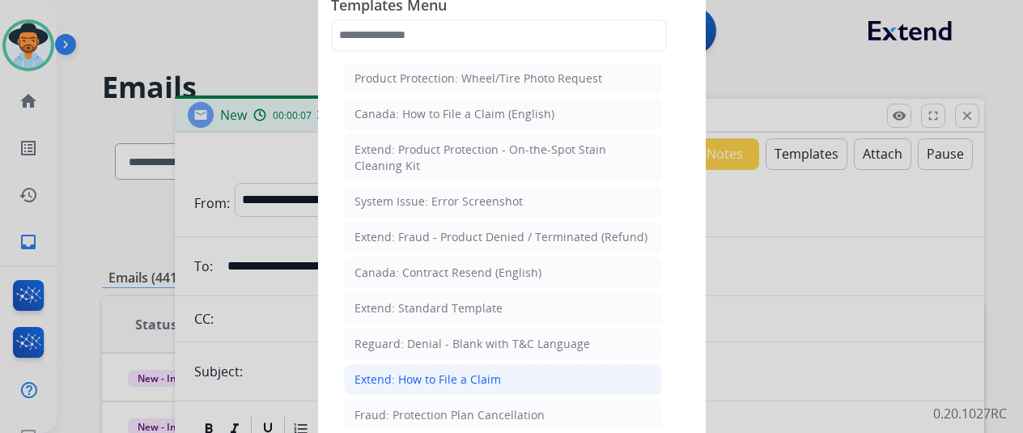
click at [401, 376] on div "Extend: How to File a Claim" at bounding box center [427, 379] width 146 height 16
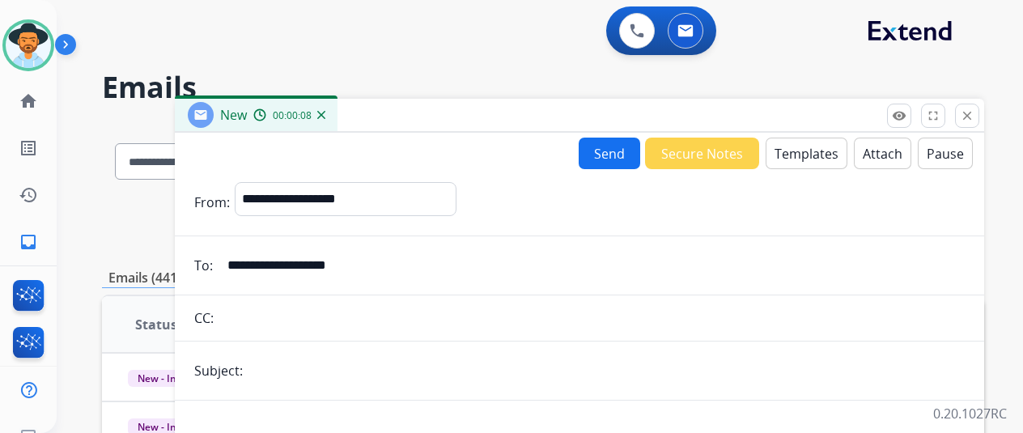
scroll to position [243, 0]
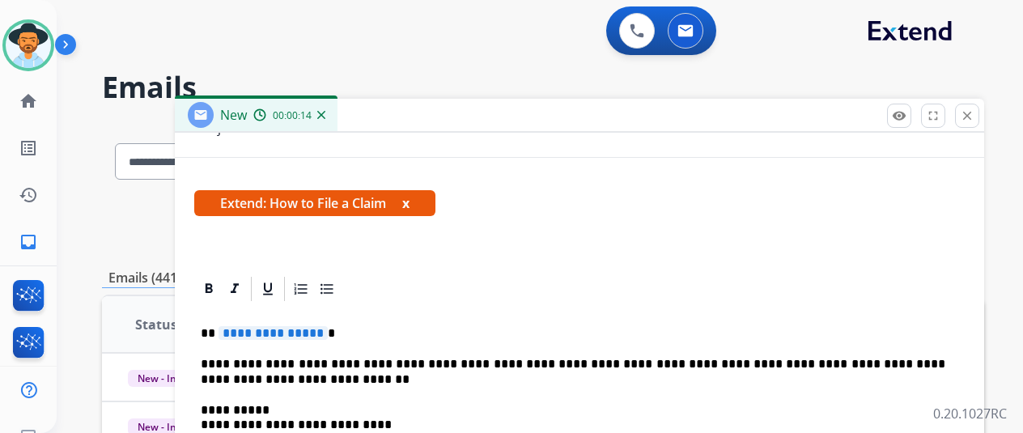
click at [328, 336] on span "**********" at bounding box center [273, 333] width 109 height 14
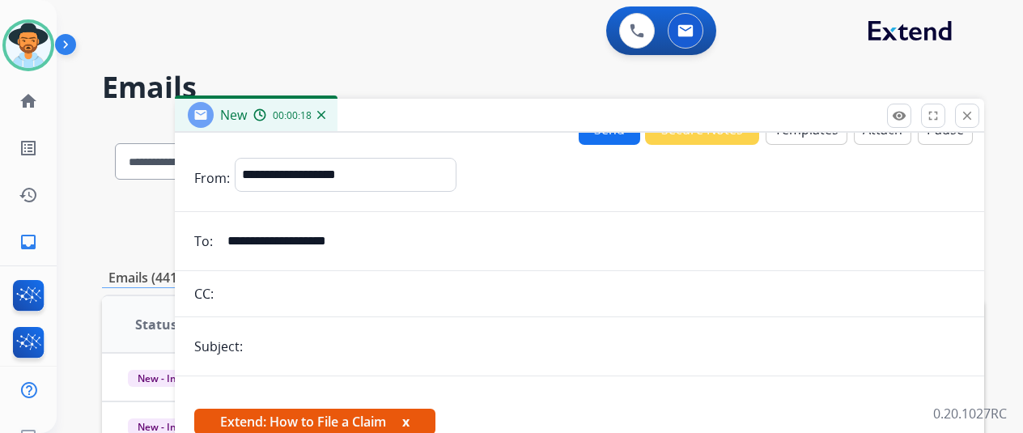
scroll to position [0, 0]
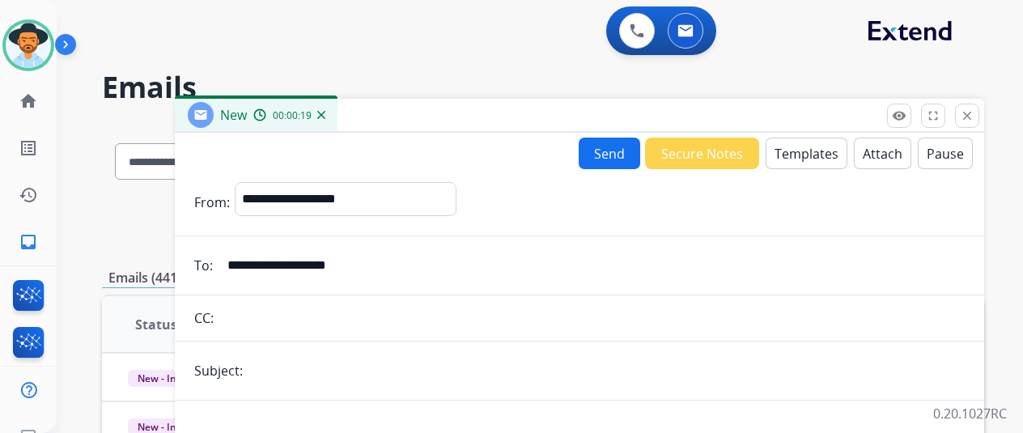
click at [615, 151] on button "Send" at bounding box center [610, 154] width 62 height 32
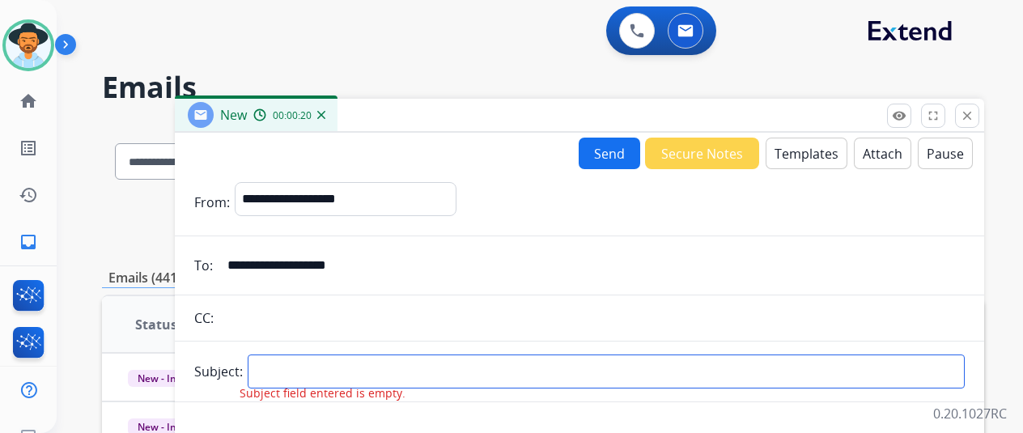
click at [287, 363] on input "text" at bounding box center [606, 371] width 717 height 34
type input "**********"
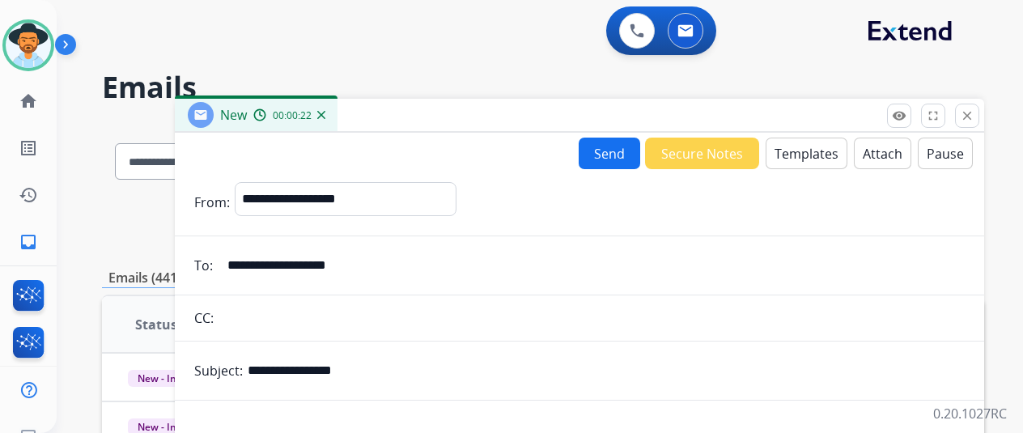
click at [629, 148] on button "Send" at bounding box center [610, 154] width 62 height 32
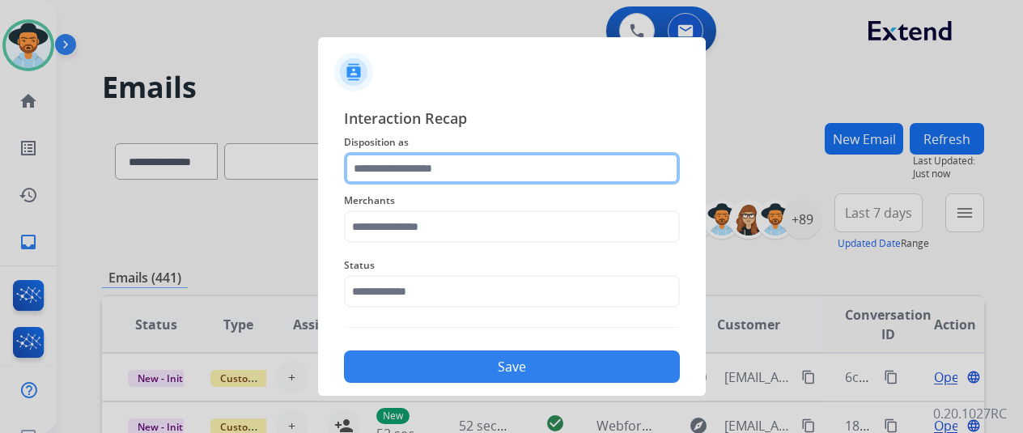
click at [387, 163] on input "text" at bounding box center [512, 168] width 336 height 32
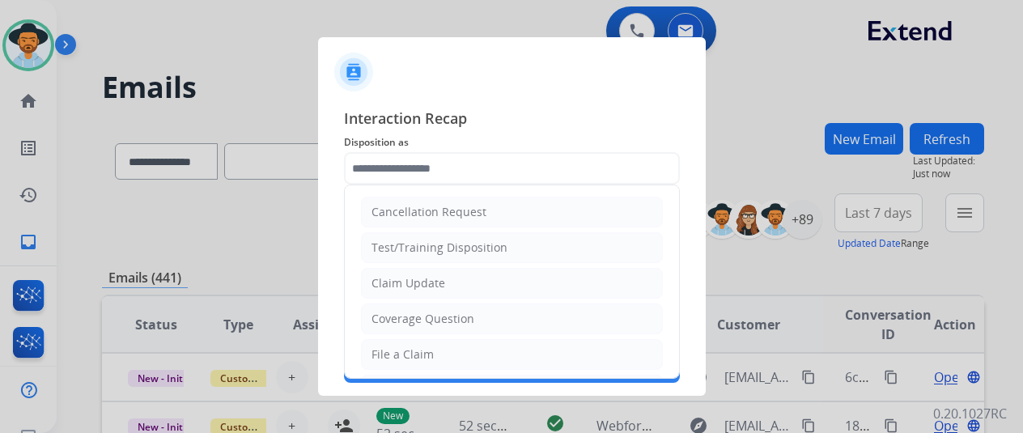
drag, startPoint x: 379, startPoint y: 350, endPoint x: 396, endPoint y: 304, distance: 49.2
click at [380, 349] on div "File a Claim" at bounding box center [402, 354] width 62 height 16
type input "**********"
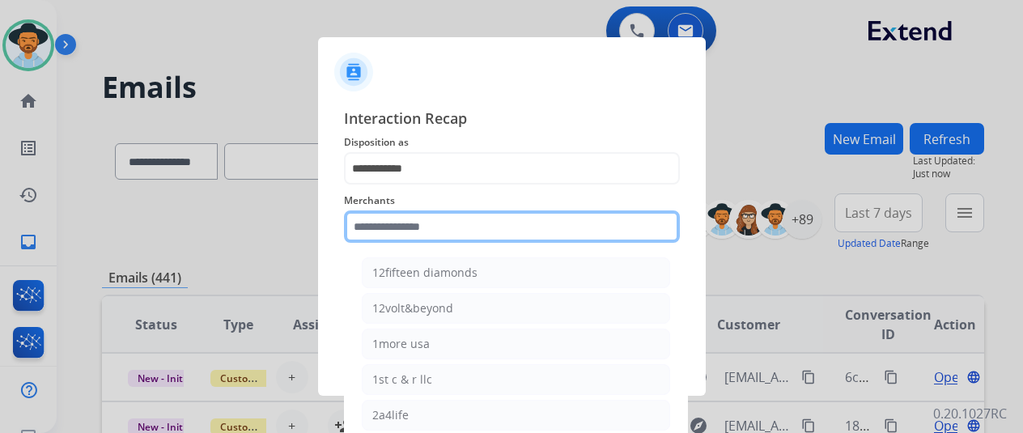
click at [387, 219] on input "text" at bounding box center [512, 226] width 336 height 32
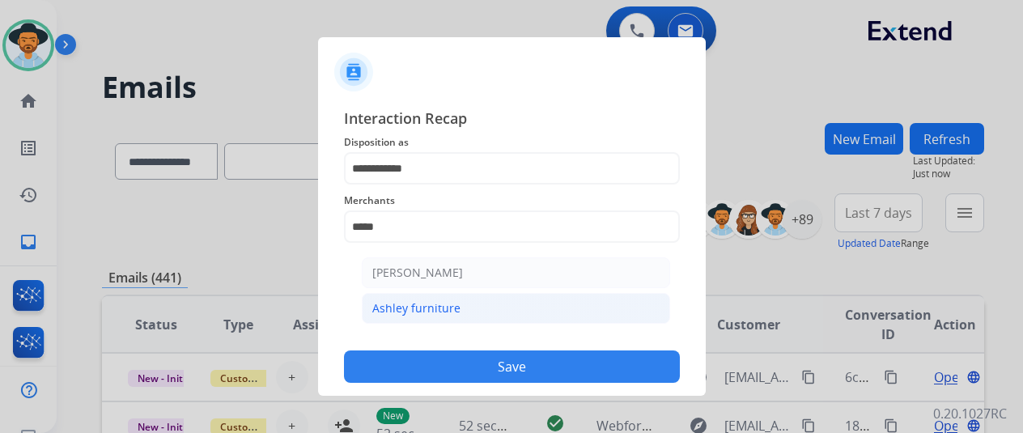
click at [419, 305] on div "Ashley furniture" at bounding box center [416, 308] width 88 height 16
type input "**********"
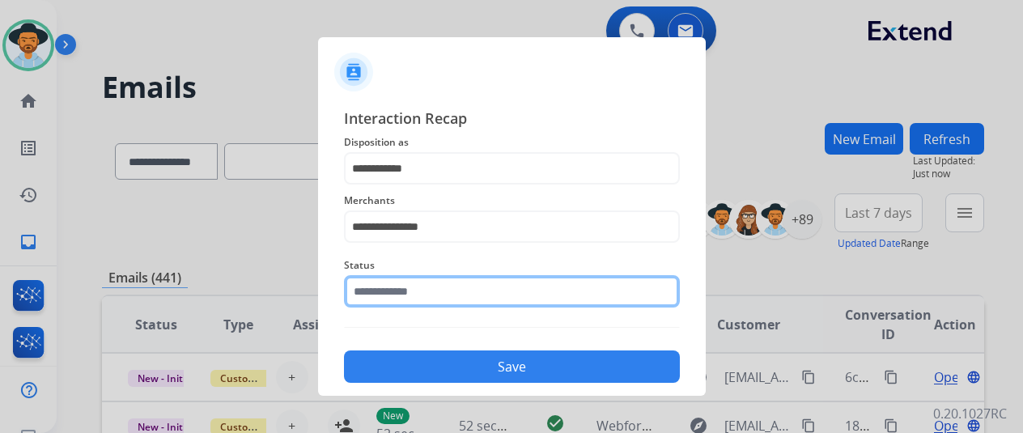
click at [413, 286] on input "text" at bounding box center [512, 291] width 336 height 32
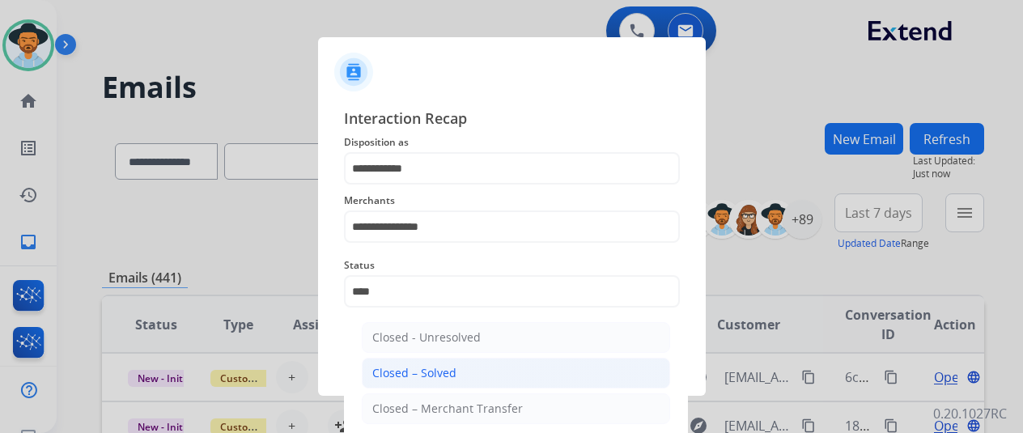
click at [449, 374] on div "Closed – Solved" at bounding box center [414, 373] width 84 height 16
type input "**********"
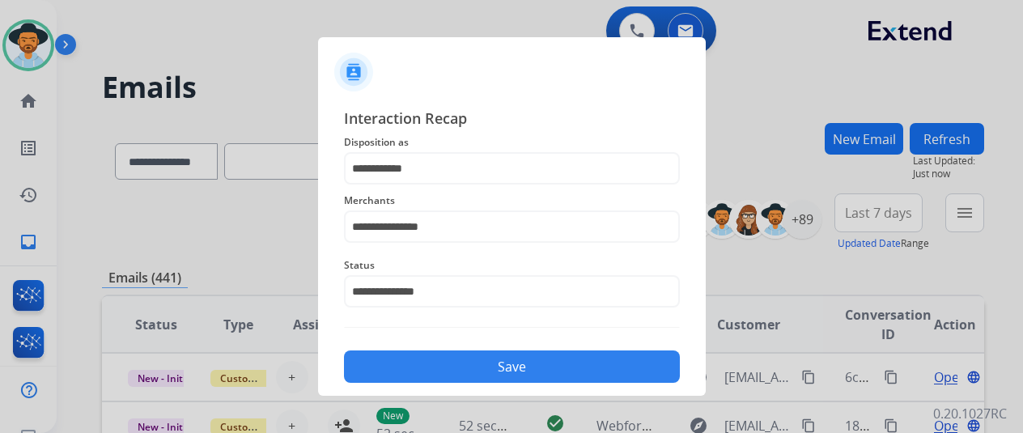
click at [482, 372] on button "Save" at bounding box center [512, 366] width 336 height 32
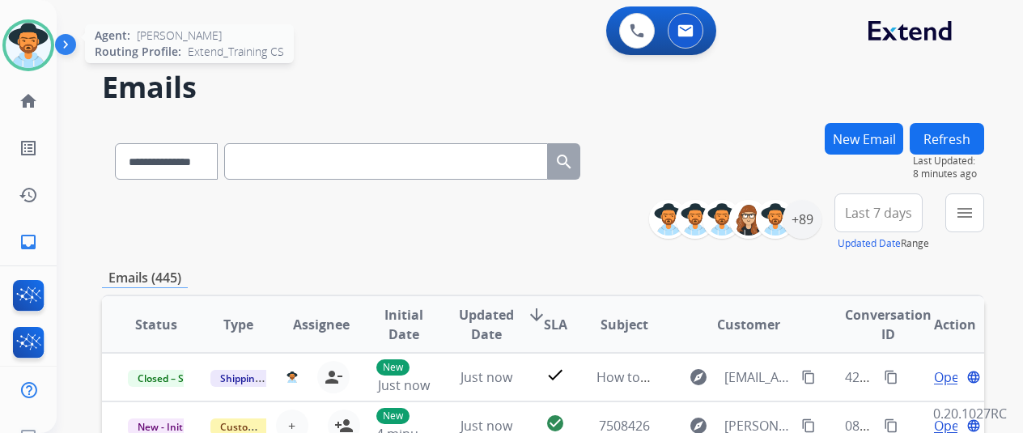
click at [31, 44] on img at bounding box center [28, 45] width 45 height 45
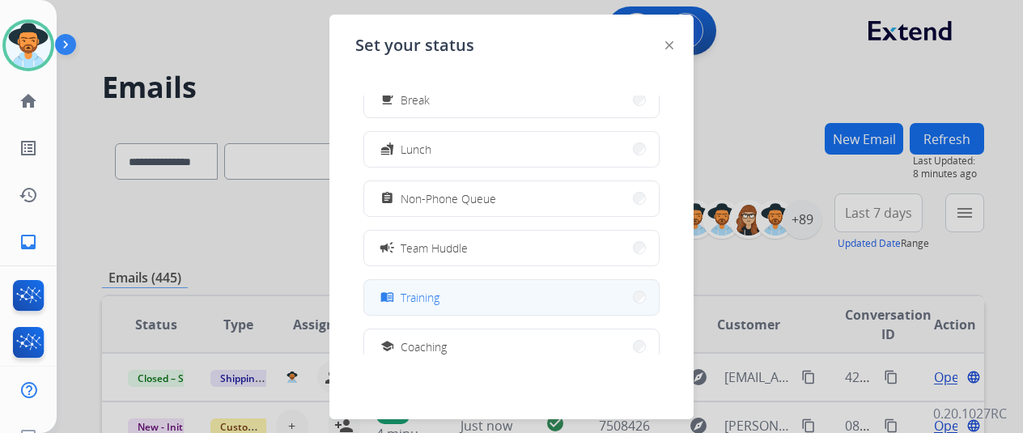
scroll to position [162, 0]
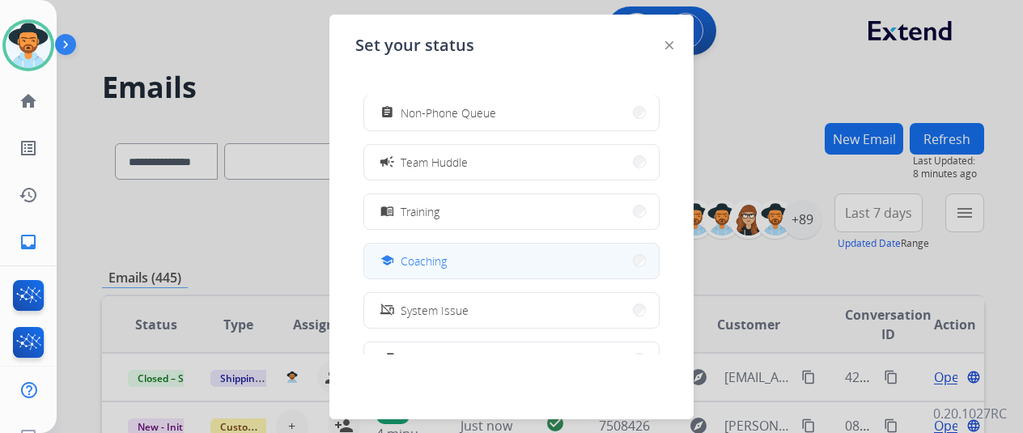
click at [462, 255] on button "school Coaching" at bounding box center [511, 261] width 295 height 35
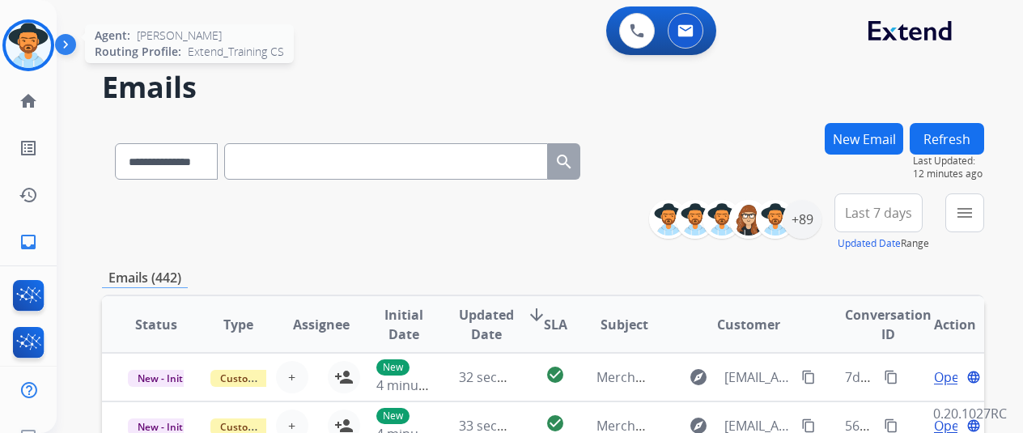
click at [23, 43] on img at bounding box center [28, 45] width 45 height 45
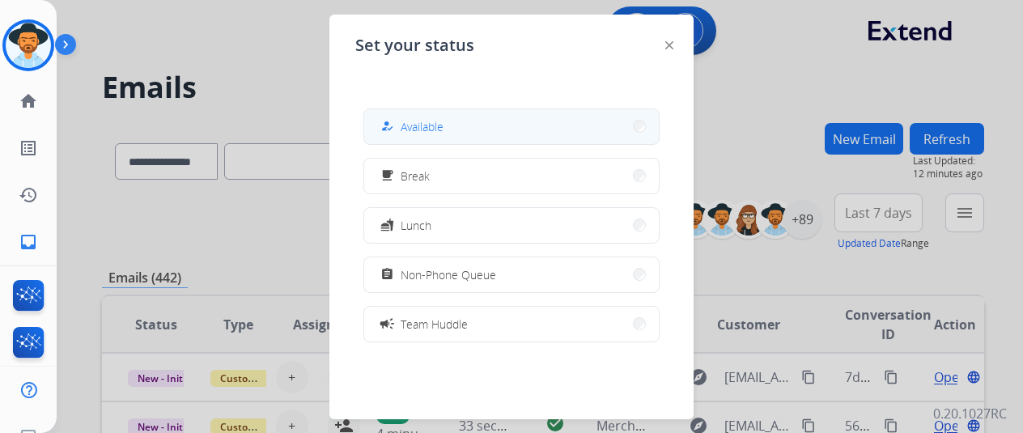
click at [439, 124] on span "Available" at bounding box center [422, 126] width 43 height 17
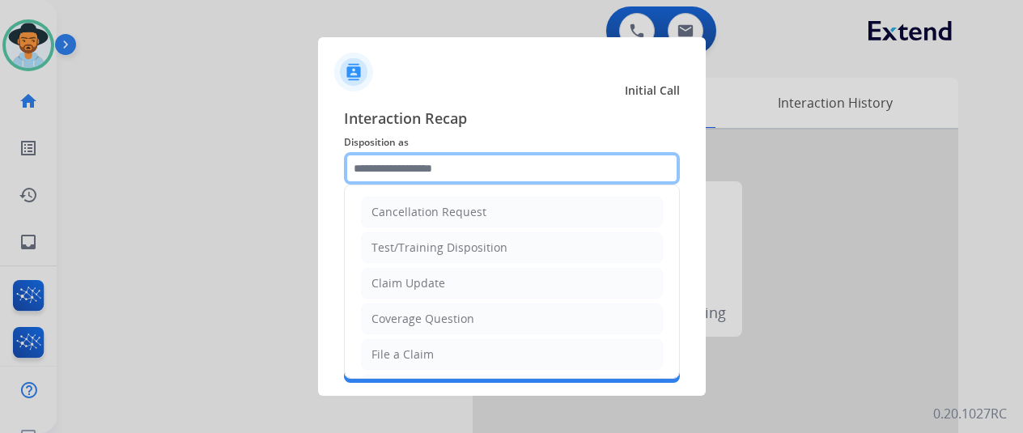
click at [380, 163] on input "text" at bounding box center [512, 168] width 336 height 32
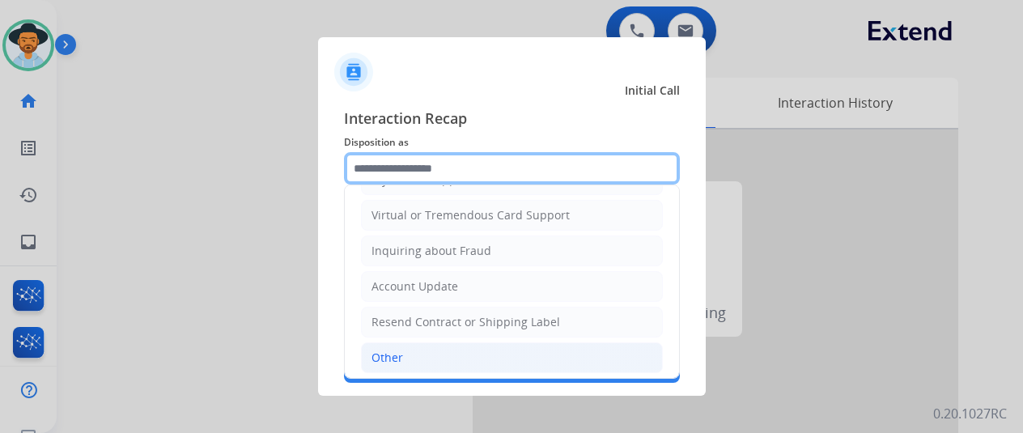
scroll to position [245, 0]
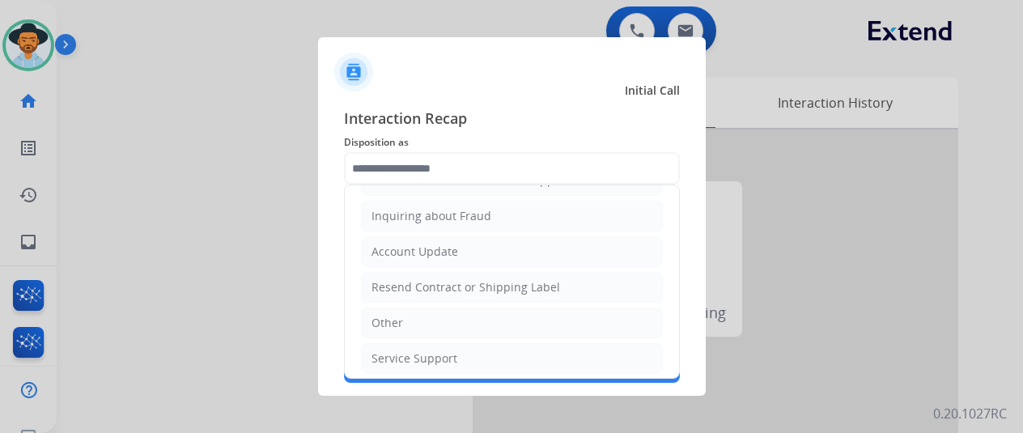
drag, startPoint x: 424, startPoint y: 318, endPoint x: 398, endPoint y: 234, distance: 88.1
click at [422, 318] on li "Other" at bounding box center [512, 323] width 302 height 31
type input "*****"
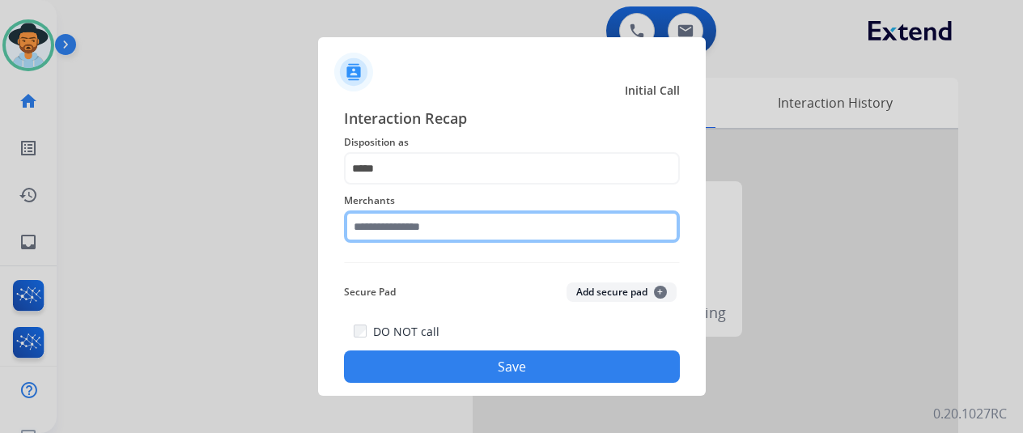
click at [374, 234] on input "text" at bounding box center [512, 226] width 336 height 32
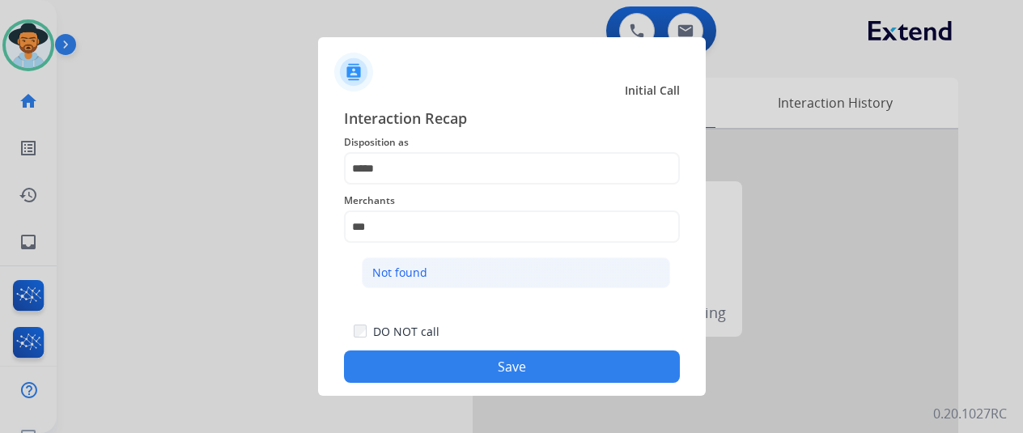
click at [435, 270] on li "Not found" at bounding box center [516, 272] width 308 height 31
type input "*********"
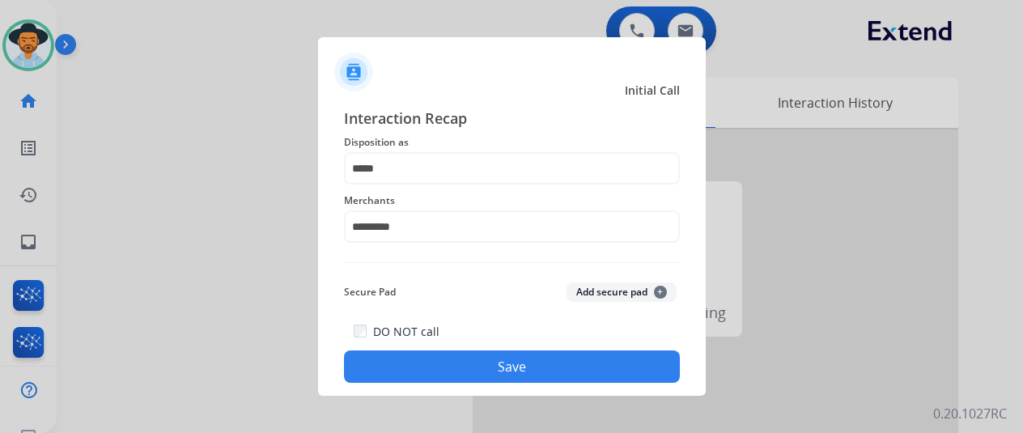
click at [474, 371] on button "Save" at bounding box center [512, 366] width 336 height 32
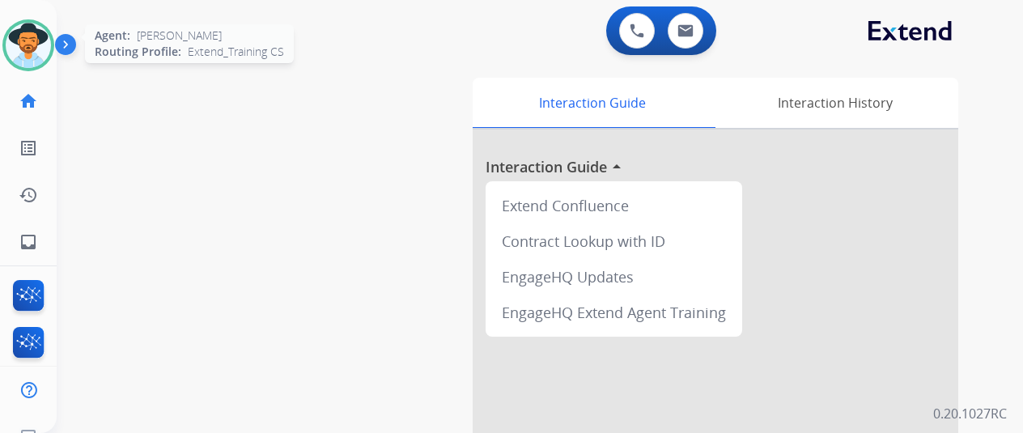
click at [39, 39] on img at bounding box center [28, 45] width 45 height 45
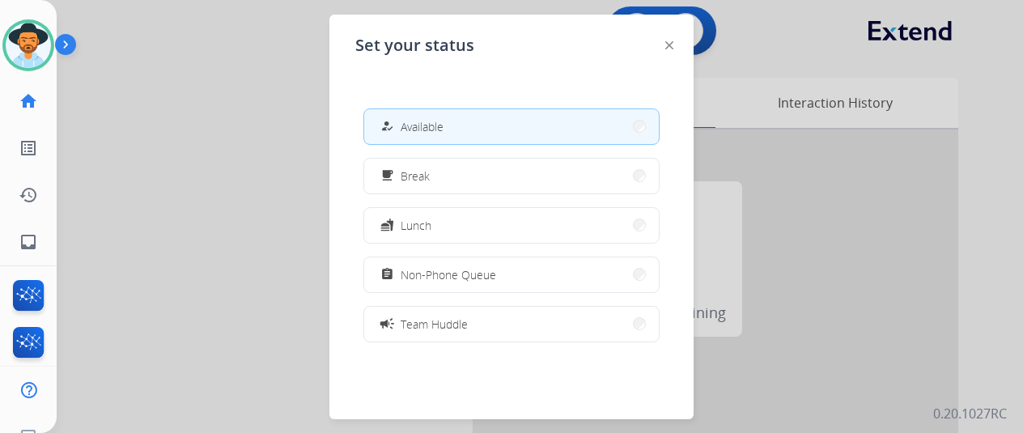
click at [489, 108] on div "how_to_reg Available" at bounding box center [511, 126] width 296 height 36
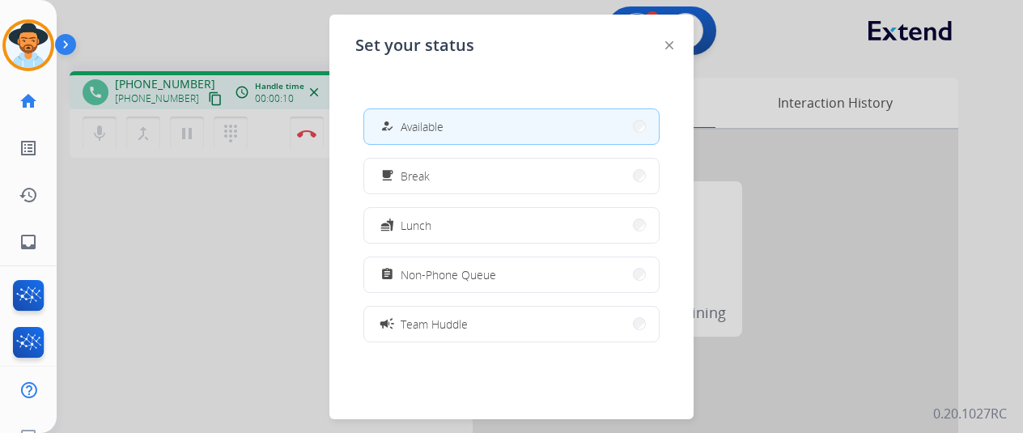
click at [162, 302] on div at bounding box center [511, 216] width 1023 height 433
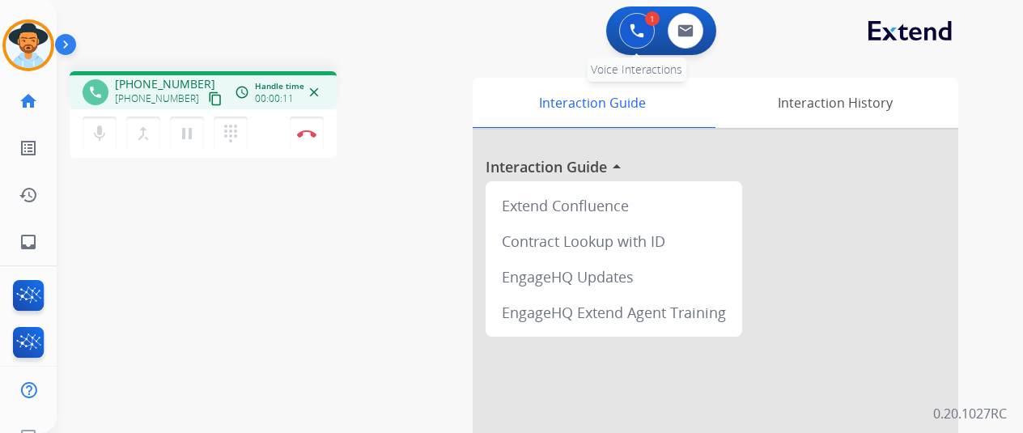
click at [644, 27] on img at bounding box center [637, 30] width 15 height 15
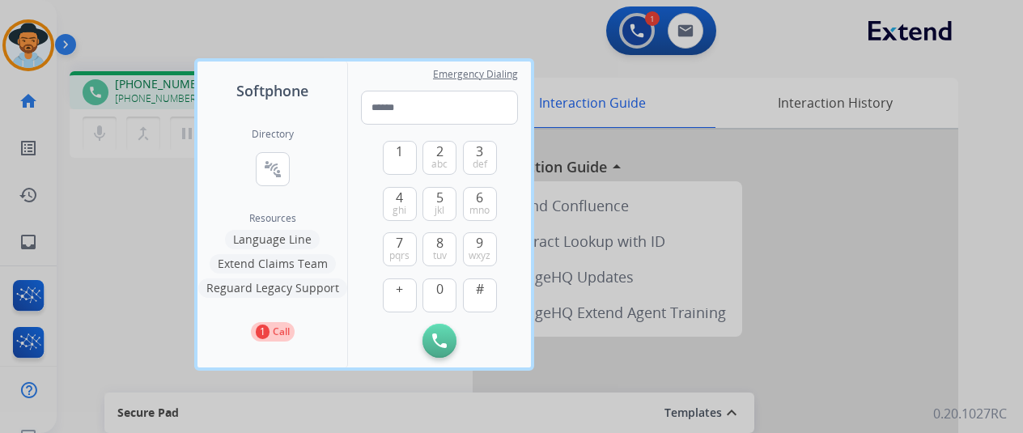
click at [278, 229] on div "Directory connect_without_contact Resource Directory Resources Language Line Ex…" at bounding box center [272, 234] width 150 height 265
click at [280, 236] on button "Language Line" at bounding box center [272, 239] width 95 height 19
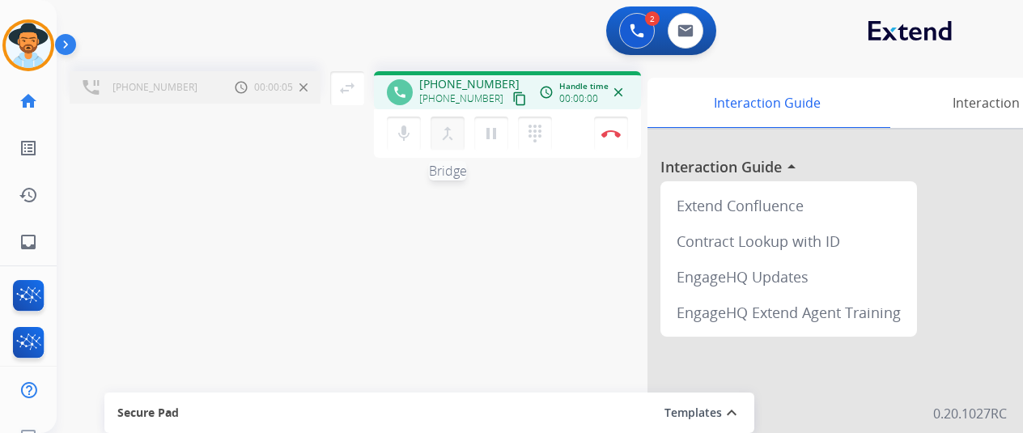
click at [447, 132] on mat-icon "merge_type" at bounding box center [447, 133] width 19 height 19
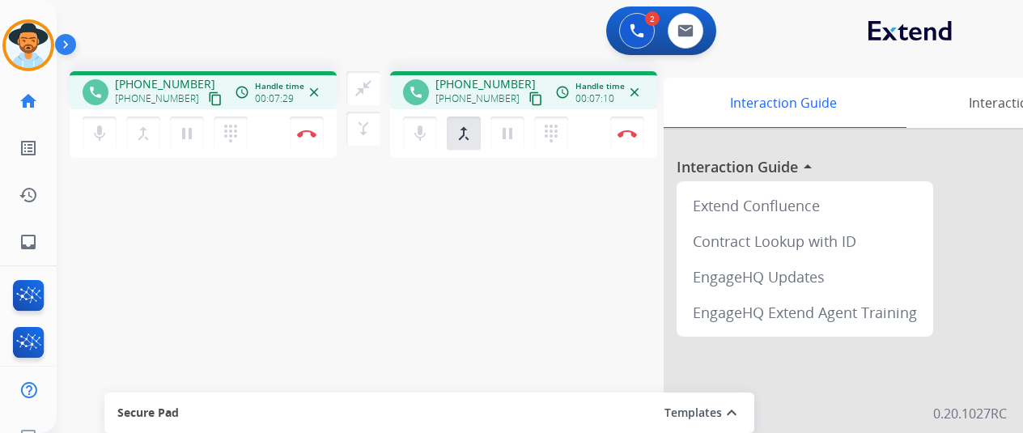
click at [102, 273] on div "phone +14325821849 +14325821849 content_copy access_time Call metrics Queue 00:…" at bounding box center [520, 395] width 927 height 675
click at [301, 127] on button "Disconnect" at bounding box center [307, 134] width 34 height 34
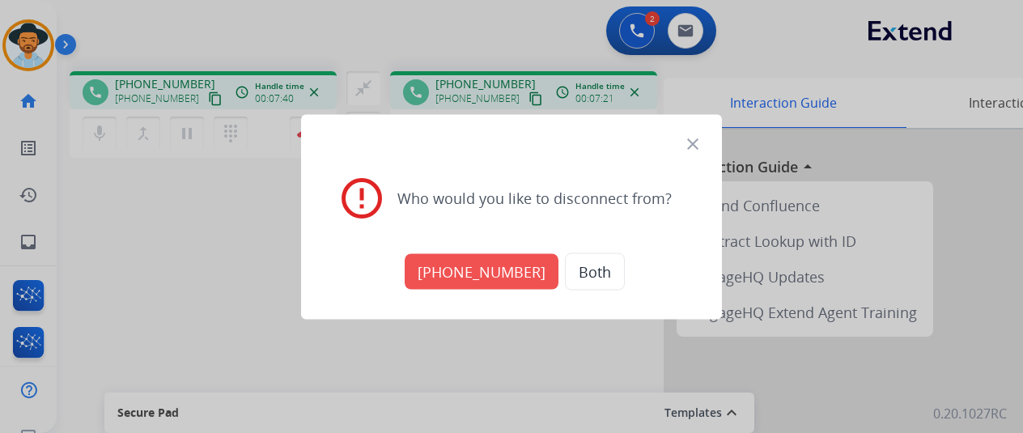
click at [456, 267] on button "+14325821849" at bounding box center [482, 271] width 154 height 36
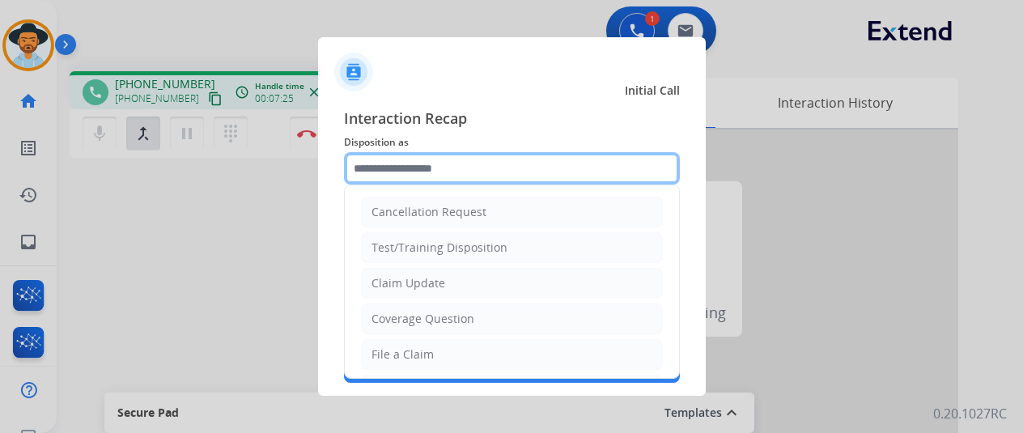
click at [393, 167] on input "text" at bounding box center [512, 168] width 336 height 32
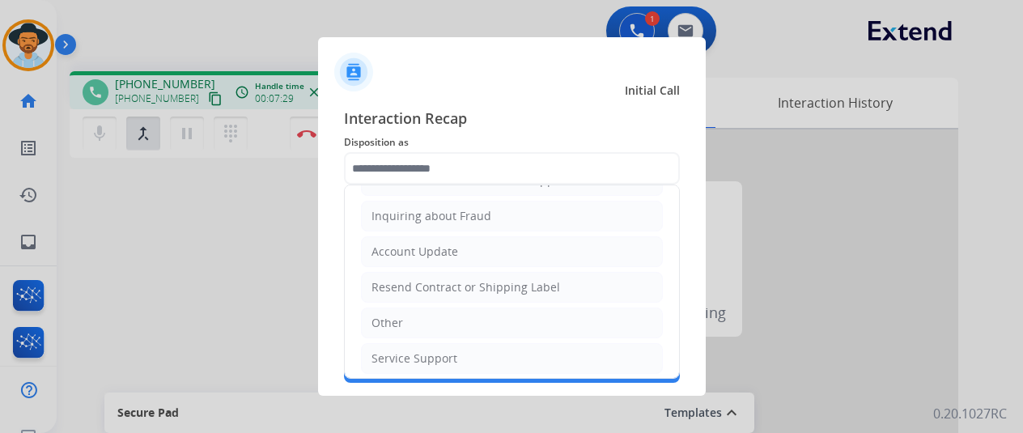
click at [398, 350] on div "Service Support" at bounding box center [414, 358] width 86 height 16
type input "**********"
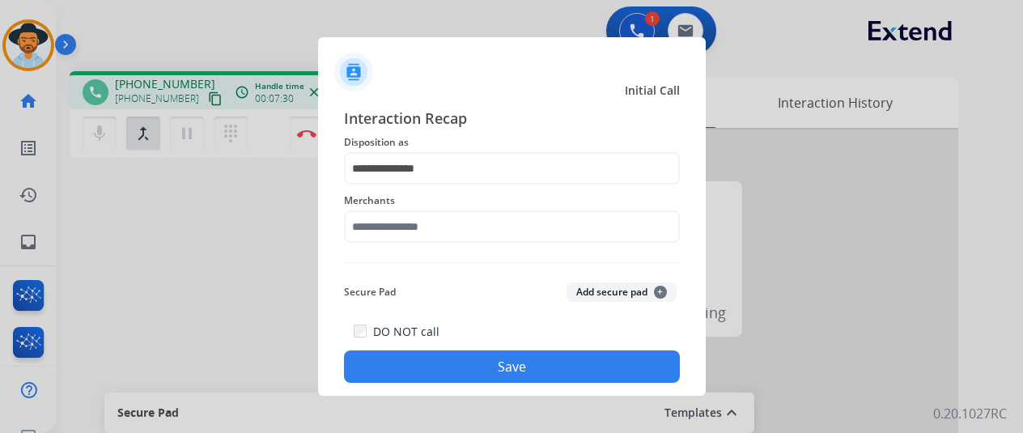
click at [303, 134] on div at bounding box center [511, 216] width 1023 height 433
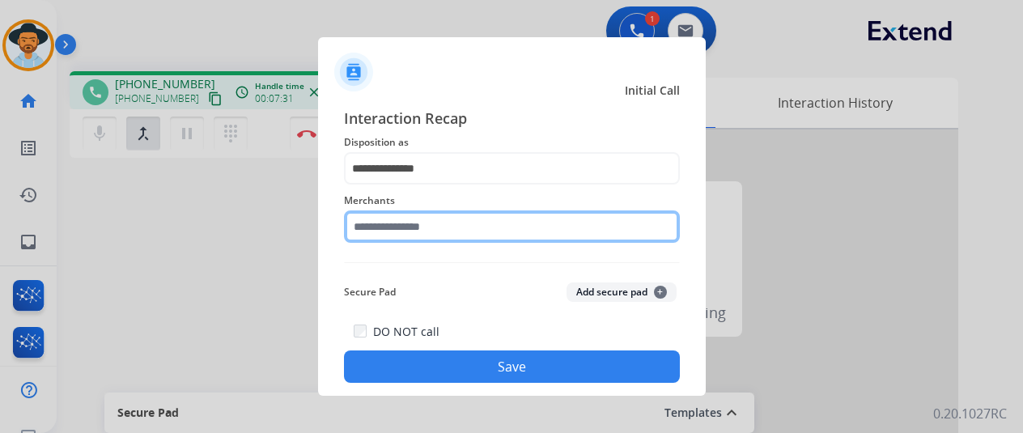
click at [402, 227] on input "text" at bounding box center [512, 226] width 336 height 32
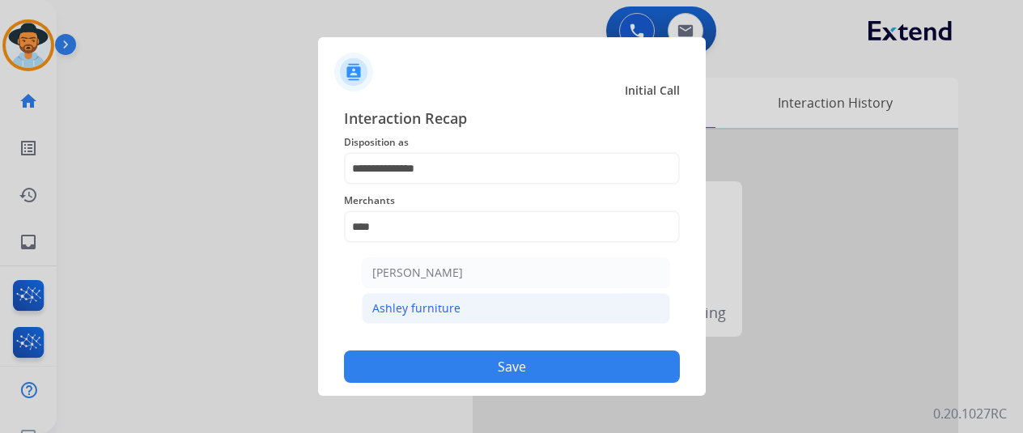
click at [397, 300] on div "Ashley furniture" at bounding box center [416, 308] width 88 height 16
type input "**********"
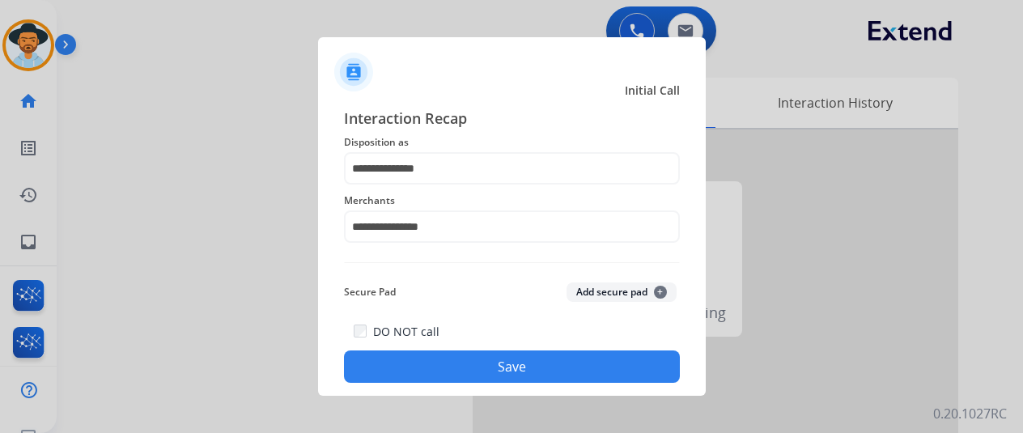
click at [468, 359] on button "Save" at bounding box center [512, 366] width 336 height 32
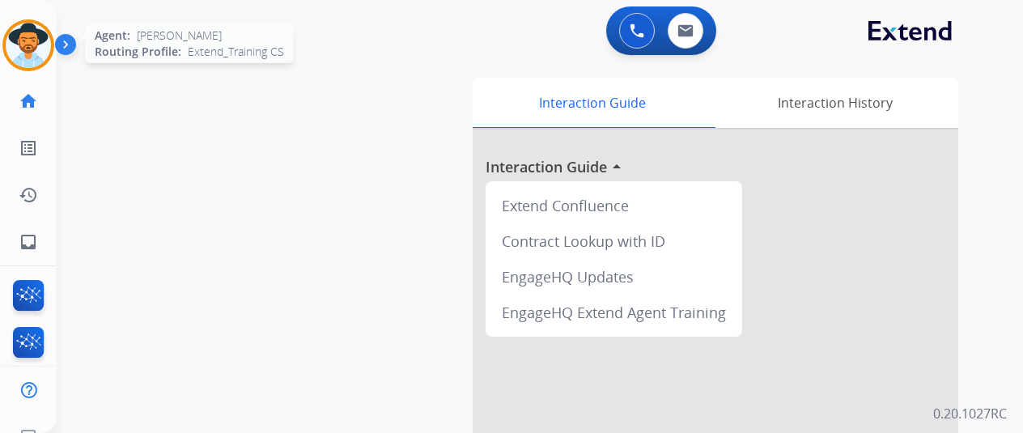
click at [34, 49] on img at bounding box center [28, 45] width 45 height 45
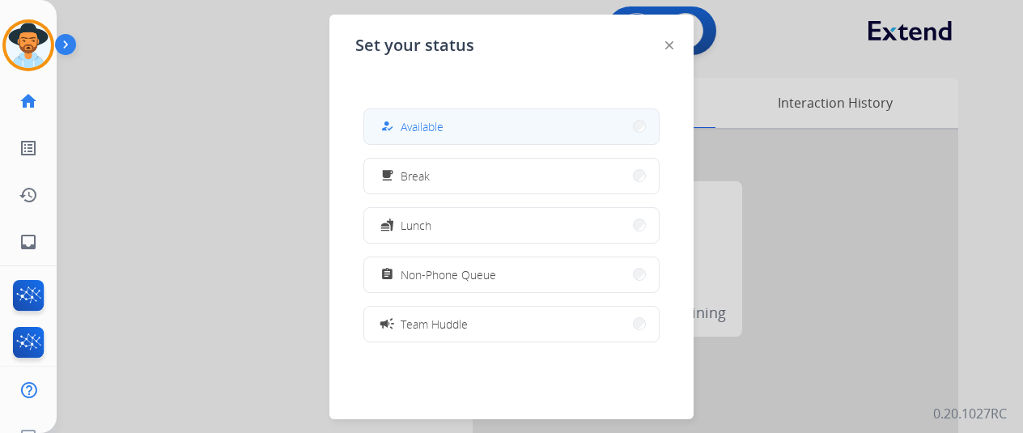
click at [405, 119] on span "Available" at bounding box center [422, 126] width 43 height 17
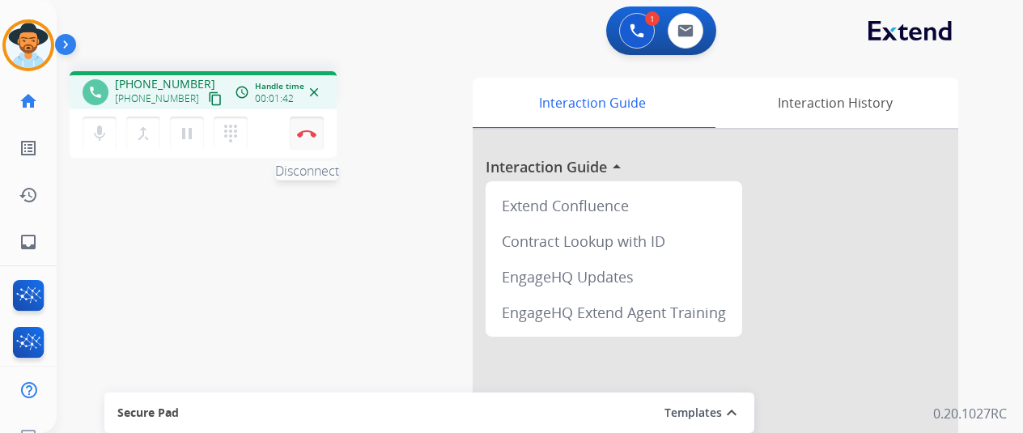
click at [308, 132] on img at bounding box center [306, 133] width 19 height 8
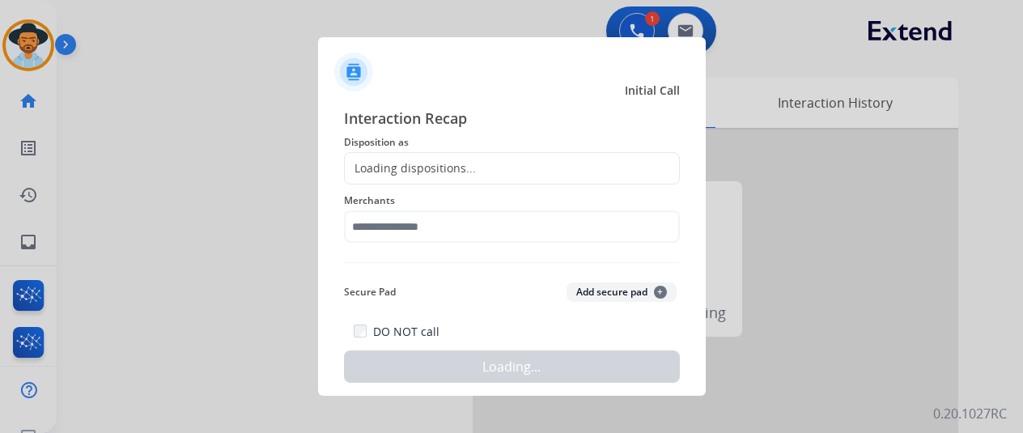
click at [387, 166] on div "Loading dispositions..." at bounding box center [410, 168] width 131 height 16
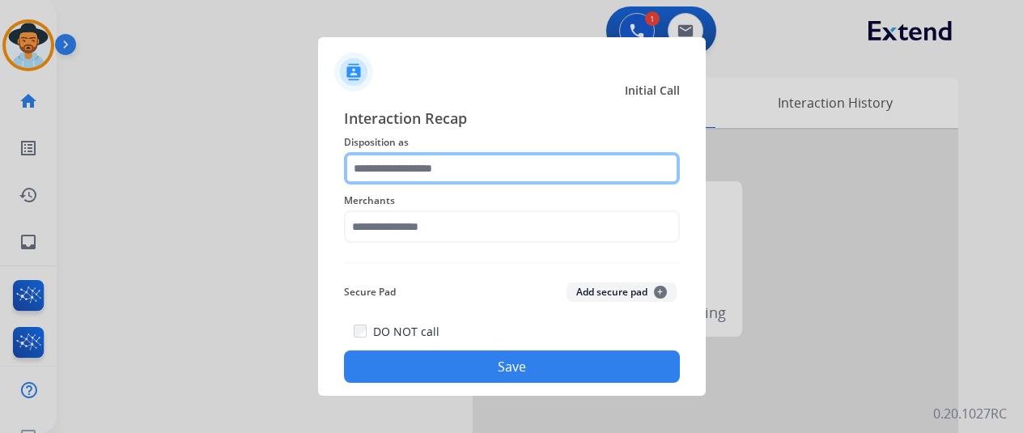
click at [387, 166] on input "text" at bounding box center [512, 168] width 336 height 32
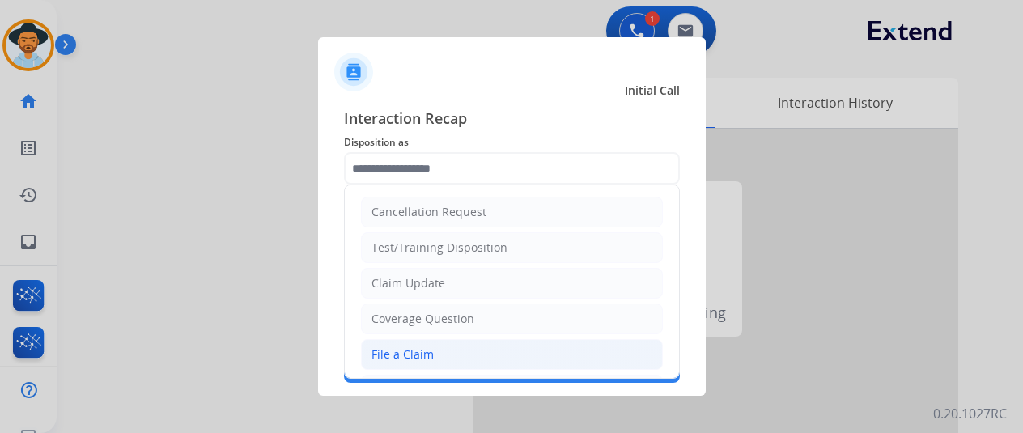
click at [398, 352] on div "File a Claim" at bounding box center [402, 354] width 62 height 16
type input "**********"
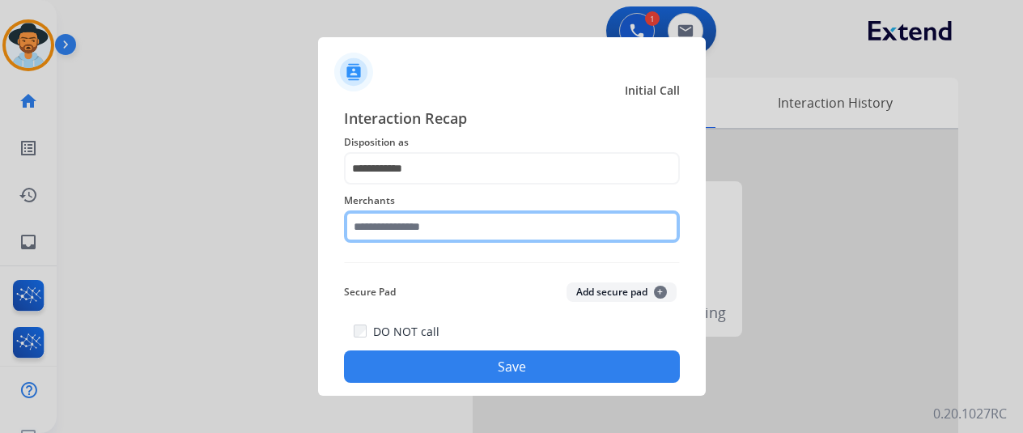
click at [397, 224] on input "text" at bounding box center [512, 226] width 336 height 32
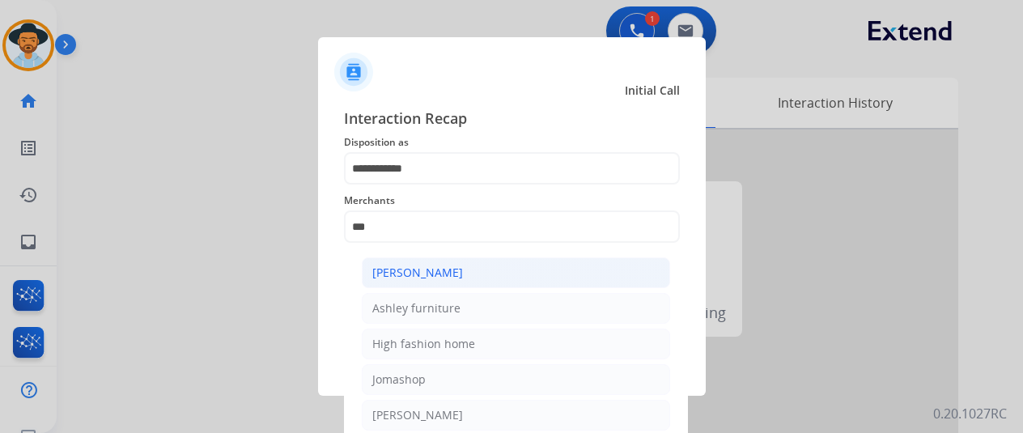
click at [411, 270] on div "[PERSON_NAME]" at bounding box center [417, 273] width 91 height 16
type input "**********"
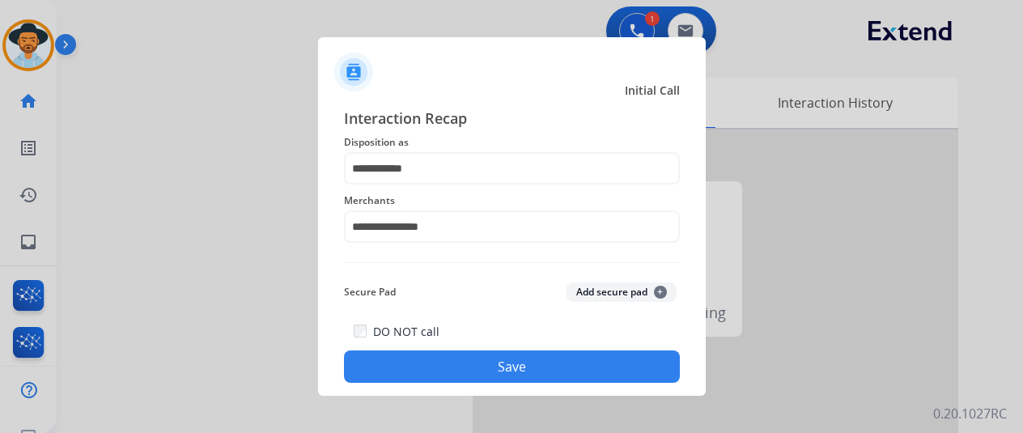
click at [490, 363] on button "Save" at bounding box center [512, 366] width 336 height 32
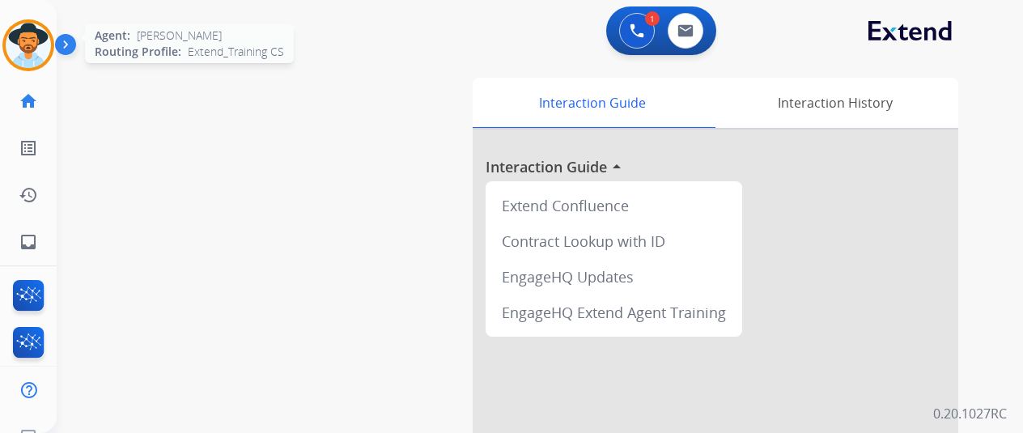
click at [15, 35] on img at bounding box center [28, 45] width 45 height 45
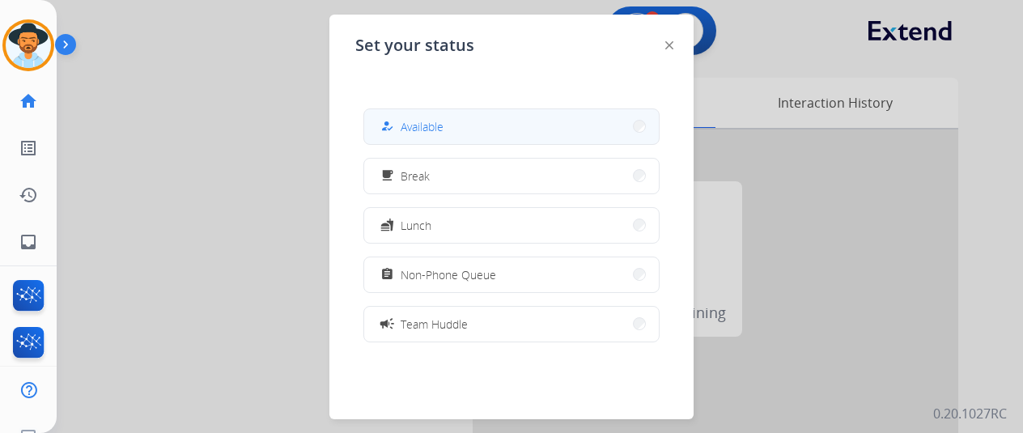
click at [429, 130] on span "Available" at bounding box center [422, 126] width 43 height 17
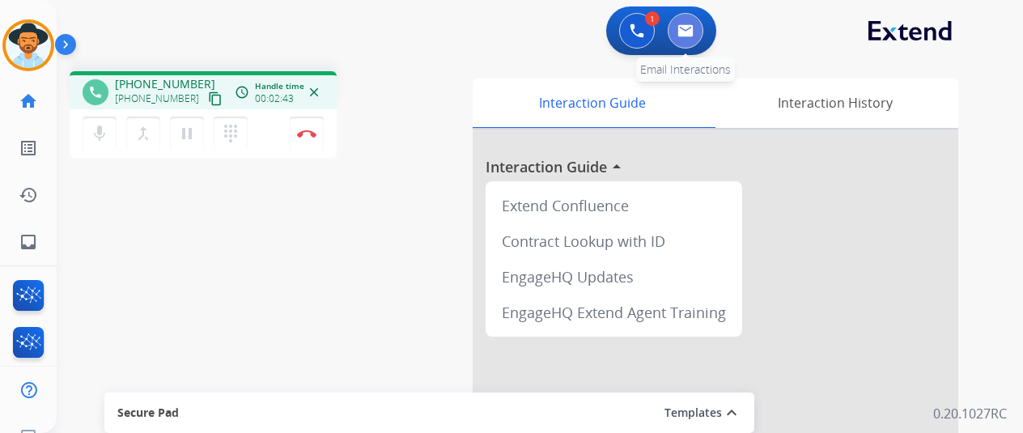
click at [700, 25] on button at bounding box center [686, 31] width 36 height 36
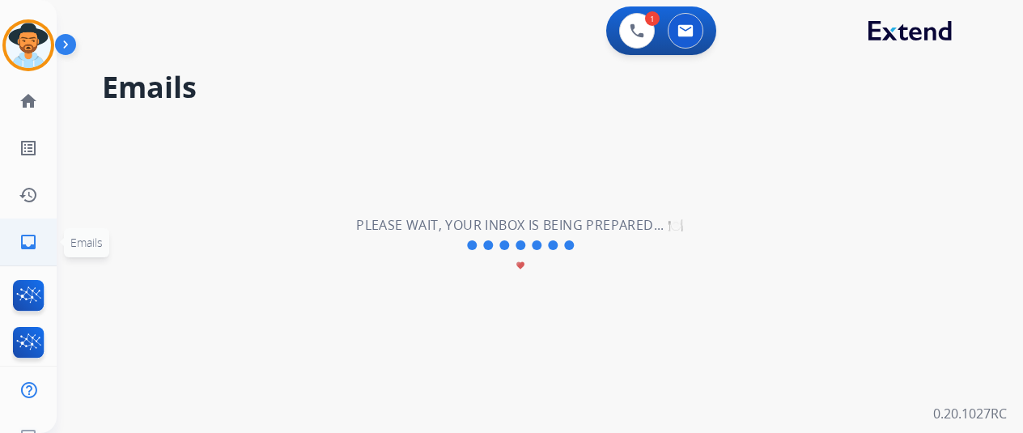
click at [29, 239] on mat-icon "inbox" at bounding box center [28, 241] width 19 height 19
click at [31, 103] on mat-icon "home" at bounding box center [28, 100] width 19 height 19
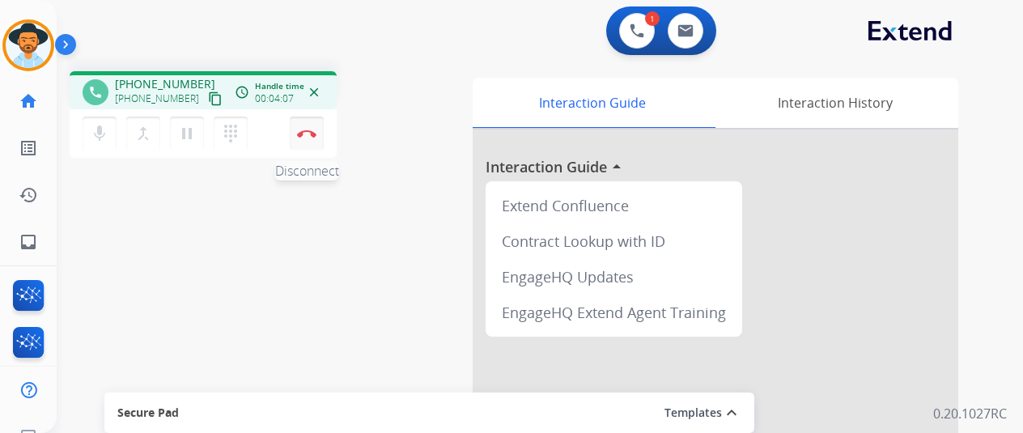
click at [301, 129] on button "Disconnect" at bounding box center [307, 134] width 34 height 34
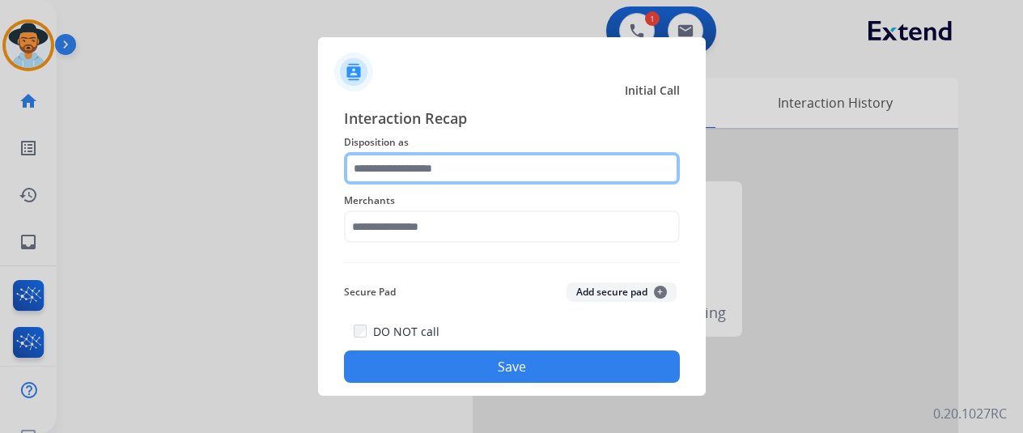
click at [385, 176] on input "text" at bounding box center [512, 168] width 336 height 32
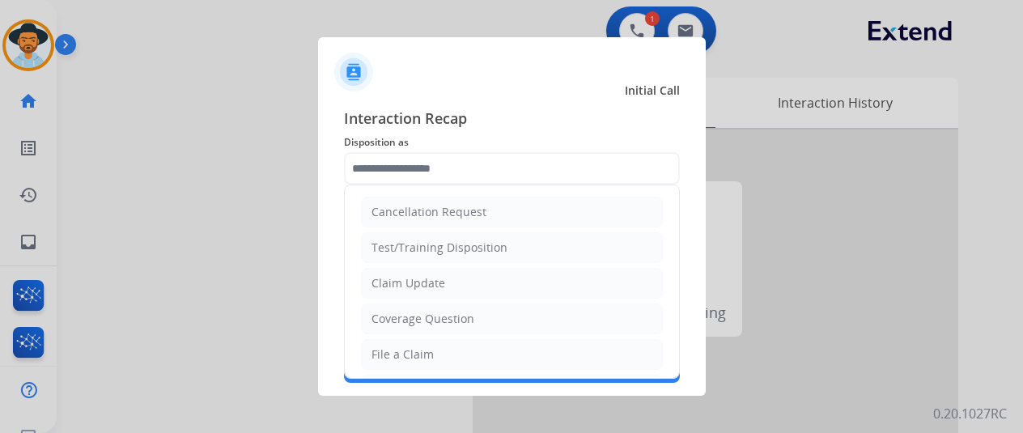
drag, startPoint x: 397, startPoint y: 349, endPoint x: 390, endPoint y: 331, distance: 18.9
click at [395, 346] on div "File a Claim" at bounding box center [402, 354] width 62 height 16
type input "**********"
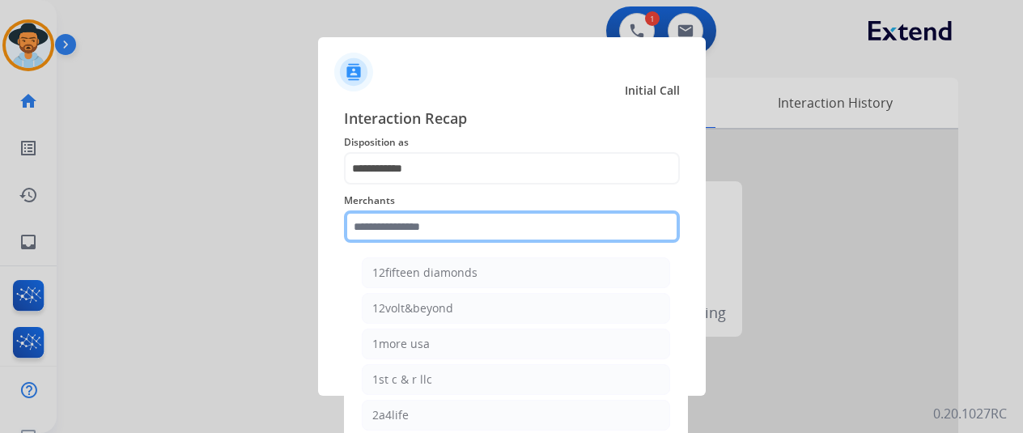
click at [403, 235] on input "text" at bounding box center [512, 226] width 336 height 32
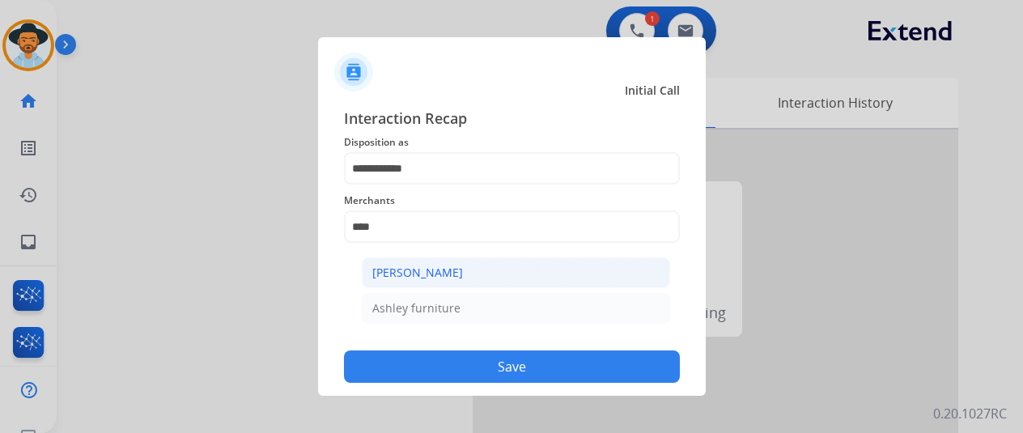
click at [422, 270] on div "[PERSON_NAME]" at bounding box center [417, 273] width 91 height 16
type input "**********"
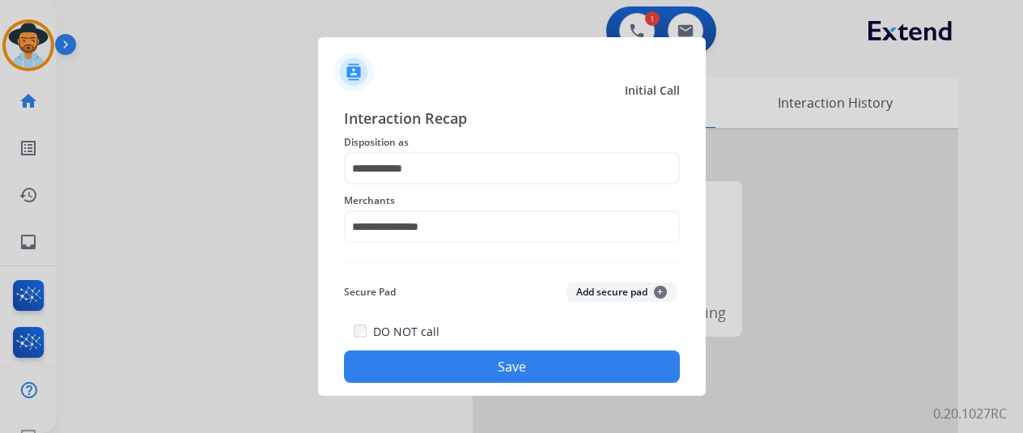
click at [533, 361] on button "Save" at bounding box center [512, 366] width 336 height 32
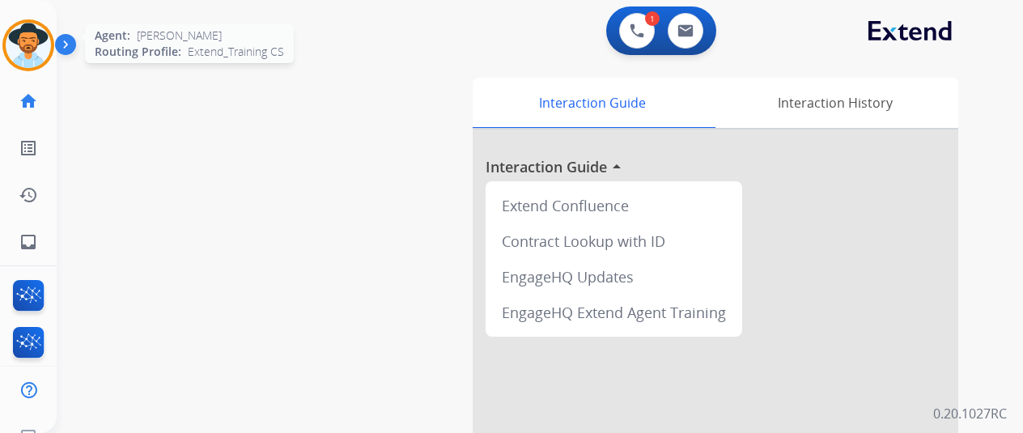
click at [39, 44] on img at bounding box center [28, 45] width 45 height 45
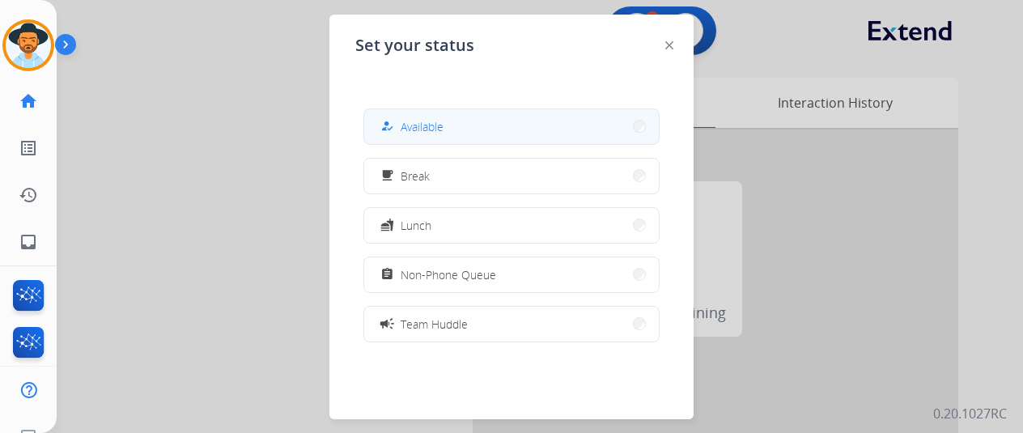
click at [421, 123] on span "Available" at bounding box center [422, 126] width 43 height 17
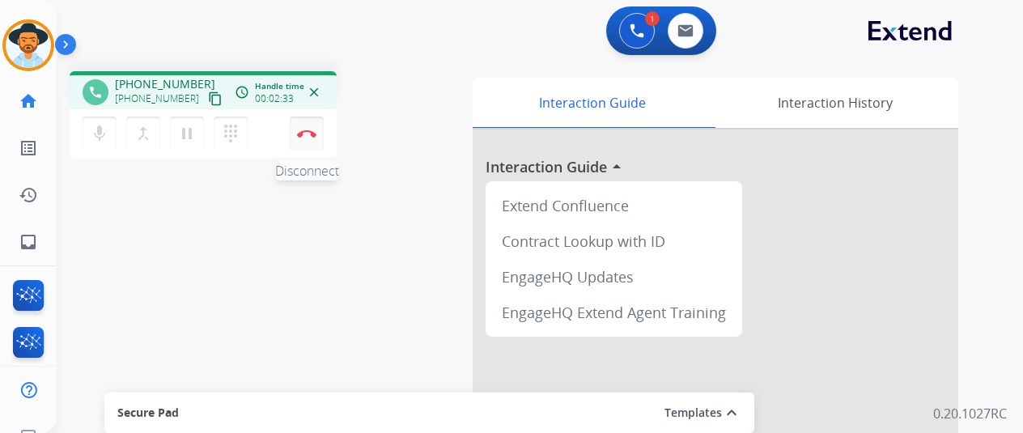
click at [308, 130] on img at bounding box center [306, 133] width 19 height 8
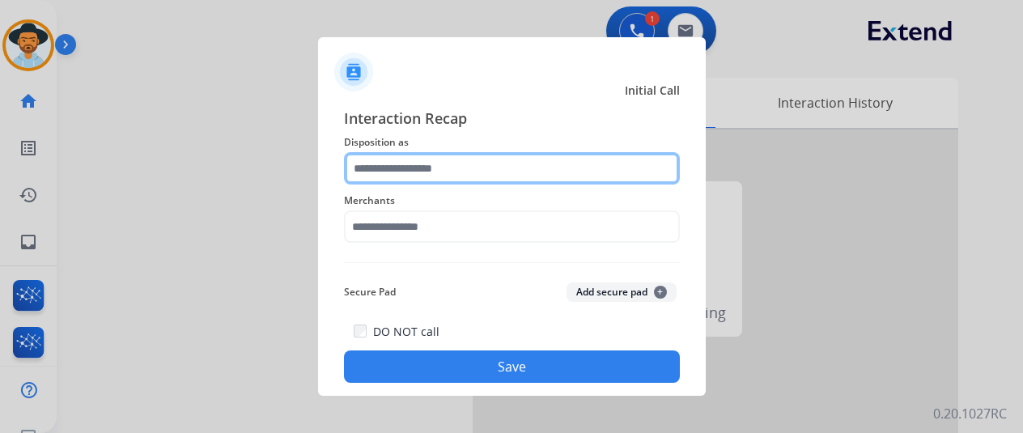
click at [374, 160] on input "text" at bounding box center [512, 168] width 336 height 32
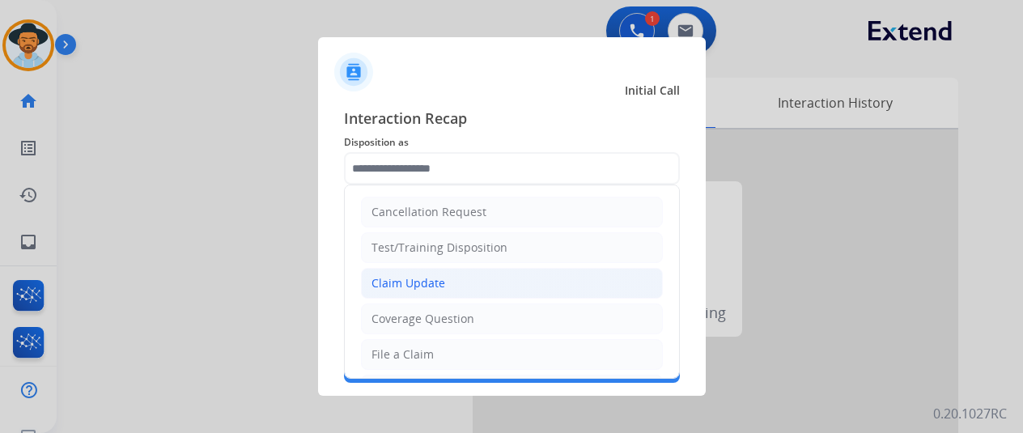
click at [382, 276] on div "Claim Update" at bounding box center [408, 283] width 74 height 16
type input "**********"
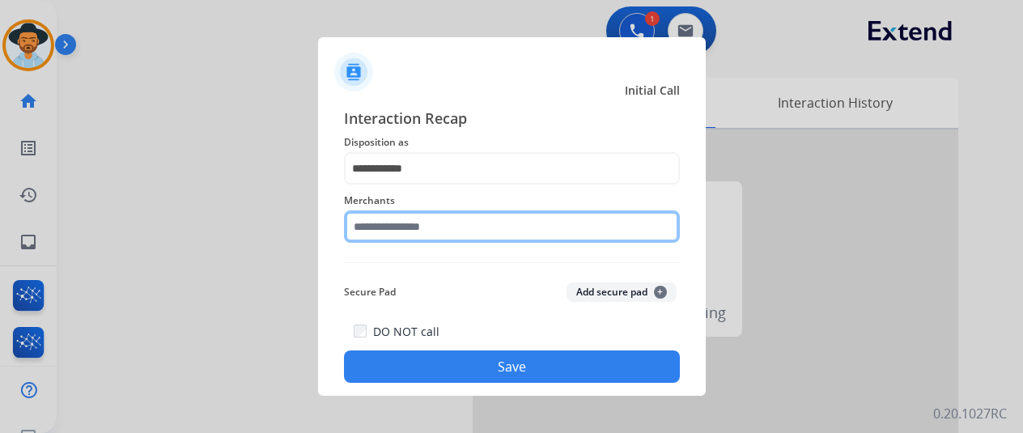
drag, startPoint x: 374, startPoint y: 218, endPoint x: 378, endPoint y: 137, distance: 81.0
click at [372, 218] on input "text" at bounding box center [512, 226] width 336 height 32
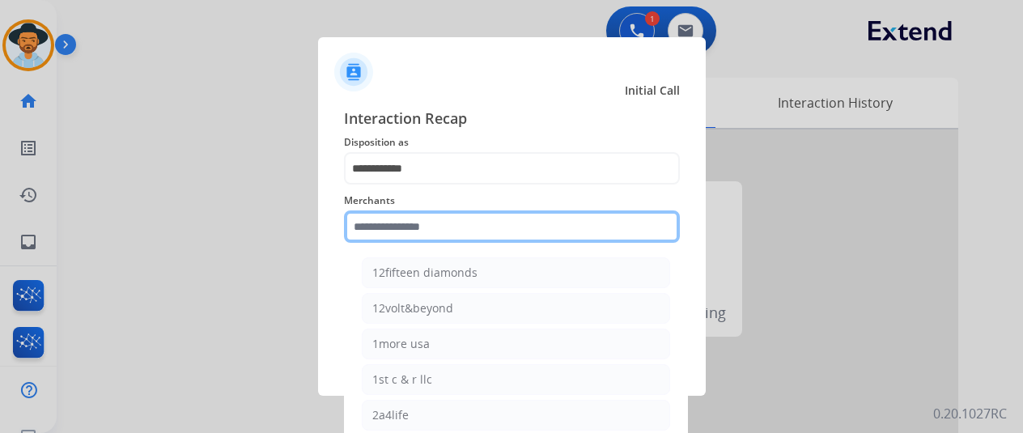
drag, startPoint x: 402, startPoint y: 227, endPoint x: 401, endPoint y: 216, distance: 11.4
click at [401, 217] on input "text" at bounding box center [512, 226] width 336 height 32
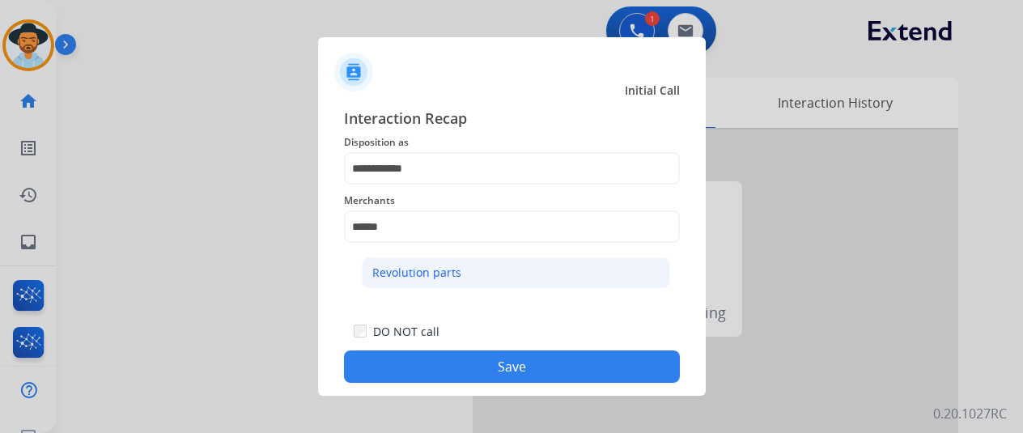
click at [490, 265] on li "Revolution parts" at bounding box center [516, 272] width 308 height 31
type input "**********"
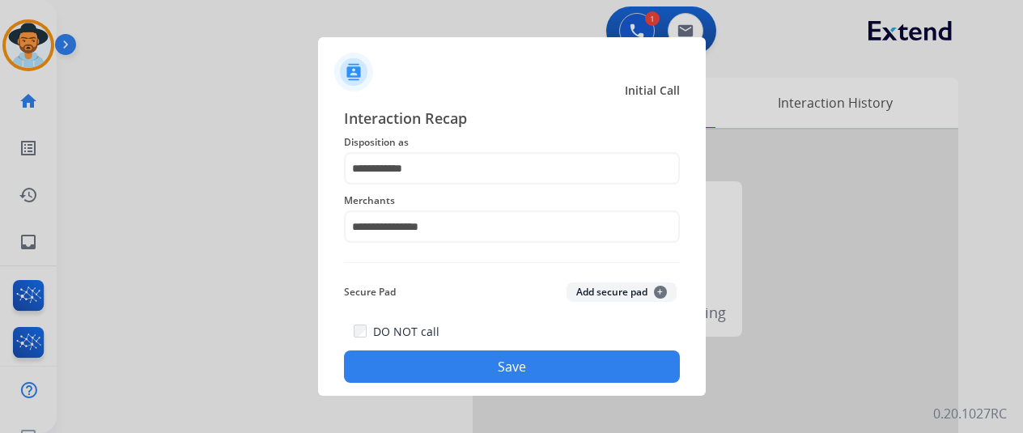
click at [482, 363] on button "Save" at bounding box center [512, 366] width 336 height 32
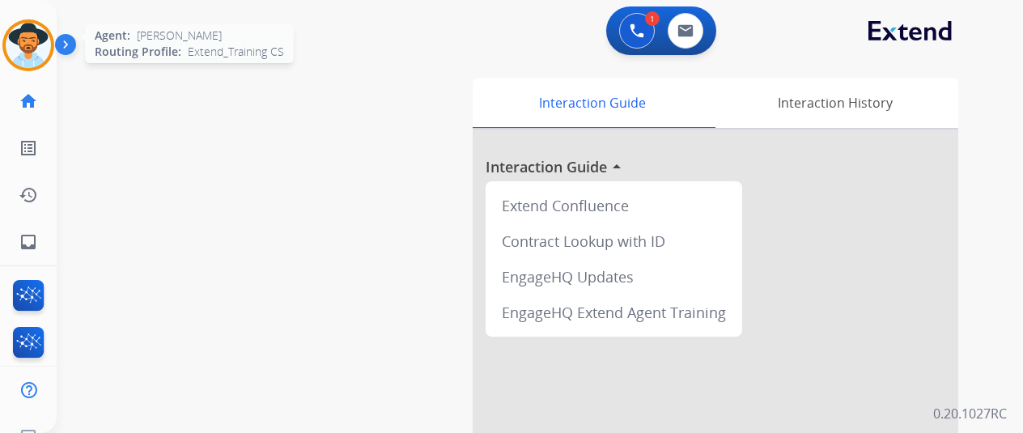
drag, startPoint x: 31, startPoint y: 45, endPoint x: 41, endPoint y: 40, distance: 11.6
click at [32, 45] on img at bounding box center [28, 45] width 45 height 45
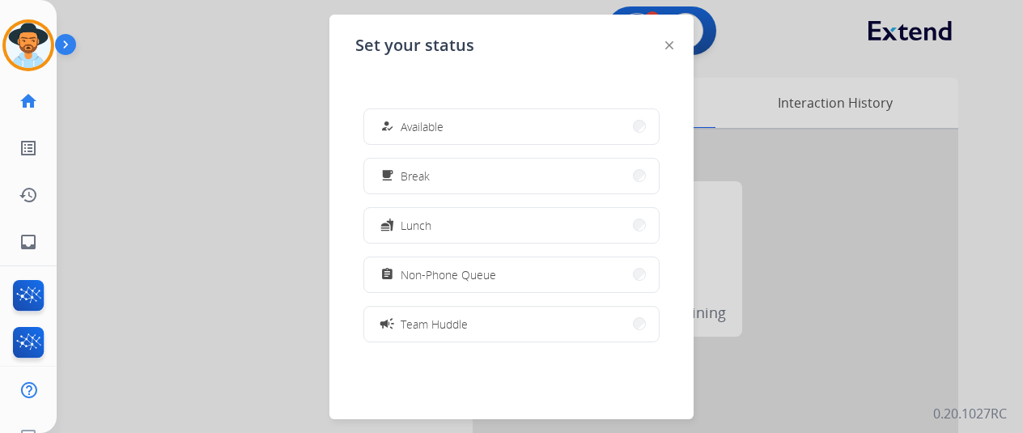
drag, startPoint x: 395, startPoint y: 126, endPoint x: 404, endPoint y: 87, distance: 40.6
click at [395, 127] on div "how_to_reg" at bounding box center [388, 126] width 23 height 19
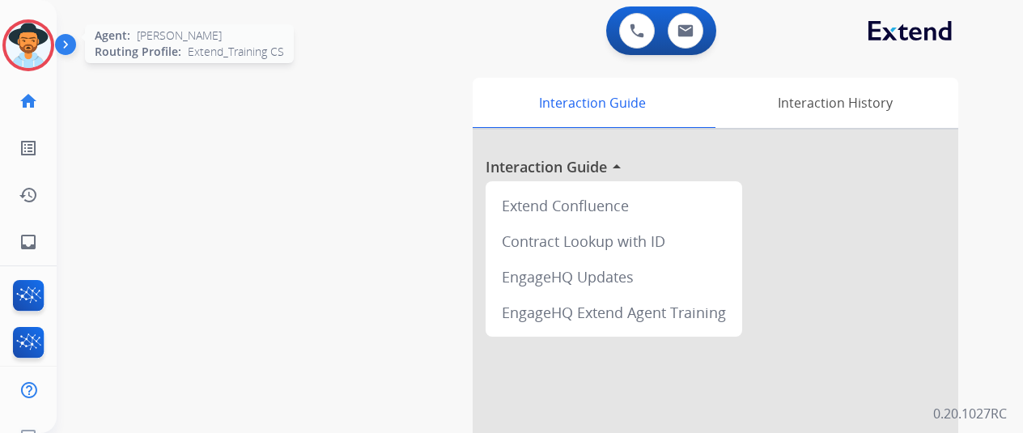
click at [31, 41] on img at bounding box center [28, 45] width 45 height 45
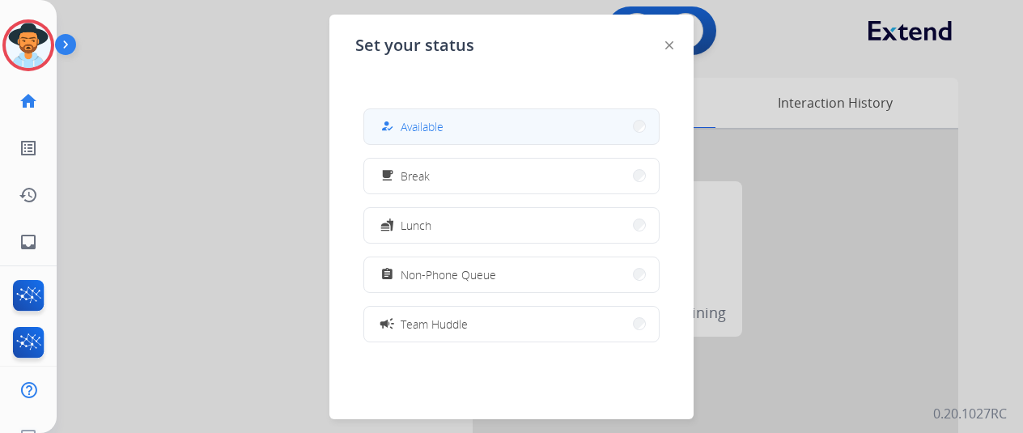
click at [475, 130] on button "how_to_reg Available" at bounding box center [511, 126] width 295 height 35
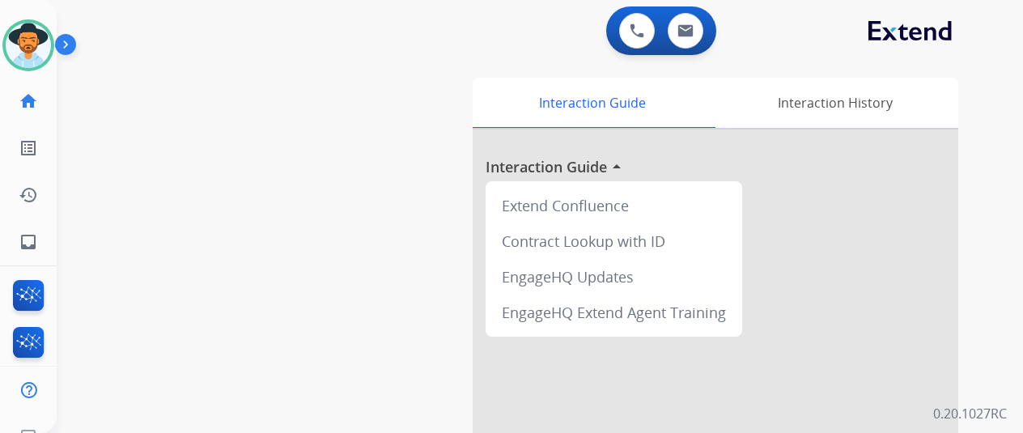
click at [111, 258] on div "swap_horiz Break voice bridge close_fullscreen Connect 3-Way Call merge_type Se…" at bounding box center [520, 395] width 927 height 675
click at [33, 237] on mat-icon "inbox" at bounding box center [28, 241] width 19 height 19
select select "**********"
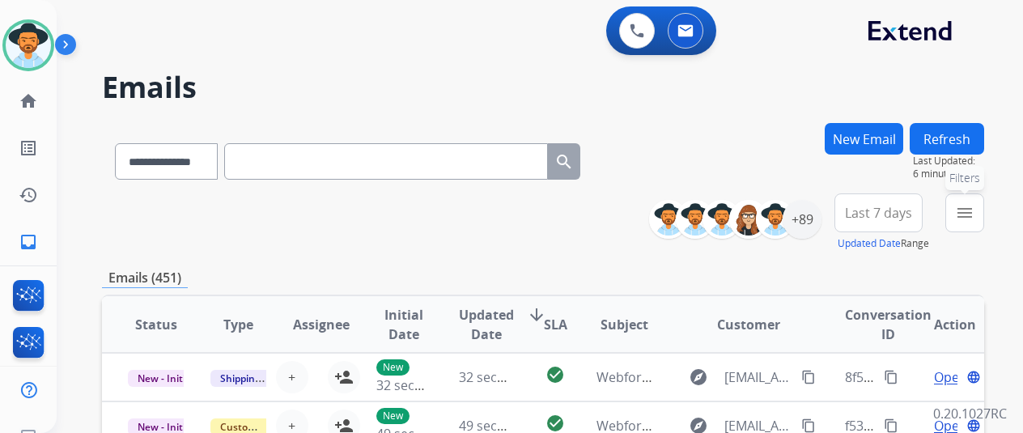
click at [974, 217] on mat-icon "menu" at bounding box center [964, 212] width 19 height 19
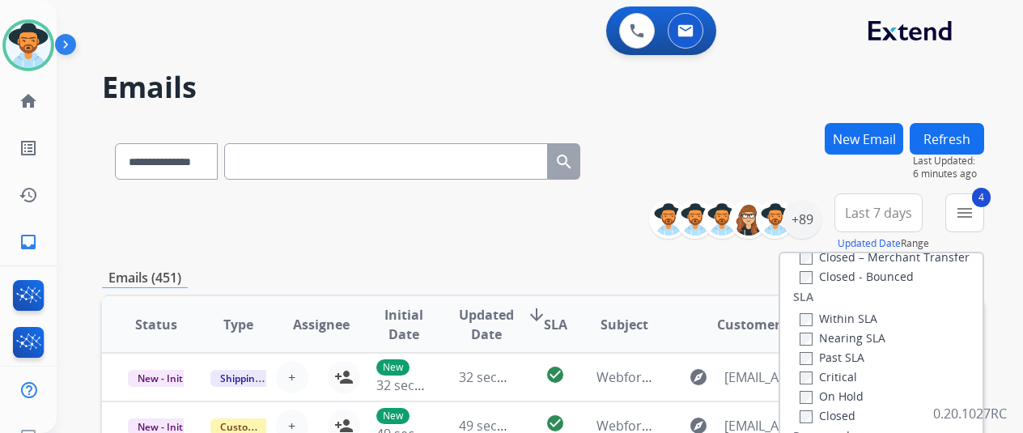
scroll to position [162, 0]
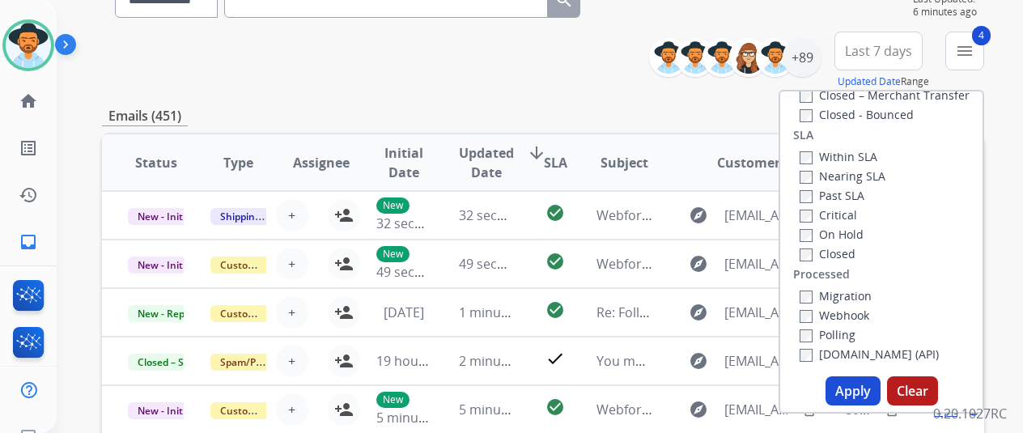
click at [862, 383] on button "Apply" at bounding box center [853, 390] width 55 height 29
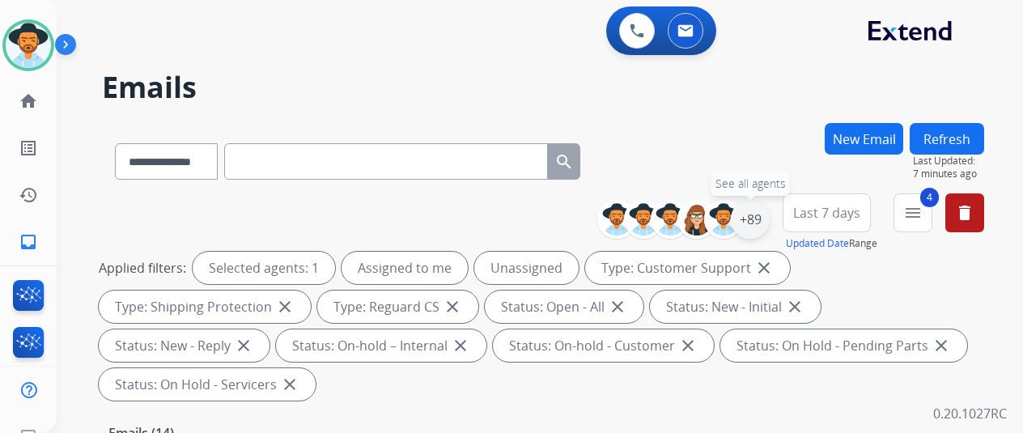
click at [754, 211] on div "+89" at bounding box center [750, 219] width 39 height 39
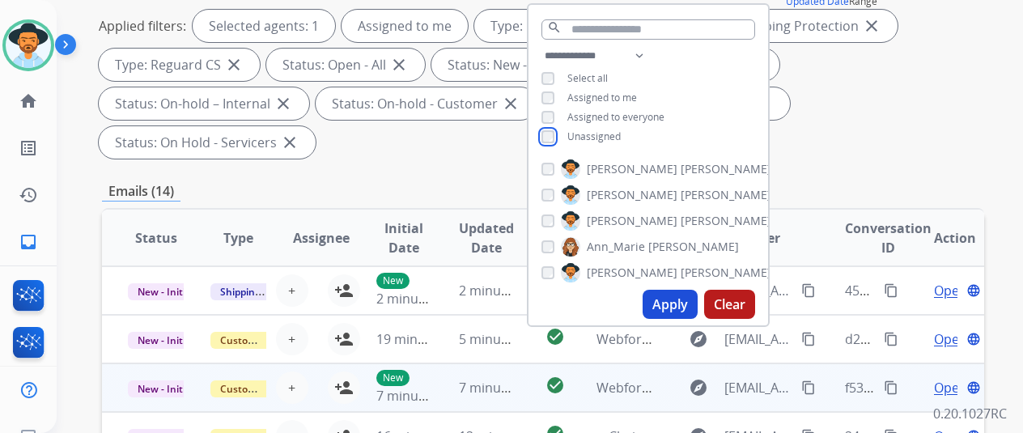
scroll to position [324, 0]
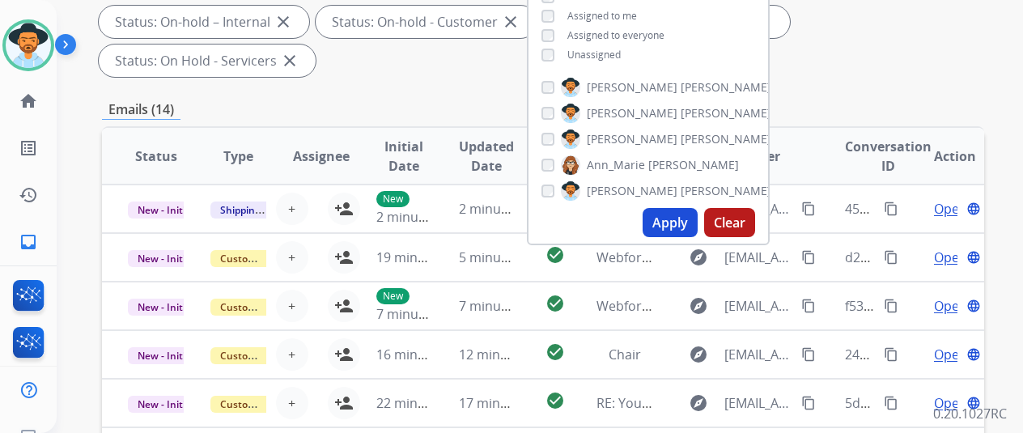
click at [678, 223] on button "Apply" at bounding box center [670, 222] width 55 height 29
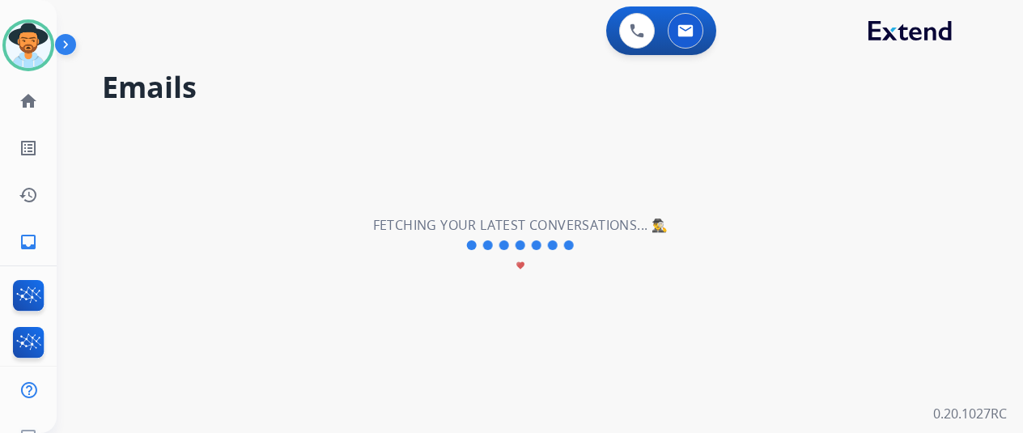
scroll to position [0, 0]
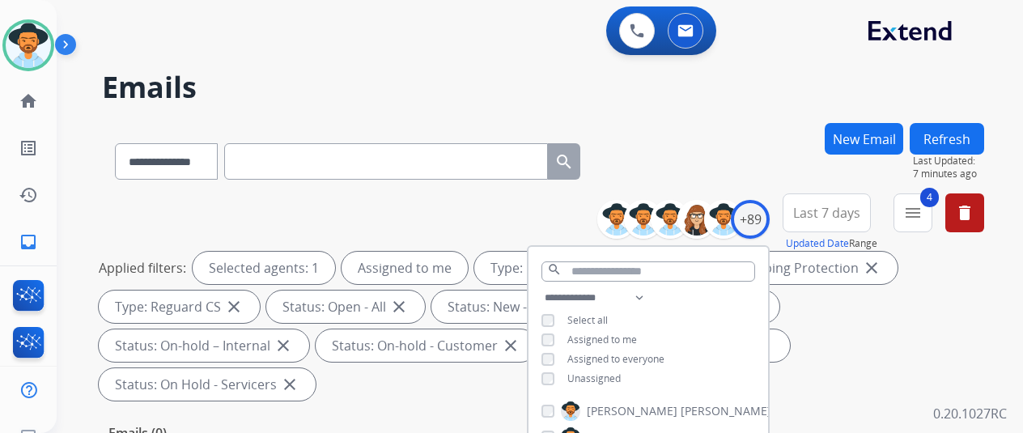
click at [696, 153] on div "**********" at bounding box center [543, 158] width 882 height 70
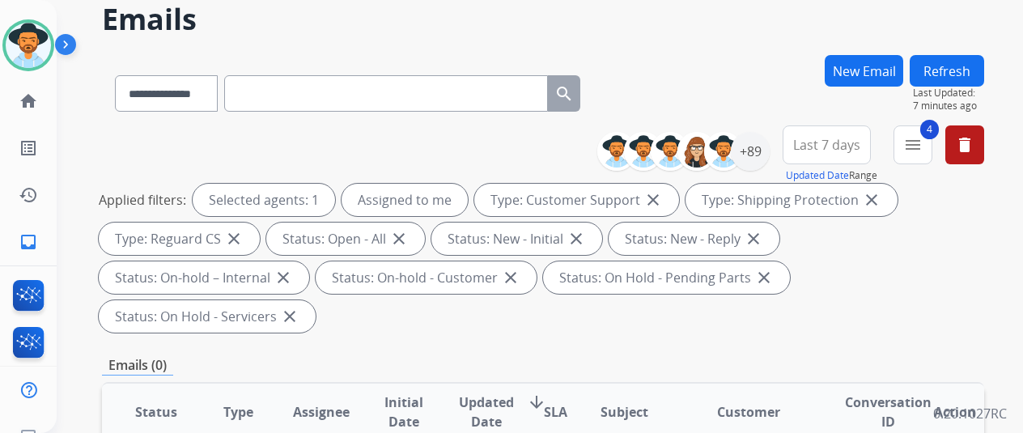
scroll to position [162, 0]
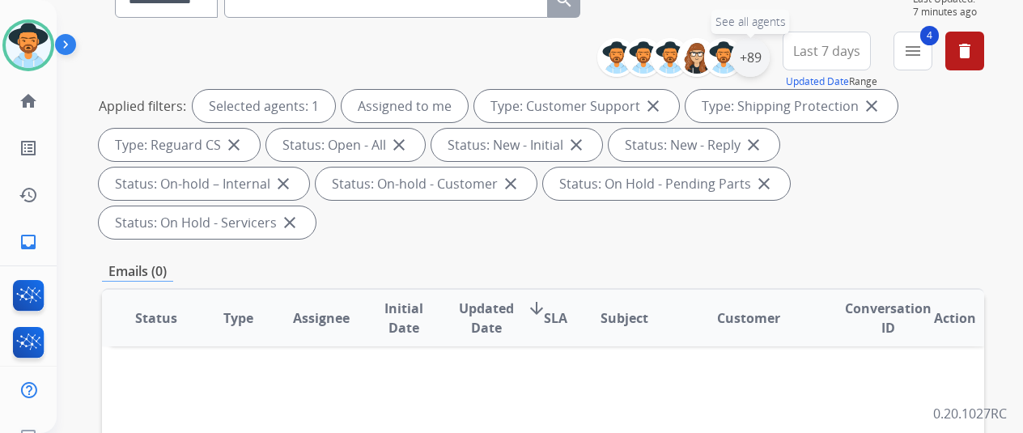
click at [765, 54] on div "+89" at bounding box center [750, 57] width 39 height 39
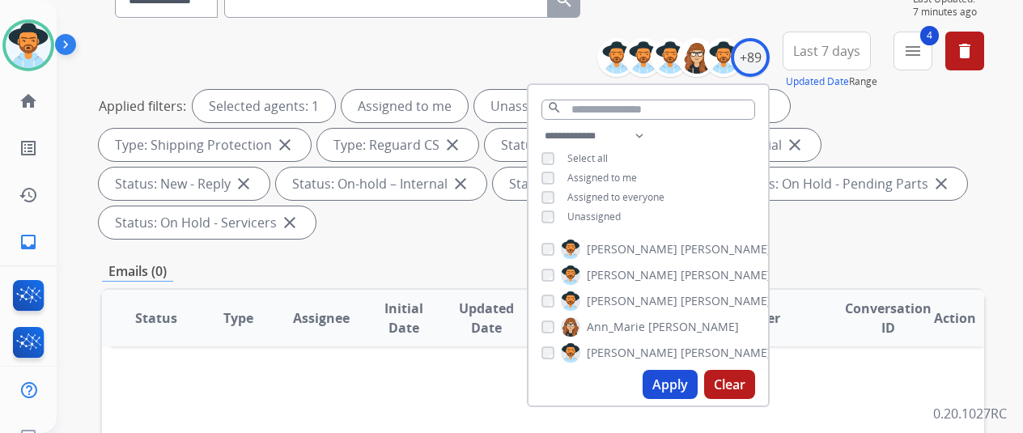
click at [678, 381] on button "Apply" at bounding box center [670, 384] width 55 height 29
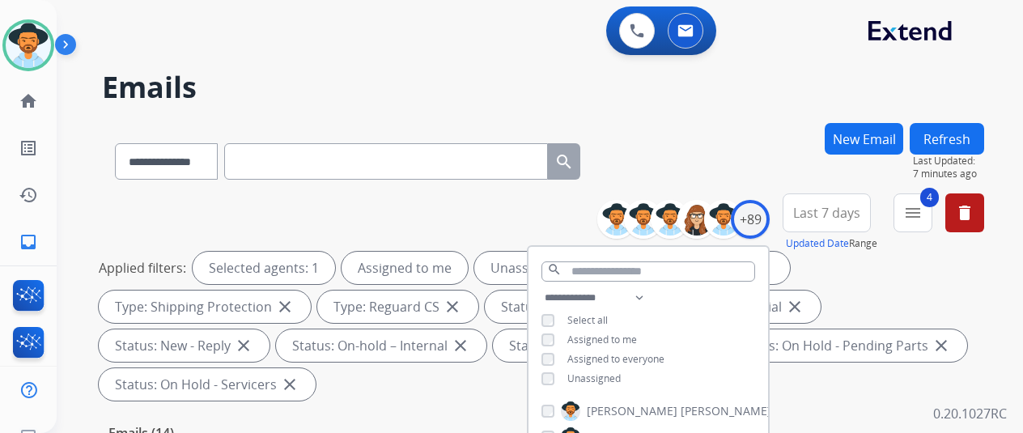
click at [727, 131] on div "**********" at bounding box center [543, 158] width 882 height 70
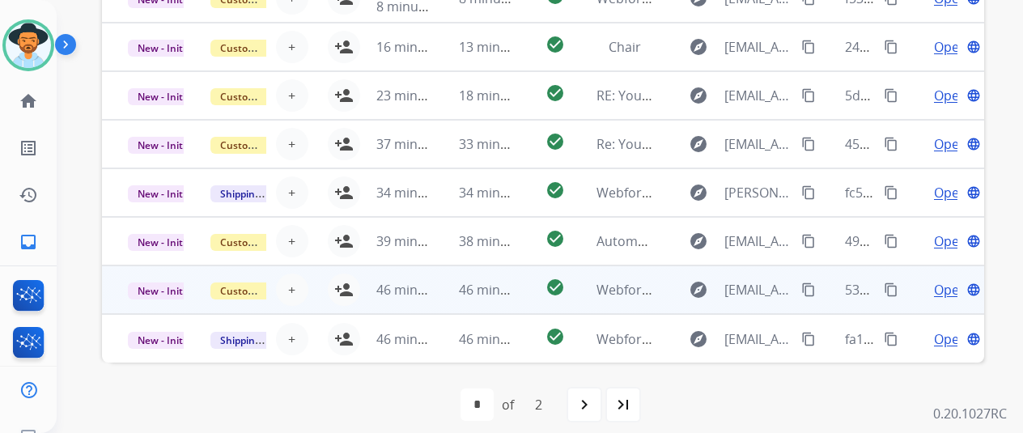
scroll to position [19, 0]
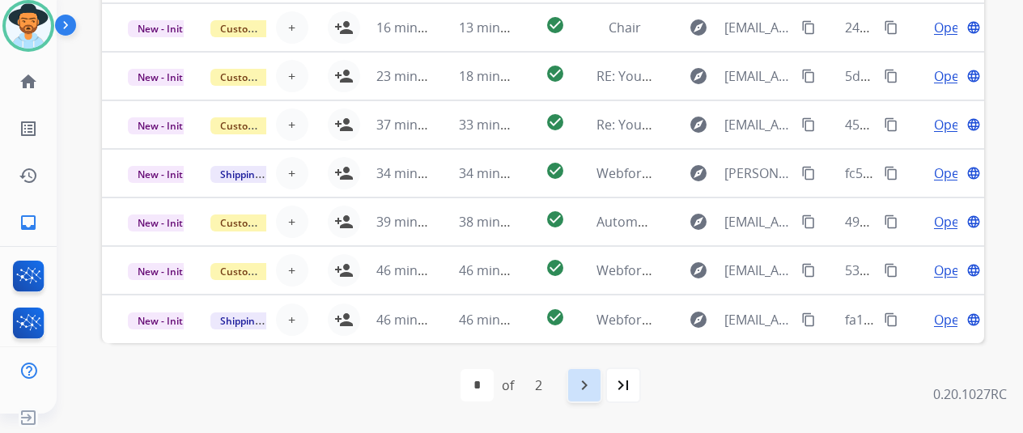
click at [592, 381] on mat-icon "navigate_next" at bounding box center [584, 385] width 19 height 19
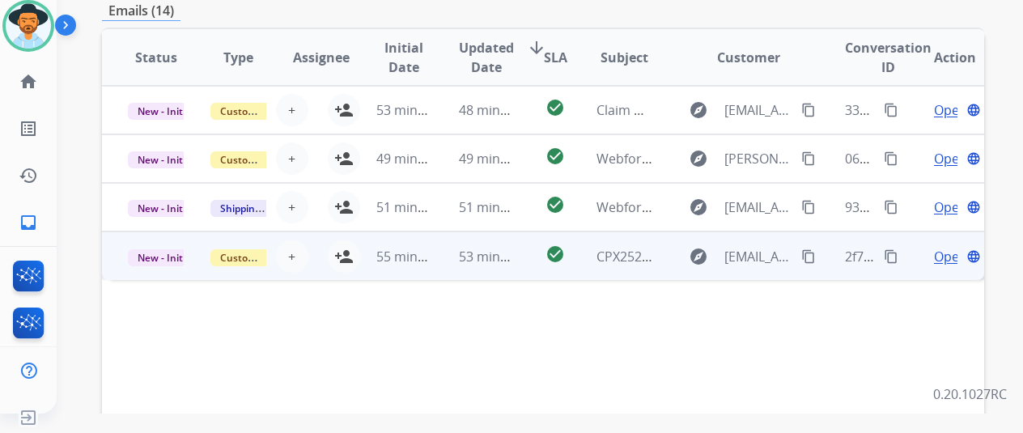
scroll to position [405, 0]
click at [940, 255] on span "Open" at bounding box center [950, 254] width 33 height 19
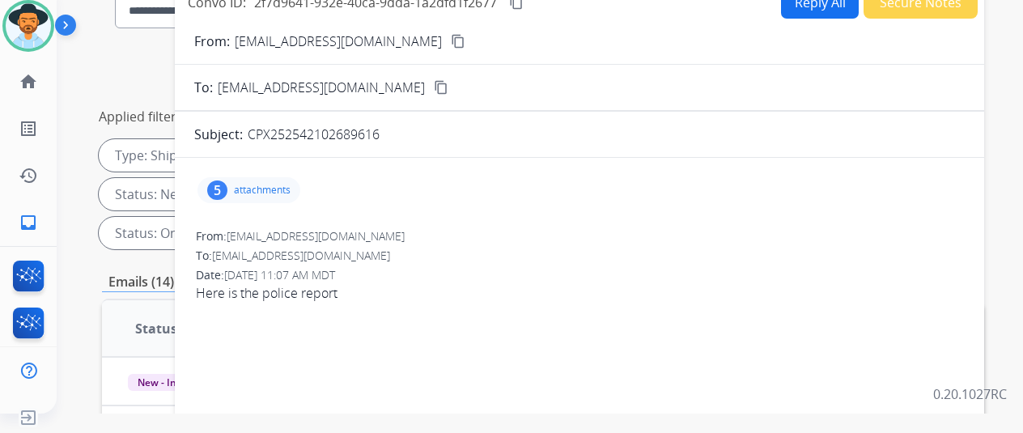
scroll to position [0, 0]
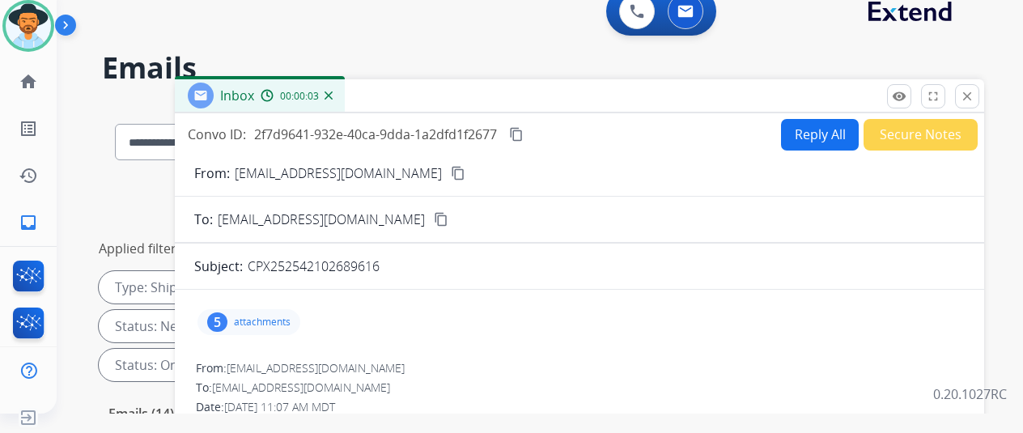
click at [333, 93] on img at bounding box center [329, 95] width 8 height 8
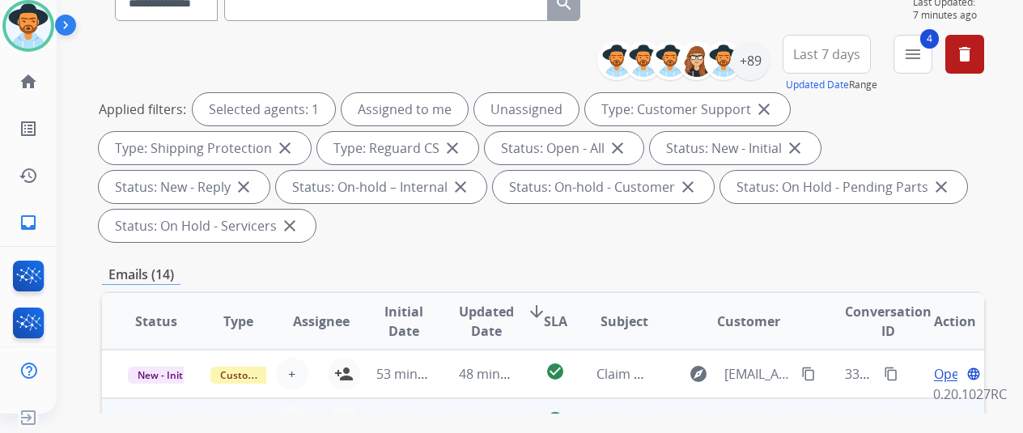
scroll to position [243, 0]
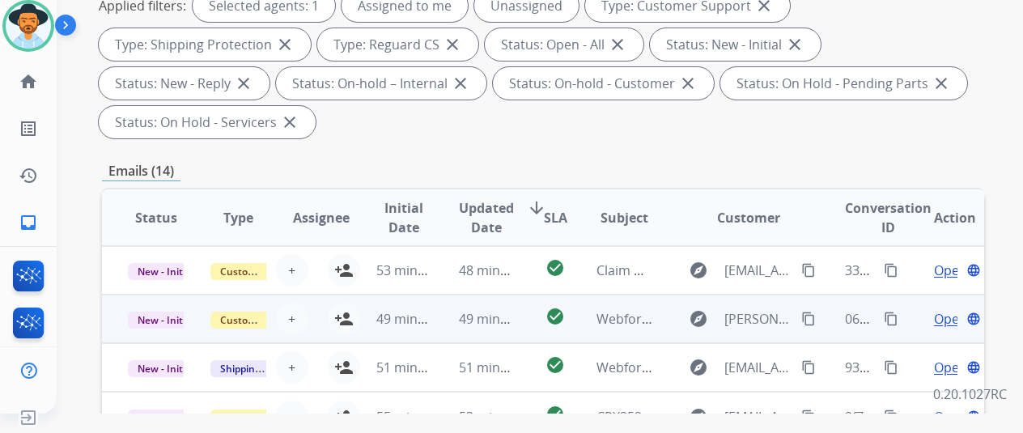
click at [942, 316] on span "Open" at bounding box center [950, 318] width 33 height 19
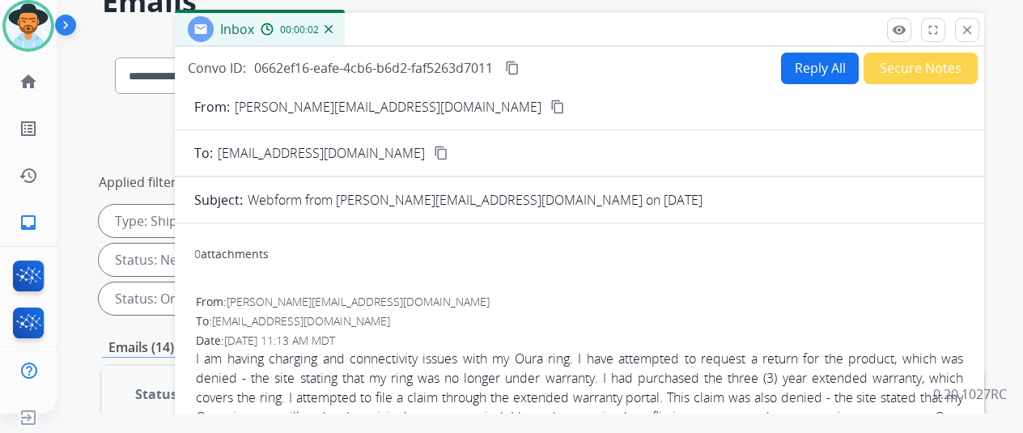
scroll to position [0, 0]
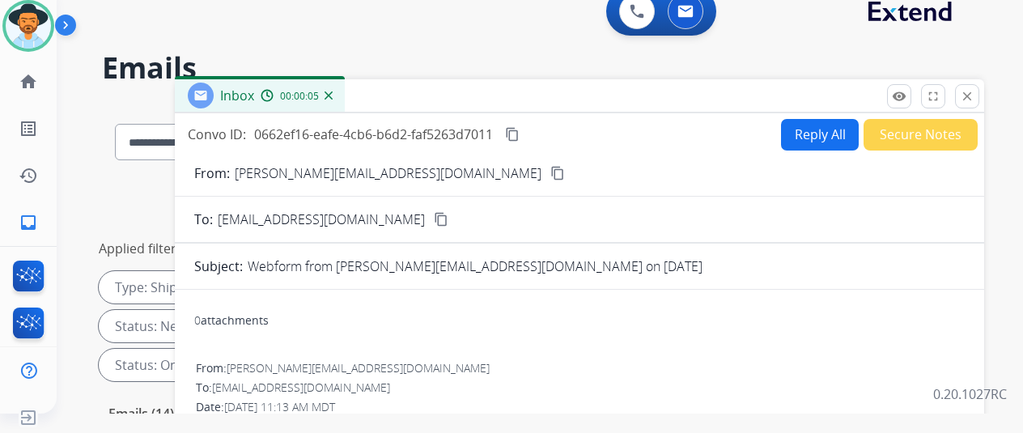
click at [333, 93] on img at bounding box center [329, 95] width 8 height 8
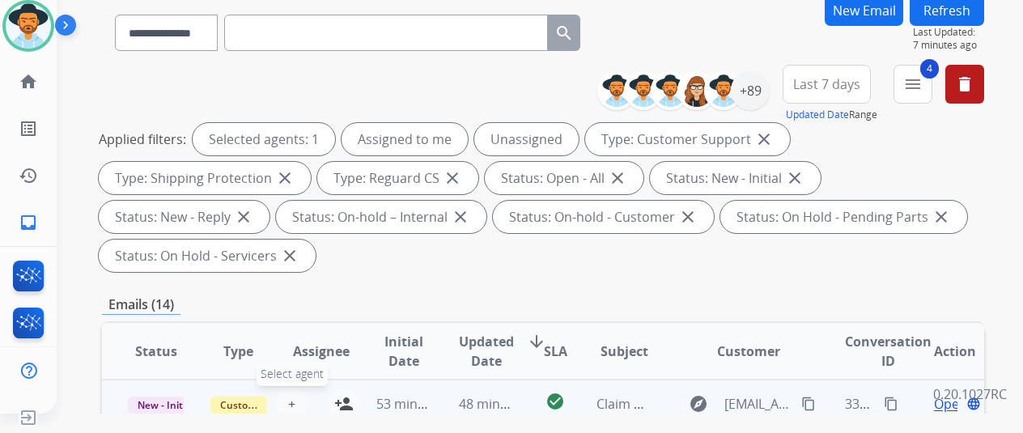
scroll to position [324, 0]
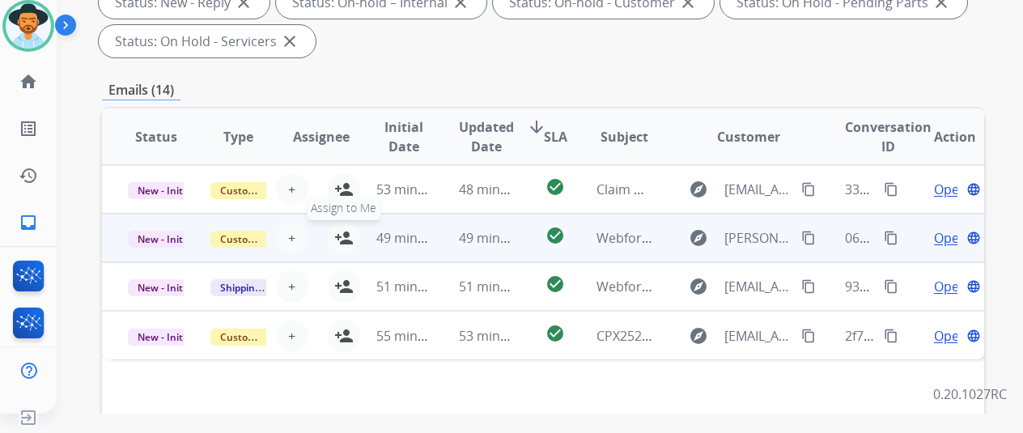
click at [349, 234] on mat-icon "person_add" at bounding box center [343, 237] width 19 height 19
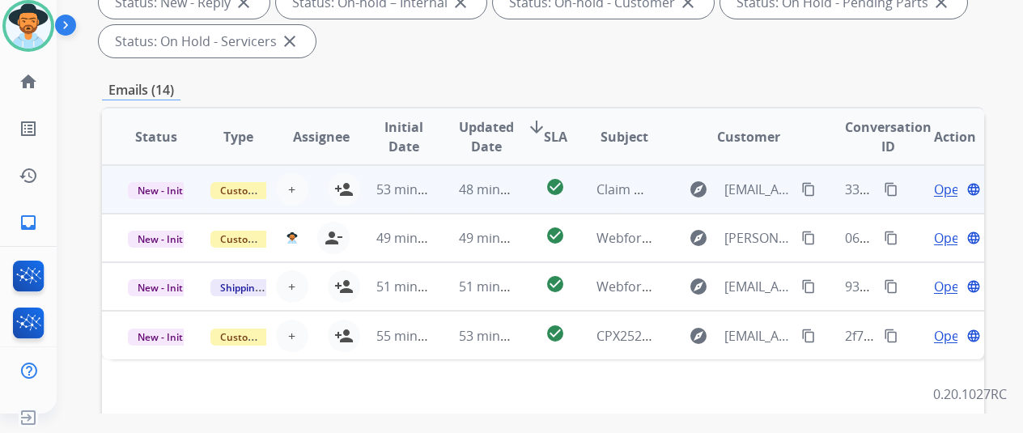
click at [944, 188] on span "Open" at bounding box center [950, 189] width 33 height 19
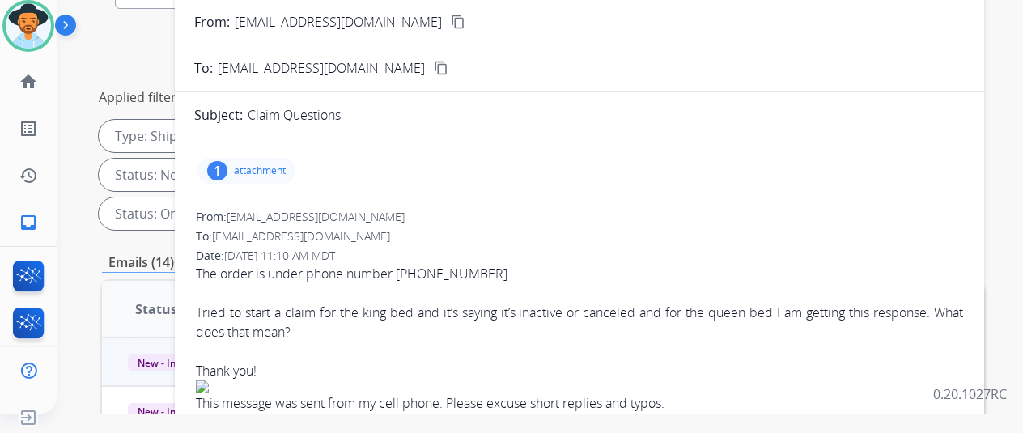
scroll to position [81, 0]
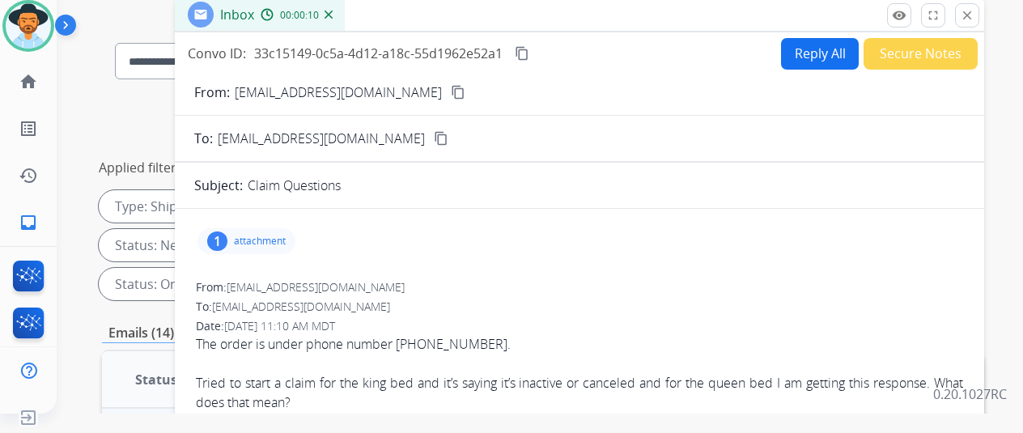
click at [333, 16] on img at bounding box center [329, 15] width 8 height 8
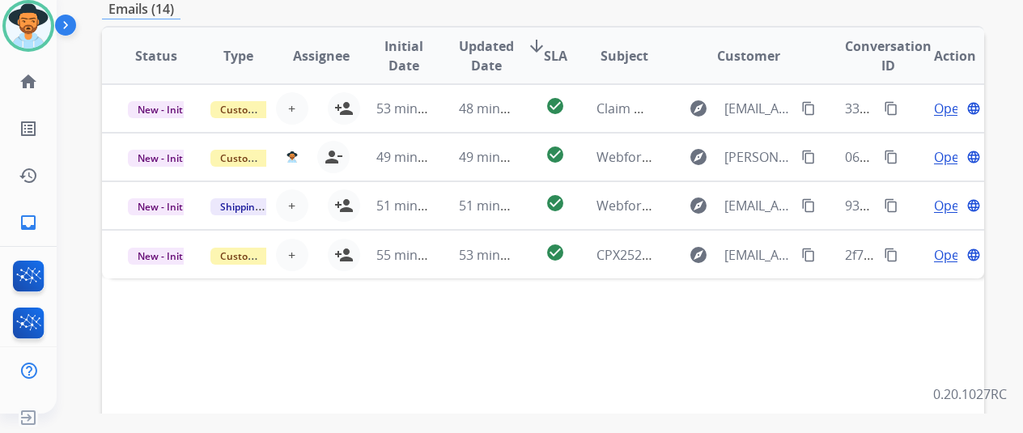
scroll to position [630, 0]
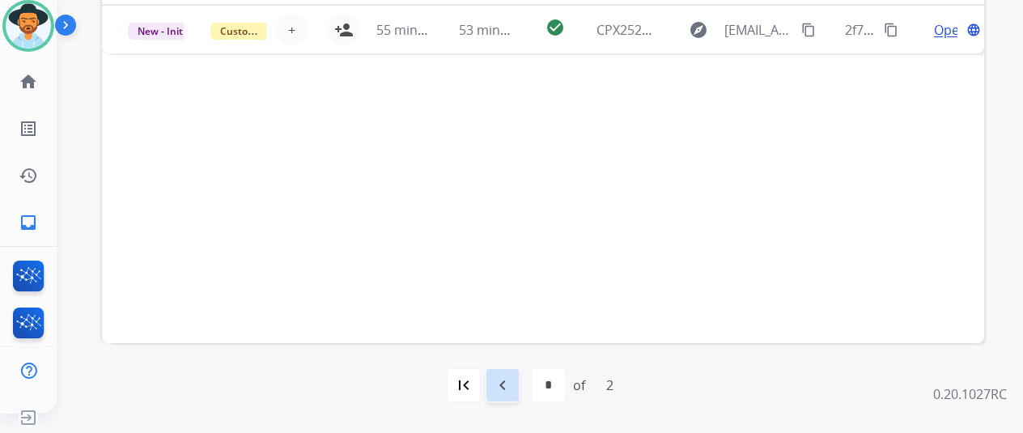
click at [502, 388] on mat-icon "navigate_before" at bounding box center [502, 385] width 19 height 19
select select "*"
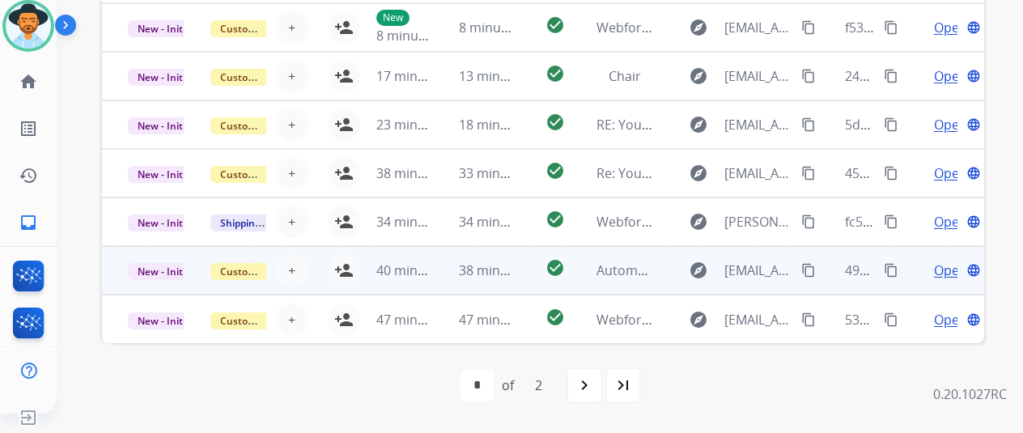
click at [942, 269] on span "Open" at bounding box center [950, 270] width 33 height 19
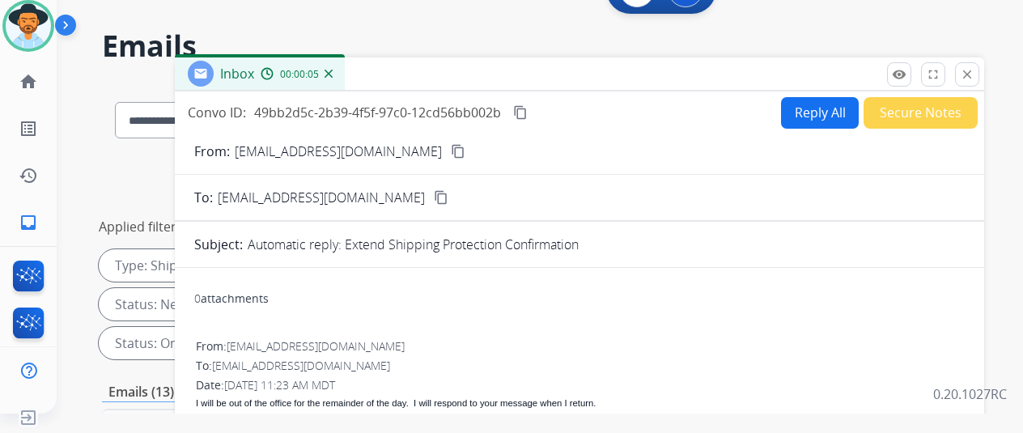
scroll to position [0, 0]
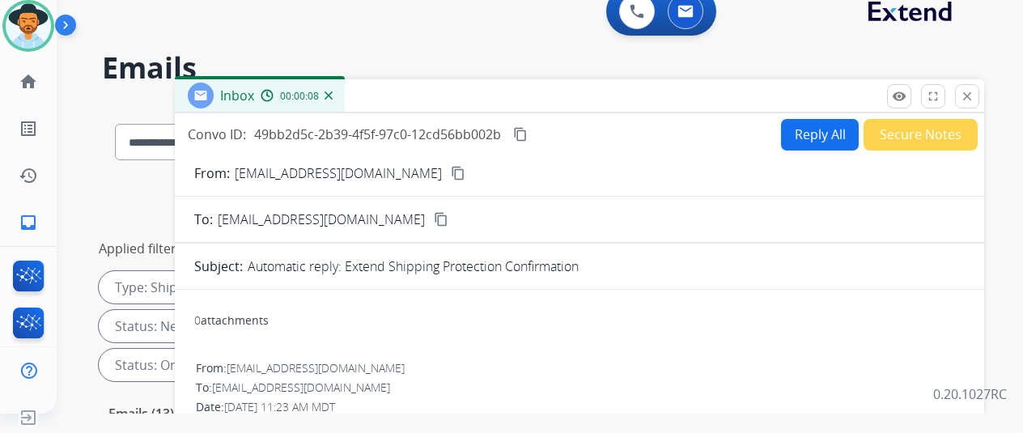
click at [333, 96] on img at bounding box center [329, 95] width 8 height 8
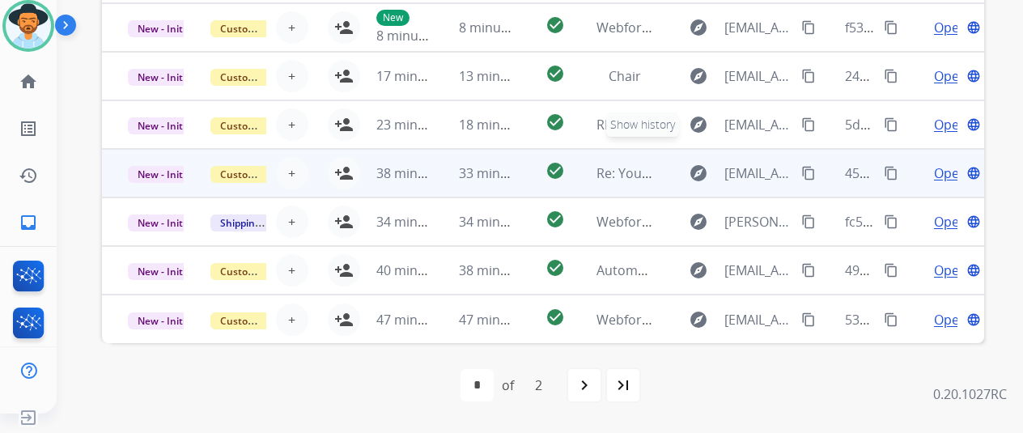
scroll to position [2, 0]
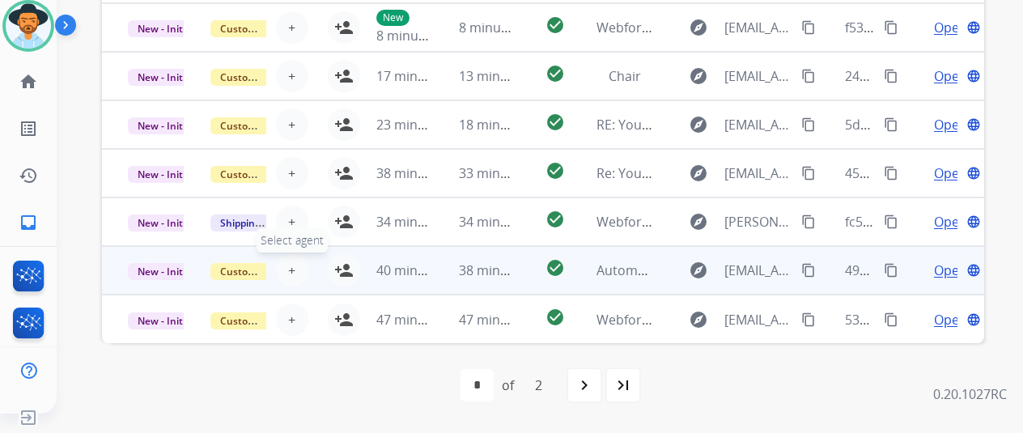
click at [293, 265] on span "+" at bounding box center [291, 270] width 7 height 19
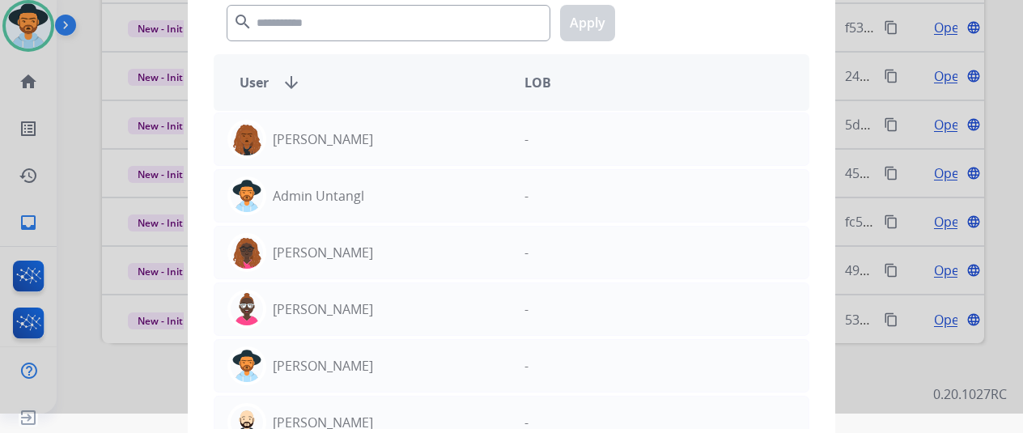
scroll to position [0, 0]
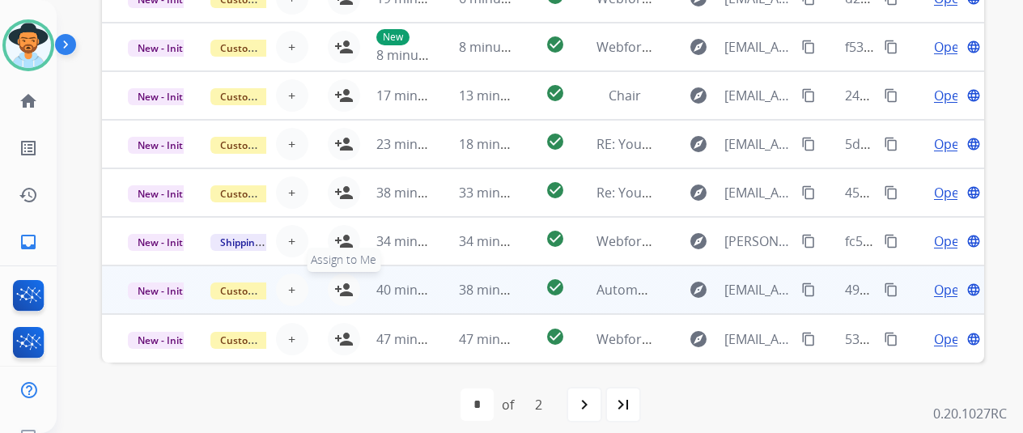
click at [343, 282] on mat-icon "person_add" at bounding box center [343, 289] width 19 height 19
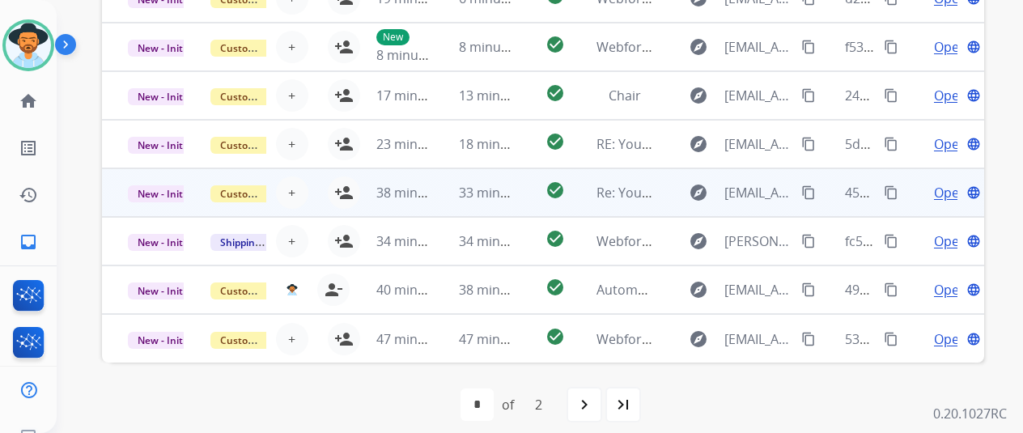
click at [944, 191] on span "Open" at bounding box center [950, 192] width 33 height 19
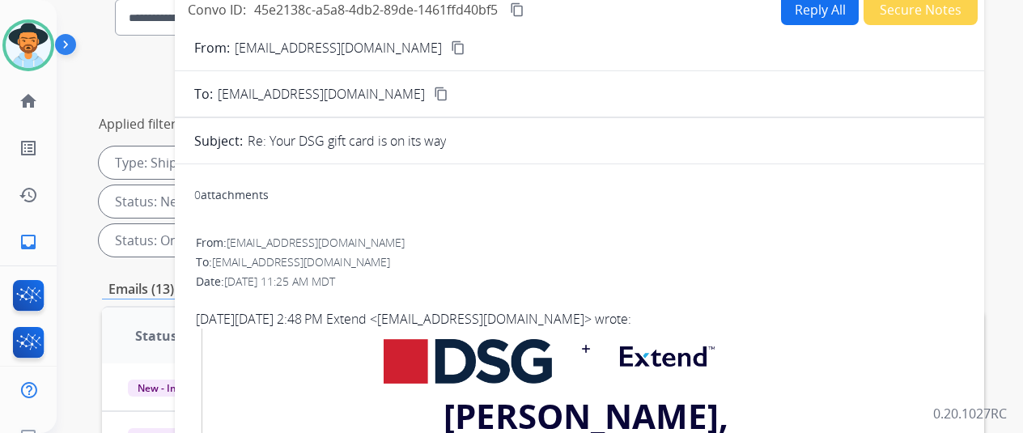
click at [451, 41] on mat-icon "content_copy" at bounding box center [458, 47] width 15 height 15
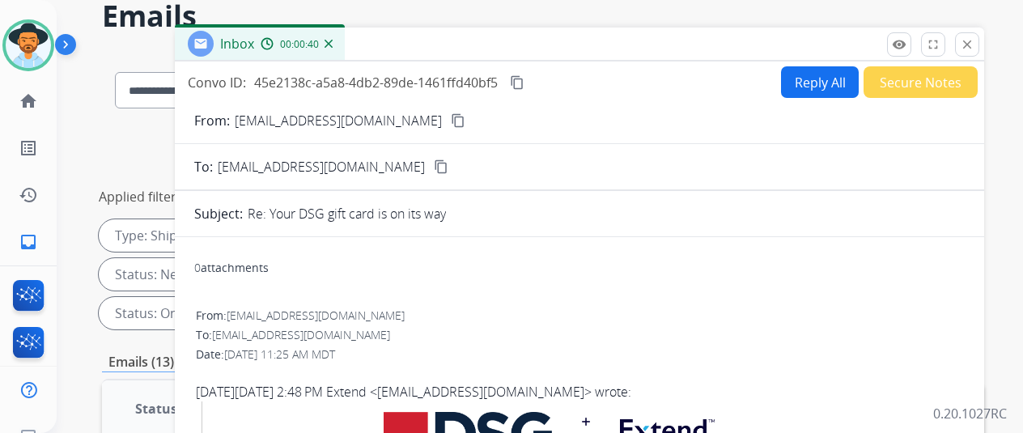
scroll to position [63, 0]
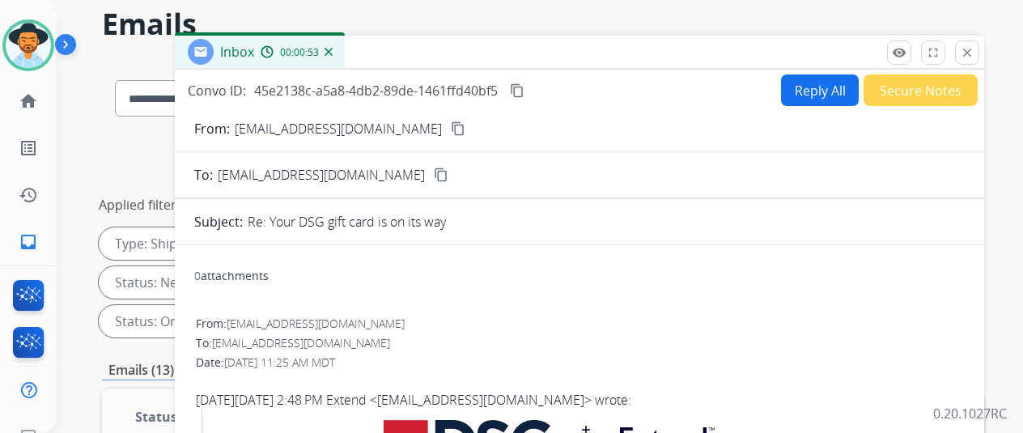
click at [333, 53] on img at bounding box center [329, 52] width 8 height 8
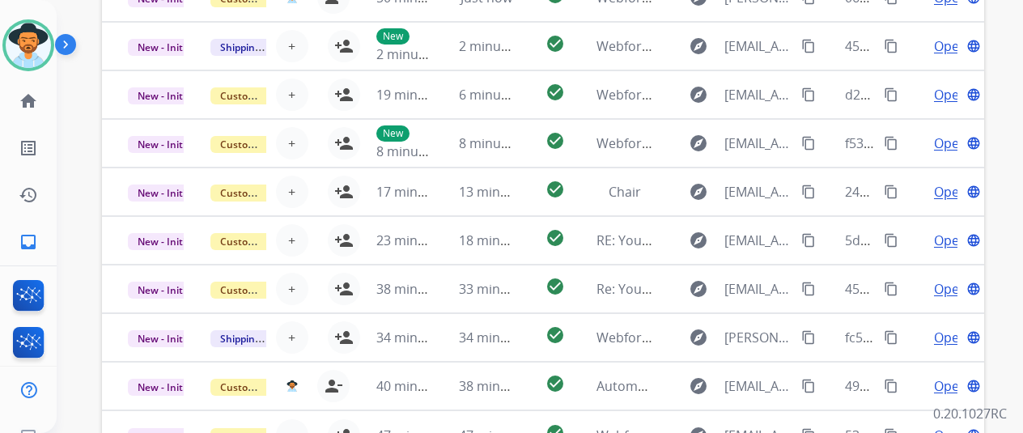
scroll to position [549, 0]
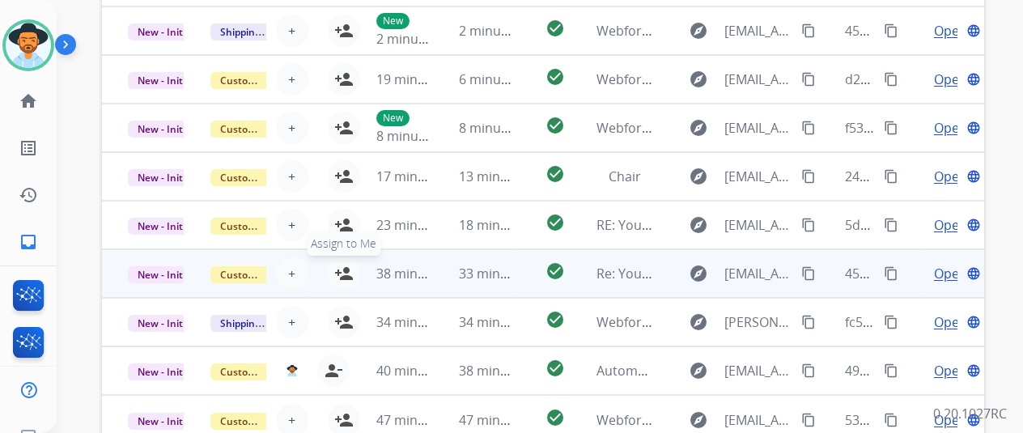
click at [347, 270] on mat-icon "person_add" at bounding box center [343, 273] width 19 height 19
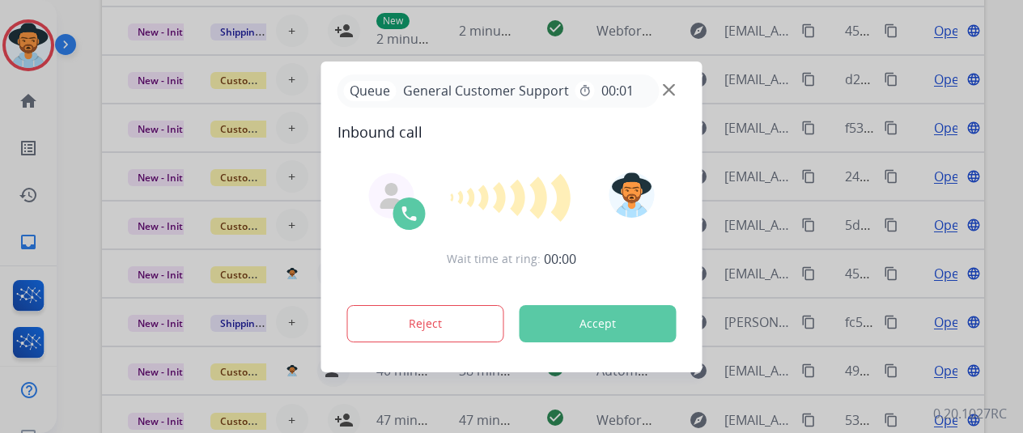
click at [944, 224] on div at bounding box center [511, 216] width 1023 height 433
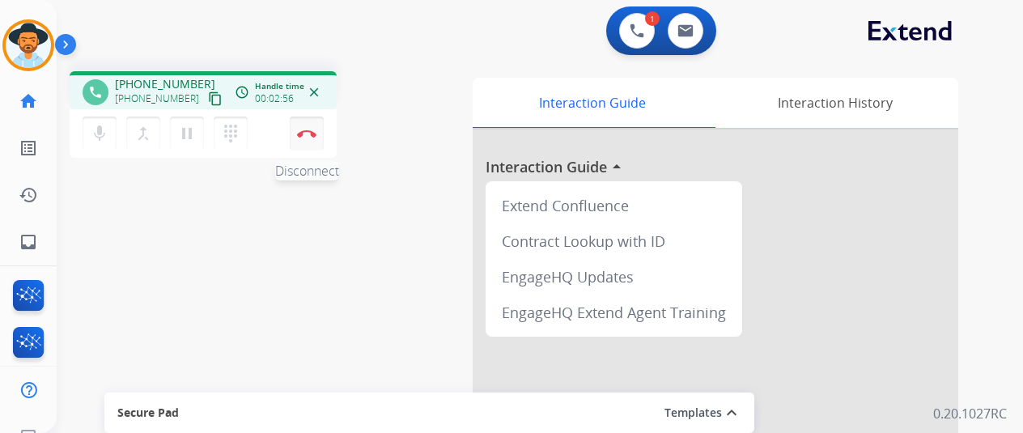
click at [303, 129] on button "Disconnect" at bounding box center [307, 134] width 34 height 34
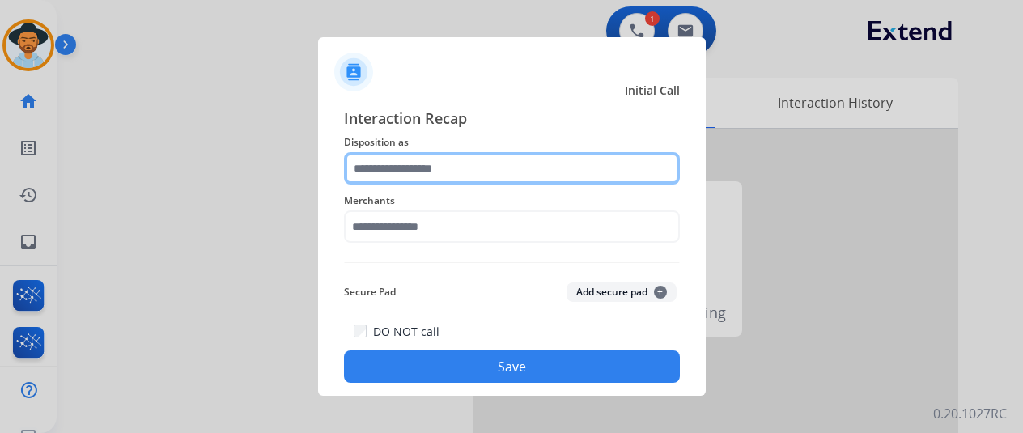
click at [408, 172] on input "text" at bounding box center [512, 168] width 336 height 32
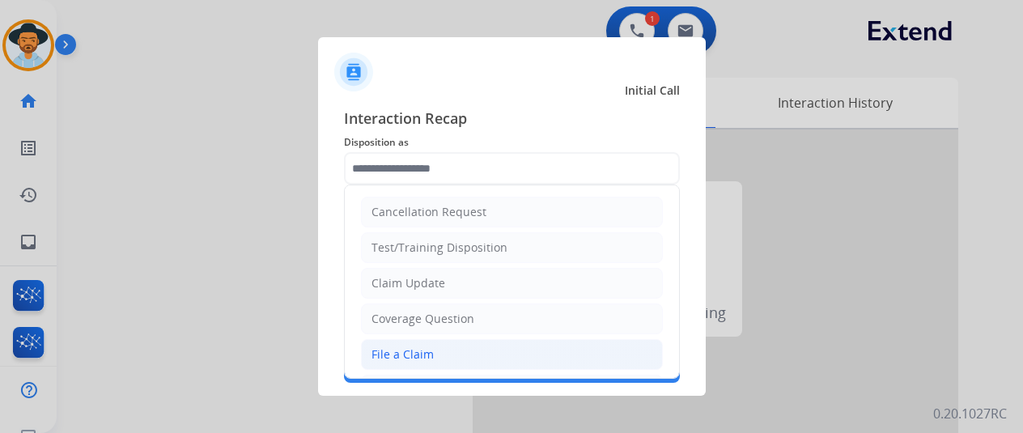
click at [400, 354] on div "File a Claim" at bounding box center [402, 354] width 62 height 16
type input "**********"
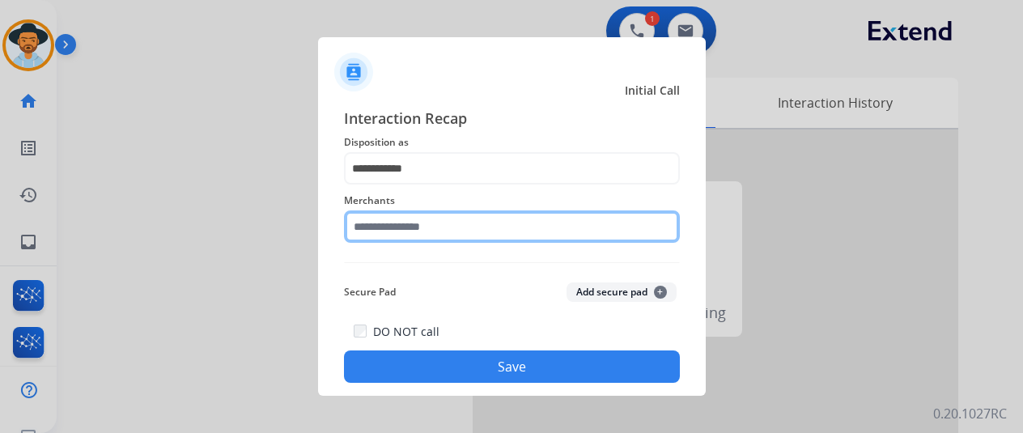
click at [400, 226] on input "text" at bounding box center [512, 226] width 336 height 32
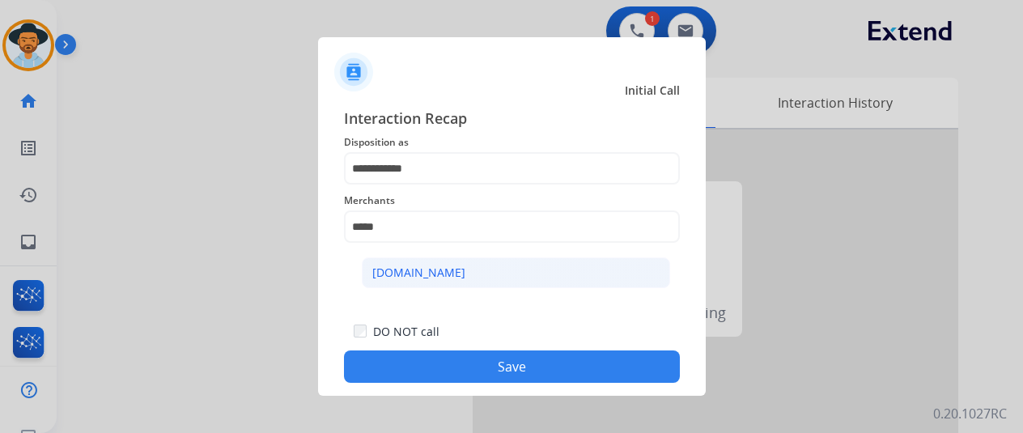
click at [474, 268] on li "[DOMAIN_NAME]" at bounding box center [516, 272] width 308 height 31
type input "**********"
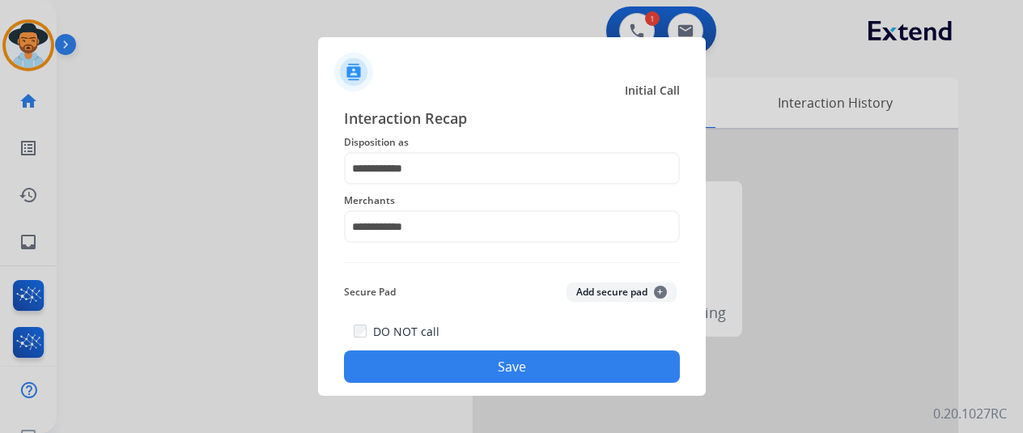
click at [492, 355] on button "Save" at bounding box center [512, 366] width 336 height 32
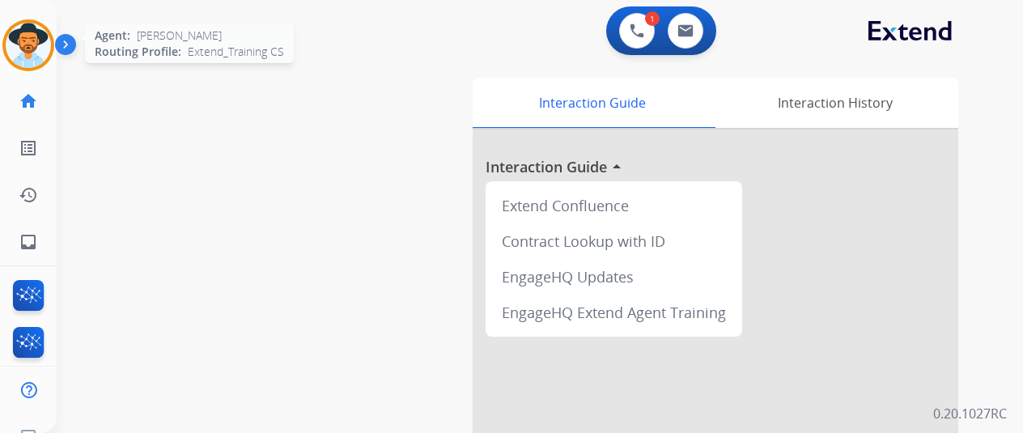
click at [28, 23] on img at bounding box center [28, 45] width 45 height 45
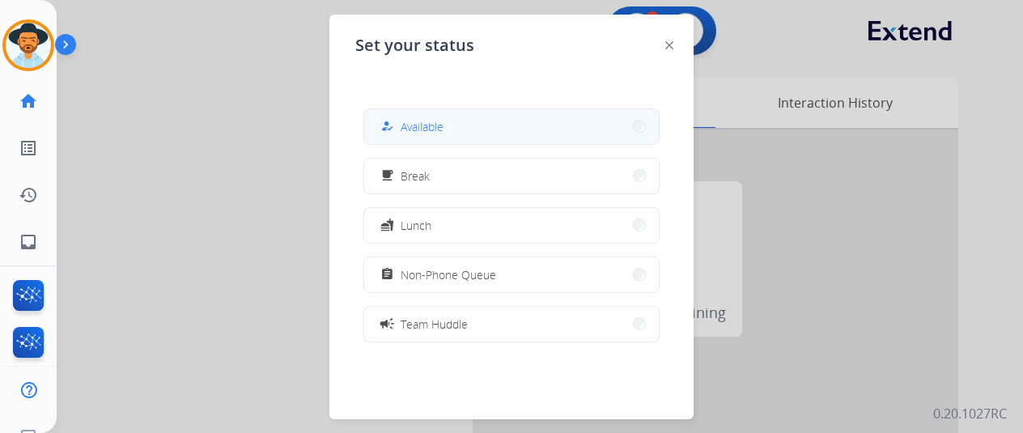
click at [481, 133] on button "how_to_reg Available" at bounding box center [511, 126] width 295 height 35
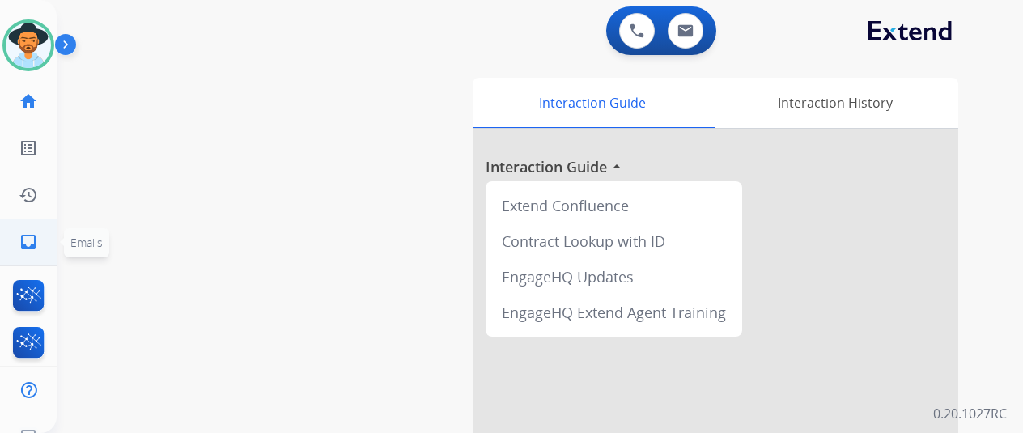
click at [40, 245] on link "inbox Emails" at bounding box center [28, 241] width 45 height 45
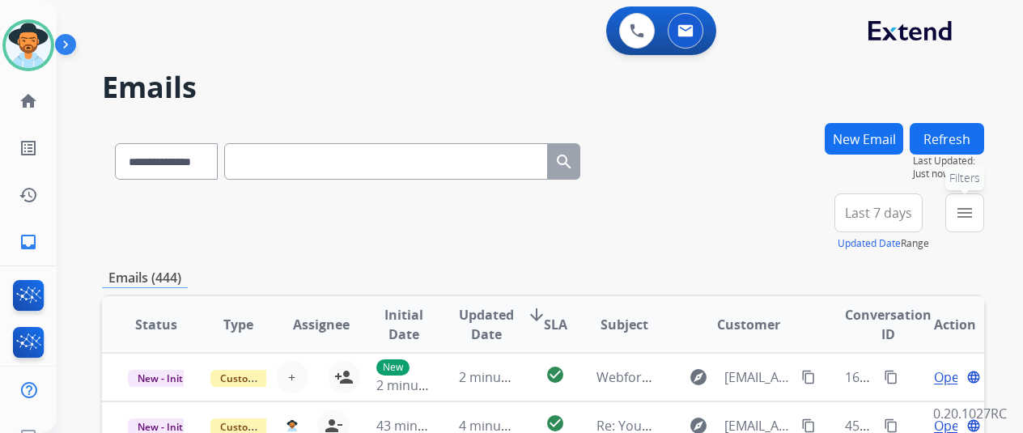
drag, startPoint x: 987, startPoint y: 201, endPoint x: 949, endPoint y: 248, distance: 60.4
click at [984, 202] on button "menu Filters" at bounding box center [964, 212] width 39 height 39
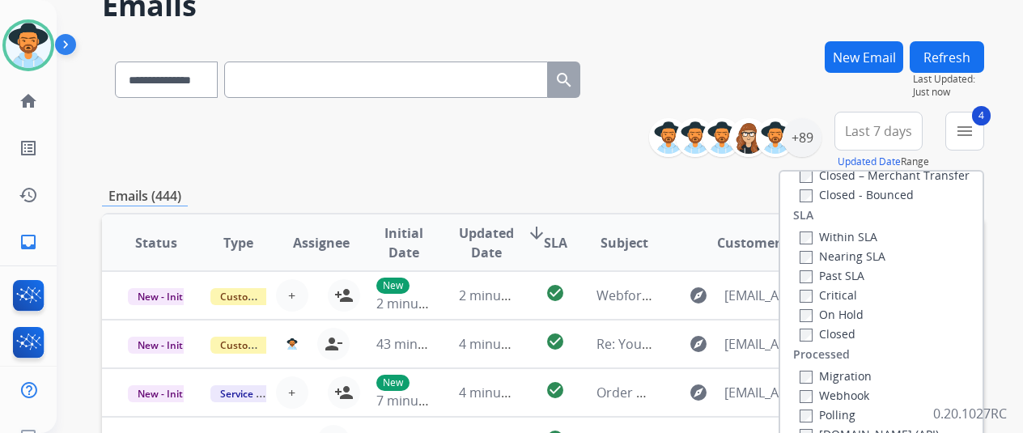
scroll to position [162, 0]
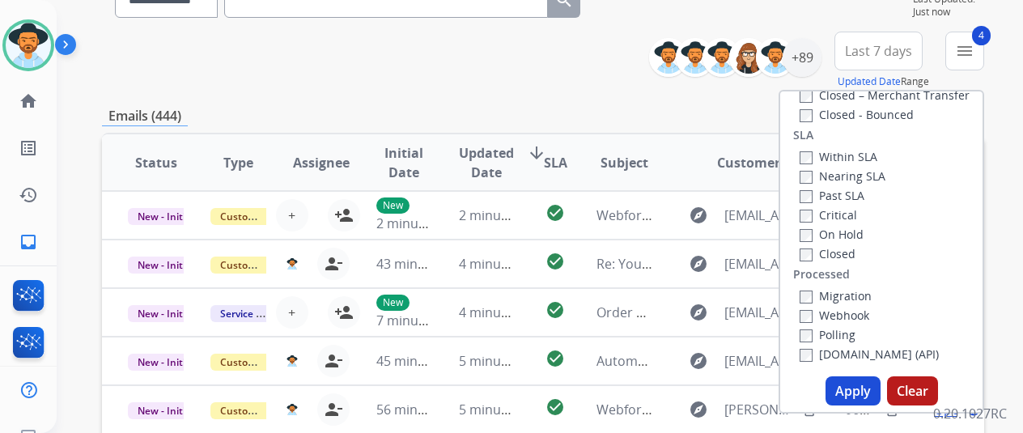
click at [853, 392] on button "Apply" at bounding box center [853, 390] width 55 height 29
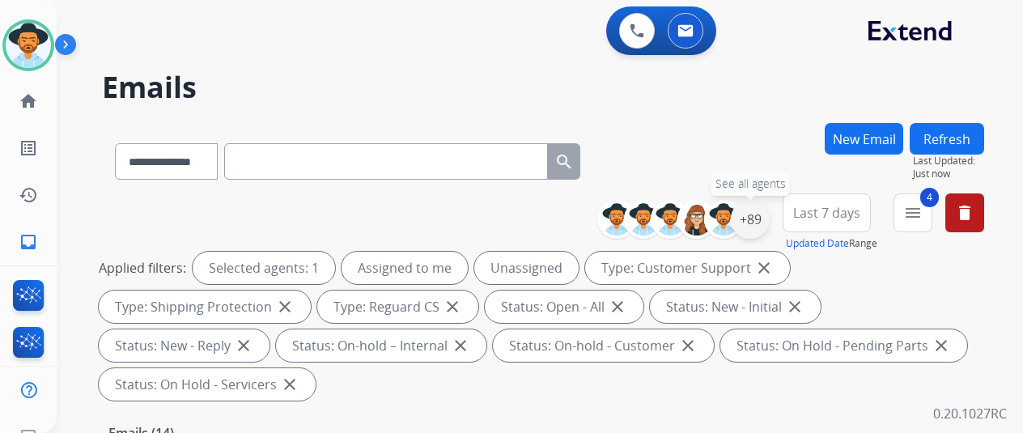
click at [766, 222] on div "+89" at bounding box center [750, 219] width 39 height 39
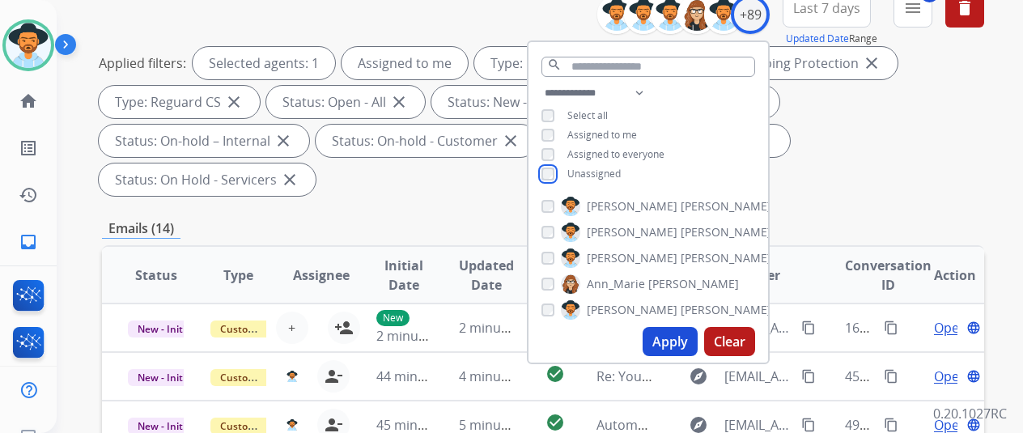
scroll to position [243, 0]
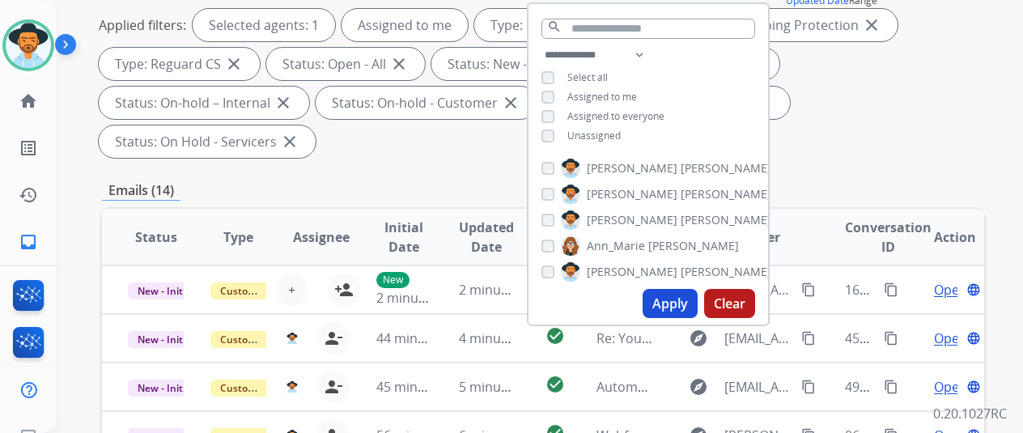
click at [677, 310] on button "Apply" at bounding box center [670, 303] width 55 height 29
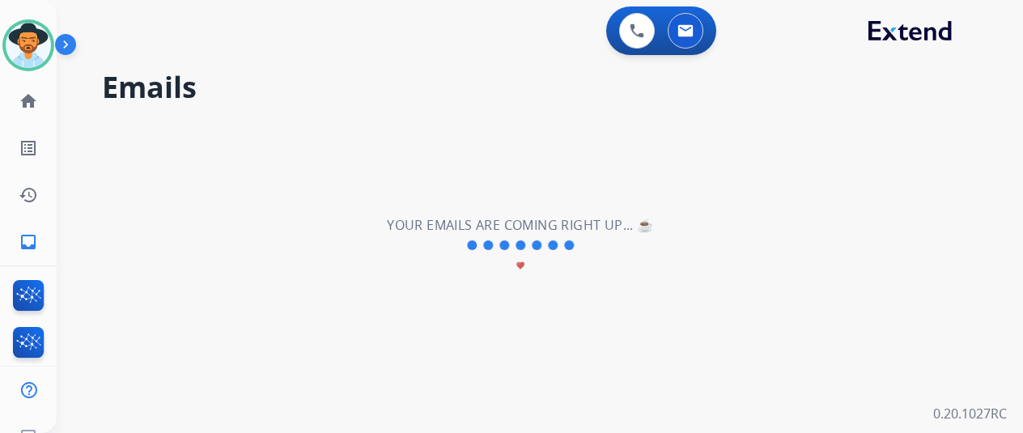
scroll to position [0, 0]
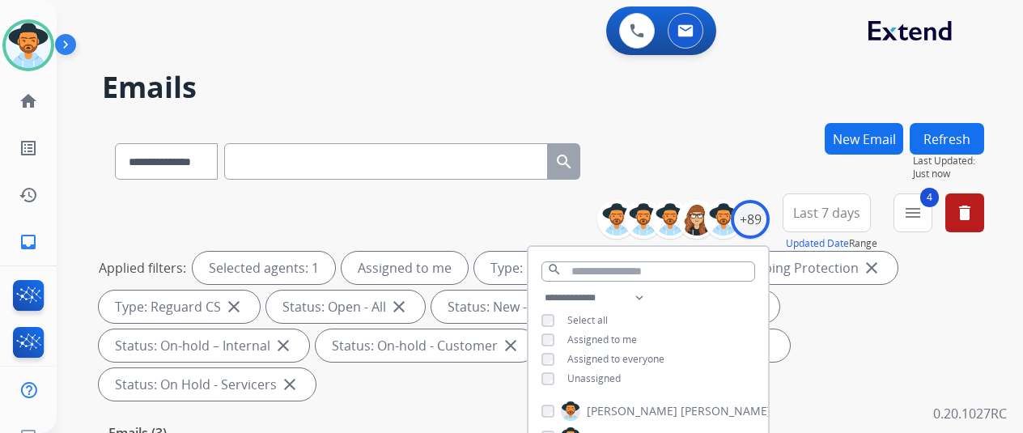
click at [764, 155] on div "**********" at bounding box center [543, 158] width 882 height 70
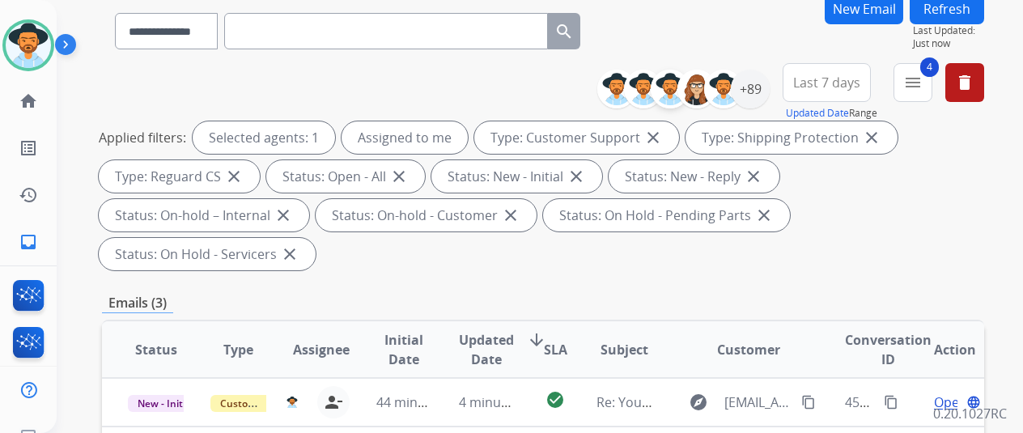
scroll to position [324, 0]
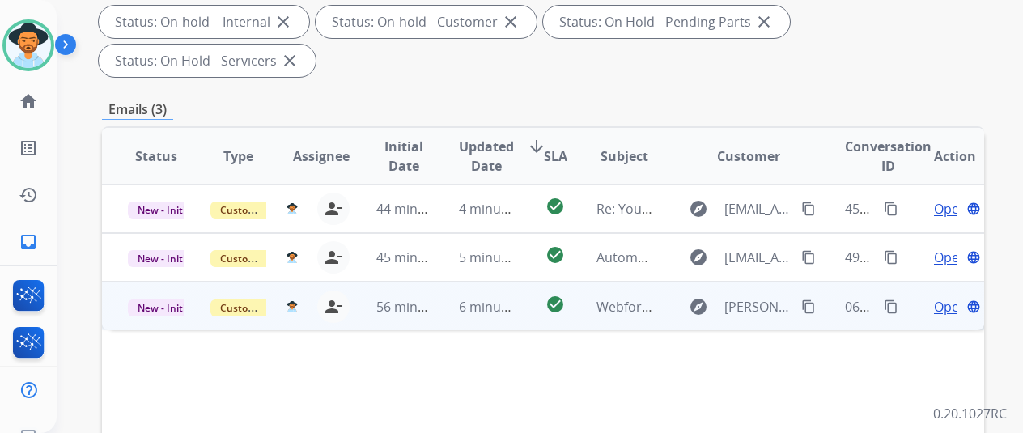
click at [939, 297] on span "Open" at bounding box center [950, 306] width 33 height 19
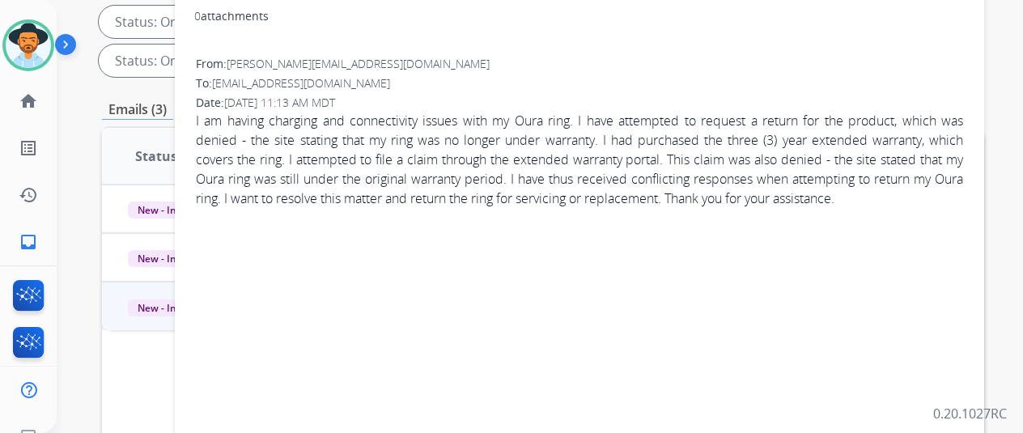
scroll to position [0, 0]
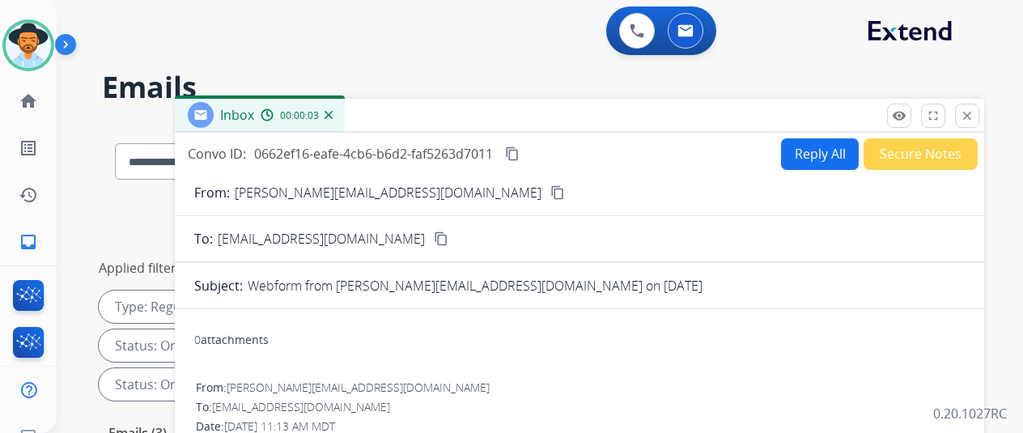
click at [550, 190] on mat-icon "content_copy" at bounding box center [557, 192] width 15 height 15
drag, startPoint x: 806, startPoint y: 146, endPoint x: 806, endPoint y: 127, distance: 19.4
click at [808, 146] on button "Reply All" at bounding box center [820, 154] width 78 height 32
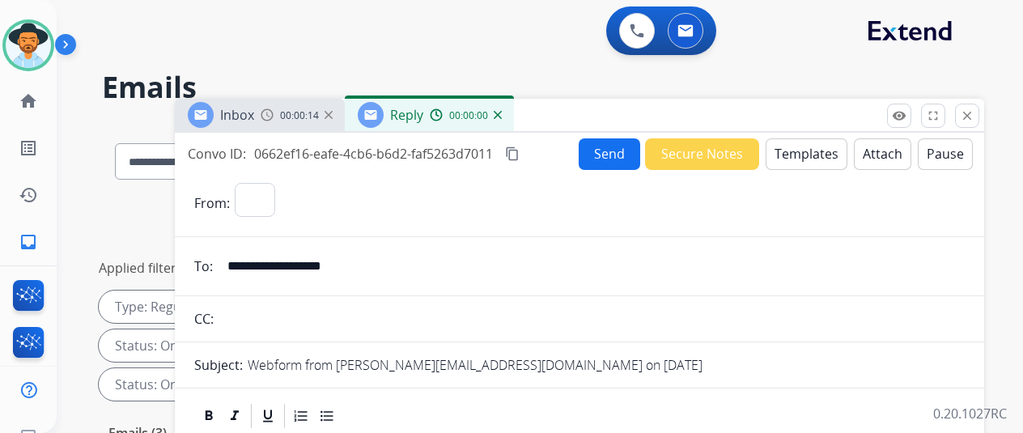
select select "**********"
click at [798, 153] on button "Templates" at bounding box center [807, 154] width 82 height 32
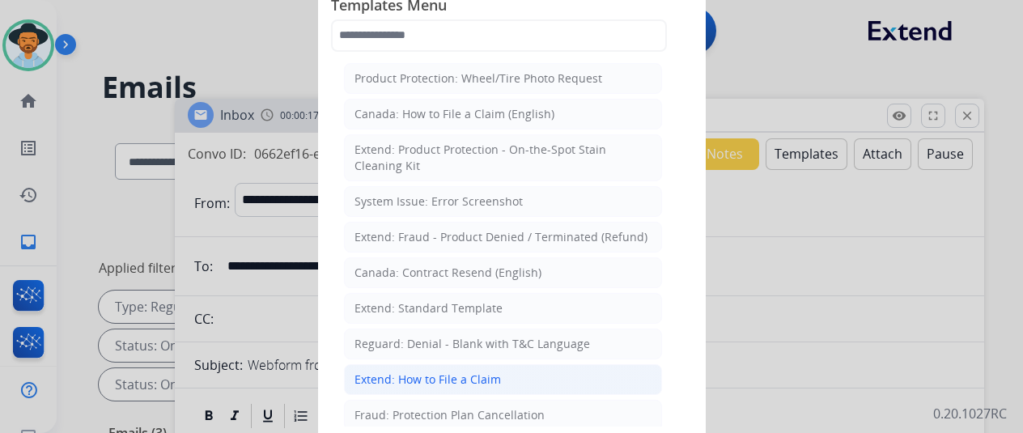
click at [393, 371] on div "Extend: How to File a Claim" at bounding box center [427, 379] width 146 height 16
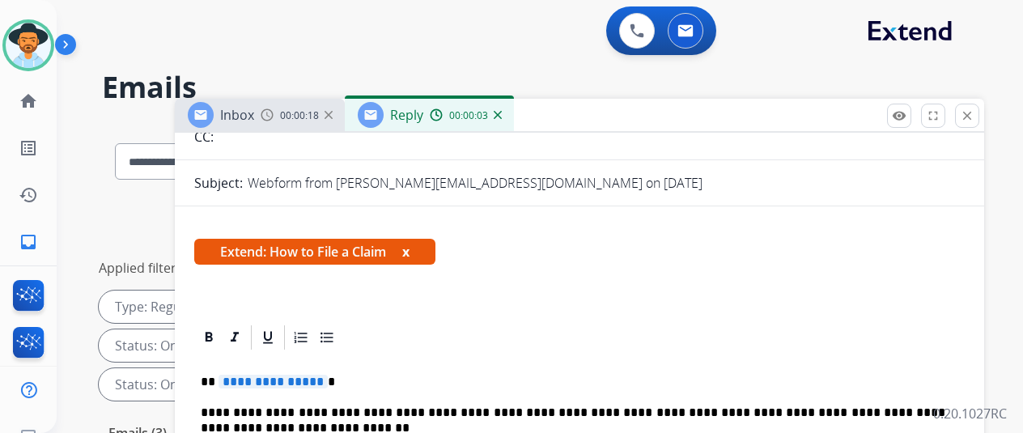
scroll to position [324, 0]
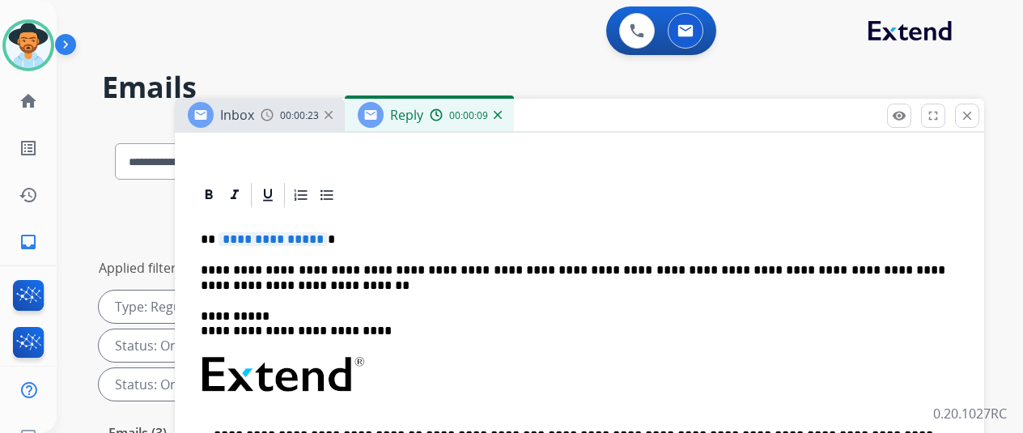
click at [328, 239] on span "**********" at bounding box center [273, 239] width 109 height 14
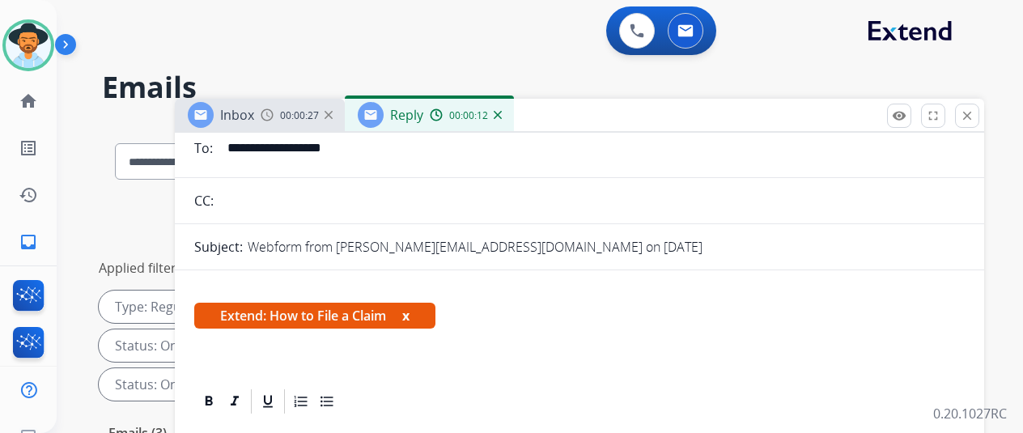
scroll to position [0, 0]
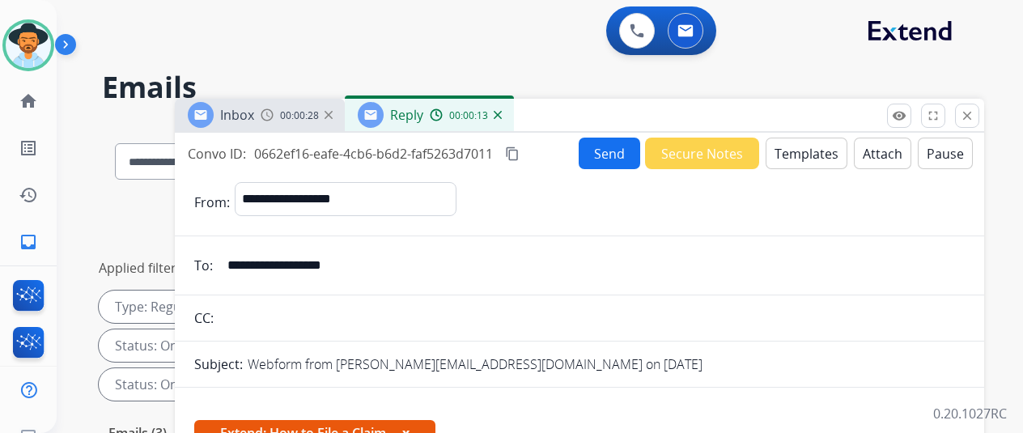
click at [620, 153] on button "Send" at bounding box center [610, 154] width 62 height 32
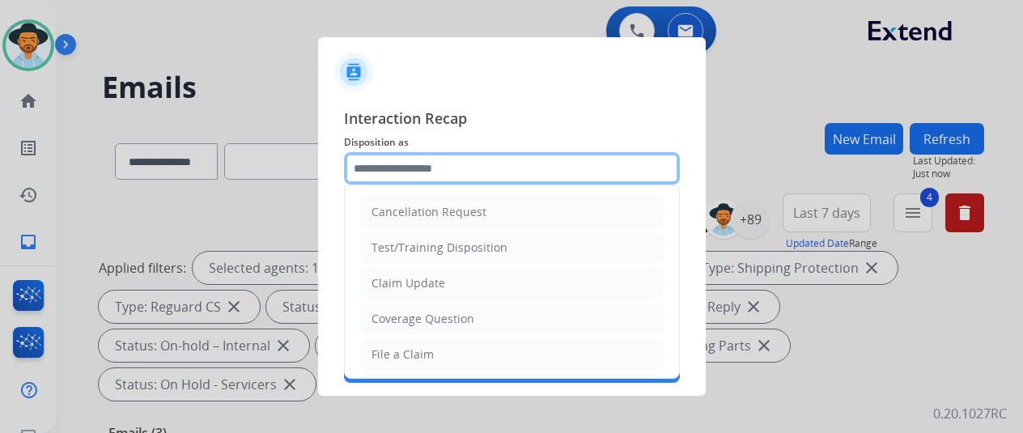
click at [410, 163] on input "text" at bounding box center [512, 168] width 336 height 32
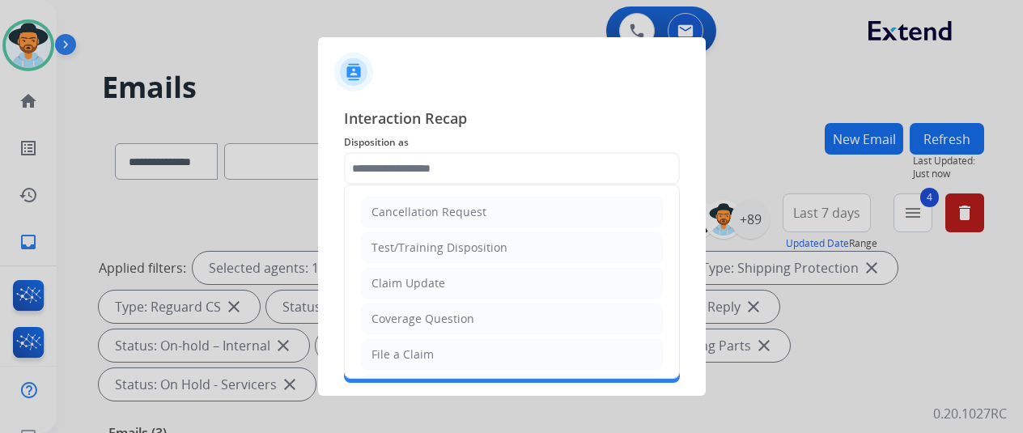
drag, startPoint x: 388, startPoint y: 353, endPoint x: 401, endPoint y: 318, distance: 37.4
click at [392, 347] on div "File a Claim" at bounding box center [402, 354] width 62 height 16
type input "**********"
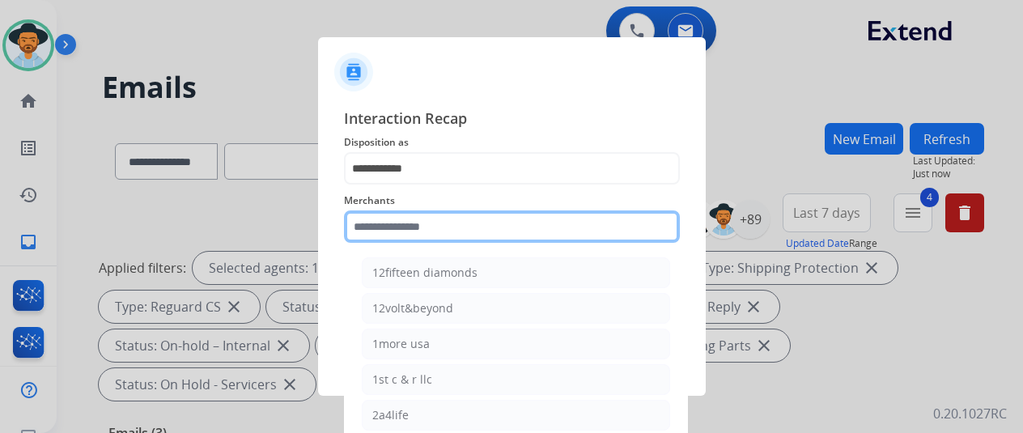
click at [384, 229] on input "text" at bounding box center [512, 226] width 336 height 32
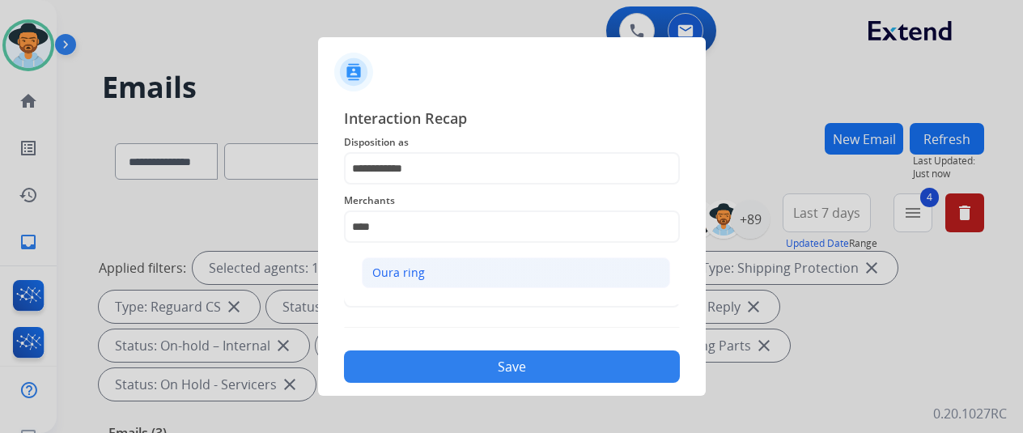
click at [452, 268] on li "Oura ring" at bounding box center [516, 272] width 308 height 31
type input "*********"
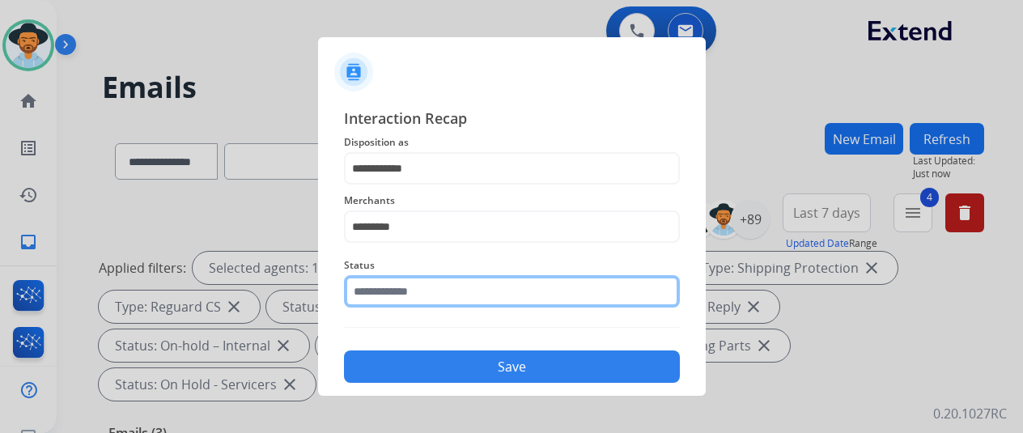
click at [434, 289] on input "text" at bounding box center [512, 291] width 336 height 32
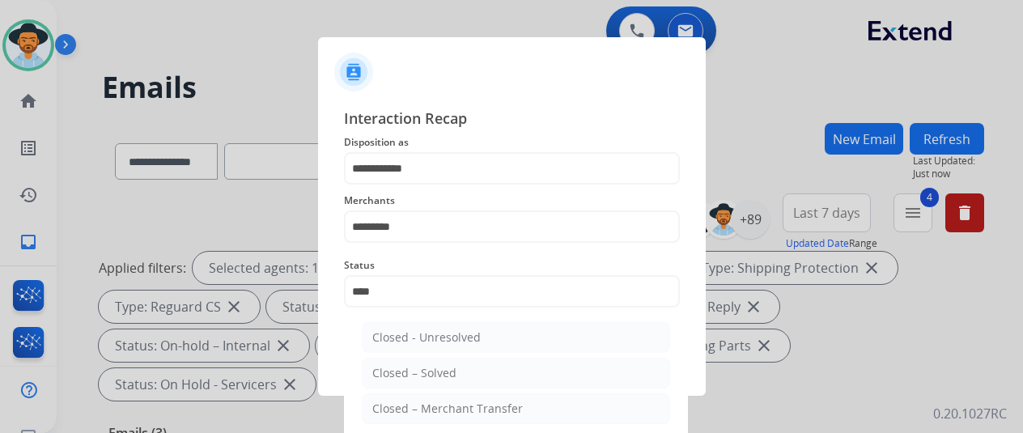
click at [401, 367] on div "Closed – Solved" at bounding box center [414, 373] width 84 height 16
type input "**********"
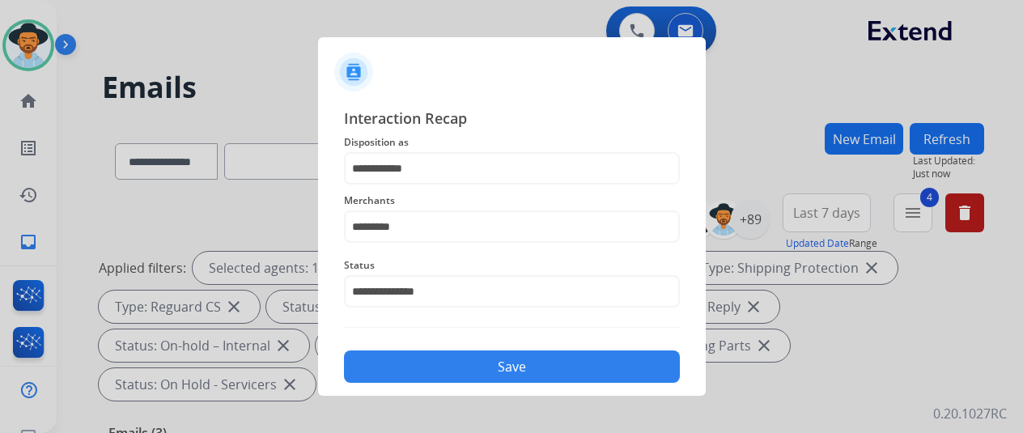
click at [401, 368] on button "Save" at bounding box center [512, 366] width 336 height 32
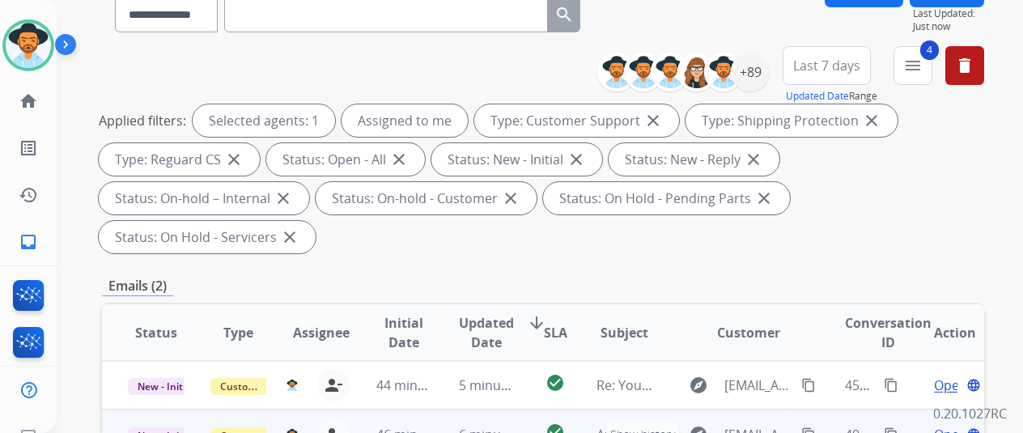
scroll to position [243, 0]
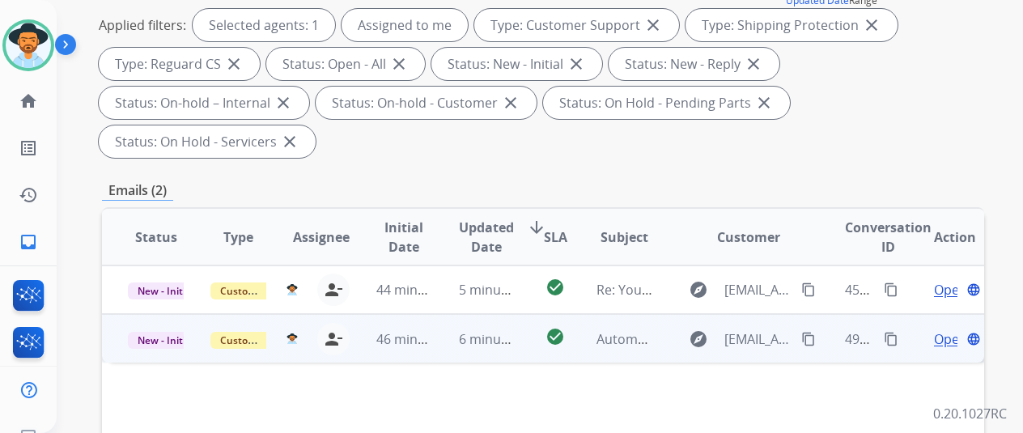
click at [937, 329] on span "Open" at bounding box center [950, 338] width 33 height 19
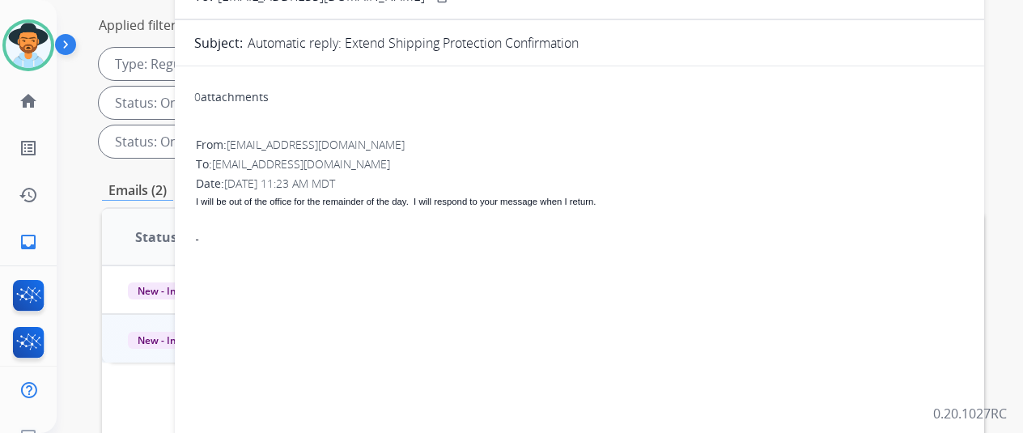
scroll to position [0, 0]
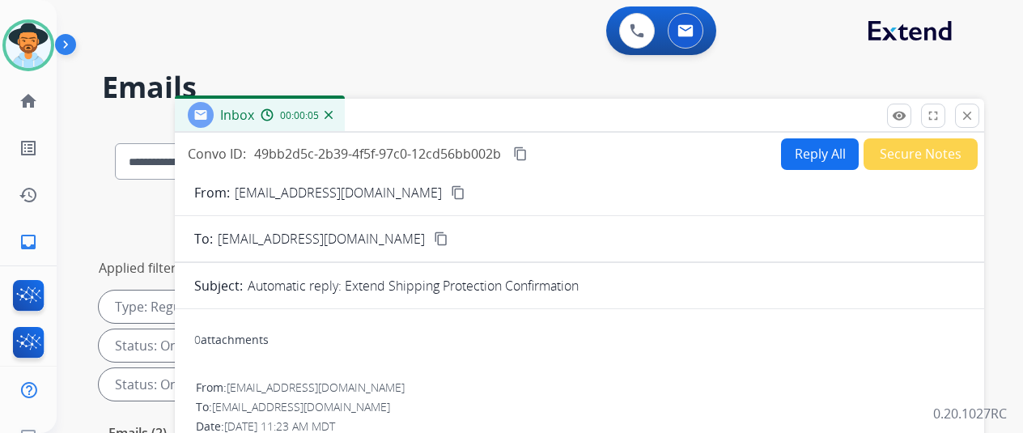
click at [333, 117] on img at bounding box center [329, 115] width 8 height 8
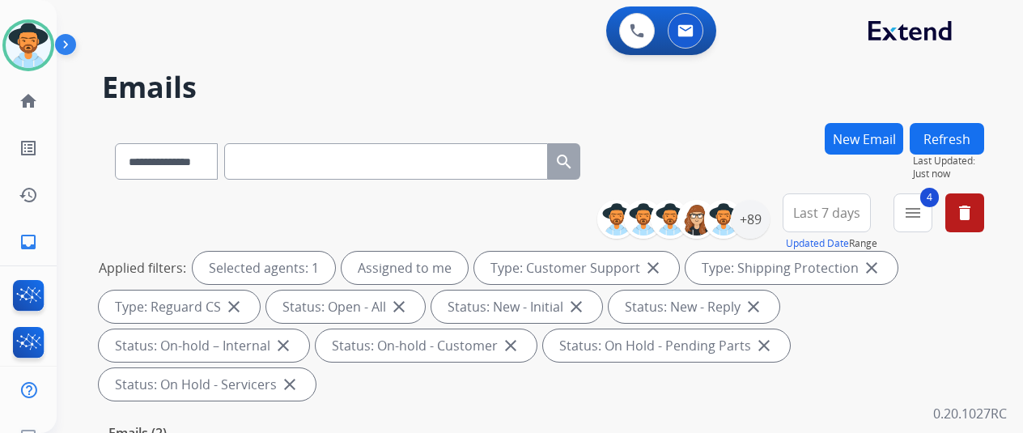
scroll to position [243, 0]
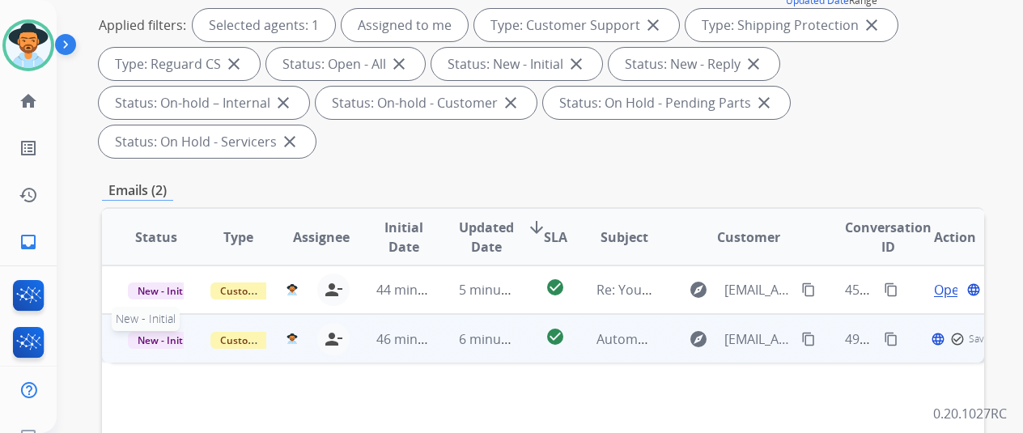
click at [163, 332] on span "New - Initial" at bounding box center [165, 340] width 75 height 17
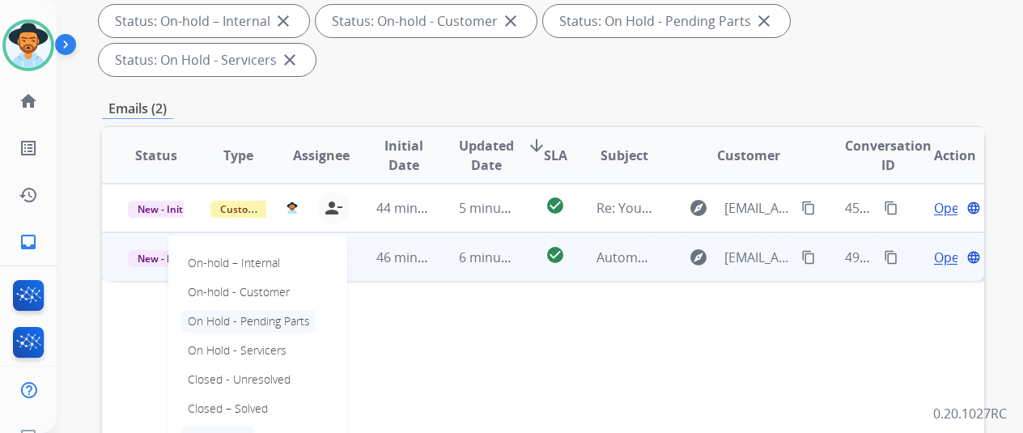
scroll to position [405, 0]
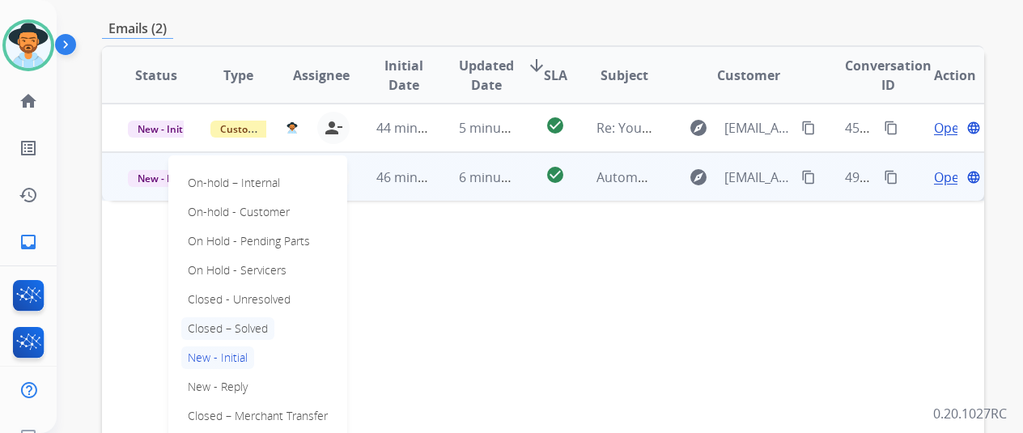
click at [243, 317] on p "Closed – Solved" at bounding box center [227, 328] width 93 height 23
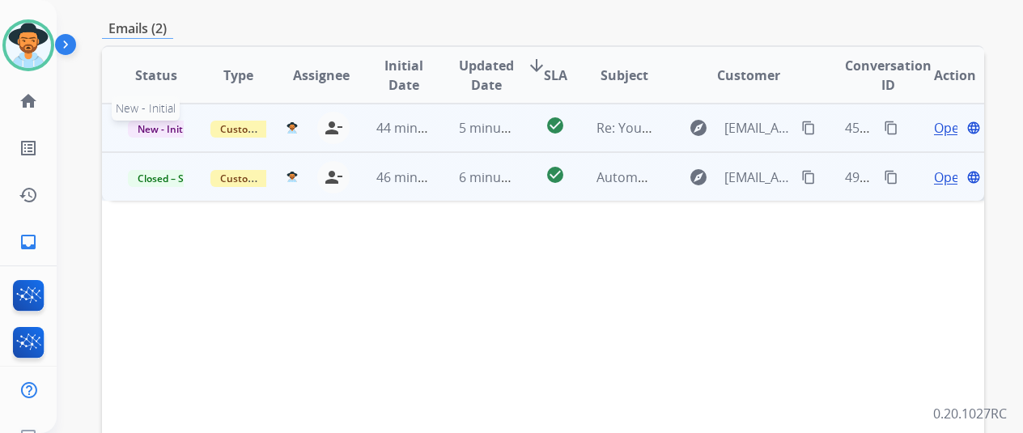
click at [159, 121] on span "New - Initial" at bounding box center [165, 129] width 75 height 17
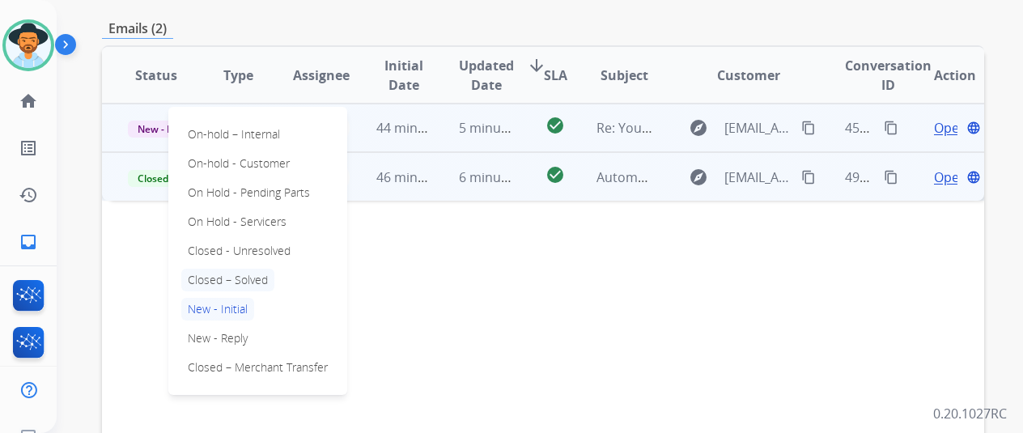
click at [223, 269] on p "Closed – Solved" at bounding box center [227, 280] width 93 height 23
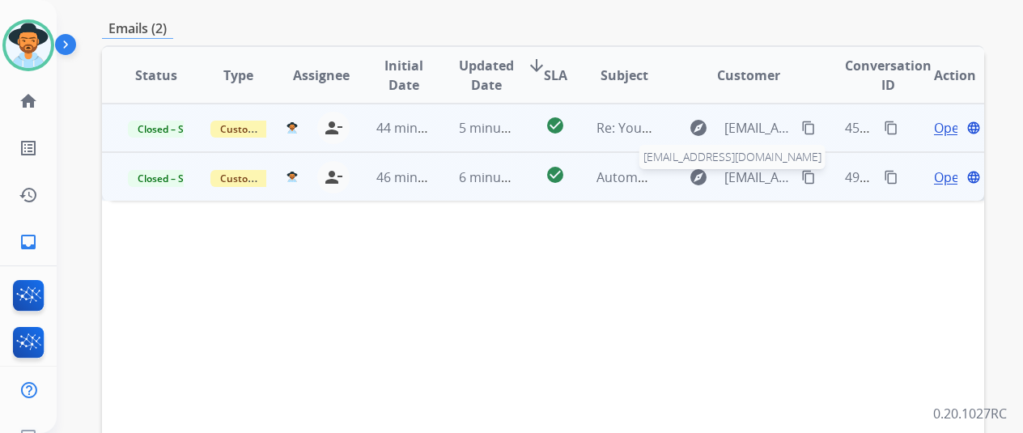
scroll to position [81, 0]
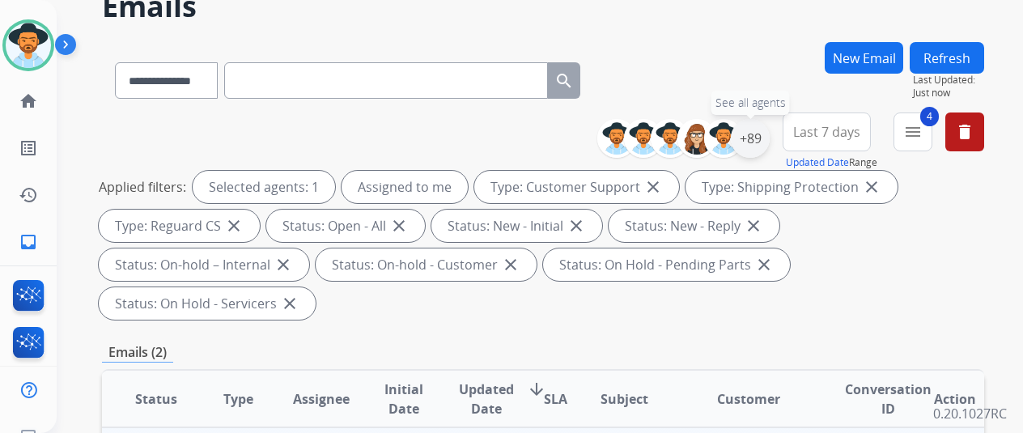
click at [762, 135] on div "+89" at bounding box center [750, 138] width 39 height 39
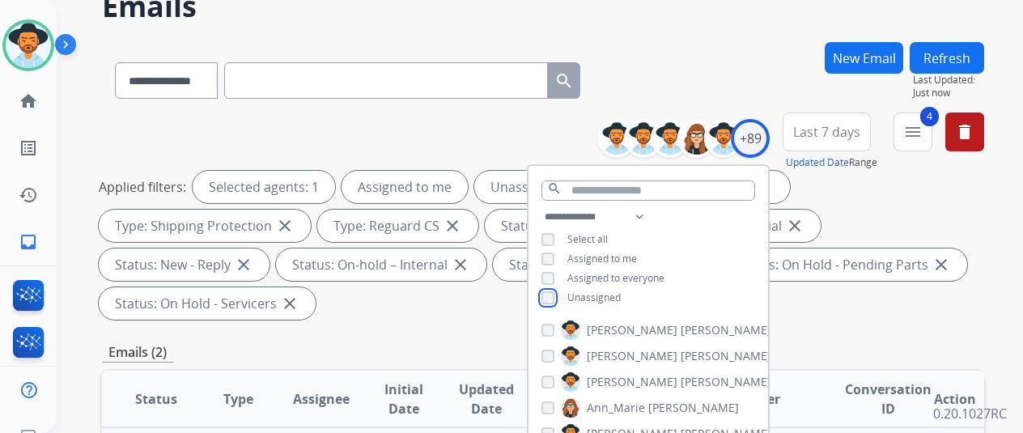
scroll to position [324, 0]
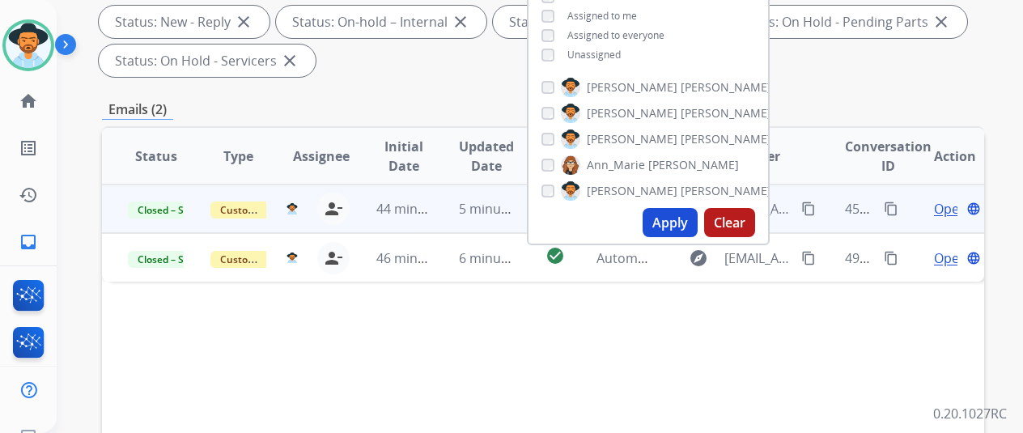
click at [674, 223] on button "Apply" at bounding box center [670, 222] width 55 height 29
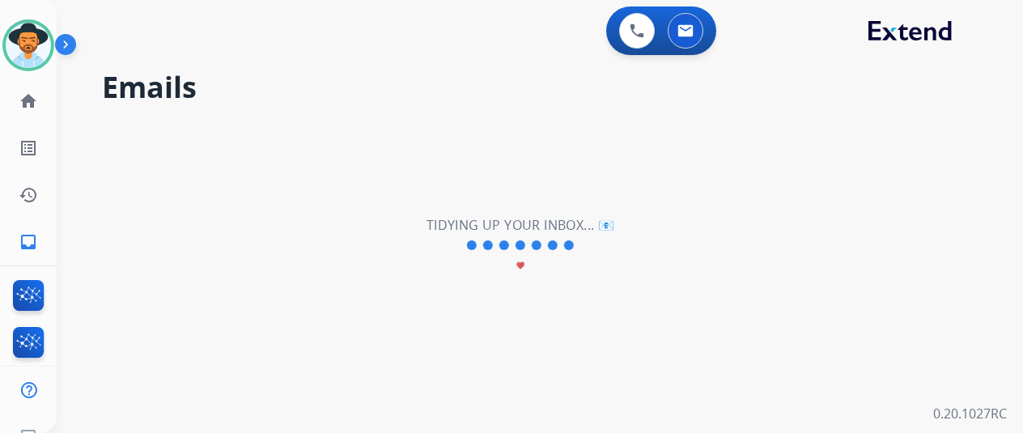
scroll to position [0, 0]
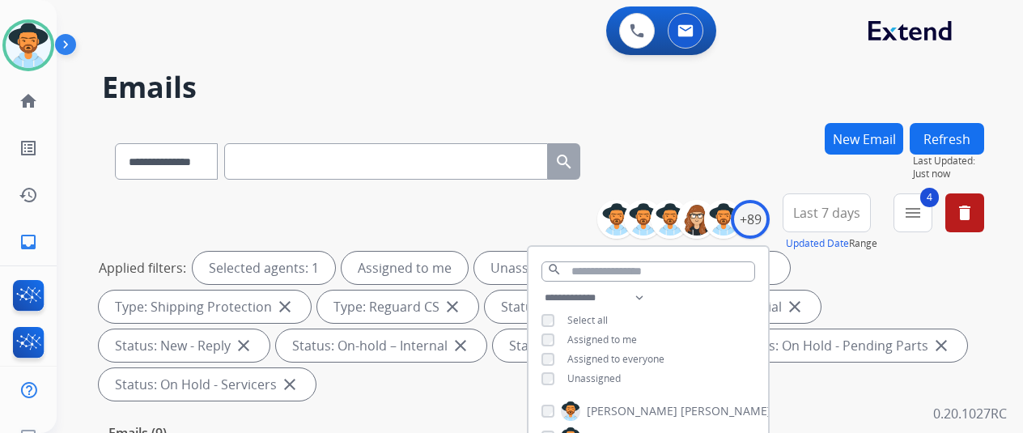
click at [690, 168] on div "**********" at bounding box center [543, 158] width 882 height 70
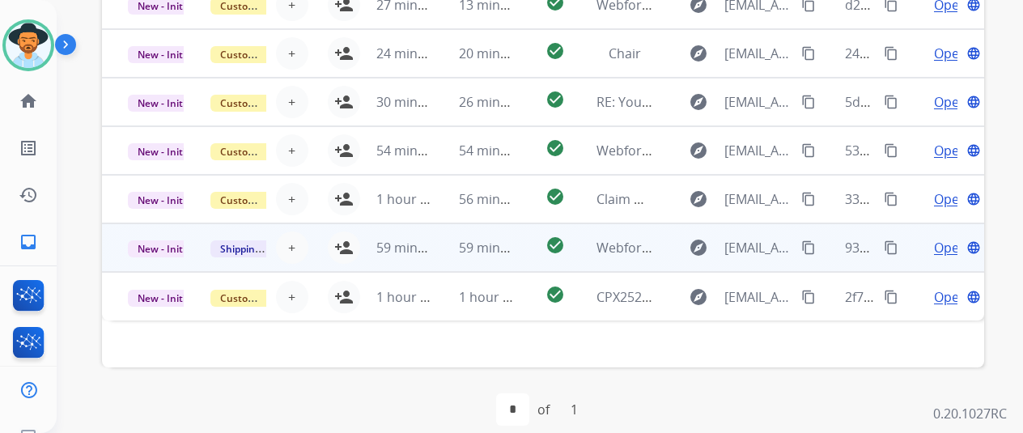
scroll to position [630, 0]
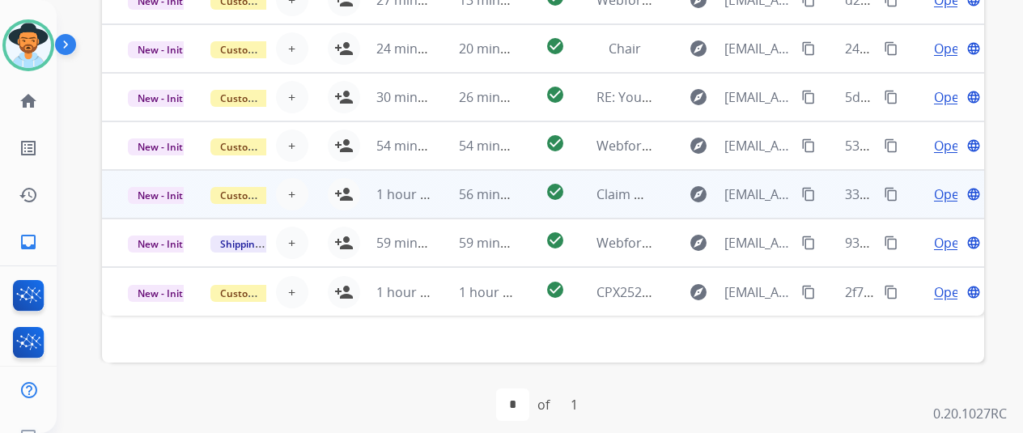
click at [950, 185] on span "Open" at bounding box center [950, 194] width 33 height 19
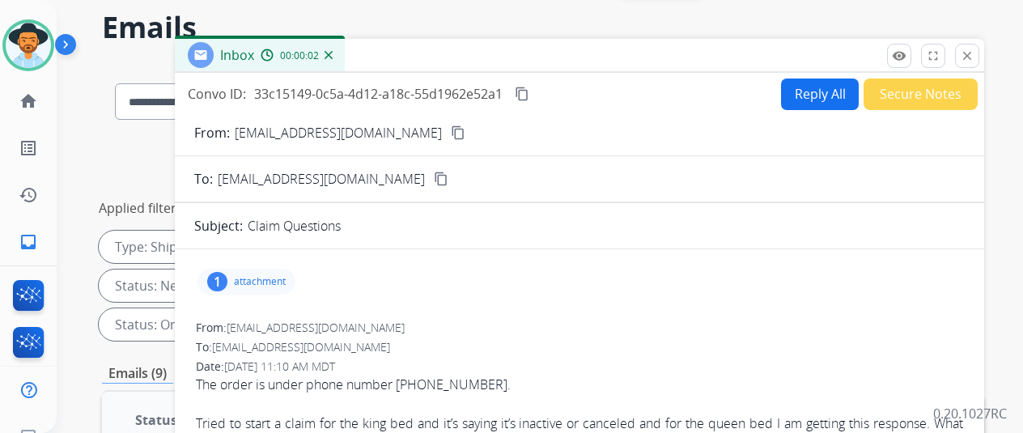
scroll to position [0, 0]
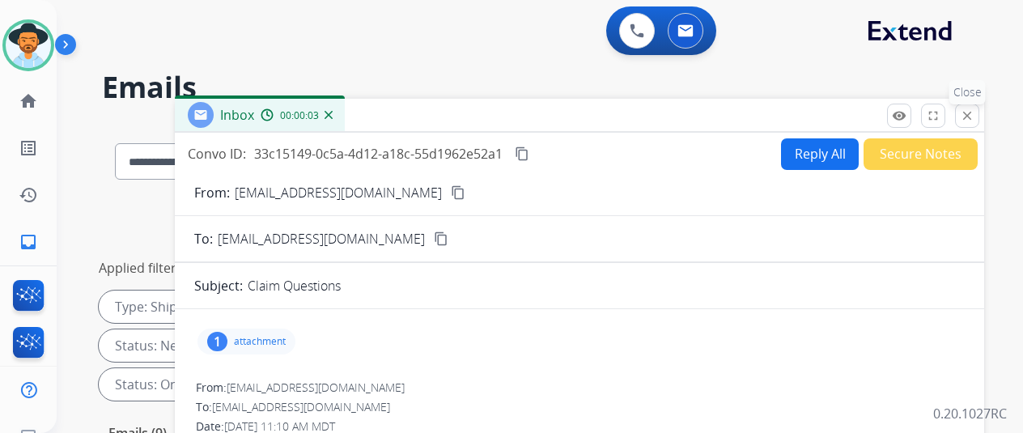
click at [974, 113] on mat-icon "close" at bounding box center [967, 115] width 15 height 15
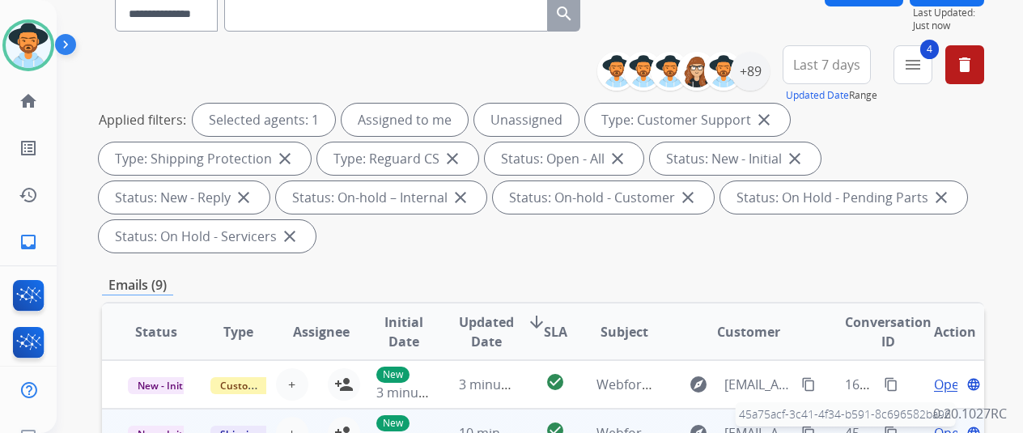
scroll to position [324, 0]
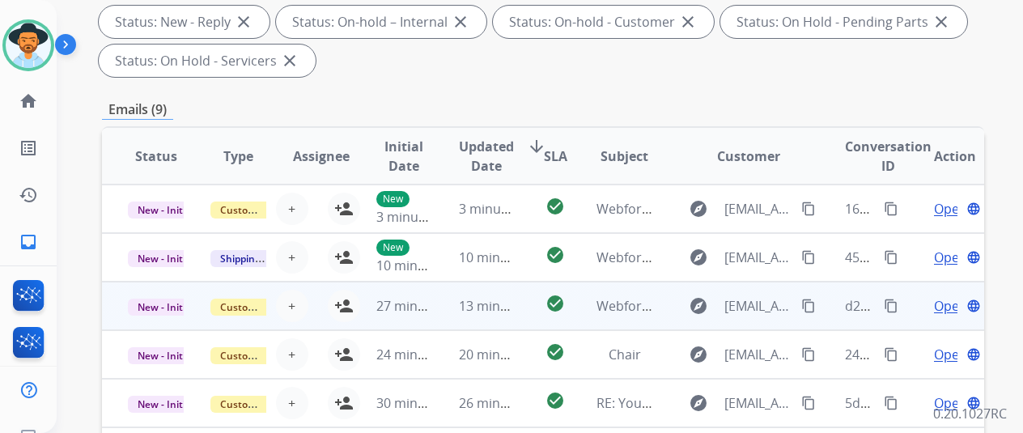
click at [945, 309] on span "Open" at bounding box center [950, 305] width 33 height 19
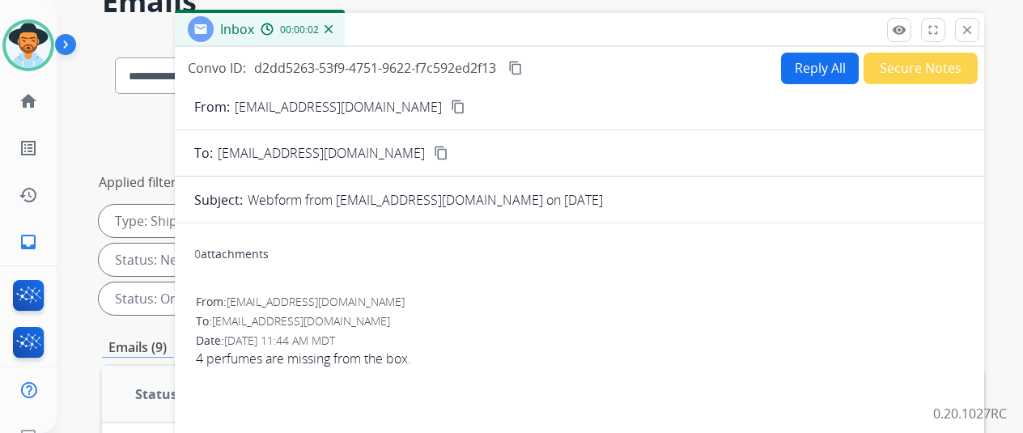
scroll to position [0, 0]
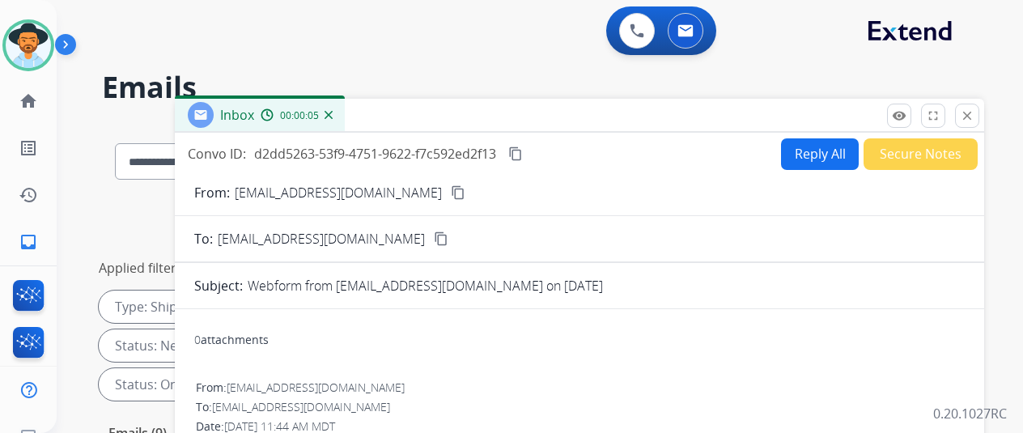
click at [454, 190] on mat-icon "content_copy" at bounding box center [458, 192] width 15 height 15
click at [333, 114] on img at bounding box center [329, 115] width 8 height 8
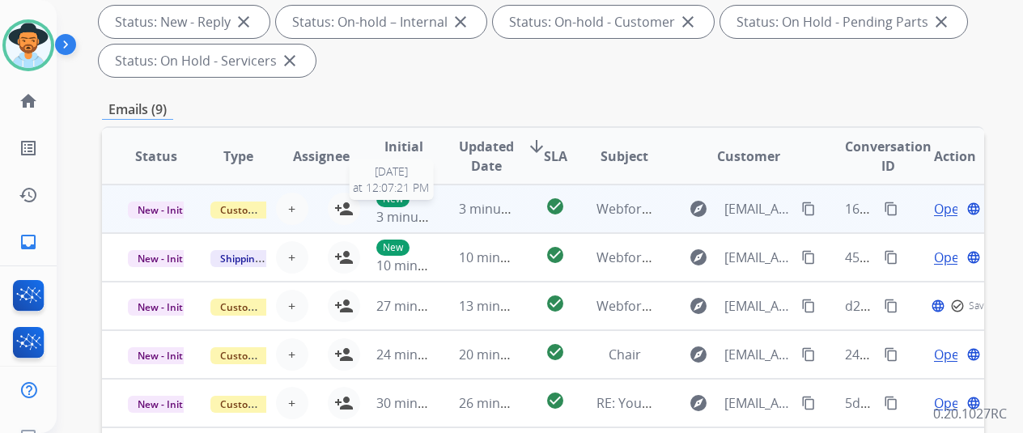
scroll to position [486, 0]
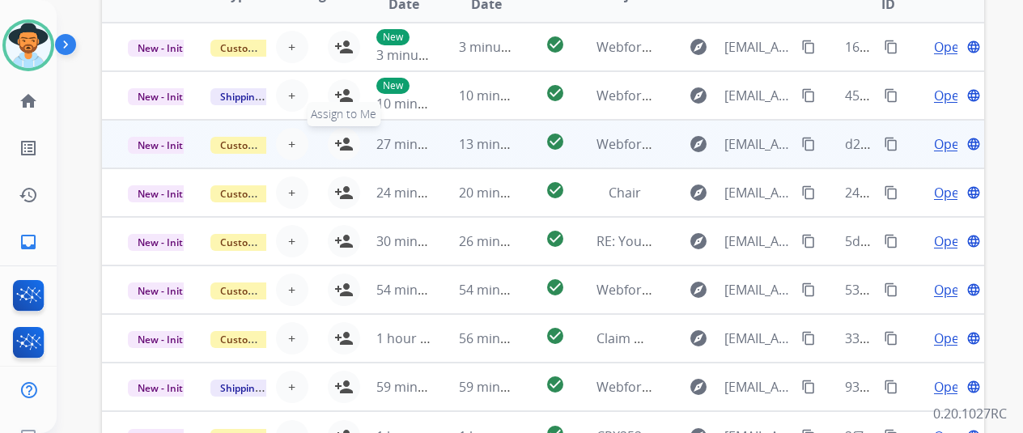
click at [342, 139] on mat-icon "person_add" at bounding box center [343, 143] width 19 height 19
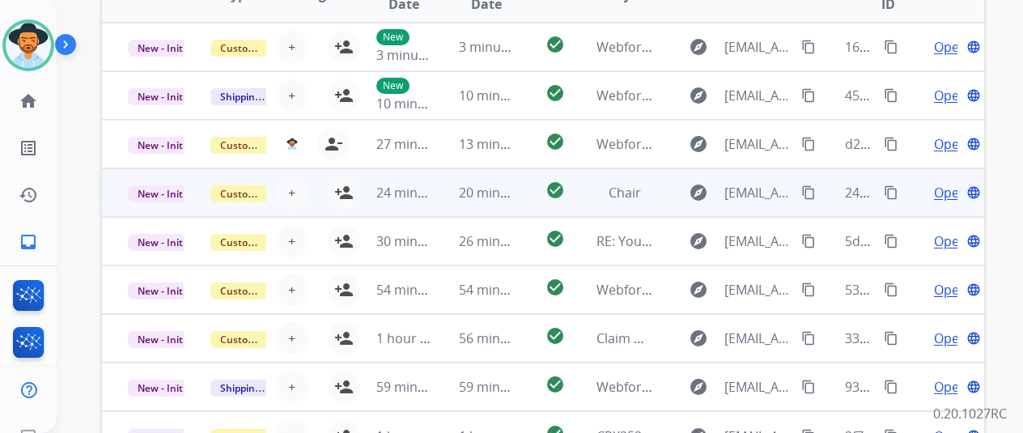
click at [950, 189] on span "Open" at bounding box center [950, 192] width 33 height 19
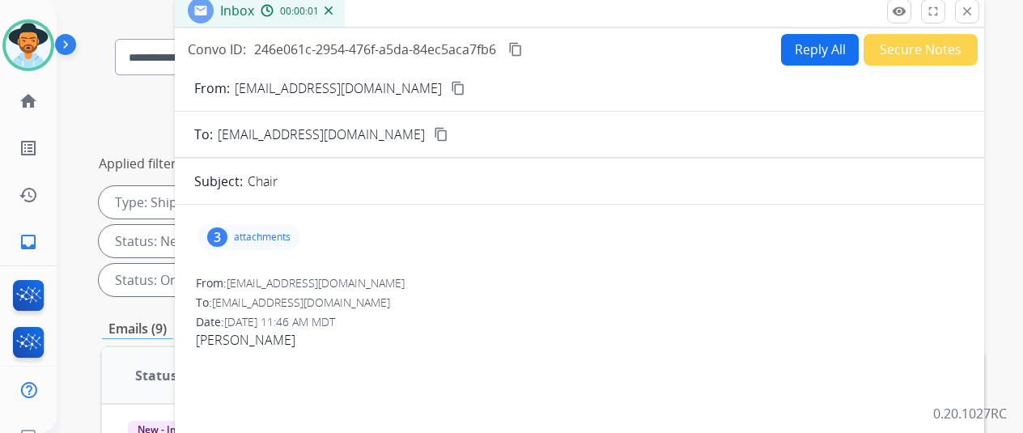
scroll to position [0, 0]
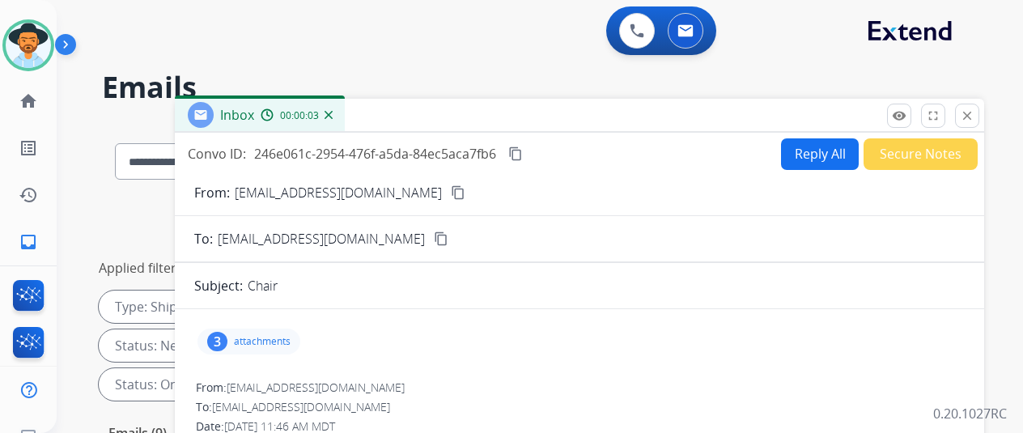
click at [333, 112] on img at bounding box center [329, 115] width 8 height 8
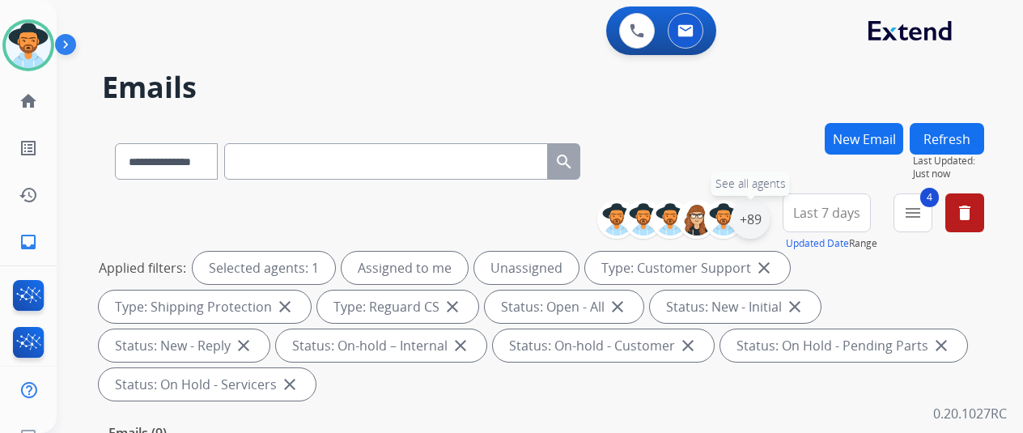
click at [766, 213] on div "+89" at bounding box center [750, 219] width 39 height 39
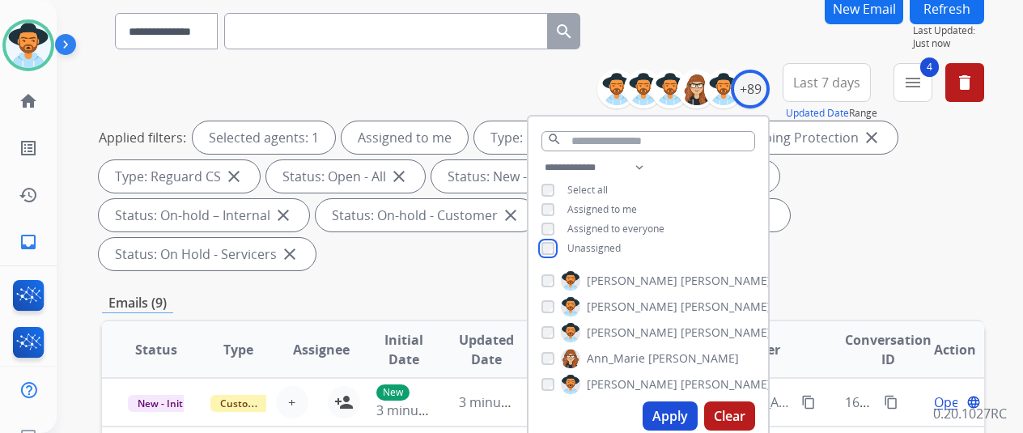
scroll to position [243, 0]
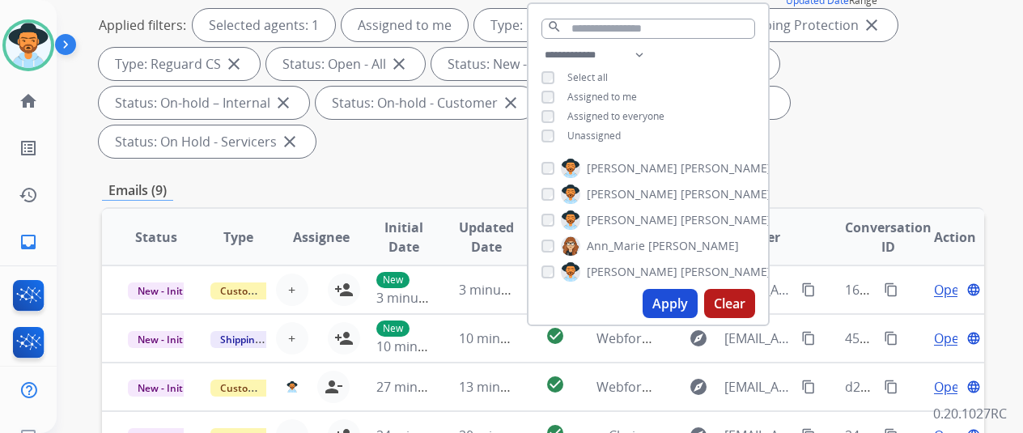
click at [674, 303] on button "Apply" at bounding box center [670, 303] width 55 height 29
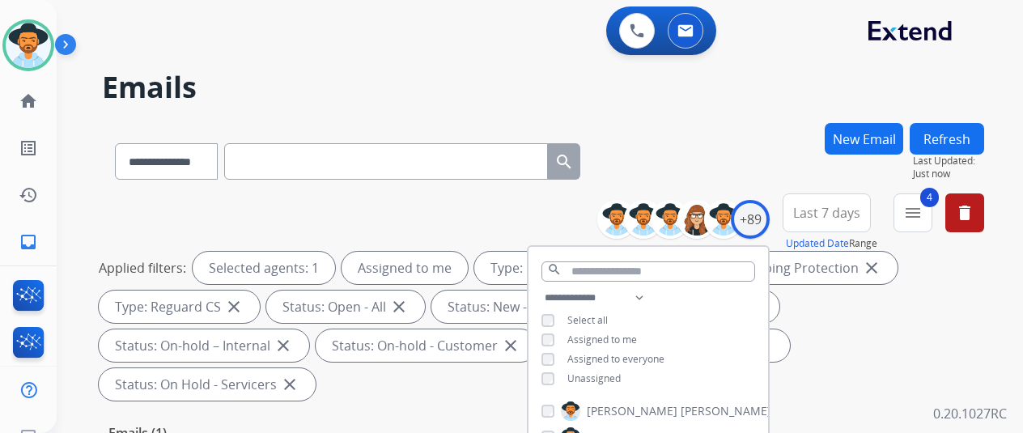
click at [681, 162] on div "**********" at bounding box center [543, 158] width 882 height 70
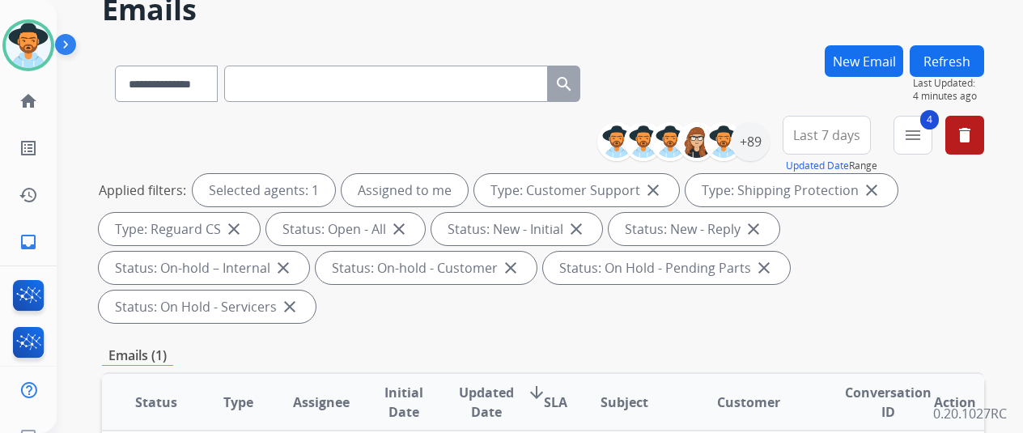
scroll to position [243, 0]
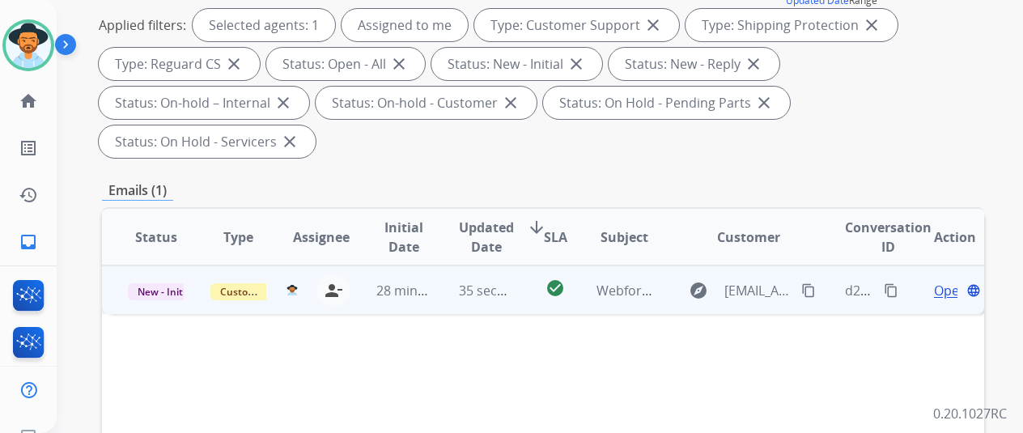
click at [950, 281] on span "Open" at bounding box center [950, 290] width 33 height 19
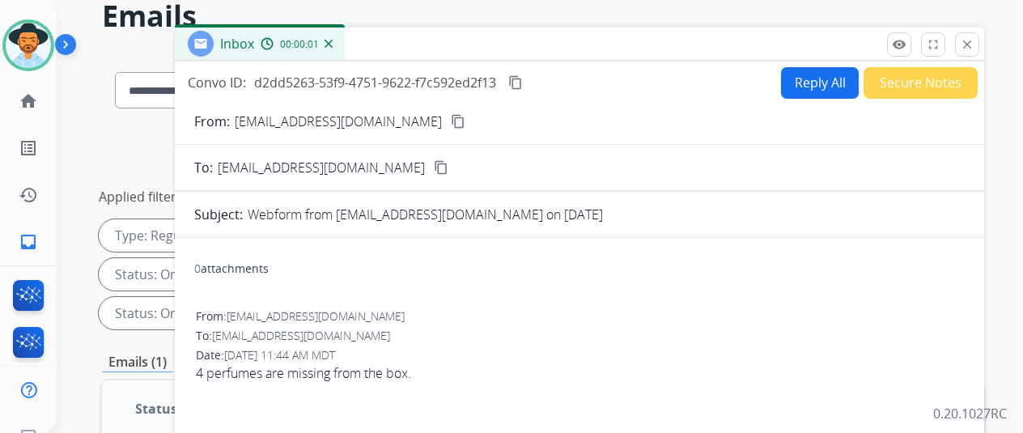
scroll to position [0, 0]
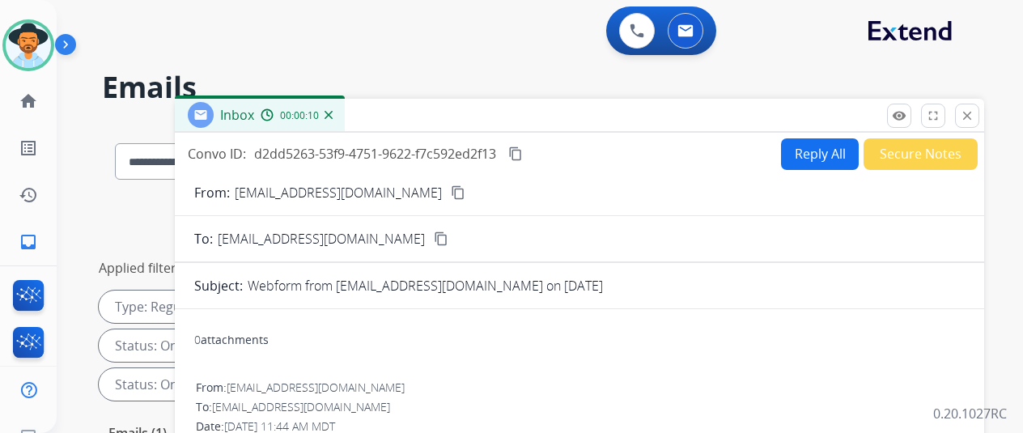
click at [484, 19] on div "0 Voice Interactions 0 Email Interactions" at bounding box center [530, 32] width 908 height 52
click at [112, 207] on div "**********" at bounding box center [543, 300] width 882 height 214
click at [979, 117] on button "close Close" at bounding box center [967, 116] width 24 height 24
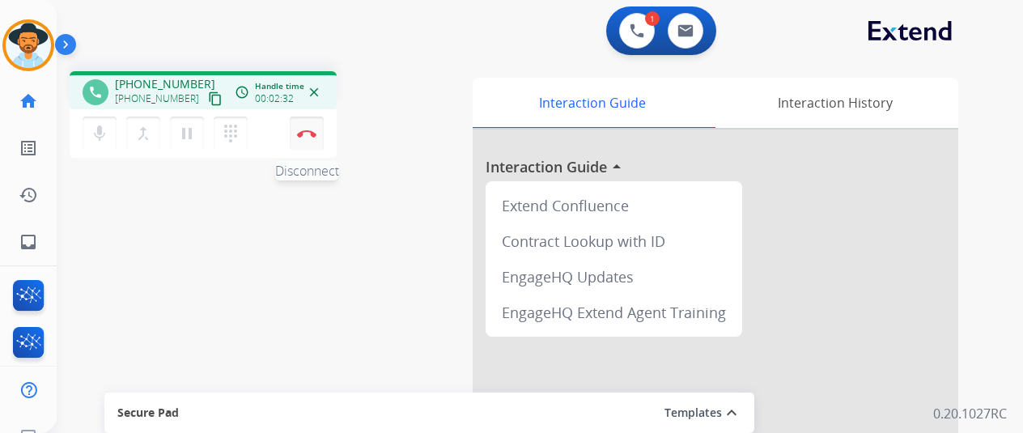
click at [307, 129] on button "Disconnect" at bounding box center [307, 134] width 34 height 34
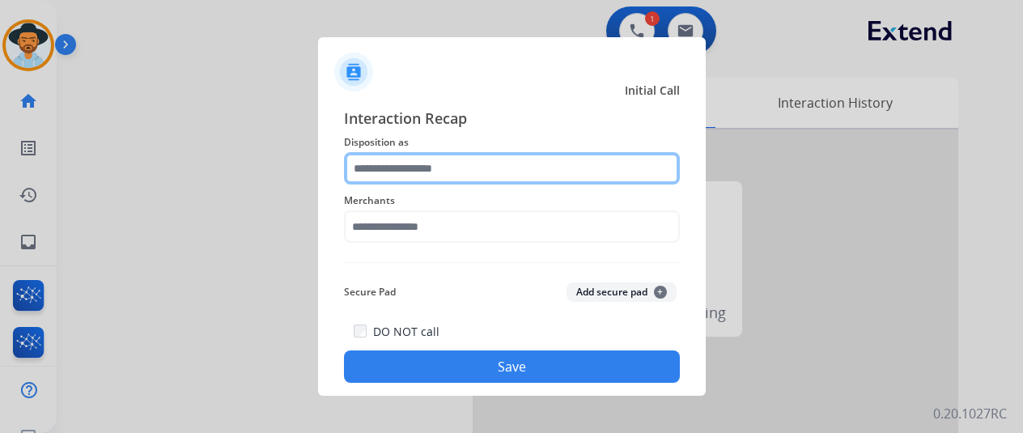
click at [416, 155] on input "text" at bounding box center [512, 168] width 336 height 32
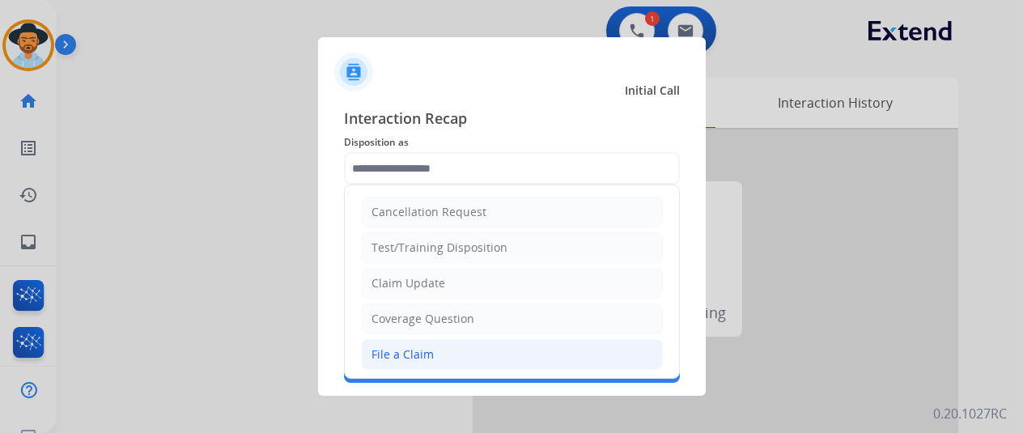
click at [390, 348] on div "File a Claim" at bounding box center [402, 354] width 62 height 16
type input "**********"
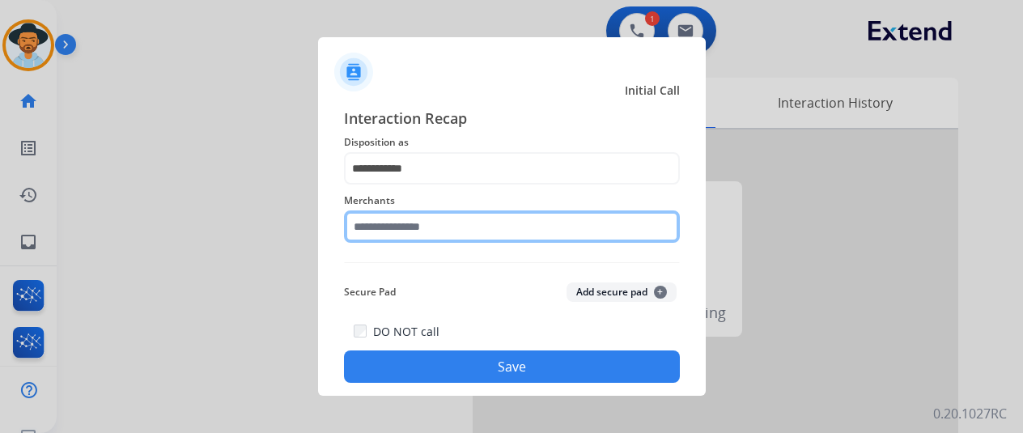
click at [408, 227] on input "text" at bounding box center [512, 226] width 336 height 32
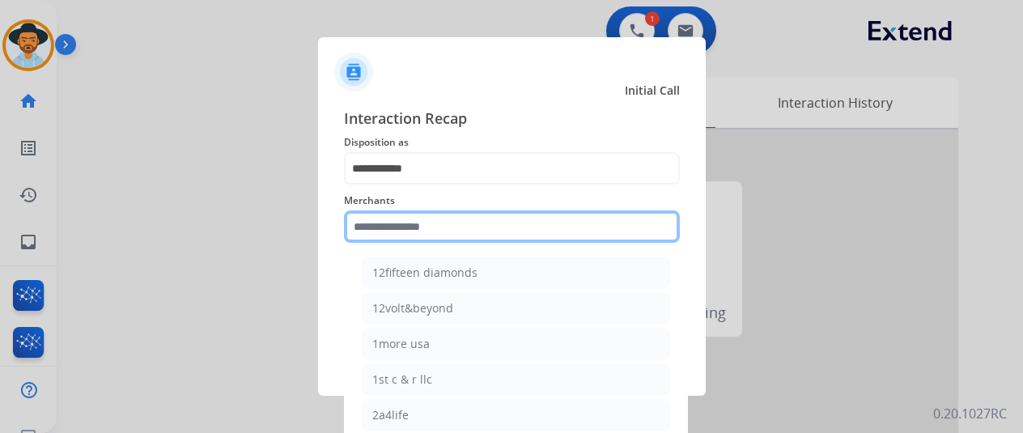
click at [374, 224] on input "text" at bounding box center [512, 226] width 336 height 32
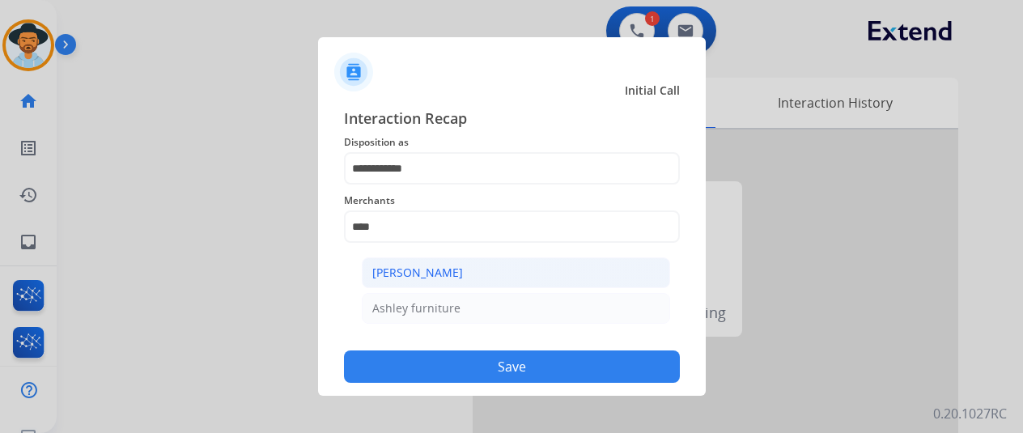
click at [444, 274] on div "[PERSON_NAME]" at bounding box center [417, 273] width 91 height 16
type input "**********"
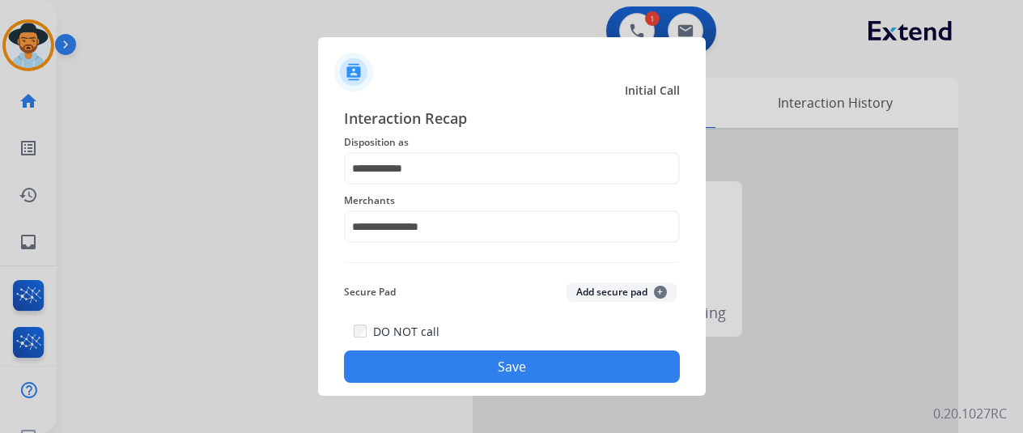
click at [526, 376] on button "Save" at bounding box center [512, 366] width 336 height 32
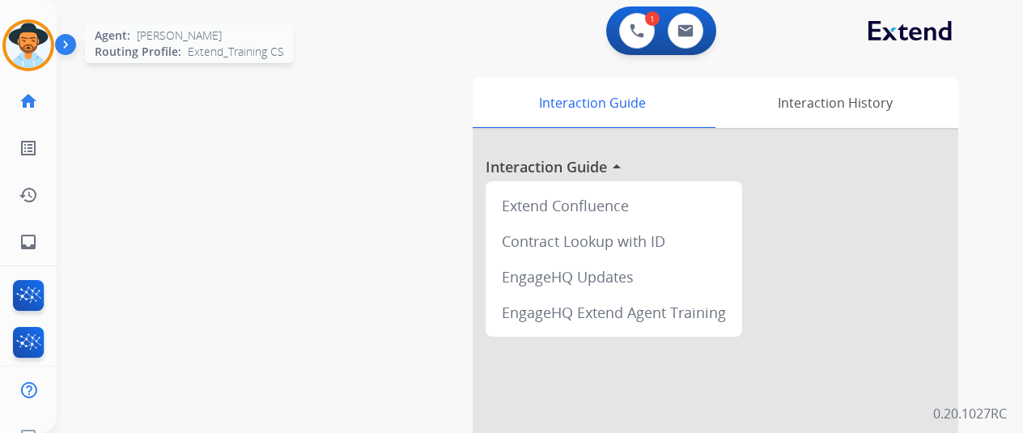
click at [39, 36] on img at bounding box center [28, 45] width 45 height 45
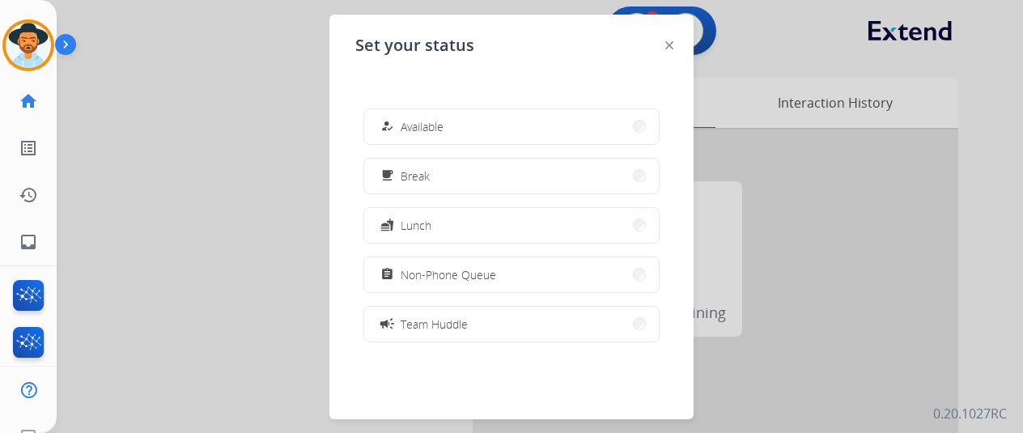
drag, startPoint x: 424, startPoint y: 131, endPoint x: 427, endPoint y: 1, distance: 130.3
click at [424, 129] on span "Available" at bounding box center [422, 126] width 43 height 17
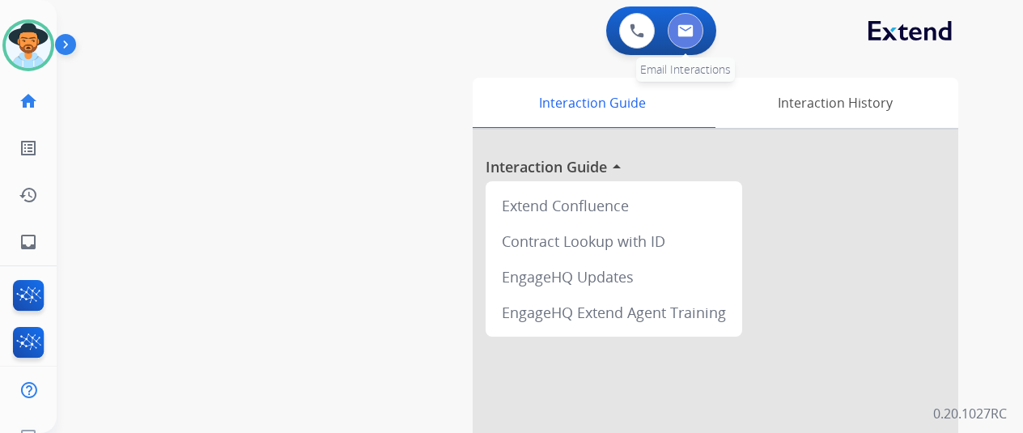
click at [703, 31] on button at bounding box center [686, 31] width 36 height 36
select select "**********"
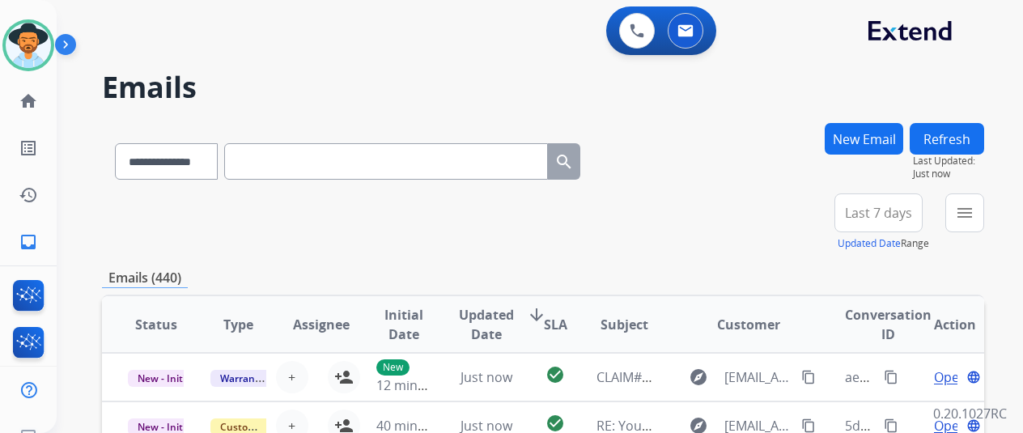
click at [868, 136] on button "New Email" at bounding box center [864, 139] width 79 height 32
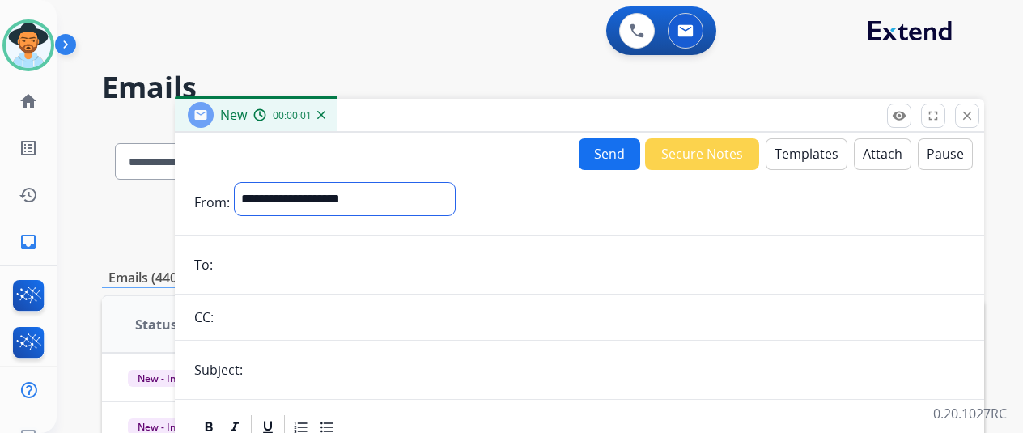
click at [257, 190] on select "**********" at bounding box center [345, 199] width 220 height 32
select select "**********"
click at [247, 183] on select "**********" at bounding box center [345, 199] width 220 height 32
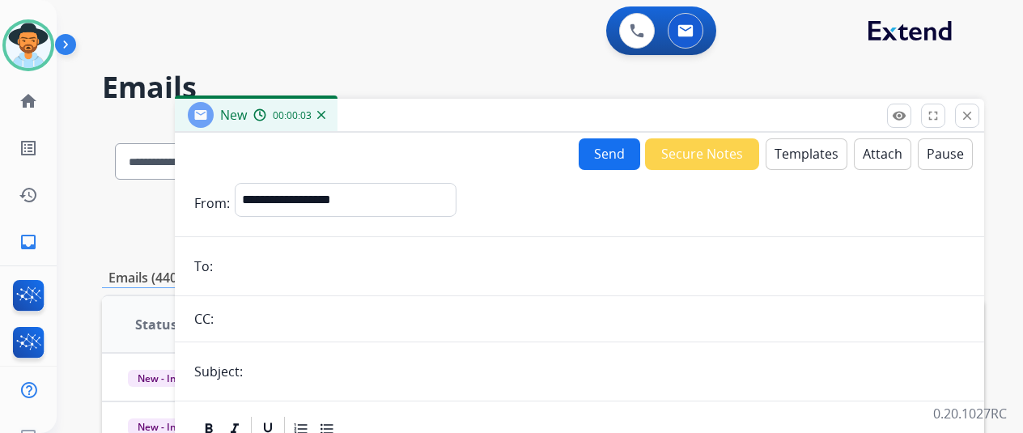
click at [244, 274] on input "email" at bounding box center [591, 266] width 747 height 32
paste input "**********"
type input "**********"
click at [809, 148] on button "Templates" at bounding box center [807, 154] width 82 height 32
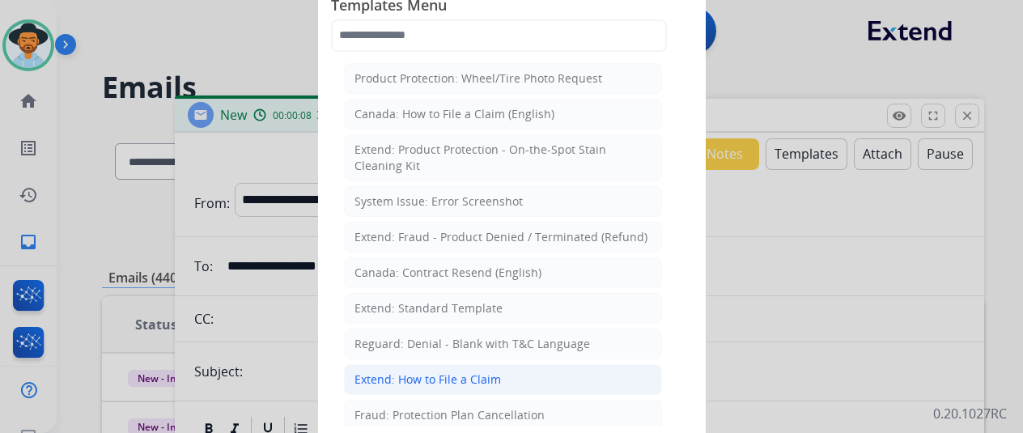
click at [436, 376] on div "Extend: How to File a Claim" at bounding box center [427, 379] width 146 height 16
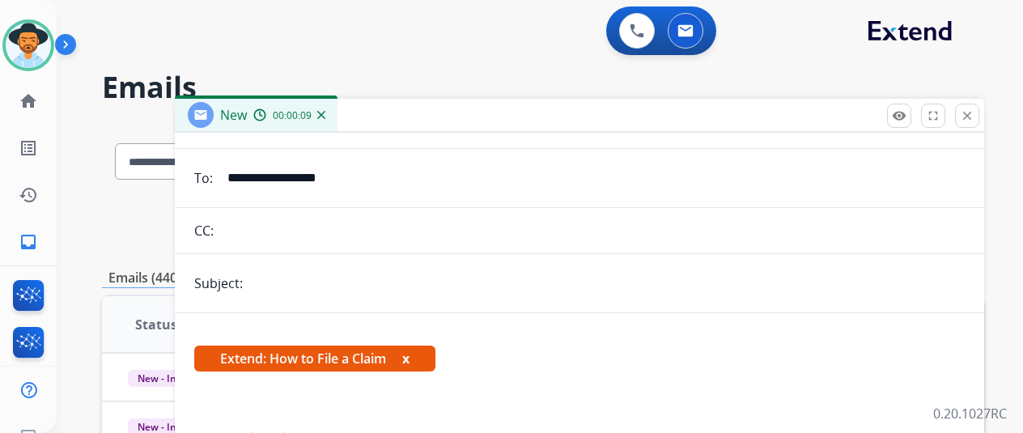
scroll to position [243, 0]
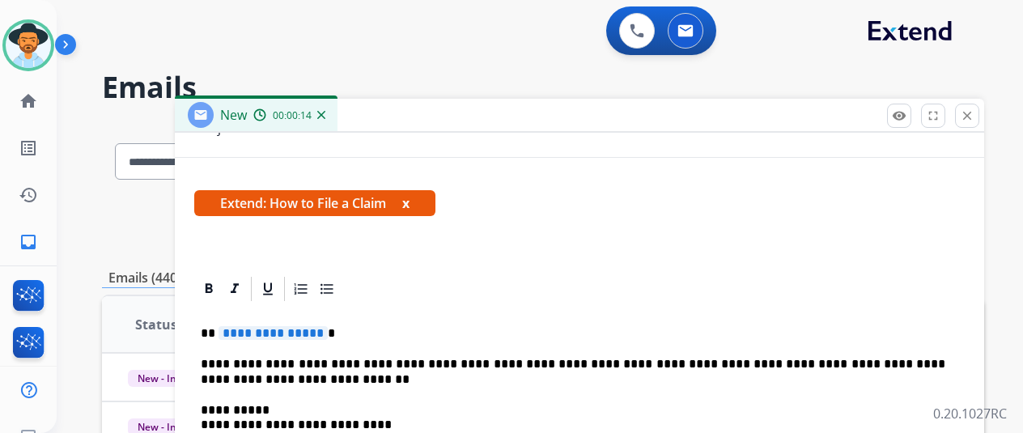
click at [327, 334] on span "**********" at bounding box center [273, 333] width 109 height 14
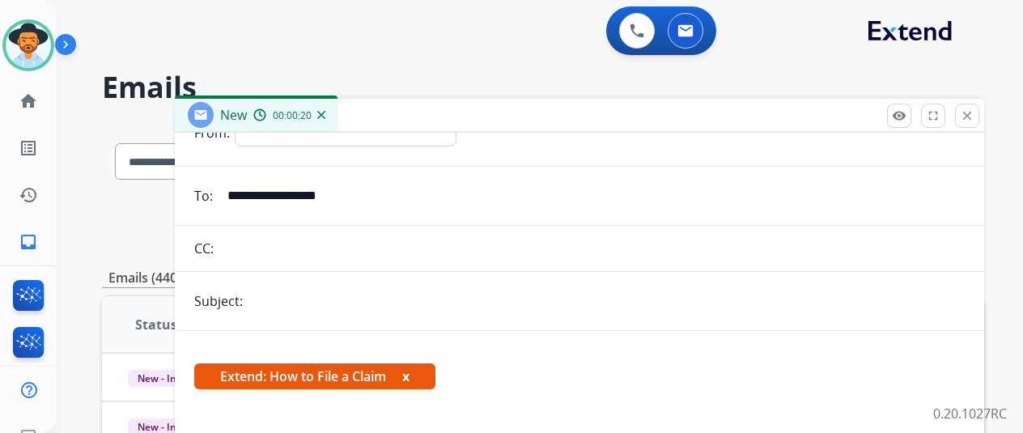
scroll to position [0, 0]
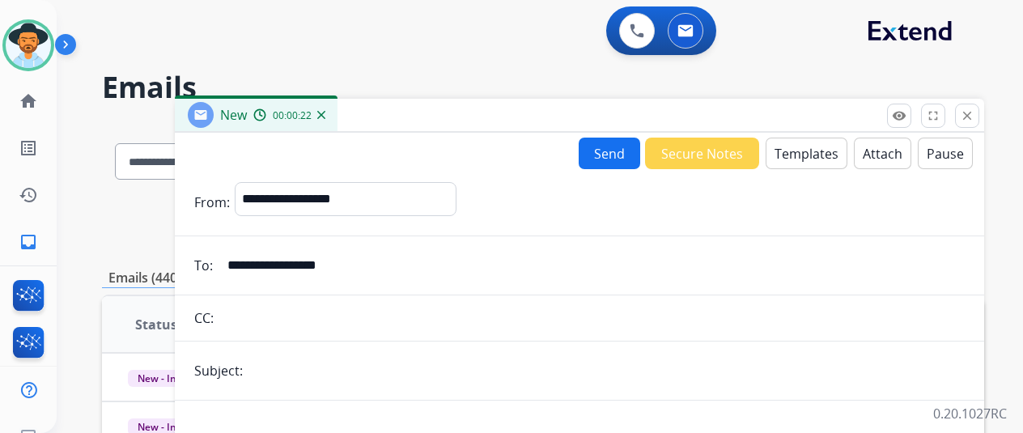
click at [623, 148] on button "Send" at bounding box center [610, 154] width 62 height 32
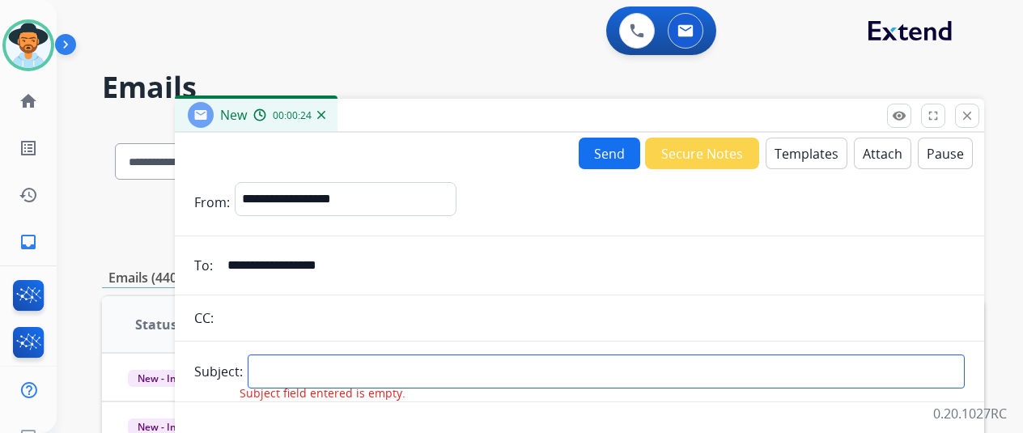
drag, startPoint x: 278, startPoint y: 375, endPoint x: 299, endPoint y: 351, distance: 31.0
click at [278, 375] on input "text" at bounding box center [606, 371] width 717 height 34
type input "**********"
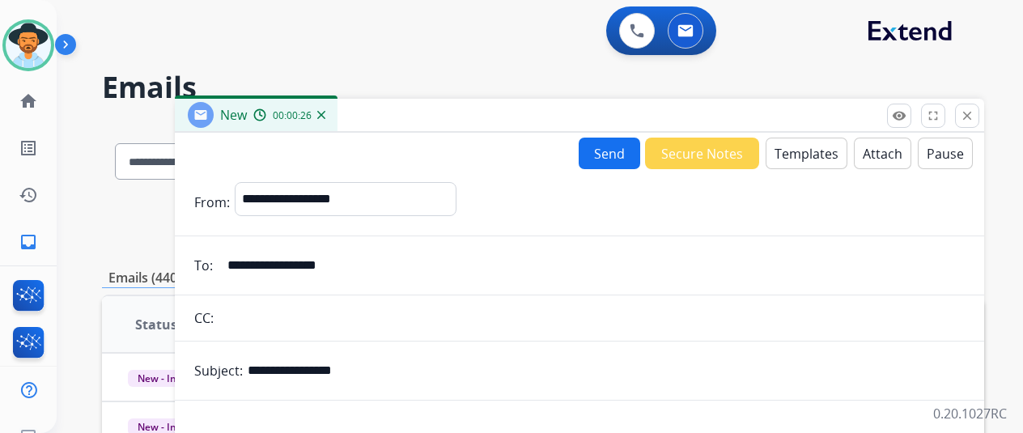
click at [613, 155] on button "Send" at bounding box center [610, 154] width 62 height 32
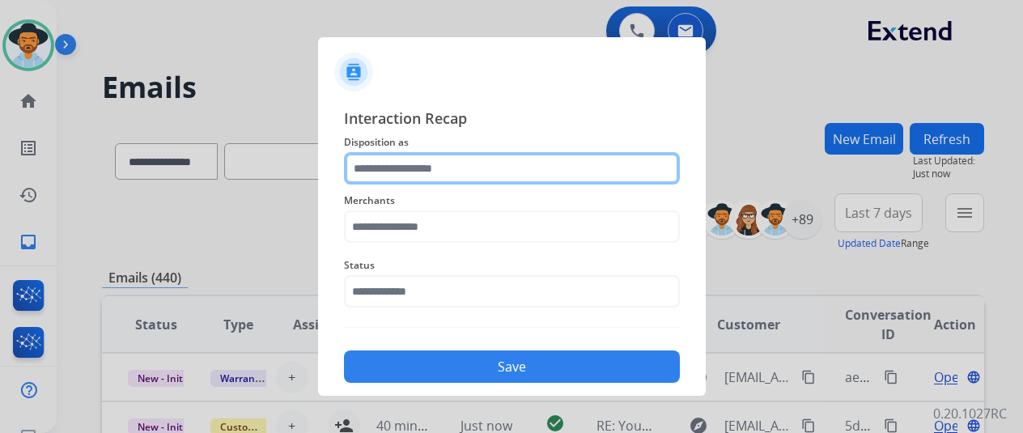
click at [363, 172] on input "text" at bounding box center [512, 168] width 336 height 32
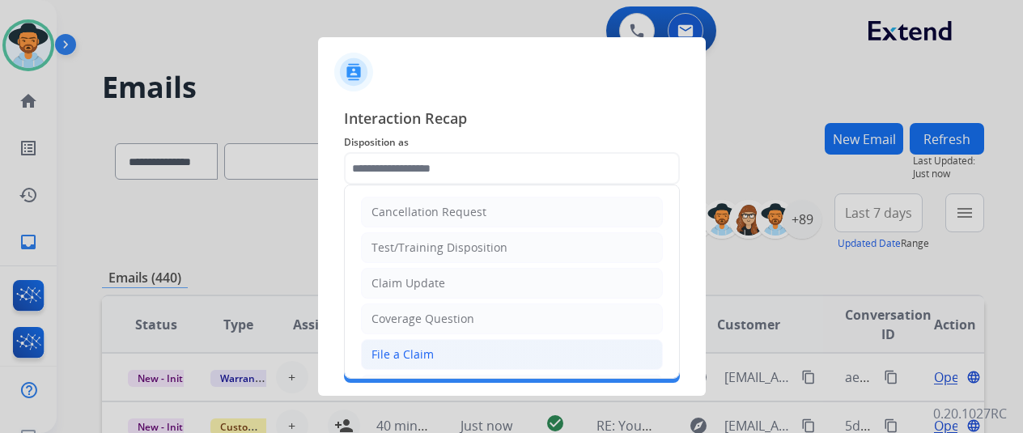
click at [393, 355] on div "File a Claim" at bounding box center [402, 354] width 62 height 16
type input "**********"
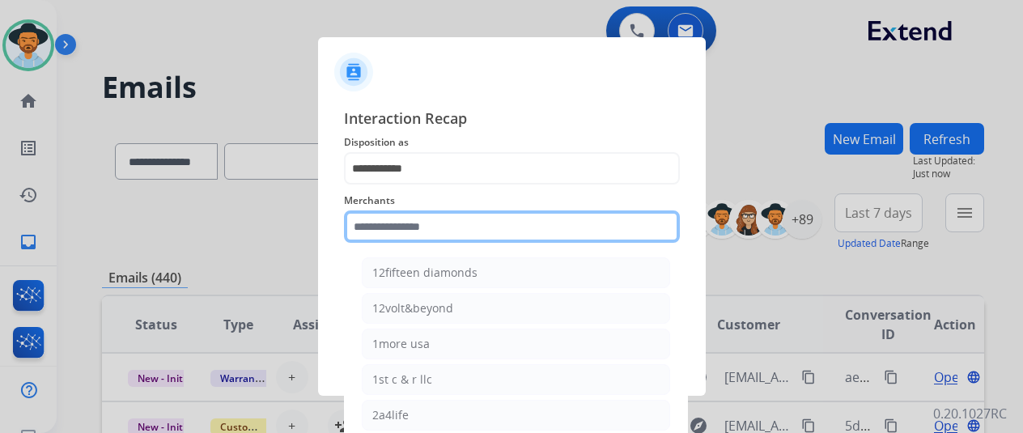
click at [372, 226] on input "text" at bounding box center [512, 226] width 336 height 32
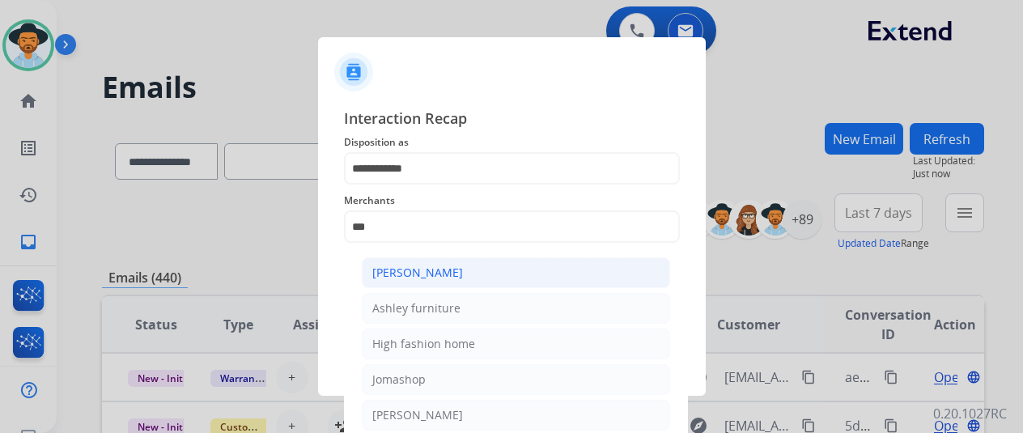
click at [431, 278] on div "[PERSON_NAME]" at bounding box center [417, 273] width 91 height 16
type input "**********"
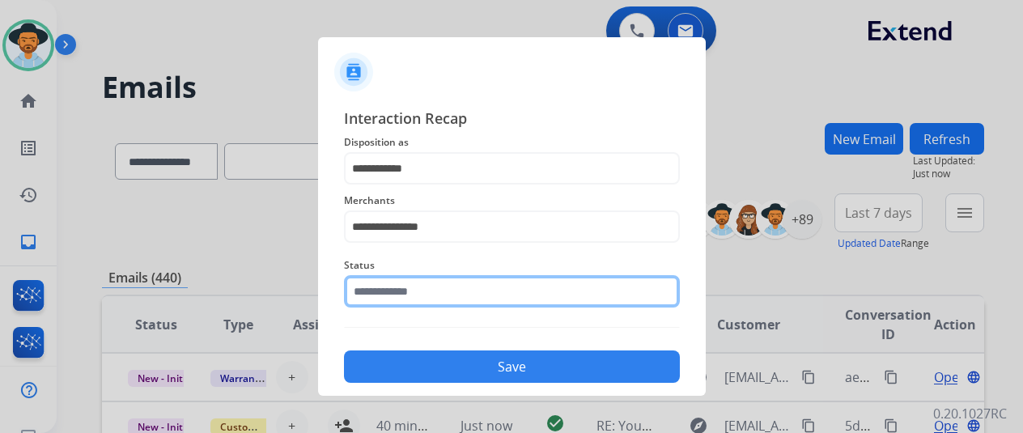
click at [416, 292] on input "text" at bounding box center [512, 291] width 336 height 32
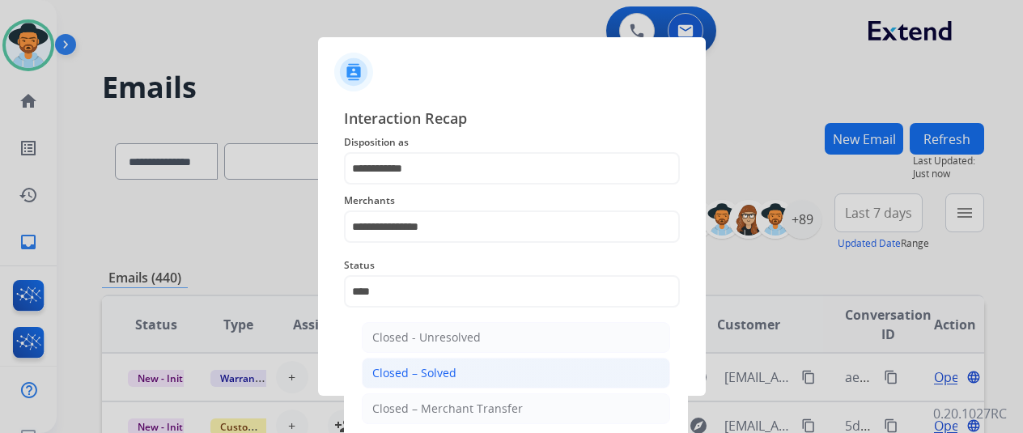
click at [453, 373] on div "Closed – Solved" at bounding box center [414, 373] width 84 height 16
type input "**********"
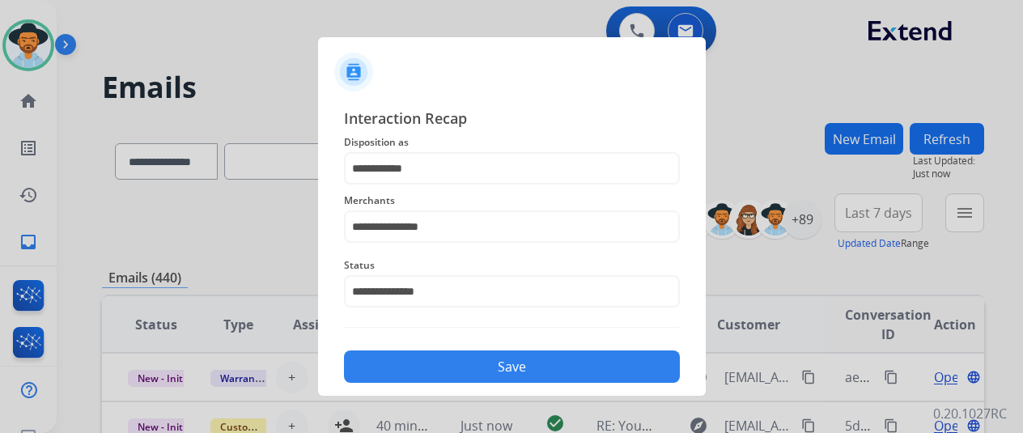
click at [465, 376] on button "Save" at bounding box center [512, 366] width 336 height 32
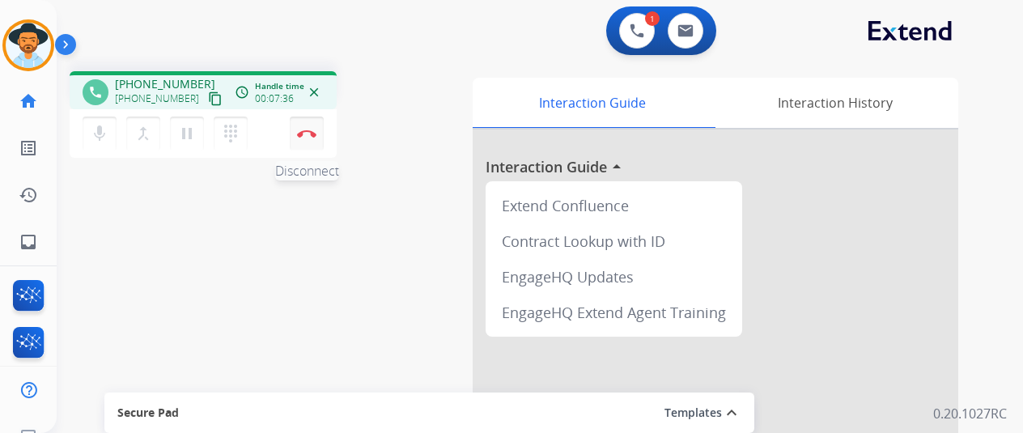
click at [309, 134] on img at bounding box center [306, 133] width 19 height 8
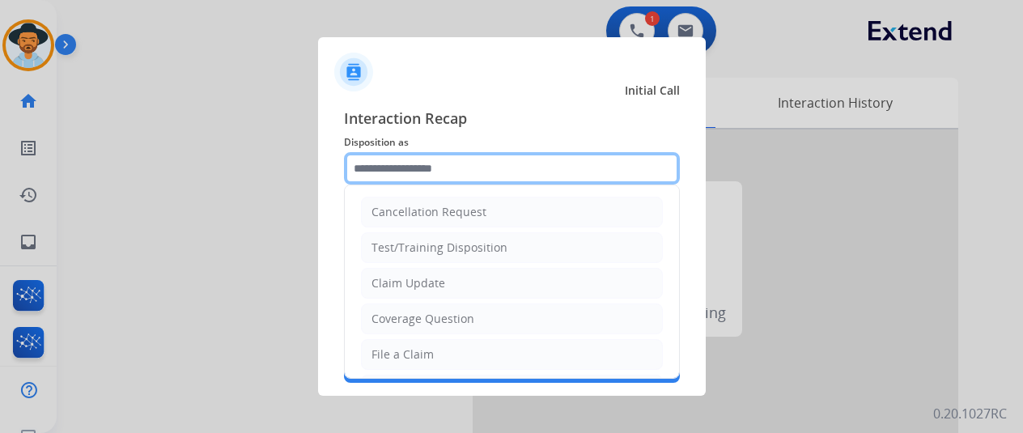
click at [369, 175] on input "text" at bounding box center [512, 168] width 336 height 32
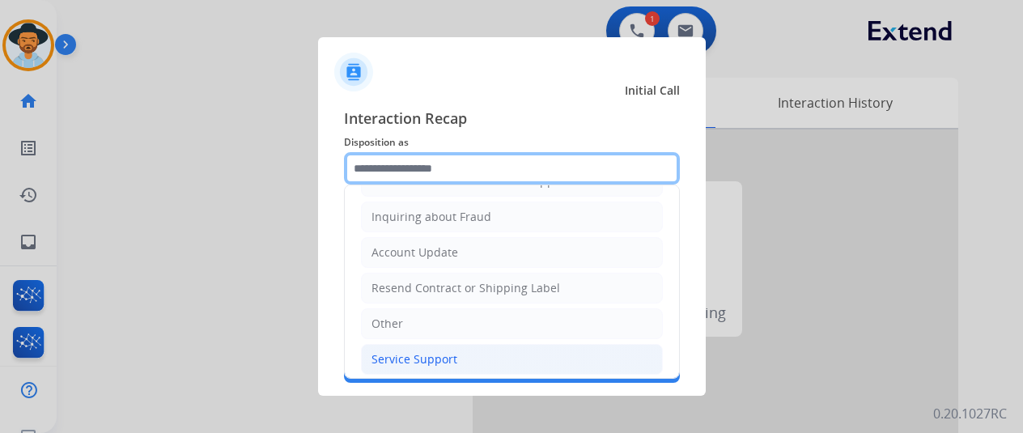
scroll to position [245, 0]
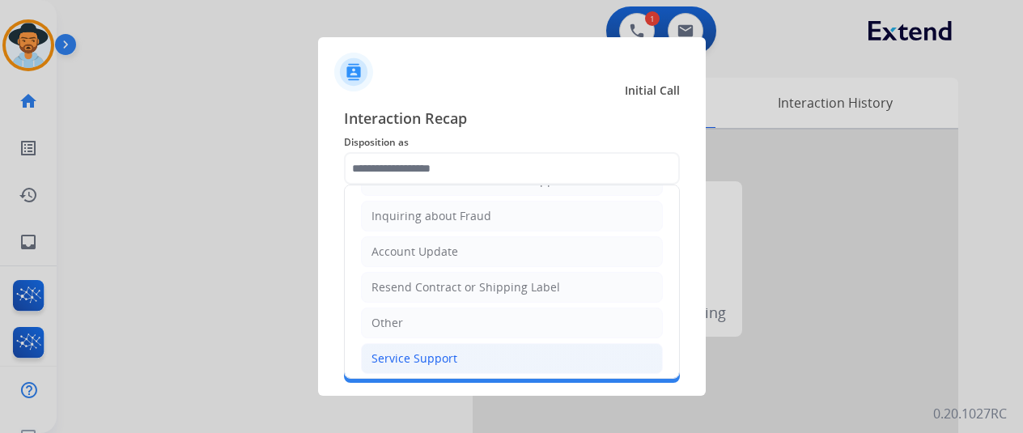
click at [401, 360] on li "Service Support" at bounding box center [512, 358] width 302 height 31
type input "**********"
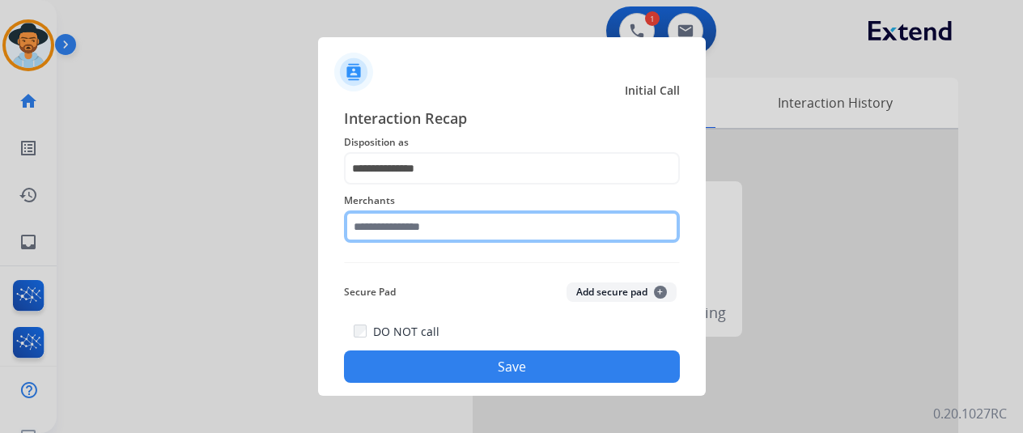
click at [387, 223] on input "text" at bounding box center [512, 226] width 336 height 32
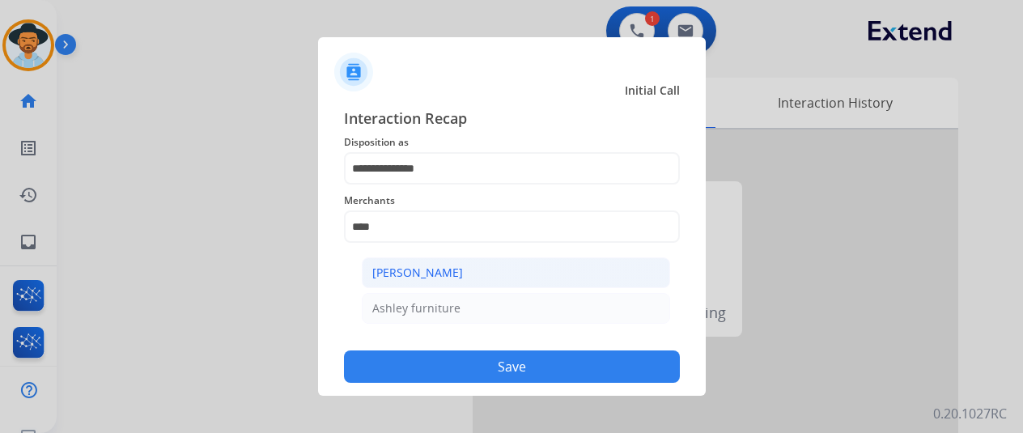
click at [456, 271] on div "[PERSON_NAME]" at bounding box center [417, 273] width 91 height 16
type input "**********"
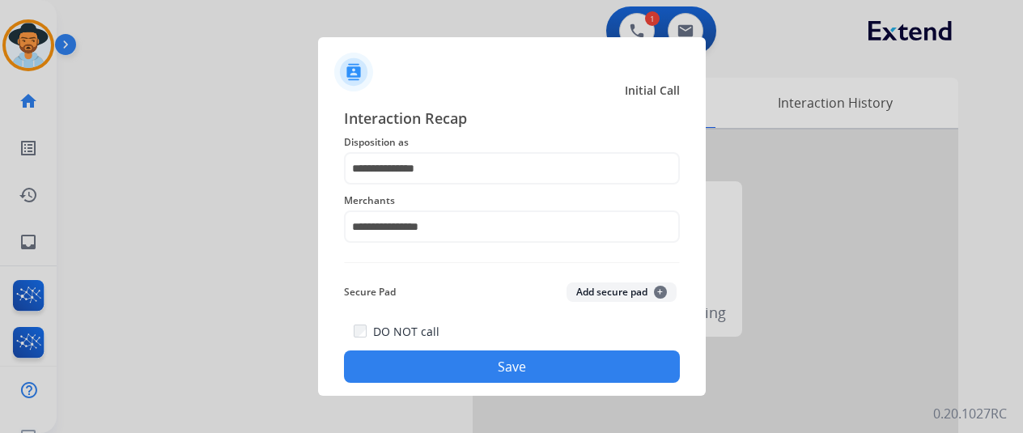
click at [521, 363] on button "Save" at bounding box center [512, 366] width 336 height 32
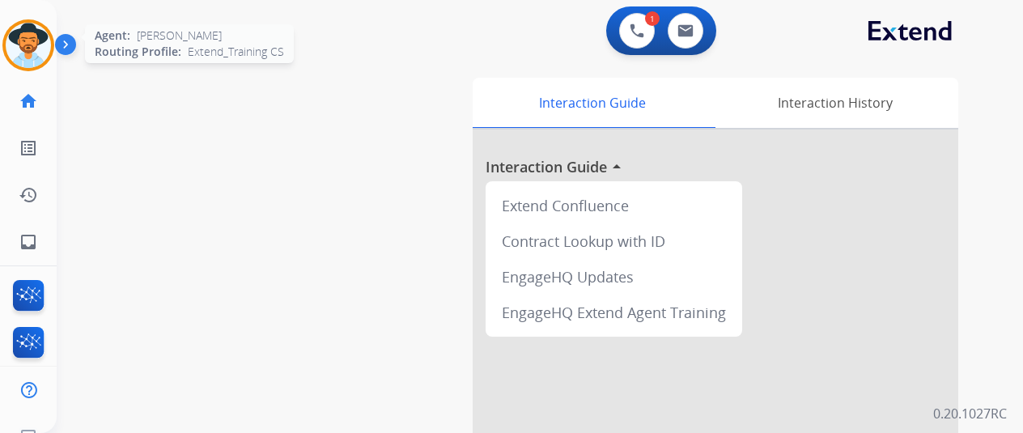
click at [29, 40] on img at bounding box center [28, 45] width 45 height 45
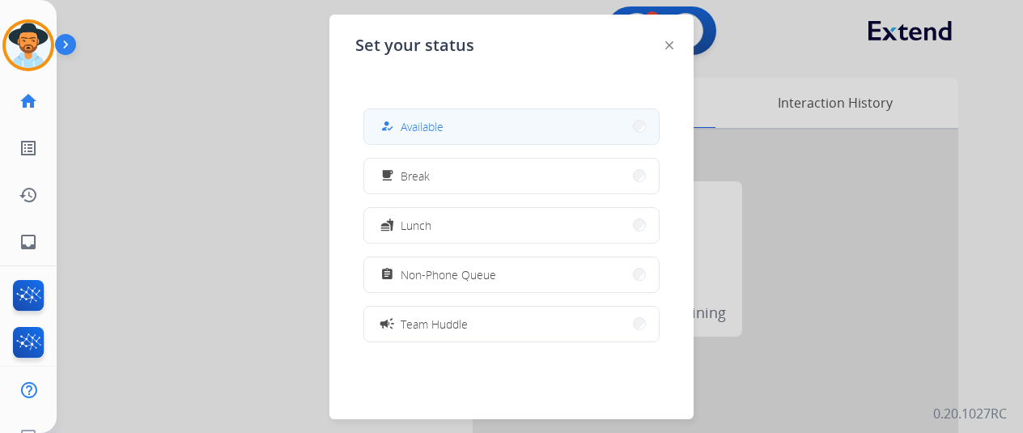
click at [444, 121] on span "Available" at bounding box center [422, 126] width 43 height 17
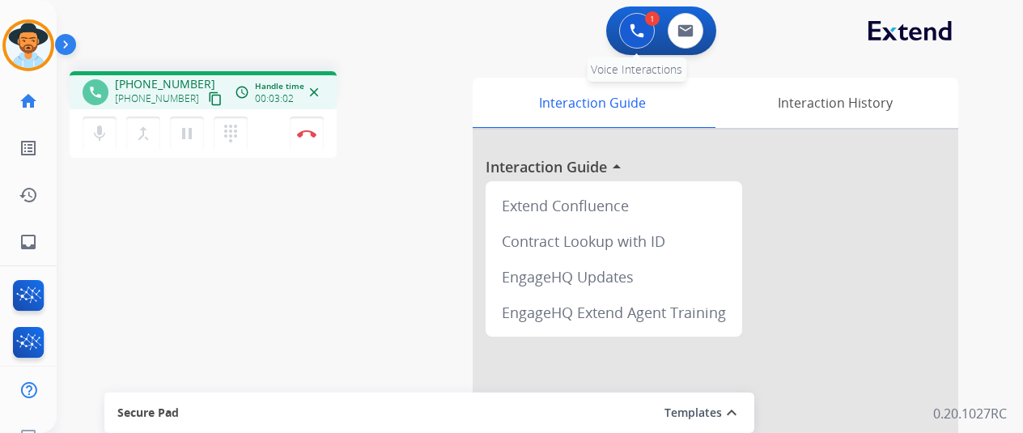
click at [638, 23] on img at bounding box center [637, 30] width 15 height 15
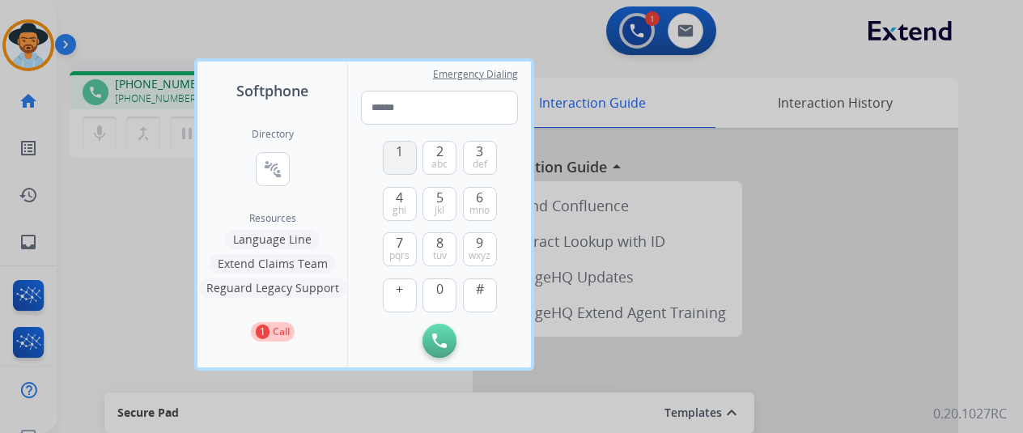
click at [400, 154] on span "1" at bounding box center [399, 151] width 7 height 19
click at [426, 204] on button "5 jkl" at bounding box center [439, 204] width 34 height 34
click at [405, 159] on button "1" at bounding box center [400, 158] width 34 height 34
click at [394, 204] on span "ghi" at bounding box center [400, 210] width 14 height 13
click at [481, 161] on span "def" at bounding box center [480, 164] width 15 height 13
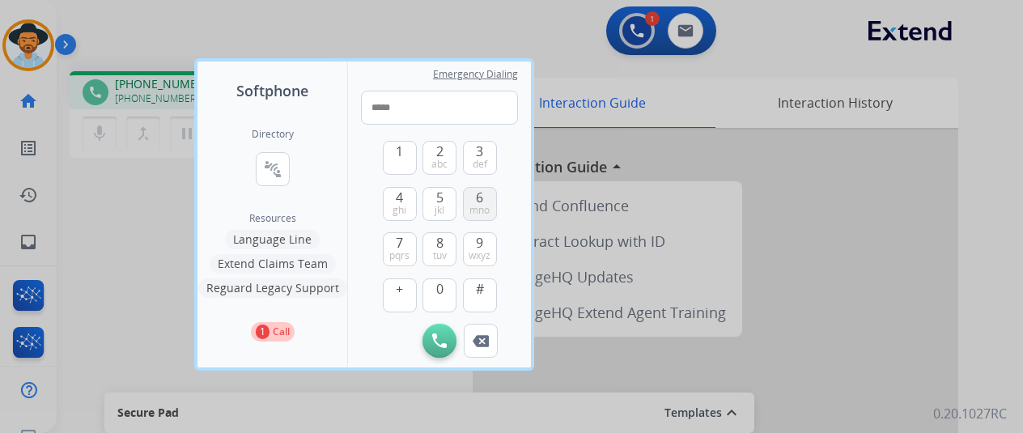
click at [473, 200] on button "6 mno" at bounding box center [480, 204] width 34 height 34
click at [482, 195] on span "6" at bounding box center [479, 197] width 7 height 19
click at [433, 287] on button "0" at bounding box center [439, 295] width 34 height 34
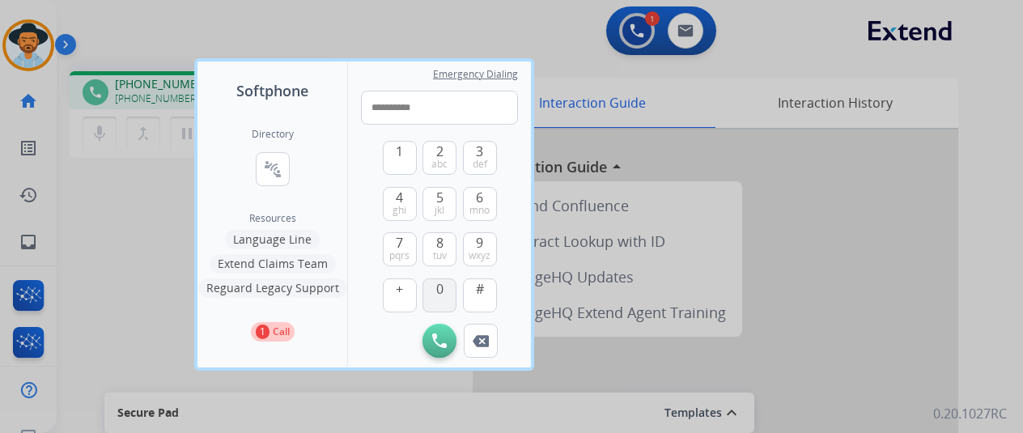
click at [433, 287] on button "0" at bounding box center [439, 295] width 34 height 34
type input "**********"
click at [444, 337] on img at bounding box center [439, 340] width 15 height 15
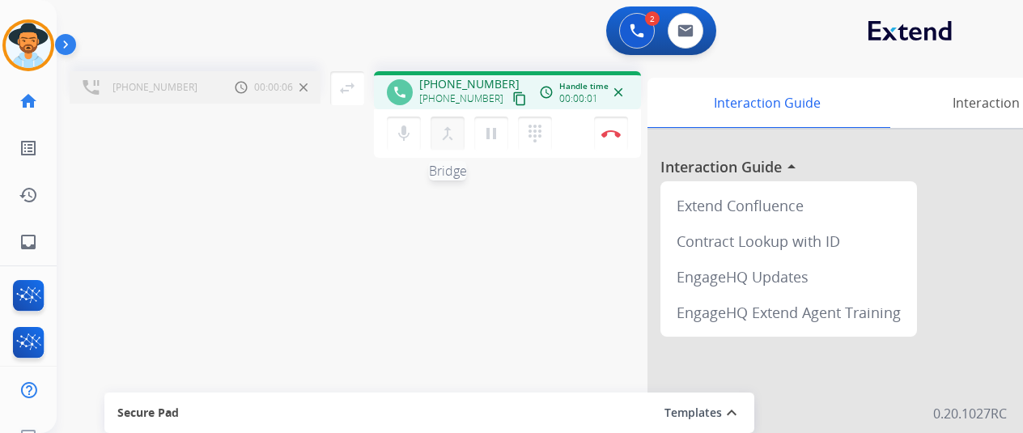
click at [446, 129] on mat-icon "merge_type" at bounding box center [447, 133] width 19 height 19
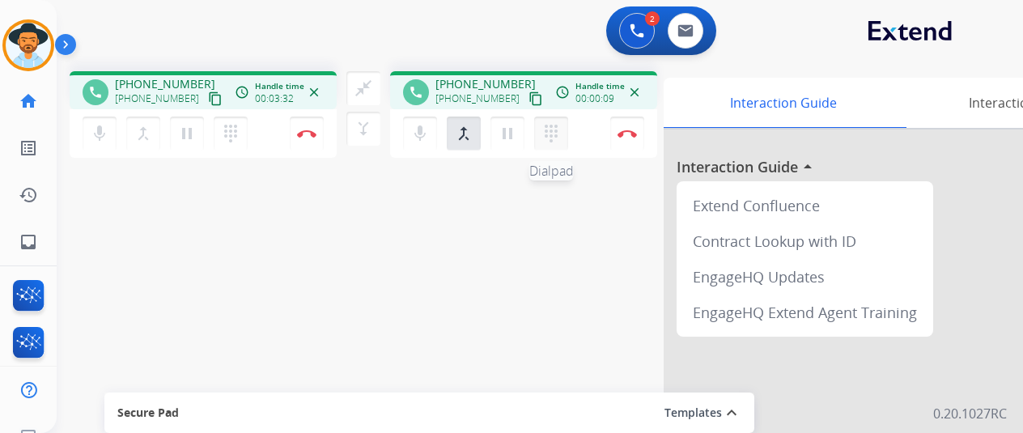
click at [549, 125] on mat-icon "dialpad" at bounding box center [550, 133] width 19 height 19
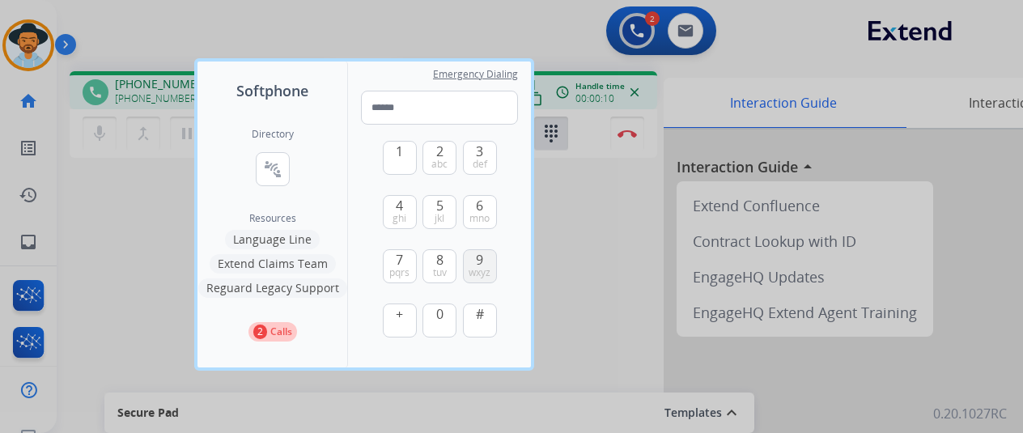
click at [477, 256] on span "9" at bounding box center [479, 259] width 7 height 19
type input "*"
click at [159, 226] on div at bounding box center [511, 216] width 1023 height 433
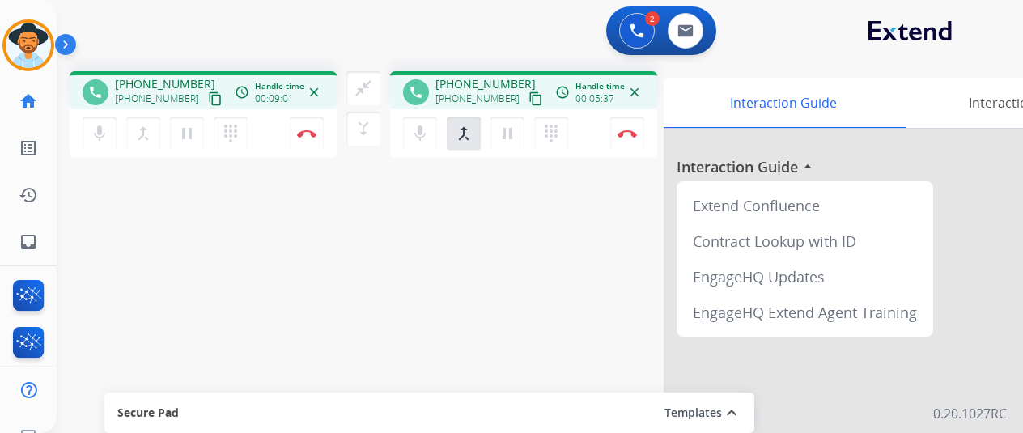
click at [147, 289] on div "phone +16133603173 +16133603173 content_copy access_time Call metrics Queue 00:…" at bounding box center [520, 395] width 927 height 675
click at [123, 261] on div "phone +16133603173 +16133603173 content_copy access_time Call metrics Queue 00:…" at bounding box center [520, 395] width 927 height 675
click at [297, 231] on div "phone +16133603173 +16133603173 content_copy access_time Call metrics Queue 00:…" at bounding box center [520, 395] width 927 height 675
click at [625, 127] on button "Disconnect" at bounding box center [627, 134] width 34 height 34
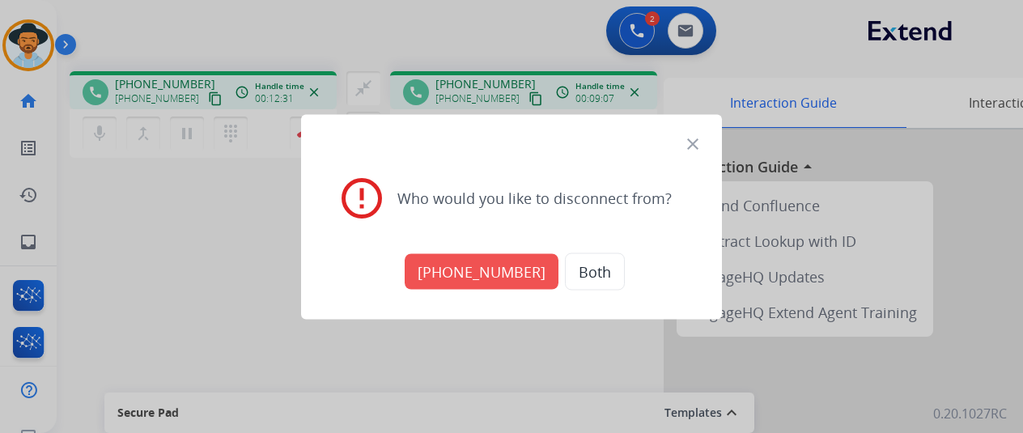
click at [487, 261] on button "+15143666000" at bounding box center [482, 271] width 154 height 36
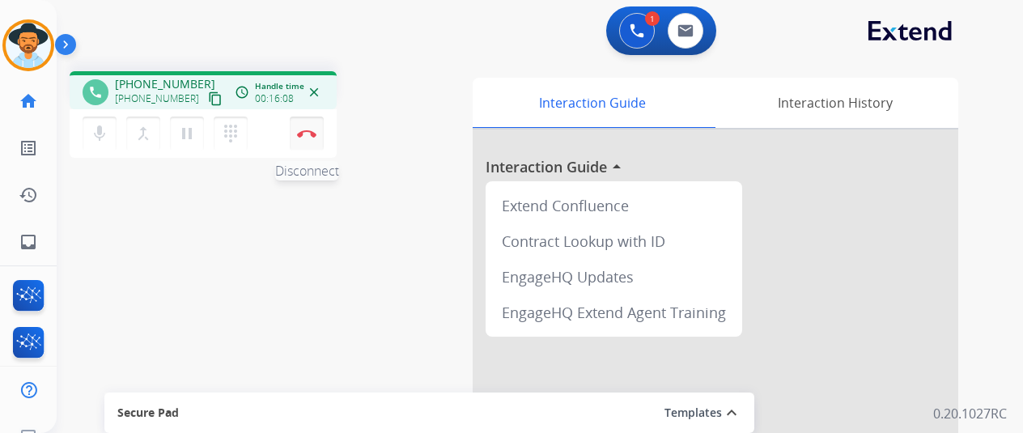
click at [308, 131] on img at bounding box center [306, 133] width 19 height 8
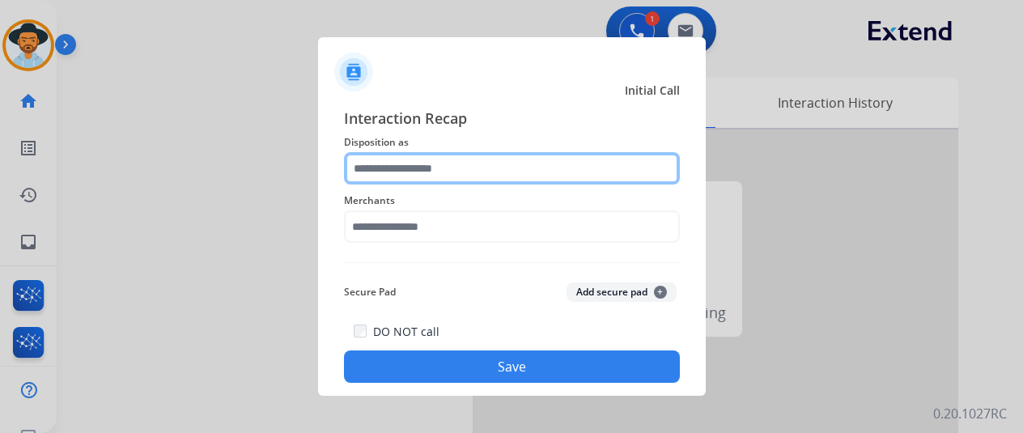
click at [404, 164] on input "text" at bounding box center [512, 168] width 336 height 32
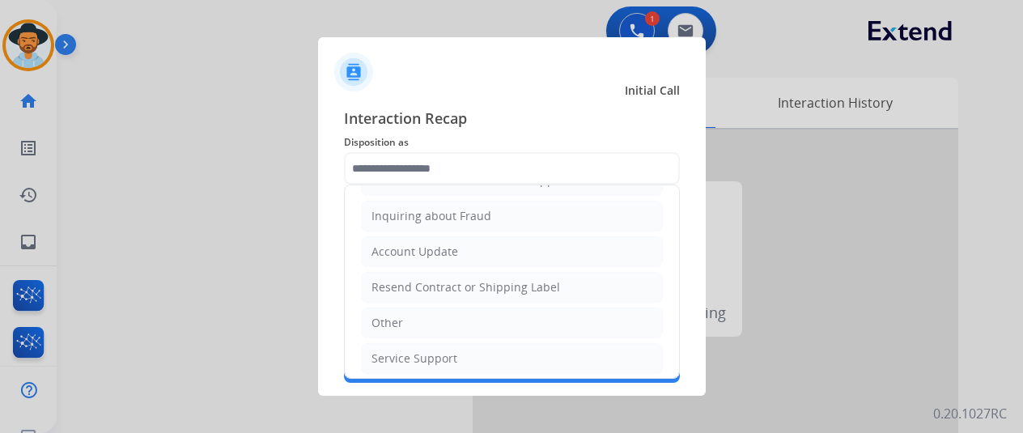
click at [392, 350] on div "Service Support" at bounding box center [414, 358] width 86 height 16
type input "**********"
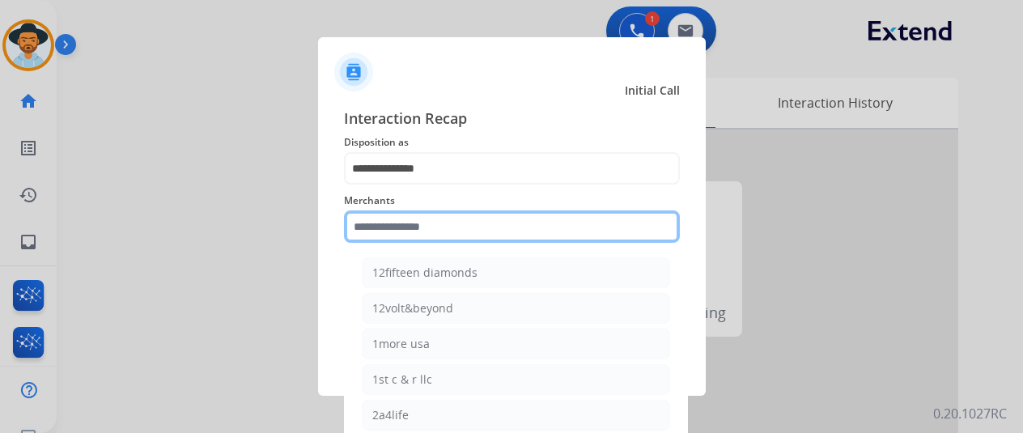
click at [393, 225] on input "text" at bounding box center [512, 226] width 336 height 32
drag, startPoint x: 386, startPoint y: 227, endPoint x: 396, endPoint y: 229, distance: 9.8
click at [386, 229] on input "text" at bounding box center [512, 226] width 336 height 32
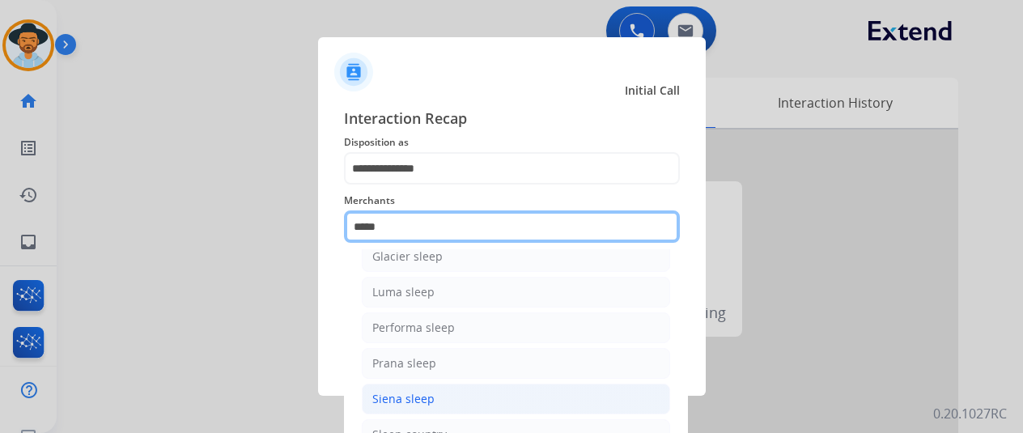
scroll to position [92, 0]
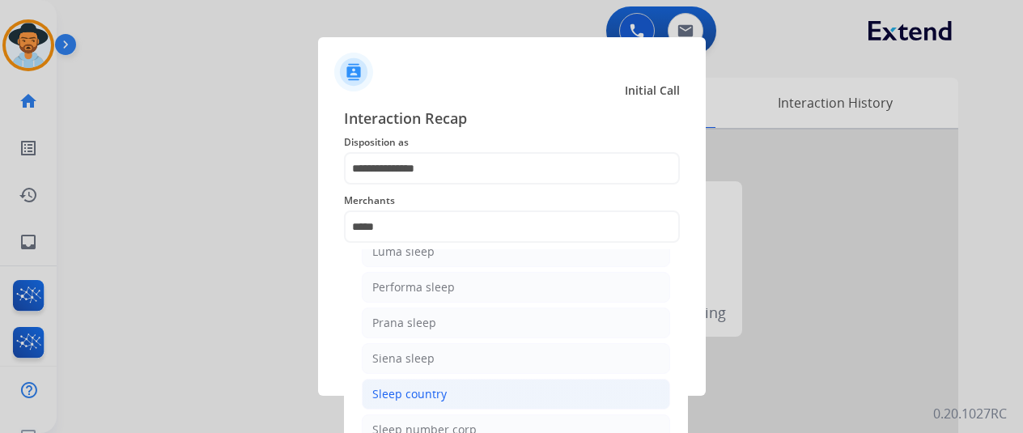
click at [408, 391] on div "Sleep country" at bounding box center [409, 394] width 74 height 16
type input "**********"
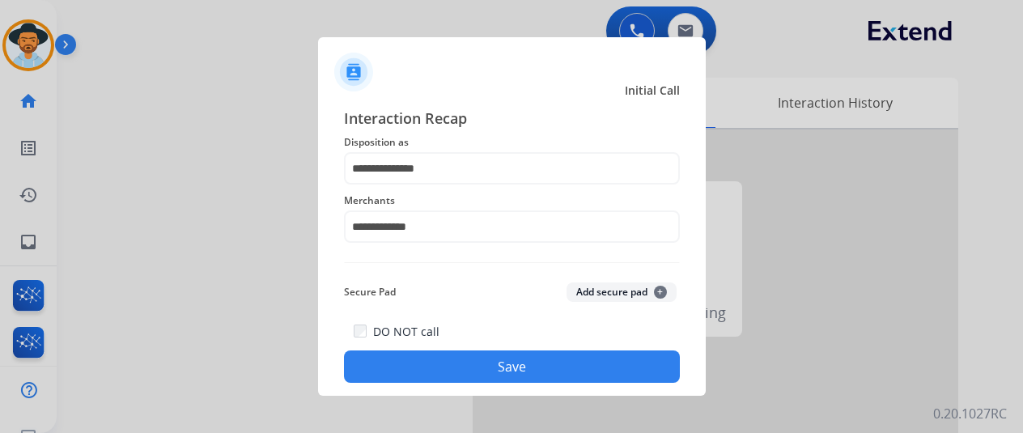
click at [439, 365] on button "Save" at bounding box center [512, 366] width 336 height 32
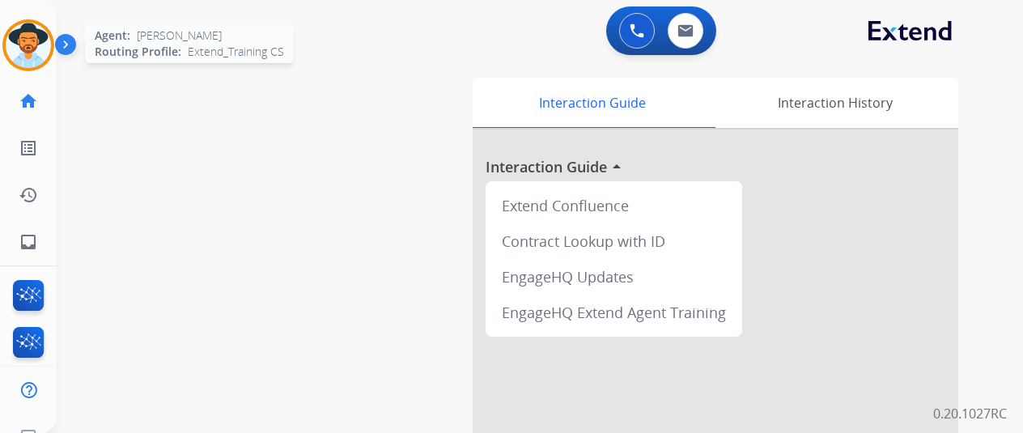
click at [34, 38] on img at bounding box center [28, 45] width 45 height 45
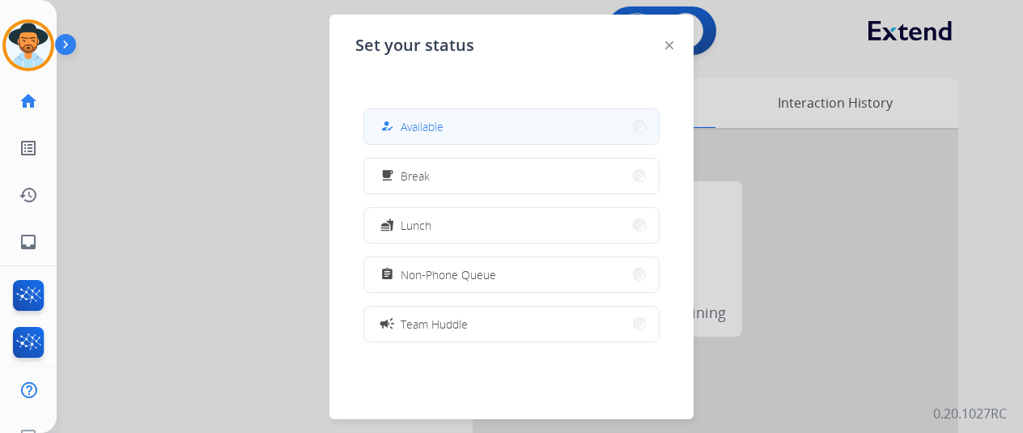
click at [497, 131] on button "how_to_reg Available" at bounding box center [511, 126] width 295 height 35
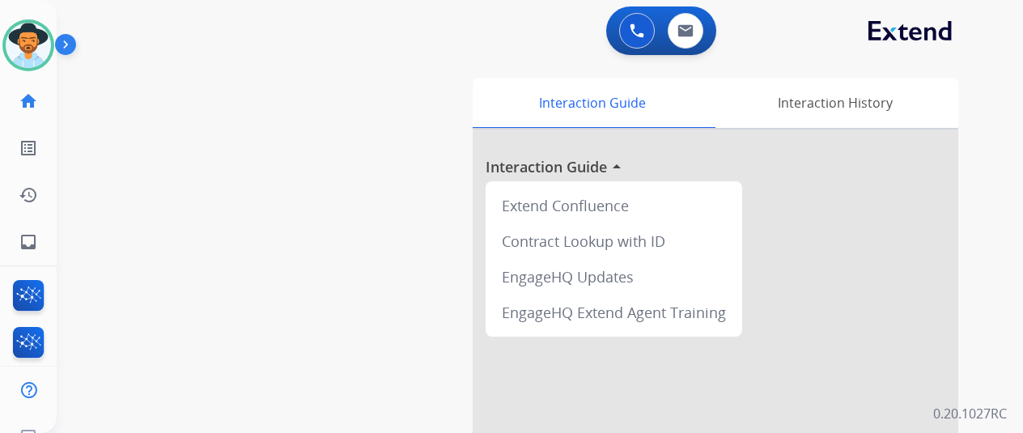
click at [126, 49] on div "0 Voice Interactions 0 Email Interactions" at bounding box center [530, 32] width 908 height 52
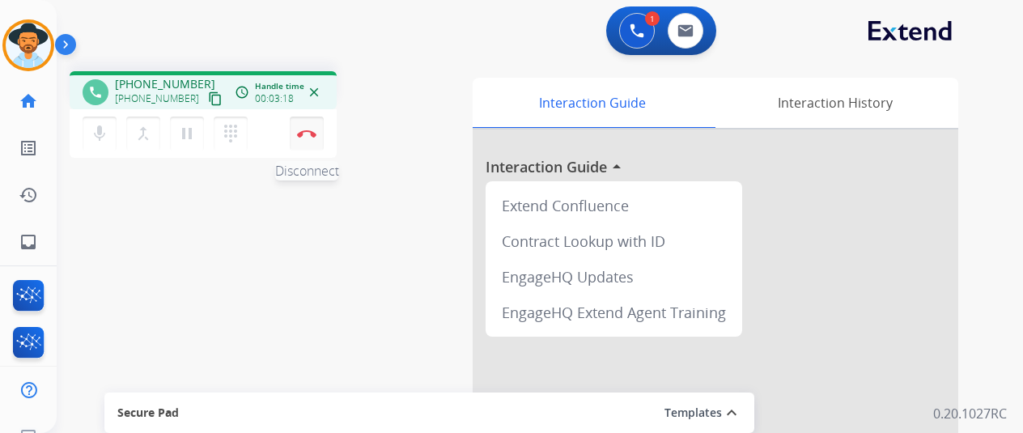
click at [305, 132] on img at bounding box center [306, 133] width 19 height 8
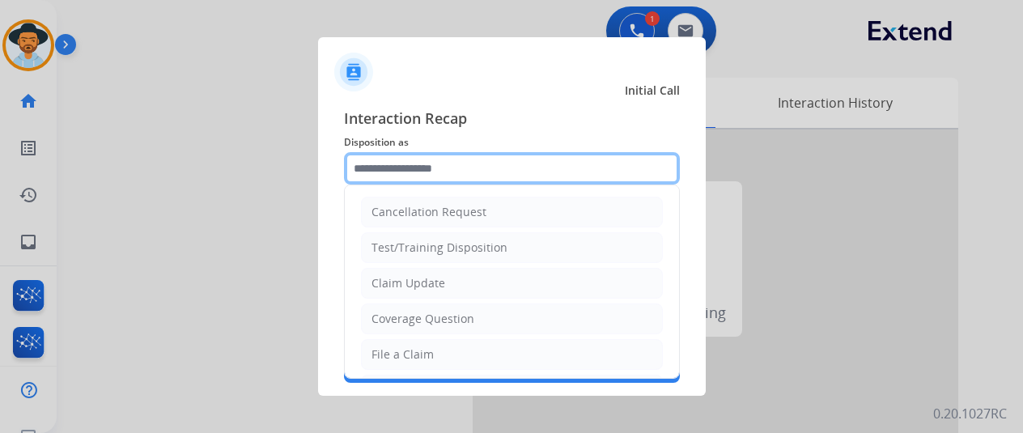
click at [365, 164] on input "text" at bounding box center [512, 168] width 336 height 32
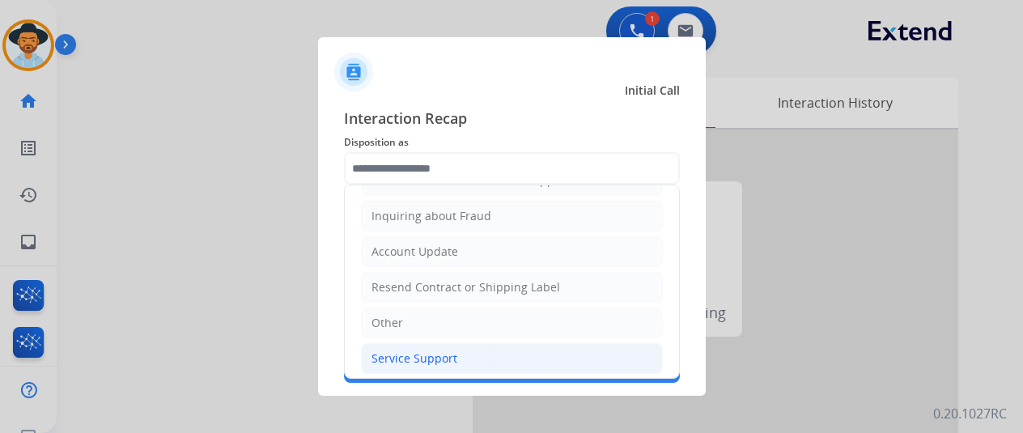
drag, startPoint x: 387, startPoint y: 352, endPoint x: 392, endPoint y: 342, distance: 10.9
click at [387, 352] on div "Service Support" at bounding box center [414, 358] width 86 height 16
type input "**********"
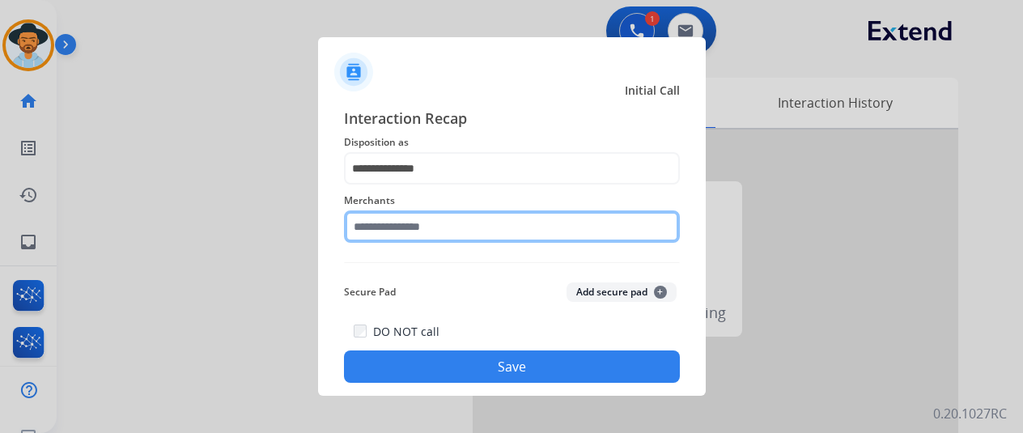
click at [378, 227] on input "text" at bounding box center [512, 226] width 336 height 32
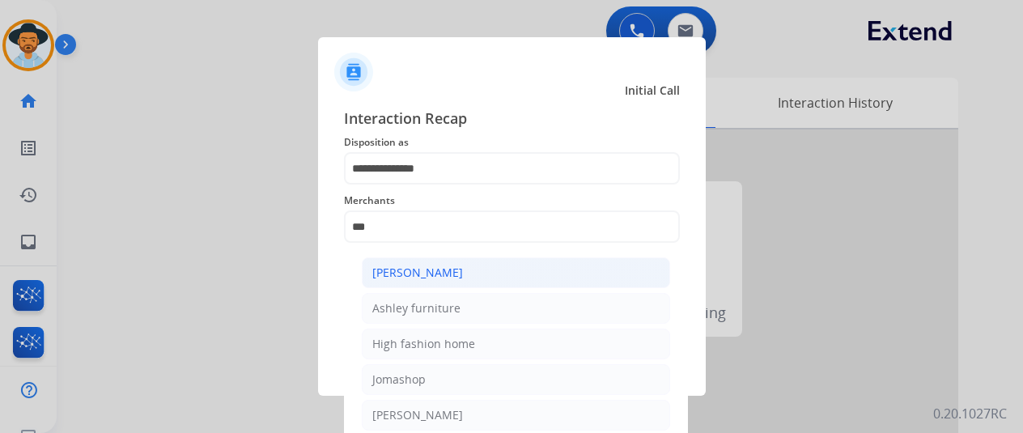
click at [478, 263] on li "[PERSON_NAME]" at bounding box center [516, 272] width 308 height 31
type input "**********"
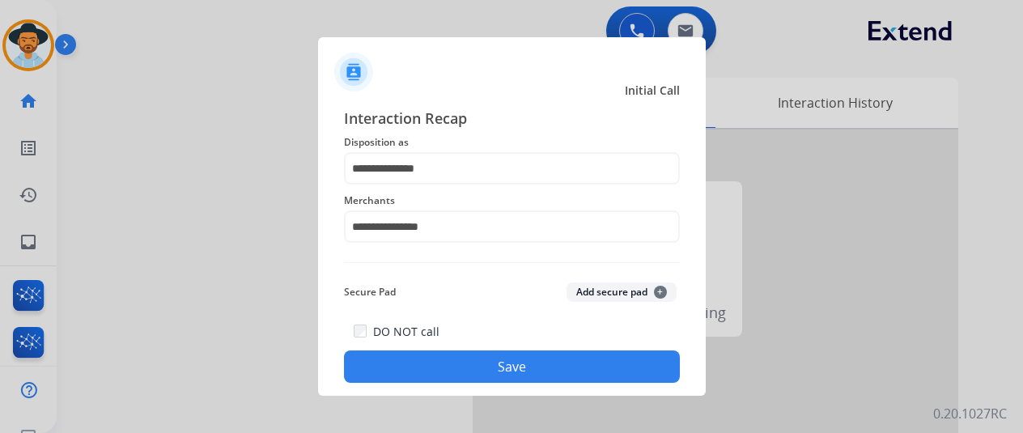
click at [461, 368] on button "Save" at bounding box center [512, 366] width 336 height 32
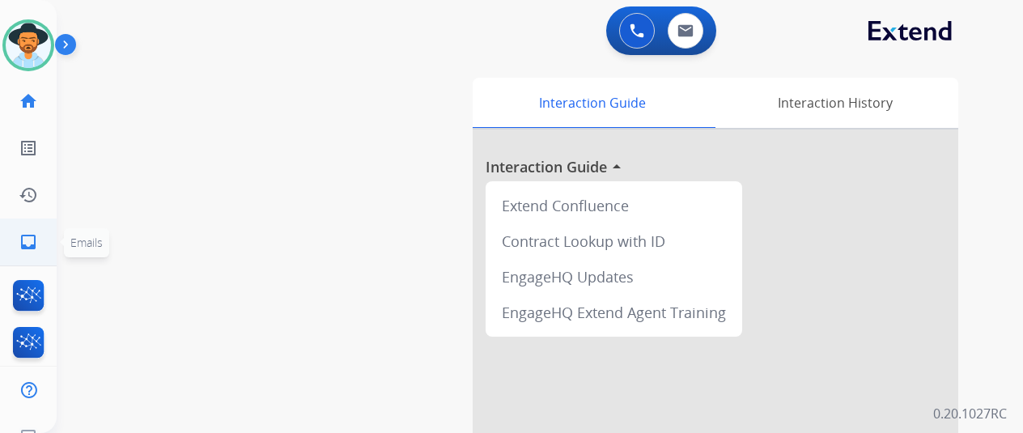
click at [24, 244] on mat-icon "inbox" at bounding box center [28, 241] width 19 height 19
select select "**********"
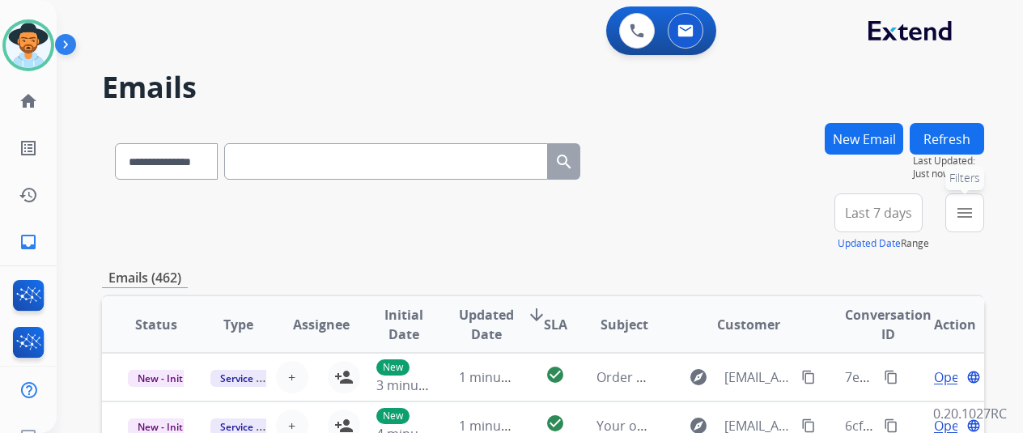
click at [974, 208] on mat-icon "menu" at bounding box center [964, 212] width 19 height 19
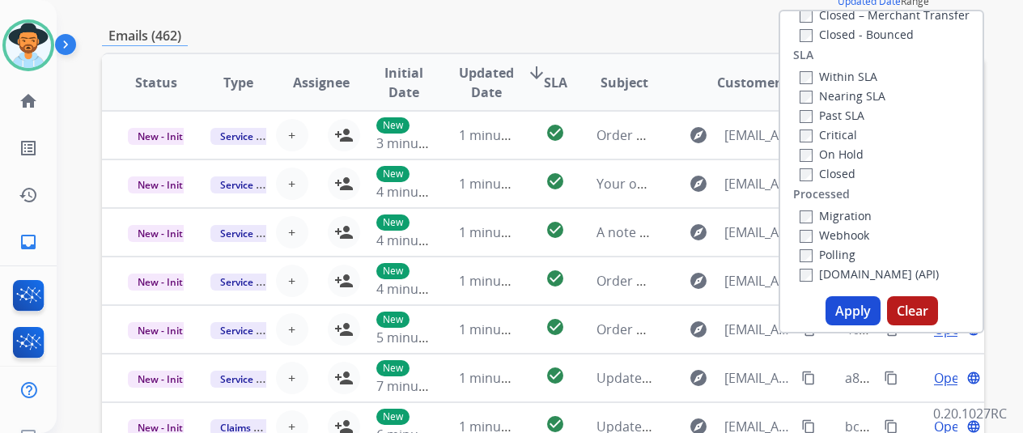
scroll to position [243, 0]
click at [851, 313] on button "Apply" at bounding box center [853, 309] width 55 height 29
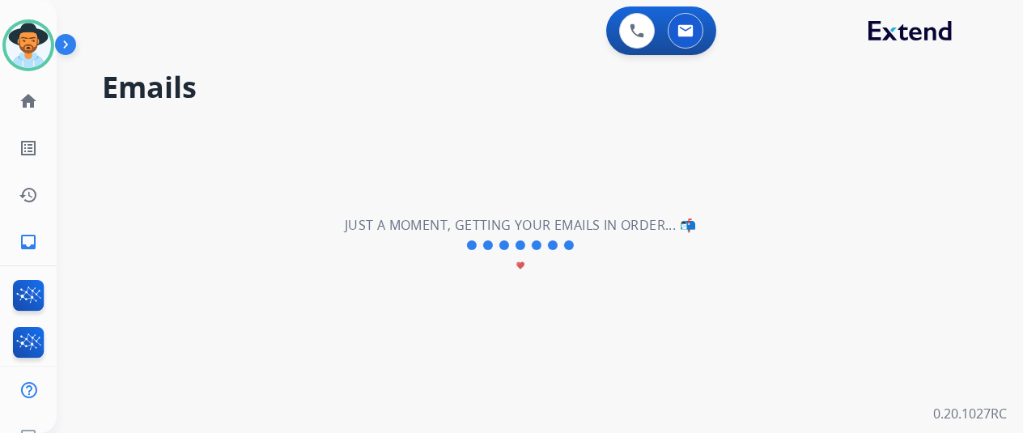
scroll to position [0, 0]
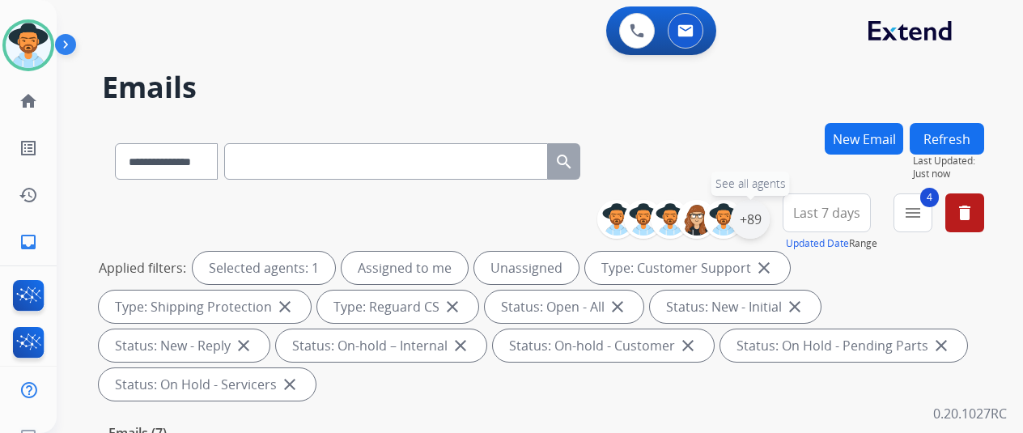
click at [762, 218] on div "+89" at bounding box center [750, 219] width 39 height 39
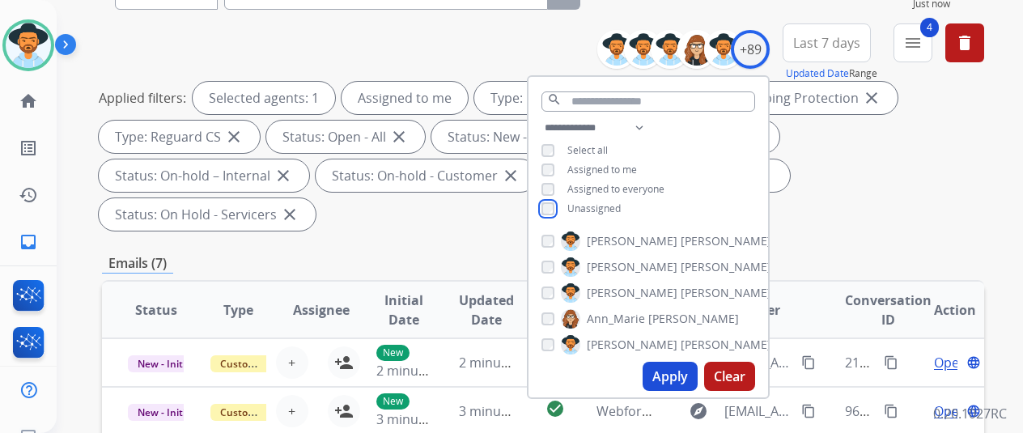
scroll to position [243, 0]
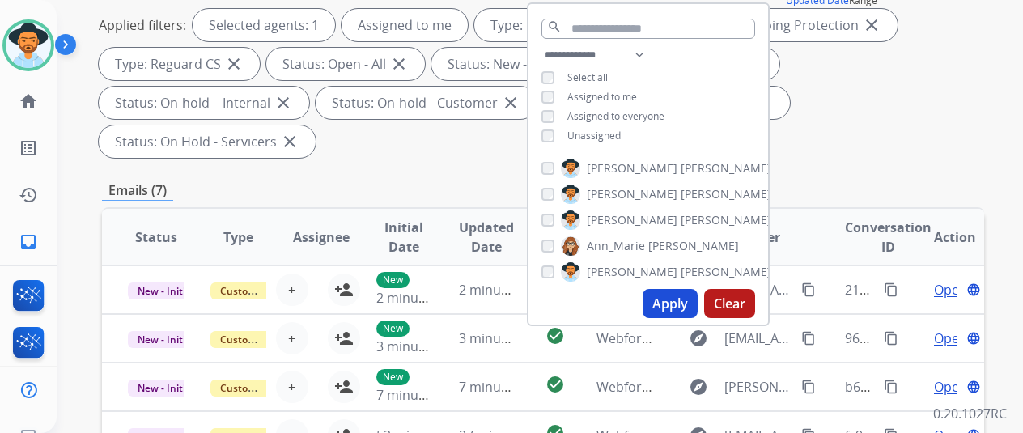
click at [686, 302] on button "Apply" at bounding box center [670, 303] width 55 height 29
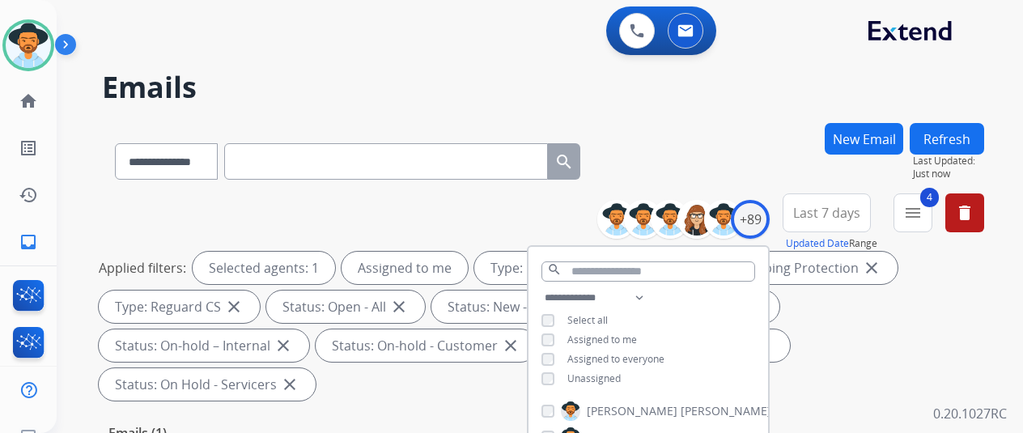
click at [710, 182] on div "**********" at bounding box center [543, 158] width 882 height 70
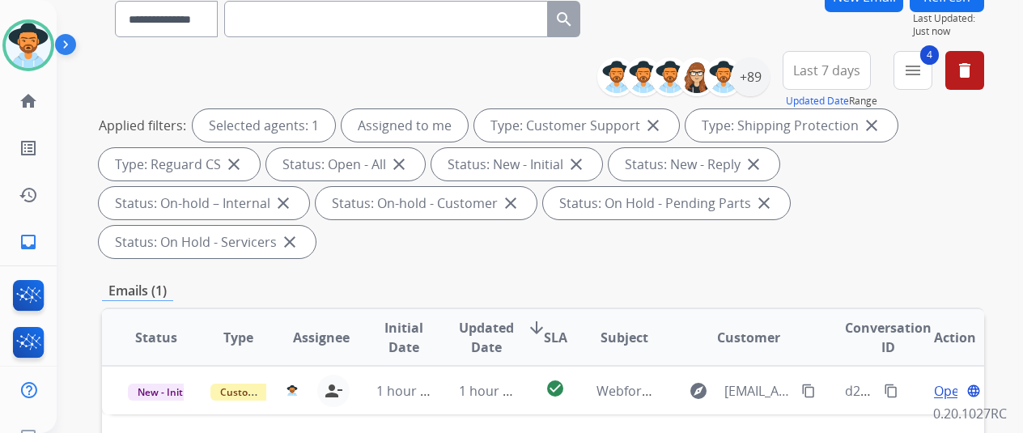
scroll to position [324, 0]
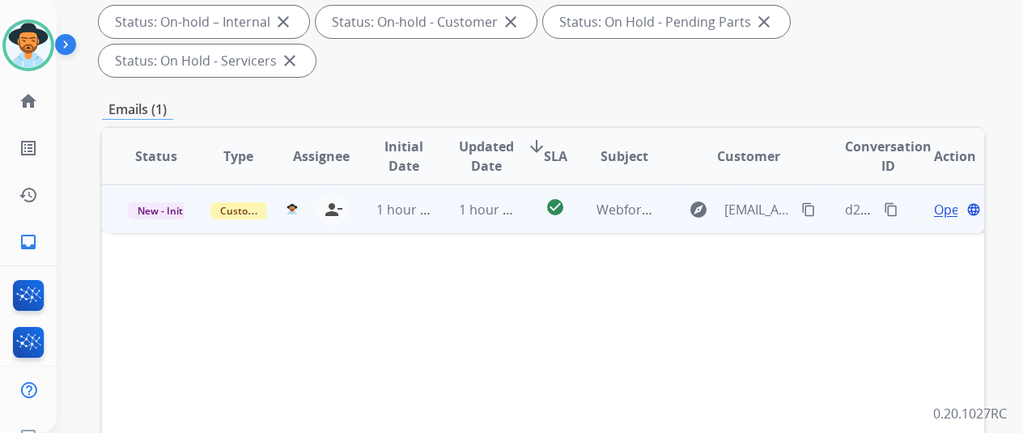
drag, startPoint x: 809, startPoint y: 164, endPoint x: 787, endPoint y: 182, distance: 28.2
click at [810, 202] on mat-icon "content_copy" at bounding box center [808, 209] width 15 height 15
click at [949, 200] on span "Open" at bounding box center [950, 209] width 33 height 19
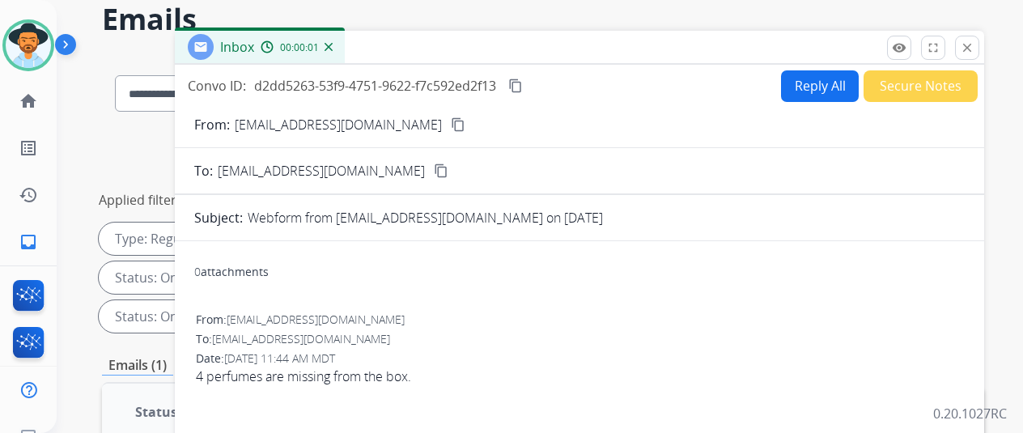
scroll to position [0, 0]
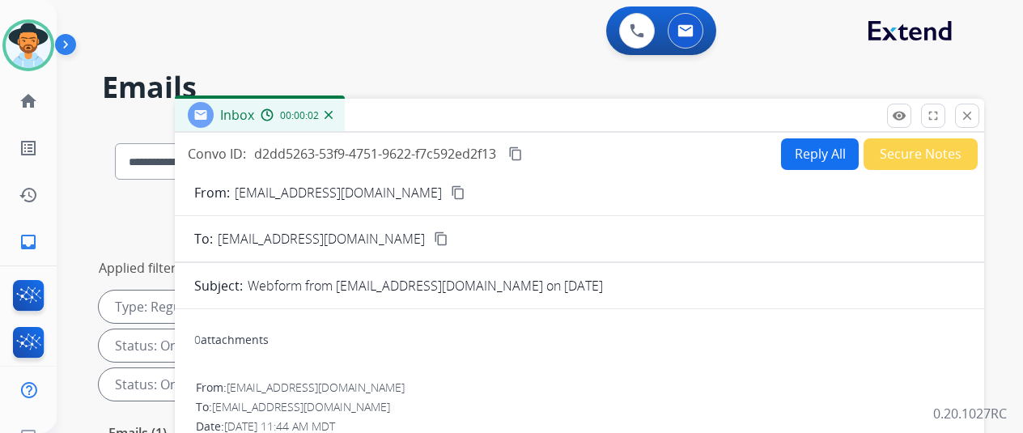
drag, startPoint x: 820, startPoint y: 155, endPoint x: 785, endPoint y: 85, distance: 77.8
click at [819, 154] on button "Reply All" at bounding box center [820, 154] width 78 height 32
select select "**********"
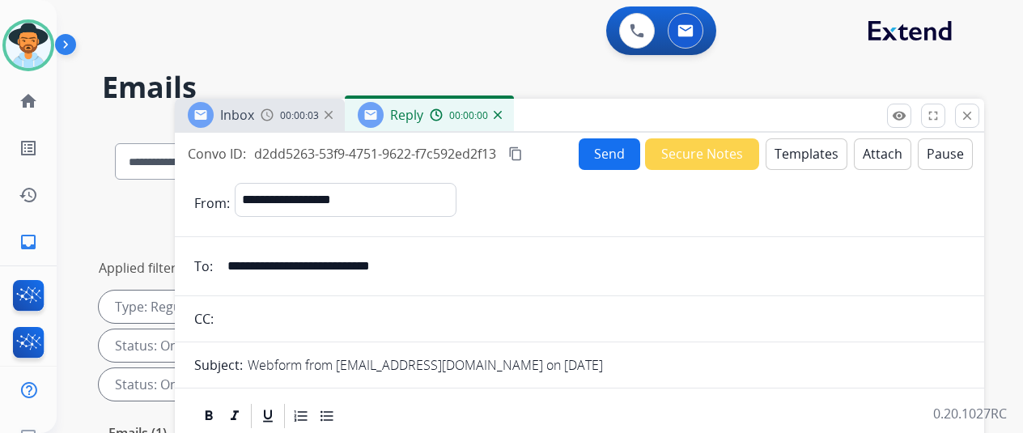
click at [816, 155] on button "Templates" at bounding box center [807, 154] width 82 height 32
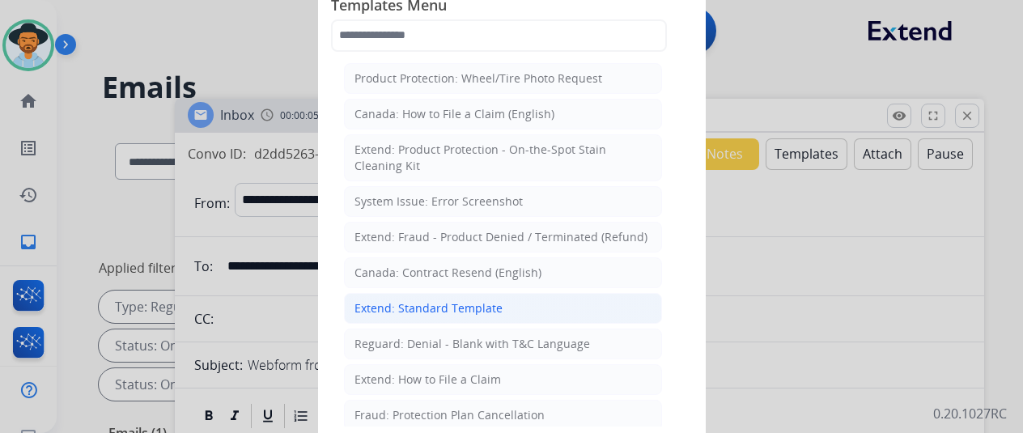
click at [408, 305] on div "Extend: Standard Template" at bounding box center [428, 308] width 148 height 16
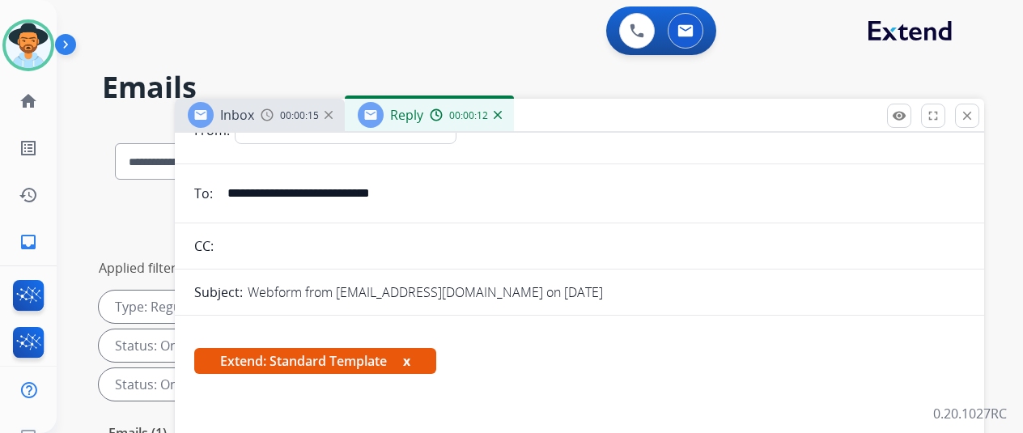
scroll to position [243, 0]
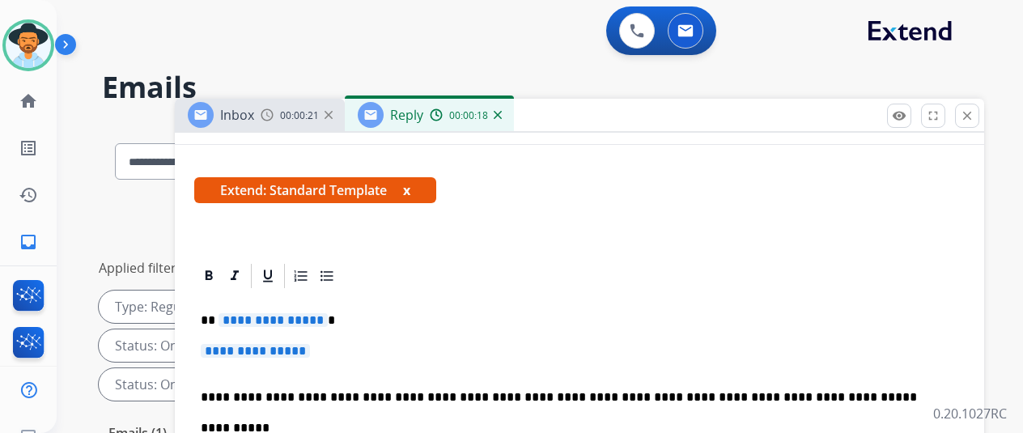
click at [326, 320] on span "**********" at bounding box center [273, 320] width 109 height 14
click at [310, 349] on span "**********" at bounding box center [255, 351] width 109 height 14
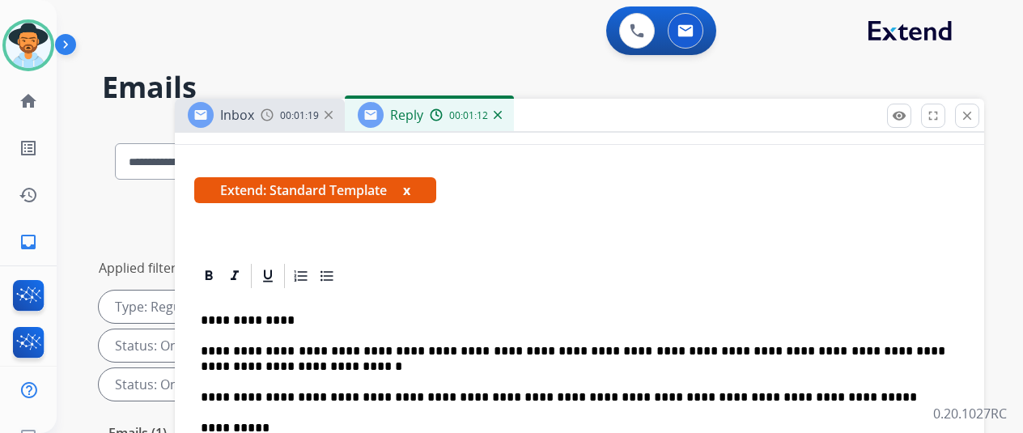
scroll to position [0, 0]
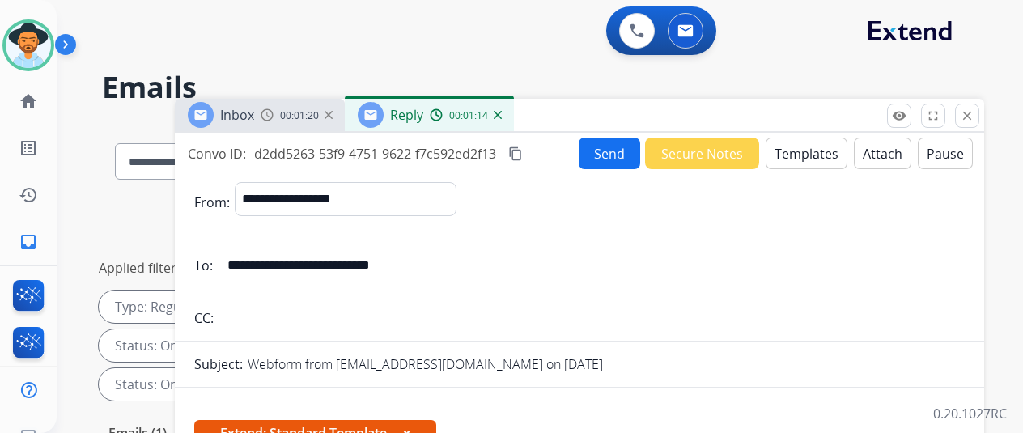
click at [609, 145] on button "Send" at bounding box center [610, 154] width 62 height 32
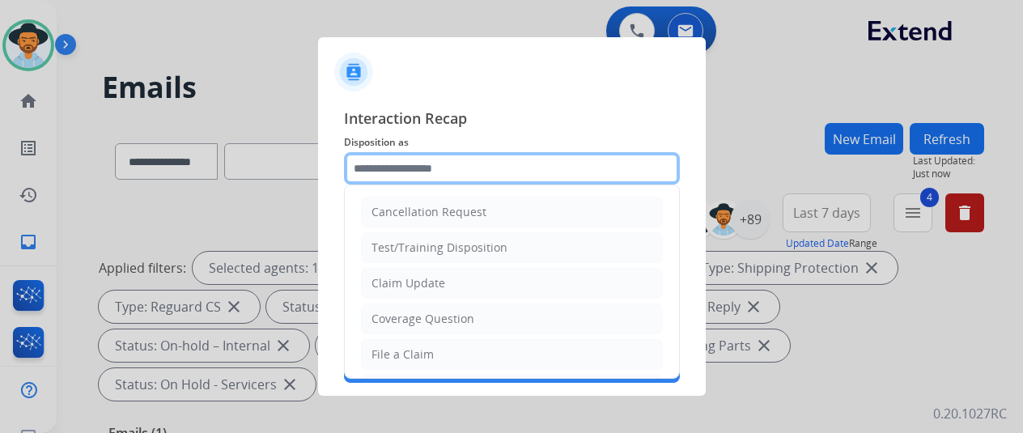
click at [392, 169] on input "text" at bounding box center [512, 168] width 336 height 32
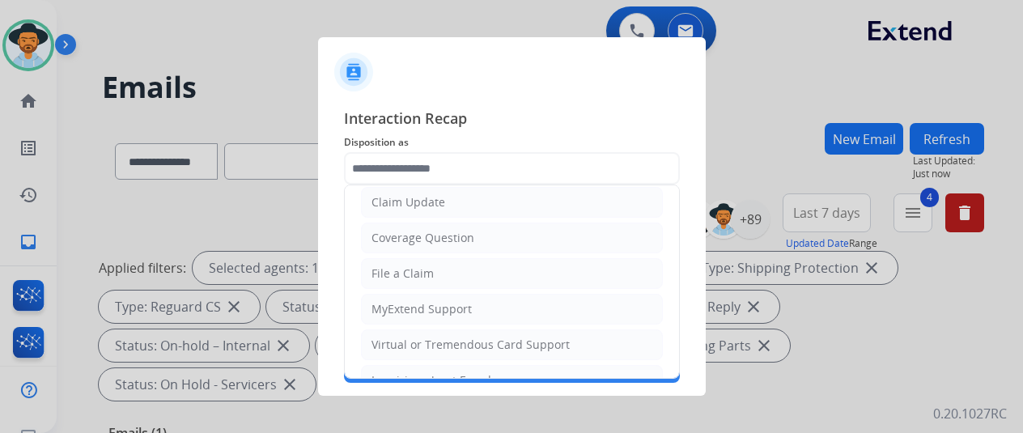
click at [403, 205] on div "Claim Update" at bounding box center [408, 202] width 74 height 16
type input "**********"
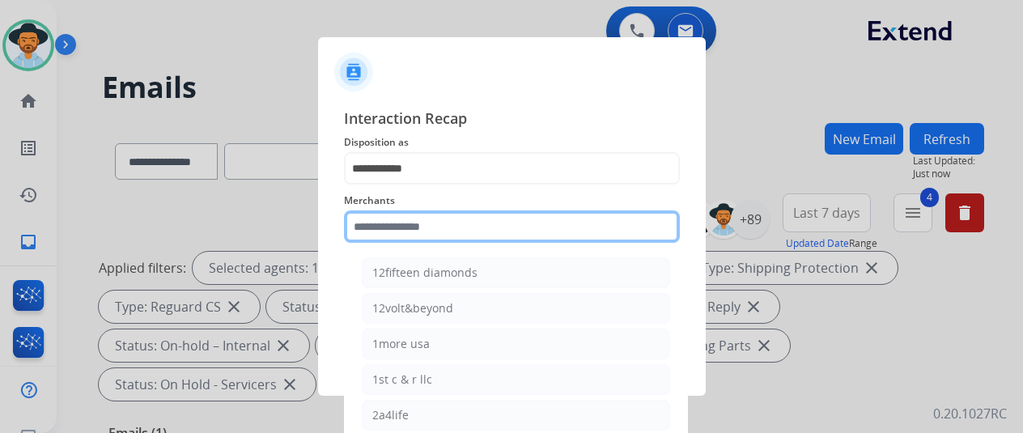
click at [386, 236] on input "text" at bounding box center [512, 226] width 336 height 32
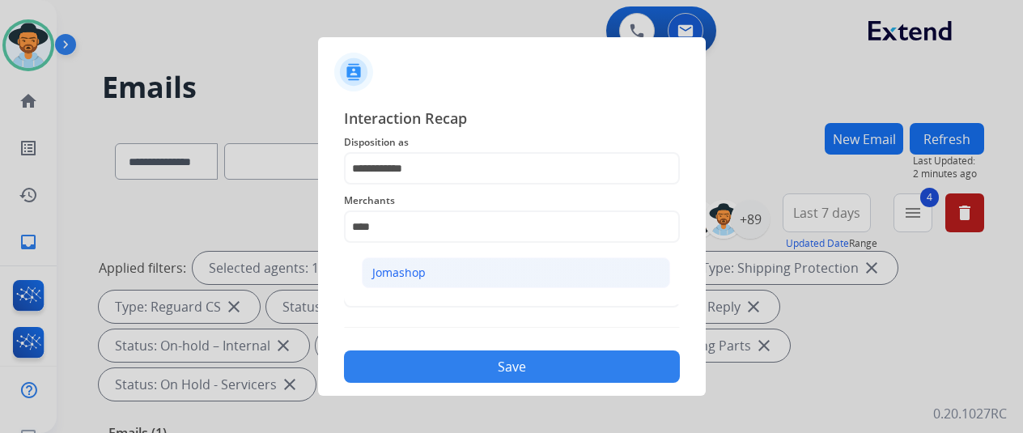
click at [403, 266] on div "Jomashop" at bounding box center [398, 273] width 53 height 16
type input "********"
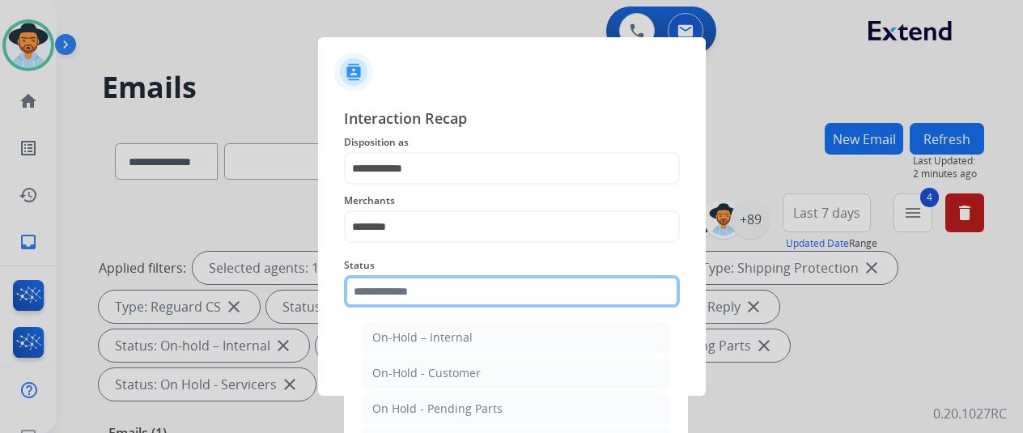
click at [398, 292] on input "text" at bounding box center [512, 291] width 336 height 32
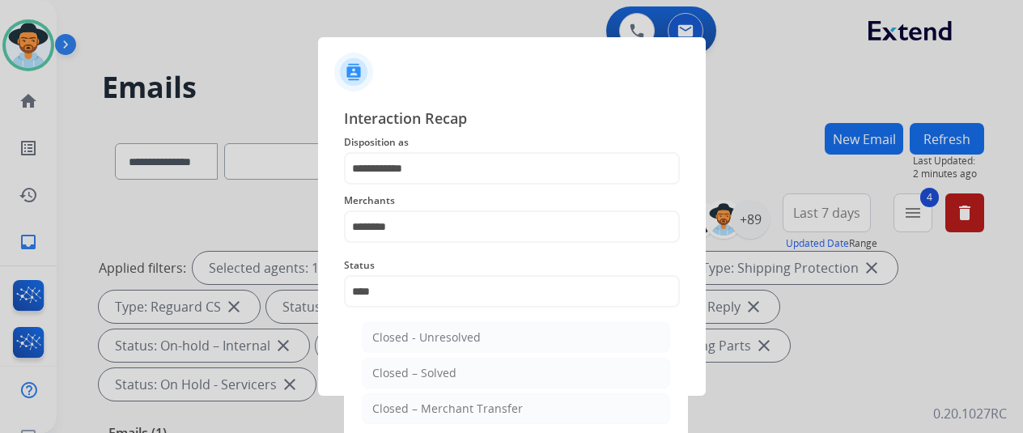
click at [473, 369] on li "Closed – Solved" at bounding box center [516, 373] width 308 height 31
type input "**********"
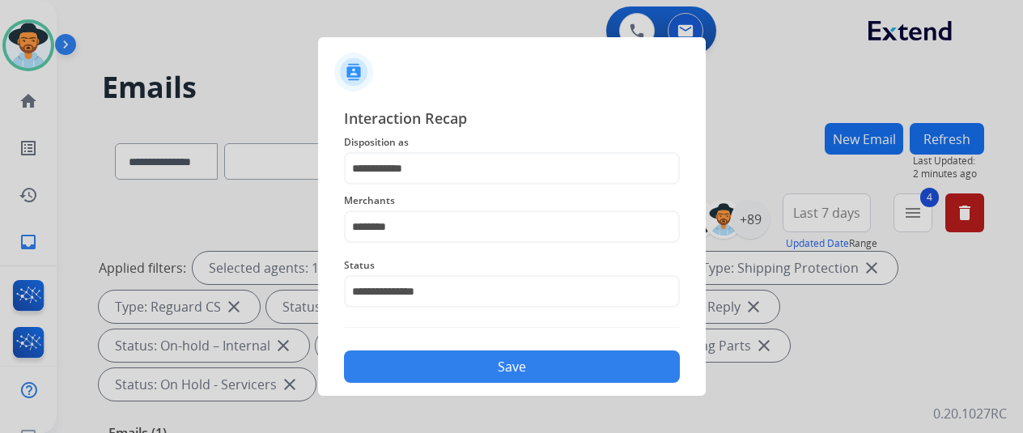
click at [482, 367] on button "Save" at bounding box center [512, 366] width 336 height 32
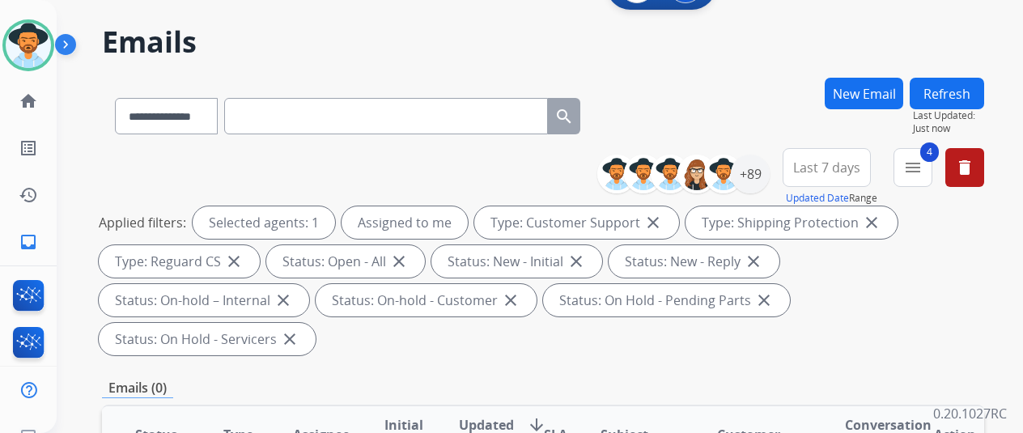
scroll to position [0, 0]
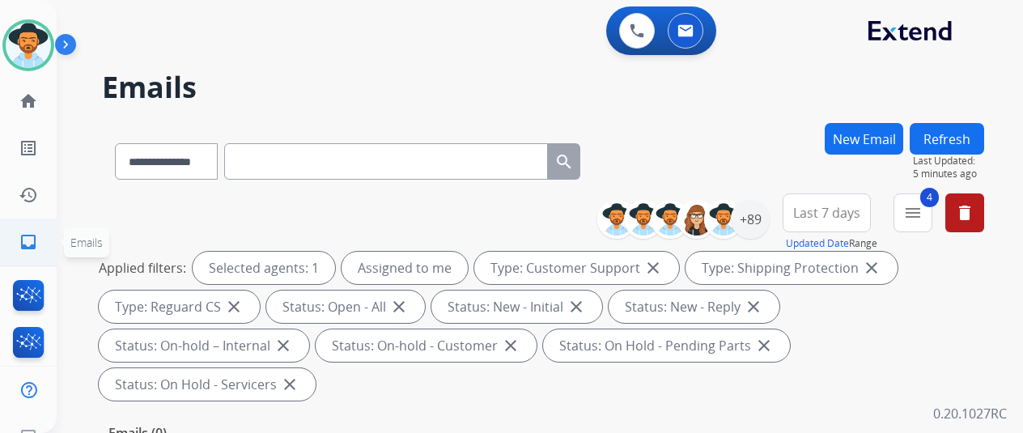
click at [5, 231] on ul "inbox Emails Emails" at bounding box center [28, 242] width 57 height 47
click at [24, 240] on mat-icon "inbox" at bounding box center [28, 241] width 19 height 19
click at [764, 208] on div "+89" at bounding box center [750, 219] width 39 height 39
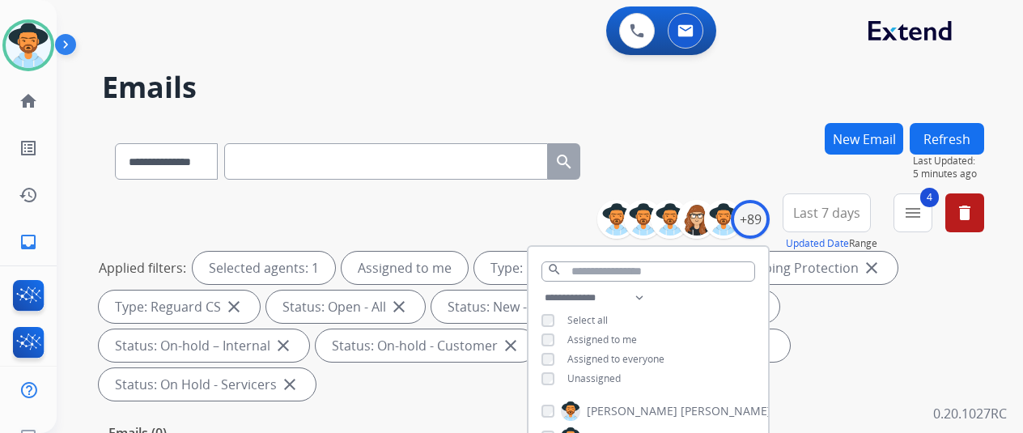
click at [731, 137] on div "**********" at bounding box center [543, 158] width 882 height 70
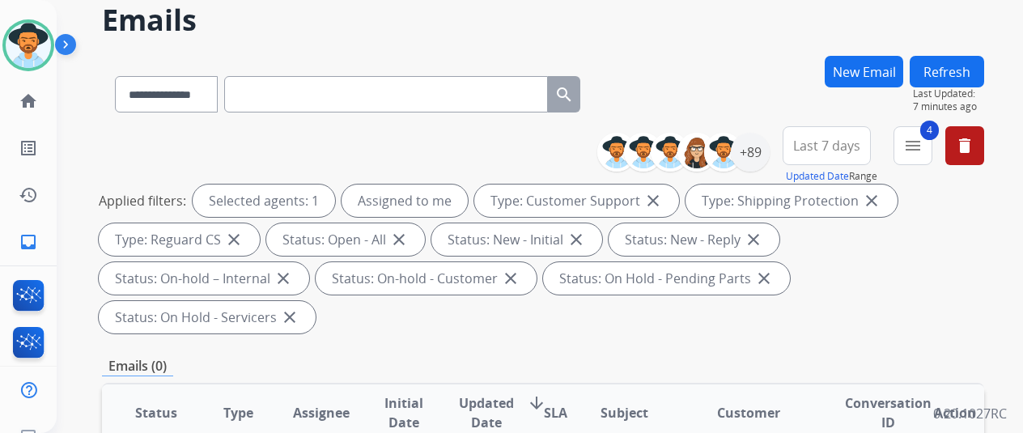
scroll to position [162, 0]
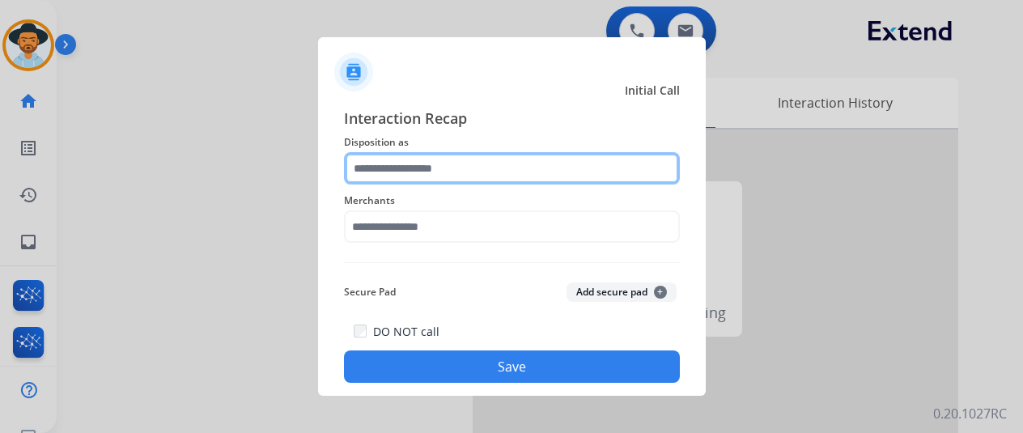
click at [376, 166] on input "text" at bounding box center [512, 168] width 336 height 32
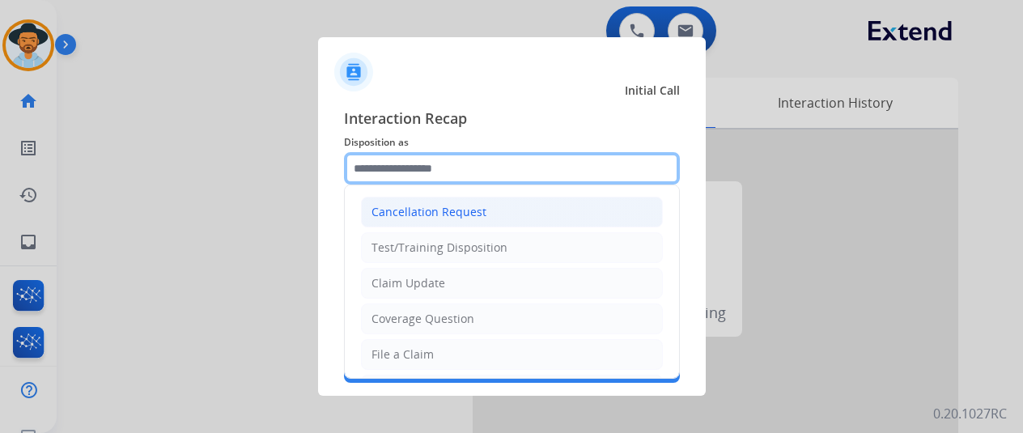
scroll to position [245, 0]
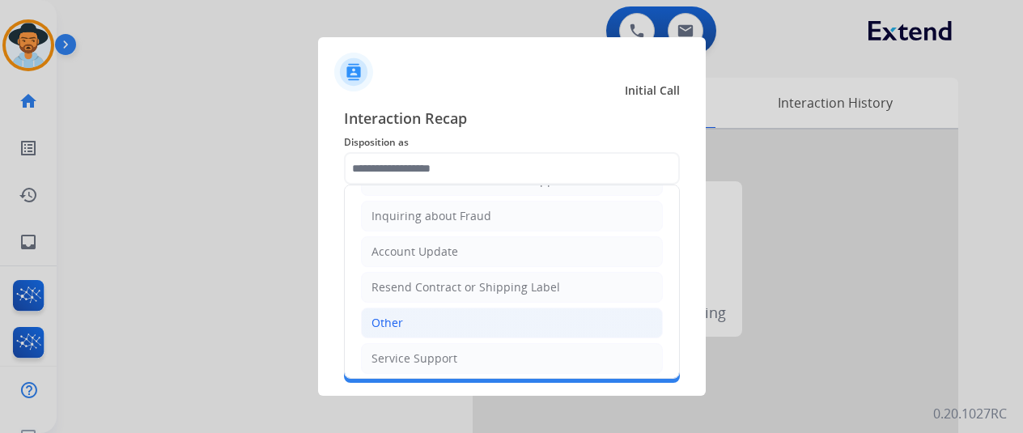
click at [376, 320] on div "Other" at bounding box center [387, 323] width 32 height 16
type input "*****"
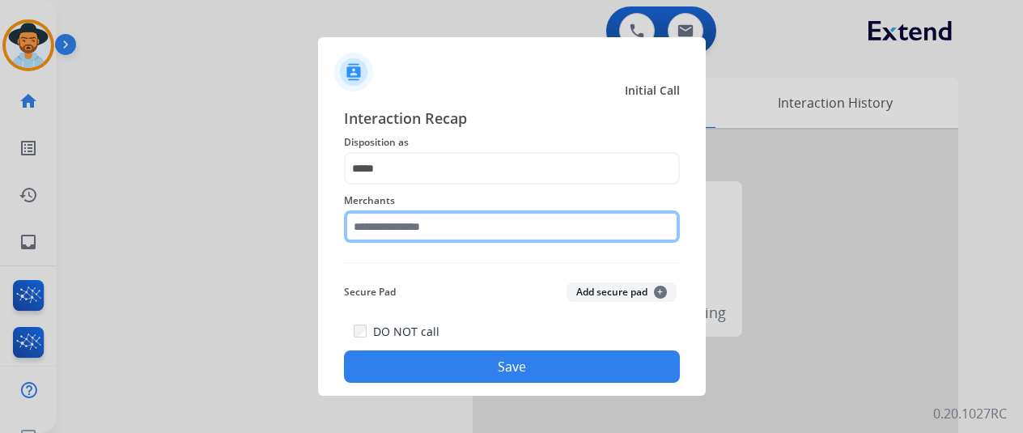
click at [377, 226] on input "text" at bounding box center [512, 226] width 336 height 32
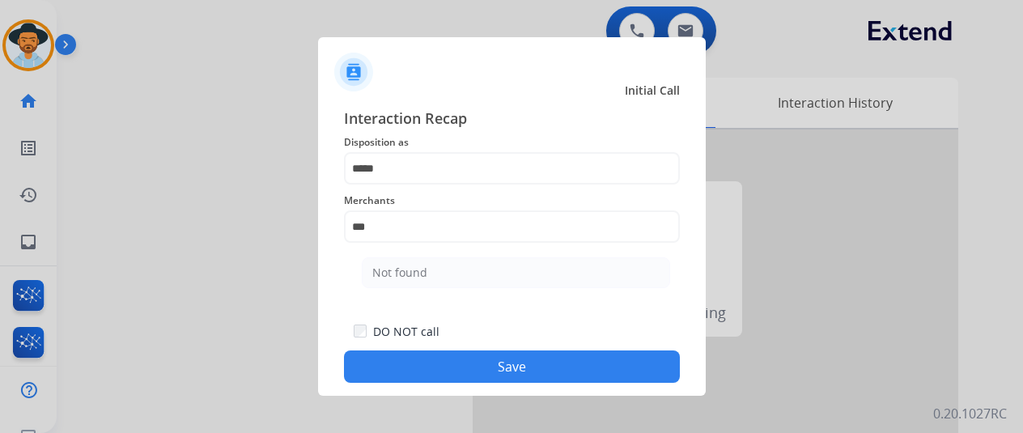
click at [413, 275] on div "Not found" at bounding box center [399, 273] width 55 height 16
type input "*********"
click at [469, 370] on button "Save" at bounding box center [512, 366] width 336 height 32
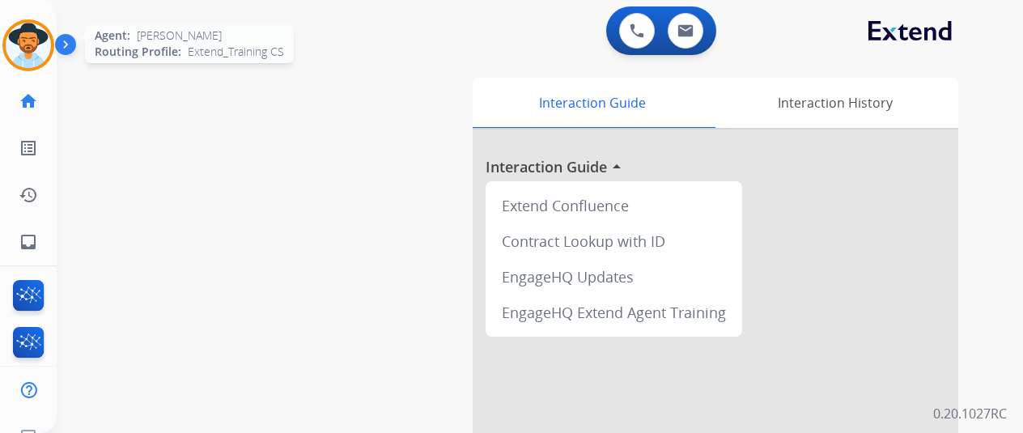
click at [16, 45] on img at bounding box center [28, 45] width 45 height 45
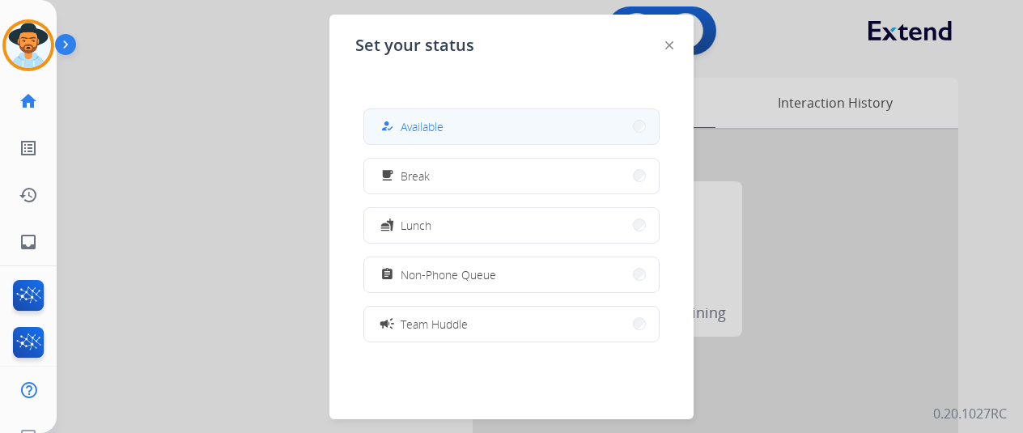
click at [420, 129] on span "Available" at bounding box center [422, 126] width 43 height 17
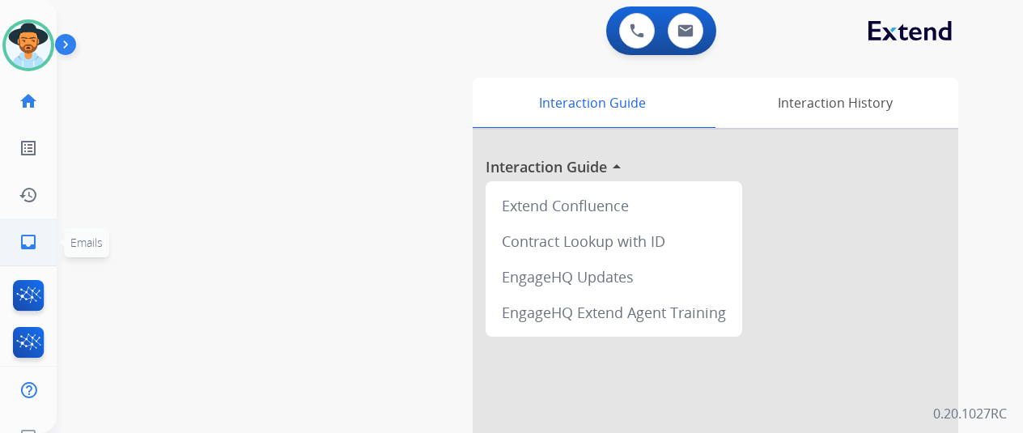
click at [28, 236] on mat-icon "inbox" at bounding box center [28, 241] width 19 height 19
select select "**********"
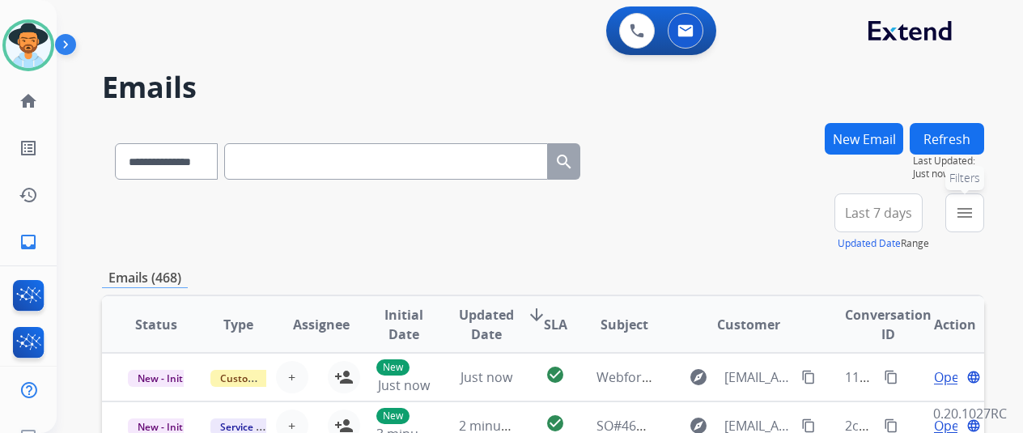
click at [974, 210] on mat-icon "menu" at bounding box center [964, 212] width 19 height 19
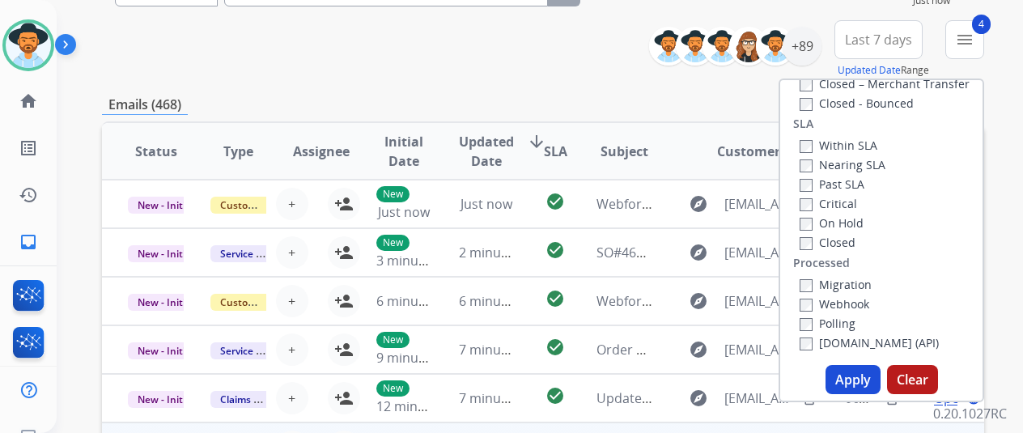
scroll to position [243, 0]
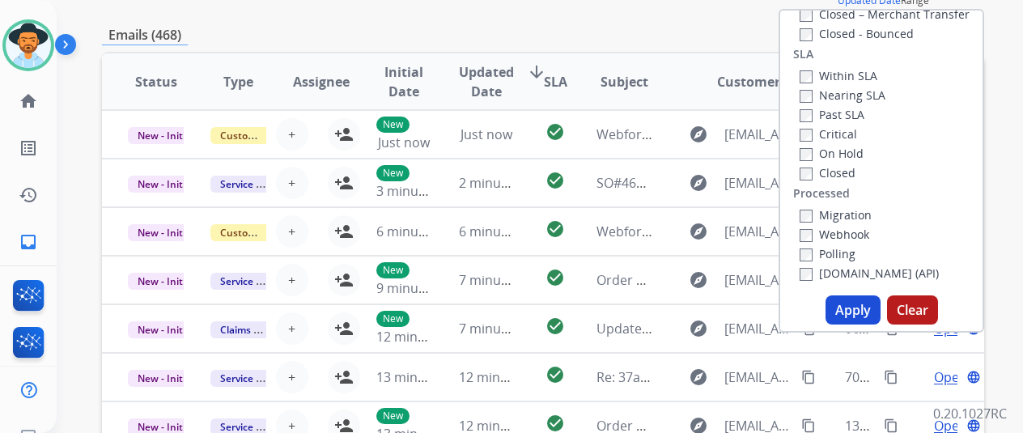
click at [859, 303] on button "Apply" at bounding box center [853, 309] width 55 height 29
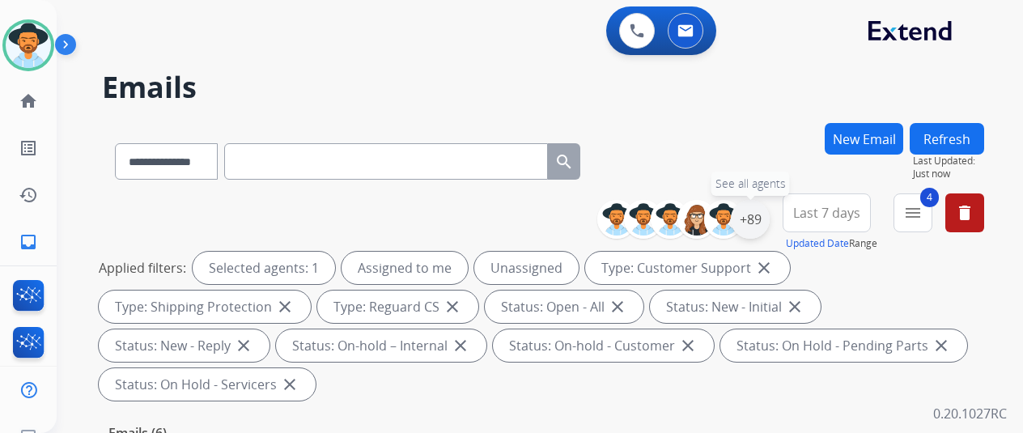
click at [755, 214] on div "+89" at bounding box center [750, 219] width 39 height 39
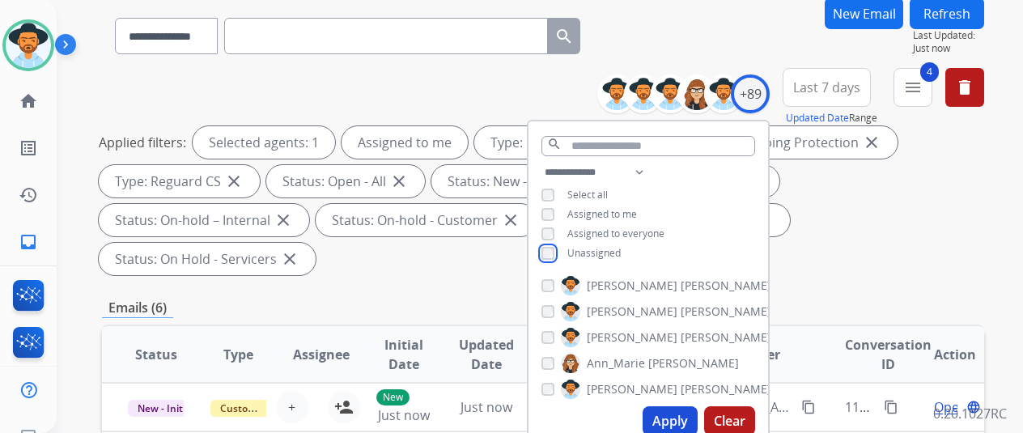
scroll to position [243, 0]
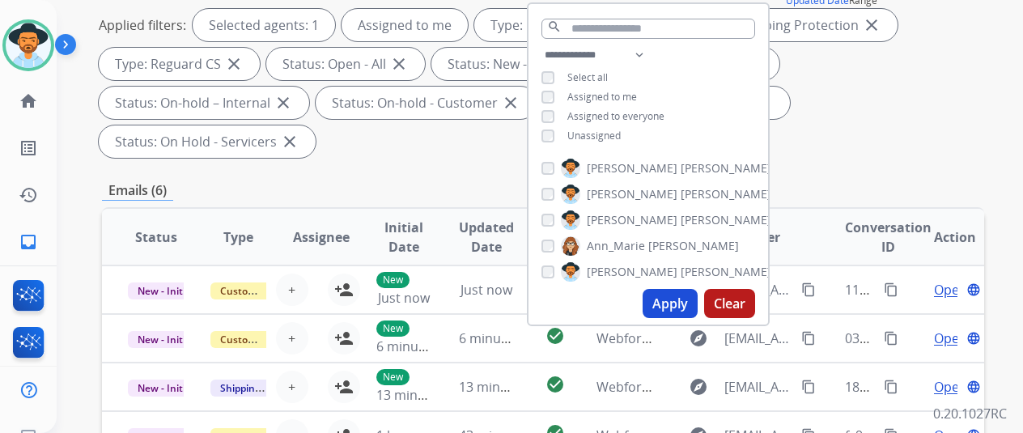
click at [678, 305] on button "Apply" at bounding box center [670, 303] width 55 height 29
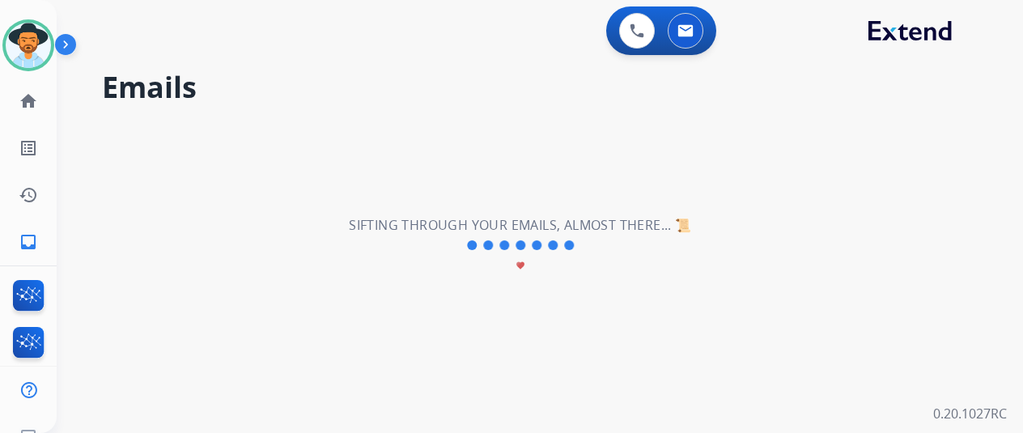
scroll to position [0, 0]
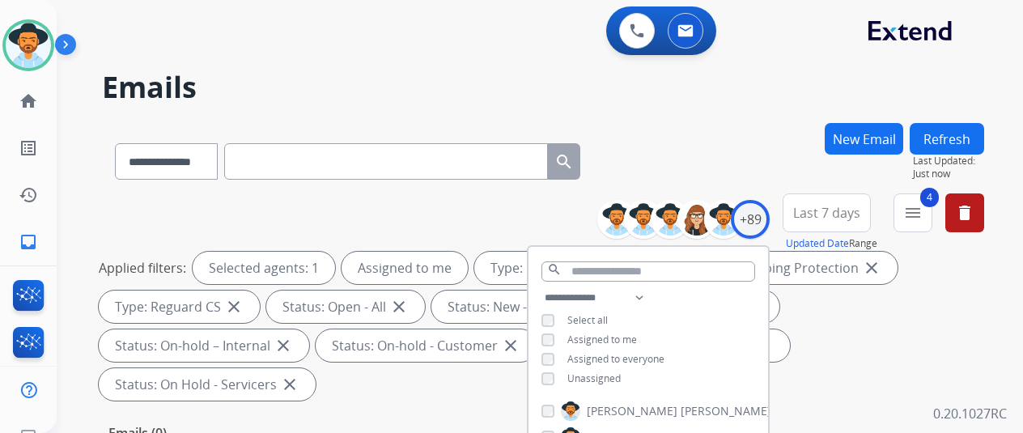
click at [673, 153] on div "**********" at bounding box center [543, 158] width 882 height 70
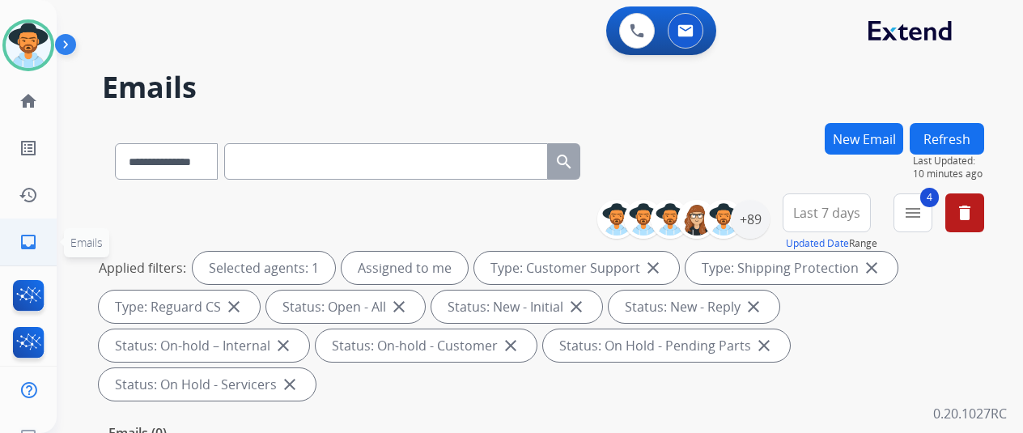
click at [31, 244] on mat-icon "inbox" at bounding box center [28, 241] width 19 height 19
click at [770, 224] on div "+89" at bounding box center [750, 219] width 39 height 39
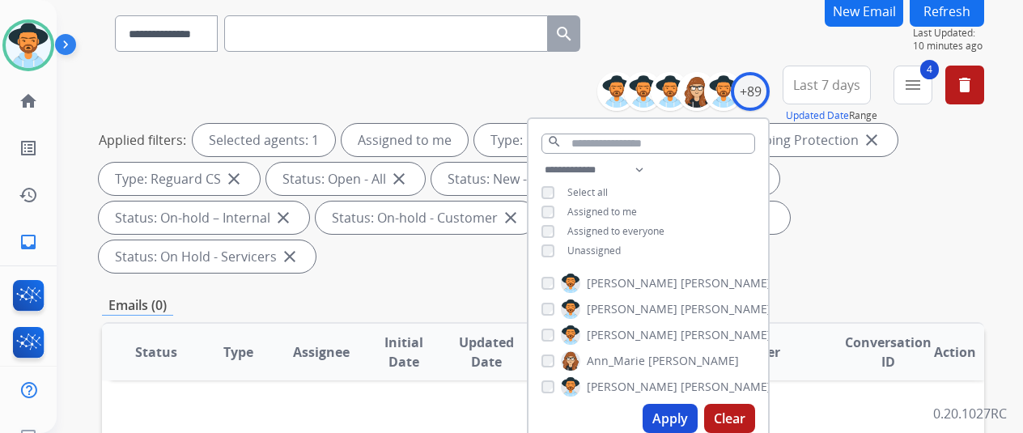
scroll to position [243, 0]
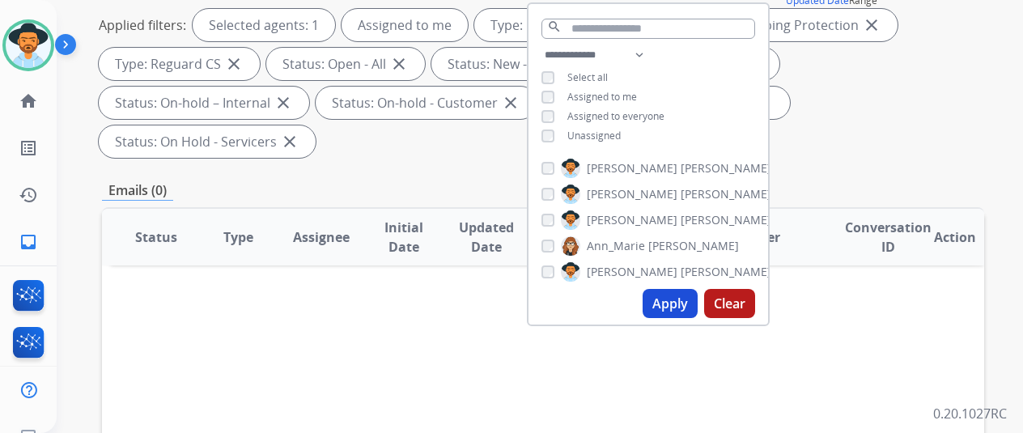
click at [669, 303] on button "Apply" at bounding box center [670, 303] width 55 height 29
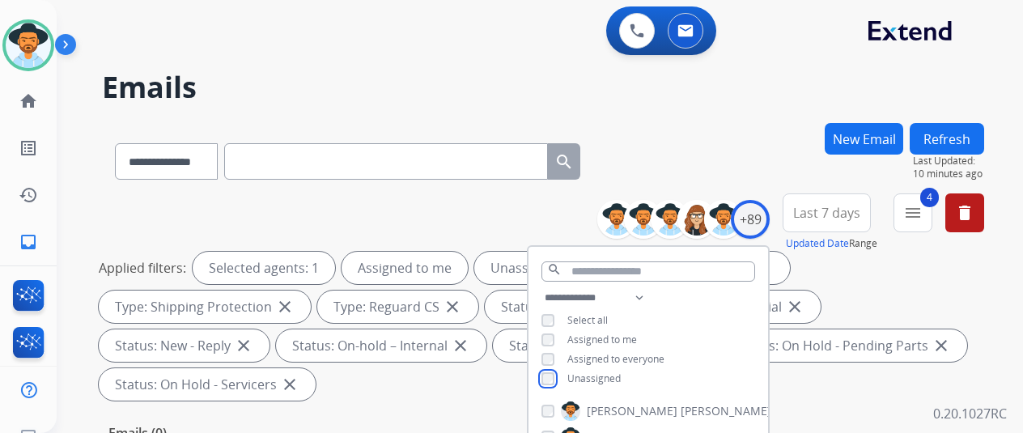
scroll to position [162, 0]
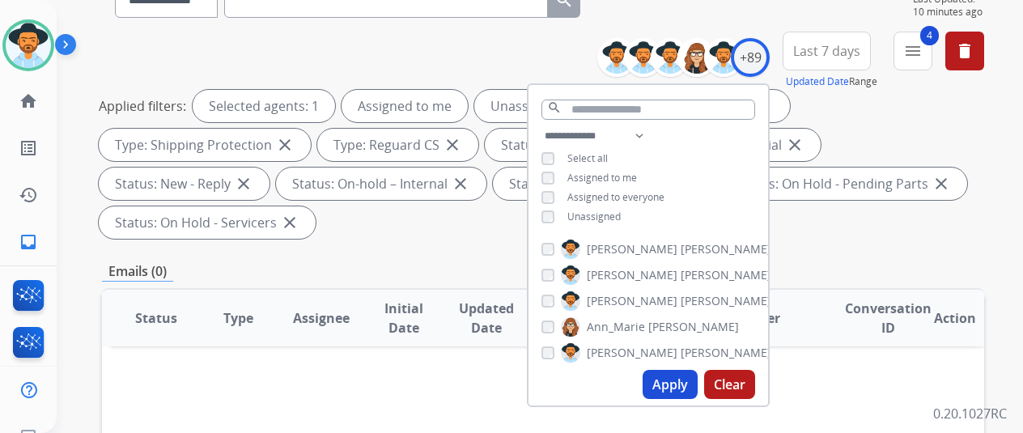
click at [676, 381] on button "Apply" at bounding box center [670, 384] width 55 height 29
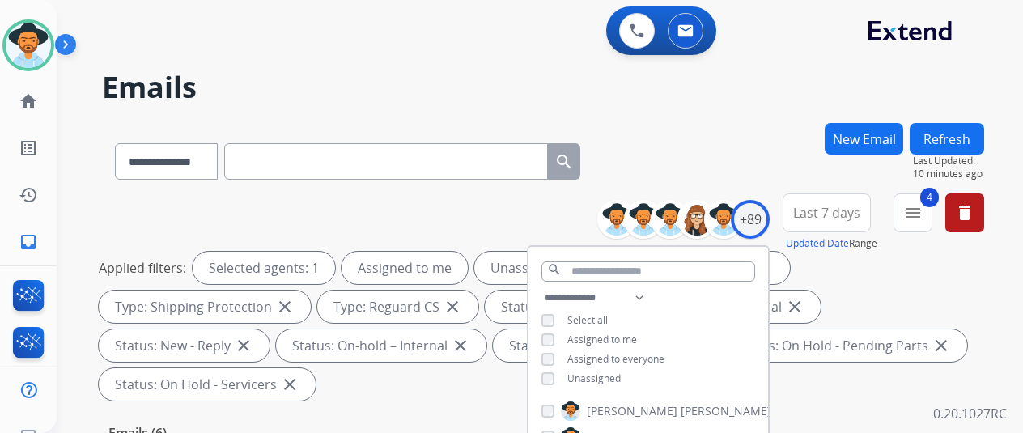
click at [752, 167] on div "**********" at bounding box center [543, 158] width 882 height 70
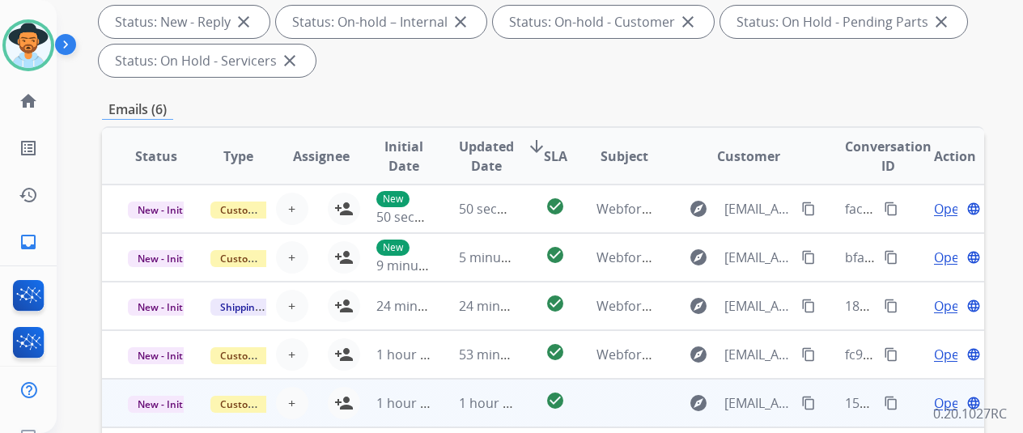
scroll to position [567, 0]
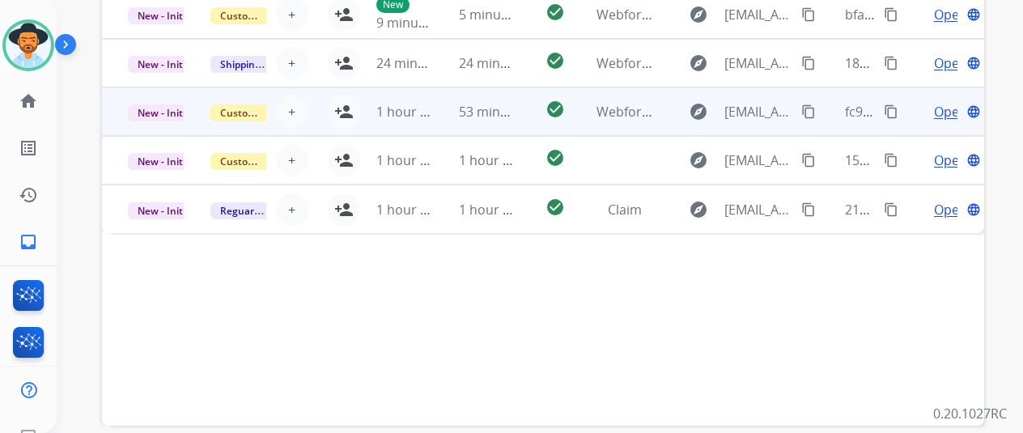
click at [945, 112] on span "Open" at bounding box center [950, 111] width 33 height 19
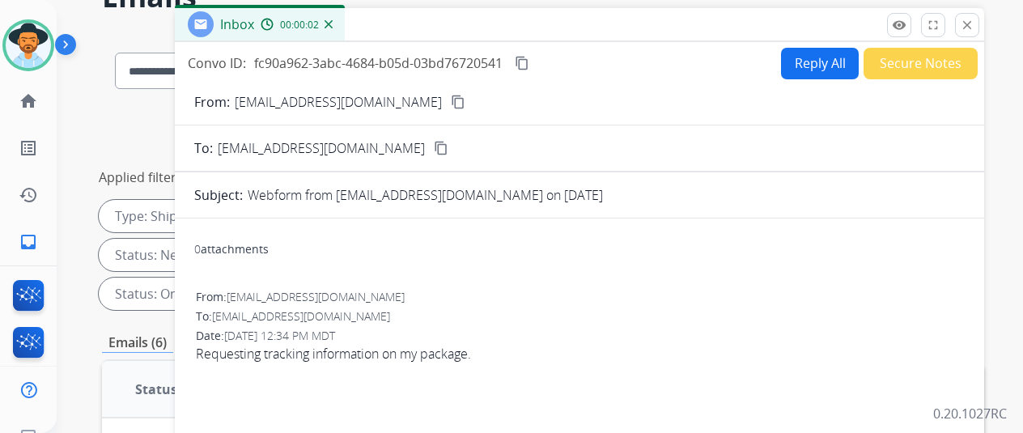
scroll to position [0, 0]
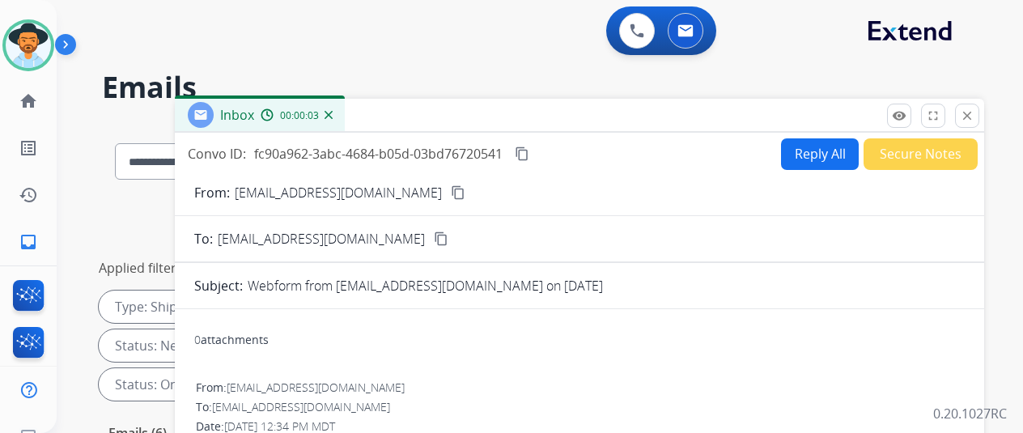
click at [451, 189] on mat-icon "content_copy" at bounding box center [458, 192] width 15 height 15
click at [333, 114] on img at bounding box center [329, 115] width 8 height 8
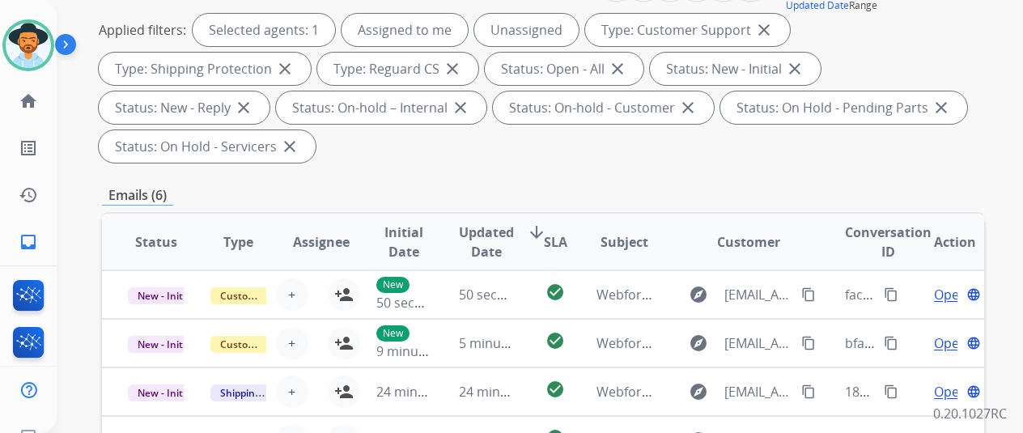
scroll to position [324, 0]
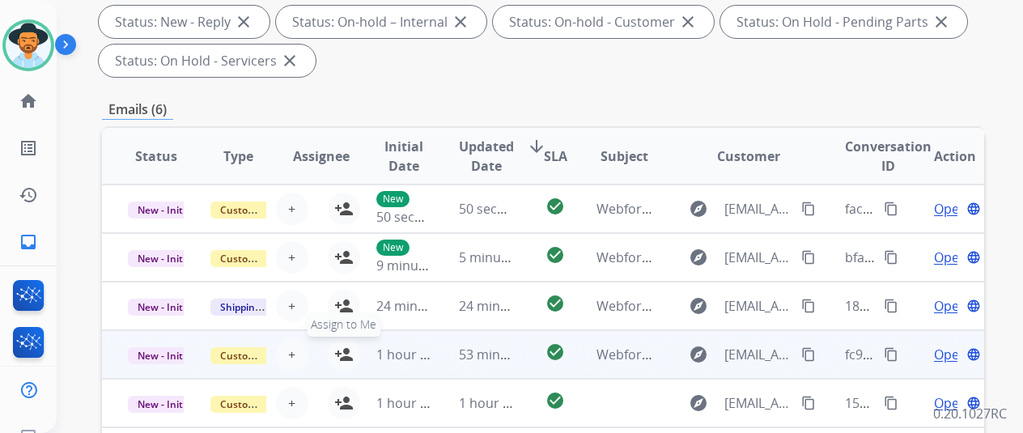
click at [345, 350] on mat-icon "person_add" at bounding box center [343, 354] width 19 height 19
click at [947, 354] on span "Open" at bounding box center [950, 354] width 33 height 19
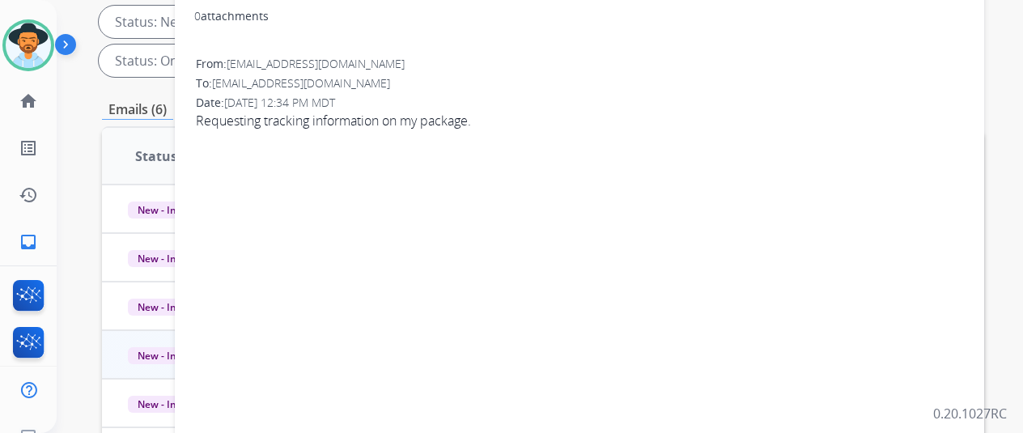
scroll to position [0, 0]
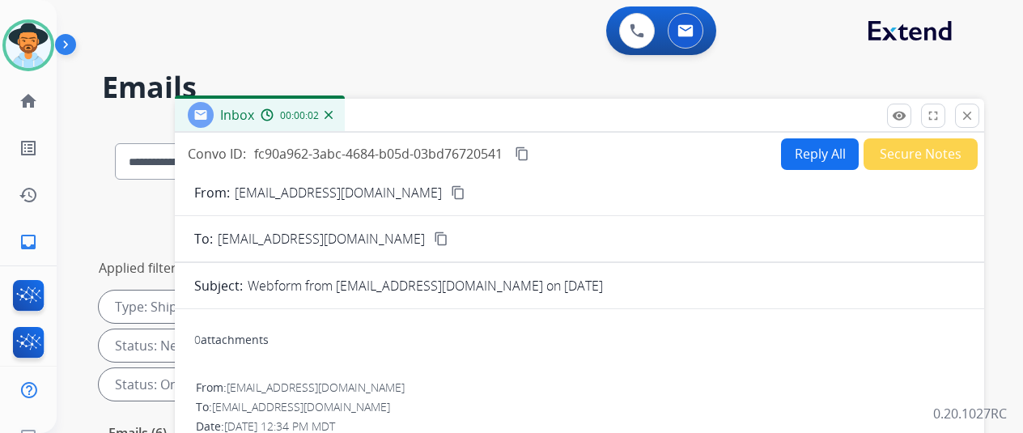
drag, startPoint x: 811, startPoint y: 149, endPoint x: 792, endPoint y: 118, distance: 36.4
click at [811, 147] on button "Reply All" at bounding box center [820, 154] width 78 height 32
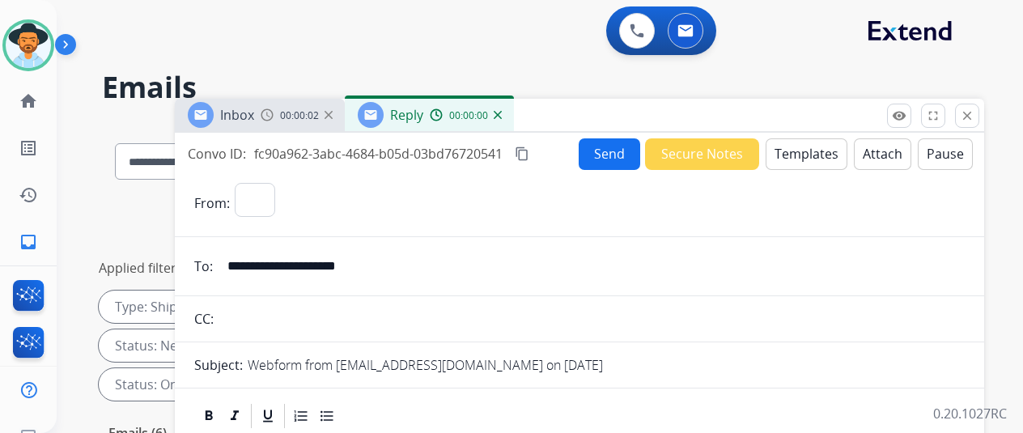
select select "**********"
click at [807, 151] on button "Templates" at bounding box center [807, 154] width 82 height 32
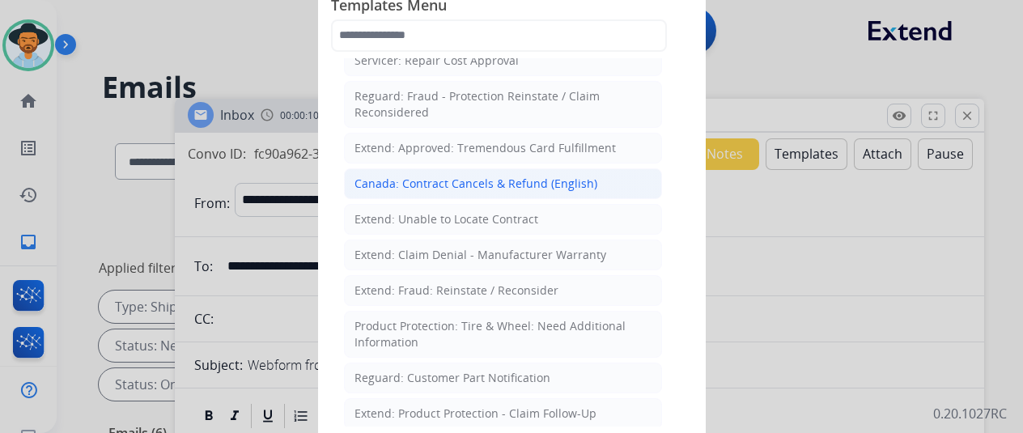
scroll to position [809, 0]
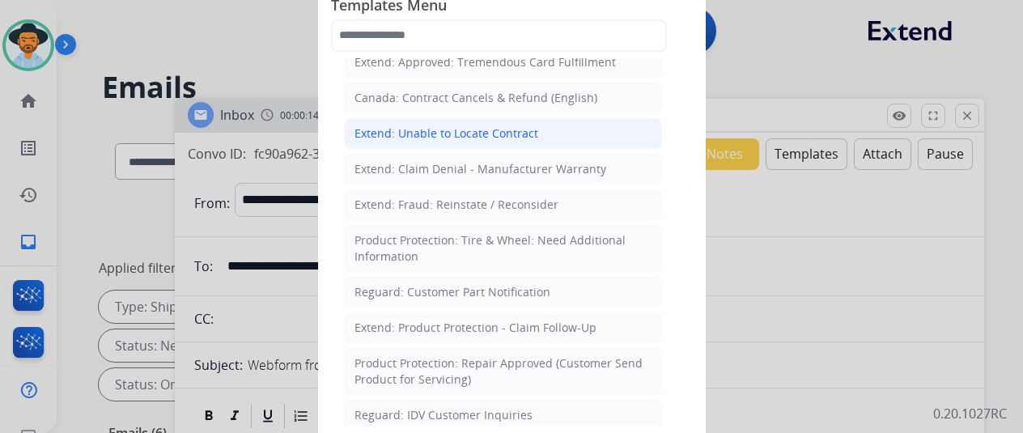
click at [423, 118] on li "Extend: Unable to Locate Contract" at bounding box center [503, 133] width 318 height 31
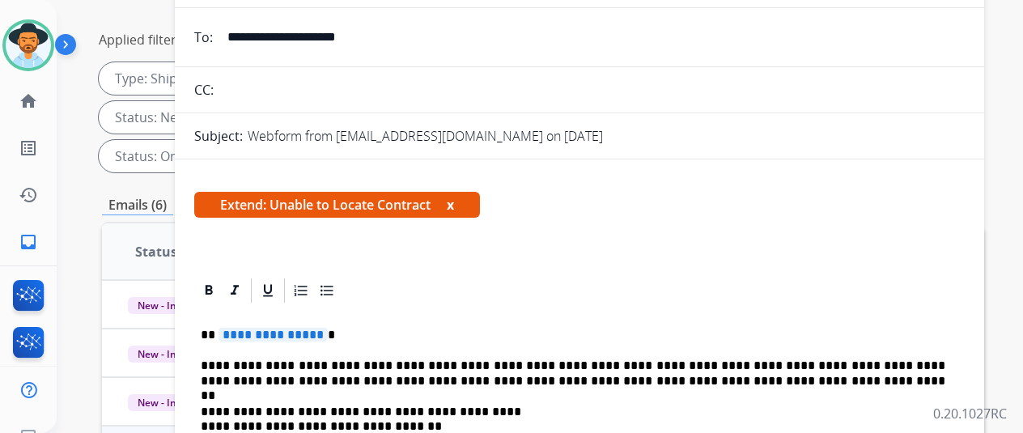
scroll to position [243, 0]
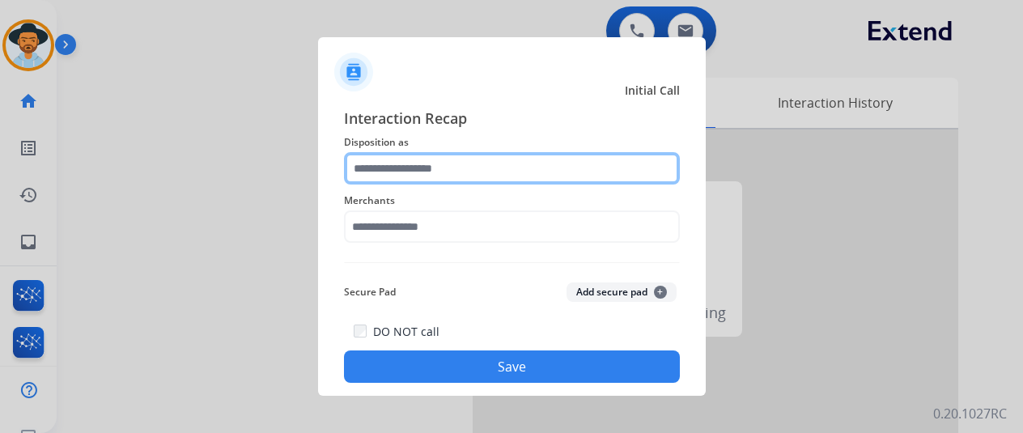
click at [398, 164] on input "text" at bounding box center [512, 168] width 336 height 32
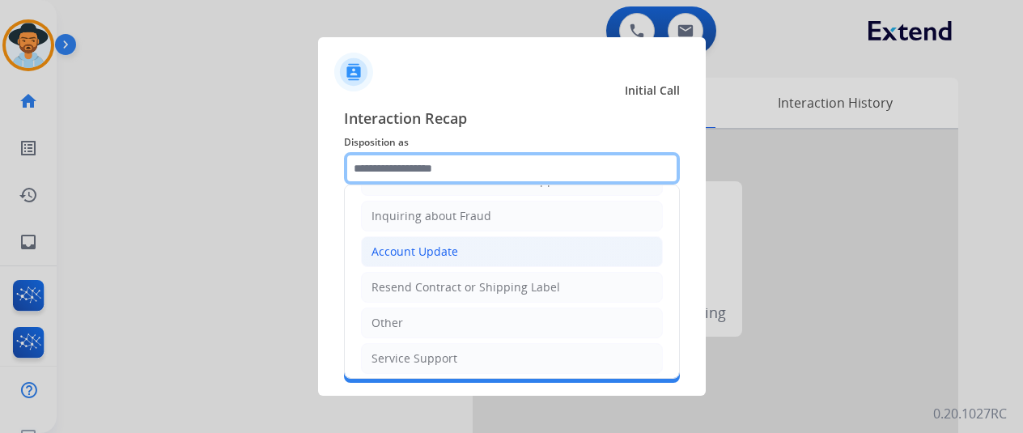
scroll to position [164, 0]
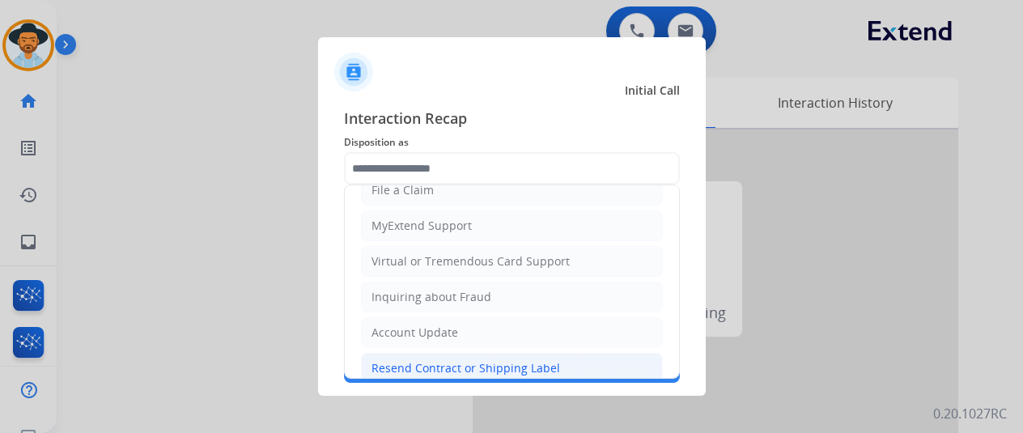
click at [393, 363] on div "Resend Contract or Shipping Label" at bounding box center [465, 368] width 189 height 16
type input "**********"
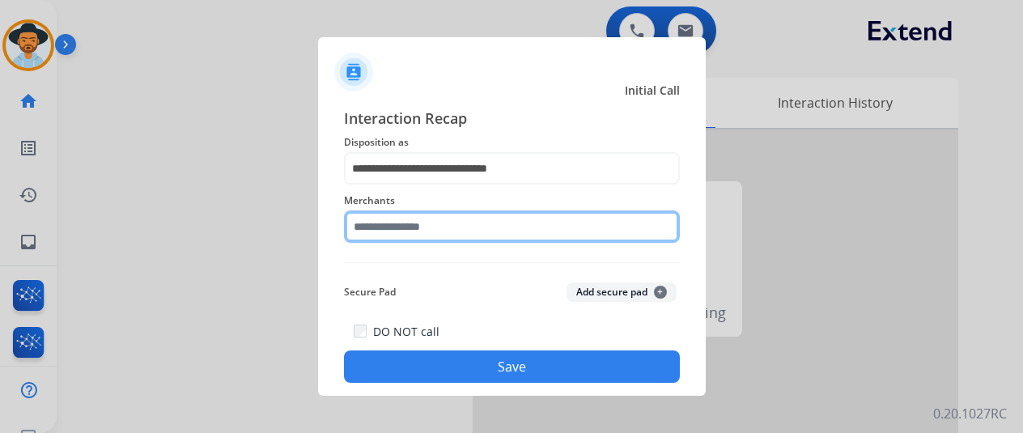
click at [372, 227] on input "text" at bounding box center [512, 226] width 336 height 32
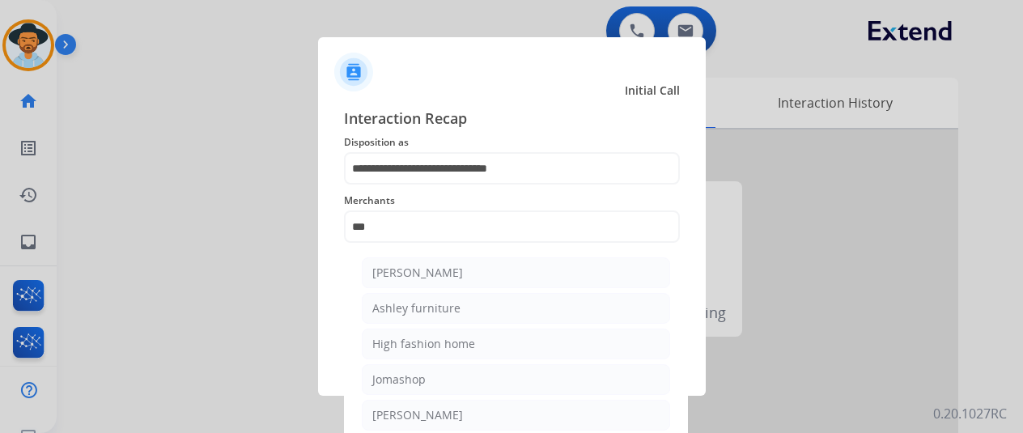
click at [437, 278] on div "[PERSON_NAME]" at bounding box center [417, 273] width 91 height 16
type input "**********"
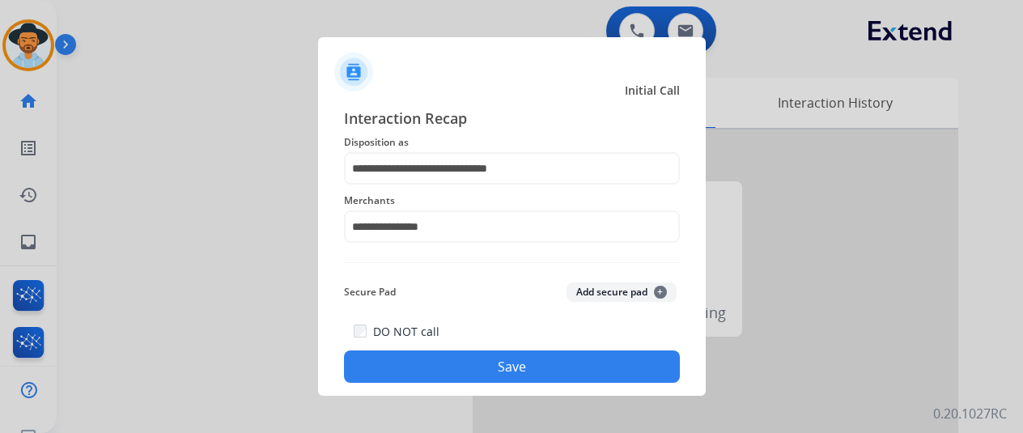
click at [445, 362] on button "Save" at bounding box center [512, 366] width 336 height 32
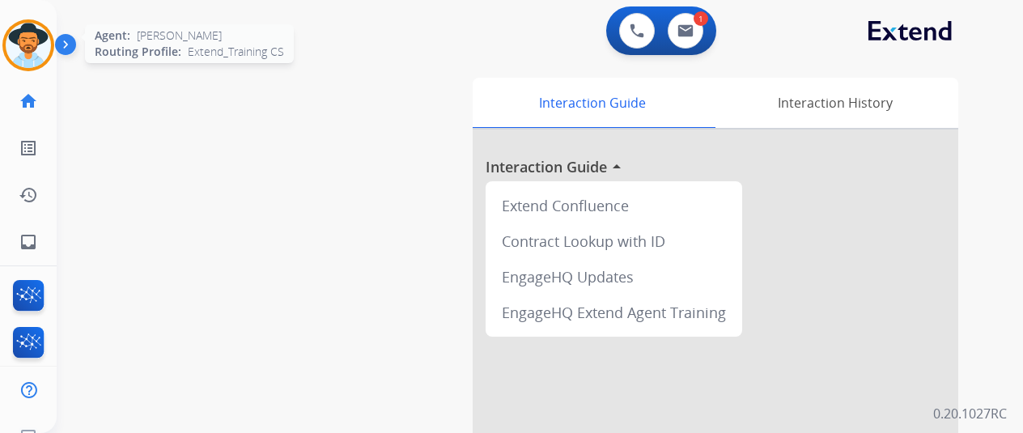
click at [23, 43] on img at bounding box center [28, 45] width 45 height 45
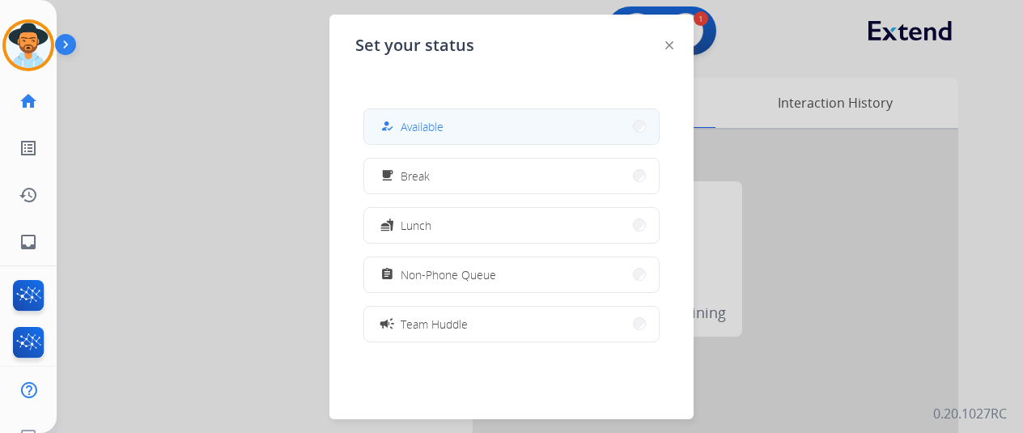
click at [431, 129] on span "Available" at bounding box center [422, 126] width 43 height 17
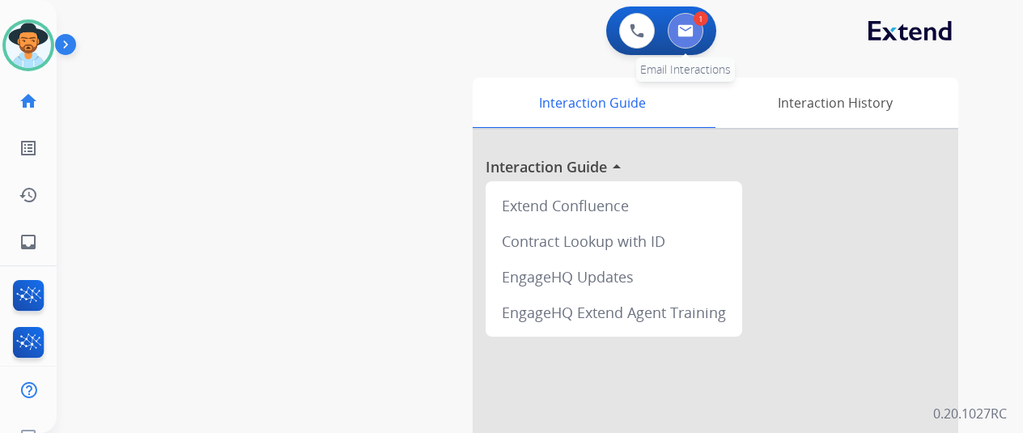
click at [691, 19] on button at bounding box center [686, 31] width 36 height 36
select select "**********"
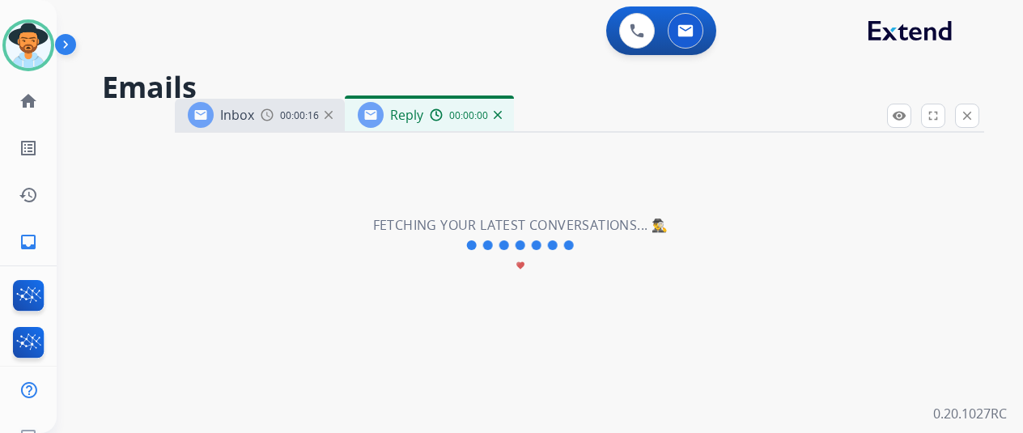
select select "**********"
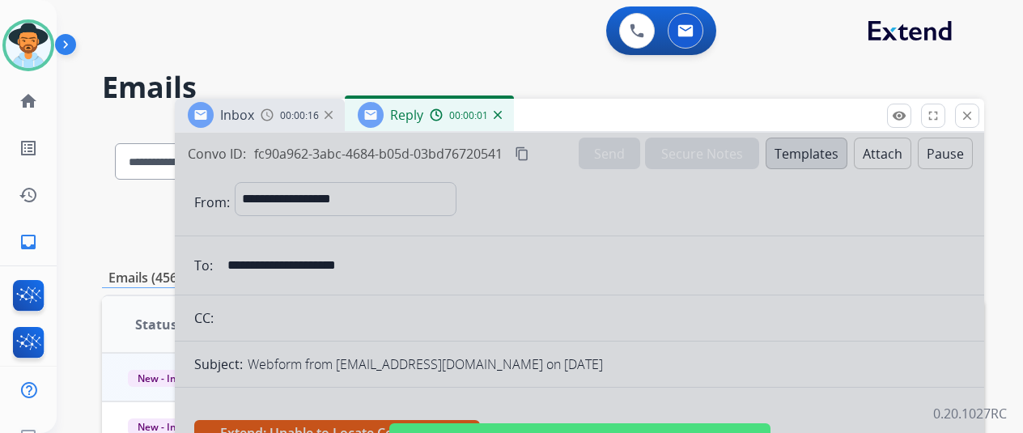
click at [452, 284] on div at bounding box center [579, 435] width 809 height 605
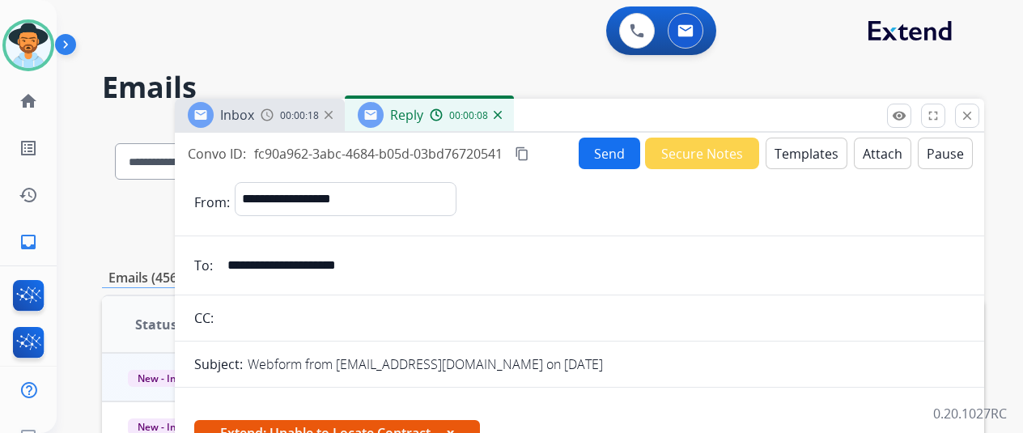
click at [814, 148] on button "Templates" at bounding box center [807, 154] width 82 height 32
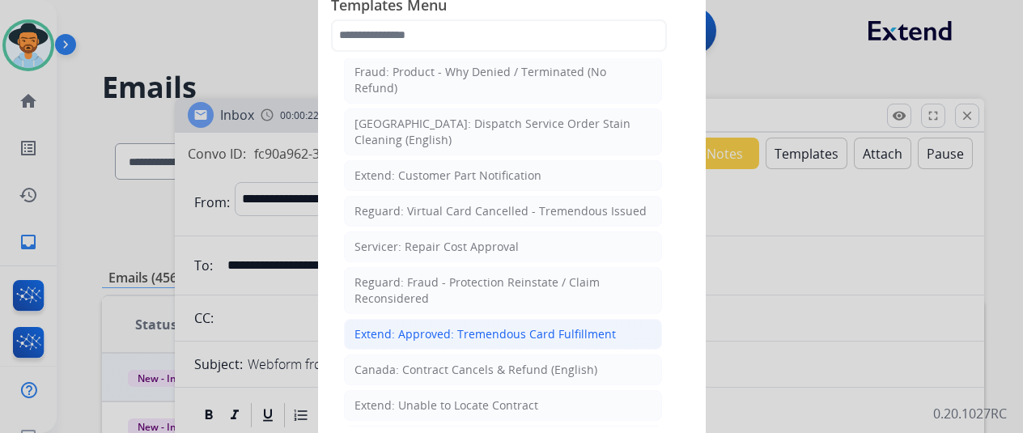
scroll to position [567, 0]
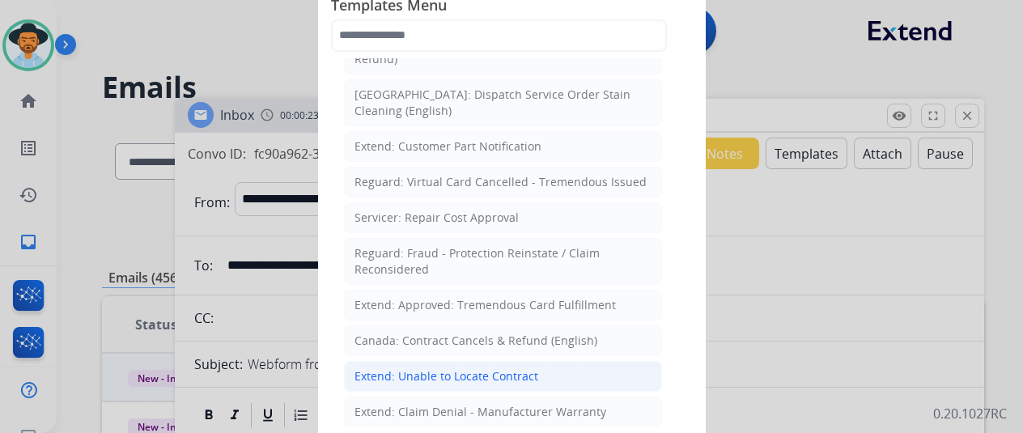
click at [401, 368] on div "Extend: Unable to Locate Contract" at bounding box center [446, 376] width 184 height 16
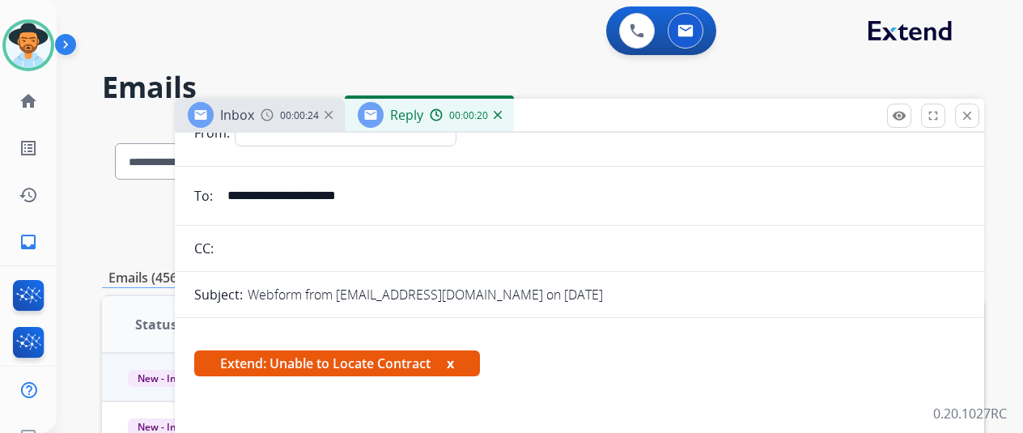
scroll to position [243, 0]
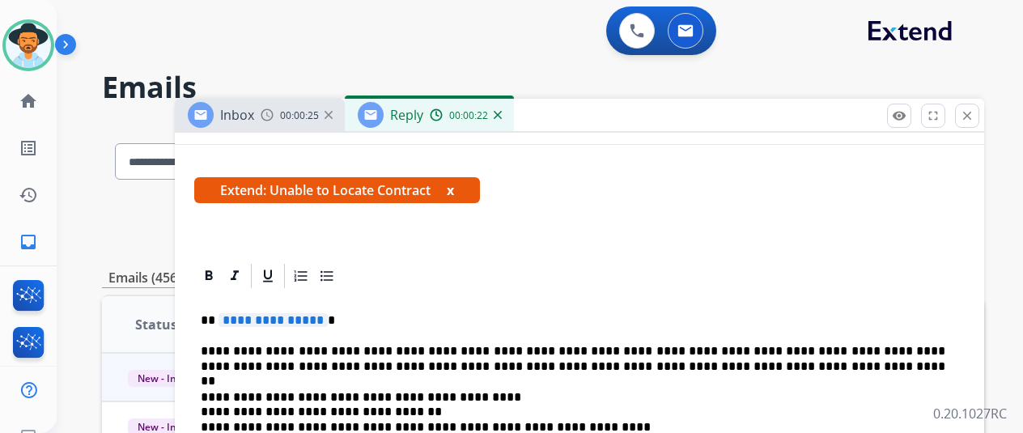
click at [328, 320] on span "**********" at bounding box center [273, 320] width 109 height 14
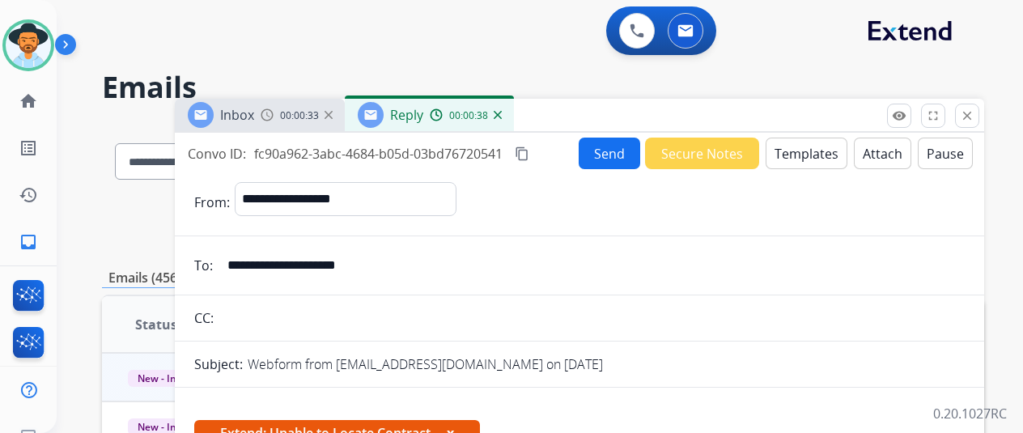
click at [609, 155] on button "Send" at bounding box center [610, 154] width 62 height 32
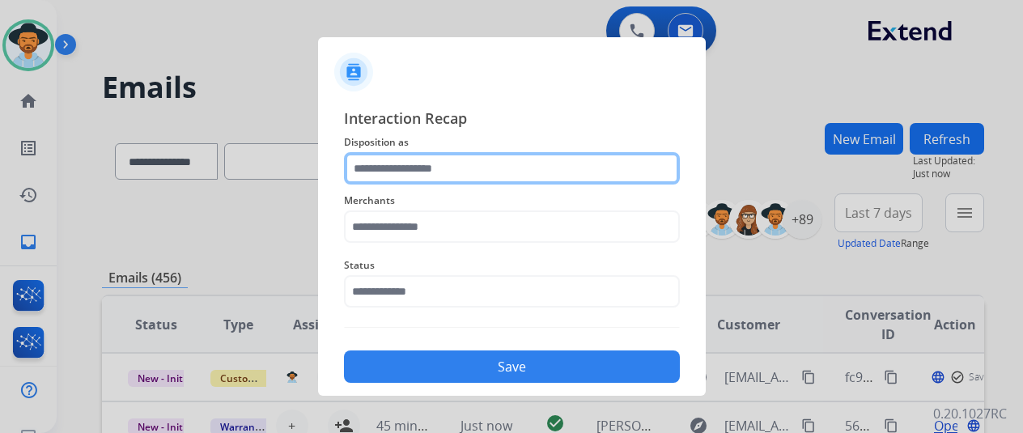
click at [398, 169] on input "text" at bounding box center [512, 168] width 336 height 32
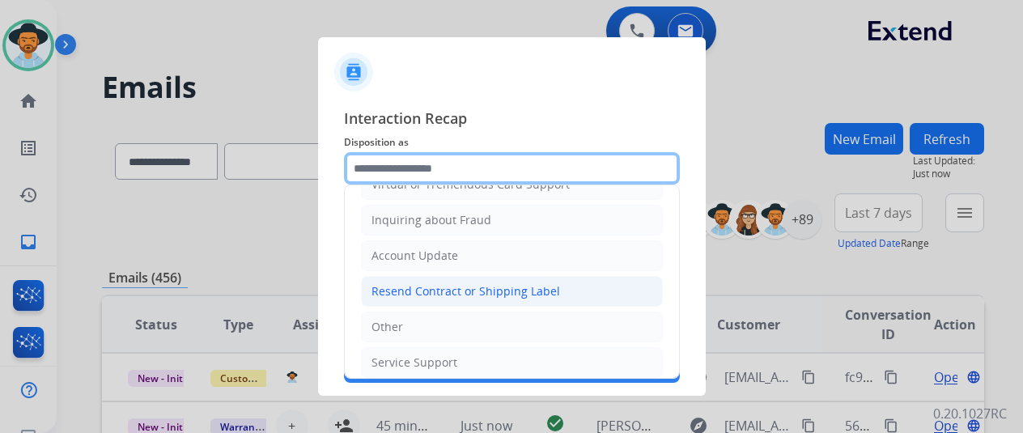
scroll to position [245, 0]
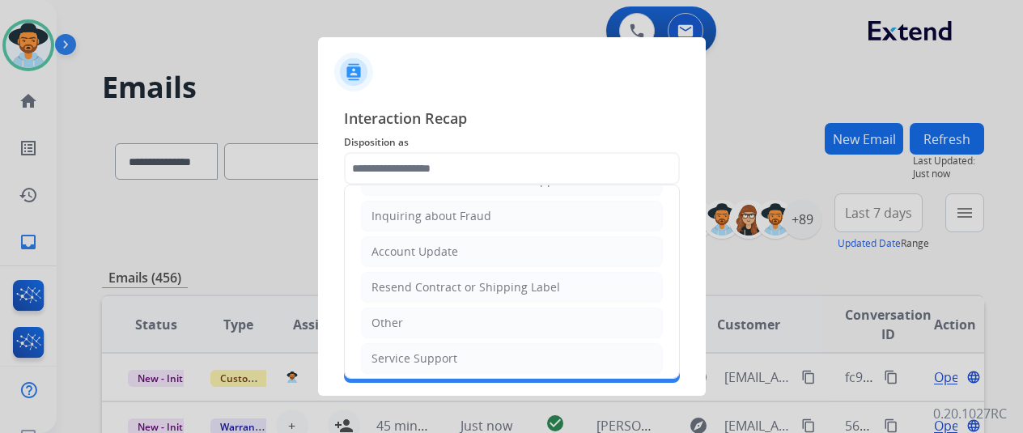
drag, startPoint x: 426, startPoint y: 285, endPoint x: 431, endPoint y: 261, distance: 24.1
click at [430, 279] on div "Resend Contract or Shipping Label" at bounding box center [465, 287] width 189 height 16
type input "**********"
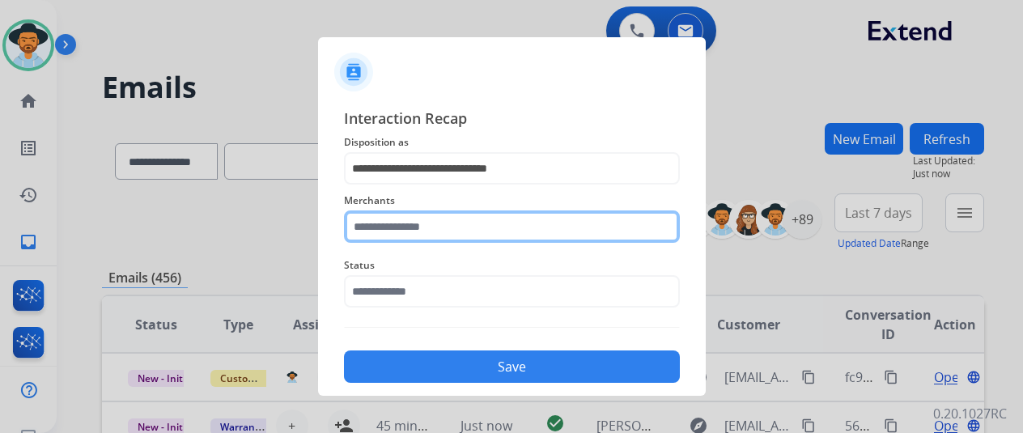
click at [418, 235] on input "text" at bounding box center [512, 226] width 336 height 32
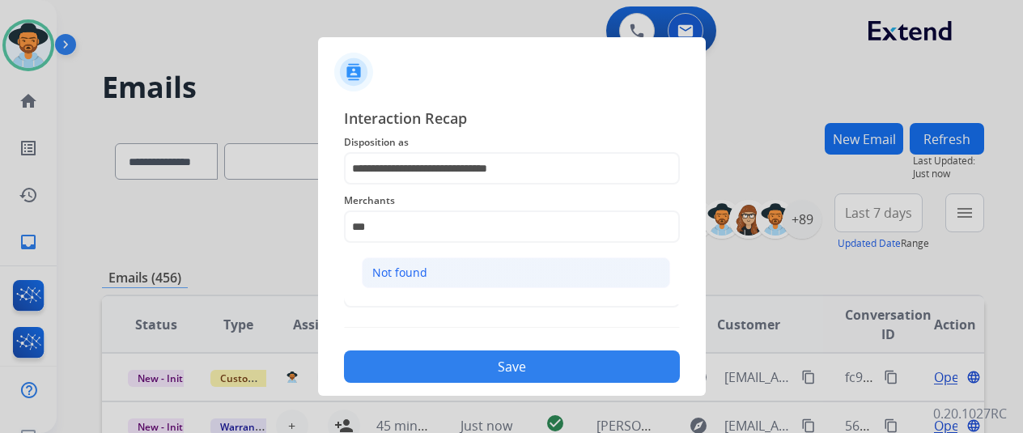
click at [397, 274] on div "Not found" at bounding box center [399, 273] width 55 height 16
type input "*********"
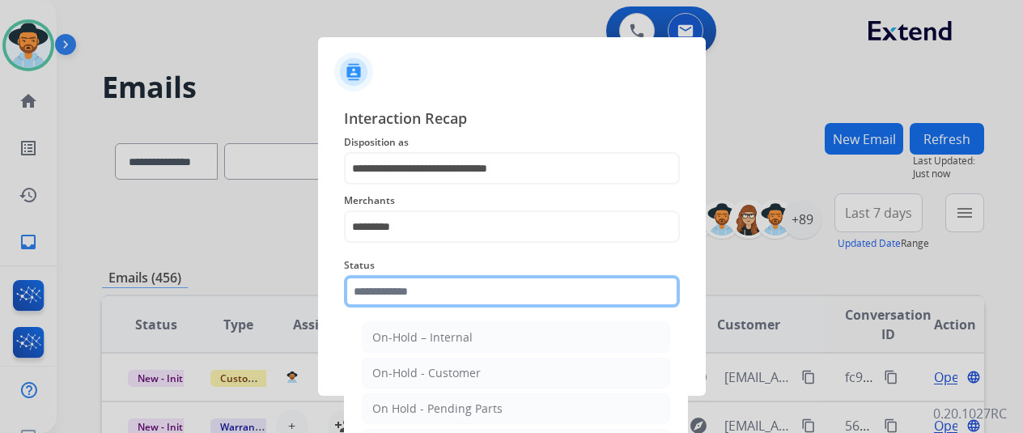
click at [390, 290] on input "text" at bounding box center [512, 291] width 336 height 32
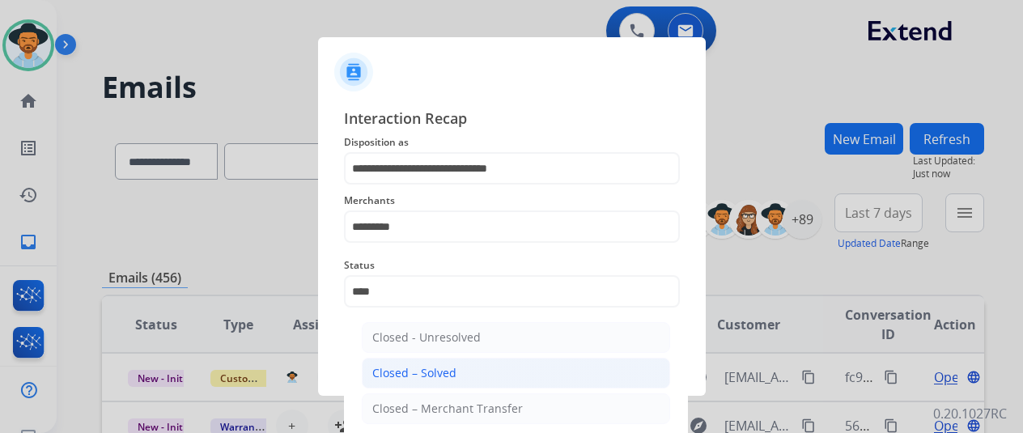
click at [416, 371] on div "Closed – Solved" at bounding box center [414, 373] width 84 height 16
type input "**********"
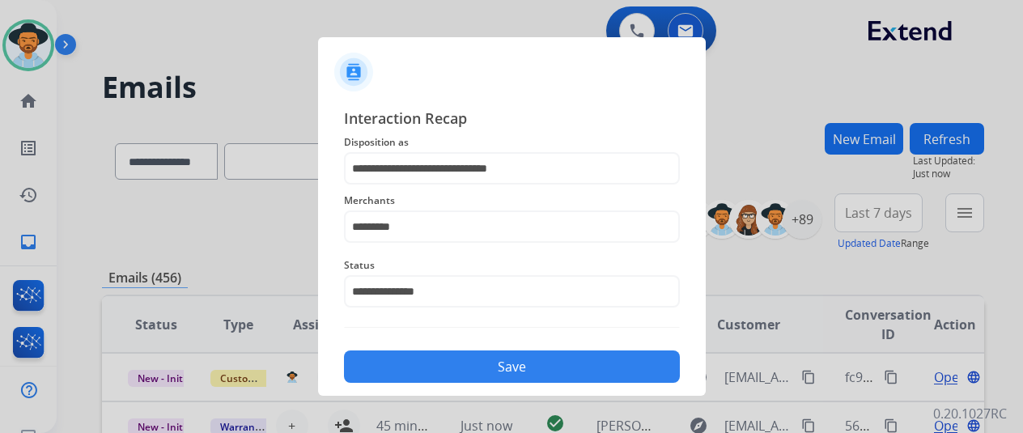
click at [421, 359] on button "Save" at bounding box center [512, 366] width 336 height 32
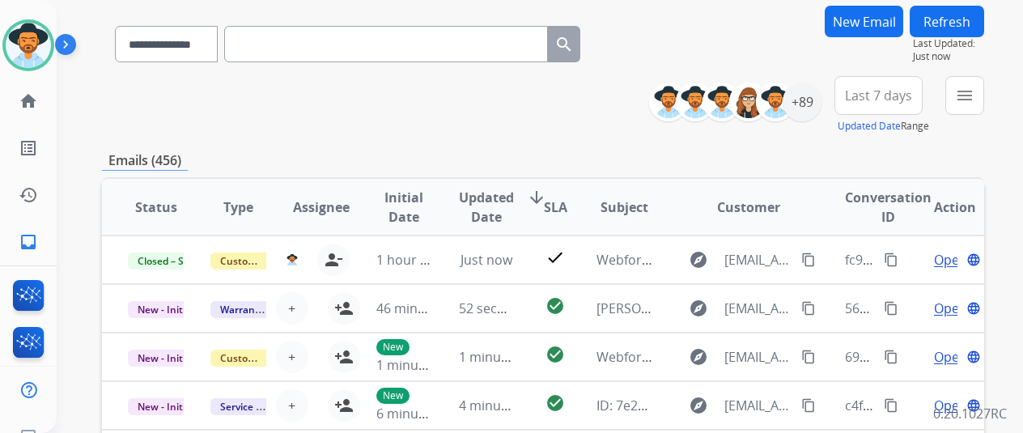
scroll to position [0, 0]
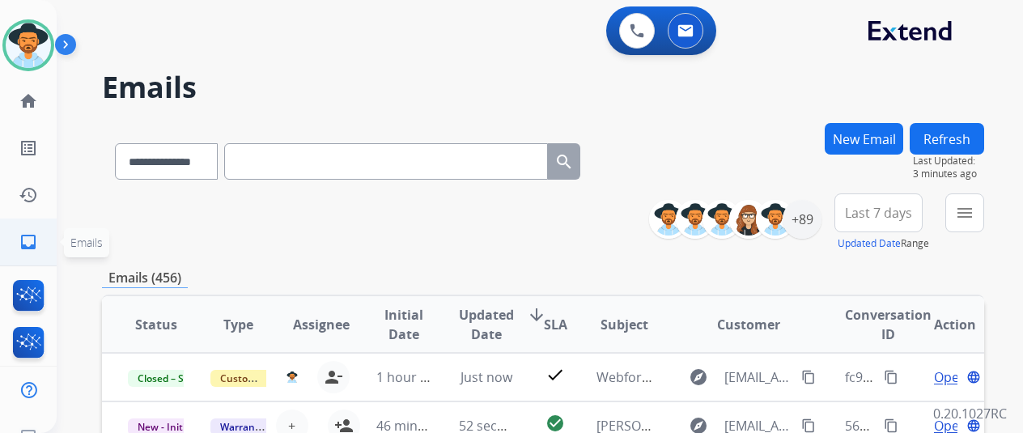
click at [22, 240] on mat-icon "inbox" at bounding box center [28, 241] width 19 height 19
click at [974, 210] on mat-icon "menu" at bounding box center [964, 212] width 19 height 19
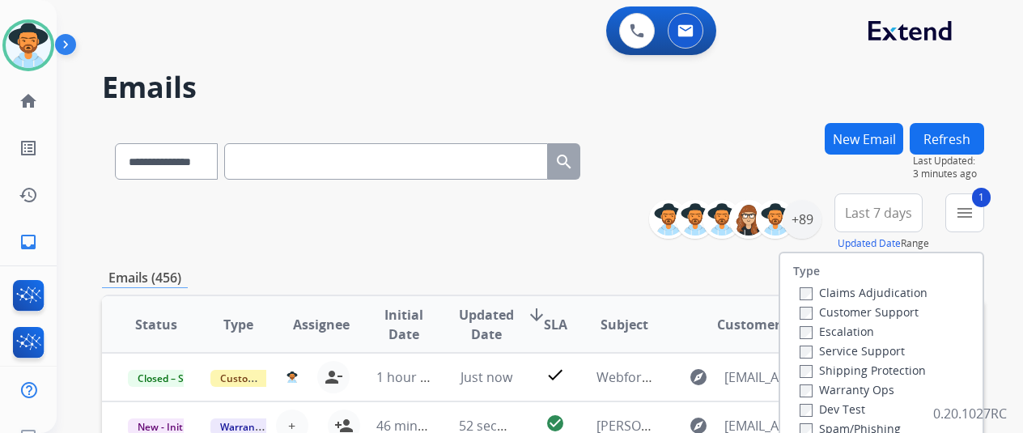
click at [806, 363] on label "Shipping Protection" at bounding box center [863, 370] width 126 height 15
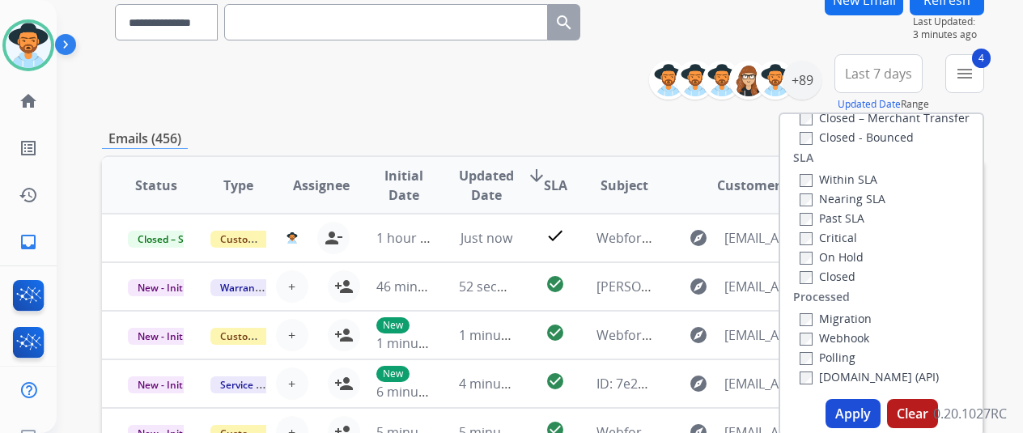
scroll to position [324, 0]
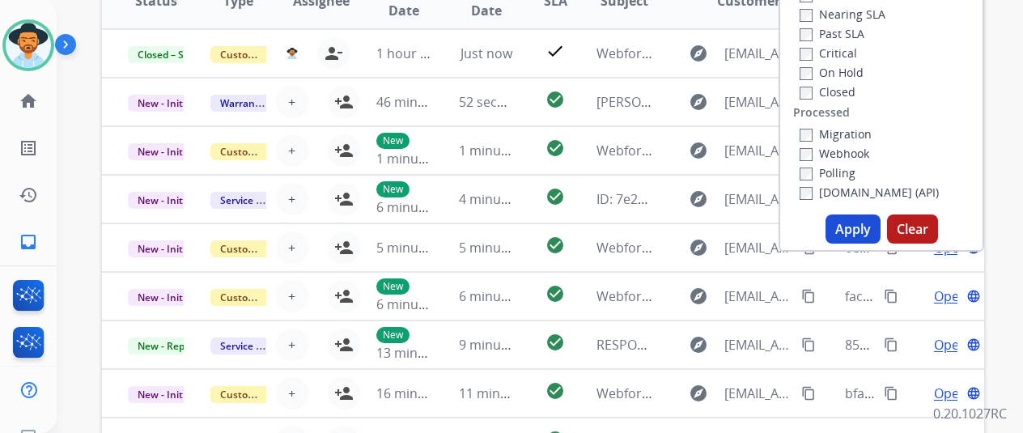
click at [855, 233] on button "Apply" at bounding box center [853, 228] width 55 height 29
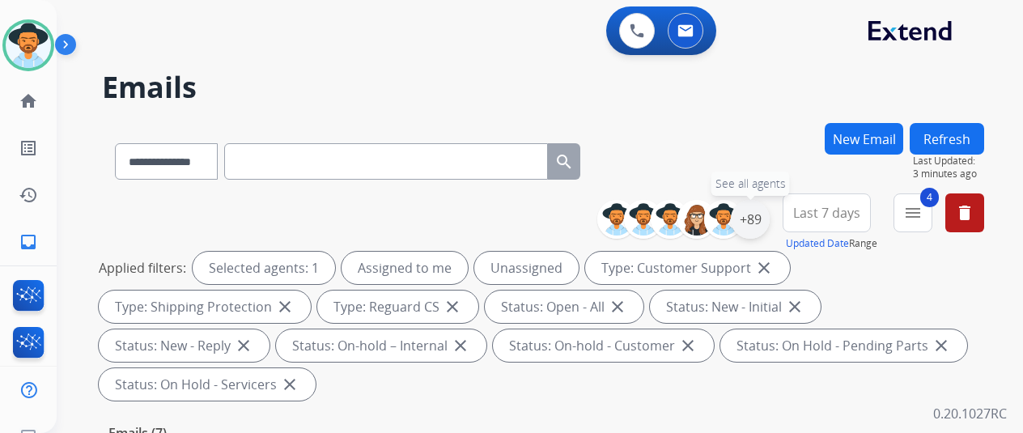
click at [762, 214] on div "+89" at bounding box center [750, 219] width 39 height 39
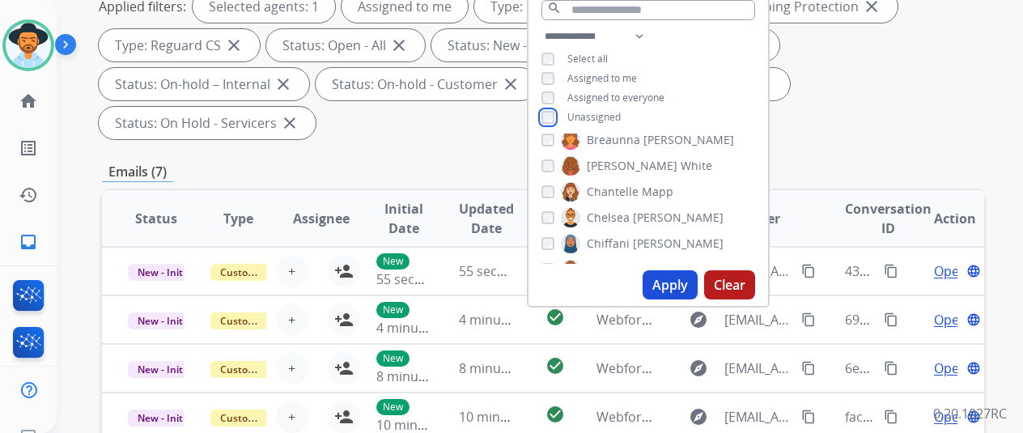
scroll to position [405, 0]
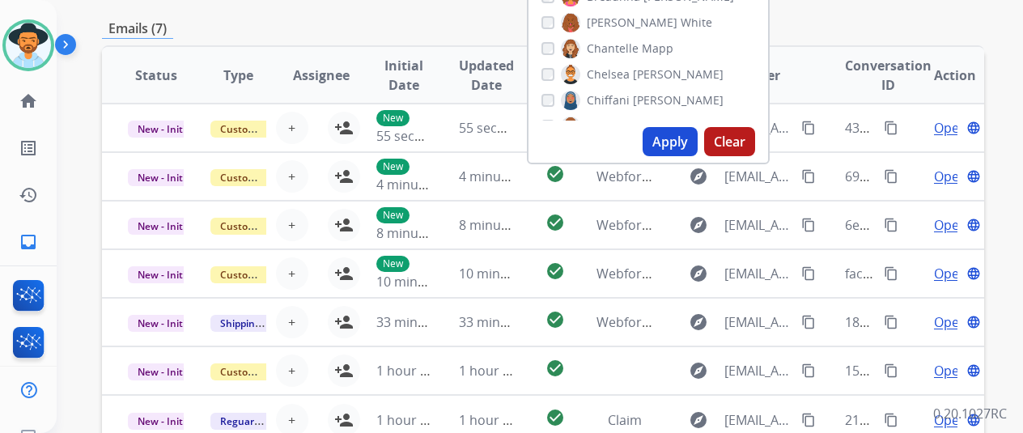
click at [681, 135] on button "Apply" at bounding box center [670, 141] width 55 height 29
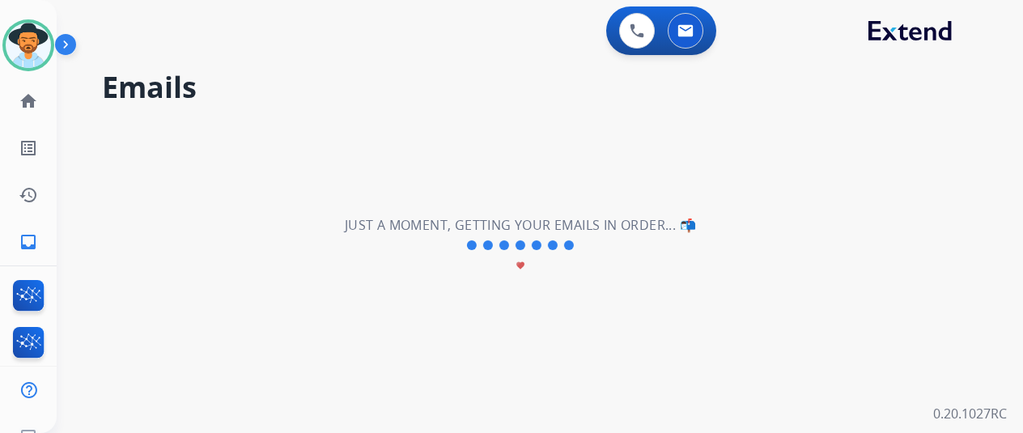
scroll to position [0, 0]
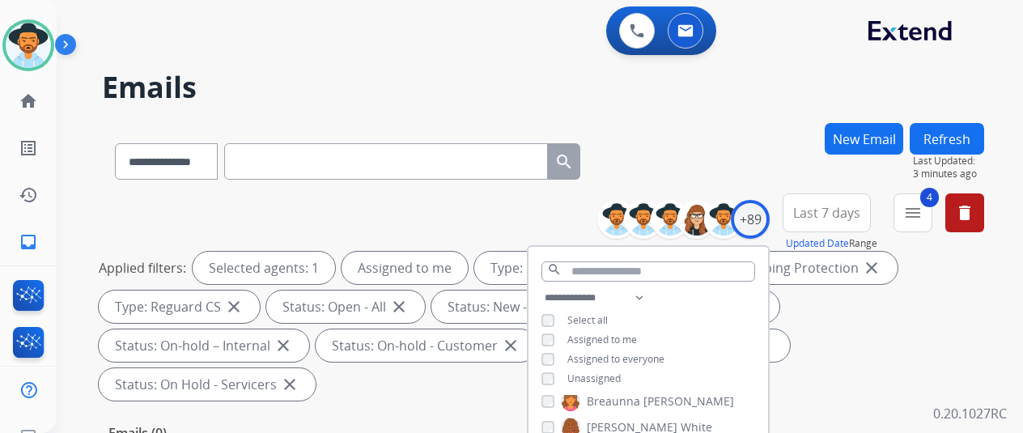
click at [758, 91] on h2 "Emails" at bounding box center [543, 87] width 882 height 32
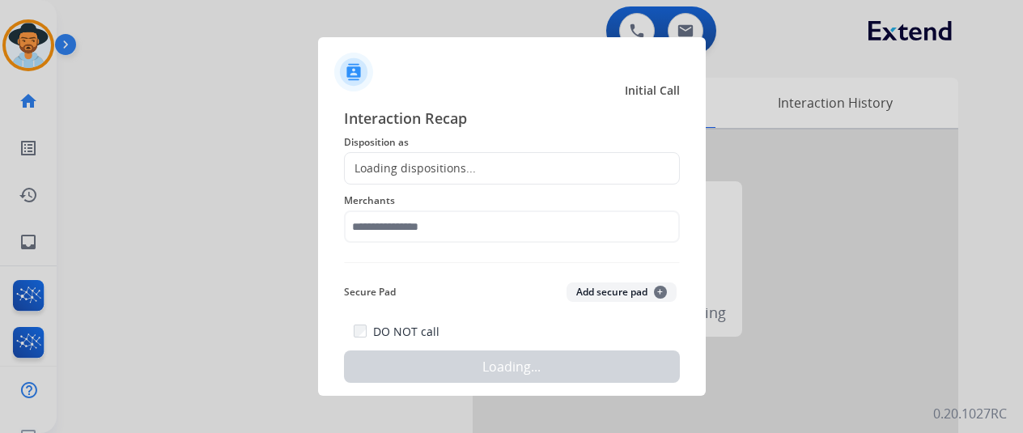
click at [311, 133] on div at bounding box center [511, 216] width 1023 height 433
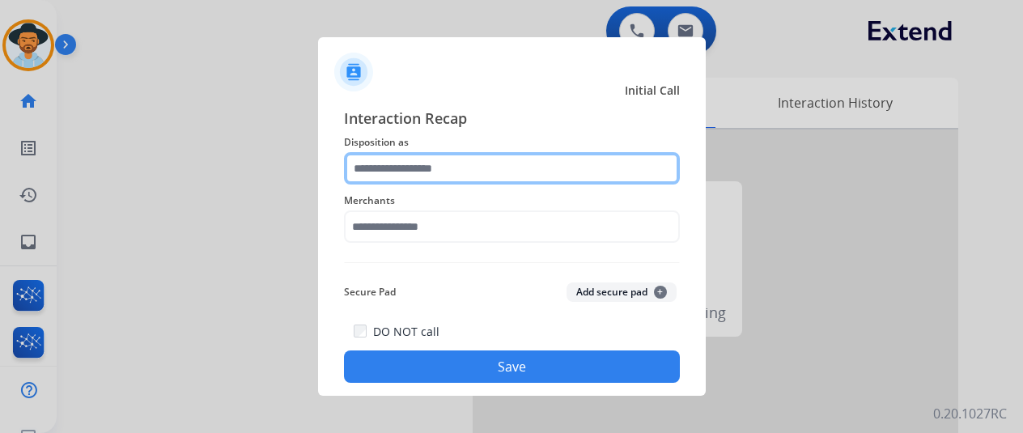
click at [376, 167] on input "text" at bounding box center [512, 168] width 336 height 32
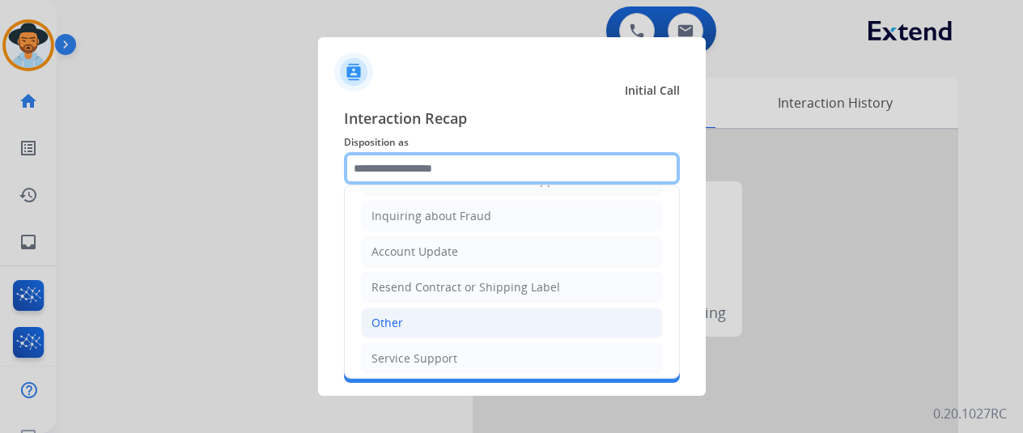
scroll to position [164, 0]
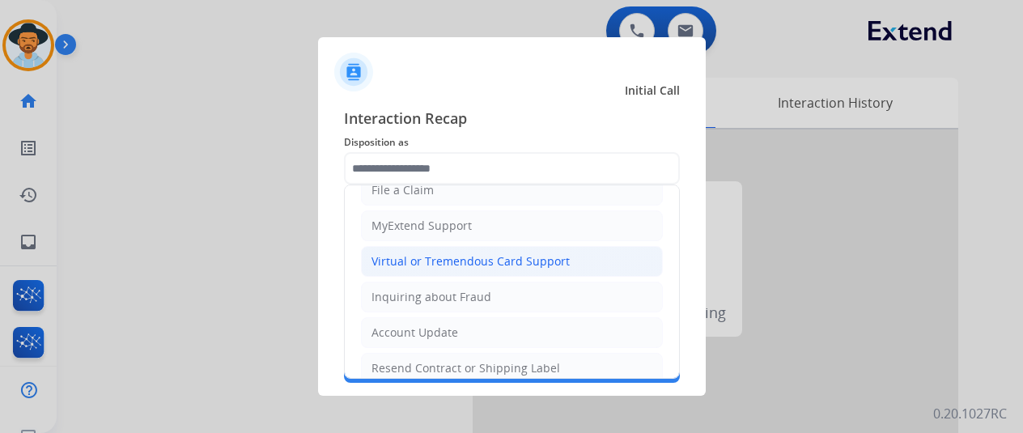
click at [432, 257] on div "Virtual or Tremendous Card Support" at bounding box center [470, 261] width 198 height 16
type input "**********"
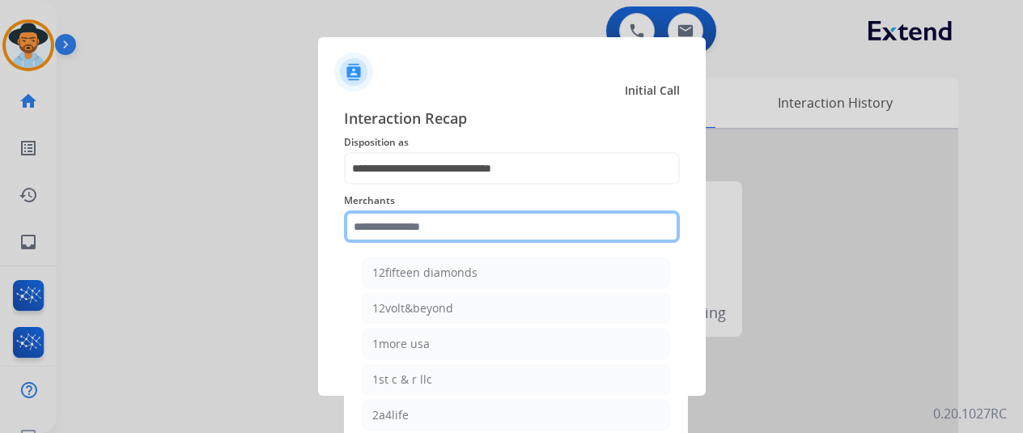
click at [401, 223] on input "text" at bounding box center [512, 226] width 336 height 32
type input "*"
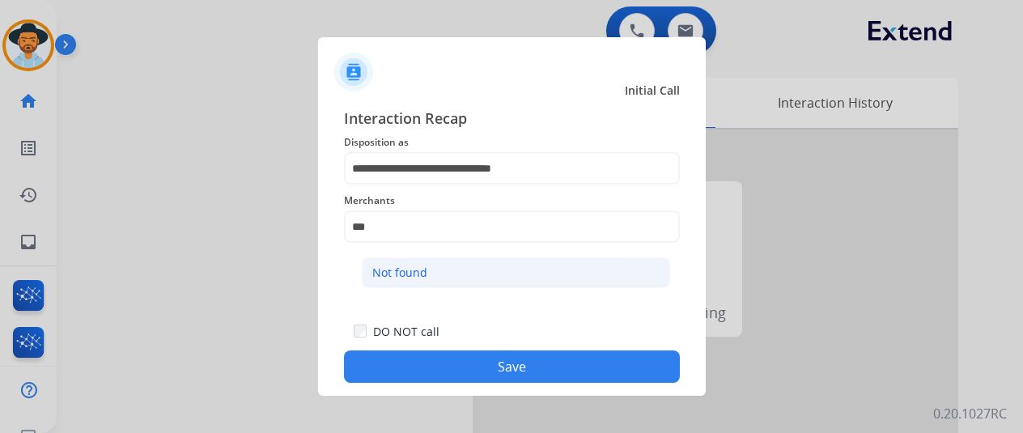
click at [452, 268] on li "Not found" at bounding box center [516, 272] width 308 height 31
type input "*********"
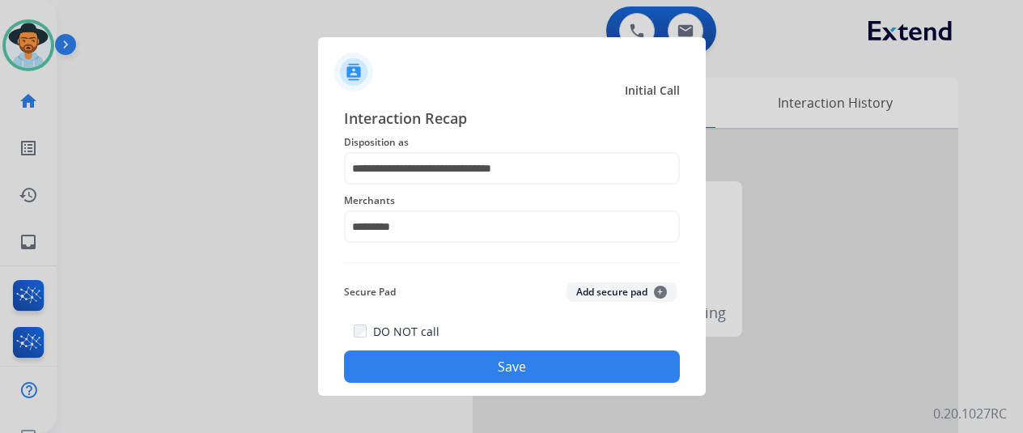
click at [483, 367] on button "Save" at bounding box center [512, 366] width 336 height 32
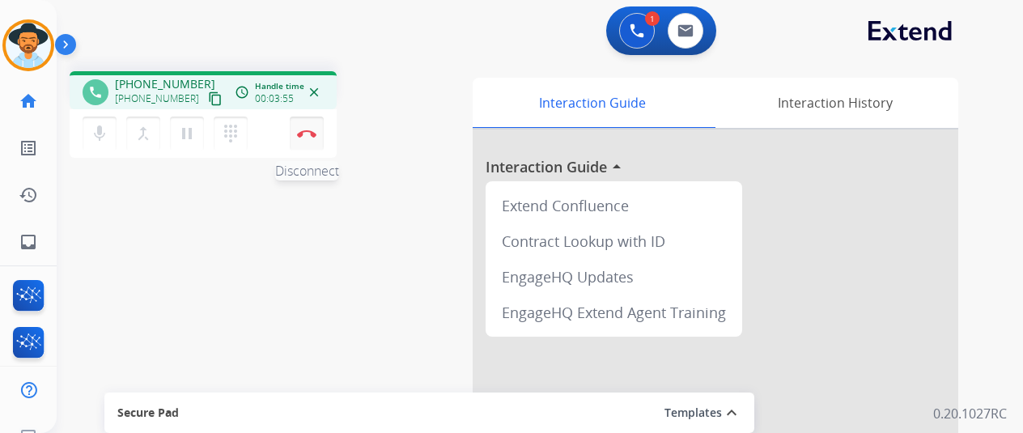
click at [312, 130] on img at bounding box center [306, 133] width 19 height 8
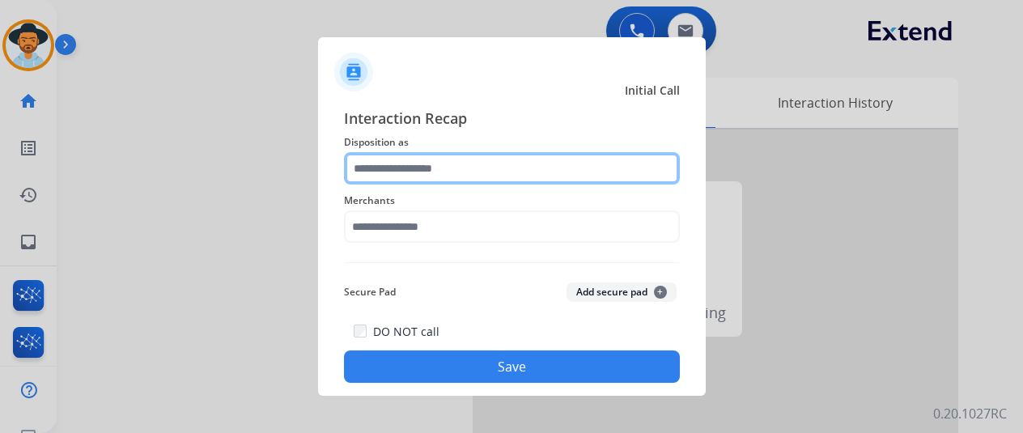
click at [410, 171] on input "text" at bounding box center [512, 168] width 336 height 32
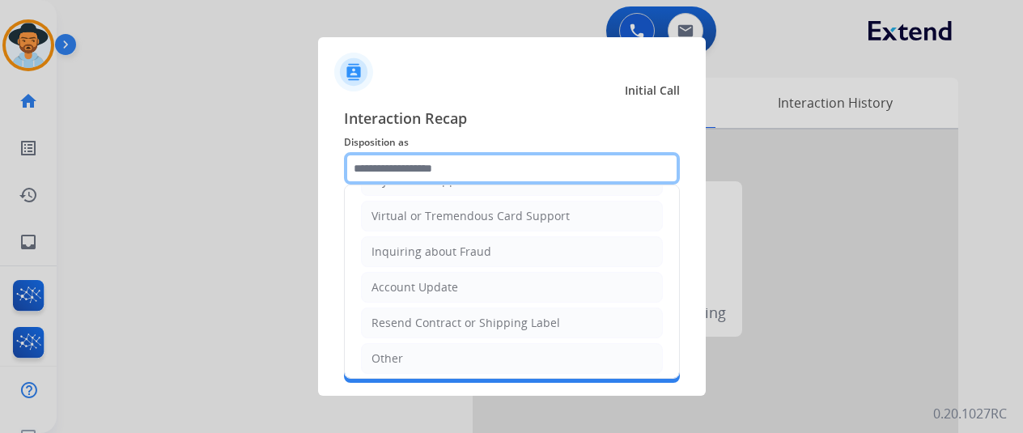
scroll to position [245, 0]
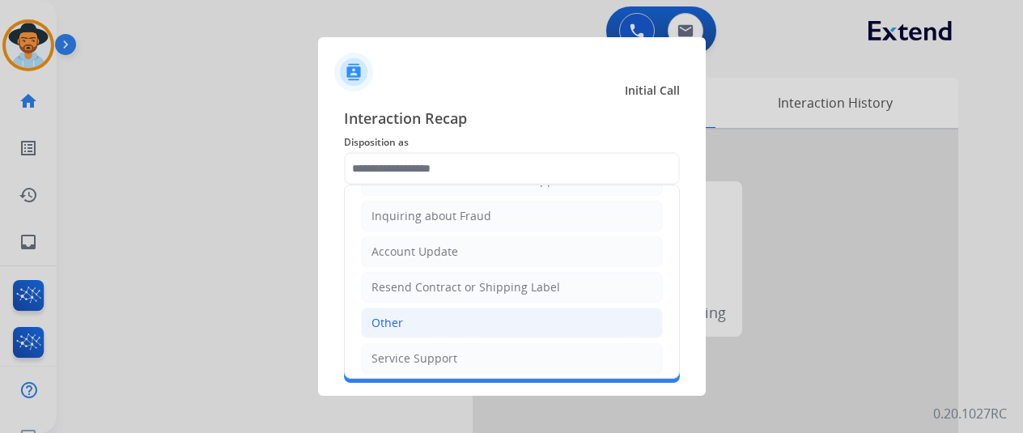
click at [390, 325] on li "Other" at bounding box center [512, 323] width 302 height 31
type input "*****"
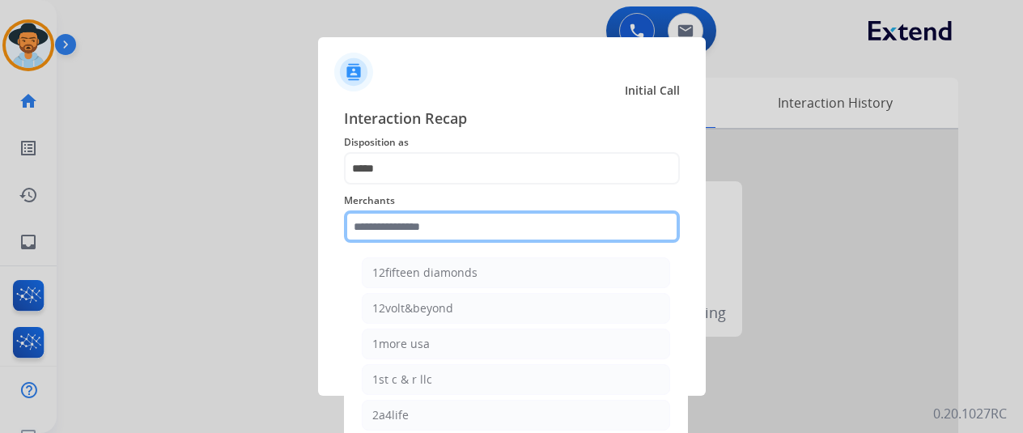
click at [379, 234] on input "text" at bounding box center [512, 226] width 336 height 32
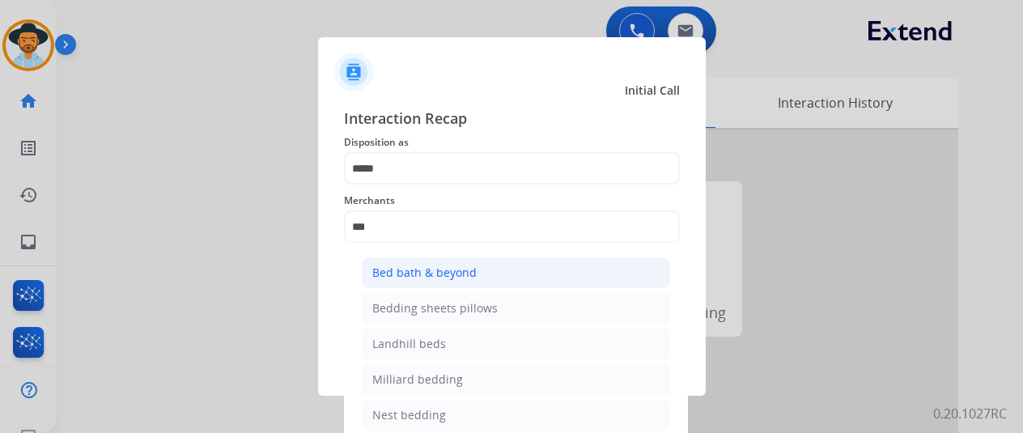
click at [415, 273] on div "Bed bath & beyond" at bounding box center [424, 273] width 104 height 16
type input "**********"
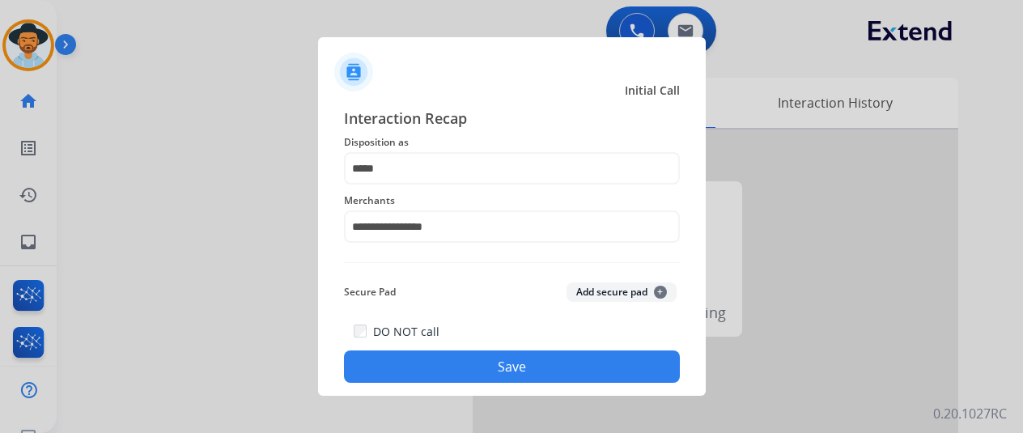
click at [478, 359] on button "Save" at bounding box center [512, 366] width 336 height 32
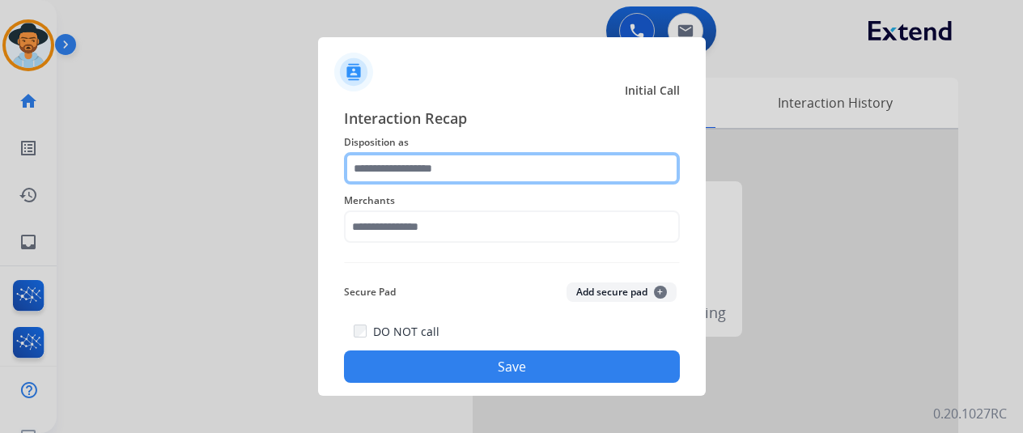
click at [432, 171] on input "text" at bounding box center [512, 168] width 336 height 32
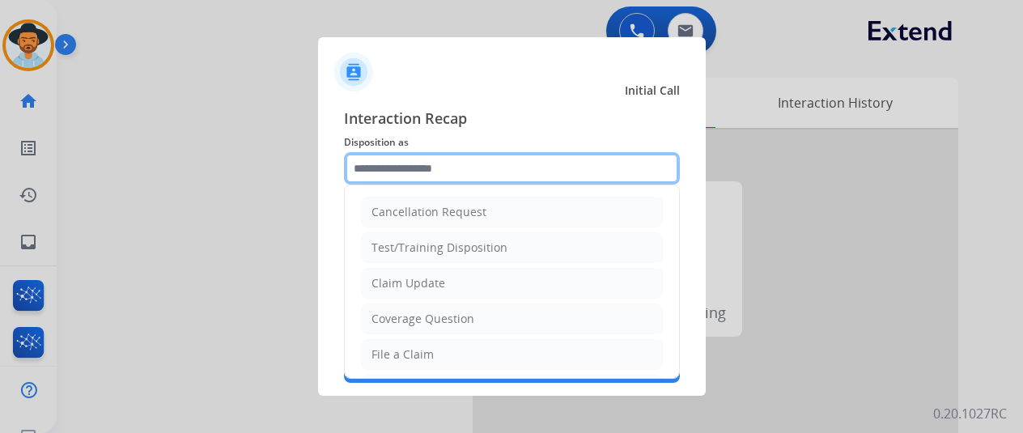
scroll to position [19, 0]
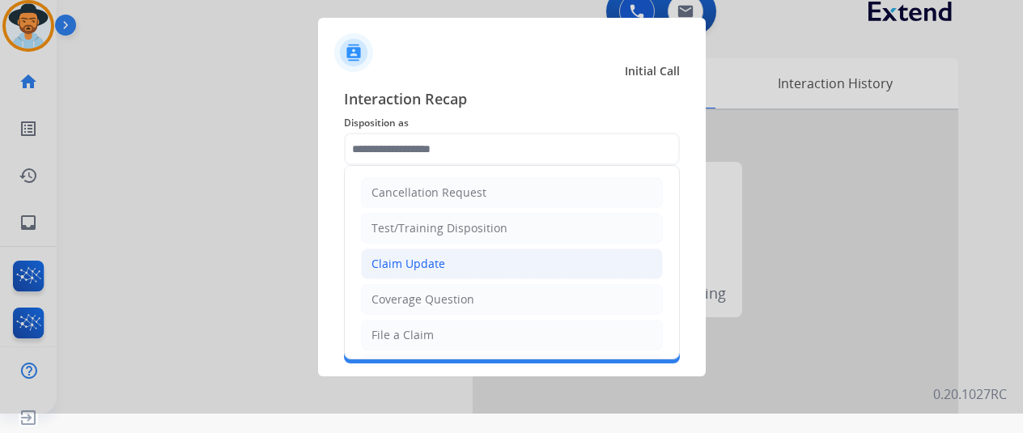
click at [419, 256] on div "Claim Update" at bounding box center [408, 264] width 74 height 16
type input "**********"
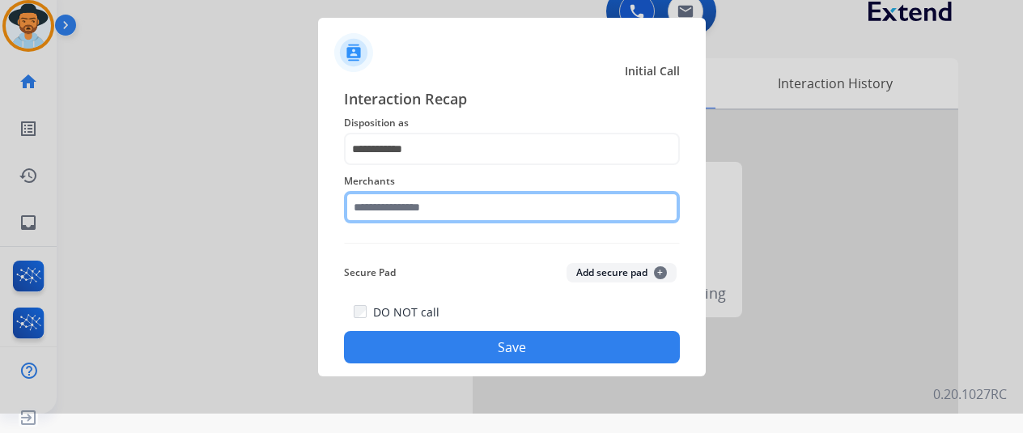
click at [397, 206] on input "text" at bounding box center [512, 207] width 336 height 32
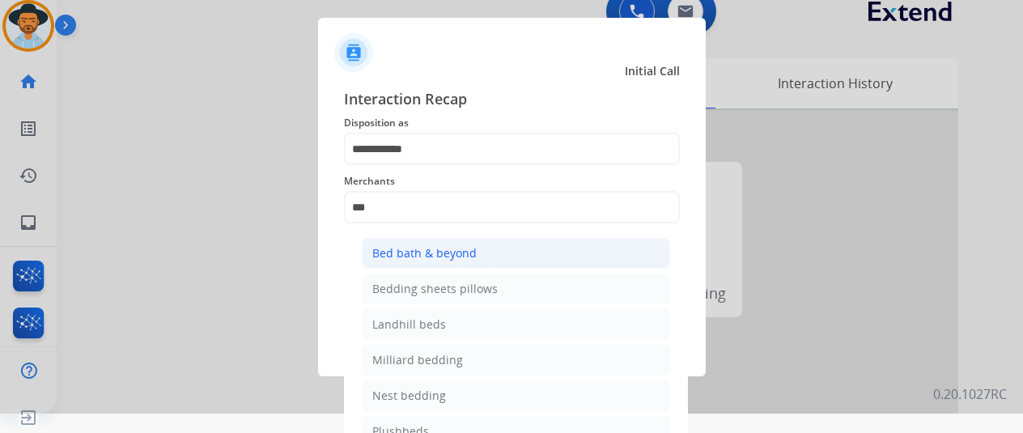
click at [418, 248] on div "Bed bath & beyond" at bounding box center [424, 253] width 104 height 16
type input "**********"
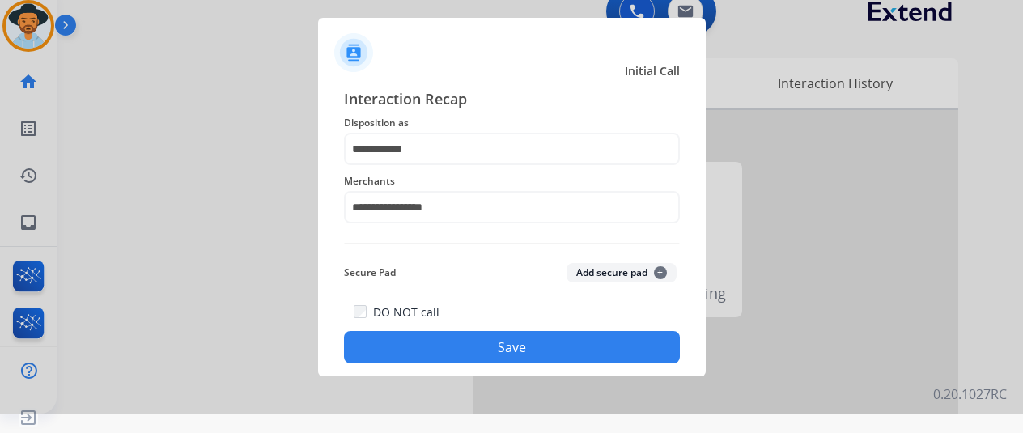
click at [490, 346] on button "Save" at bounding box center [512, 347] width 336 height 32
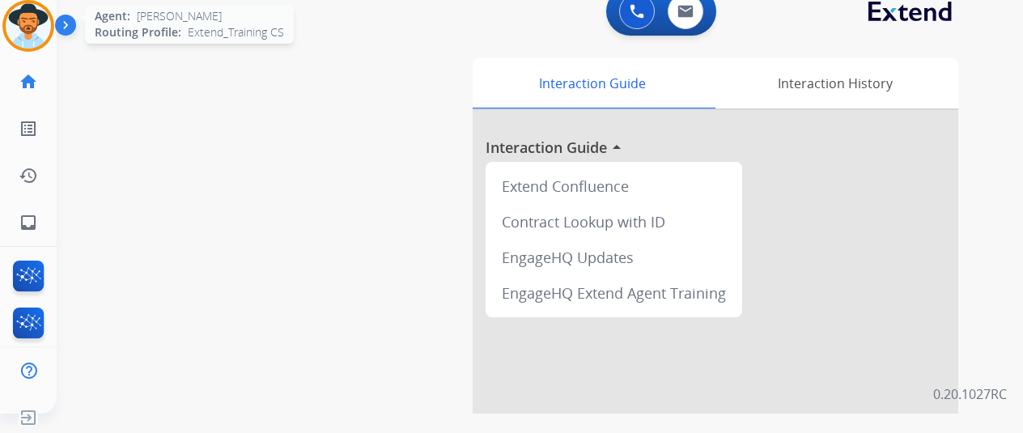
click at [31, 28] on img at bounding box center [28, 25] width 45 height 45
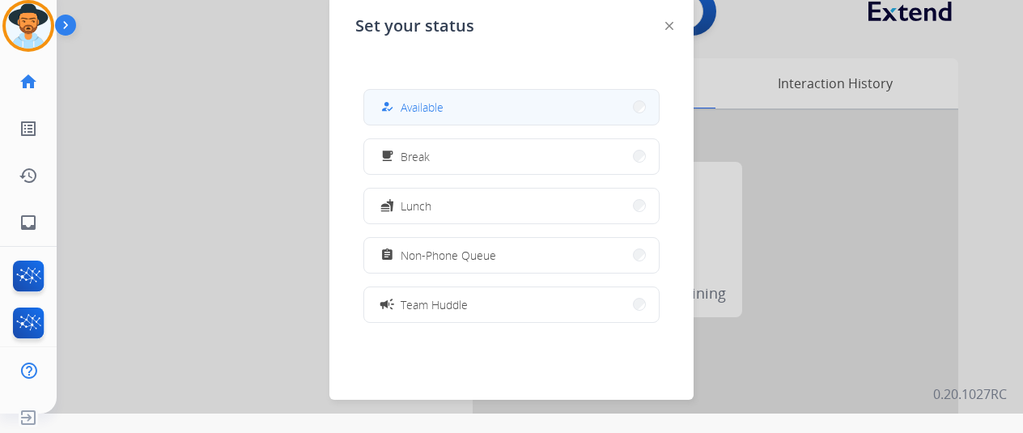
click at [474, 104] on button "how_to_reg Available" at bounding box center [511, 107] width 295 height 35
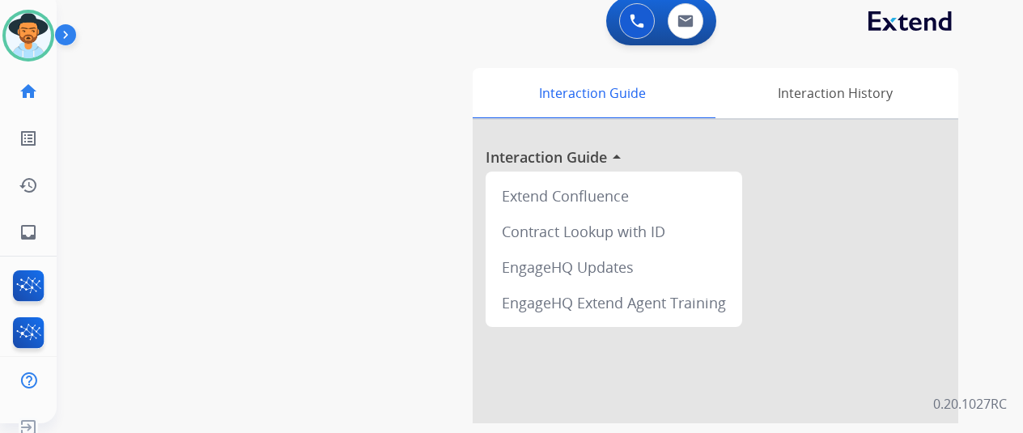
scroll to position [0, 0]
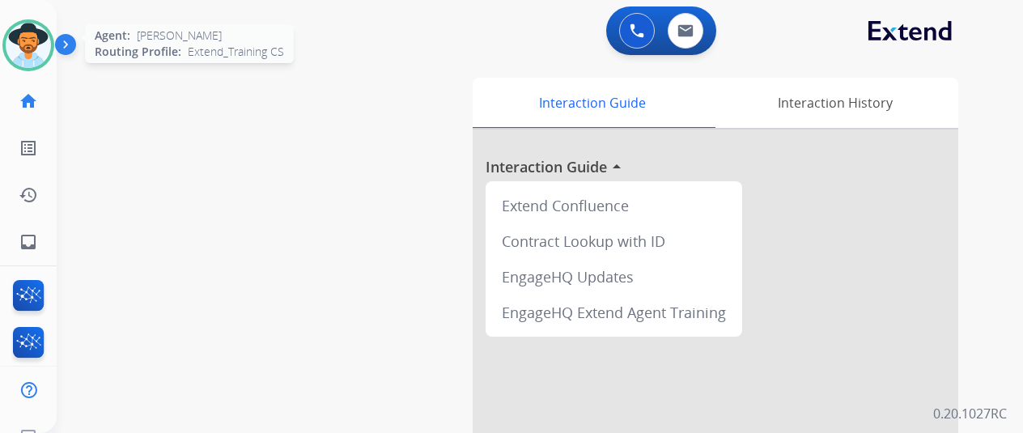
click at [29, 47] on img at bounding box center [28, 45] width 45 height 45
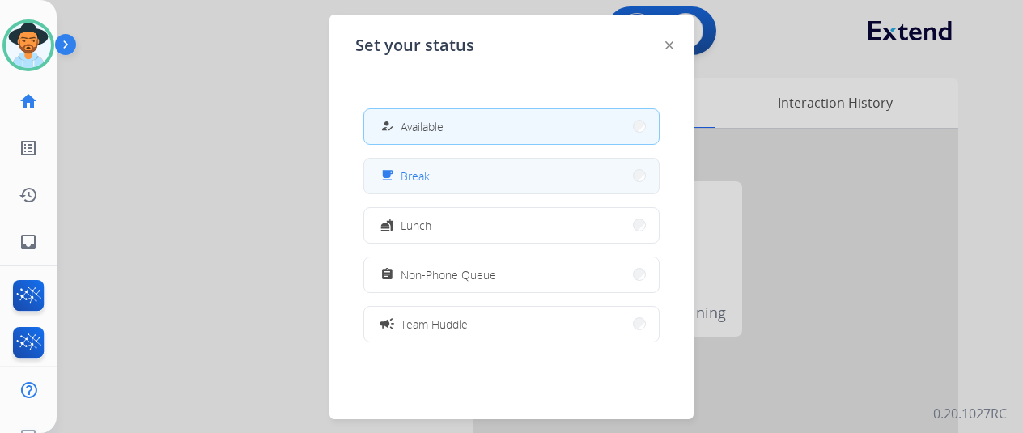
click at [472, 184] on button "free_breakfast Break" at bounding box center [511, 176] width 295 height 35
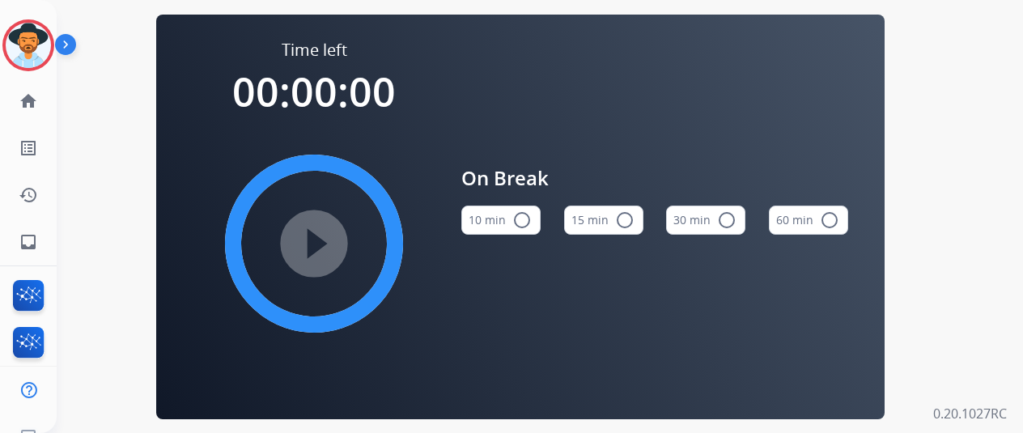
click at [530, 230] on mat-icon "radio_button_unchecked" at bounding box center [521, 219] width 19 height 19
click at [313, 244] on mat-icon "play_circle_filled" at bounding box center [313, 243] width 19 height 19
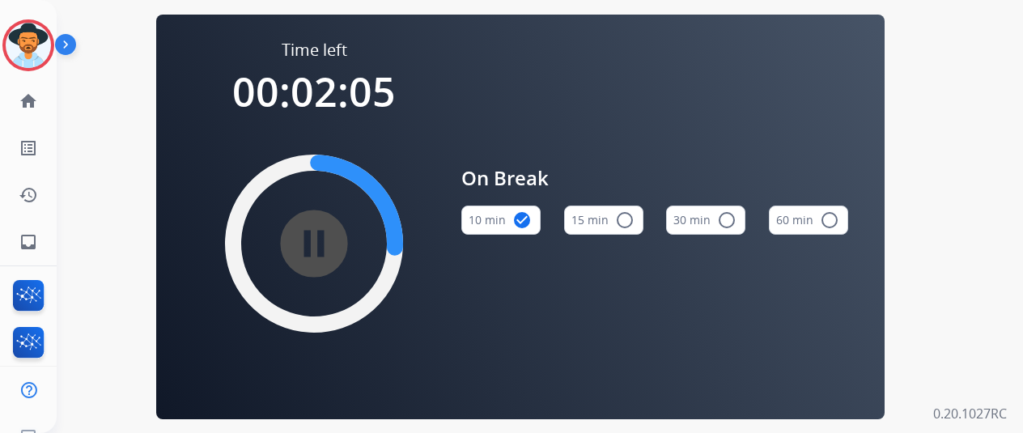
click at [811, 82] on div "On Break 10 min check_circle 15 min radio_button_unchecked 30 min radio_button_…" at bounding box center [654, 206] width 387 height 334
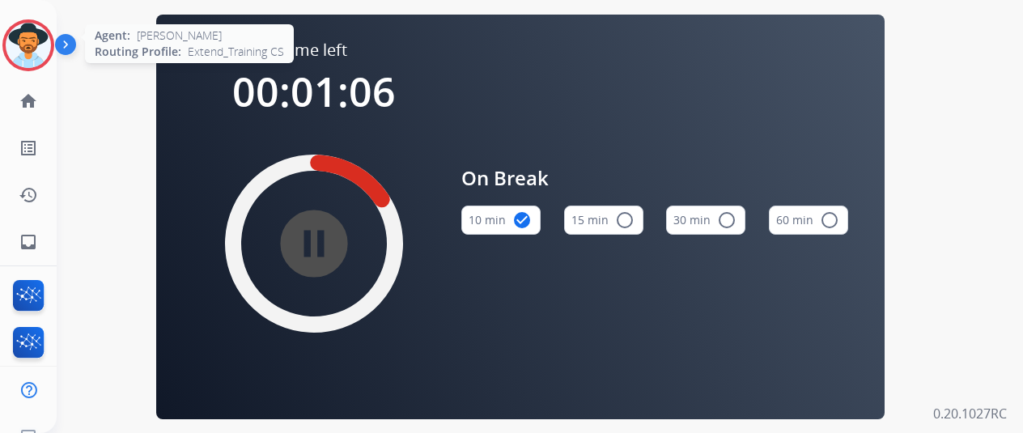
click at [18, 36] on img at bounding box center [28, 45] width 45 height 45
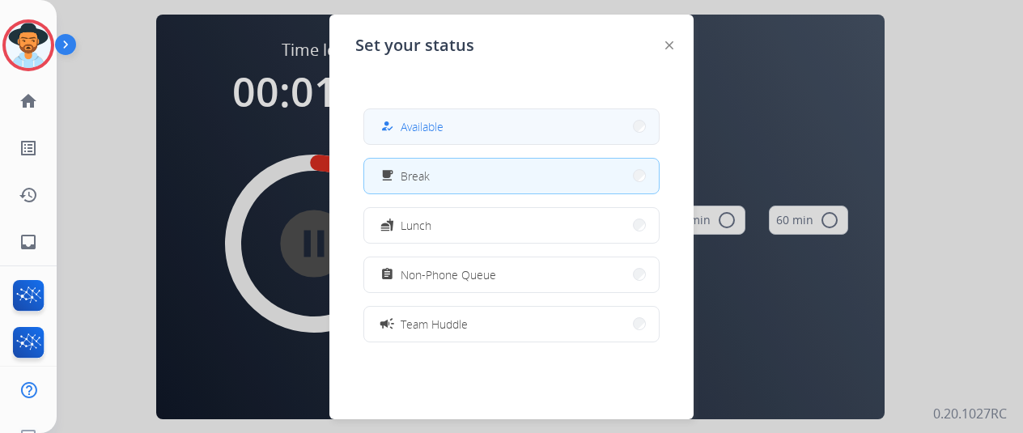
click at [439, 127] on span "Available" at bounding box center [422, 126] width 43 height 17
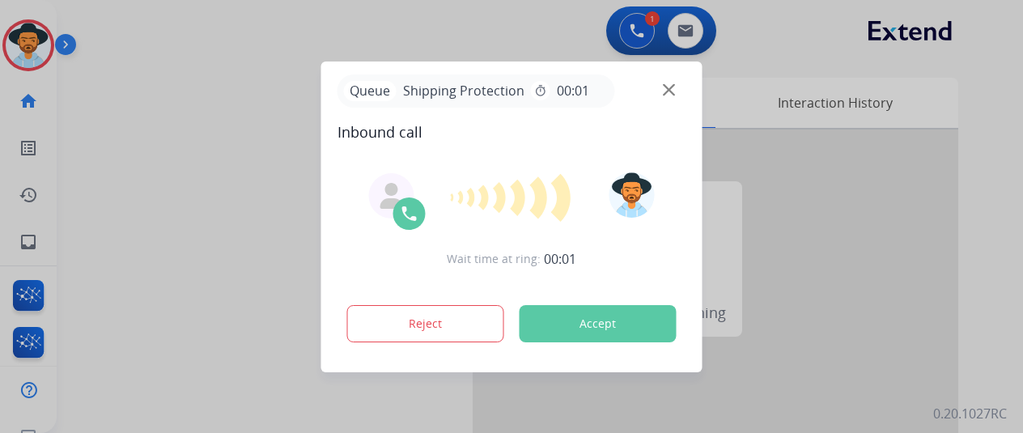
drag, startPoint x: 121, startPoint y: 193, endPoint x: 157, endPoint y: 157, distance: 50.9
click at [122, 193] on div at bounding box center [511, 216] width 1023 height 433
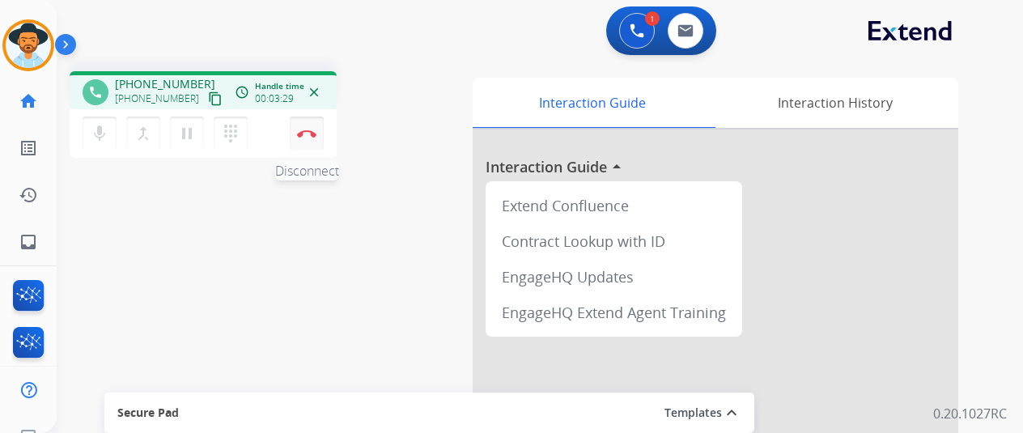
click at [303, 129] on img at bounding box center [306, 133] width 19 height 8
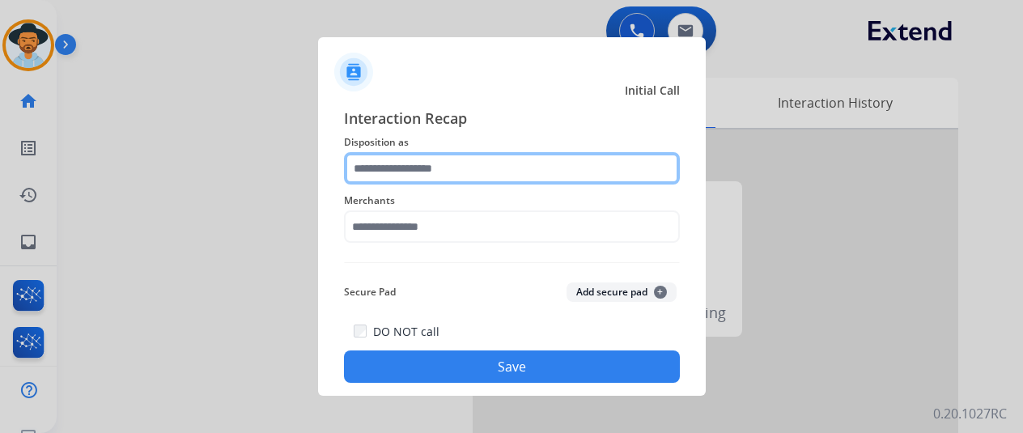
click at [381, 169] on input "text" at bounding box center [512, 168] width 336 height 32
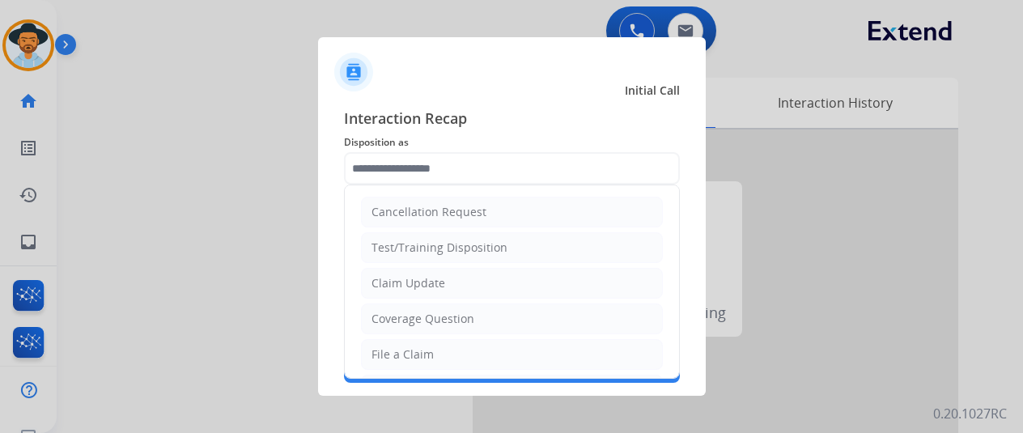
drag, startPoint x: 388, startPoint y: 349, endPoint x: 382, endPoint y: 337, distance: 12.7
click at [384, 346] on div "File a Claim" at bounding box center [402, 354] width 62 height 16
type input "**********"
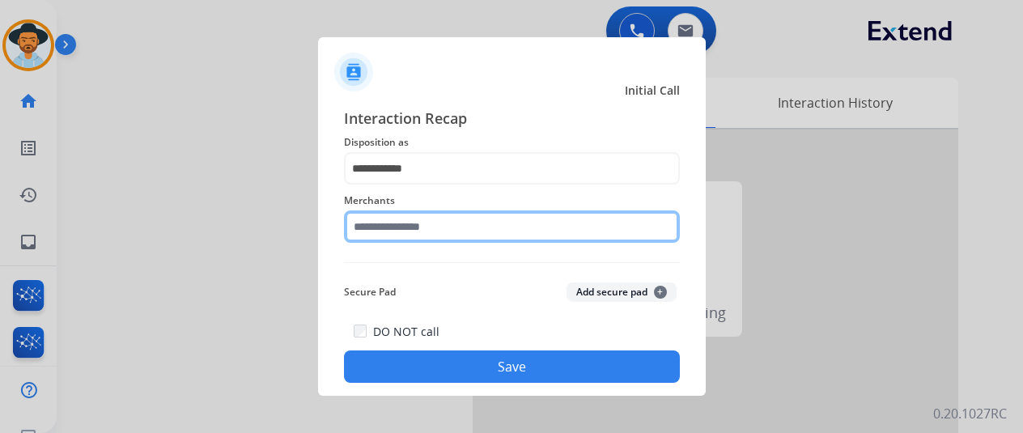
drag, startPoint x: 401, startPoint y: 216, endPoint x: 396, endPoint y: 203, distance: 14.1
click at [396, 202] on div "Merchants" at bounding box center [512, 217] width 336 height 65
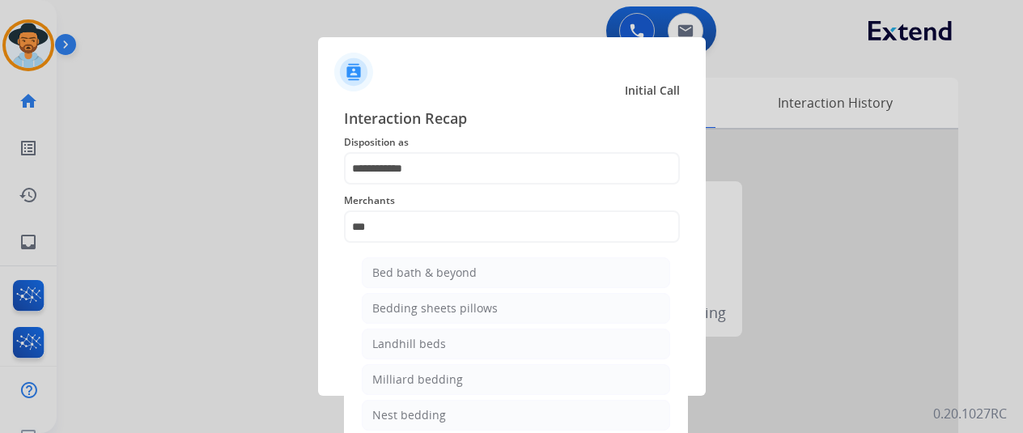
click at [418, 268] on div "Bed bath & beyond" at bounding box center [424, 273] width 104 height 16
type input "**********"
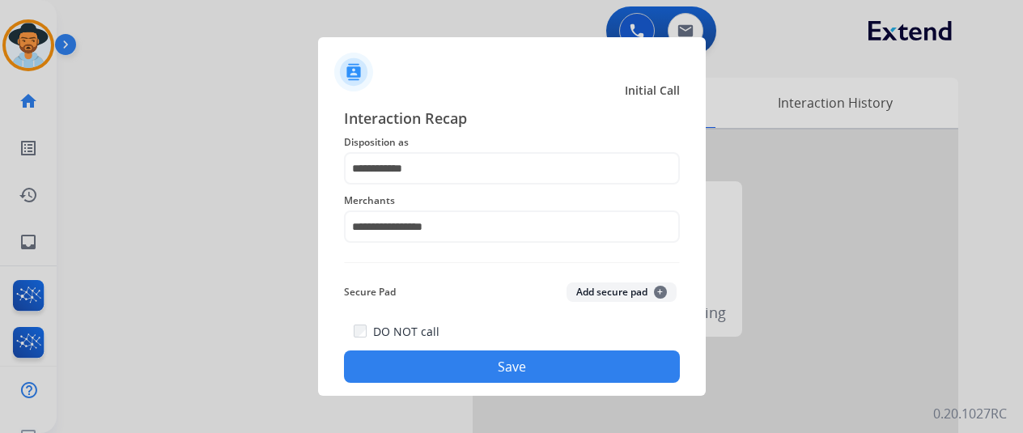
drag, startPoint x: 485, startPoint y: 357, endPoint x: 476, endPoint y: 350, distance: 11.0
click at [484, 356] on button "Save" at bounding box center [512, 366] width 336 height 32
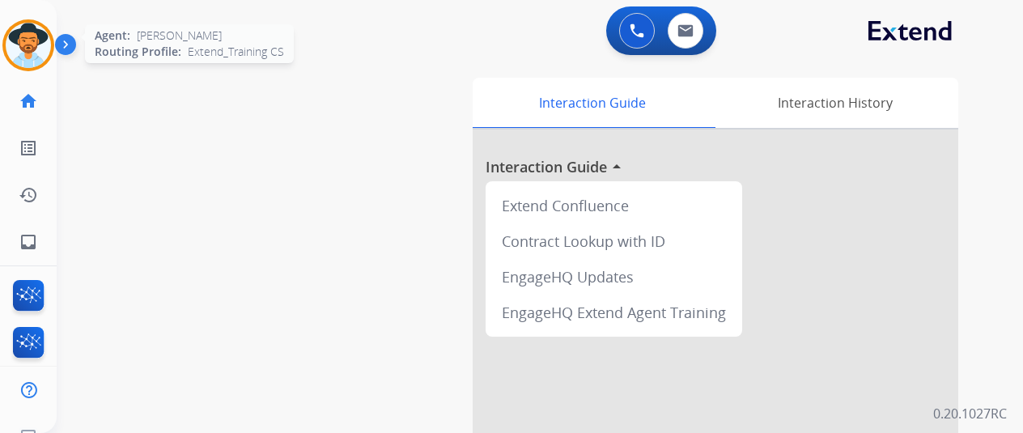
click at [42, 46] on img at bounding box center [28, 45] width 45 height 45
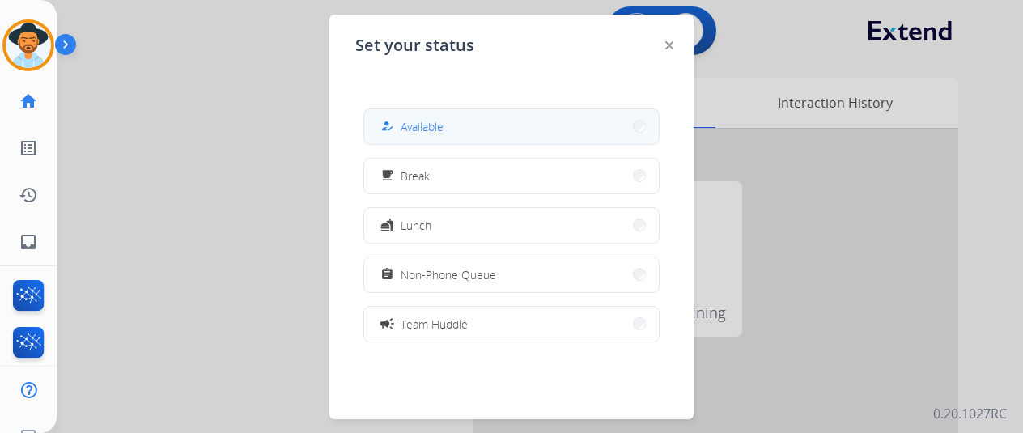
click at [473, 114] on button "how_to_reg Available" at bounding box center [511, 126] width 295 height 35
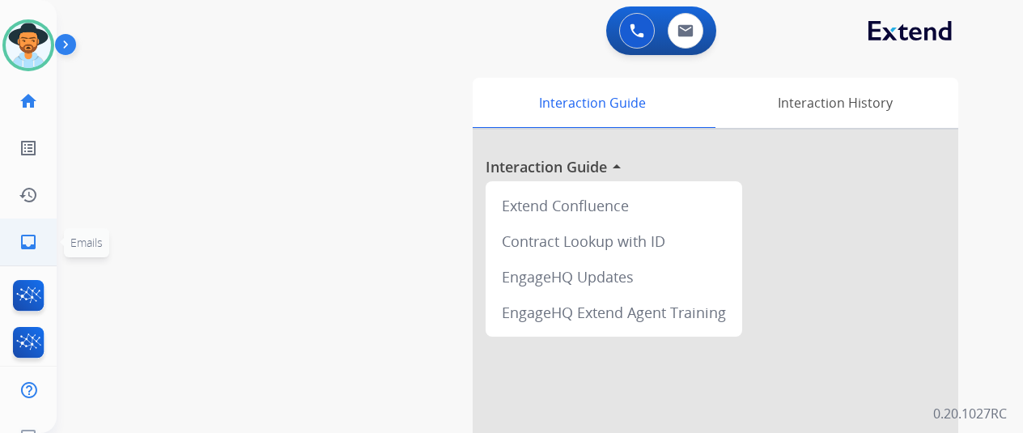
click at [21, 229] on link "inbox Emails" at bounding box center [28, 241] width 45 height 45
select select "**********"
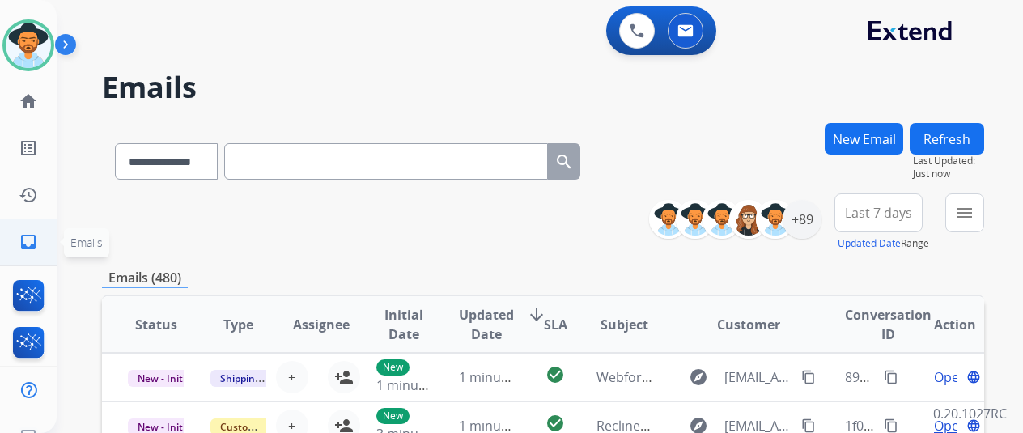
click at [31, 245] on mat-icon "inbox" at bounding box center [28, 241] width 19 height 19
click at [973, 217] on mat-icon "menu" at bounding box center [964, 212] width 19 height 19
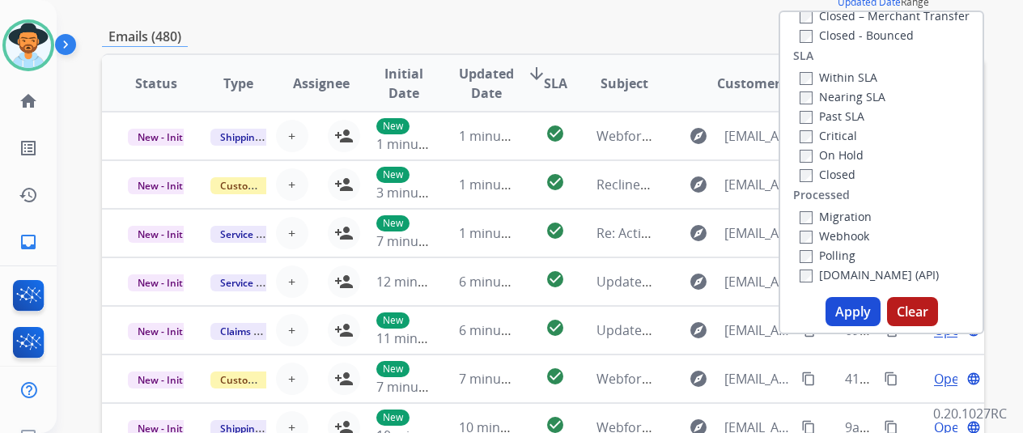
scroll to position [243, 0]
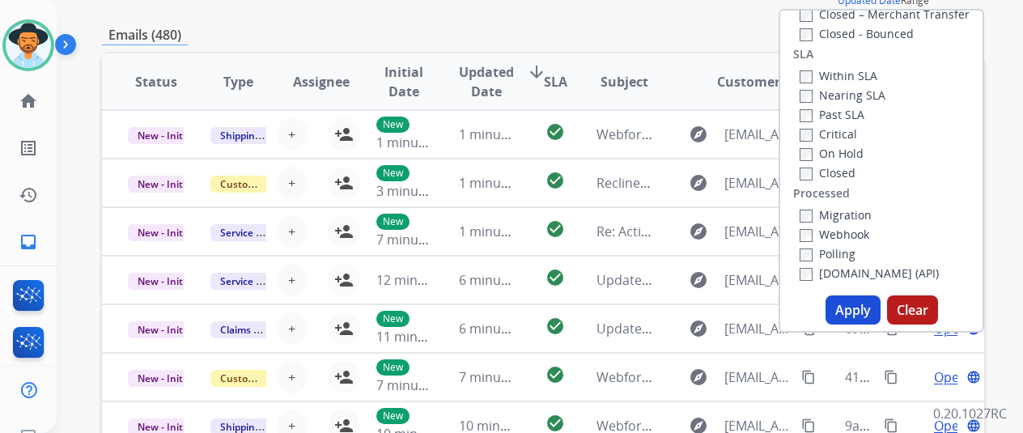
click at [858, 303] on button "Apply" at bounding box center [853, 309] width 55 height 29
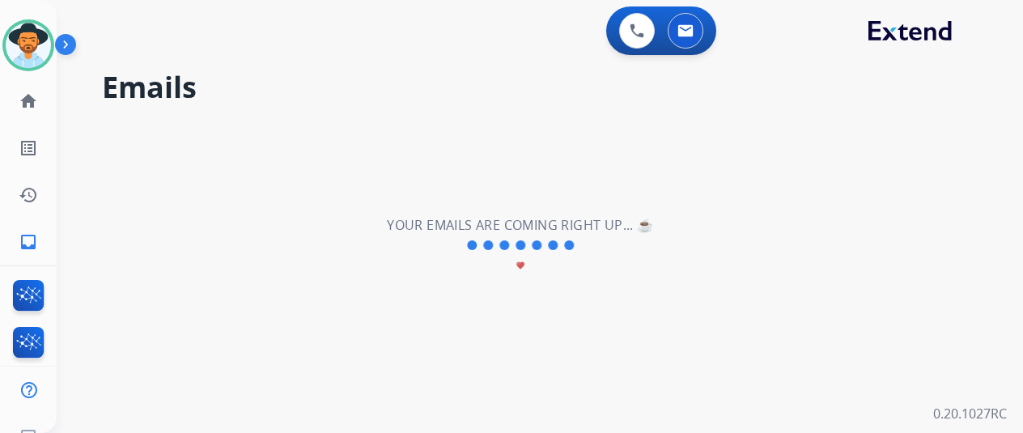
scroll to position [0, 0]
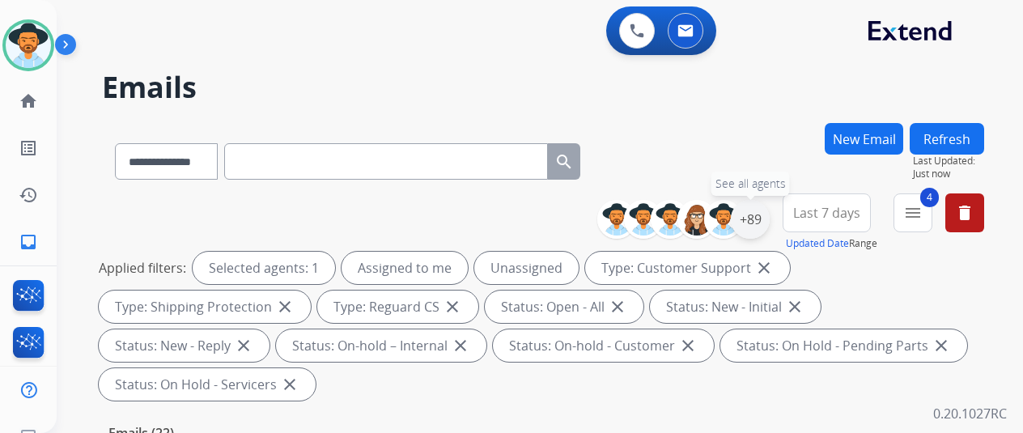
click at [766, 211] on div "+89" at bounding box center [750, 219] width 39 height 39
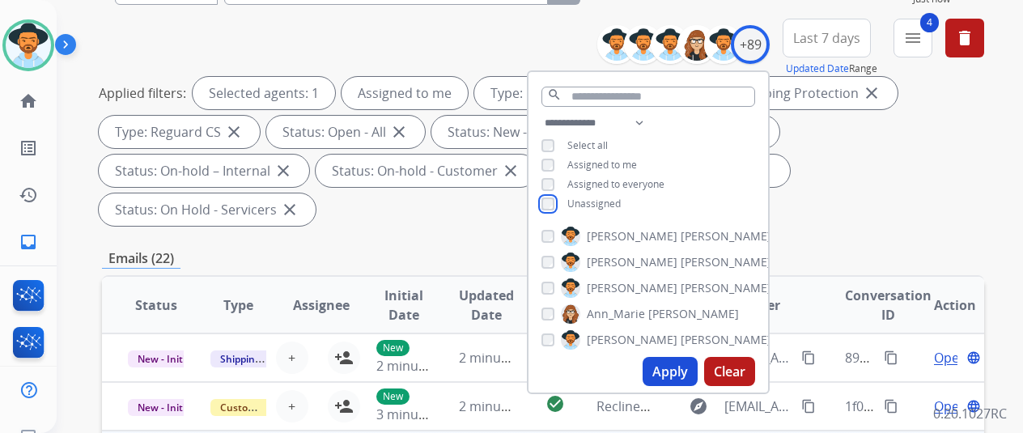
scroll to position [243, 0]
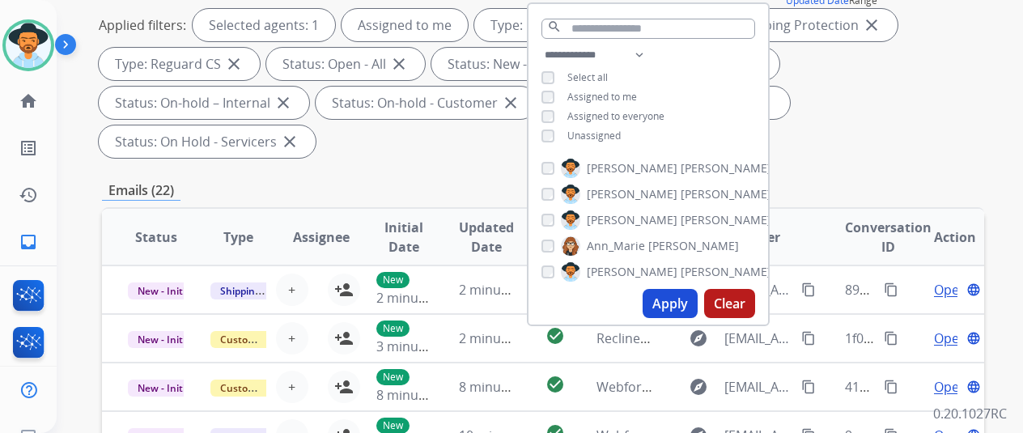
click at [678, 303] on button "Apply" at bounding box center [670, 303] width 55 height 29
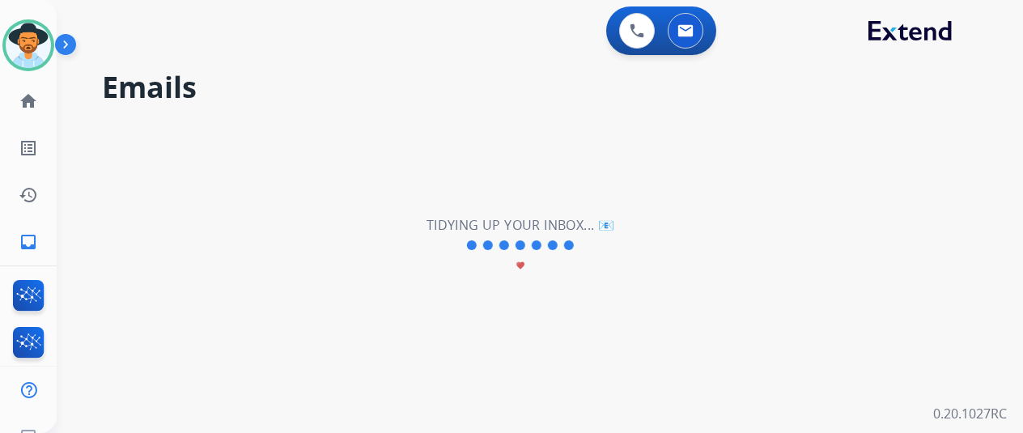
scroll to position [0, 0]
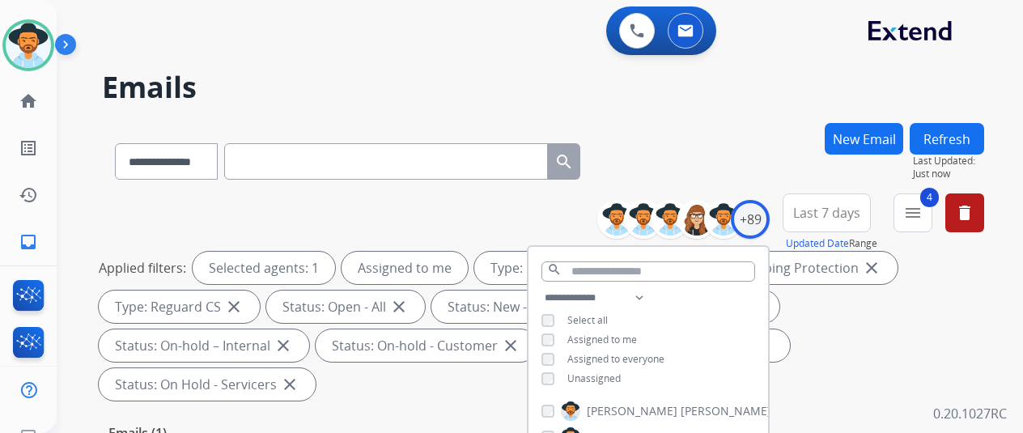
click at [719, 151] on div "**********" at bounding box center [543, 158] width 882 height 70
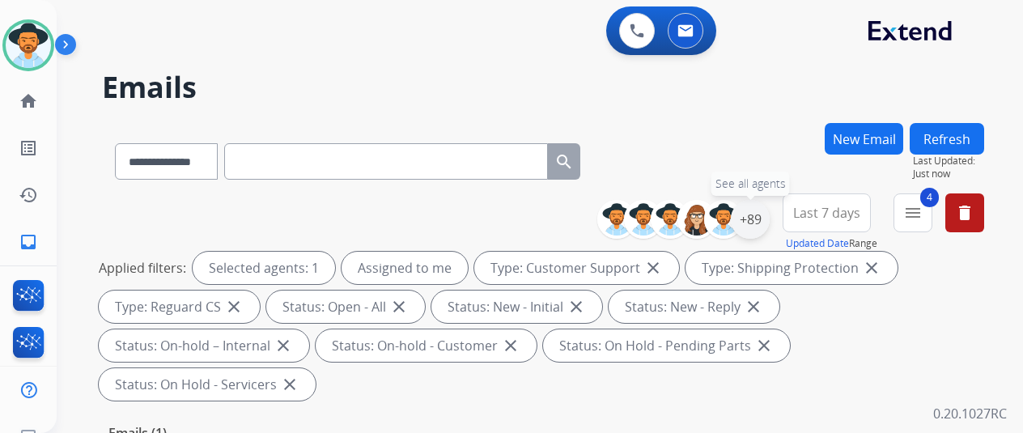
click at [770, 215] on div "+89" at bounding box center [750, 219] width 39 height 39
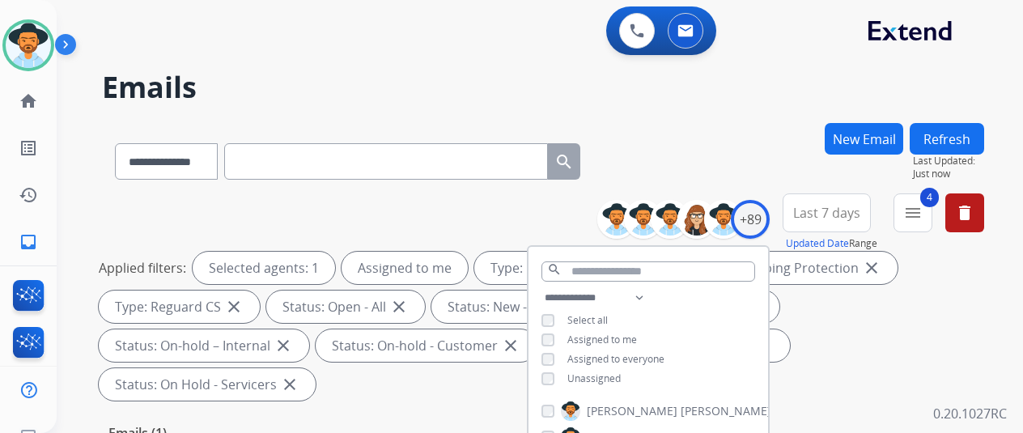
scroll to position [243, 0]
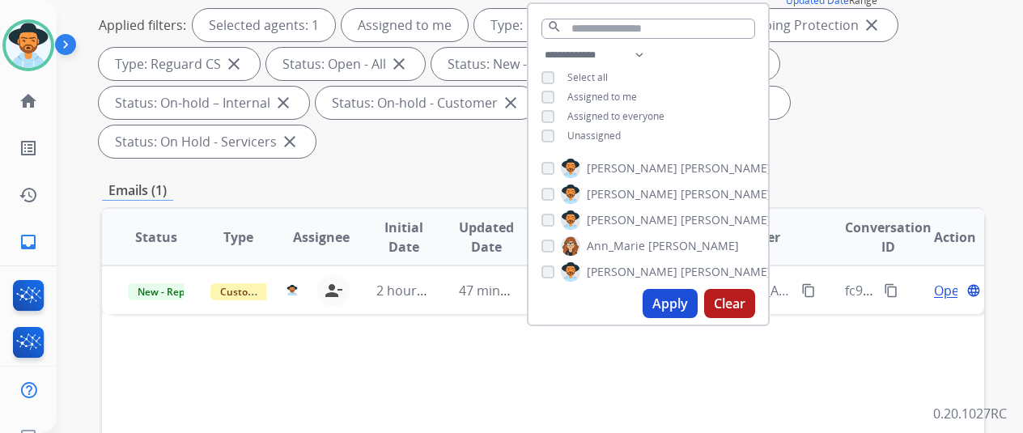
click at [669, 303] on button "Apply" at bounding box center [670, 303] width 55 height 29
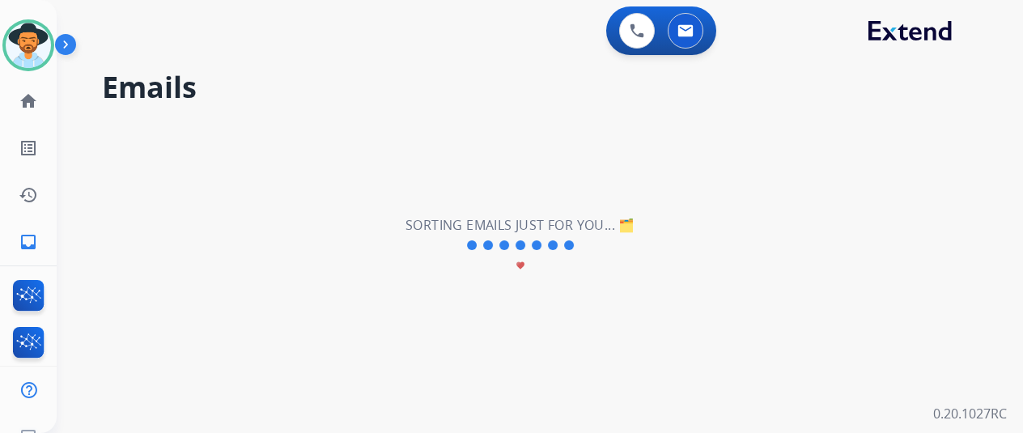
scroll to position [0, 0]
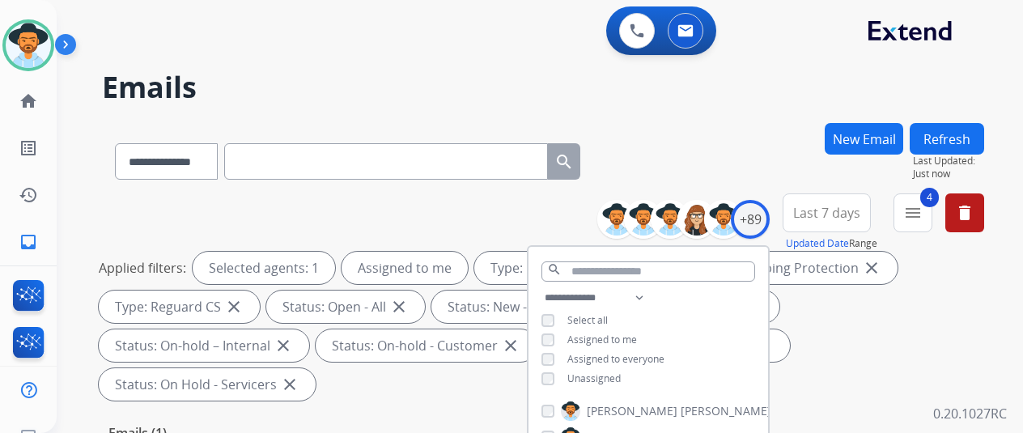
click at [716, 153] on div "**********" at bounding box center [543, 158] width 882 height 70
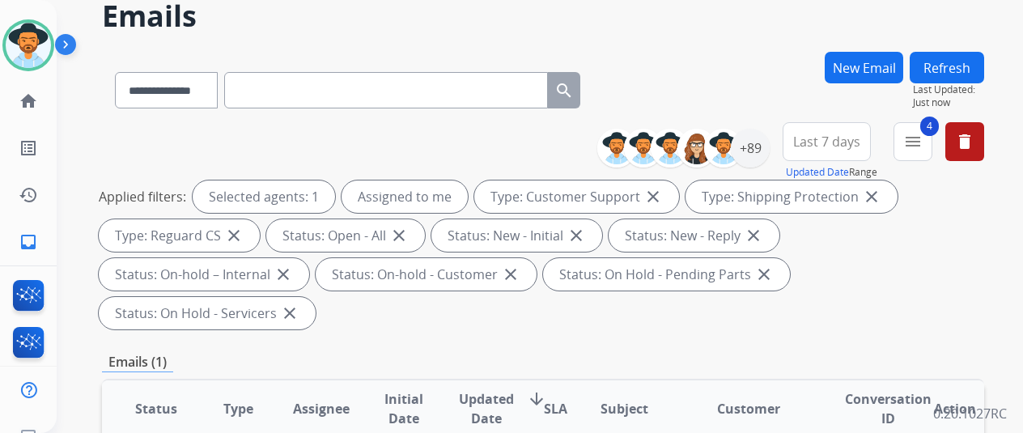
scroll to position [162, 0]
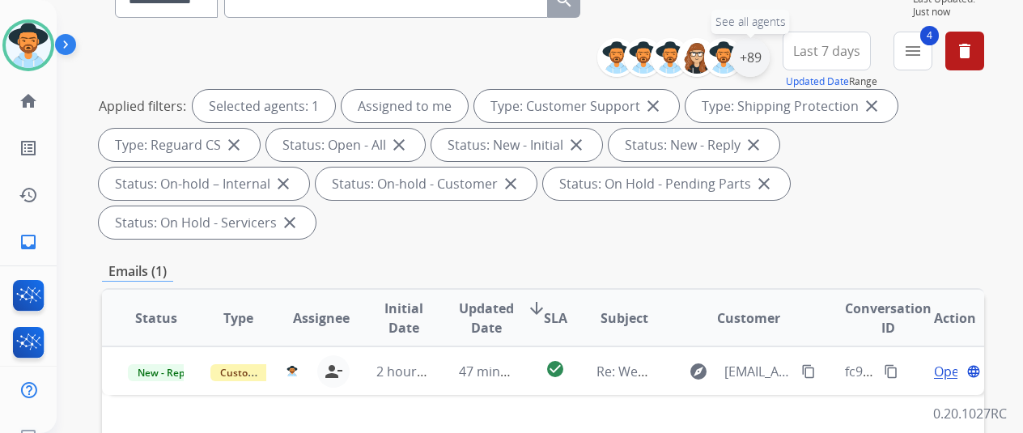
click at [762, 57] on div "+89" at bounding box center [750, 57] width 39 height 39
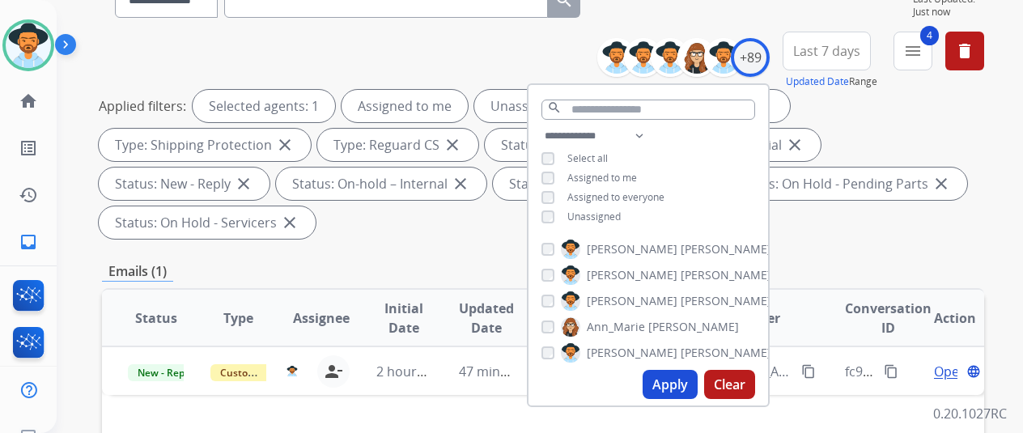
click at [678, 376] on button "Apply" at bounding box center [670, 384] width 55 height 29
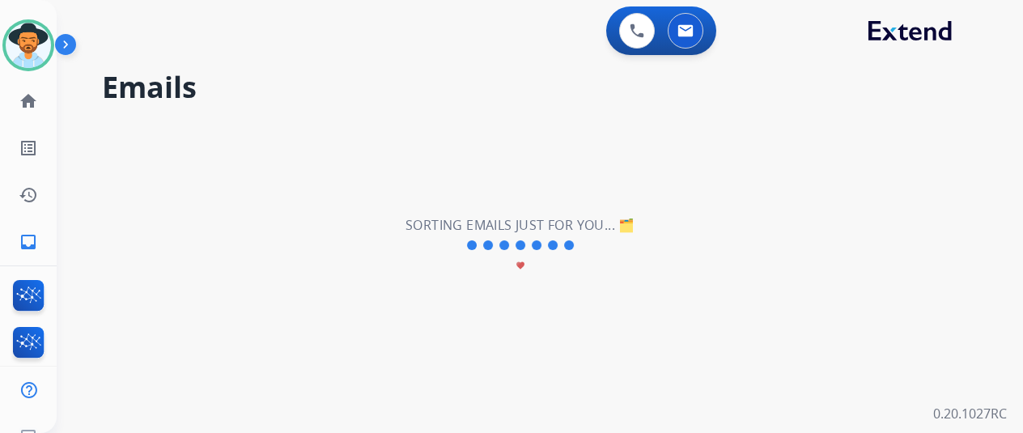
scroll to position [0, 0]
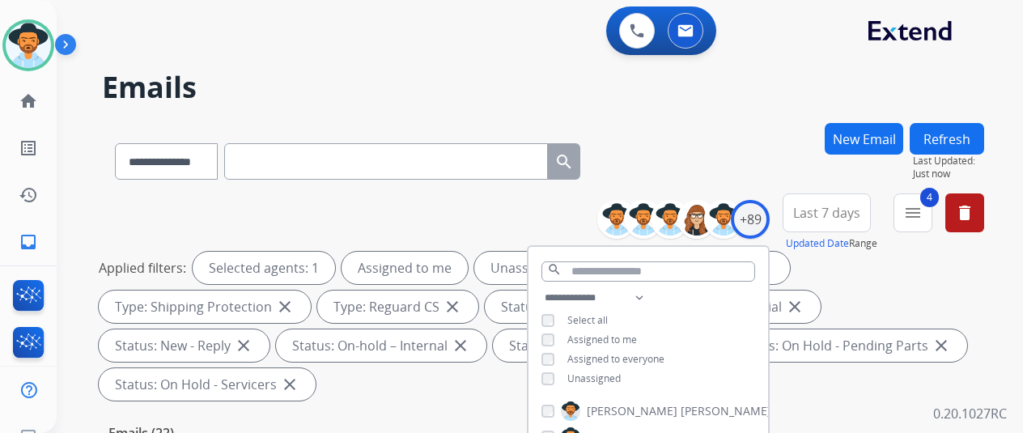
click at [715, 150] on div "**********" at bounding box center [543, 158] width 882 height 70
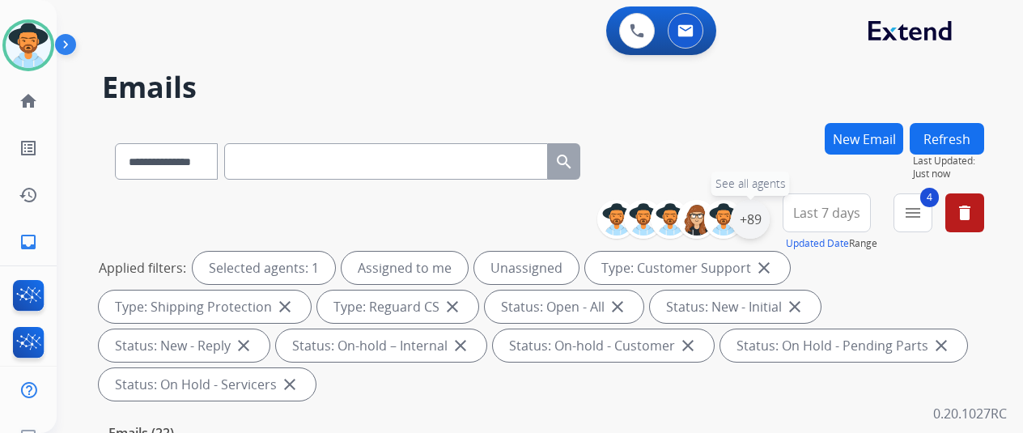
click at [765, 223] on div "+89" at bounding box center [750, 219] width 39 height 39
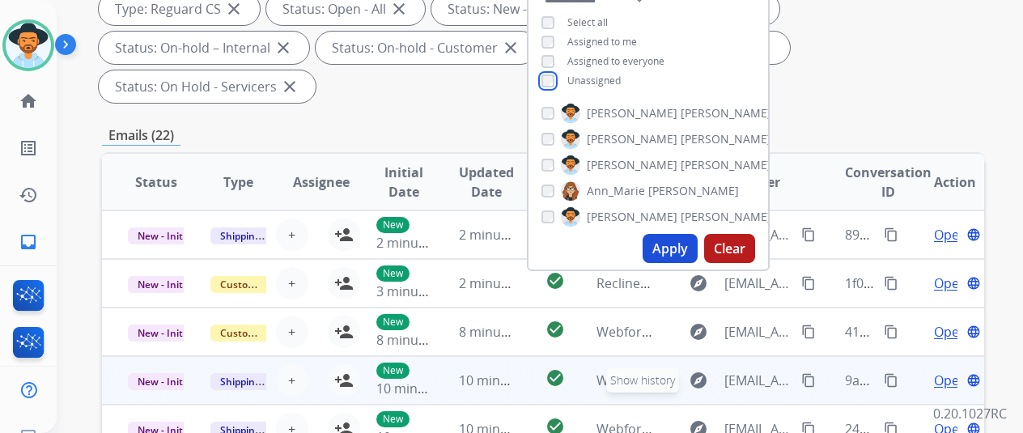
scroll to position [324, 0]
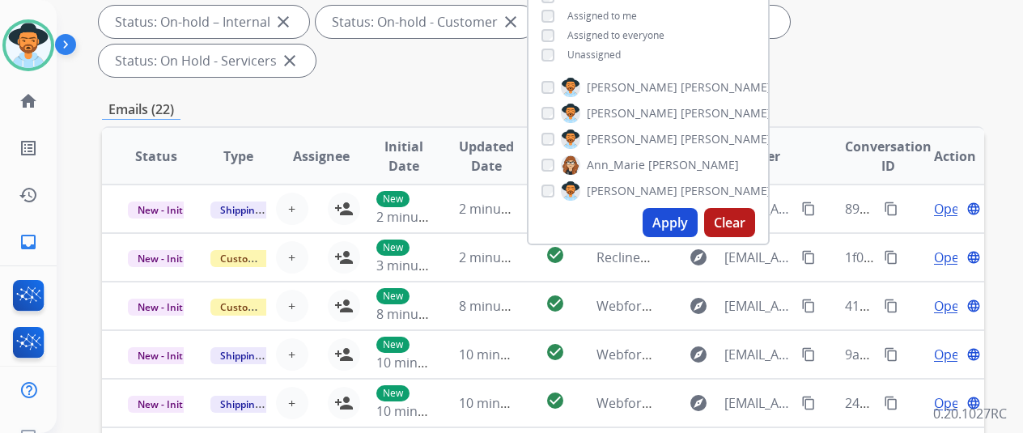
click at [679, 224] on button "Apply" at bounding box center [670, 222] width 55 height 29
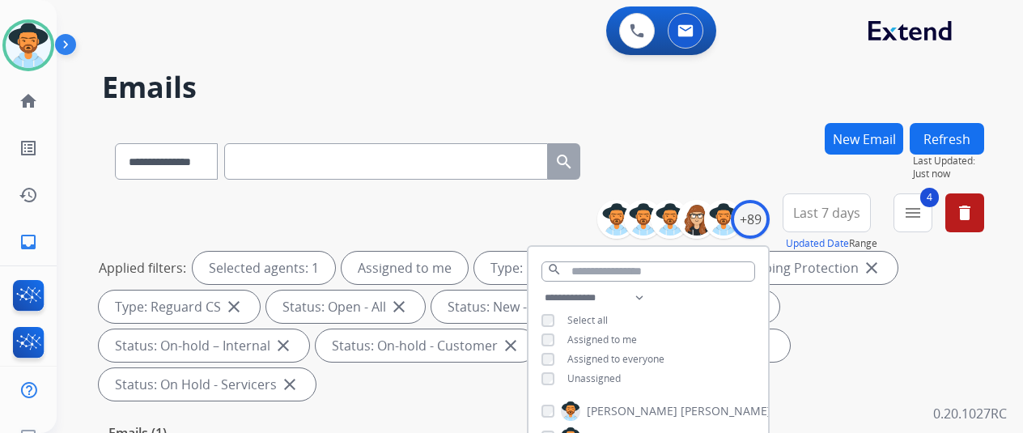
click at [724, 149] on div "**********" at bounding box center [543, 158] width 882 height 70
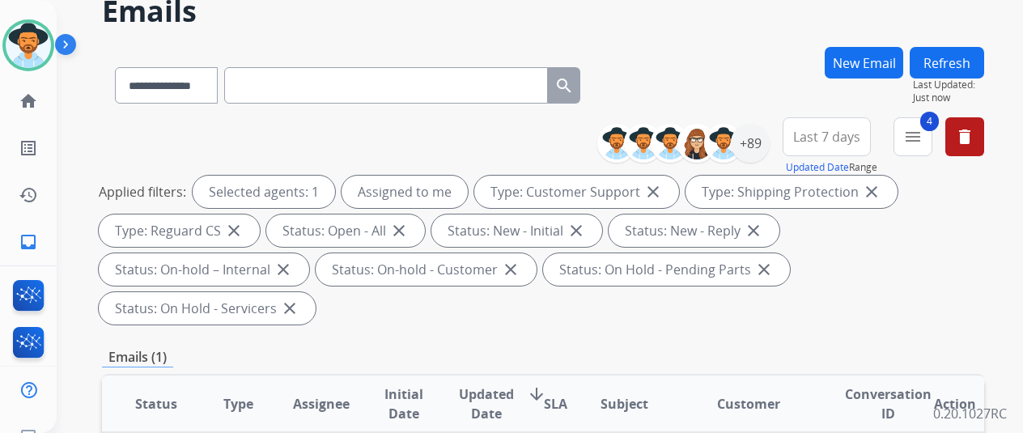
scroll to position [324, 0]
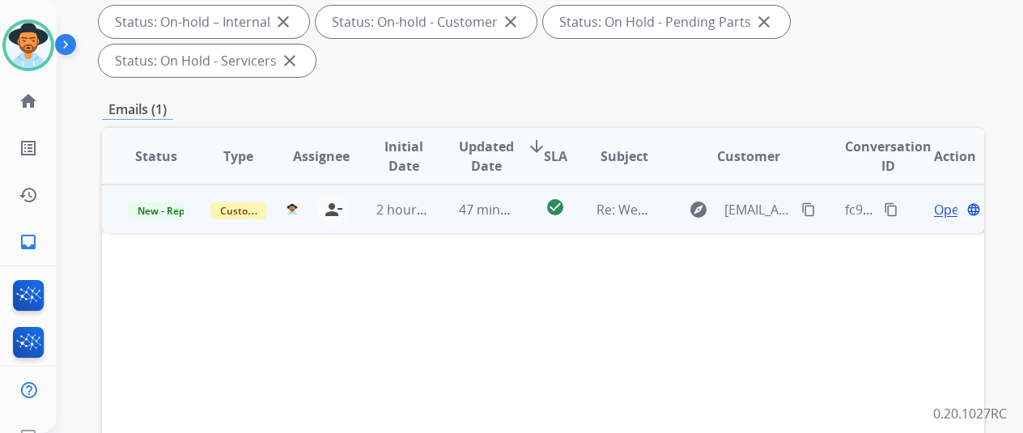
click at [949, 200] on span "Open" at bounding box center [950, 209] width 33 height 19
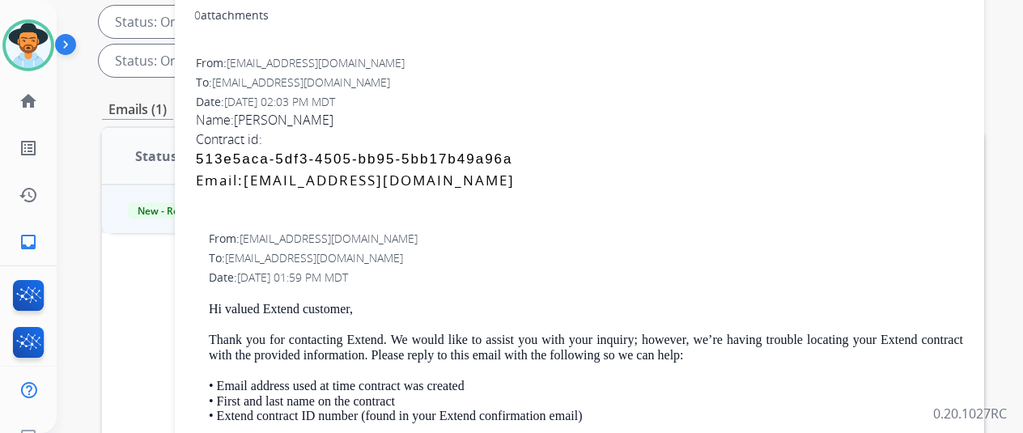
scroll to position [162, 0]
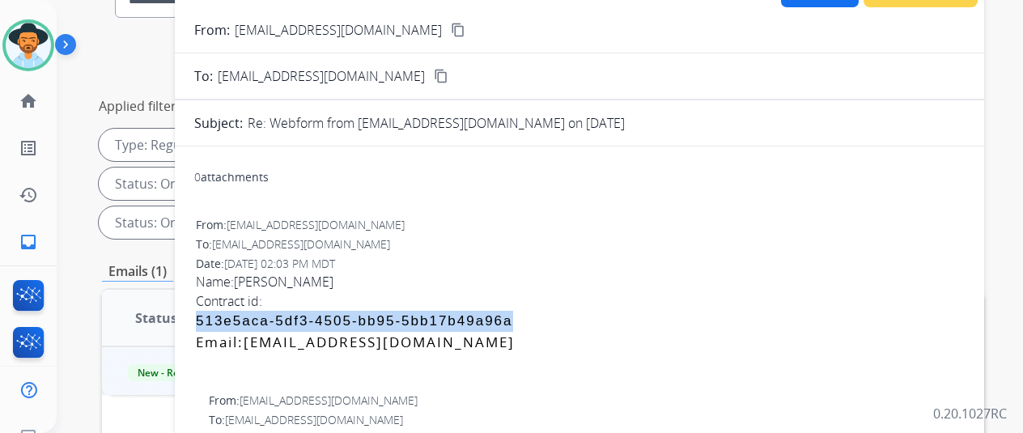
drag, startPoint x: 531, startPoint y: 320, endPoint x: 208, endPoint y: 323, distance: 322.9
copy div "513e5aca-5df3-4505-bb95- 5bb17b49a96a"
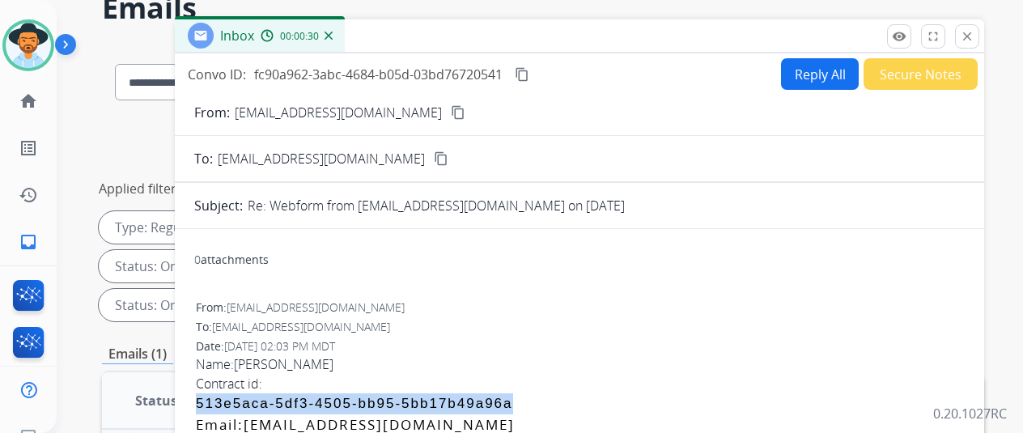
scroll to position [0, 0]
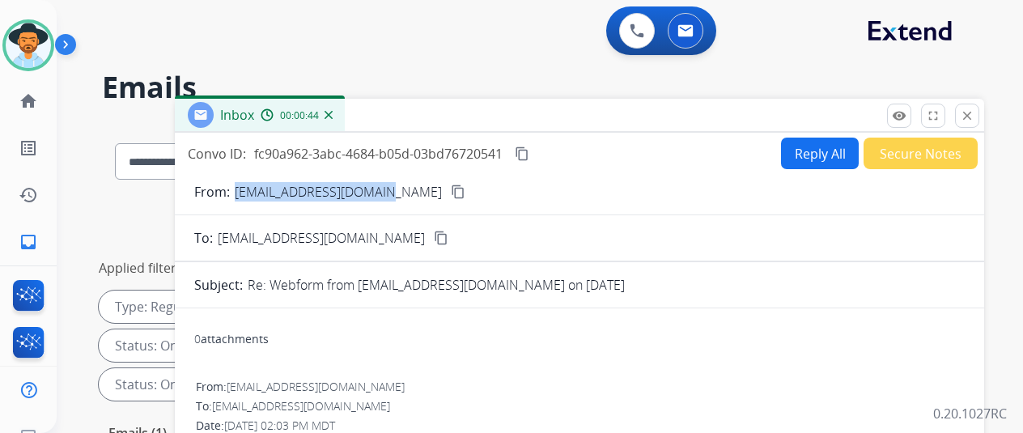
drag, startPoint x: 398, startPoint y: 188, endPoint x: 245, endPoint y: 192, distance: 153.0
click at [245, 192] on div "From: [EMAIL_ADDRESS][DOMAIN_NAME] content_copy" at bounding box center [579, 191] width 809 height 19
copy p "[EMAIL_ADDRESS][DOMAIN_NAME]"
click at [827, 151] on button "Reply All" at bounding box center [820, 154] width 78 height 32
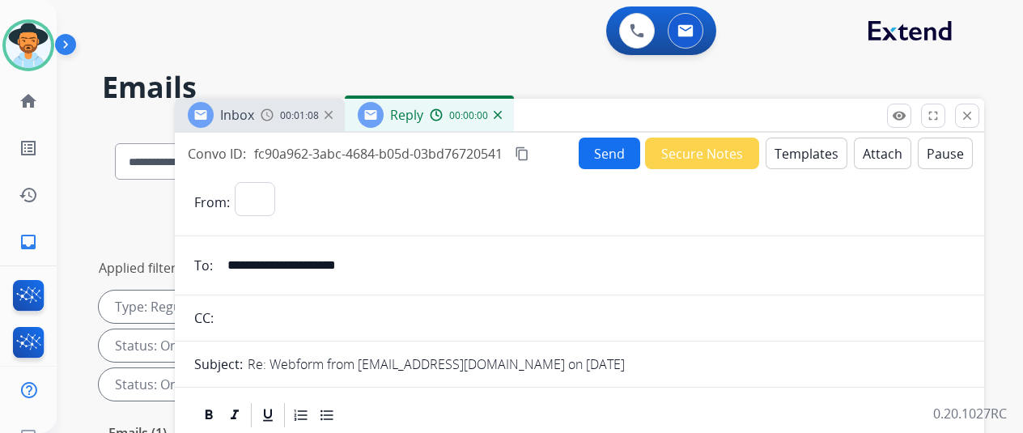
select select "**********"
click at [806, 150] on button "Templates" at bounding box center [807, 154] width 82 height 32
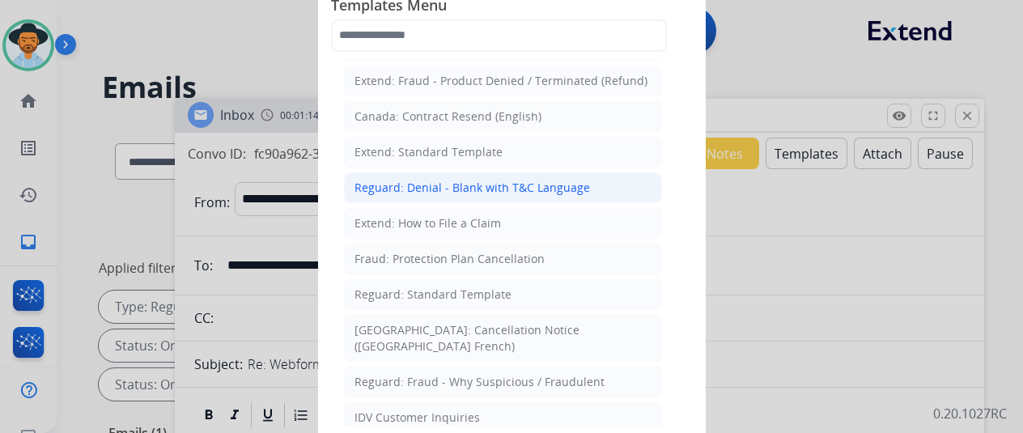
scroll to position [162, 0]
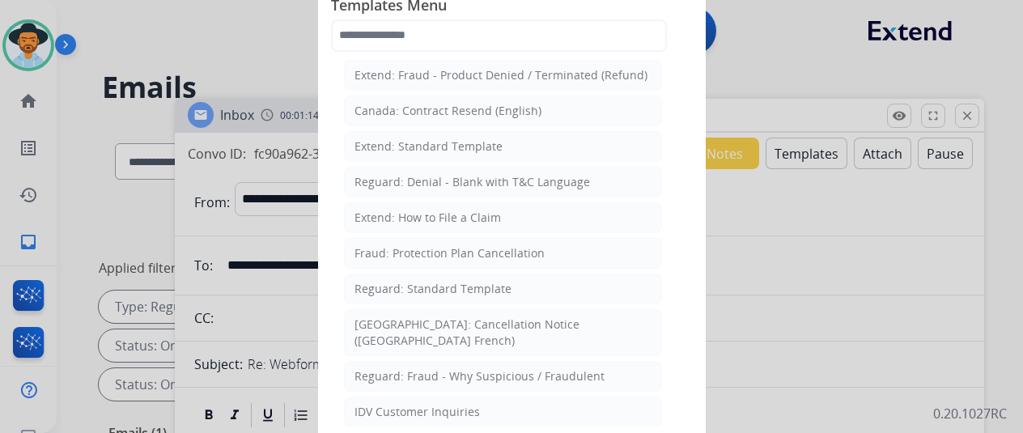
drag, startPoint x: 388, startPoint y: 213, endPoint x: 371, endPoint y: 164, distance: 51.4
click at [388, 211] on div "Extend: How to File a Claim" at bounding box center [427, 218] width 146 height 16
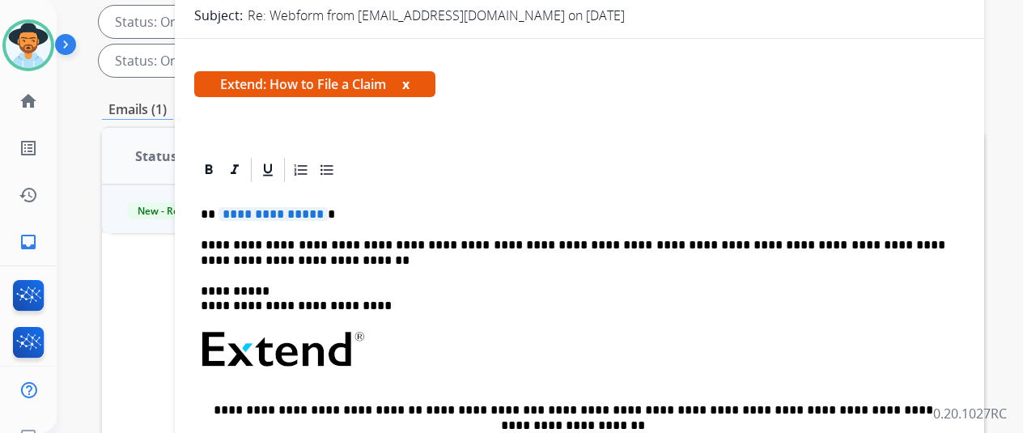
scroll to position [0, 0]
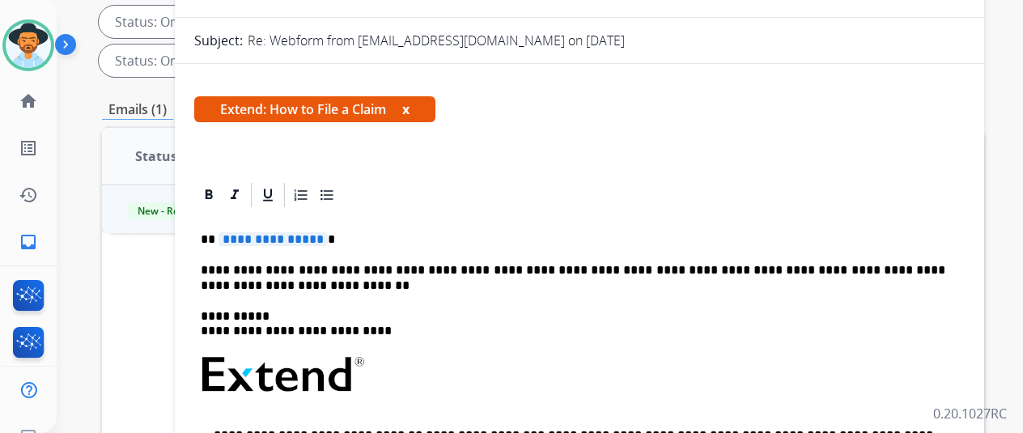
click at [328, 237] on span "**********" at bounding box center [273, 239] width 109 height 14
click at [213, 265] on div "**********" at bounding box center [579, 438] width 770 height 456
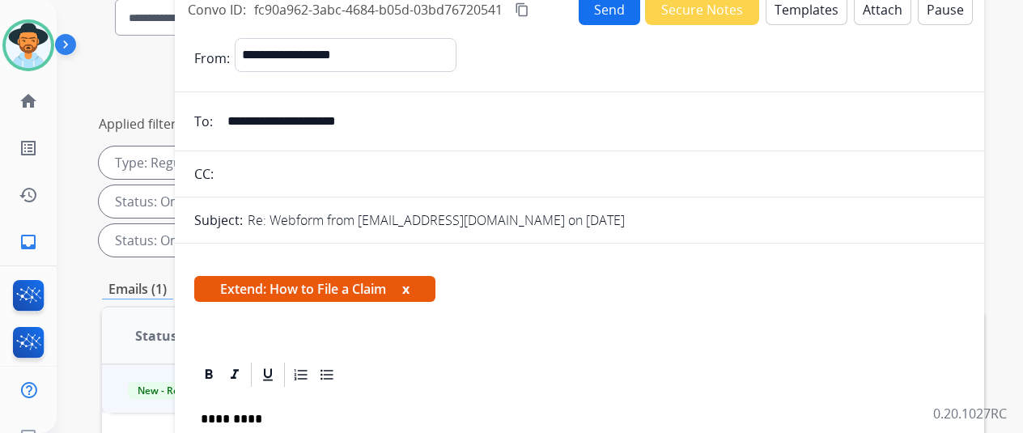
scroll to position [81, 0]
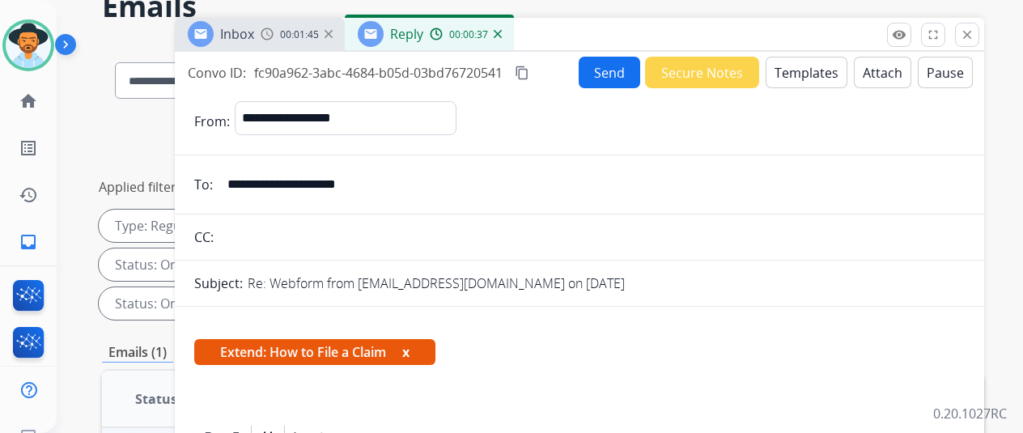
drag, startPoint x: 401, startPoint y: 184, endPoint x: 242, endPoint y: 187, distance: 159.5
click at [242, 187] on input "**********" at bounding box center [591, 184] width 747 height 32
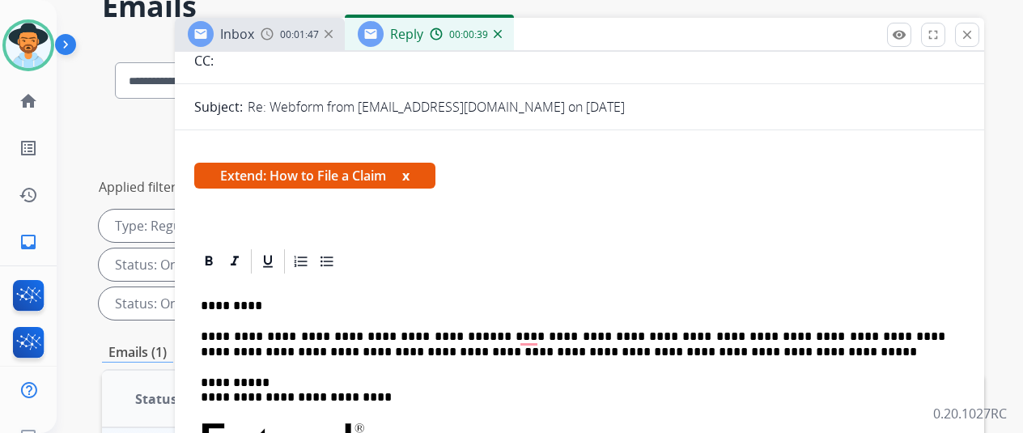
scroll to position [324, 0]
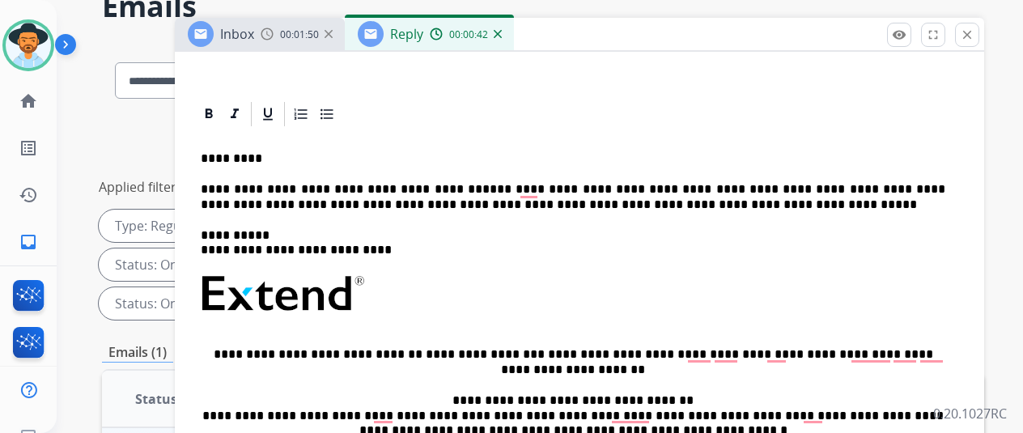
click at [666, 188] on p "**********" at bounding box center [573, 197] width 745 height 30
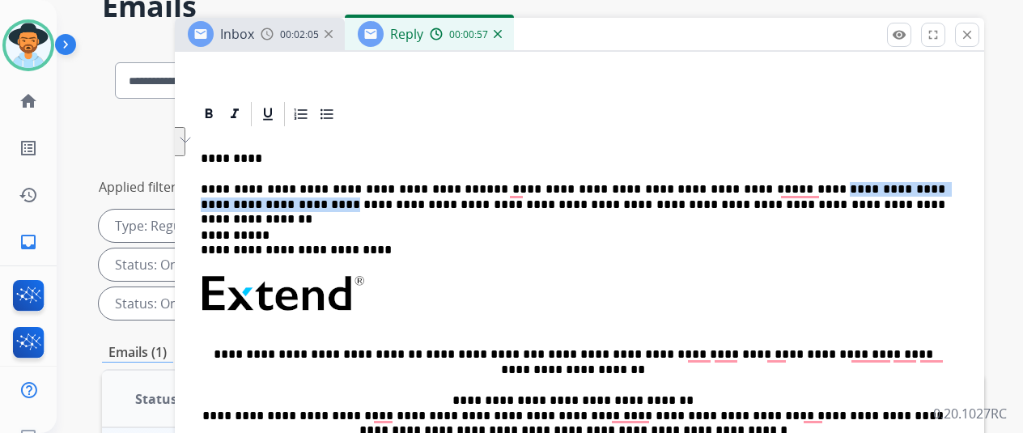
drag, startPoint x: 251, startPoint y: 203, endPoint x: 793, endPoint y: 185, distance: 542.6
click at [793, 185] on p "**********" at bounding box center [573, 197] width 745 height 30
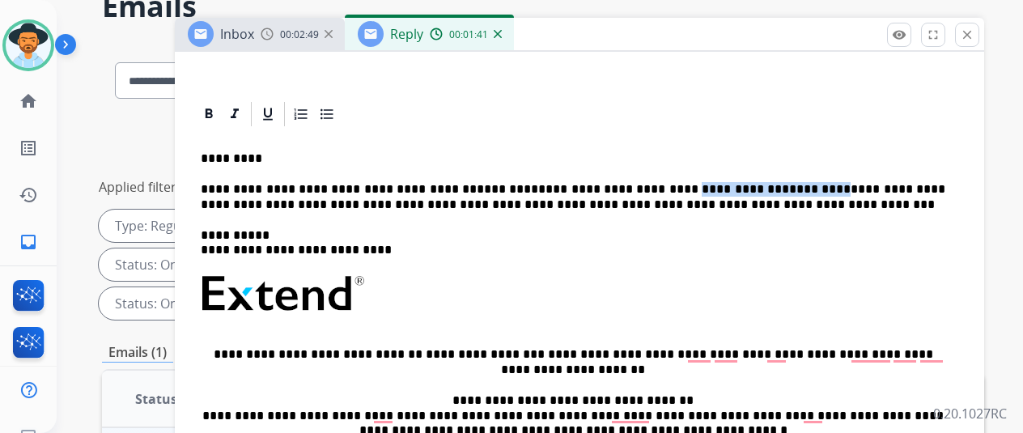
drag, startPoint x: 645, startPoint y: 189, endPoint x: 785, endPoint y: 185, distance: 140.1
click at [785, 185] on p "**********" at bounding box center [573, 197] width 745 height 30
copy p "**********"
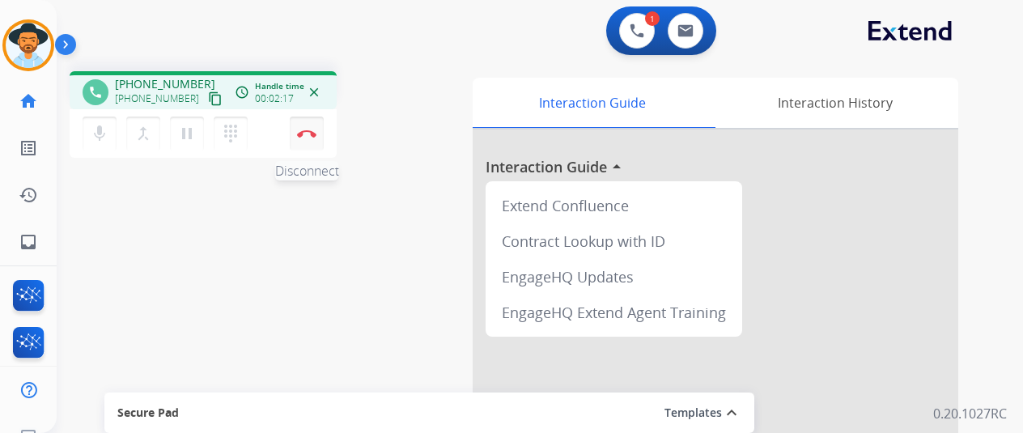
click at [305, 132] on img at bounding box center [306, 133] width 19 height 8
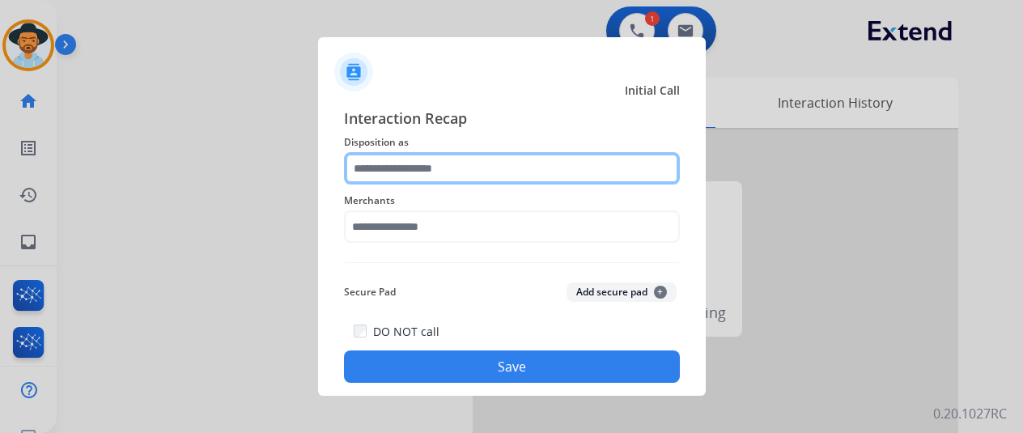
click at [385, 168] on input "text" at bounding box center [512, 168] width 336 height 32
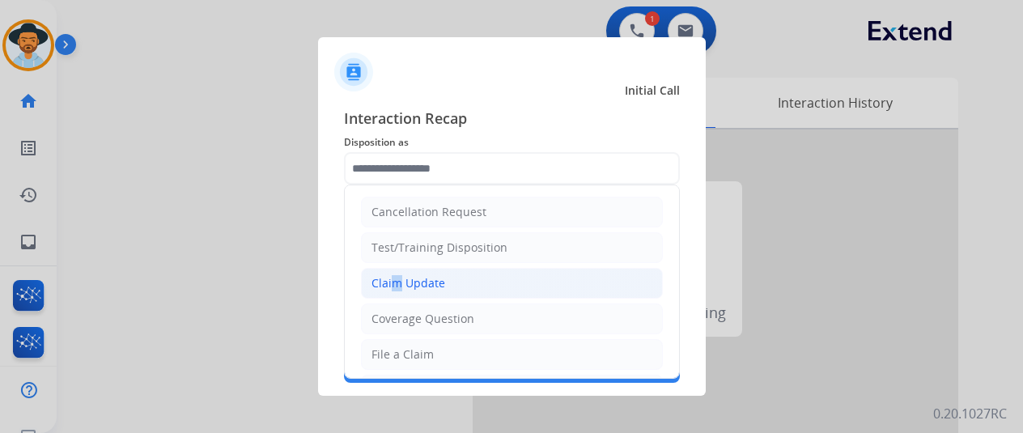
click at [387, 282] on div "Claim Update" at bounding box center [408, 283] width 74 height 16
type input "**********"
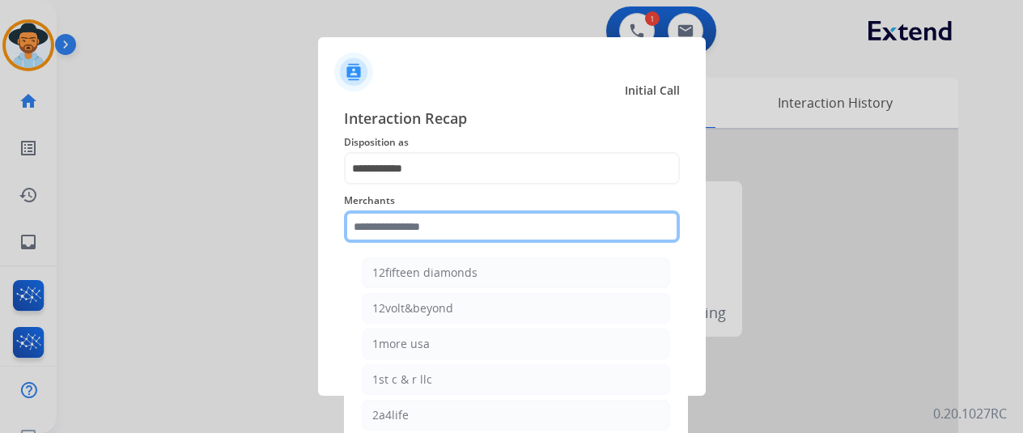
click at [354, 231] on input "text" at bounding box center [512, 226] width 336 height 32
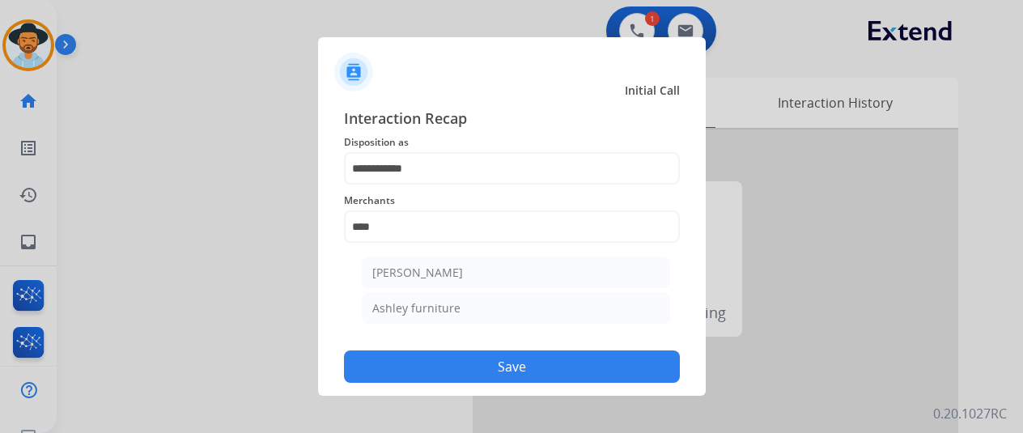
click at [427, 315] on div "Ashley furniture" at bounding box center [416, 308] width 88 height 16
type input "**********"
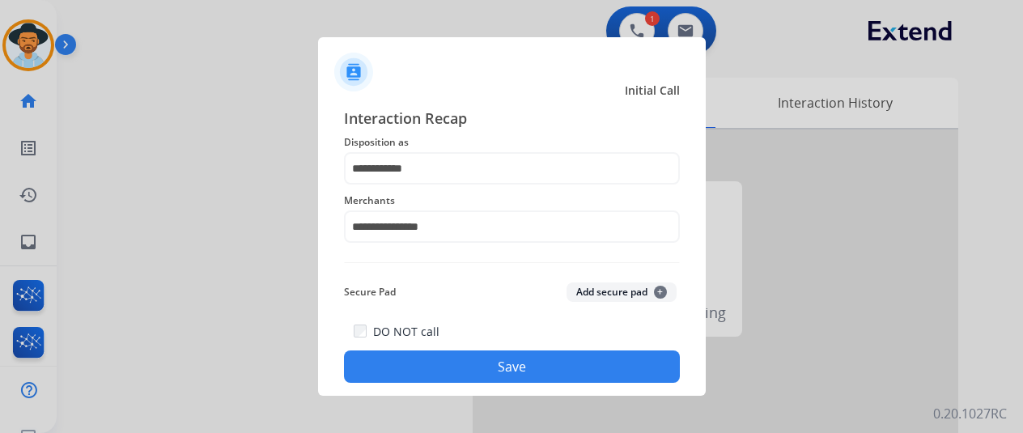
click at [494, 358] on button "Save" at bounding box center [512, 366] width 336 height 32
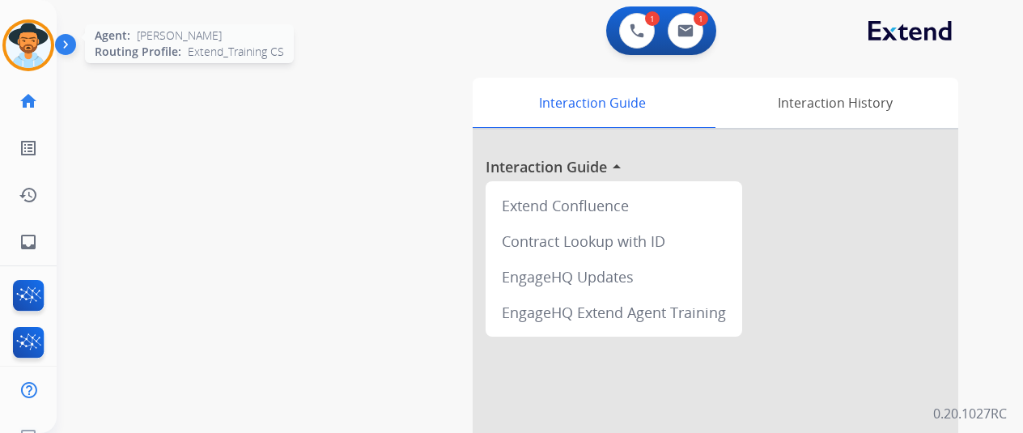
click at [34, 49] on img at bounding box center [28, 45] width 45 height 45
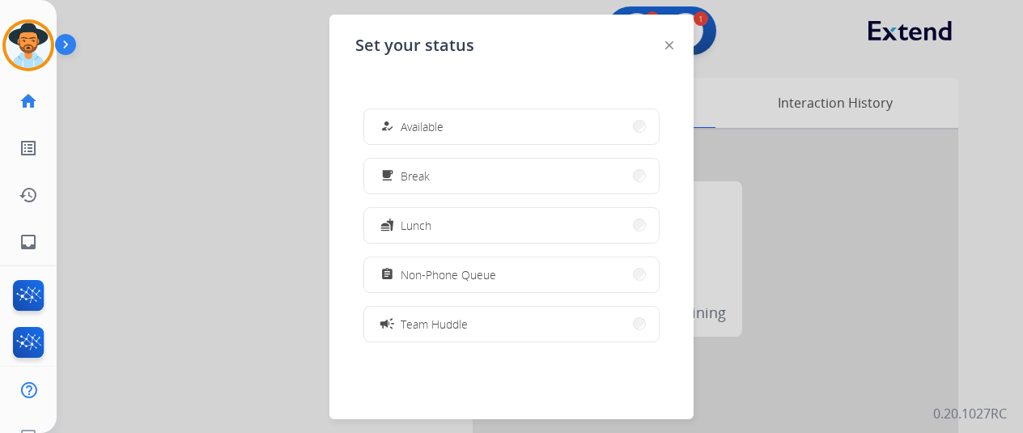
click at [437, 122] on span "Available" at bounding box center [422, 126] width 43 height 17
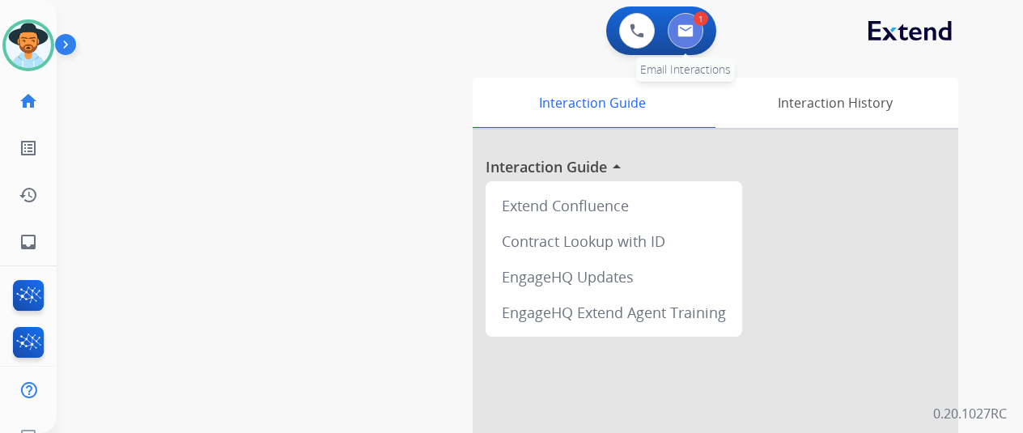
click at [694, 28] on img at bounding box center [685, 30] width 16 height 13
select select "**********"
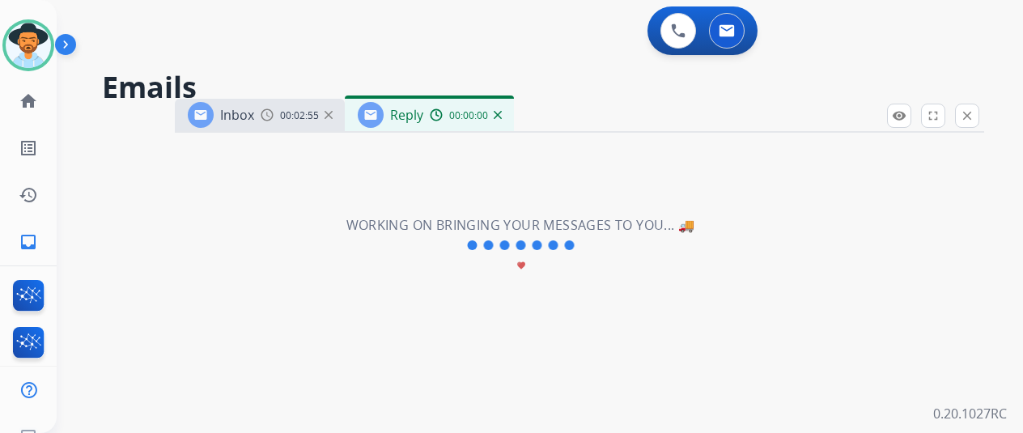
select select "**********"
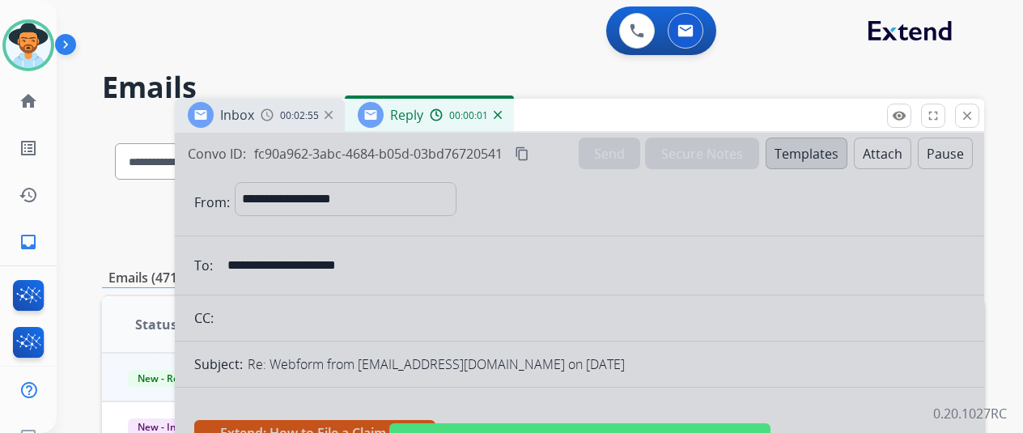
click at [456, 260] on div at bounding box center [579, 435] width 809 height 605
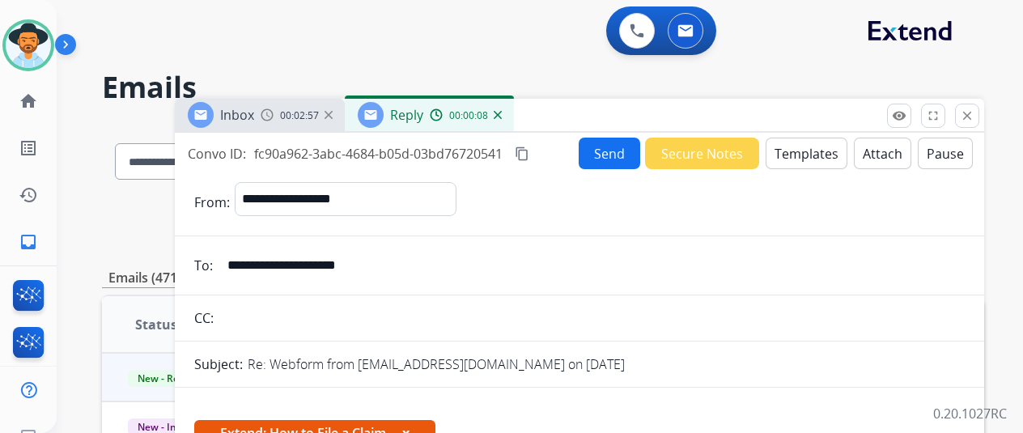
click at [615, 156] on button "Send" at bounding box center [610, 154] width 62 height 32
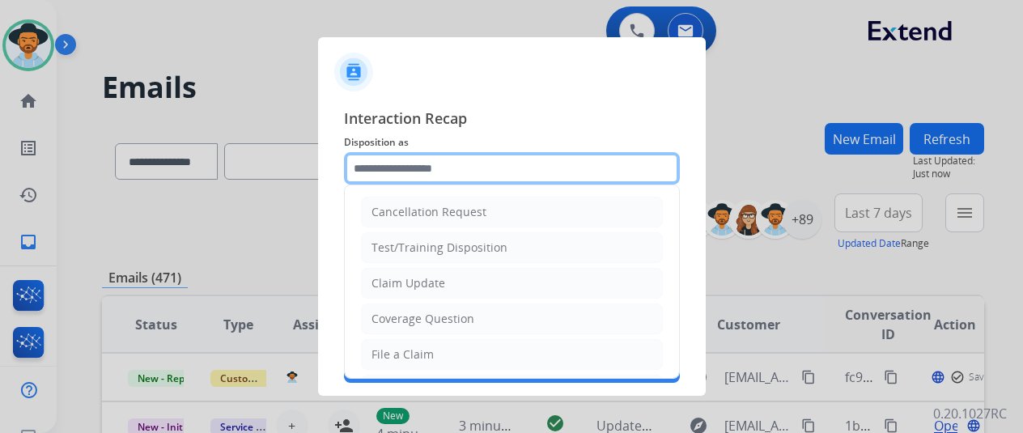
click at [435, 161] on input "text" at bounding box center [512, 168] width 336 height 32
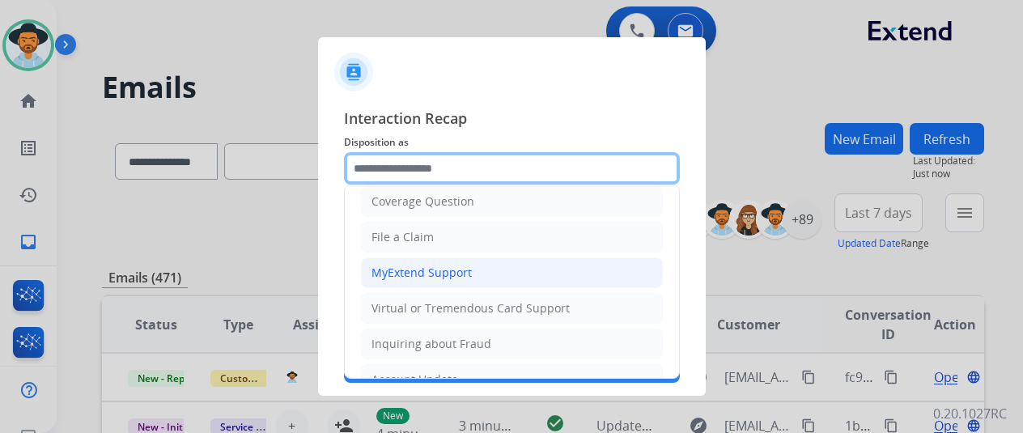
scroll to position [81, 0]
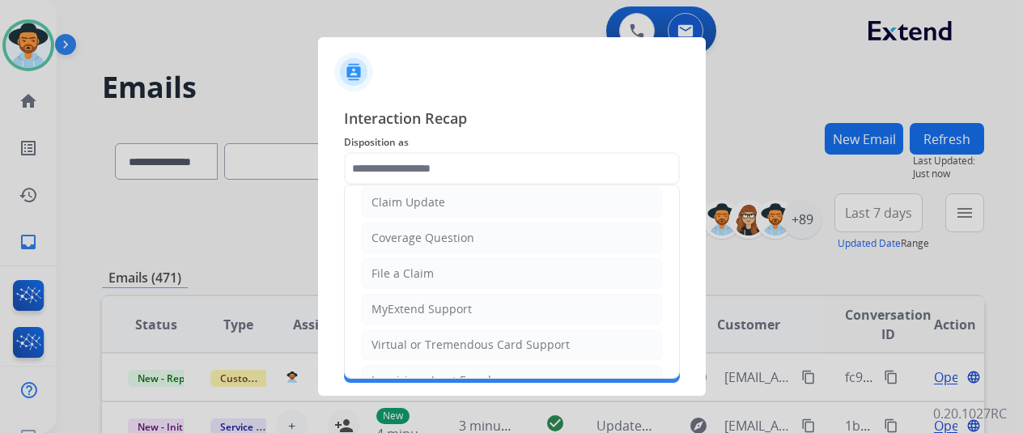
click at [449, 271] on li "File a Claim" at bounding box center [512, 273] width 302 height 31
type input "**********"
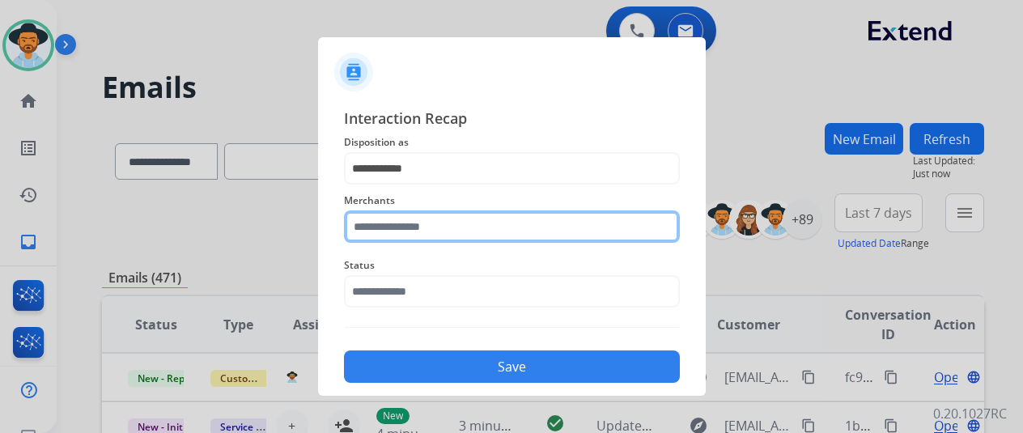
click at [398, 229] on input "text" at bounding box center [512, 226] width 336 height 32
type input "*"
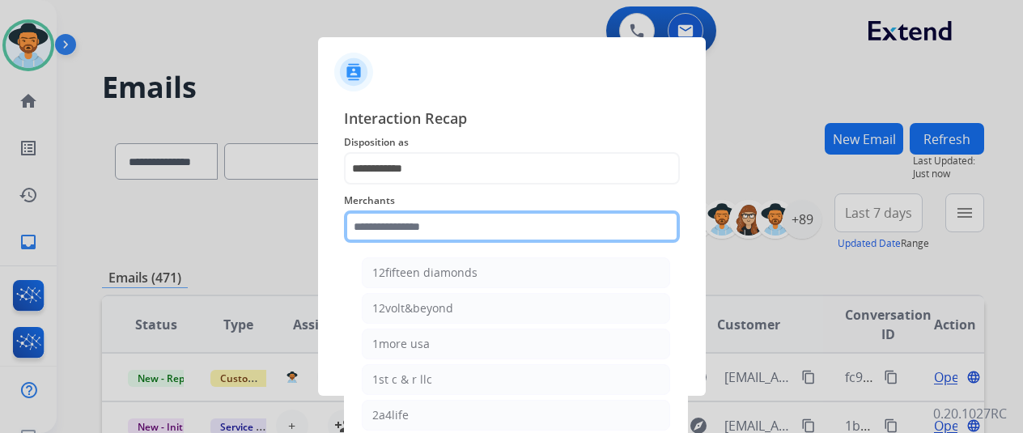
type input "*"
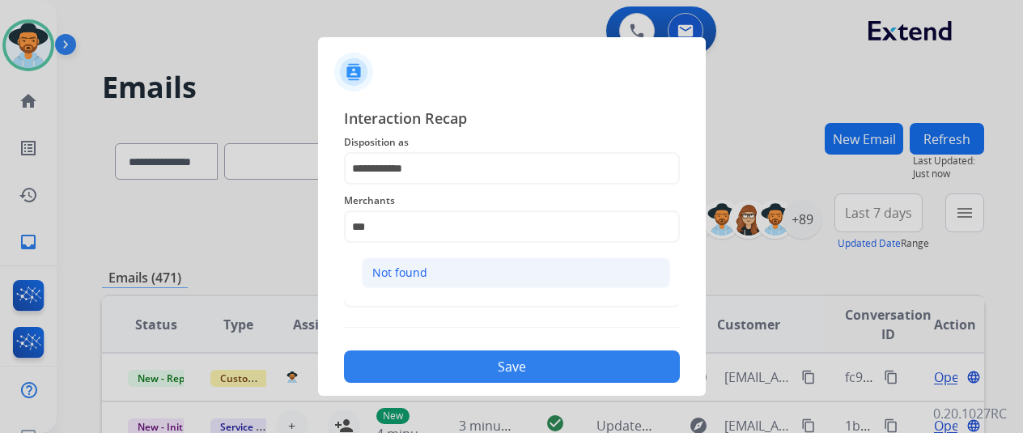
click at [413, 270] on div "Not found" at bounding box center [399, 273] width 55 height 16
type input "*********"
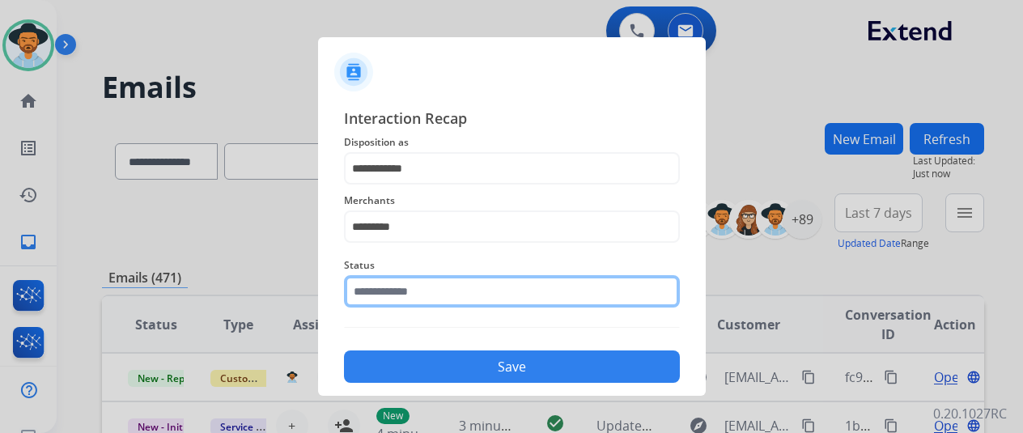
click at [386, 301] on input "text" at bounding box center [512, 291] width 336 height 32
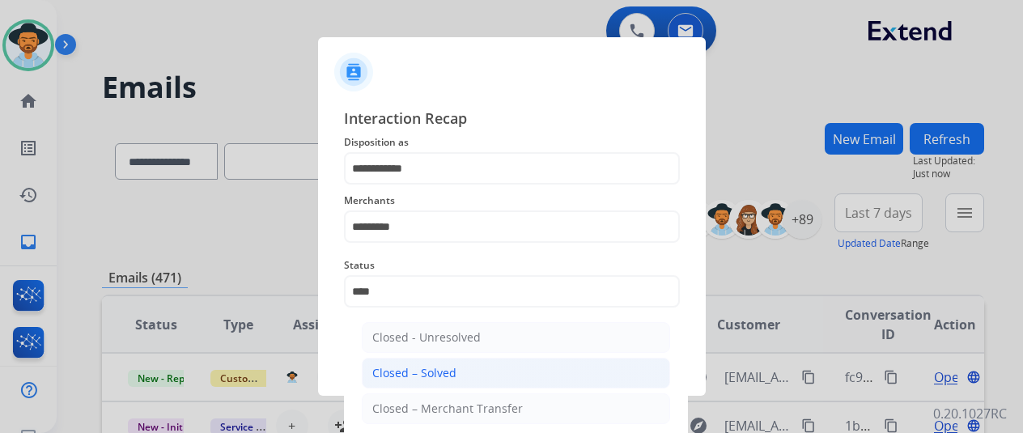
click at [427, 363] on li "Closed – Solved" at bounding box center [516, 373] width 308 height 31
type input "**********"
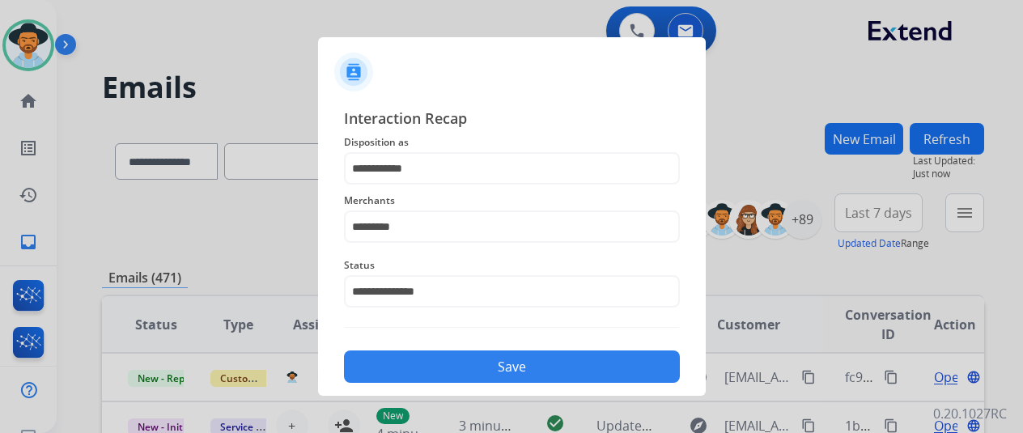
click at [427, 363] on button "Save" at bounding box center [512, 366] width 336 height 32
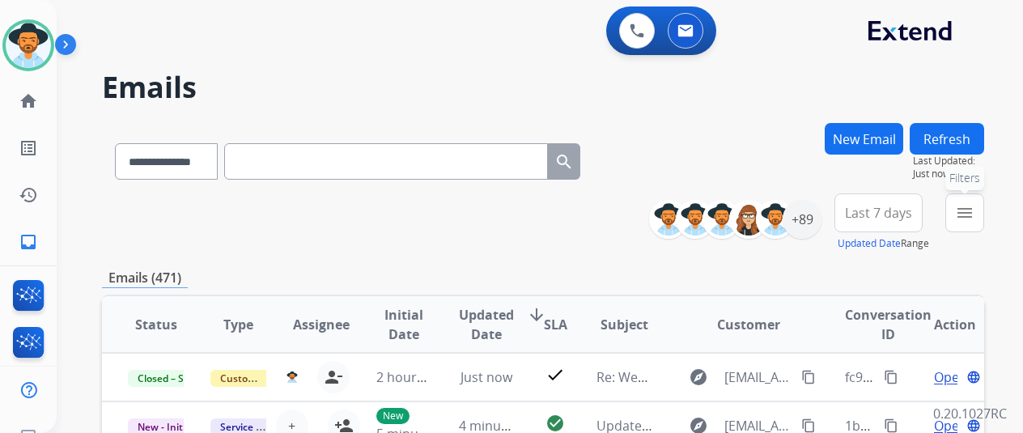
click at [969, 211] on mat-icon "menu" at bounding box center [964, 212] width 19 height 19
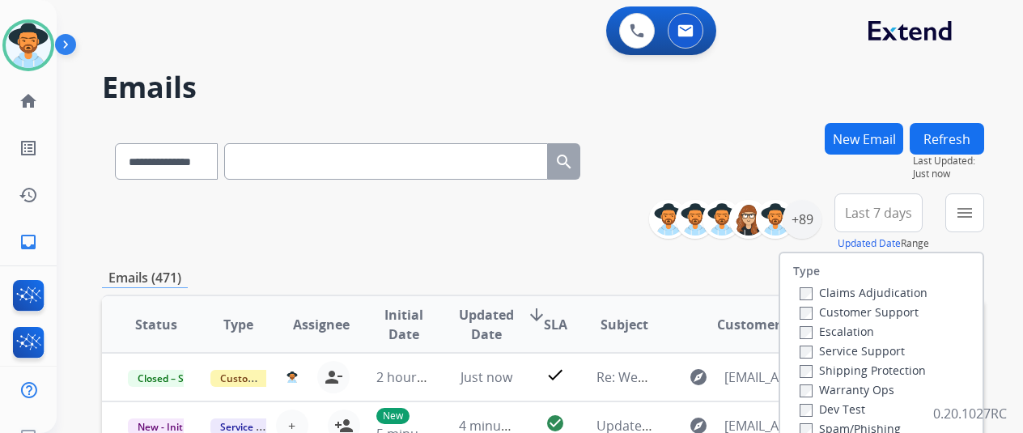
click at [809, 305] on label "Customer Support" at bounding box center [859, 311] width 119 height 15
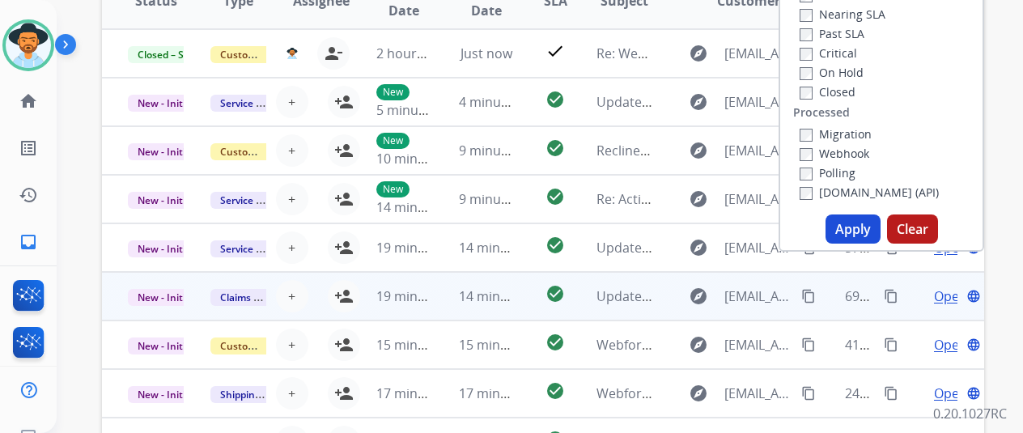
scroll to position [2, 0]
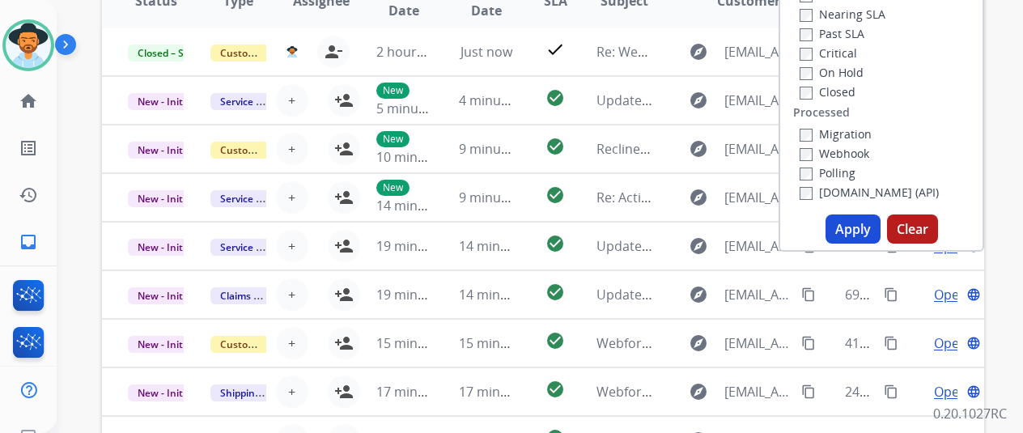
click at [860, 231] on button "Apply" at bounding box center [853, 228] width 55 height 29
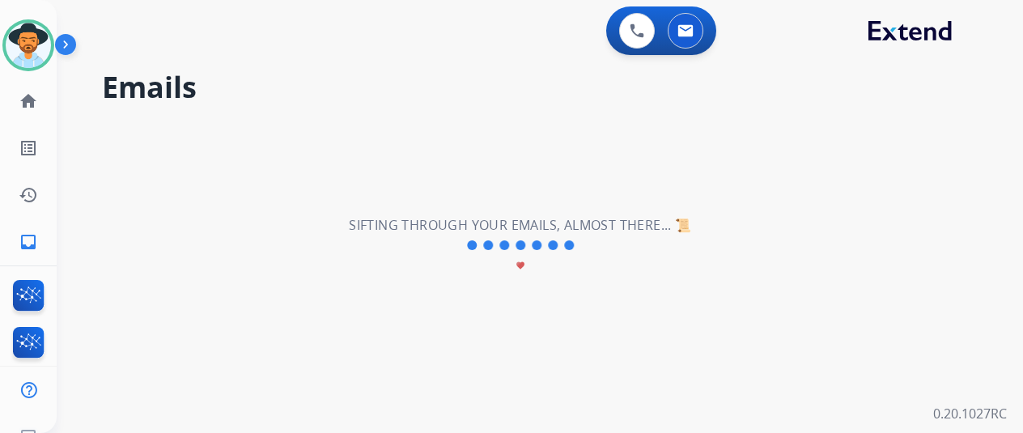
scroll to position [0, 0]
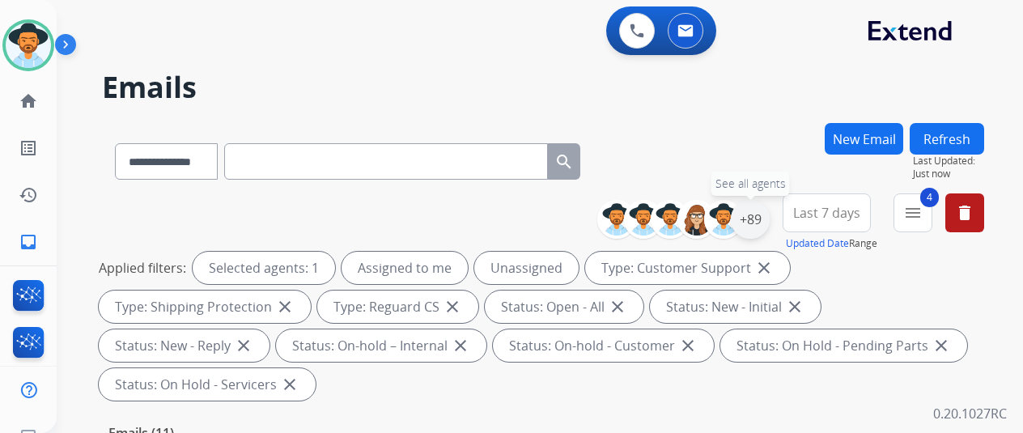
click at [762, 214] on div "+89" at bounding box center [750, 219] width 39 height 39
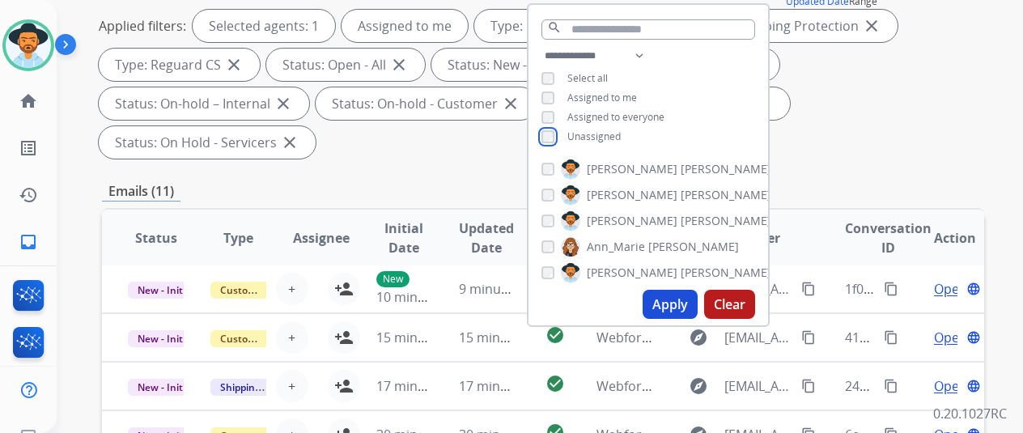
scroll to position [243, 0]
click at [694, 303] on button "Apply" at bounding box center [670, 303] width 55 height 29
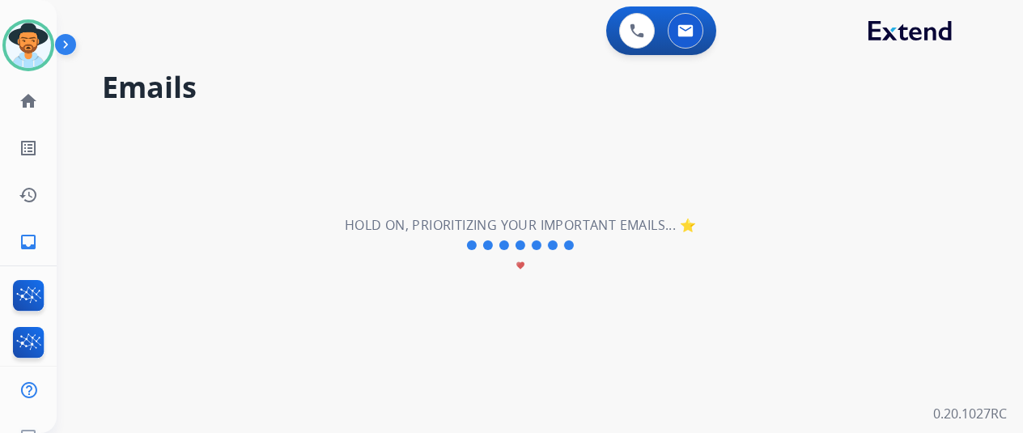
scroll to position [0, 0]
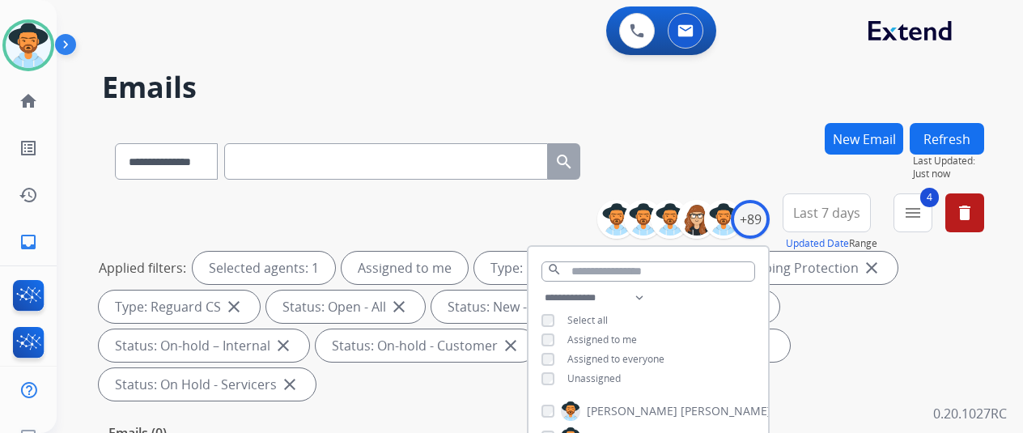
click at [729, 163] on div "**********" at bounding box center [543, 158] width 882 height 70
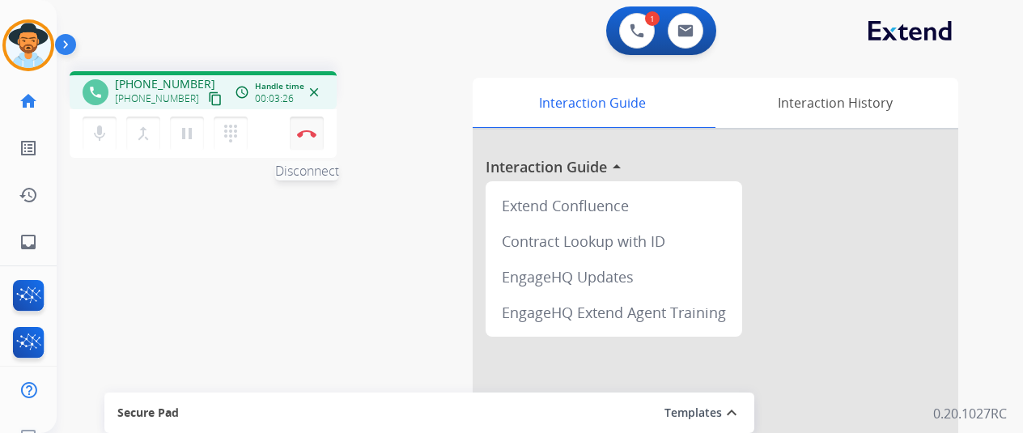
click at [306, 129] on img at bounding box center [306, 133] width 19 height 8
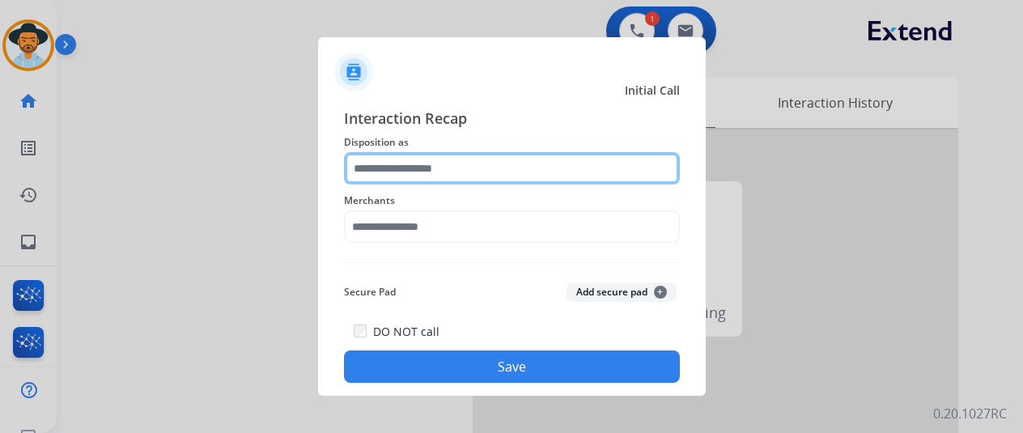
click at [375, 170] on input "text" at bounding box center [512, 168] width 336 height 32
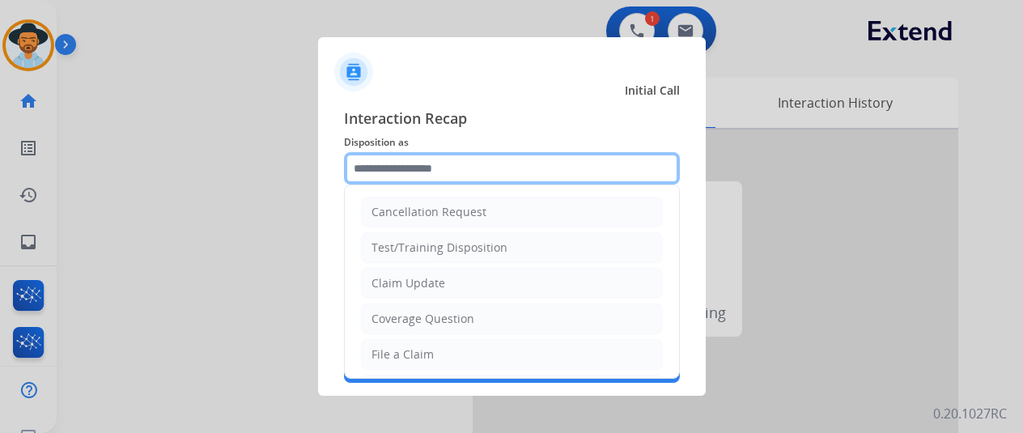
scroll to position [243, 0]
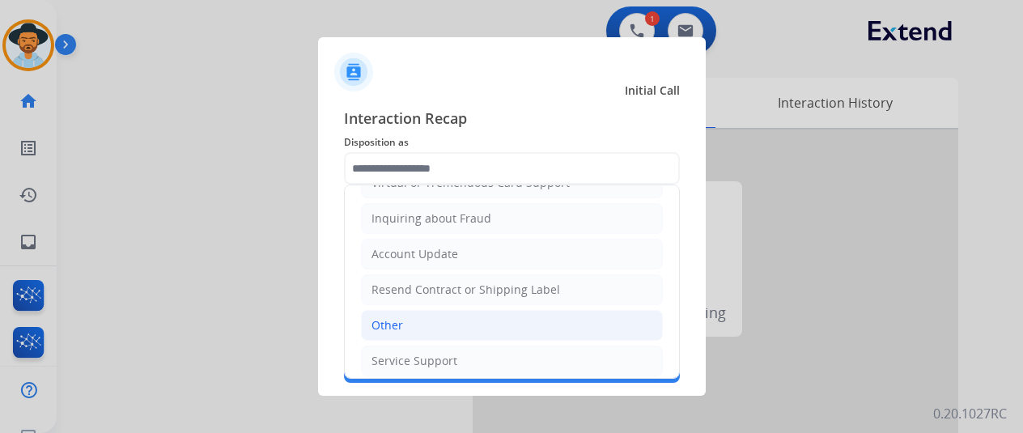
click at [394, 324] on div "Other" at bounding box center [387, 325] width 32 height 16
type input "*****"
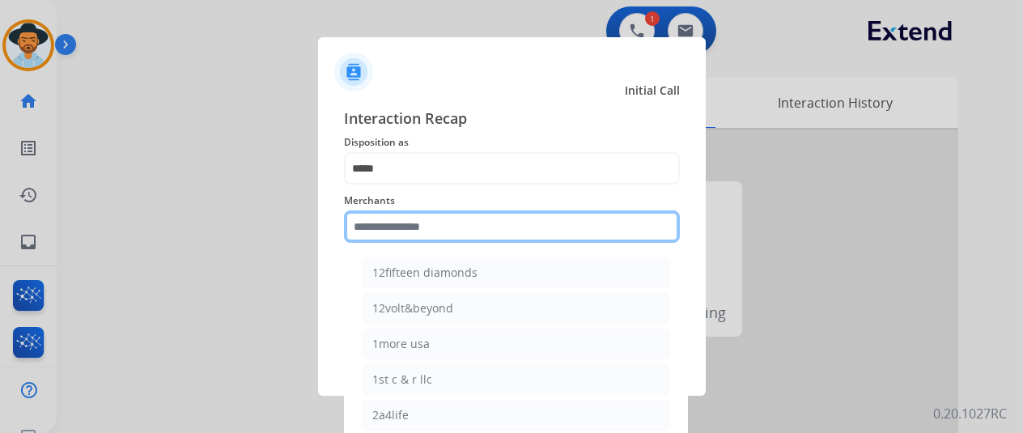
click at [397, 228] on input "text" at bounding box center [512, 226] width 336 height 32
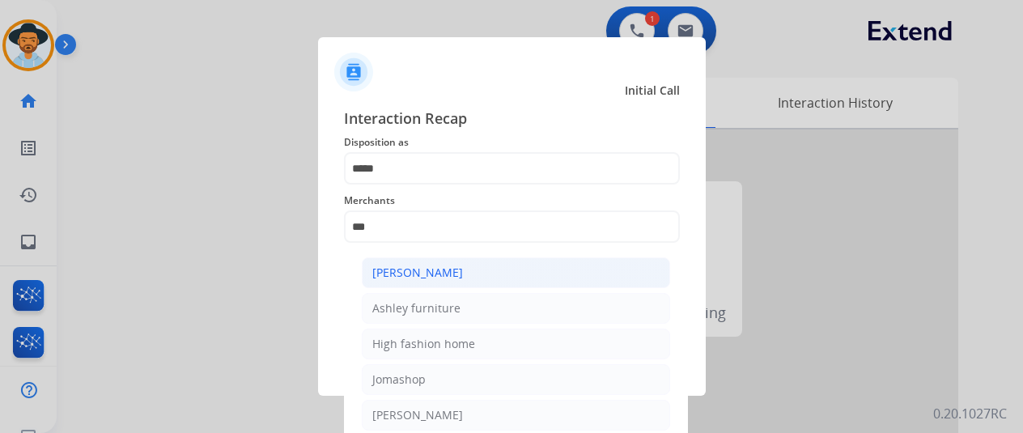
click at [429, 266] on div "[PERSON_NAME]" at bounding box center [417, 273] width 91 height 16
type input "**********"
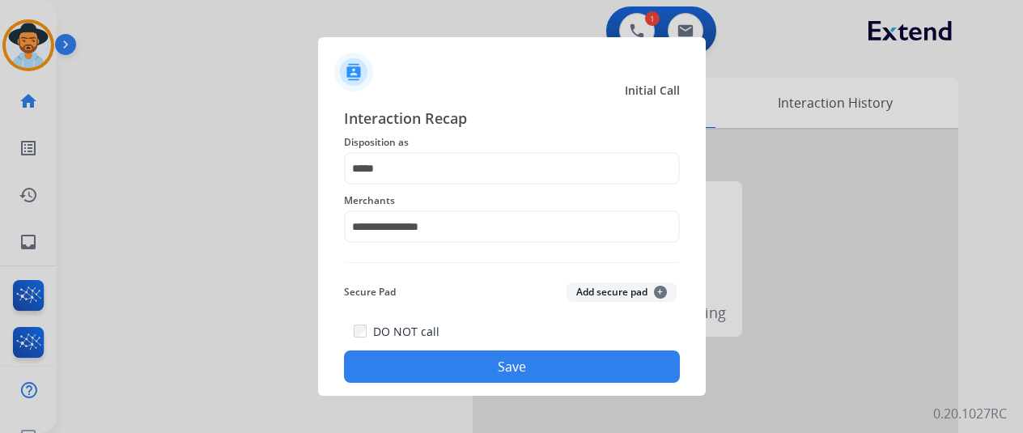
click at [457, 360] on button "Save" at bounding box center [512, 366] width 336 height 32
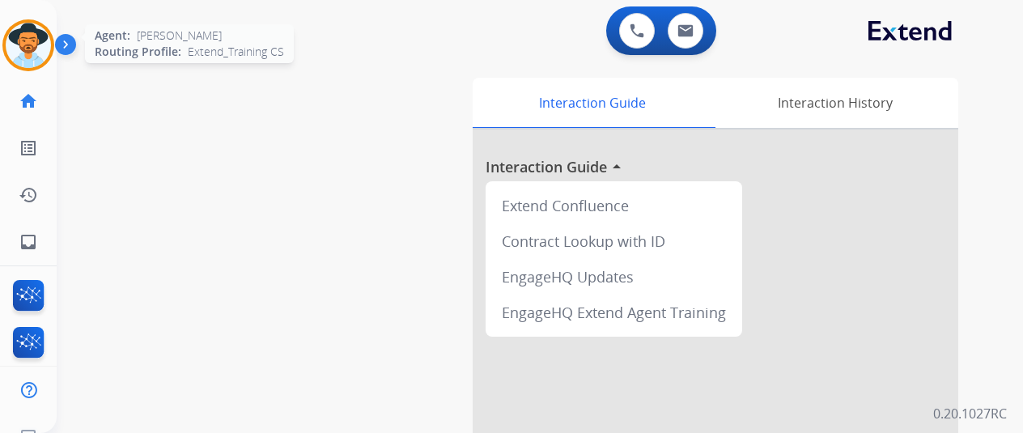
click at [23, 53] on img at bounding box center [28, 45] width 45 height 45
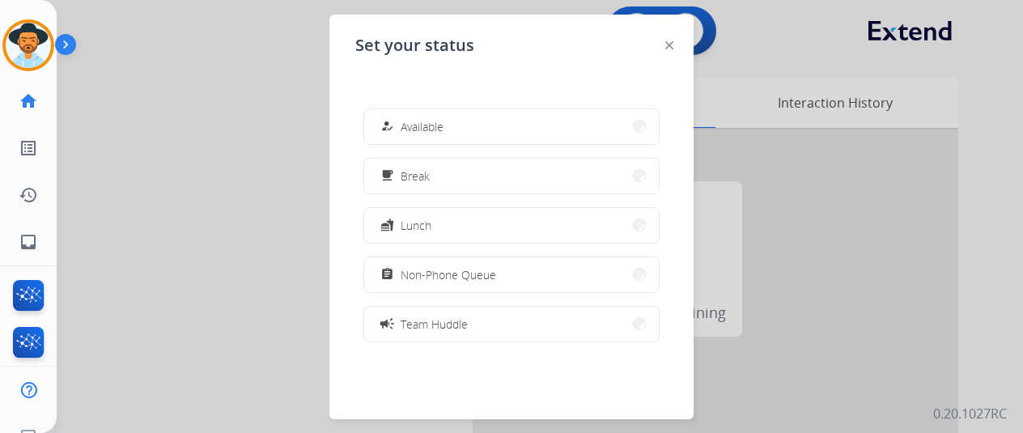
drag, startPoint x: 479, startPoint y: 129, endPoint x: 478, endPoint y: 117, distance: 12.2
click at [479, 129] on button "how_to_reg Available" at bounding box center [511, 126] width 295 height 35
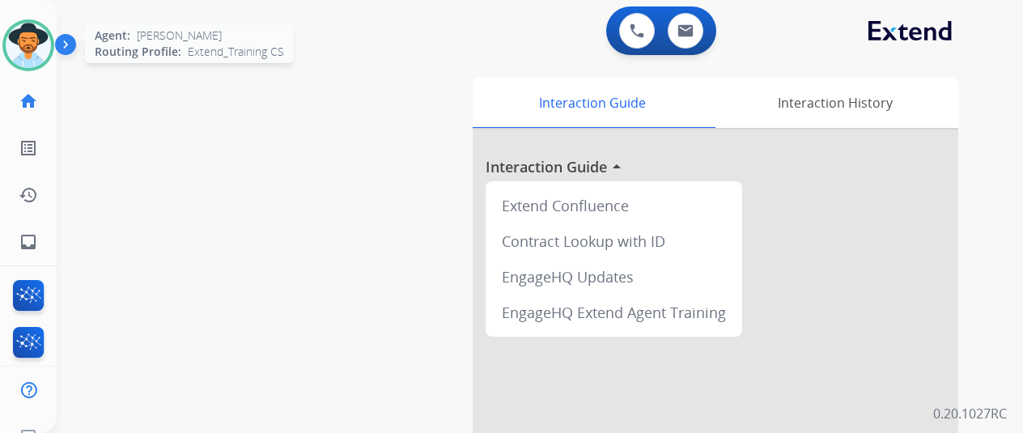
click at [29, 36] on img at bounding box center [28, 45] width 45 height 45
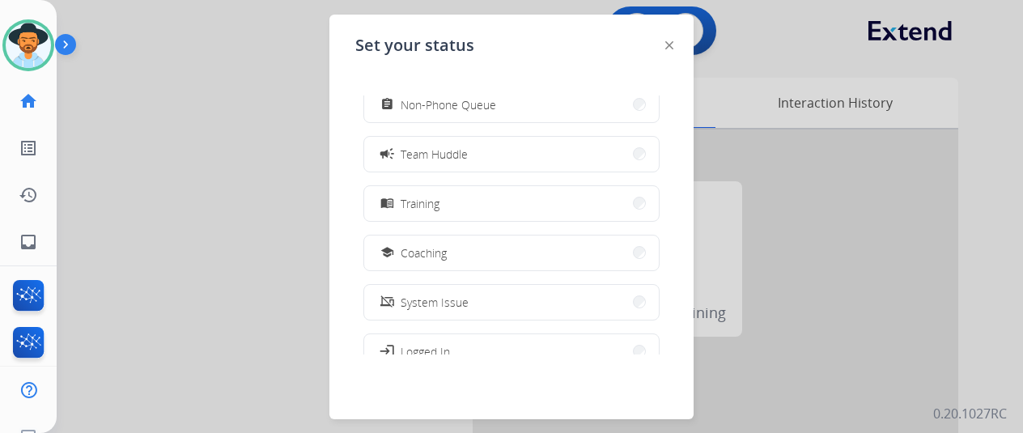
scroll to position [256, 0]
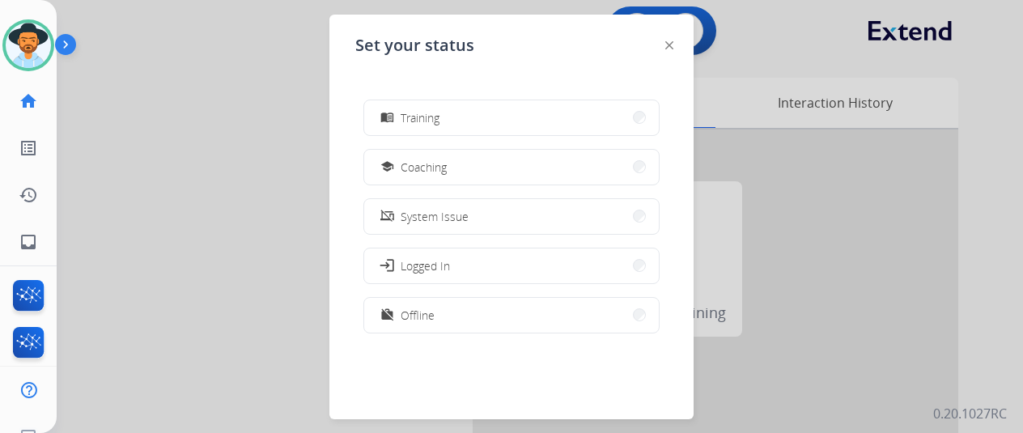
click at [444, 313] on button "work_off Offline" at bounding box center [511, 315] width 295 height 35
